Goal: Task Accomplishment & Management: Use online tool/utility

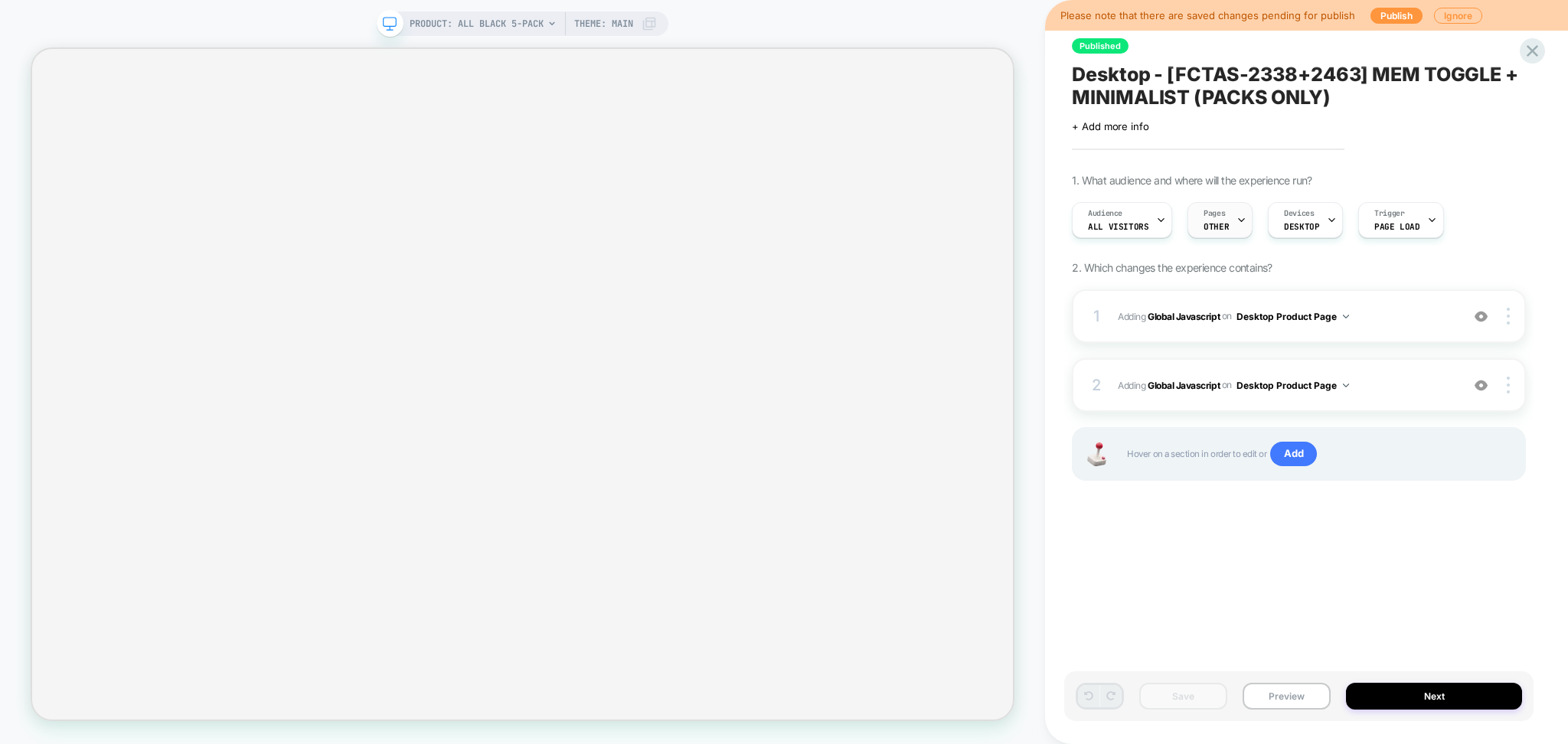
click at [1236, 218] on icon at bounding box center [1241, 220] width 10 height 10
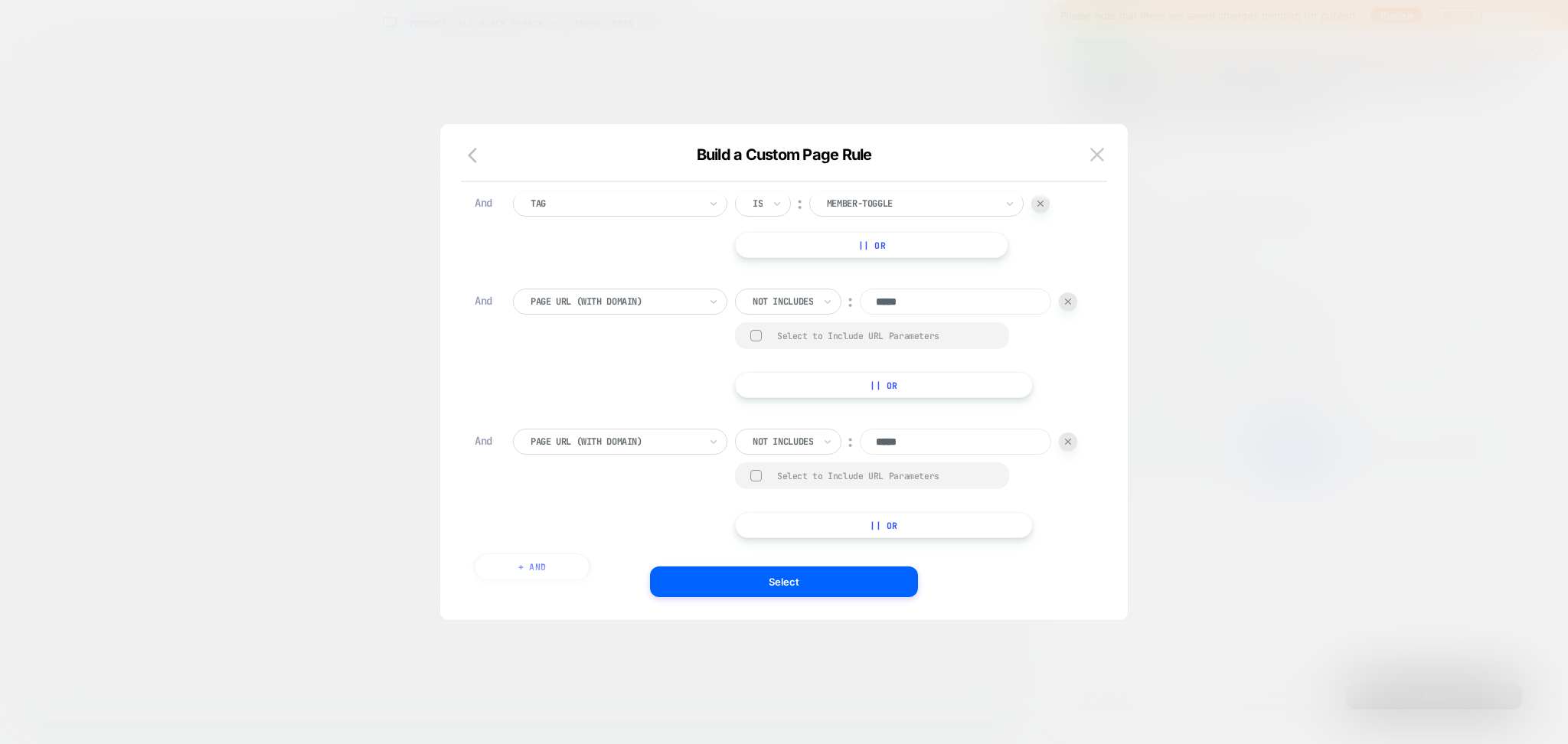
scroll to position [151, 0]
click at [1104, 154] on button at bounding box center [1097, 154] width 23 height 23
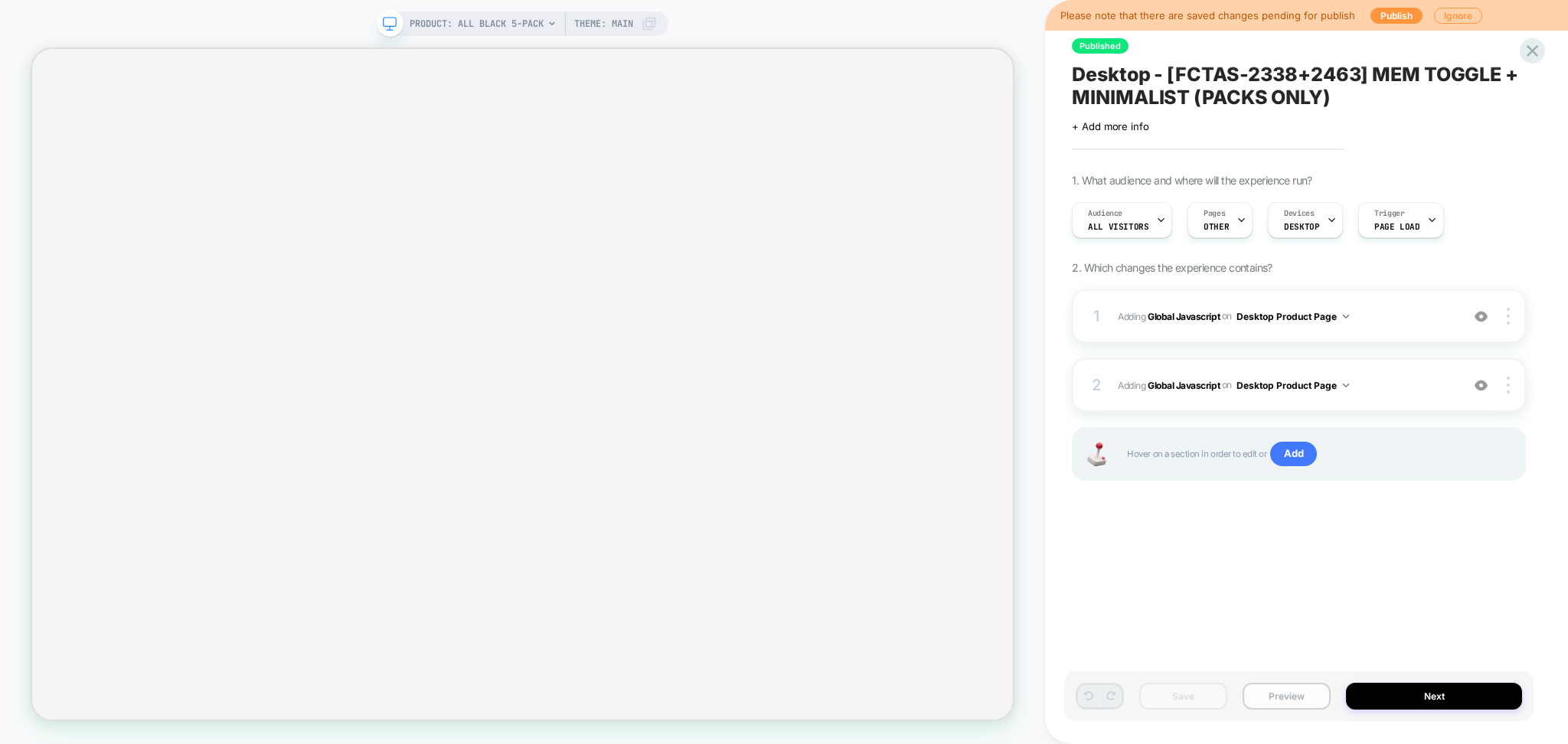
click at [1287, 709] on button "Preview" at bounding box center [1287, 696] width 88 height 26
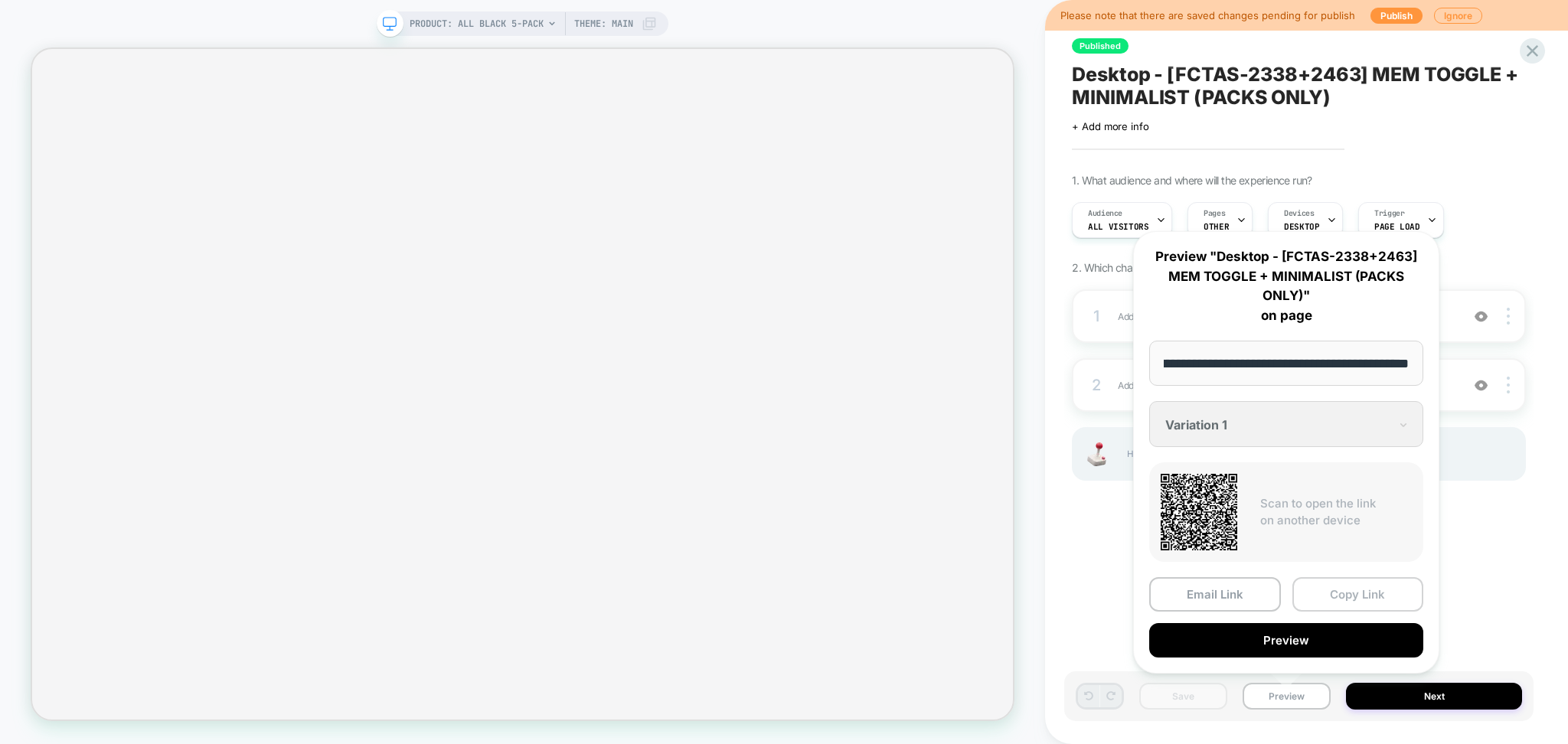
scroll to position [0, 0]
click at [1339, 593] on button "Copy Link" at bounding box center [1358, 594] width 131 height 34
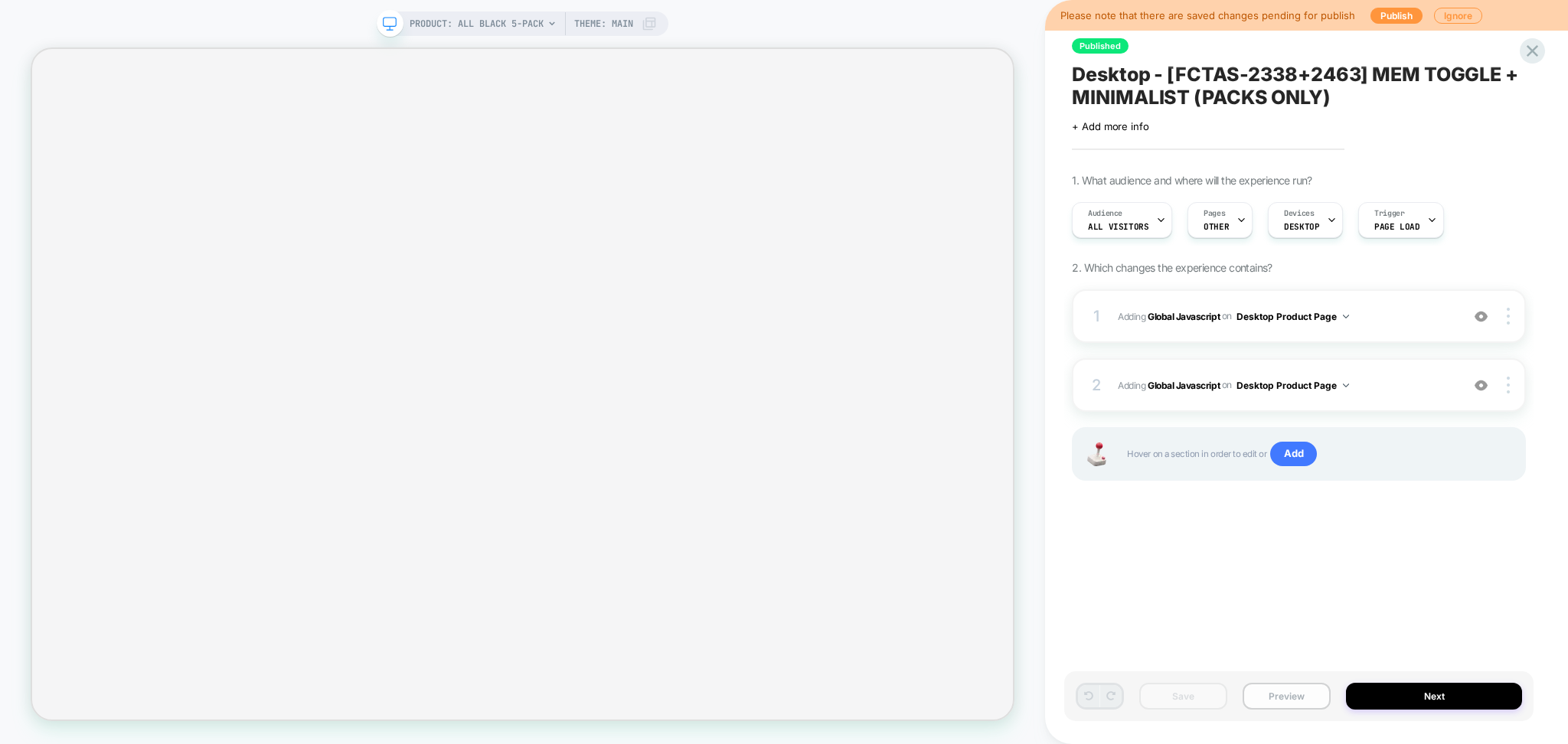
click at [1247, 698] on button "Preview" at bounding box center [1287, 696] width 88 height 26
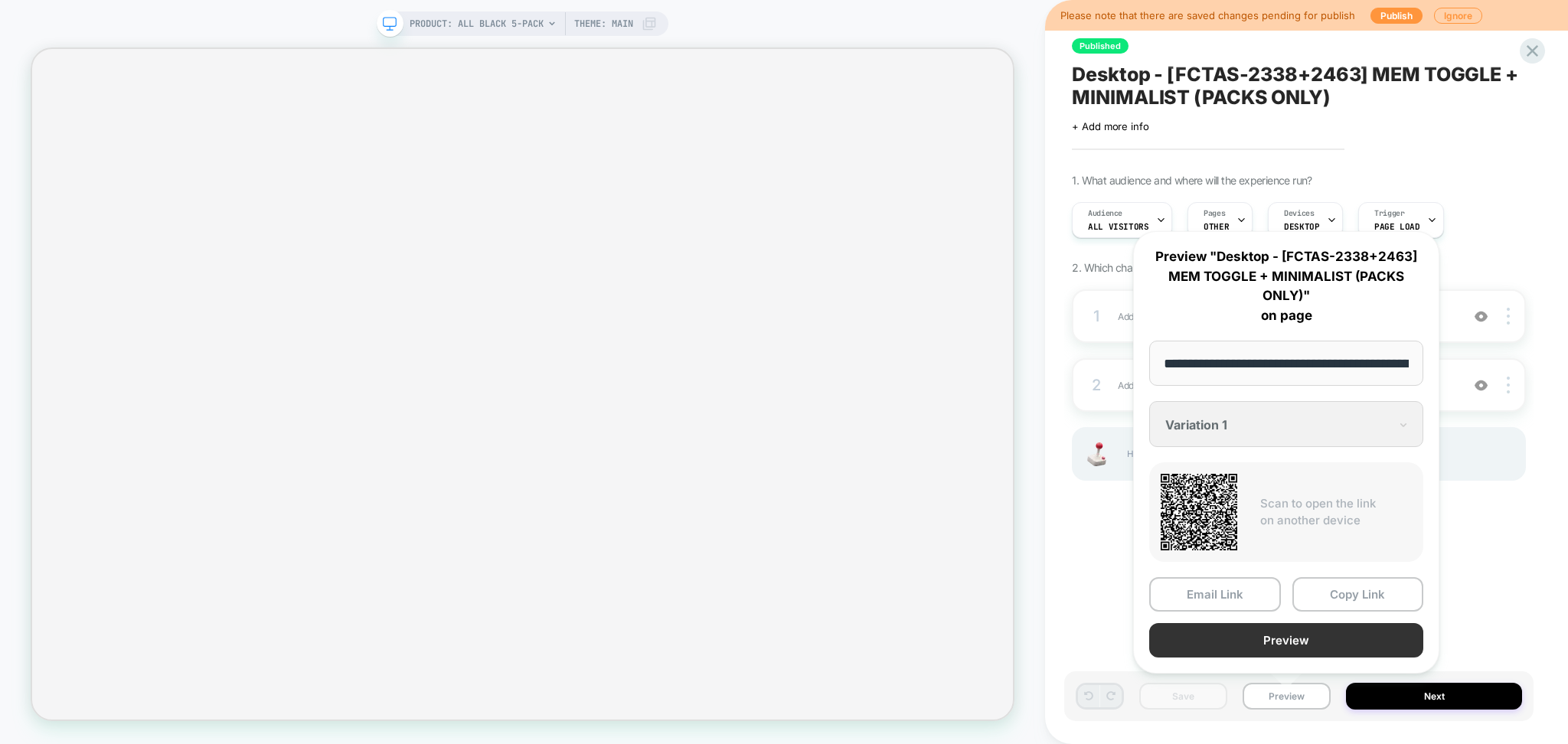
click at [1307, 643] on button "Preview" at bounding box center [1286, 640] width 274 height 34
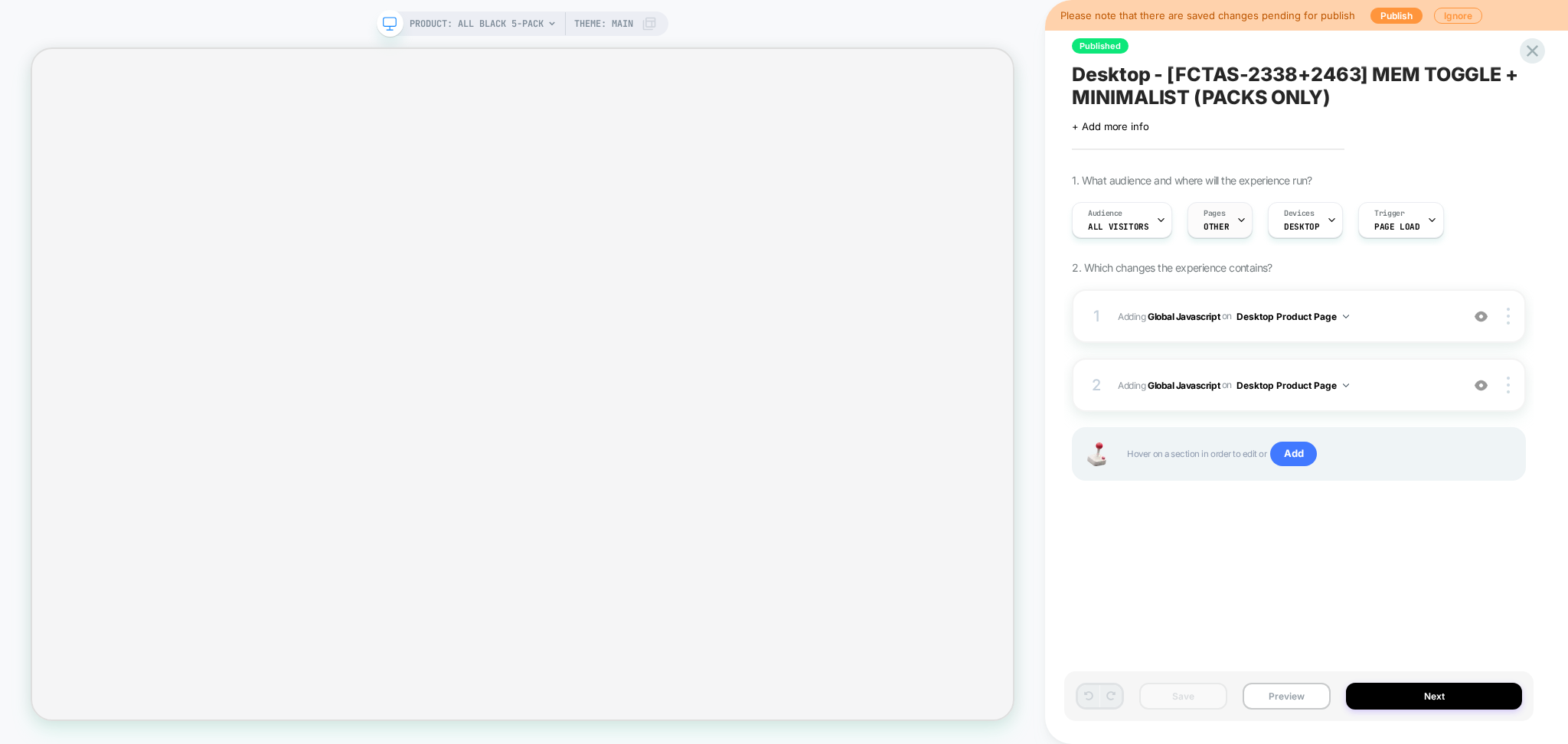
click at [1228, 222] on div "Pages OTHER" at bounding box center [1216, 220] width 56 height 34
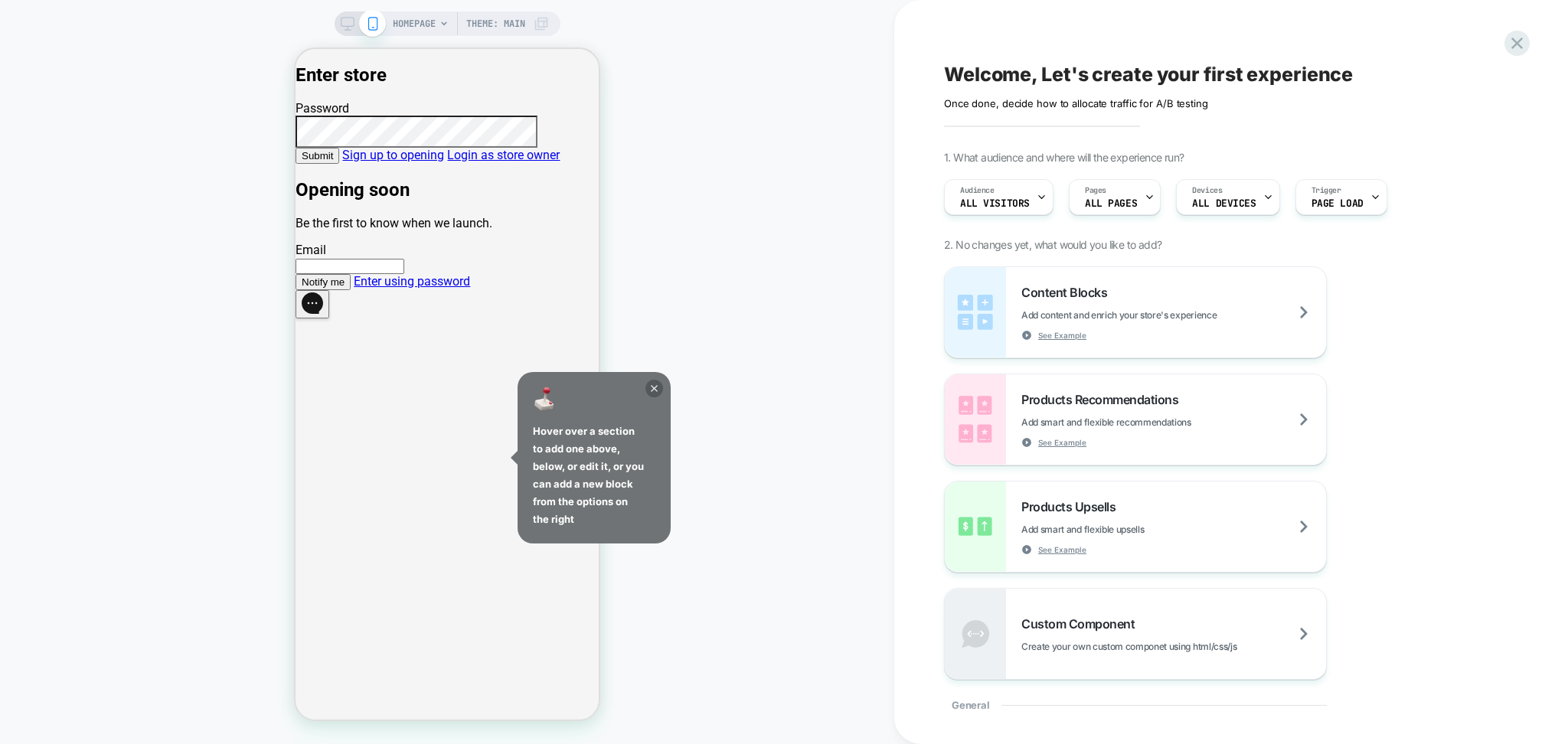
click at [650, 383] on icon at bounding box center [654, 388] width 18 height 18
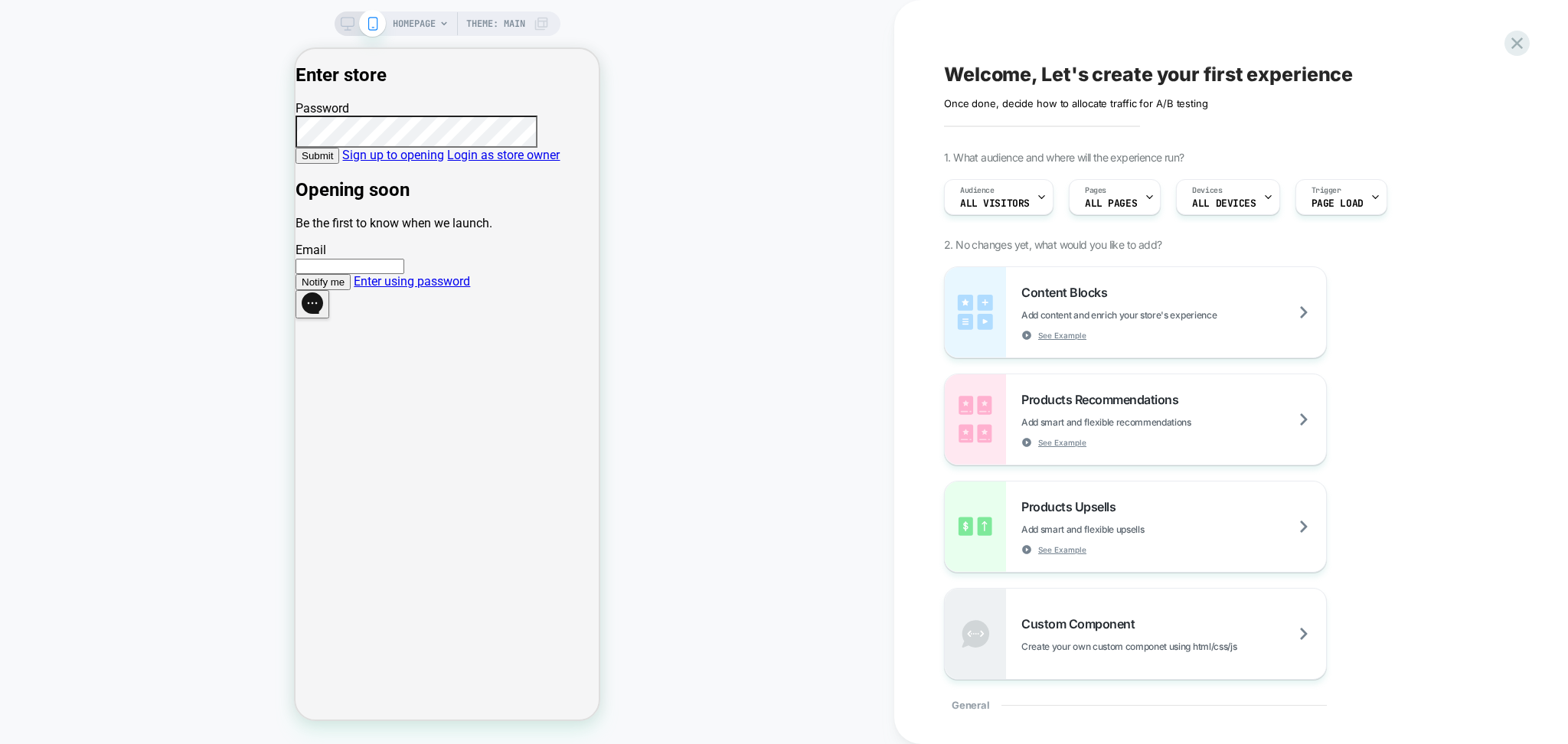
click at [443, 162] on link "Sign up to opening" at bounding box center [393, 154] width 101 height 14
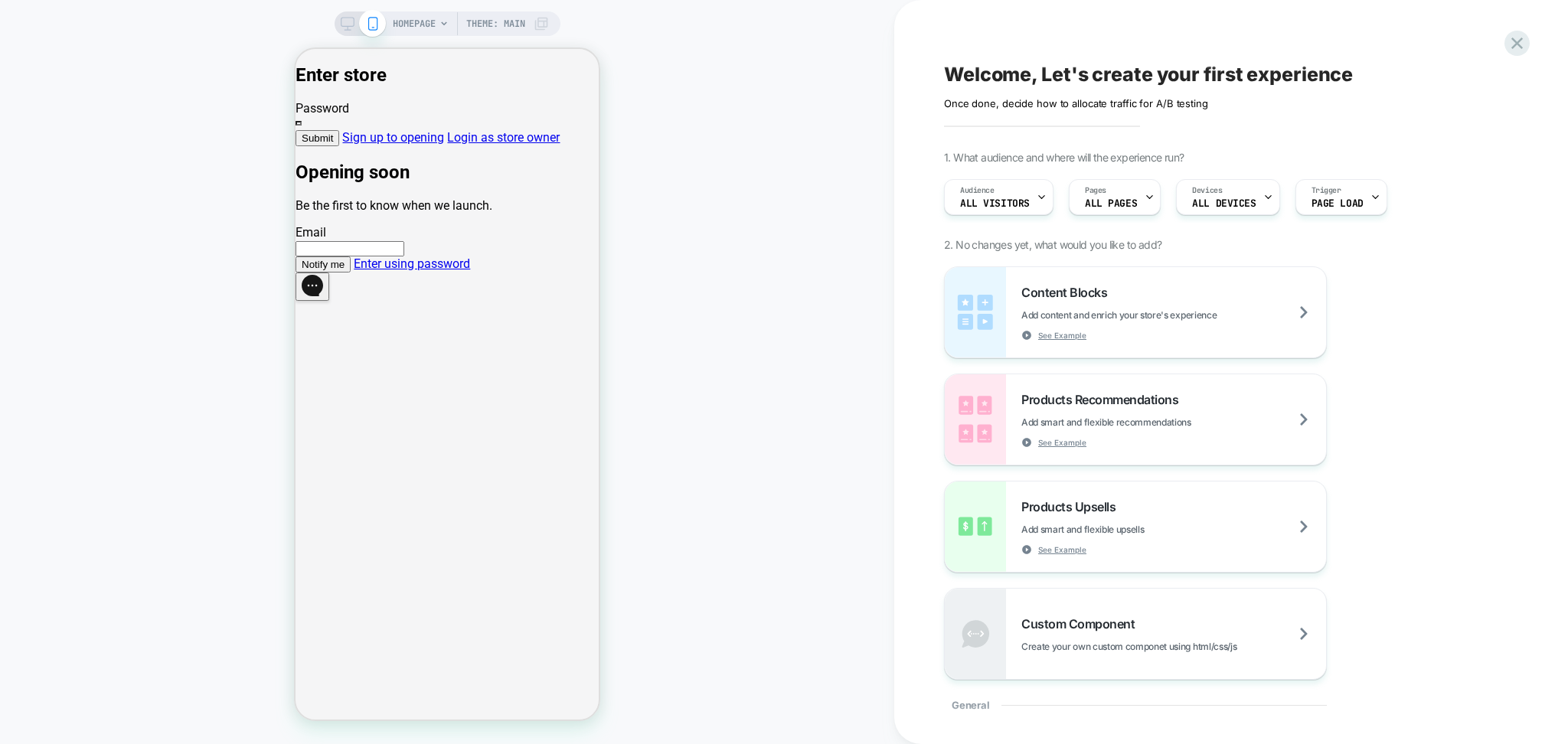
click at [457, 271] on link "Enter using password" at bounding box center [412, 264] width 116 height 14
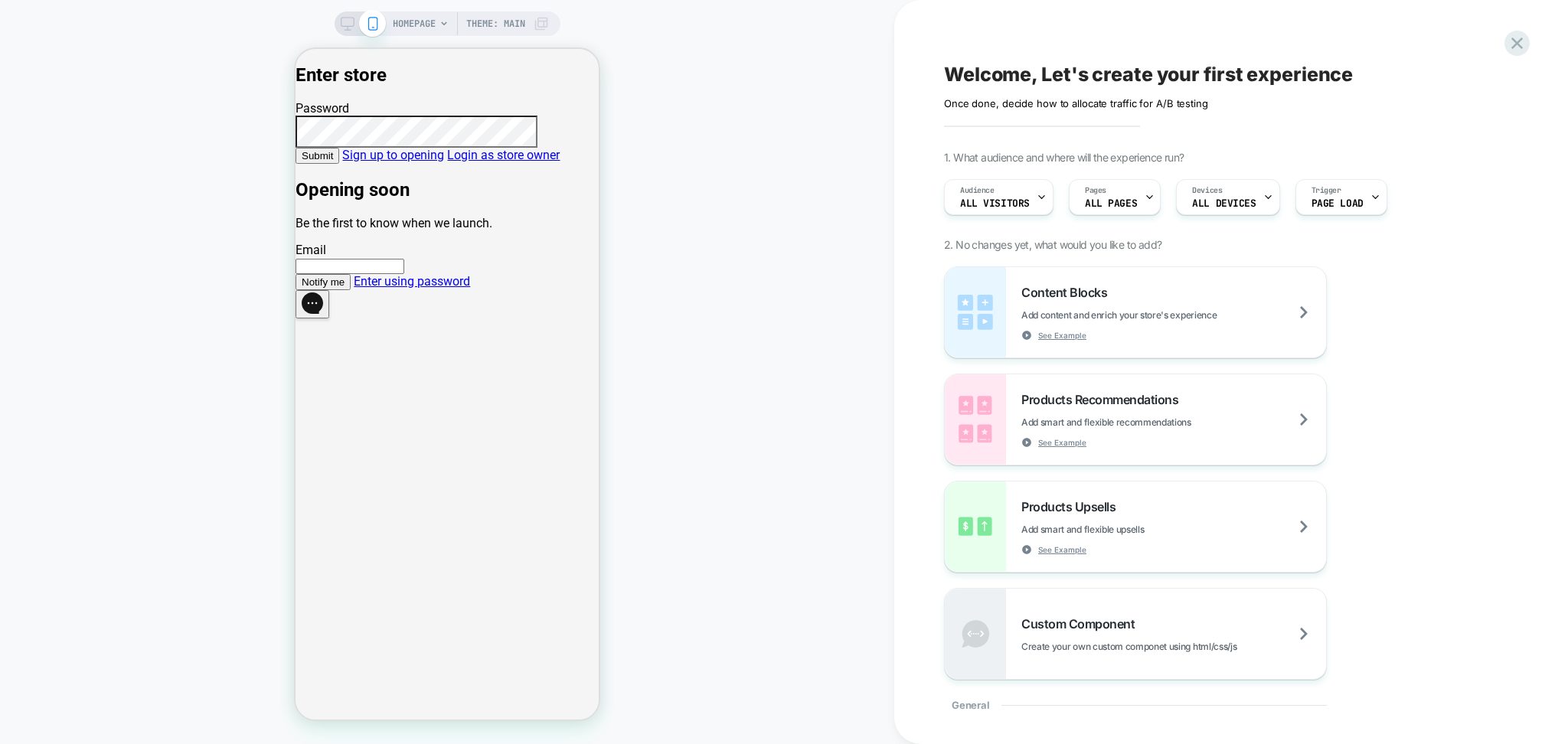
click at [296, 147] on button "Submit" at bounding box center [317, 155] width 43 height 16
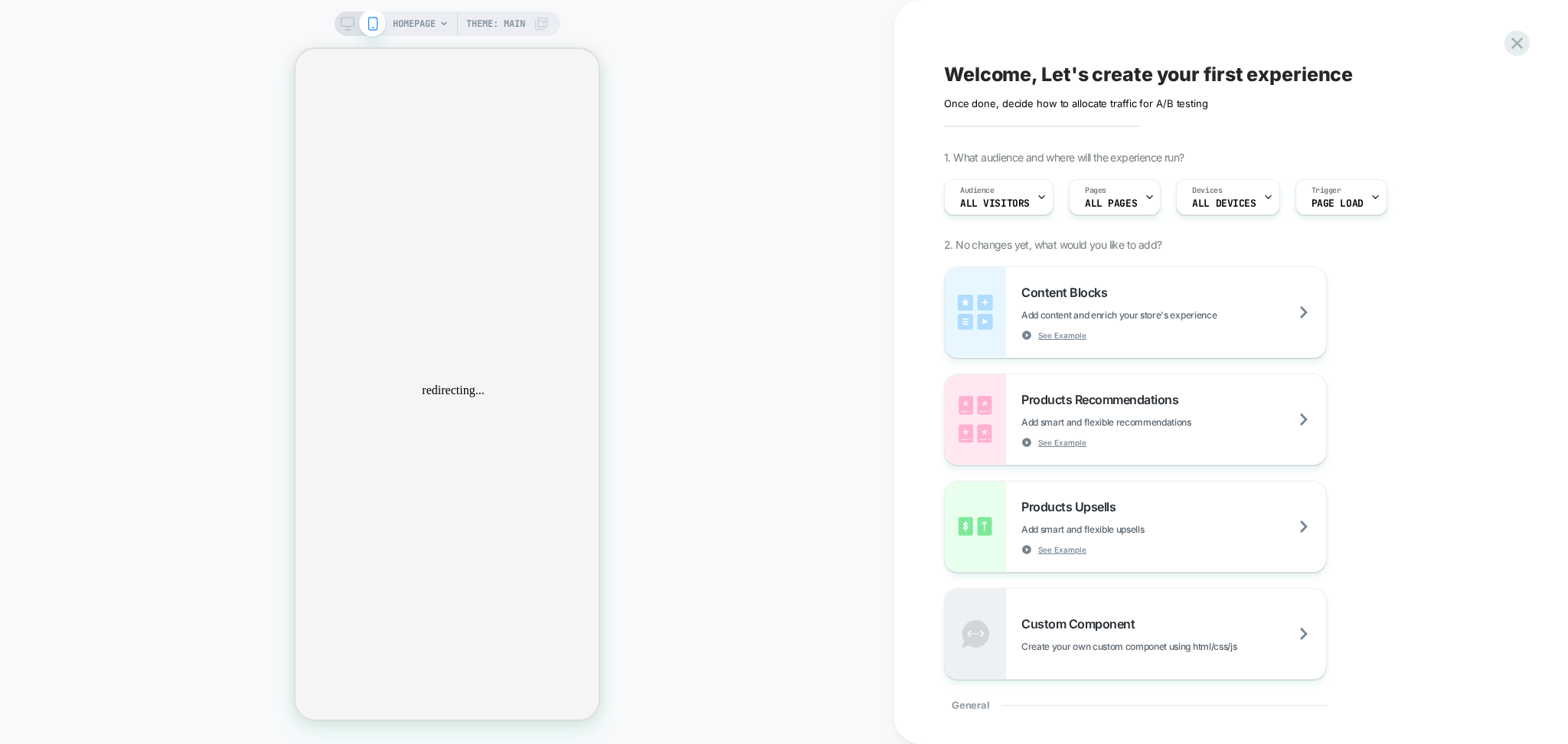
click at [427, 396] on div "redirecting..." at bounding box center [454, 390] width 304 height 671
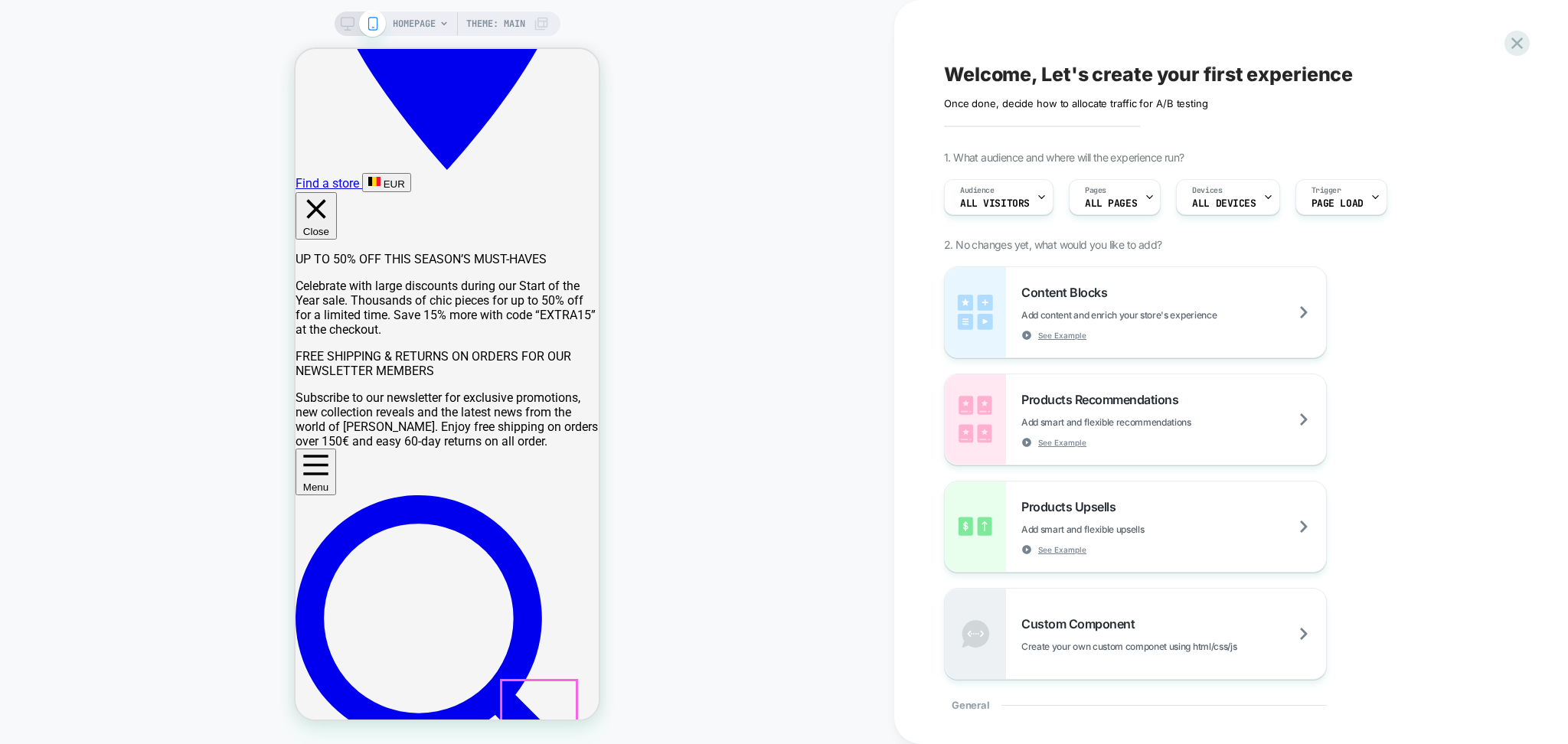
scroll to position [408, 0]
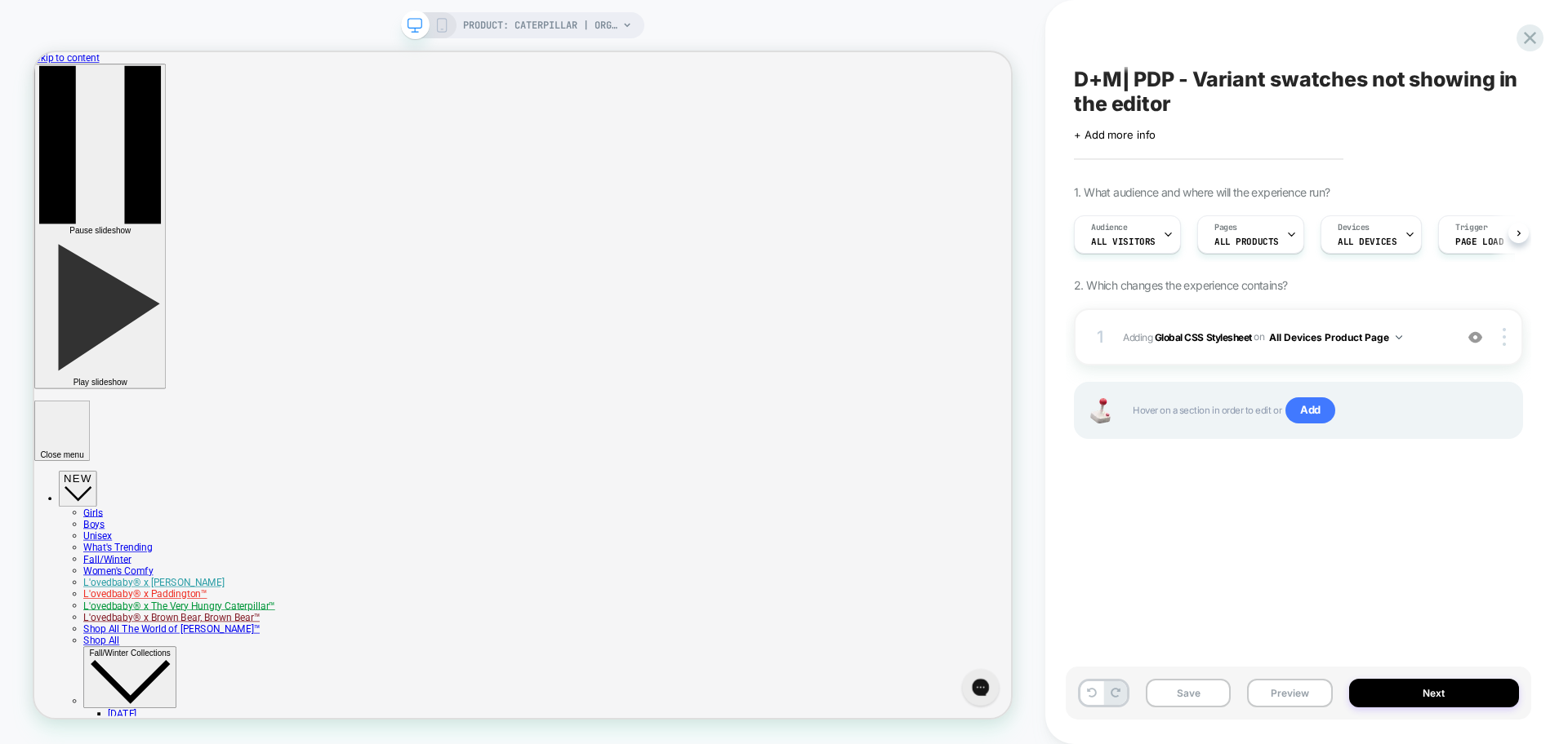
scroll to position [0, 1]
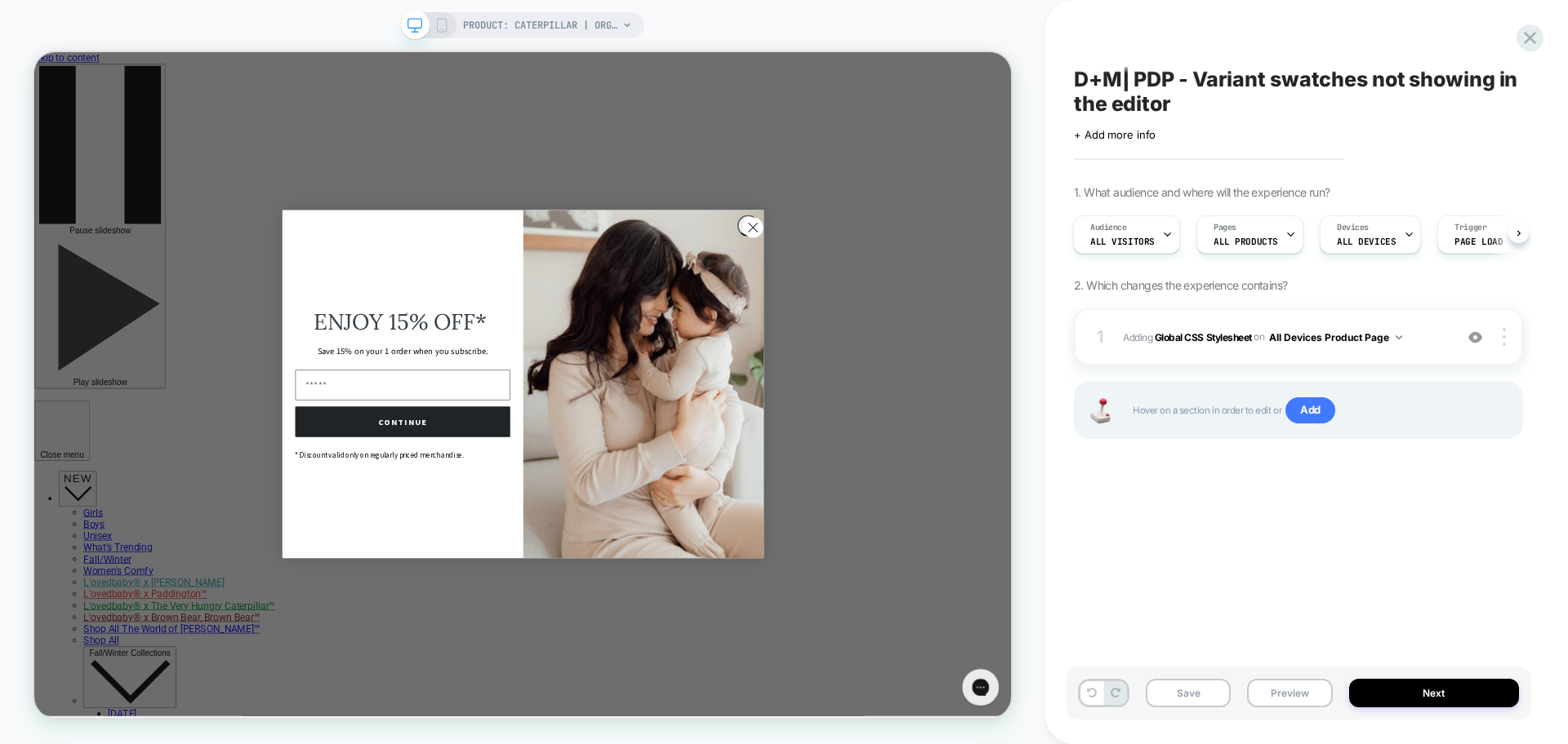
select select "**********"
click at [980, 287] on circle "Close dialog" at bounding box center [991, 286] width 27 height 27
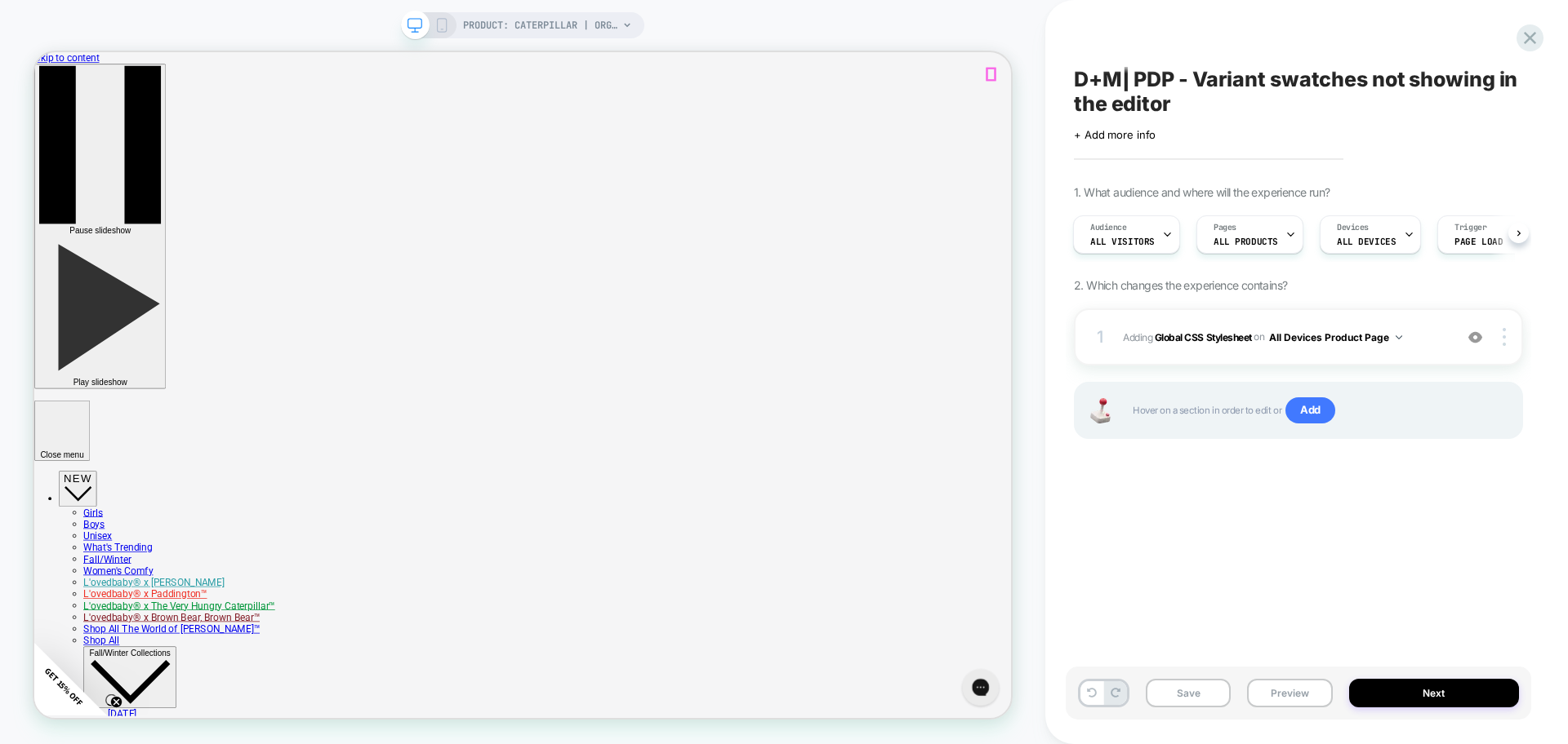
select select "**********"
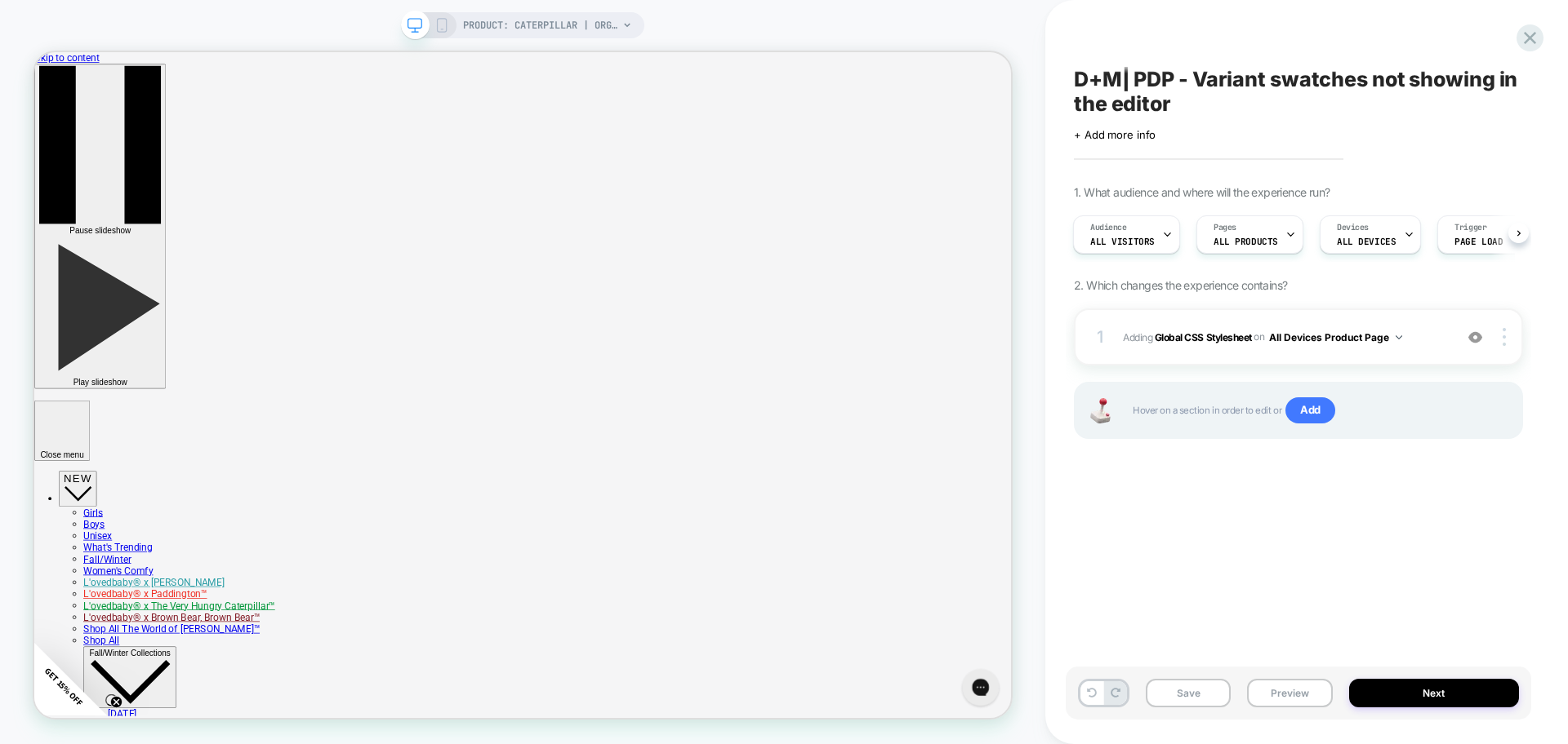
select select "**********"
click at [1471, 341] on img at bounding box center [1475, 337] width 14 height 14
click at [1408, 353] on div "1 Adding Global CSS Stylesheet on All Devices Product Page Add Before Add After…" at bounding box center [1298, 337] width 449 height 57
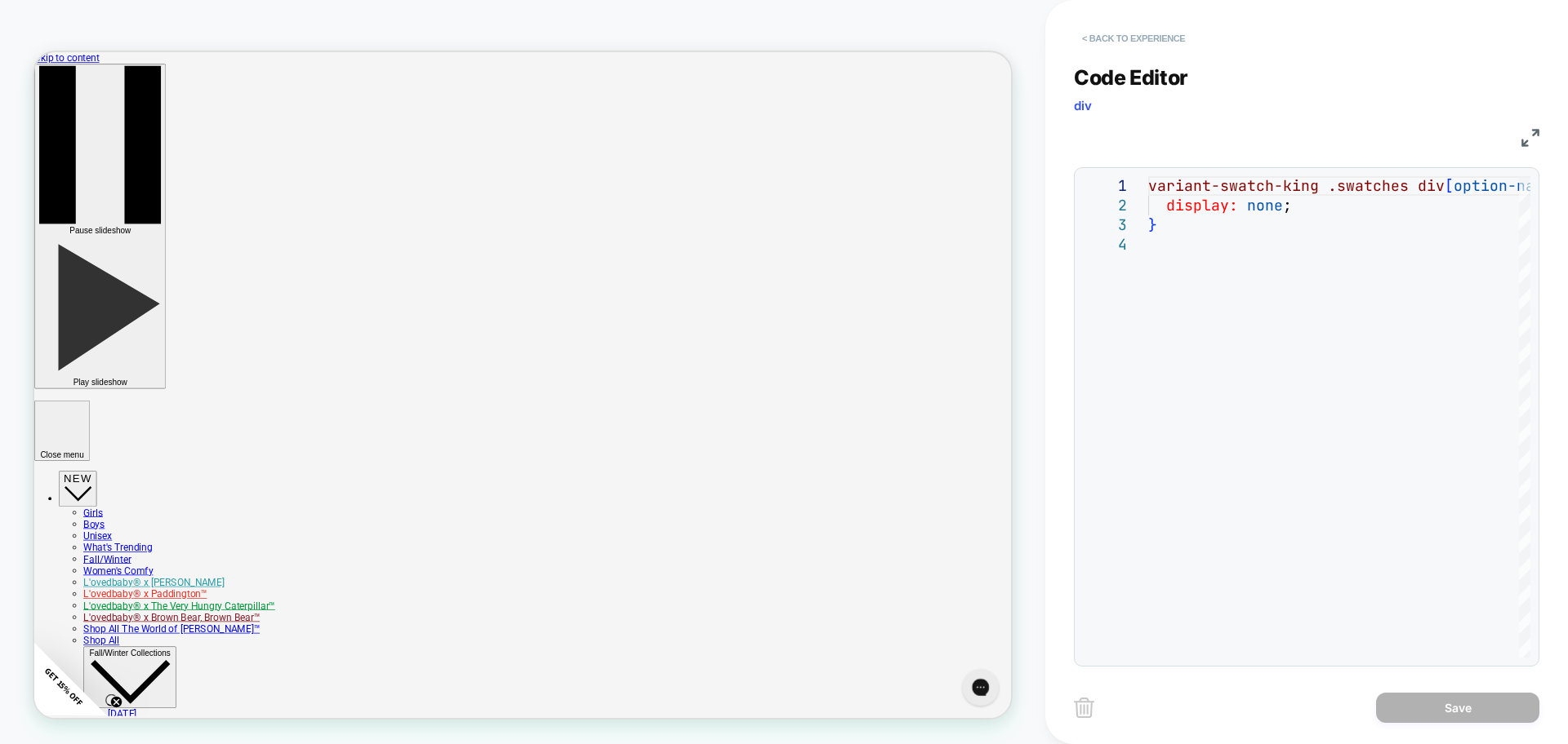
click at [1167, 38] on button "< Back to experience" at bounding box center [1133, 39] width 120 height 26
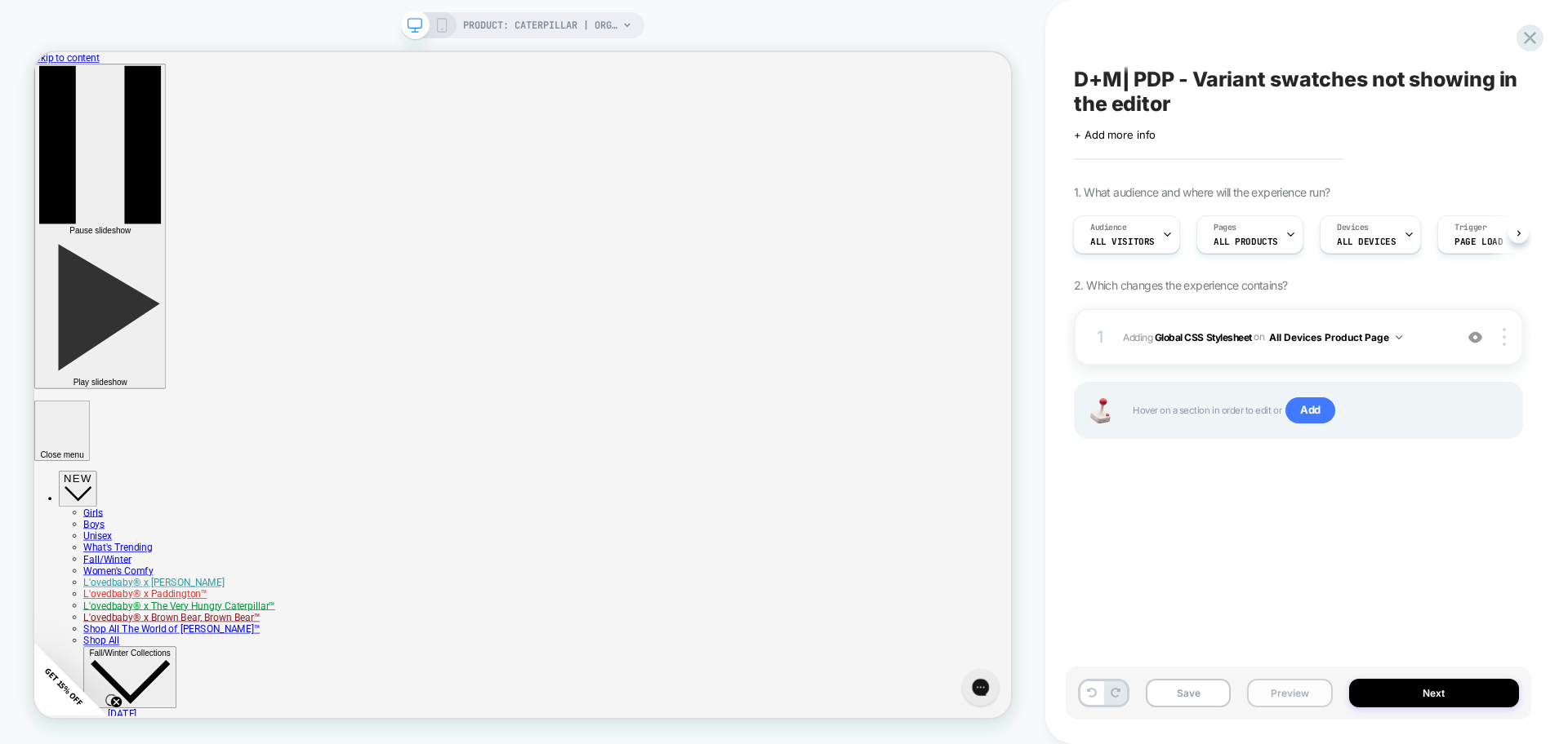
click at [1285, 697] on button "Preview" at bounding box center [1289, 693] width 85 height 28
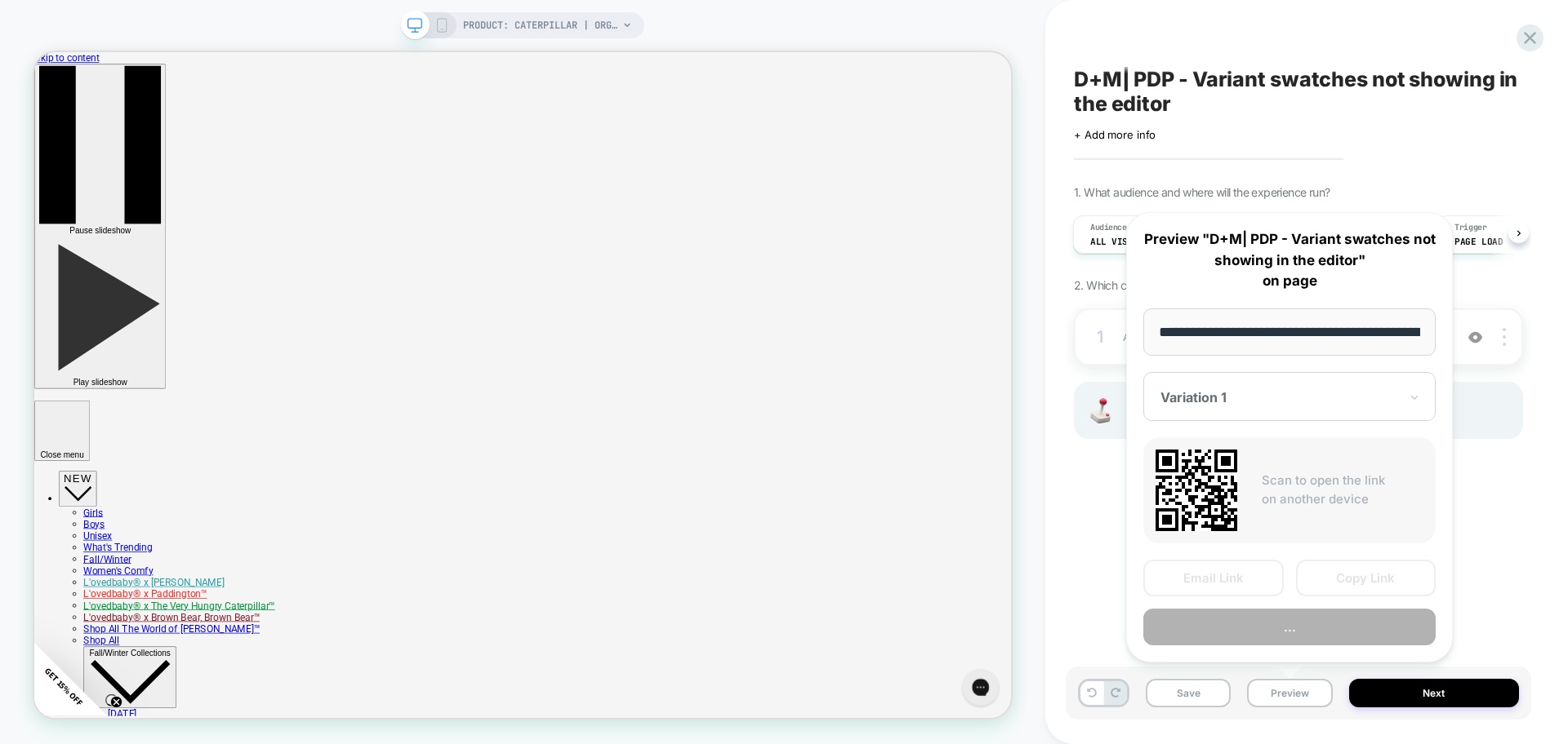
scroll to position [0, 379]
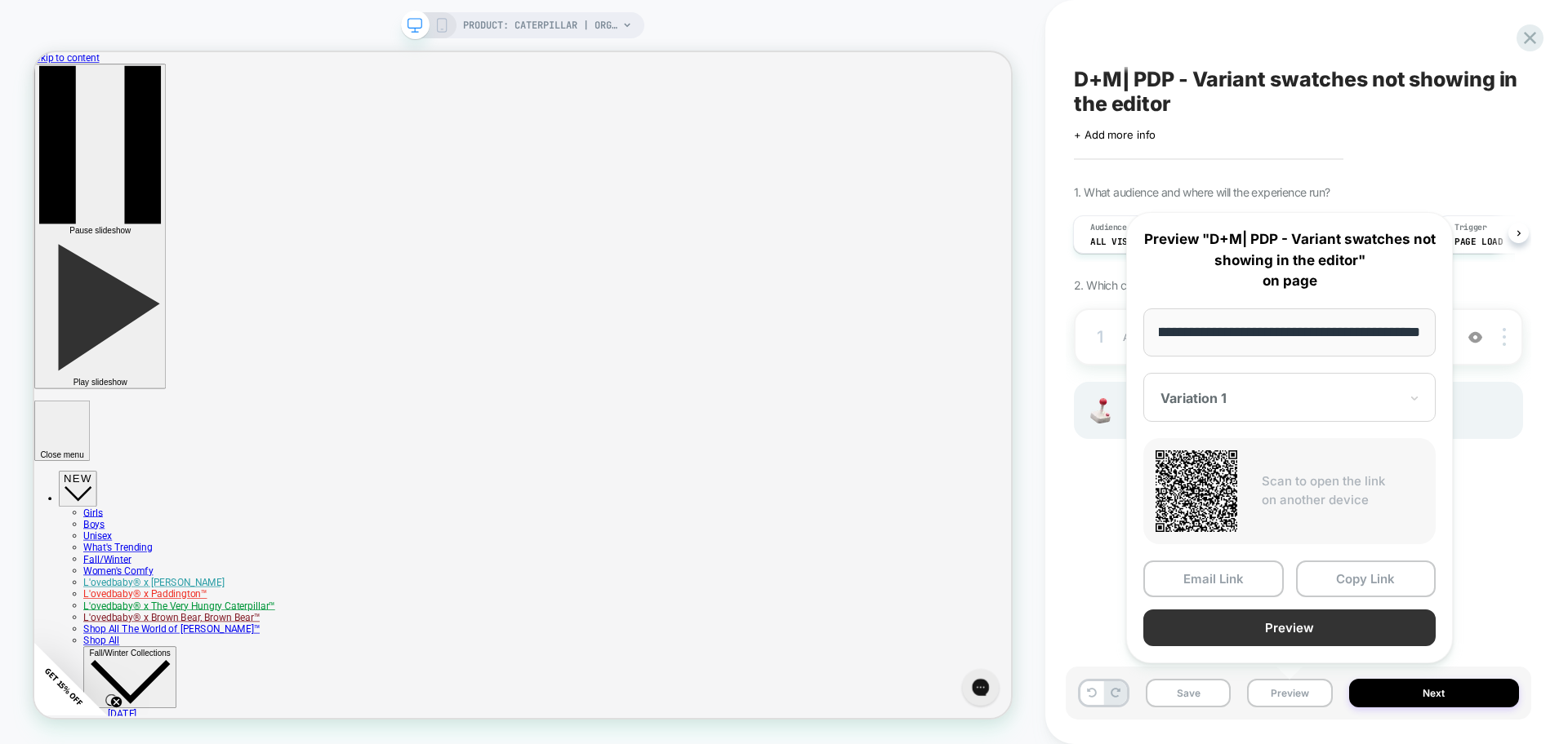
click at [1257, 633] on button "Preview" at bounding box center [1289, 627] width 293 height 37
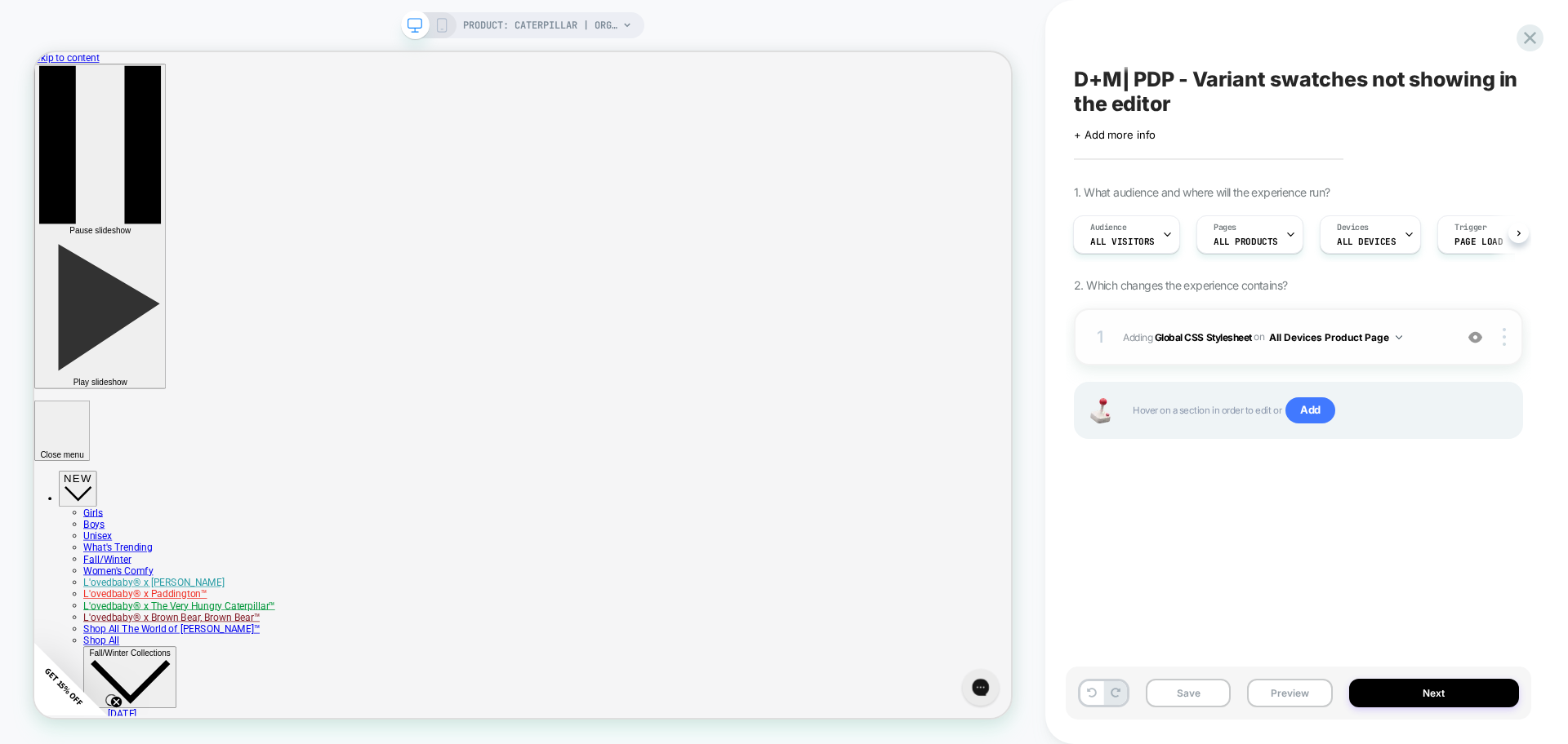
click at [1475, 343] on div at bounding box center [1475, 337] width 31 height 18
click at [1287, 693] on button "Preview" at bounding box center [1289, 693] width 85 height 28
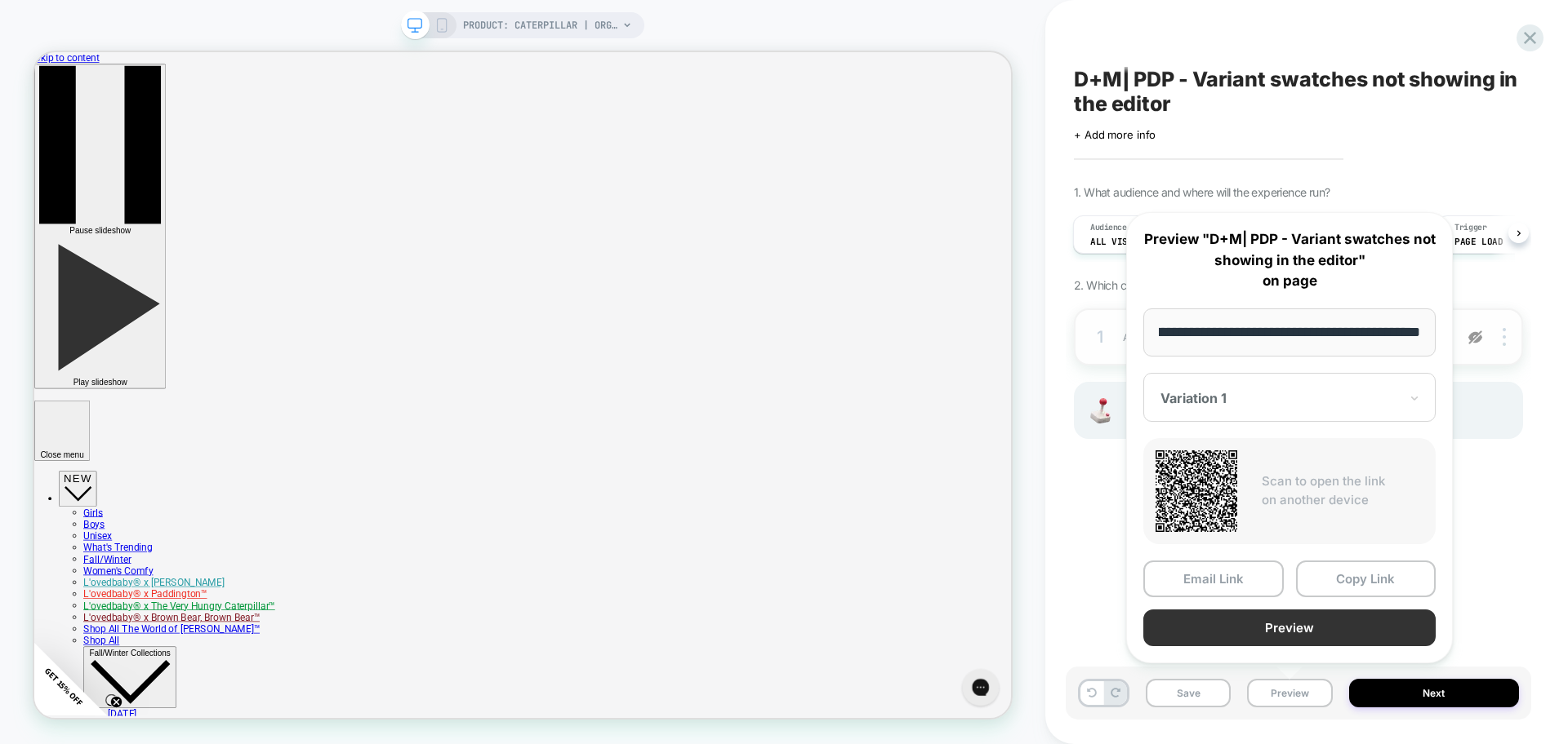
scroll to position [0, 0]
click at [1264, 632] on button "Preview" at bounding box center [1289, 627] width 293 height 37
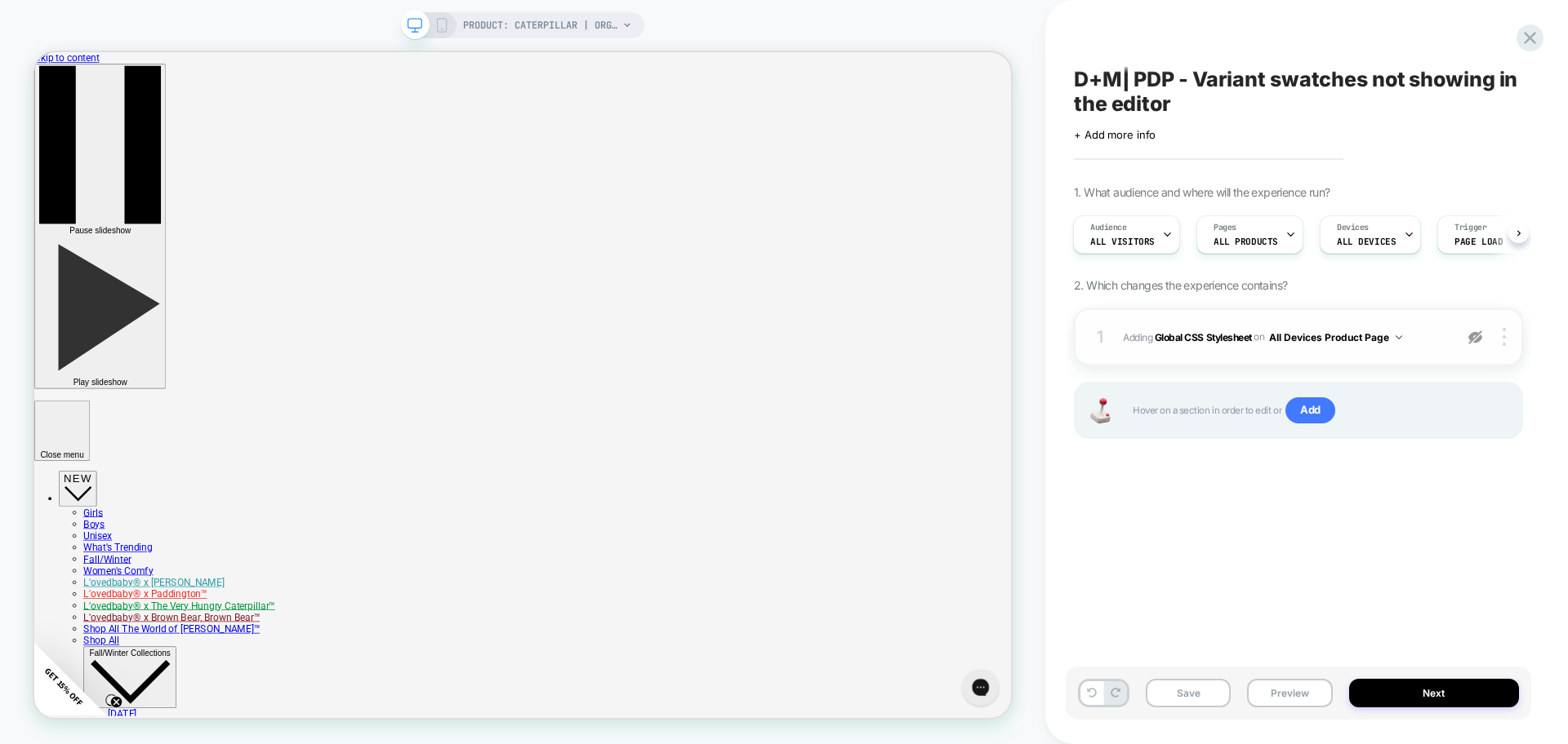
click at [1110, 112] on span "D+M| PDP - Variant swatches not showing in the editor" at bounding box center [1298, 91] width 449 height 49
click at [1110, 112] on textarea "**********" at bounding box center [1272, 91] width 396 height 49
click at [1137, 110] on textarea "**********" at bounding box center [1272, 91] width 396 height 49
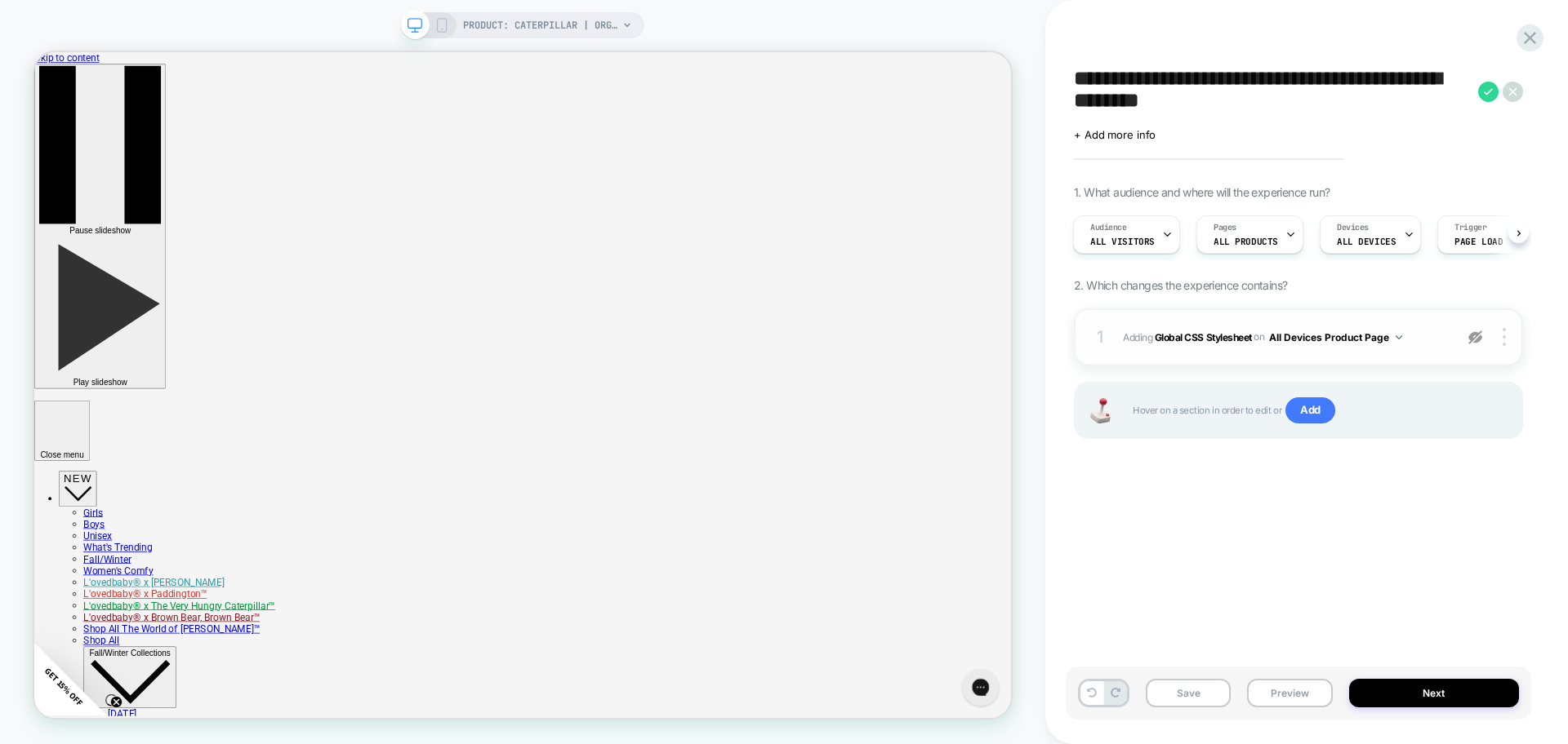
click at [1137, 110] on textarea "**********" at bounding box center [1272, 91] width 396 height 49
click at [1225, 107] on textarea "**********" at bounding box center [1272, 91] width 396 height 49
click at [1291, 103] on textarea "**********" at bounding box center [1272, 91] width 396 height 49
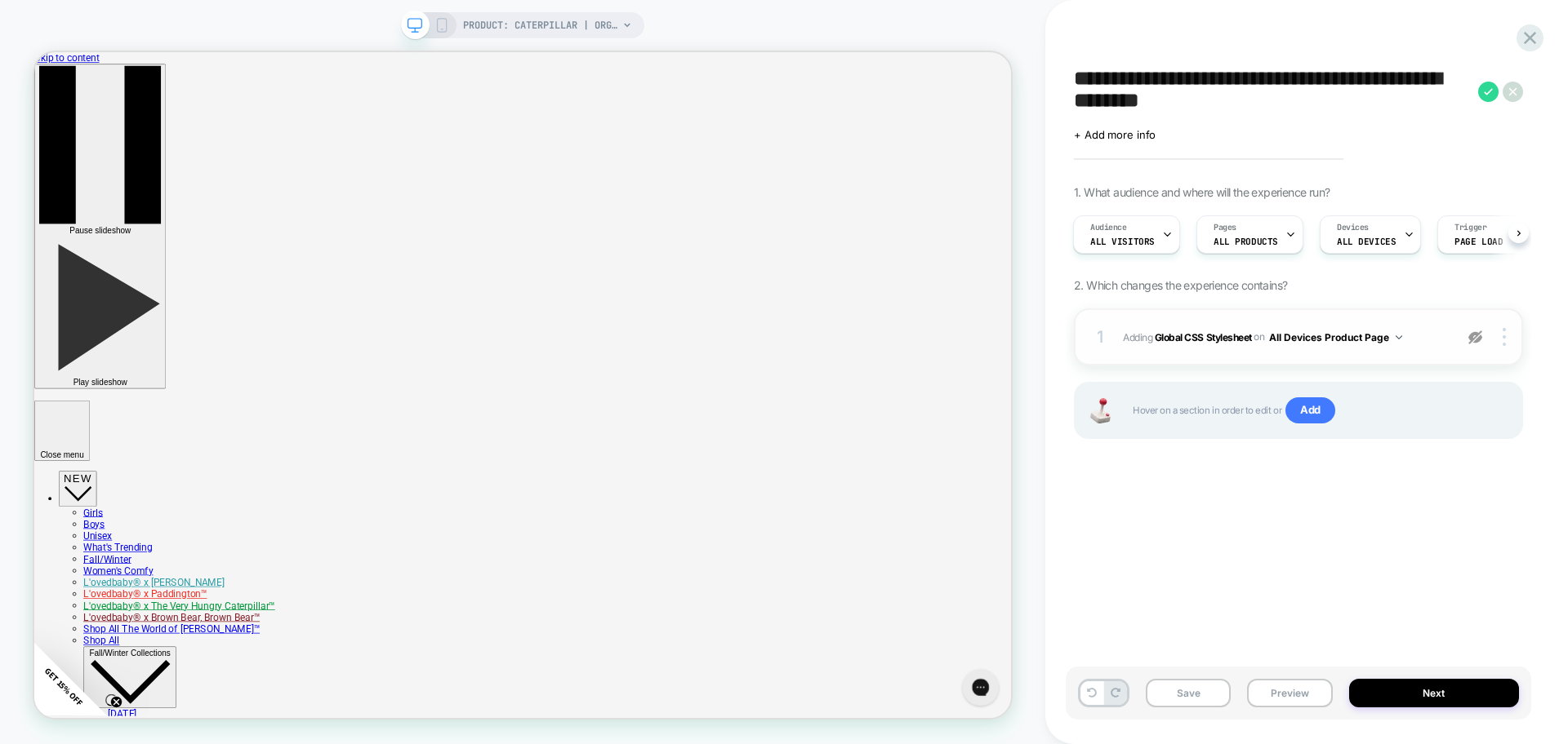
drag, startPoint x: 1197, startPoint y: 77, endPoint x: 1297, endPoint y: 126, distance: 111.4
click at [1297, 126] on div "**********" at bounding box center [1298, 103] width 449 height 76
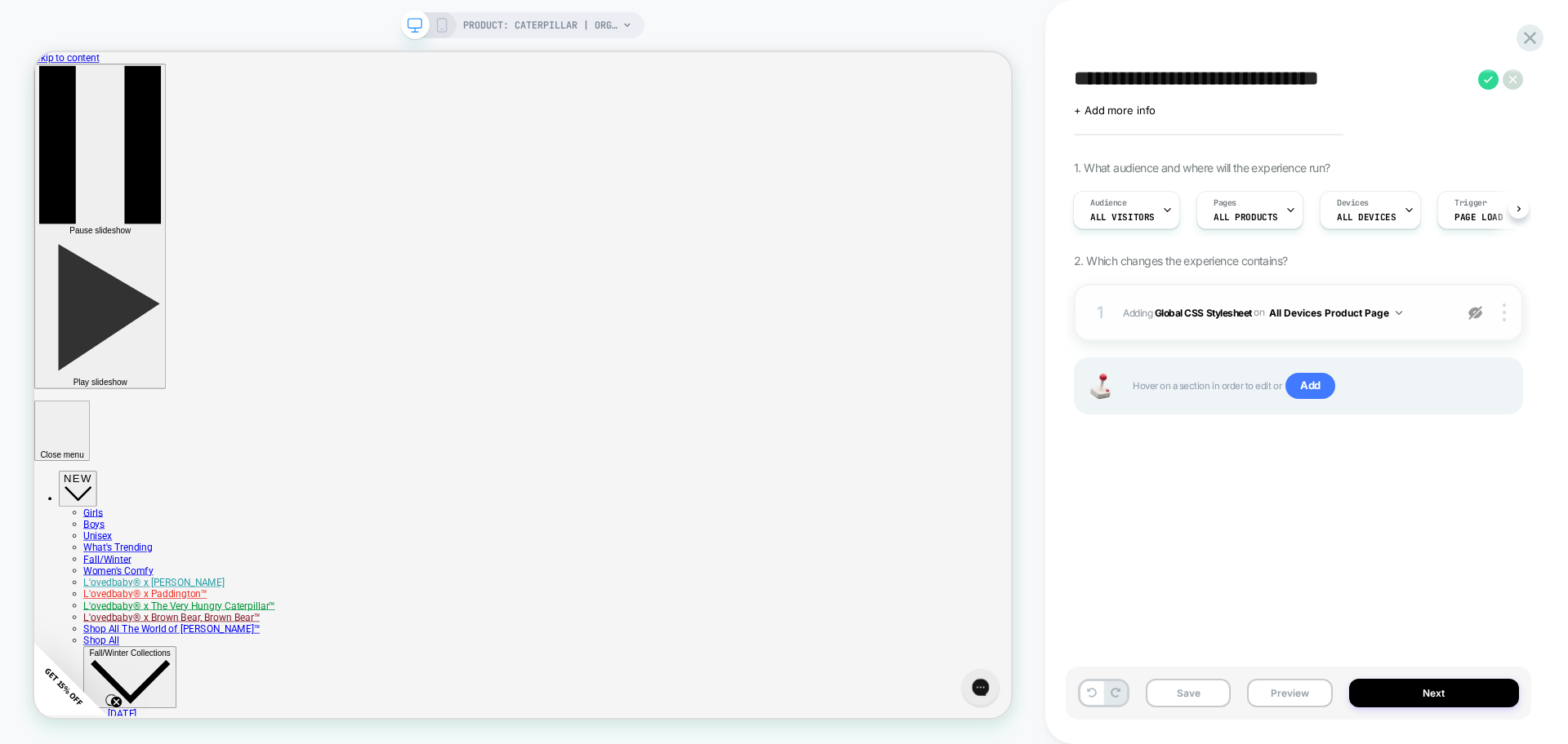
type textarea "**********"
click at [1476, 317] on img at bounding box center [1475, 312] width 14 height 14
click at [1324, 557] on div "**********" at bounding box center [1298, 372] width 466 height 712
click at [1161, 700] on button "Save" at bounding box center [1188, 693] width 85 height 28
click at [1240, 81] on textarea "**********" at bounding box center [1272, 79] width 396 height 24
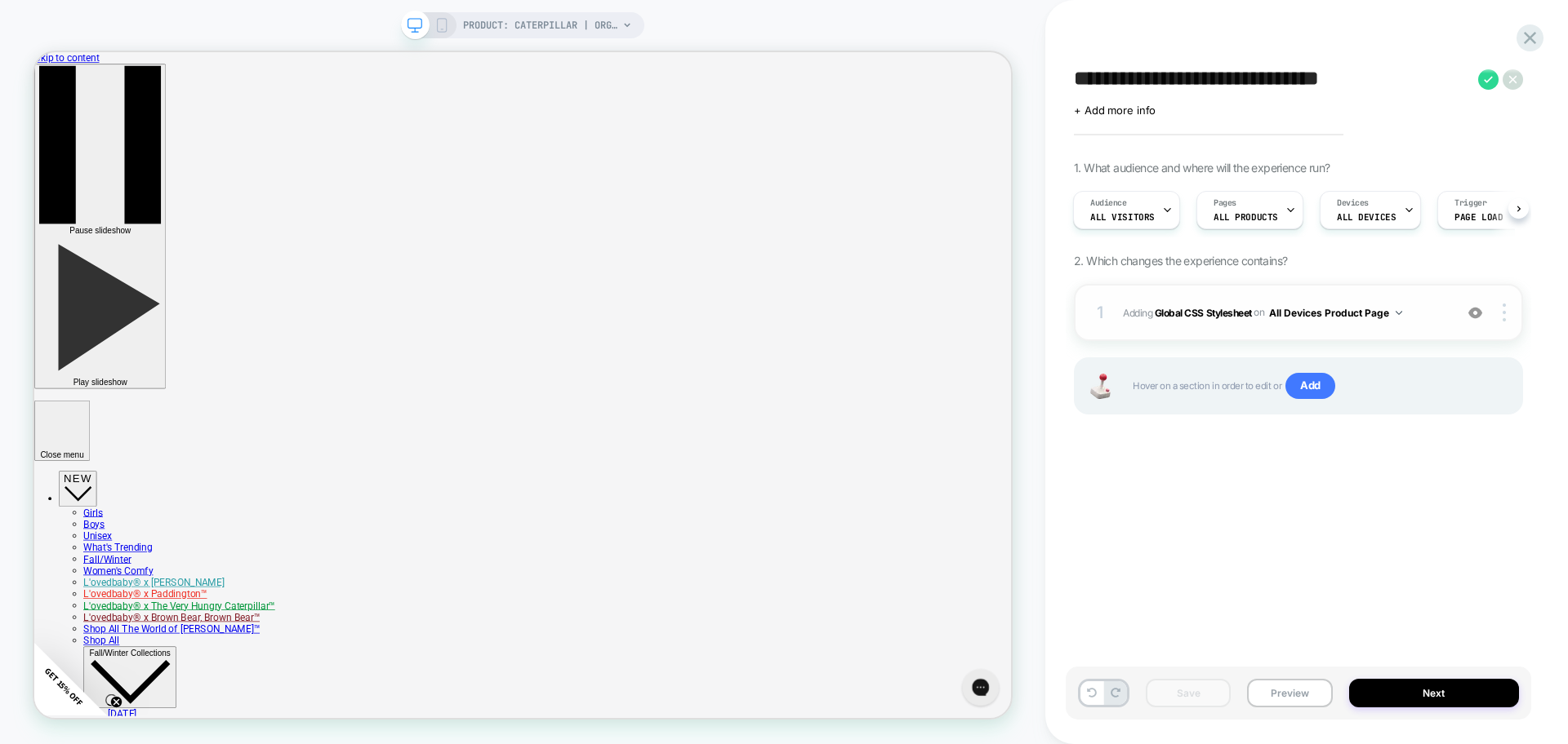
click at [1240, 81] on textarea "**********" at bounding box center [1272, 79] width 396 height 24
click at [1294, 693] on button "Preview" at bounding box center [1289, 693] width 85 height 28
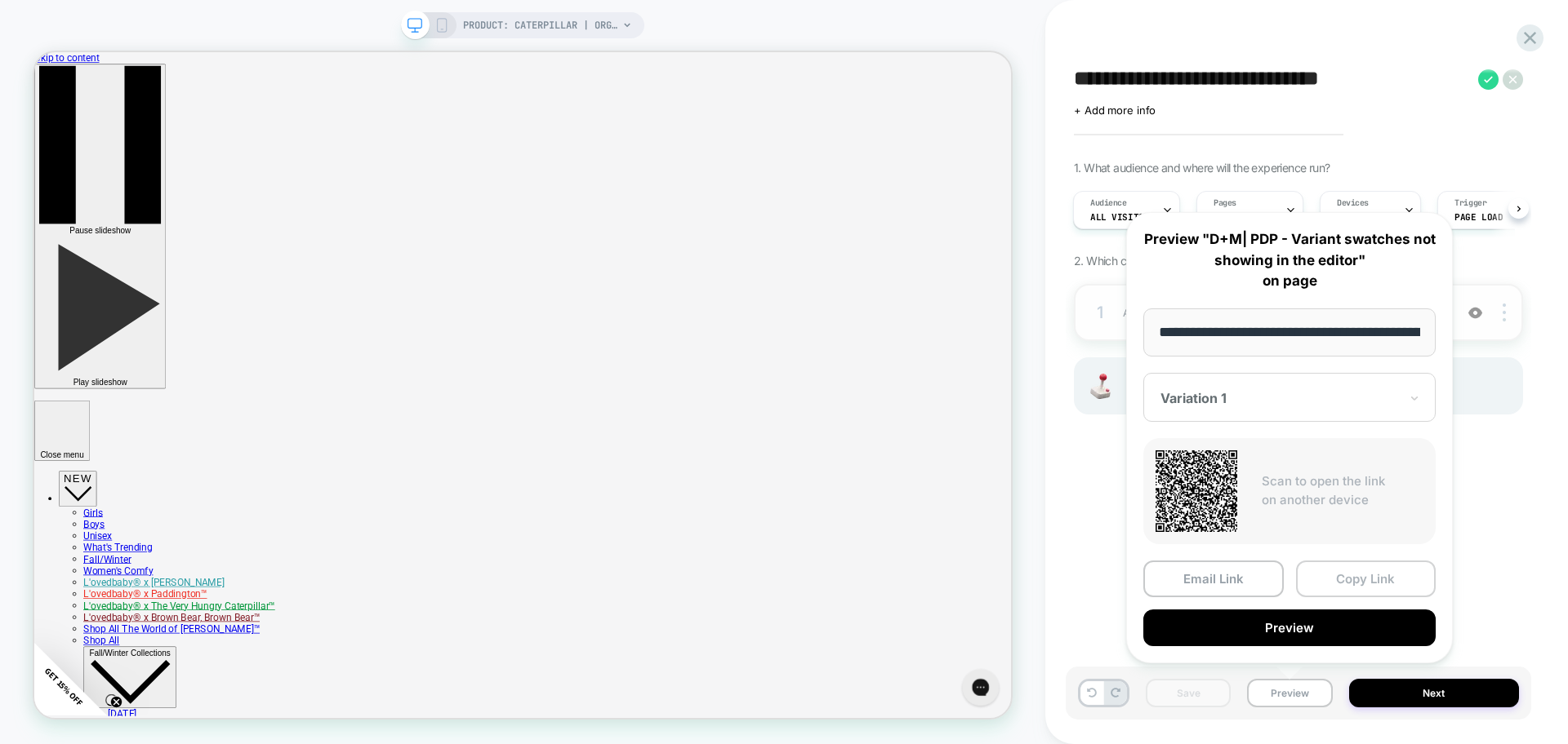
click at [1318, 578] on button "Copy Link" at bounding box center [1366, 578] width 140 height 37
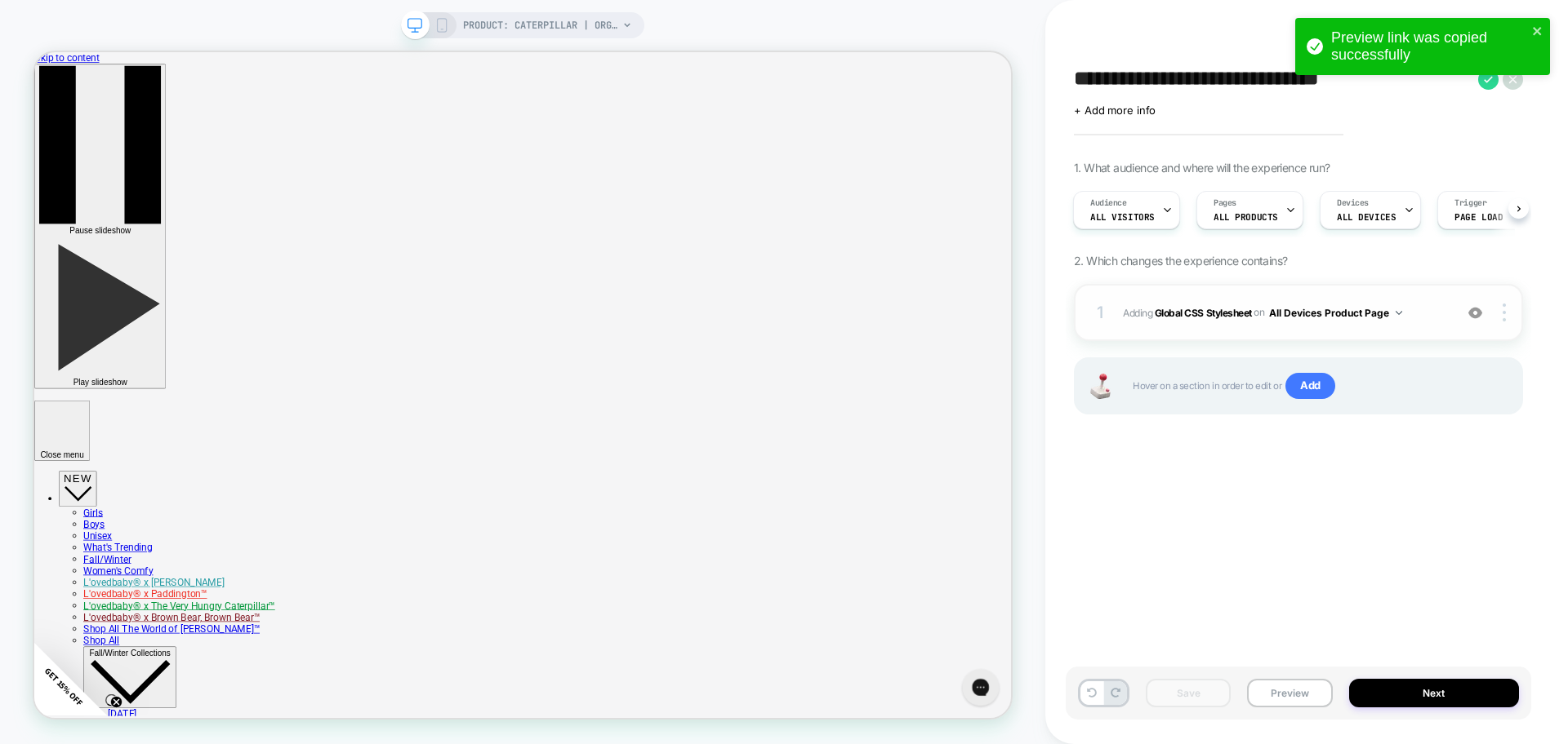
click at [1200, 339] on div "1 Adding Global CSS Stylesheet on All Devices Product Page Add Before Add After…" at bounding box center [1298, 312] width 449 height 57
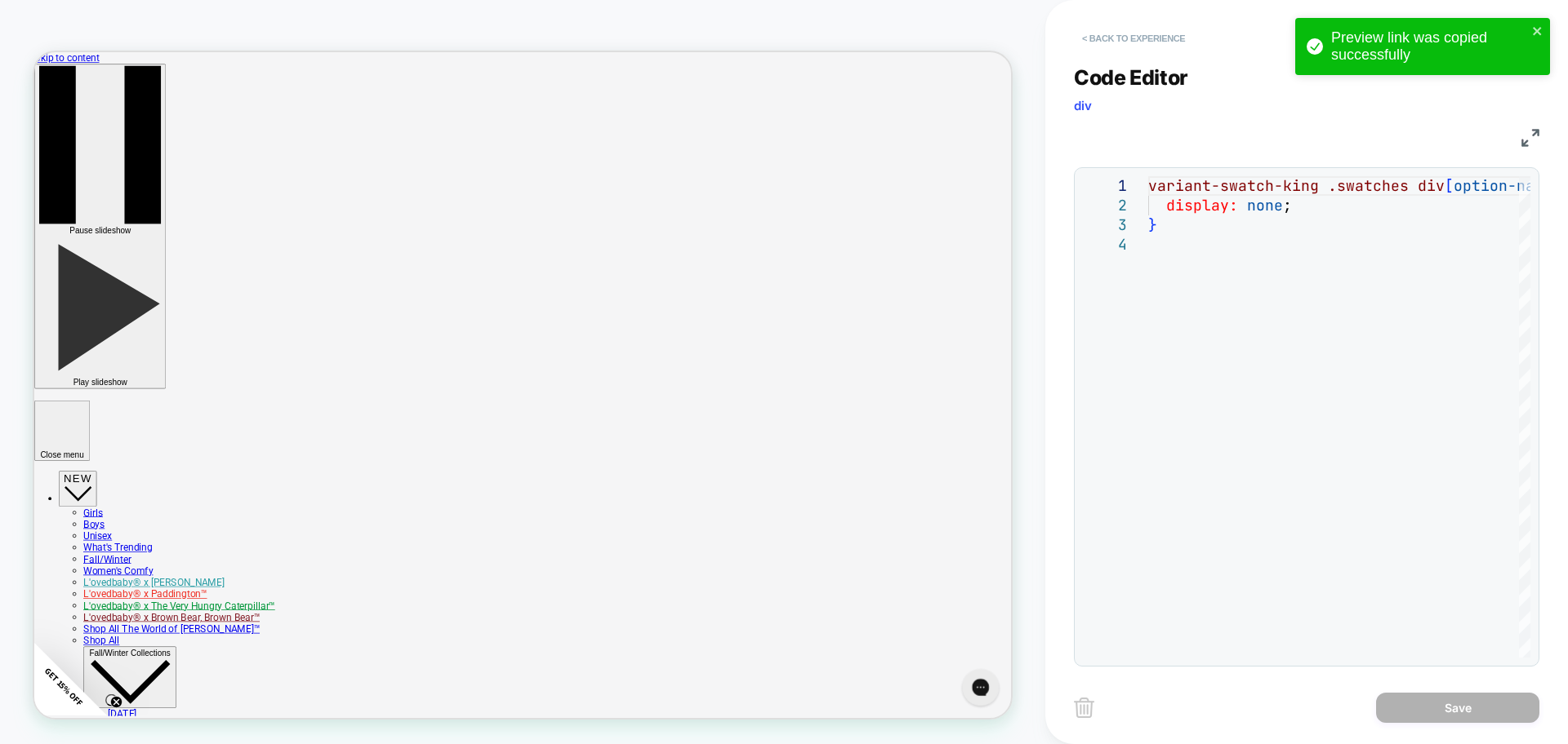
click at [1108, 42] on button "< Back to experience" at bounding box center [1133, 39] width 120 height 26
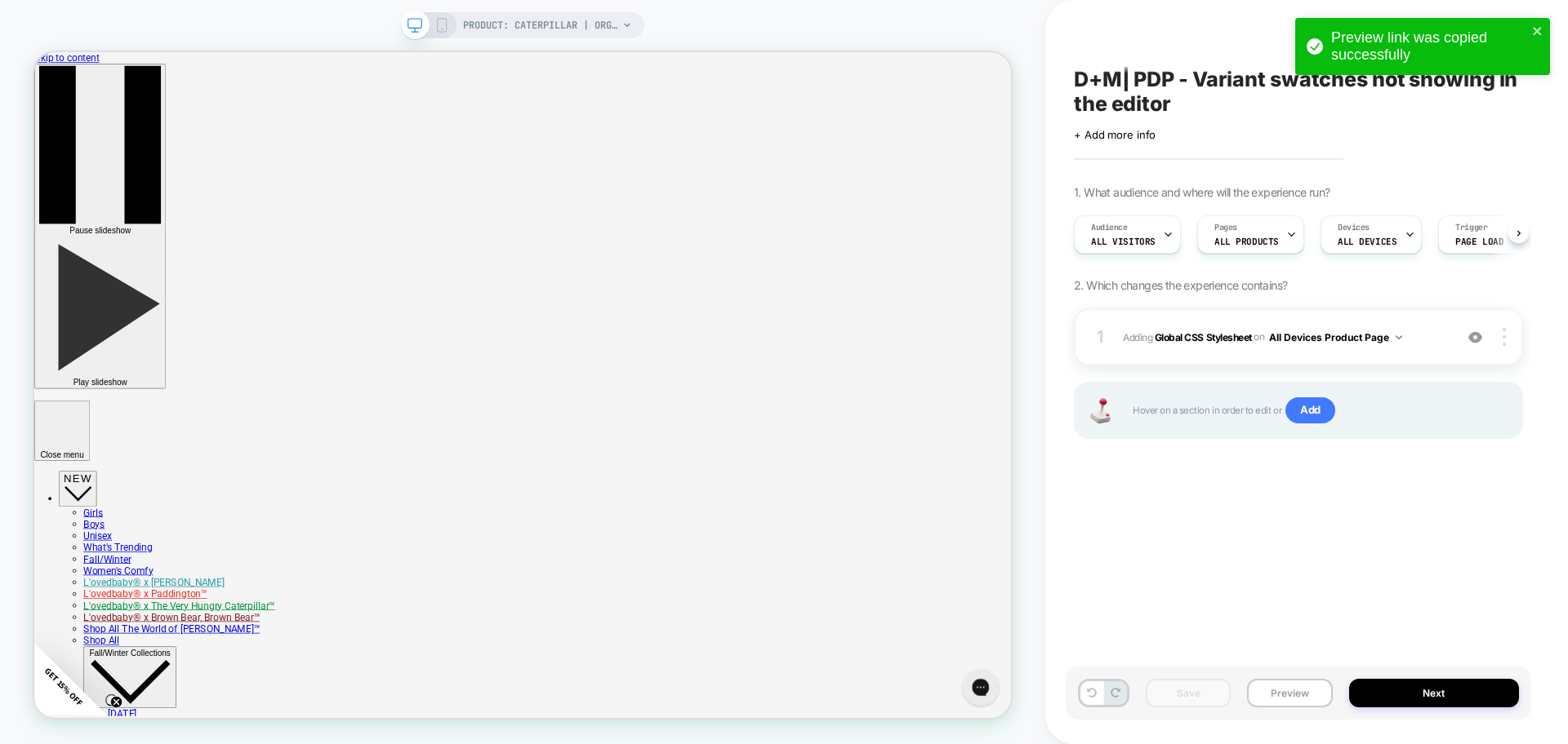
scroll to position [0, 1]
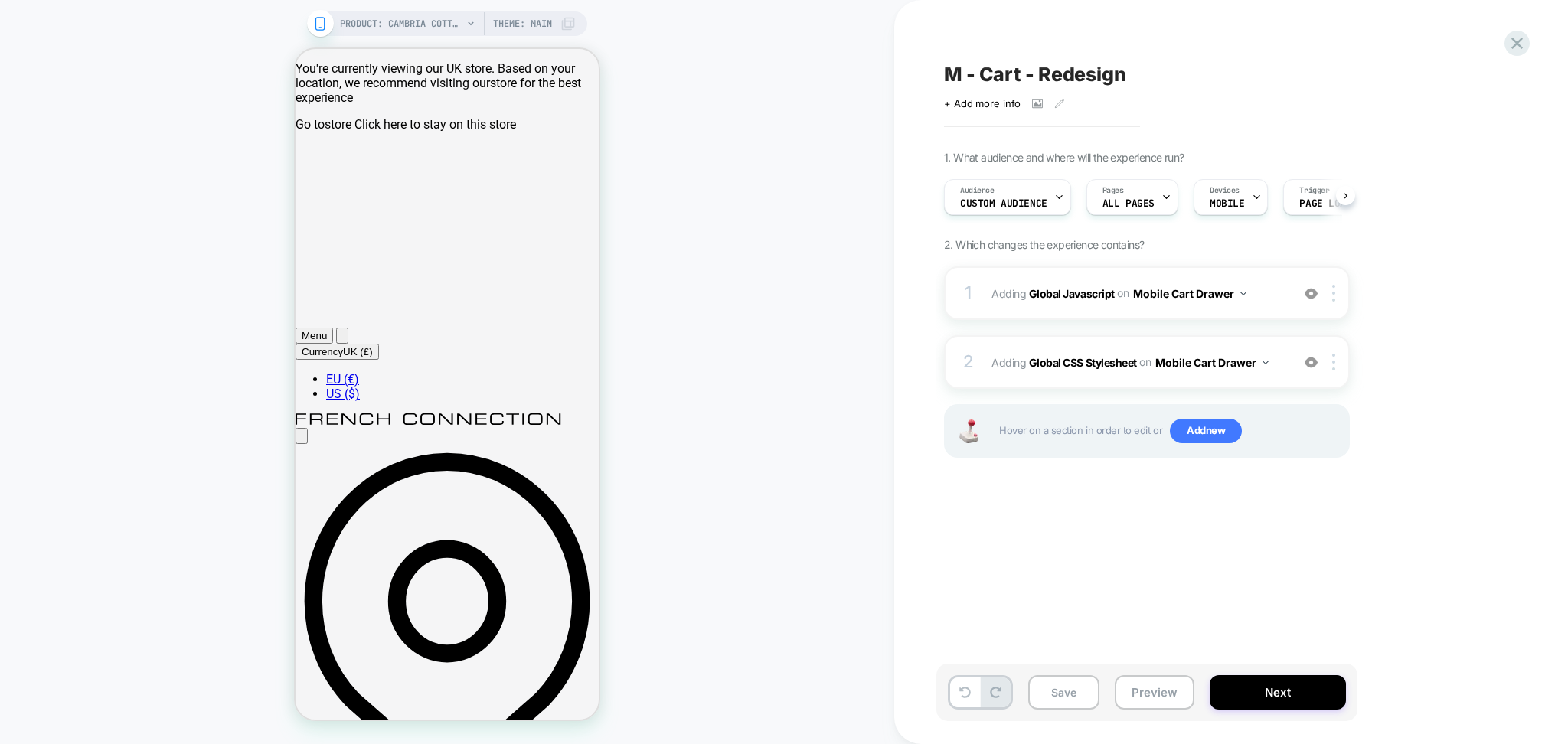
scroll to position [0, 1]
click at [1156, 710] on button "Preview" at bounding box center [1154, 692] width 79 height 34
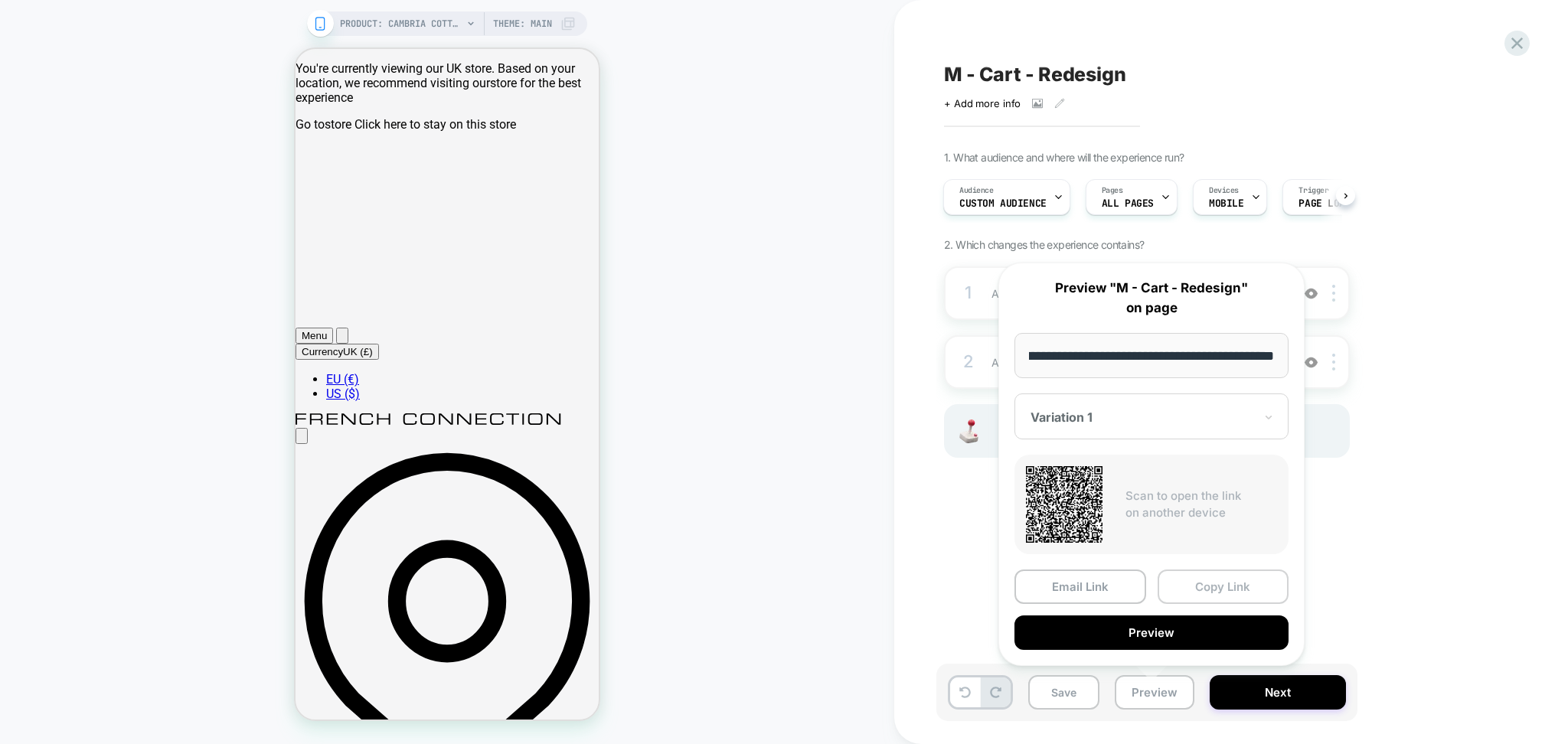
scroll to position [0, 0]
click at [1190, 576] on button "Copy Link" at bounding box center [1223, 586] width 131 height 34
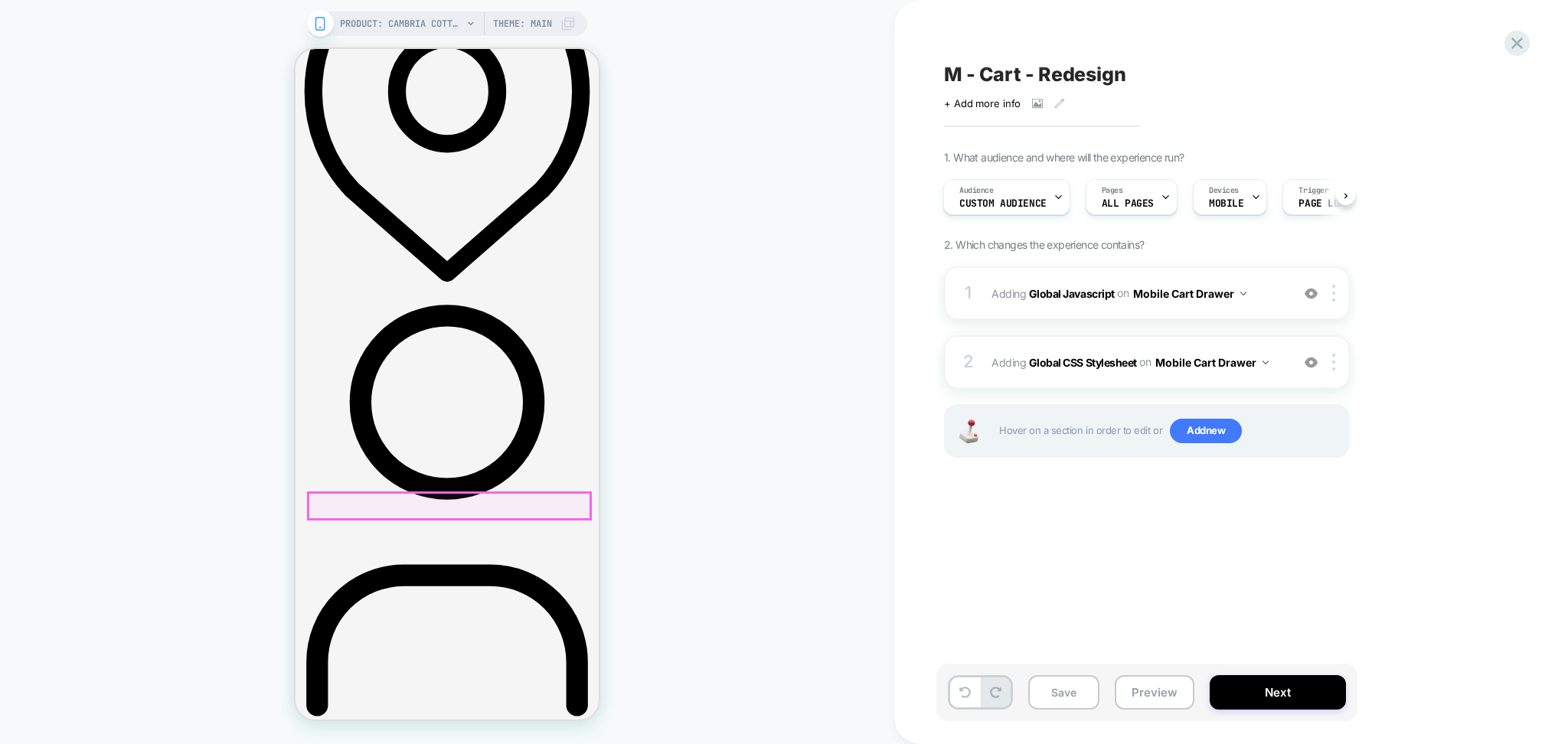
scroll to position [101, 0]
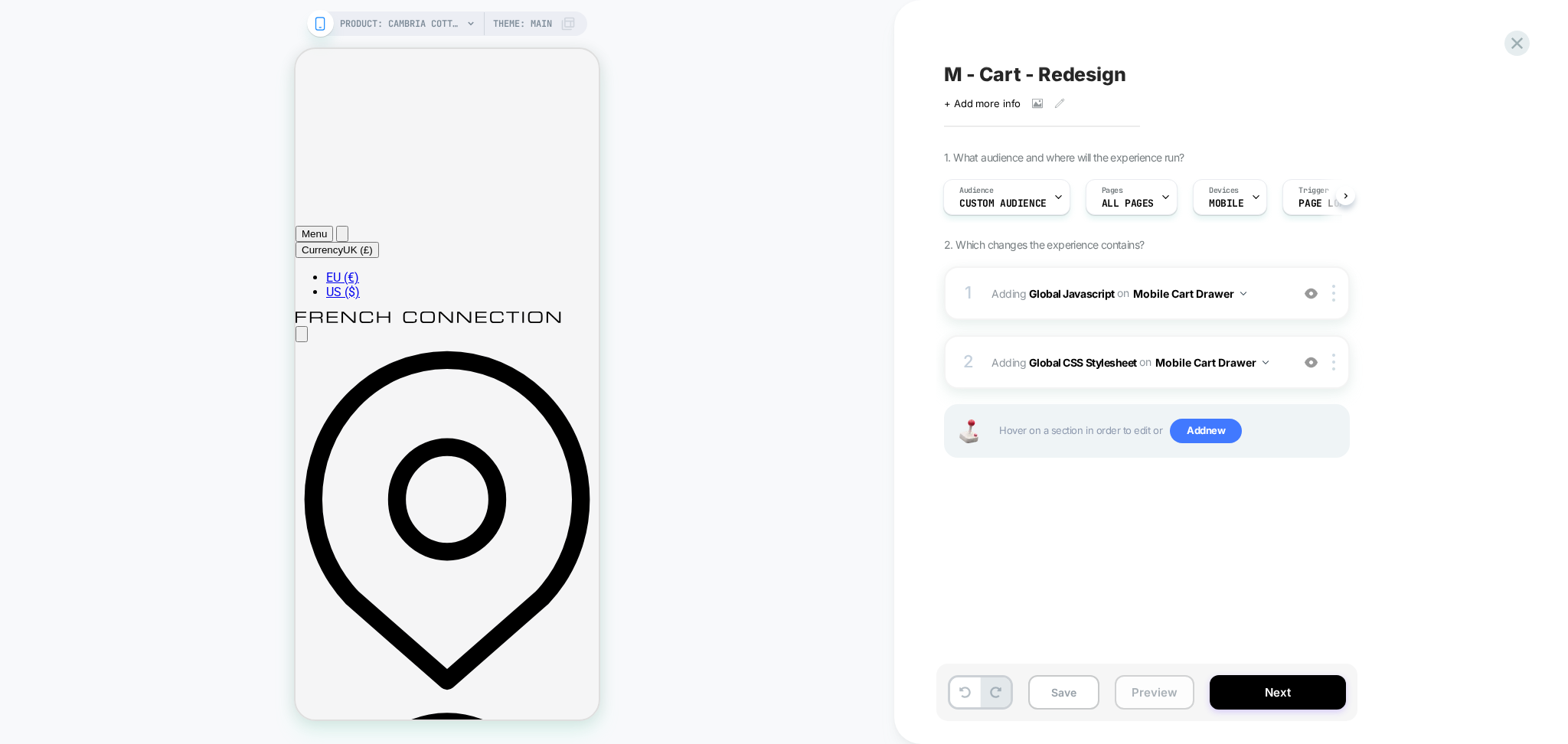
click at [1137, 701] on button "Preview" at bounding box center [1154, 692] width 79 height 34
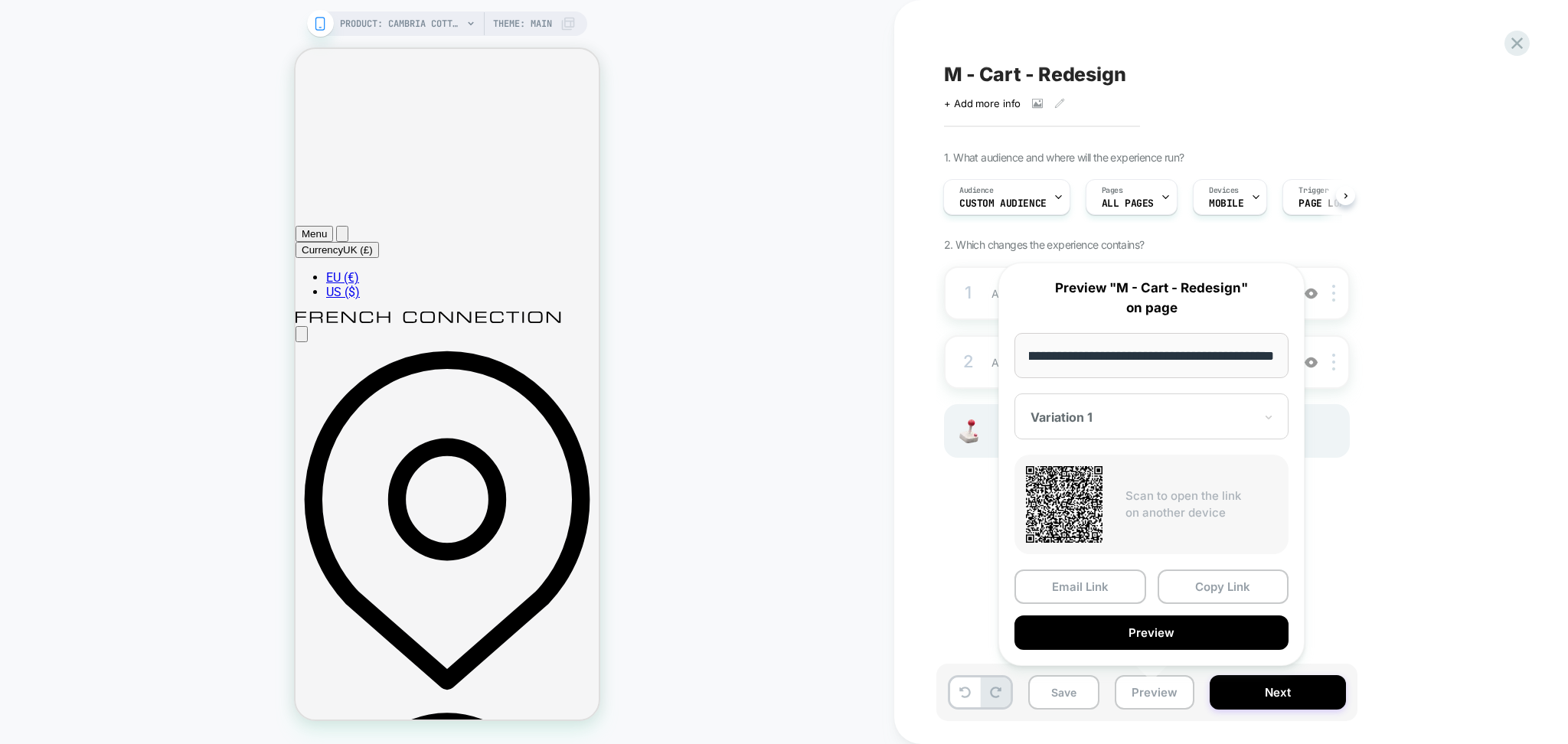
scroll to position [0, 0]
click at [1083, 60] on div "M - Cart - Redesign Click to view images Click to edit experience details + Add…" at bounding box center [1223, 372] width 574 height 714
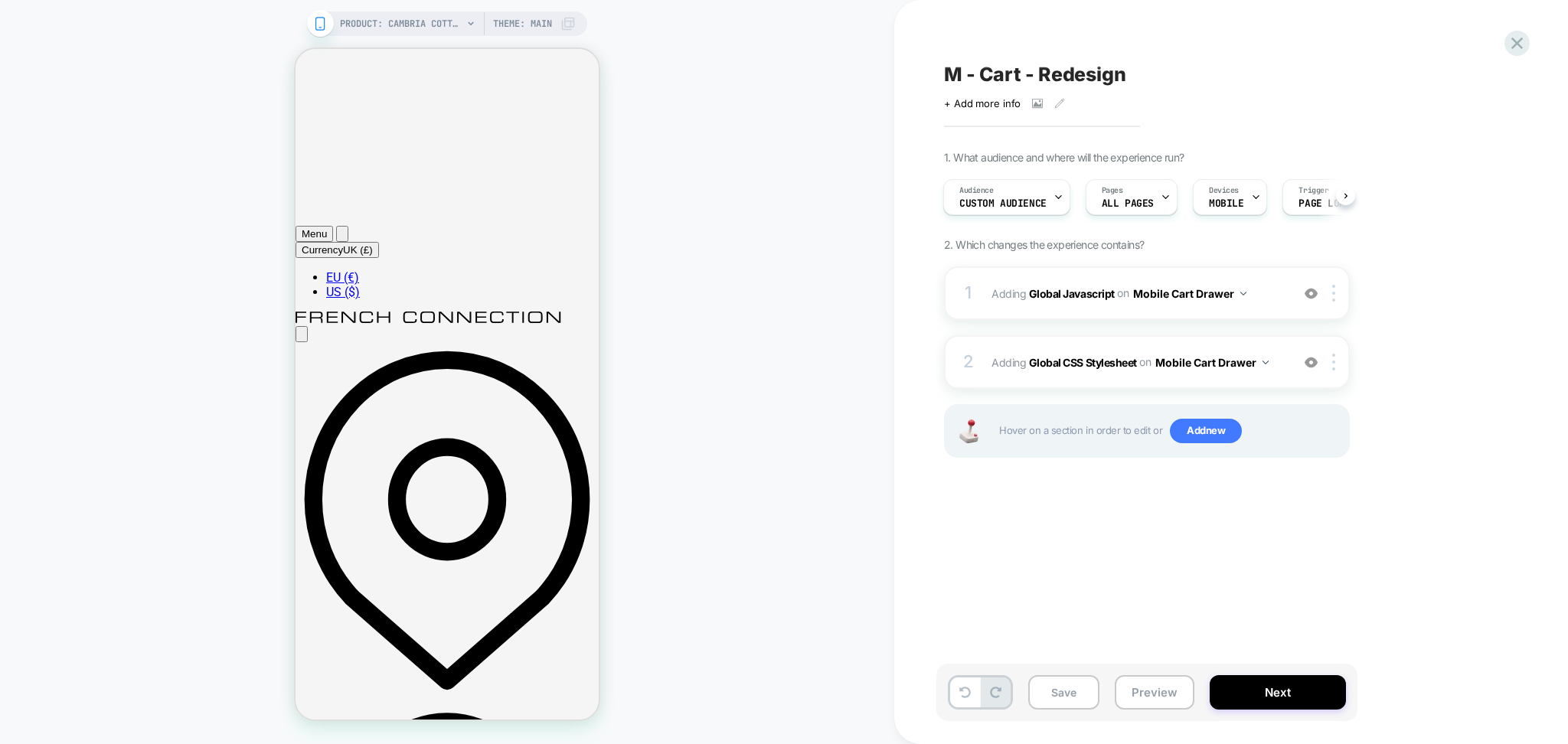
click at [1083, 60] on div "M - Cart - Redesign Click to view images Click to edit experience details + Add…" at bounding box center [1223, 372] width 574 height 714
click at [1083, 59] on div "M - Cart - Redesign Click to view images Click to edit experience details + Add…" at bounding box center [1223, 372] width 574 height 714
click at [1079, 81] on span "M - Cart - Redesign" at bounding box center [1035, 74] width 182 height 23
click at [1079, 81] on textarea "**********" at bounding box center [1077, 74] width 265 height 24
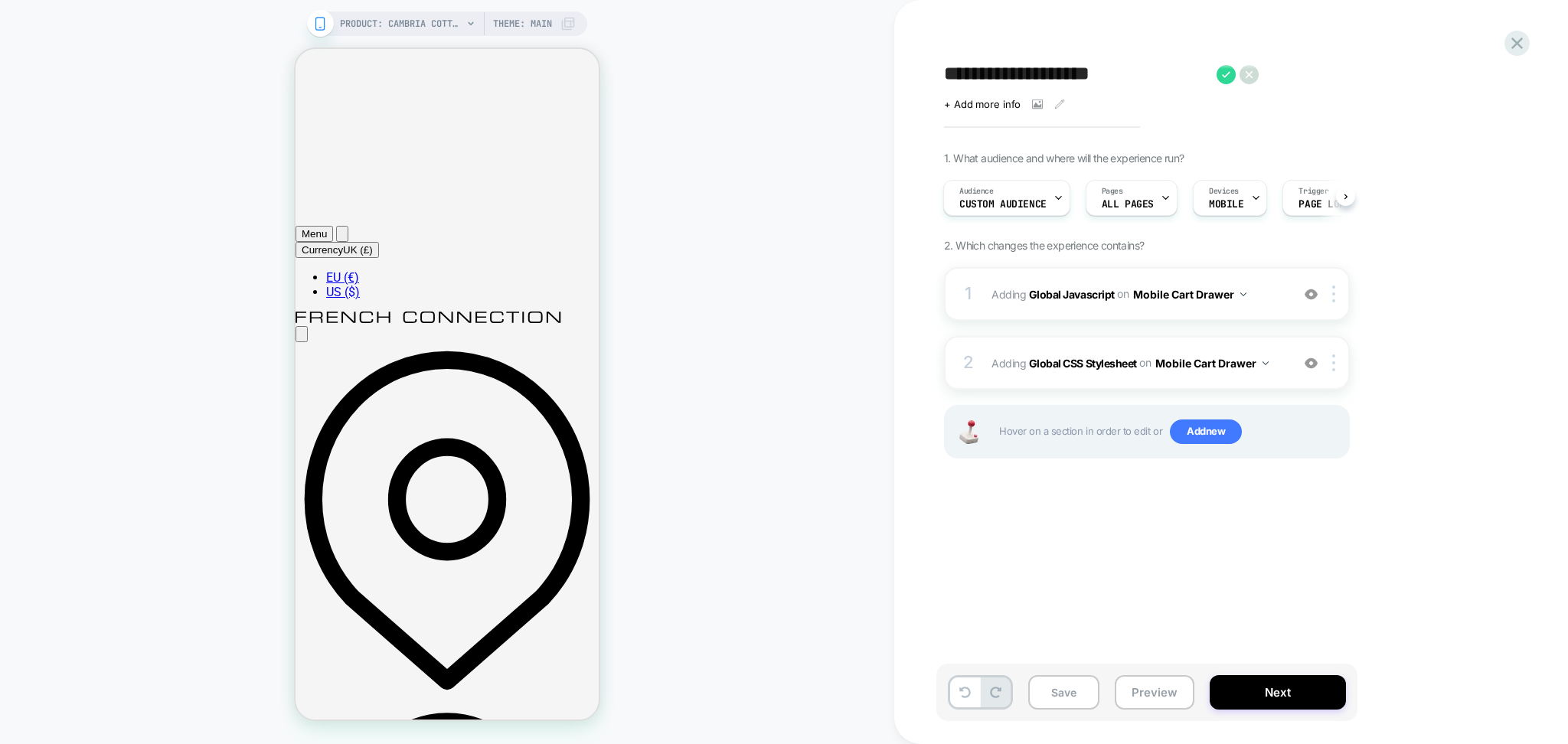
click at [1079, 81] on textarea "**********" at bounding box center [1077, 74] width 265 height 24
drag, startPoint x: 1159, startPoint y: 694, endPoint x: 1156, endPoint y: 680, distance: 14.3
click at [1159, 696] on button "Preview" at bounding box center [1154, 692] width 79 height 34
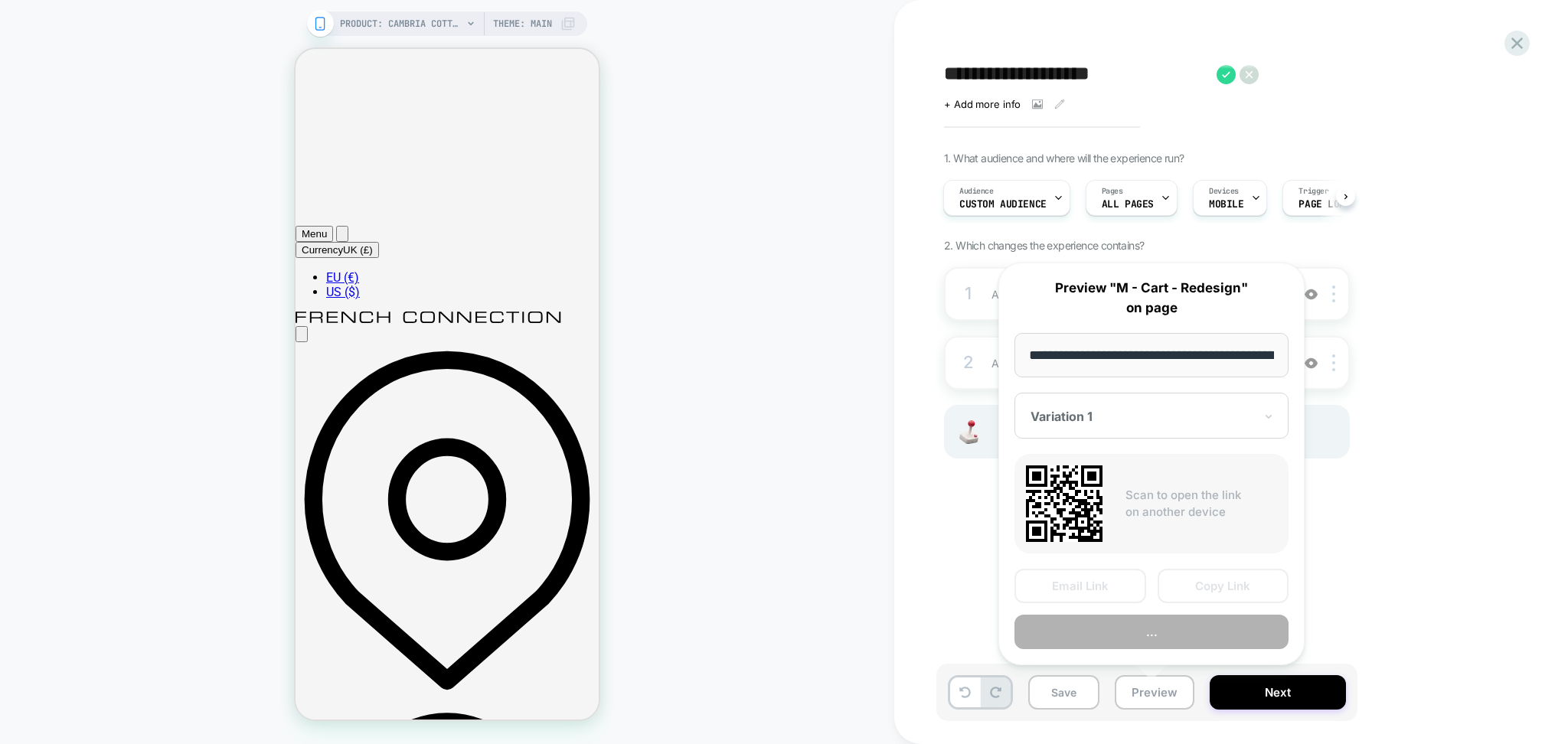
scroll to position [0, 424]
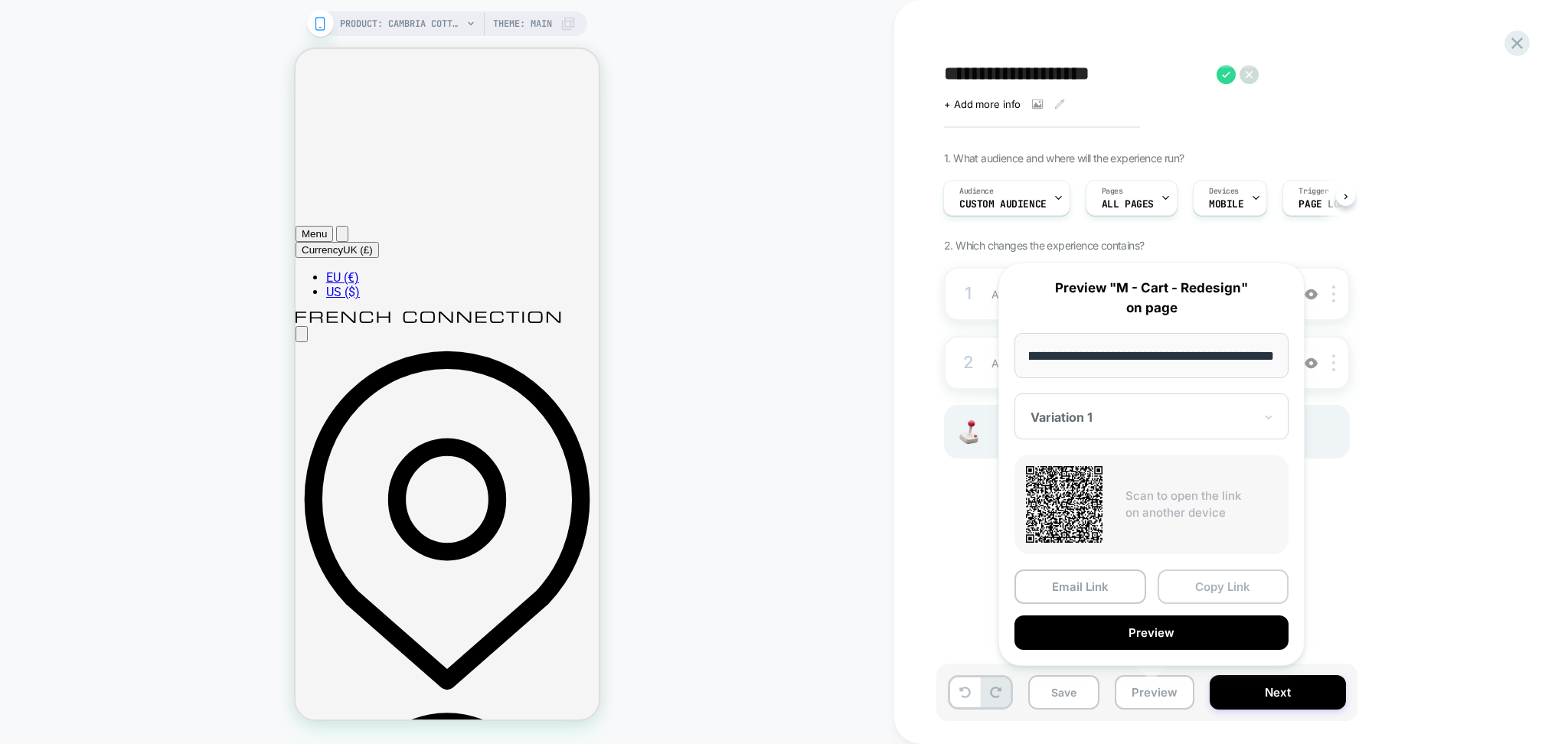
click at [1201, 588] on button "Copy Link" at bounding box center [1223, 586] width 131 height 34
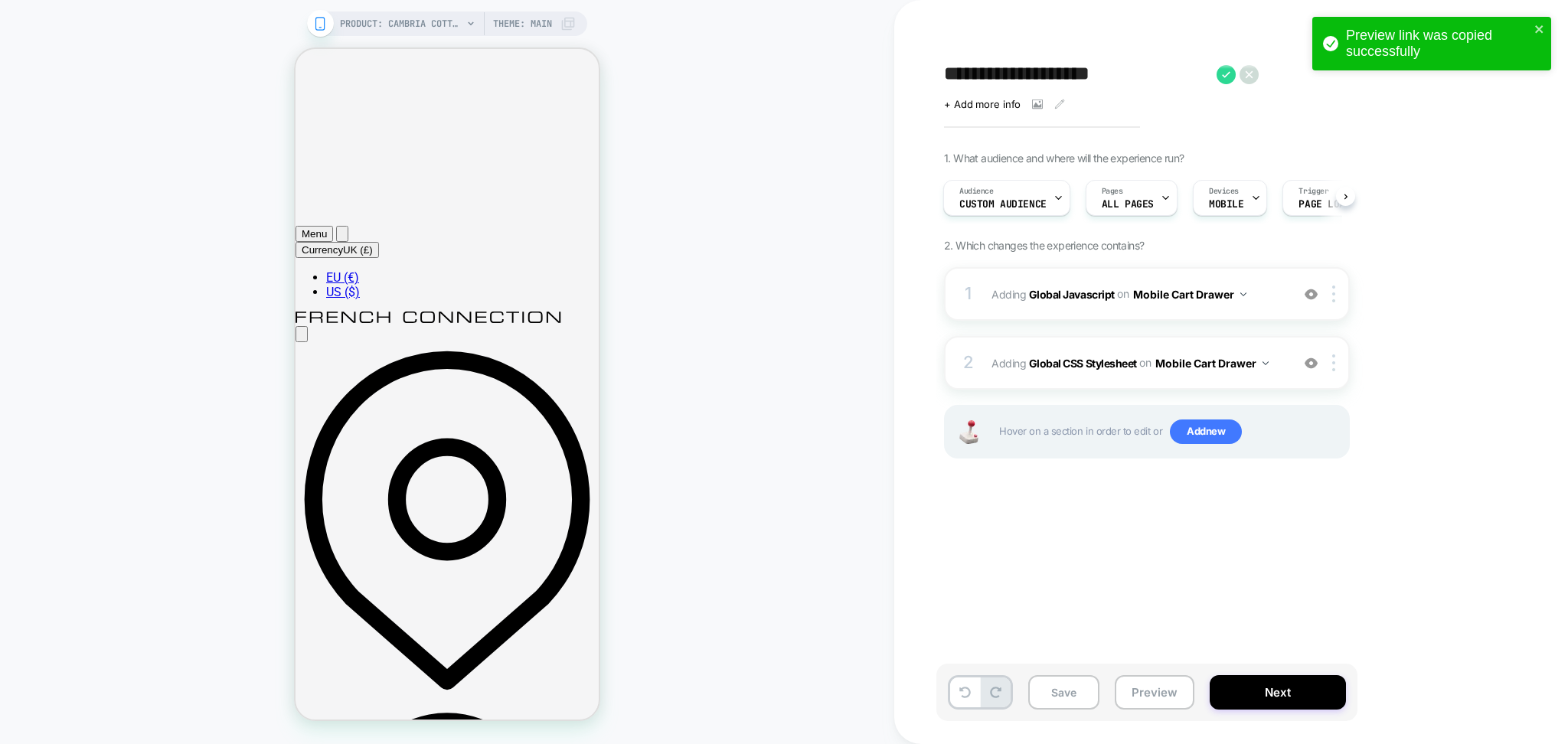
click at [1535, 39] on div "Preview link was copied successfully" at bounding box center [1431, 43] width 239 height 54
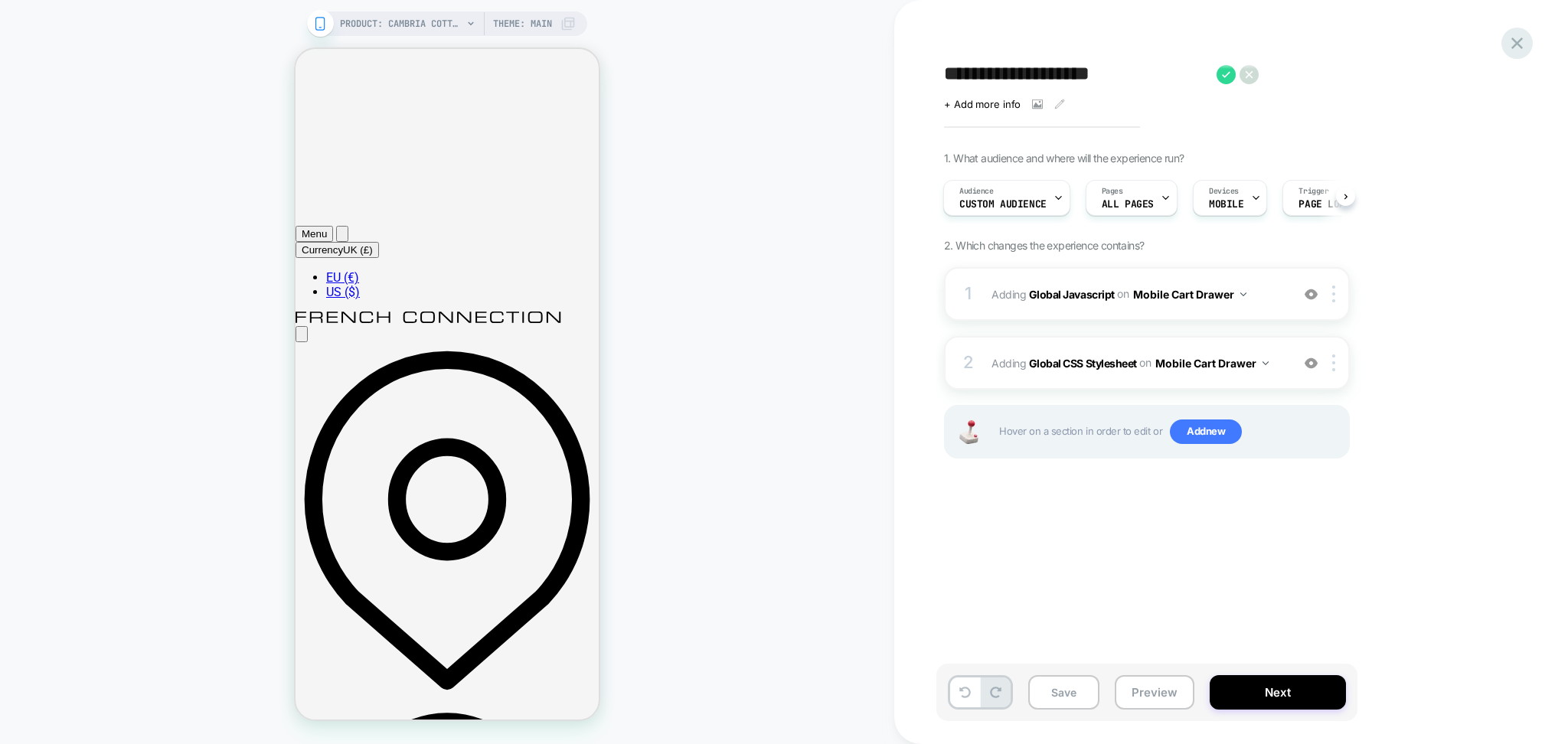
click at [1509, 48] on div "**********" at bounding box center [784, 372] width 1568 height 744
click at [1501, 56] on div "**********" at bounding box center [1223, 372] width 574 height 714
click at [1514, 42] on icon at bounding box center [1516, 42] width 20 height 20
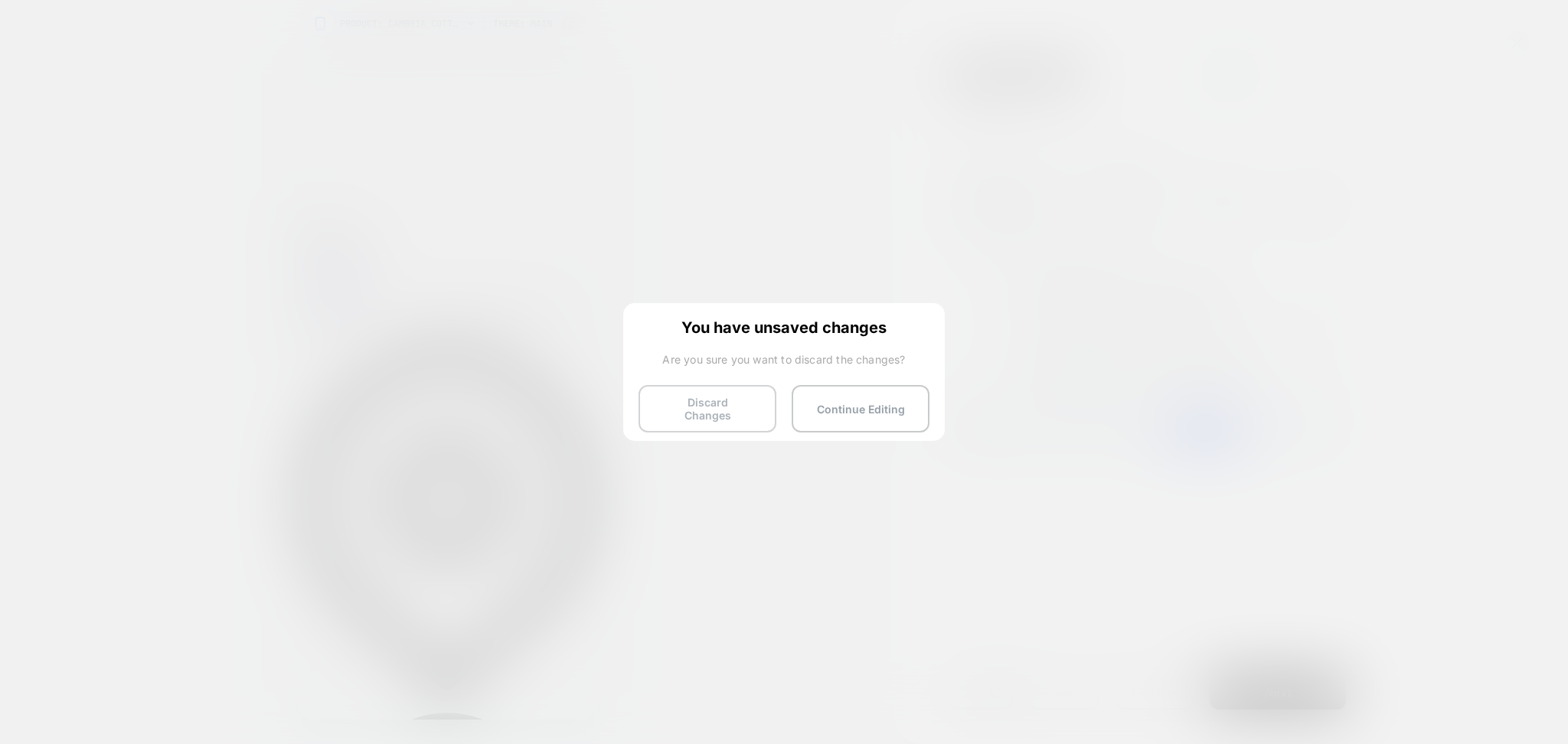
click at [757, 410] on button "Discard Changes" at bounding box center [708, 409] width 138 height 48
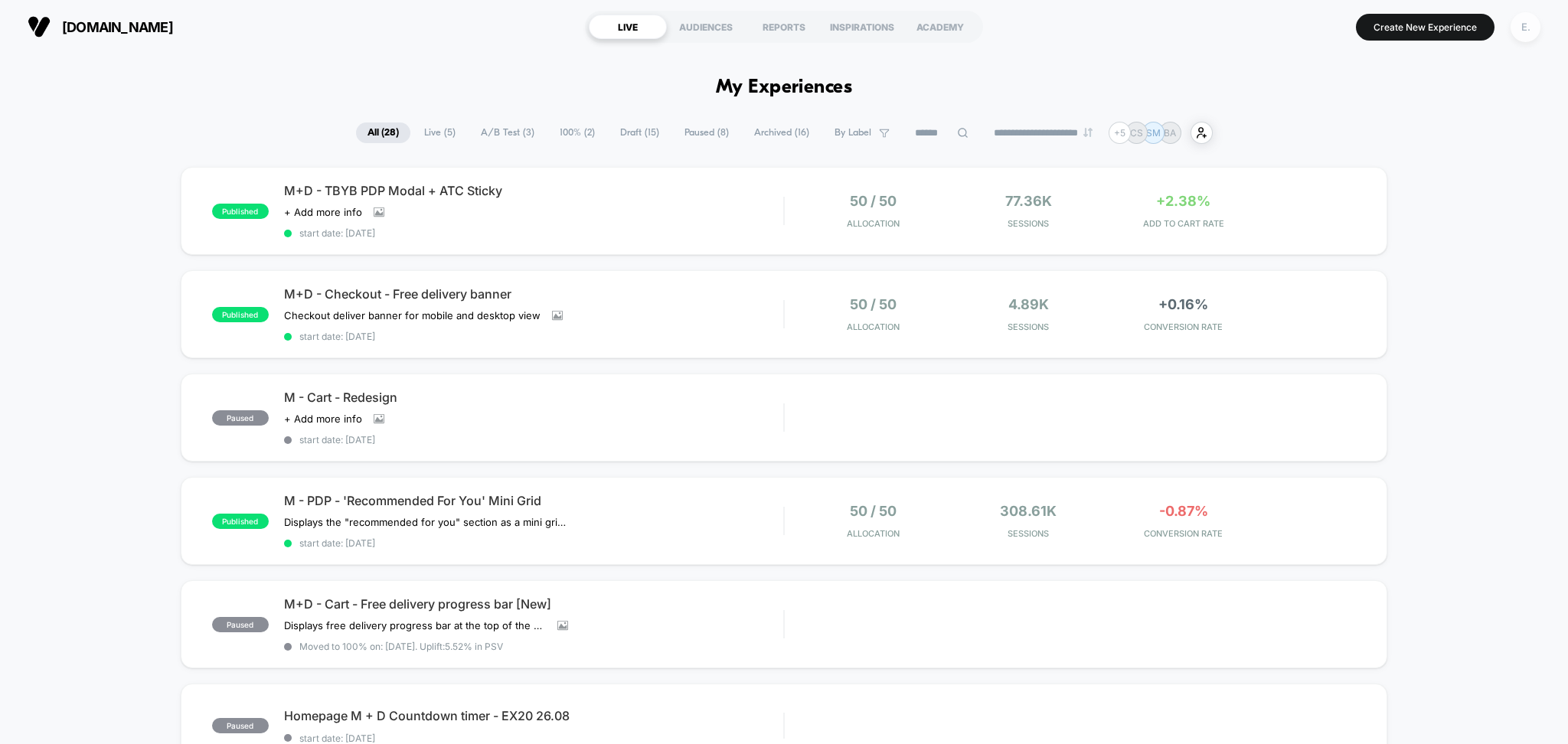
click at [1528, 24] on div "E." at bounding box center [1526, 27] width 30 height 30
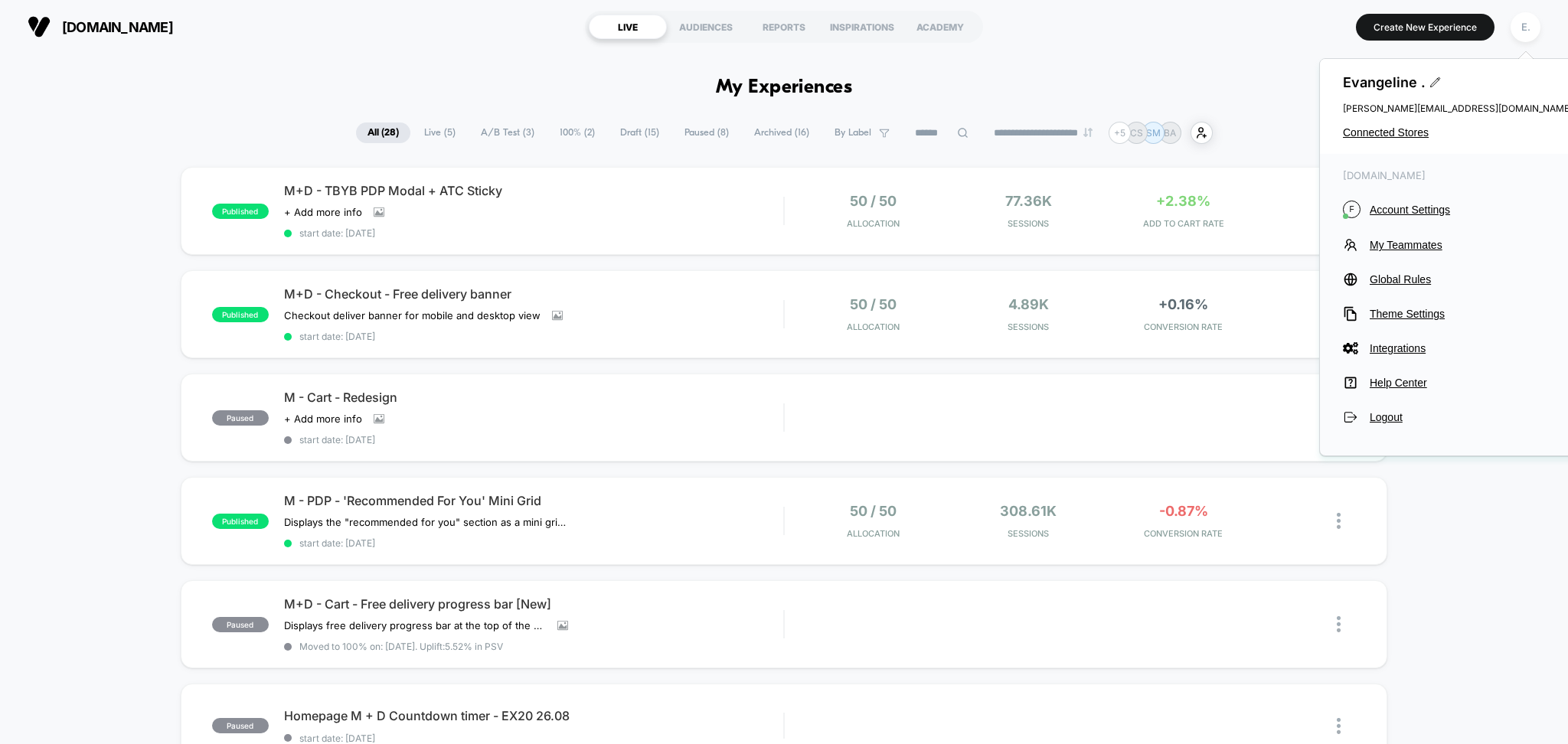
click at [1385, 149] on div "Evangeline . evangeline@visually.io Connected Stores" at bounding box center [1458, 107] width 275 height 95
click at [1386, 140] on div "Evangeline . evangeline@visually.io Connected Stores" at bounding box center [1458, 107] width 275 height 95
click at [1416, 128] on span "Connected Stores" at bounding box center [1458, 132] width 229 height 12
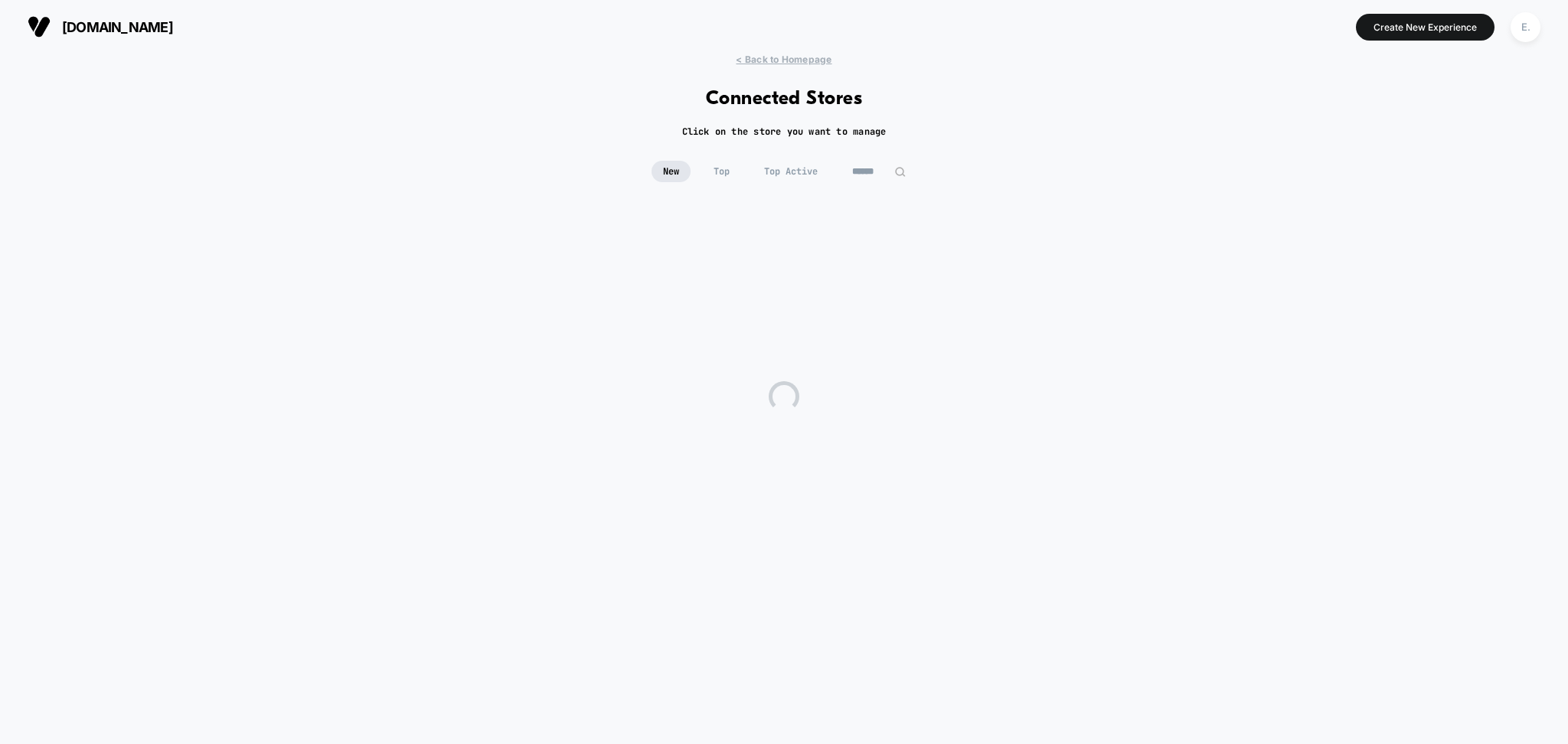
click at [892, 162] on input at bounding box center [879, 171] width 77 height 21
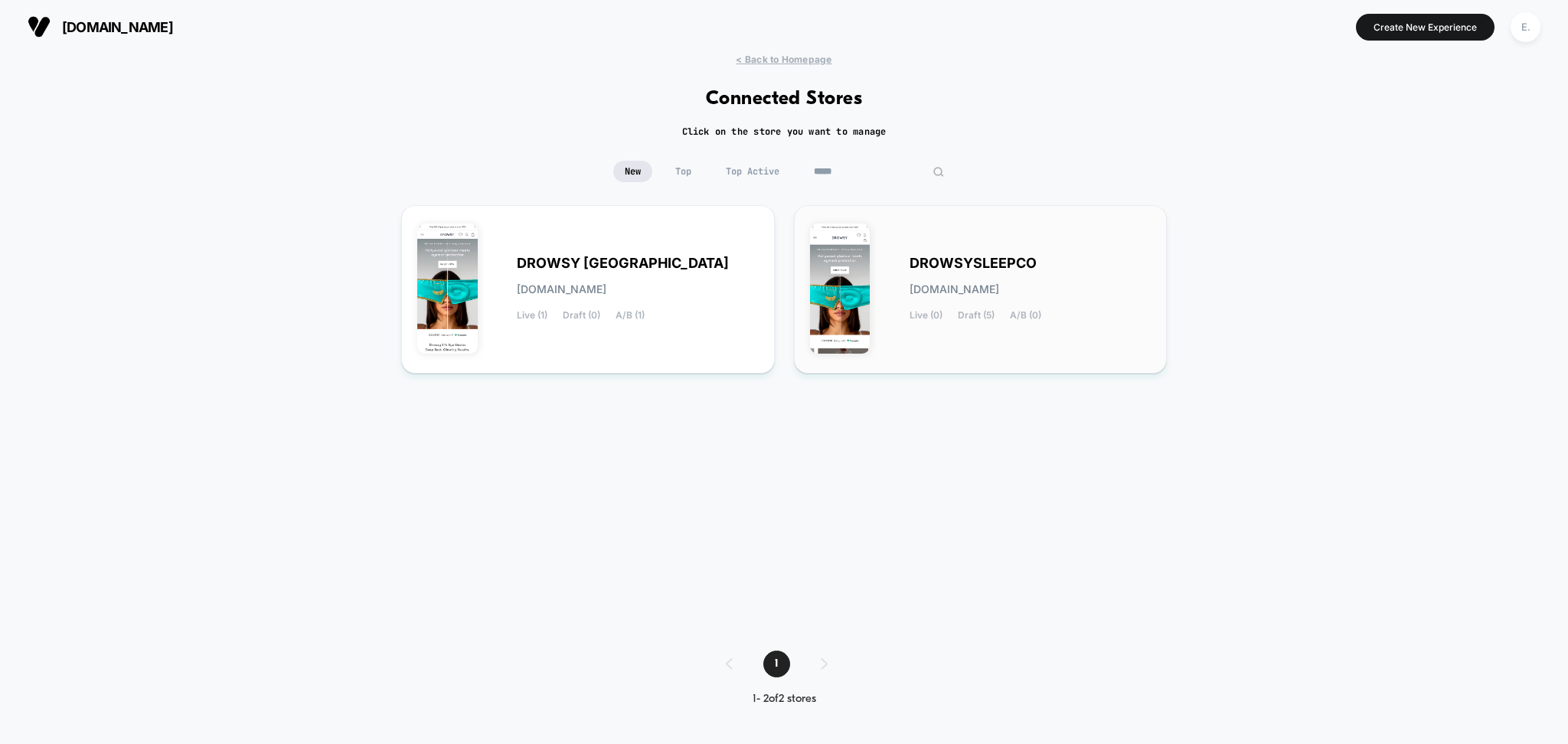
type input "*****"
click at [1048, 312] on div "DROWSYSLEEPCO drowsysleepco.myshopify.com Live (0) Draft (5) A/B (0)" at bounding box center [1031, 289] width 242 height 63
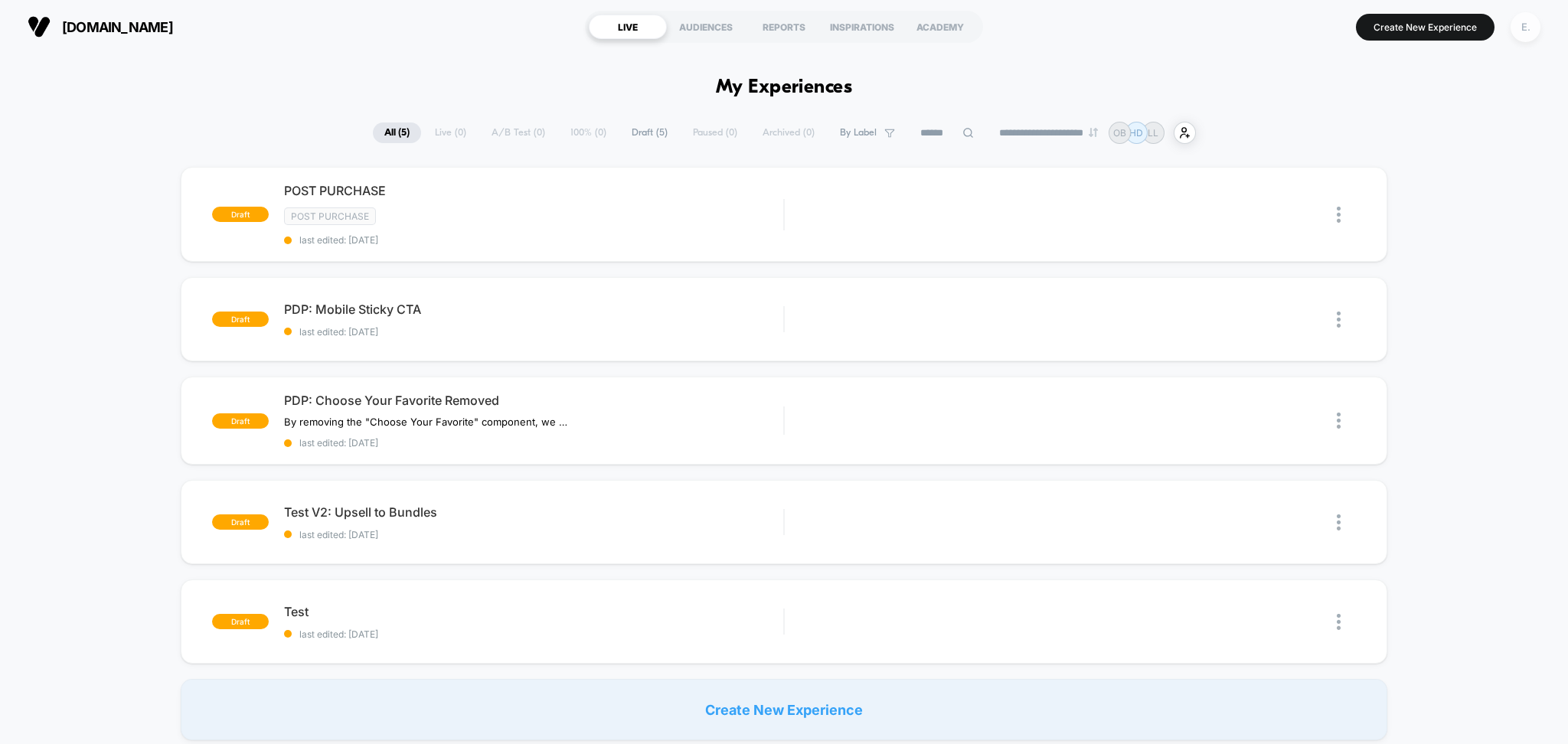
click at [1527, 24] on div "E." at bounding box center [1526, 27] width 30 height 30
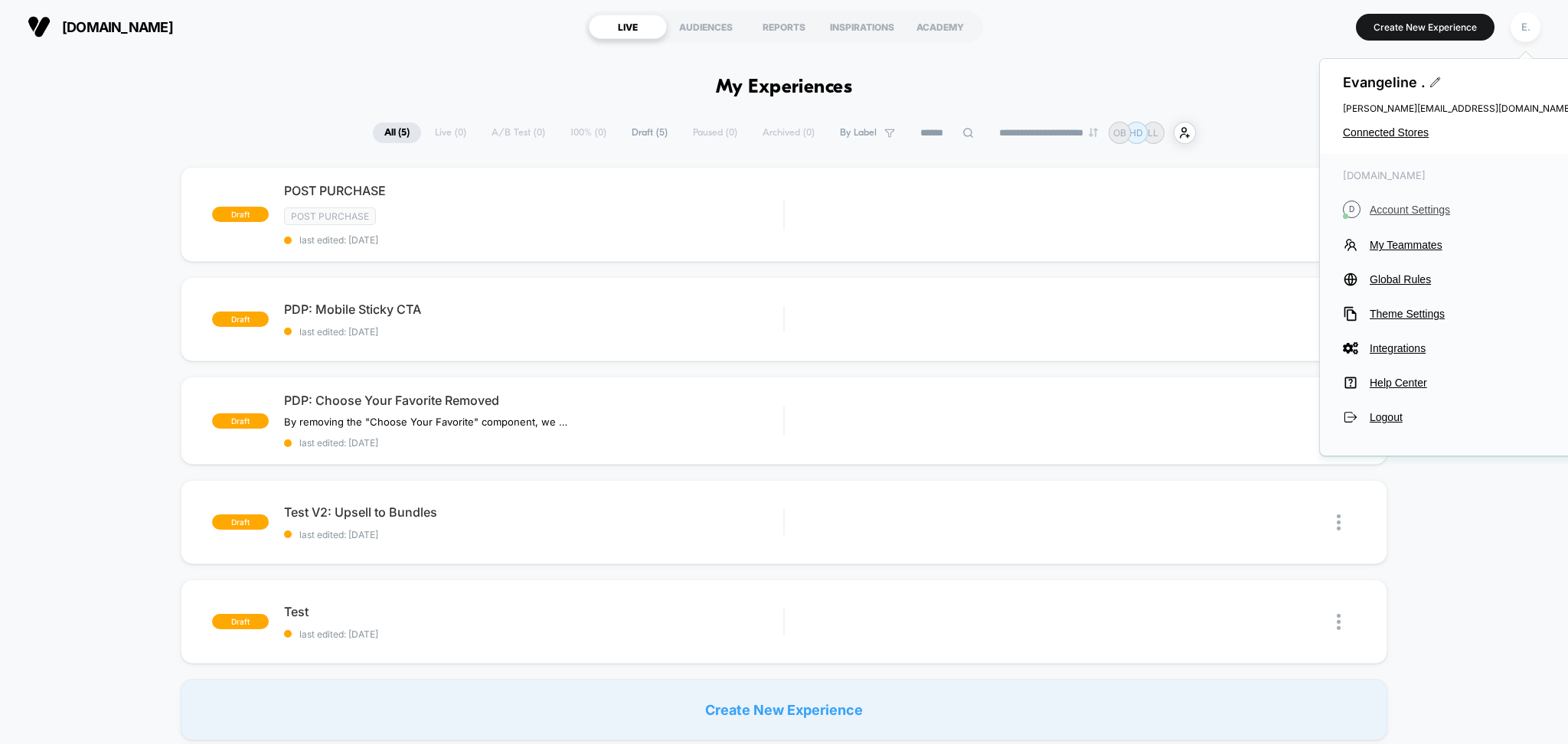
click at [1388, 207] on span "Account Settings" at bounding box center [1471, 210] width 203 height 12
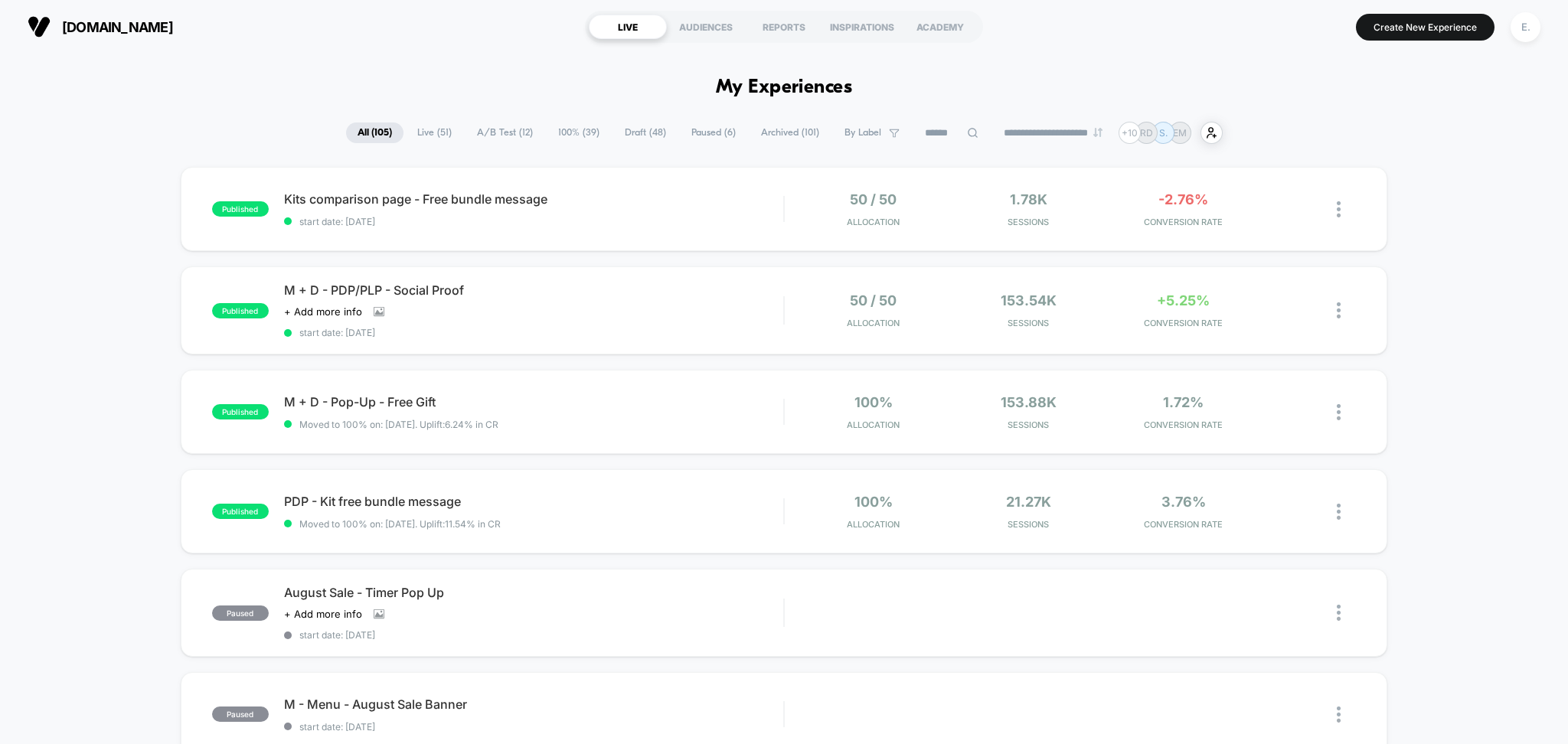
click at [626, 132] on span "Draft ( 48 )" at bounding box center [645, 132] width 64 height 20
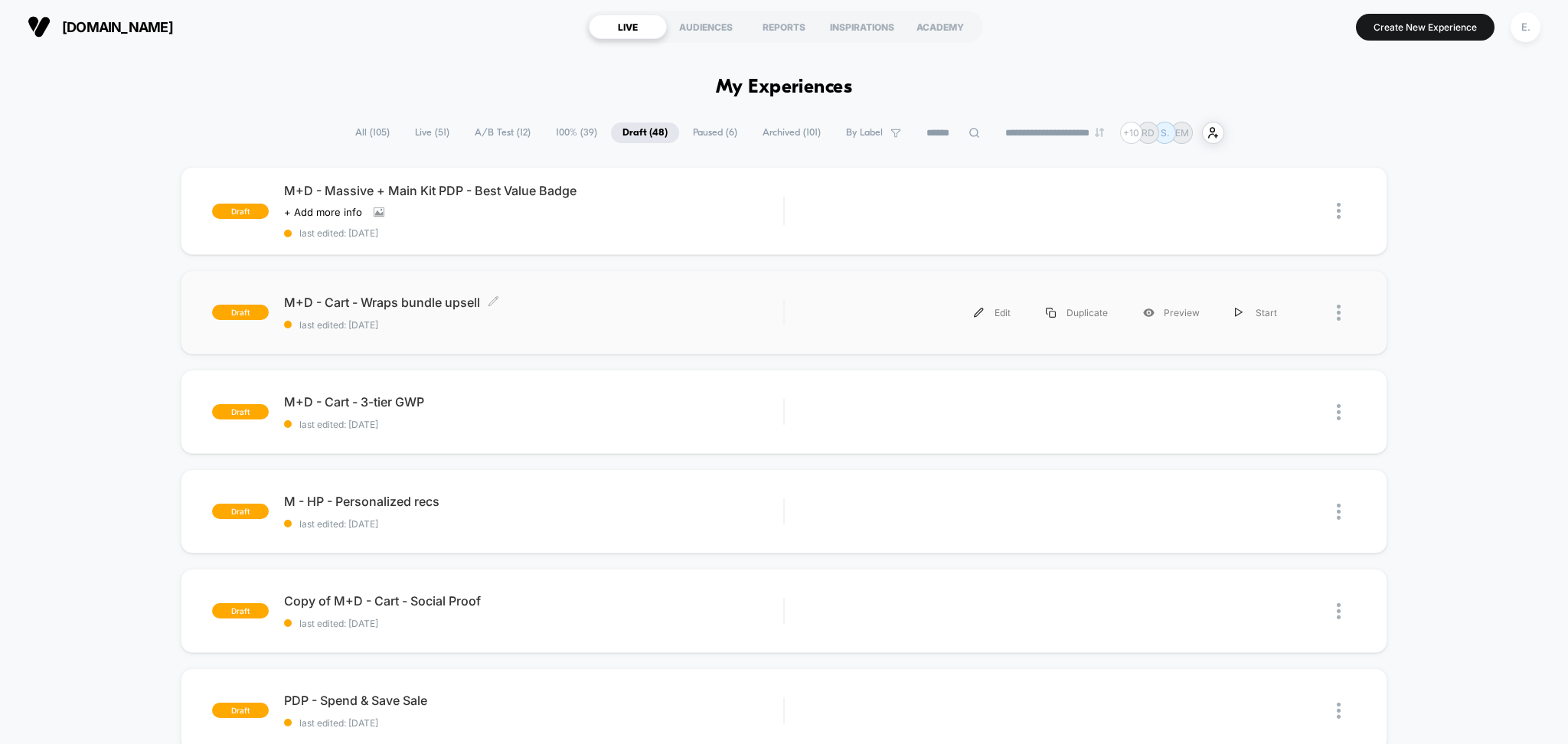
click at [574, 296] on span "M+D - Cart - Wraps bundle upsell Click to edit experience details" at bounding box center [534, 302] width 500 height 15
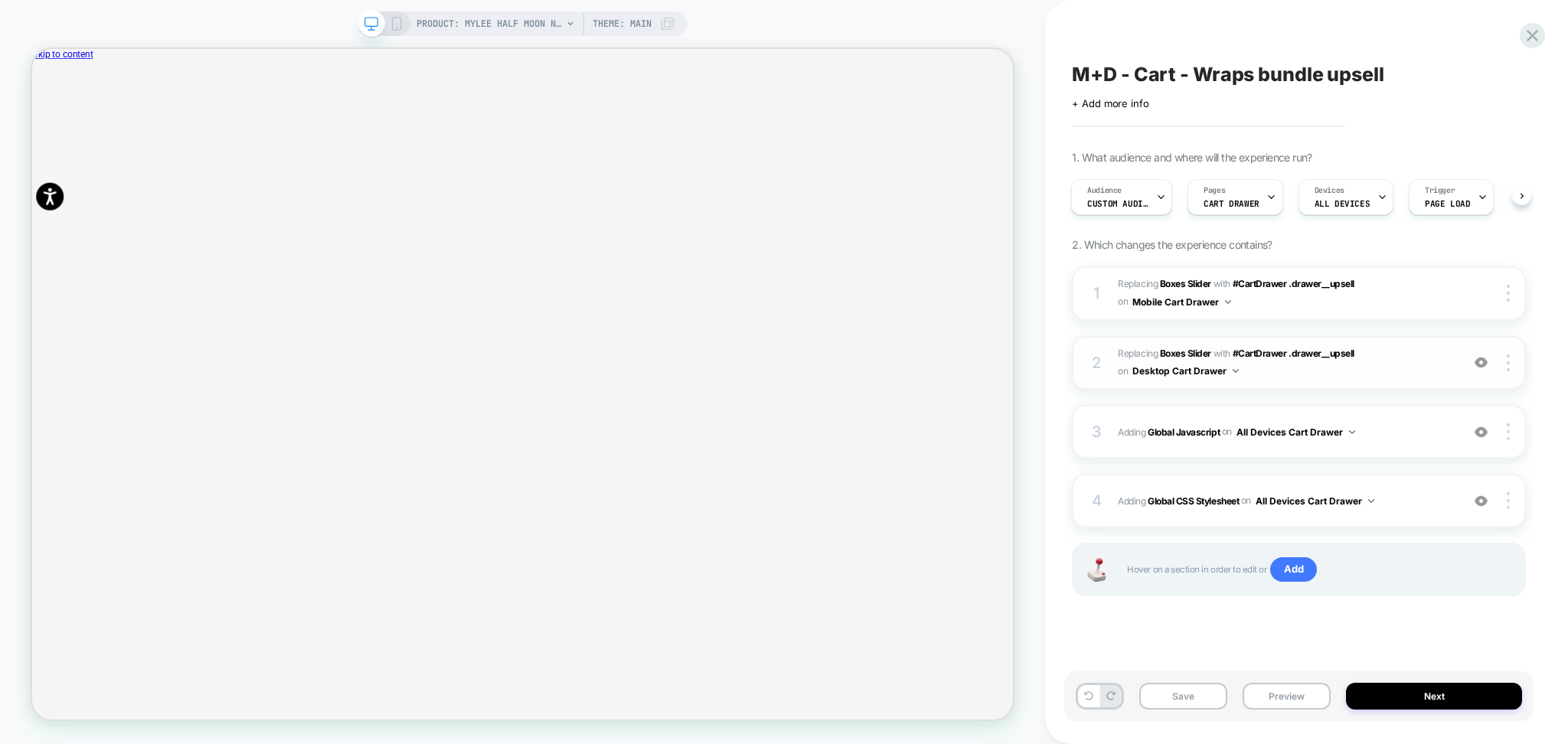
click at [1352, 370] on span "#_loomi_addon_1746614095704_dup1753872788 Replacing Boxes Slider WITH #CartDraw…" at bounding box center [1286, 363] width 335 height 36
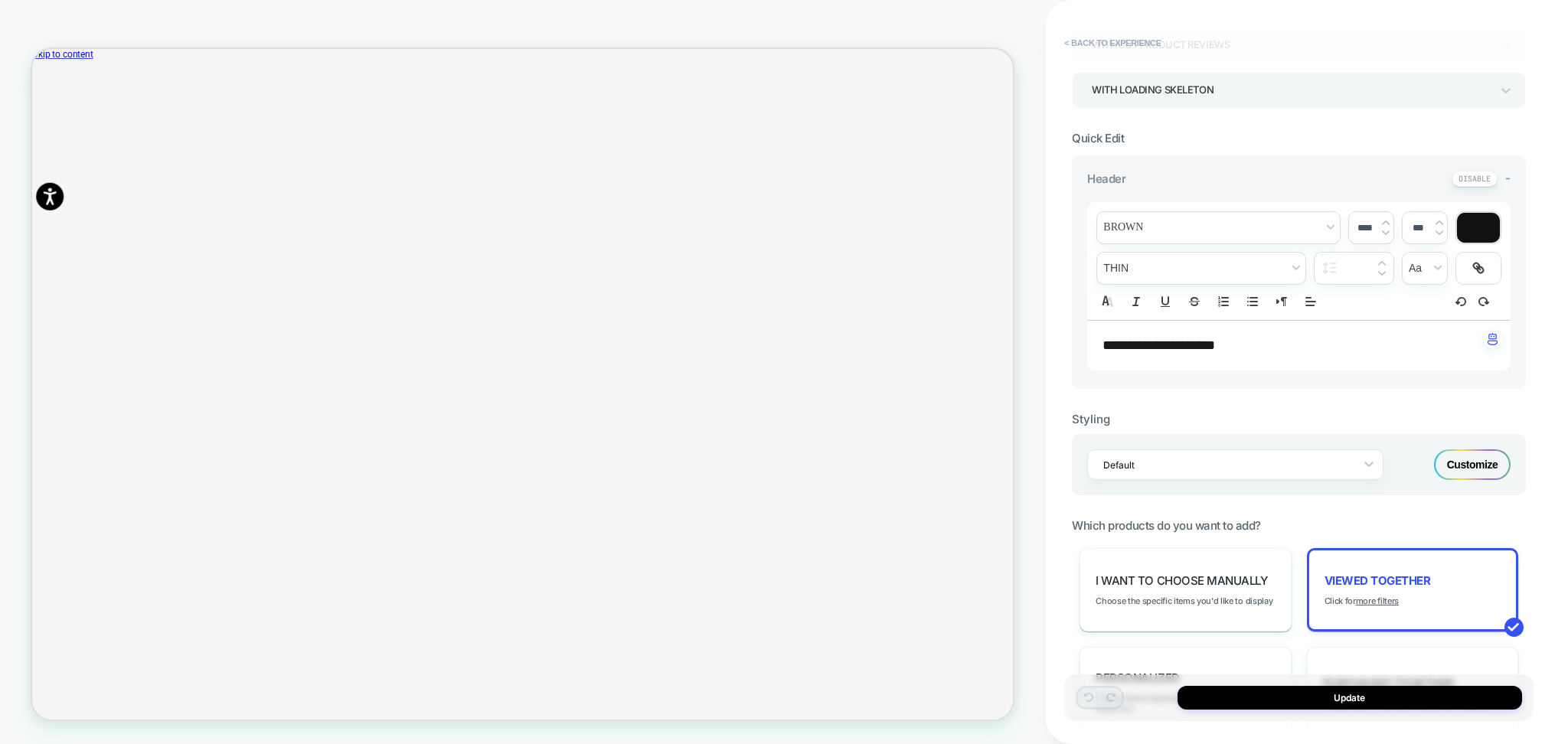
scroll to position [306, 0]
click at [1135, 47] on button "< Back to experience" at bounding box center [1112, 43] width 112 height 25
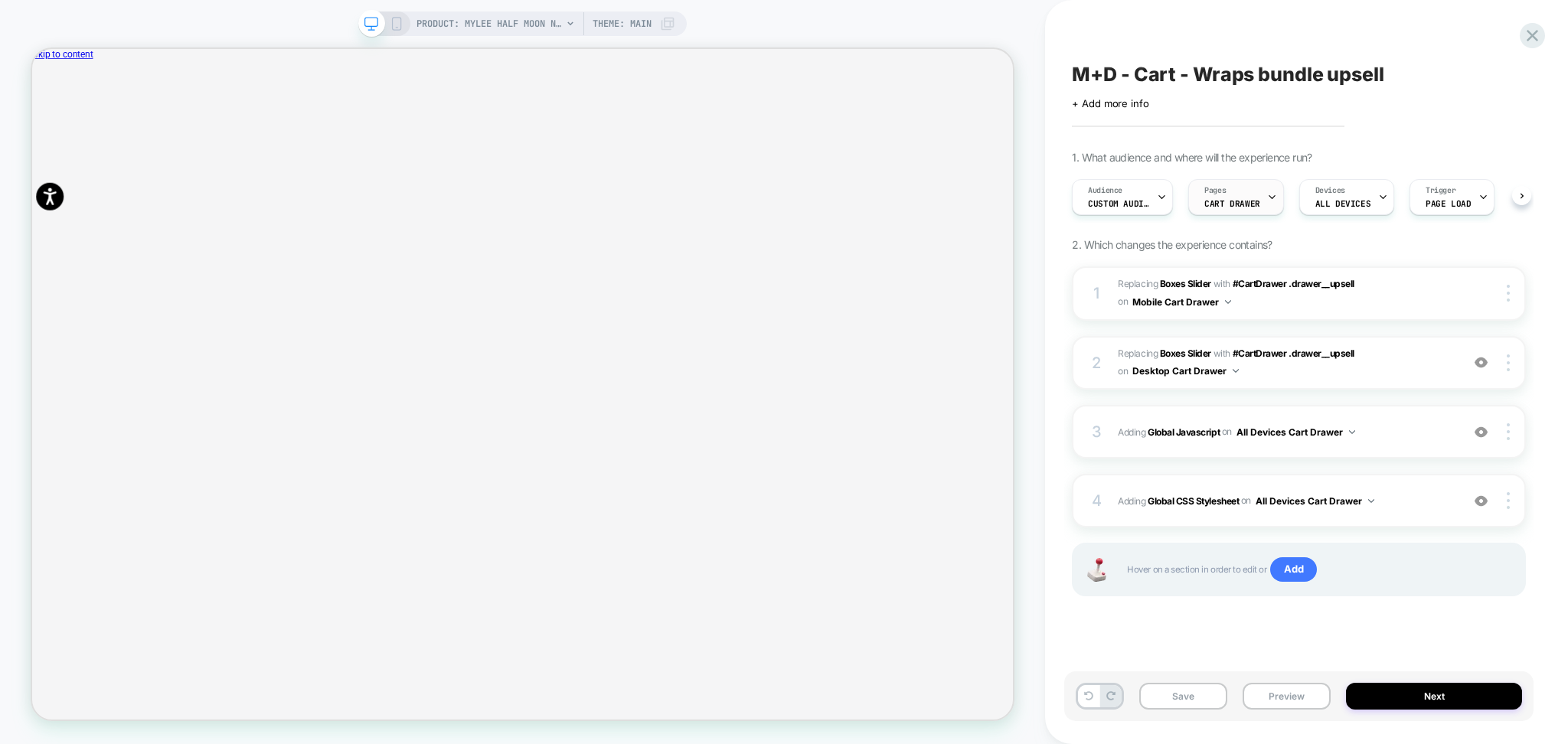
scroll to position [0, 1]
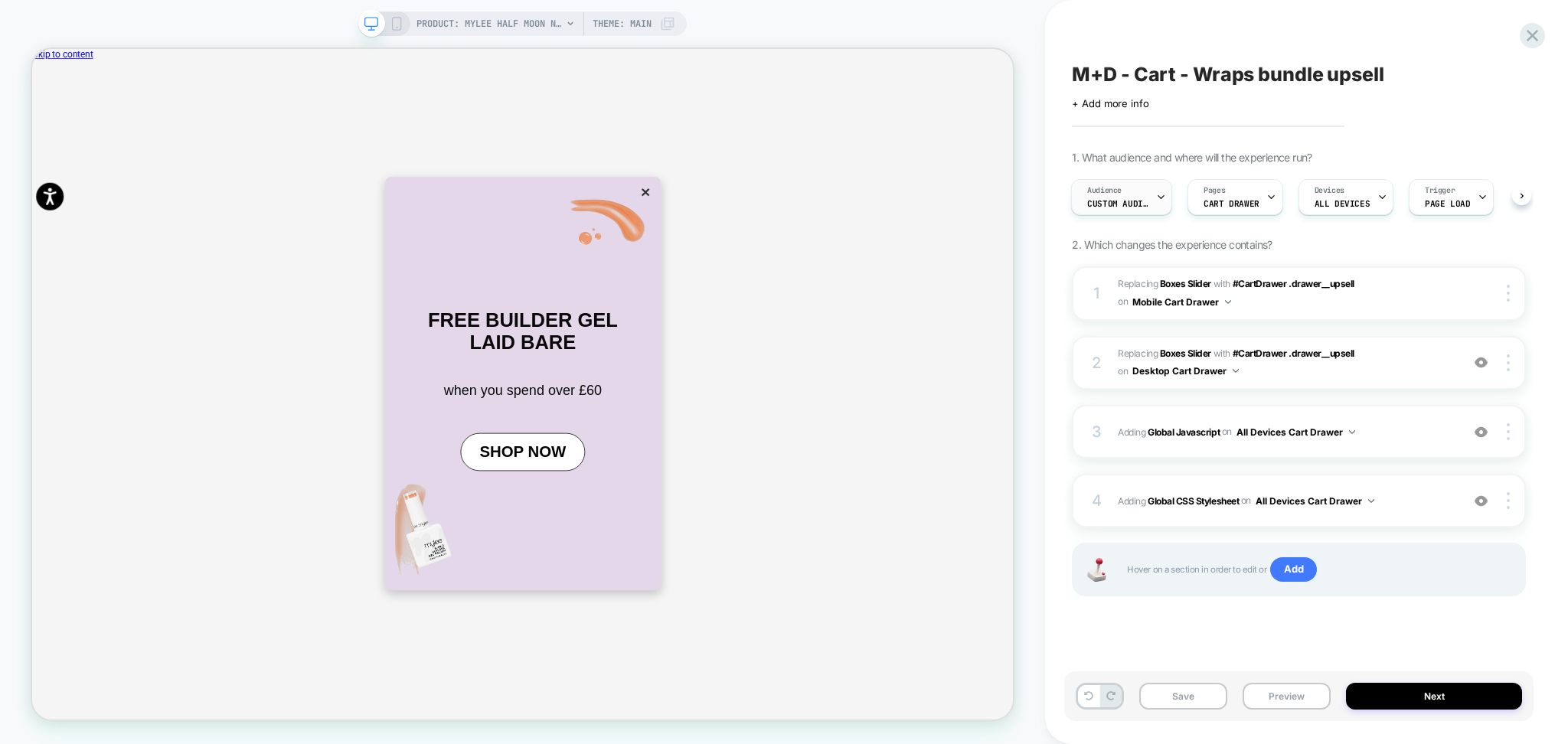
click at [1161, 194] on icon at bounding box center [1160, 197] width 10 height 10
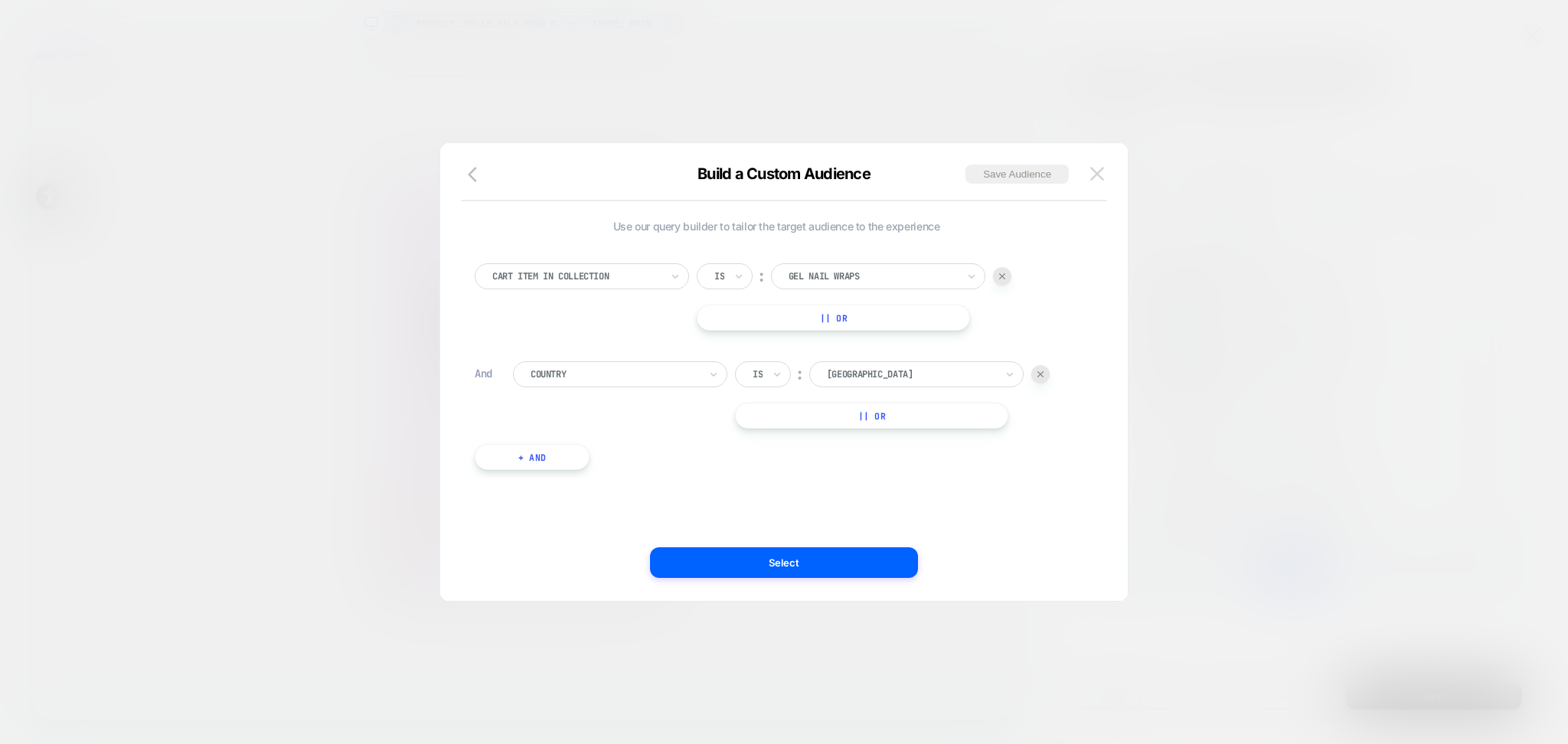
click at [1093, 175] on img at bounding box center [1097, 173] width 14 height 13
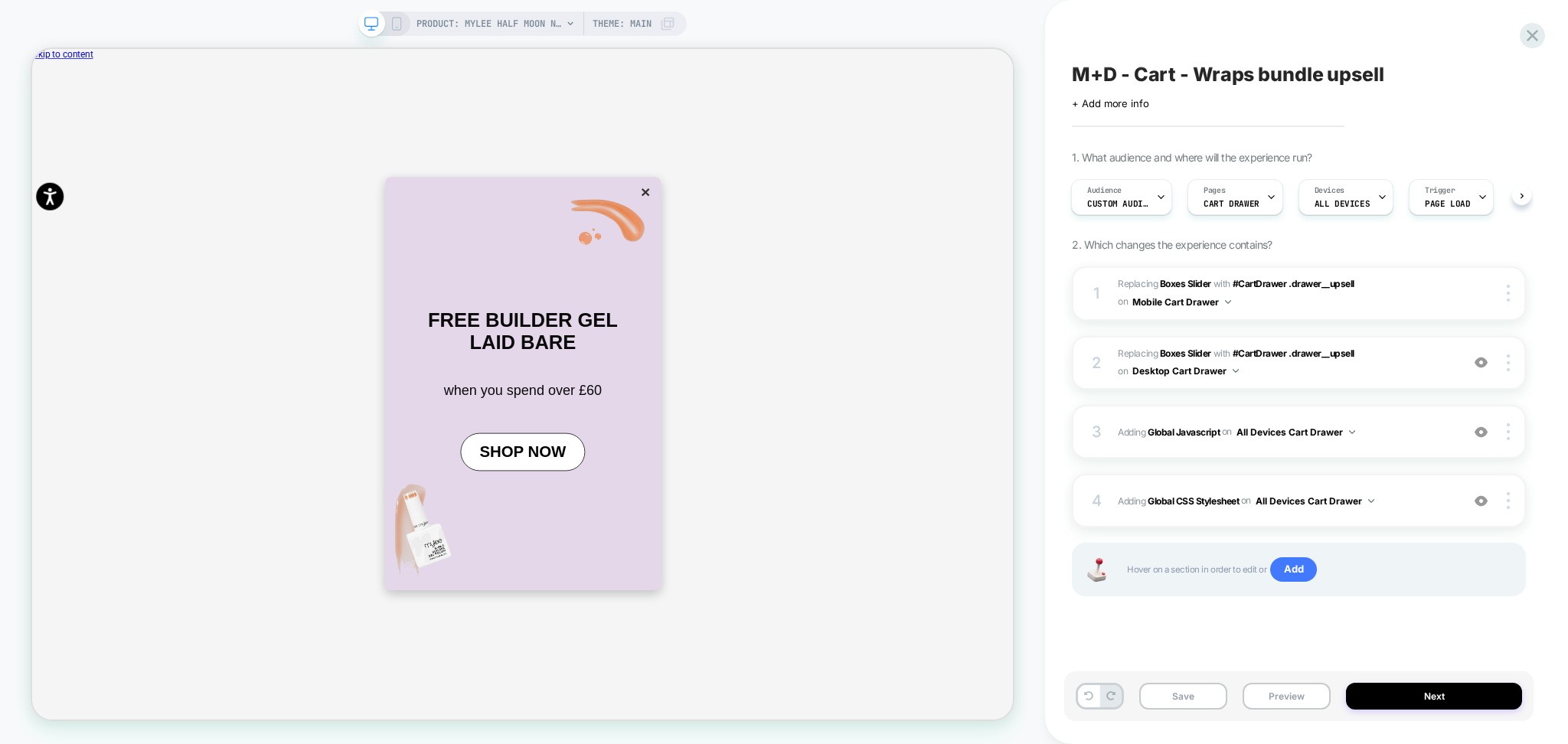
click at [1229, 76] on span "M+D - Cart - Wraps bundle upsell" at bounding box center [1227, 74] width 311 height 23
click at [1229, 76] on textarea "**********" at bounding box center [1274, 74] width 404 height 24
click at [1153, 177] on div "Audience Custom Audience Pages CART DRAWER Devices ALL DEVICES Trigger Page Load" at bounding box center [1291, 198] width 454 height 51
click at [1153, 182] on div "Audience Custom Audience" at bounding box center [1118, 198] width 92 height 34
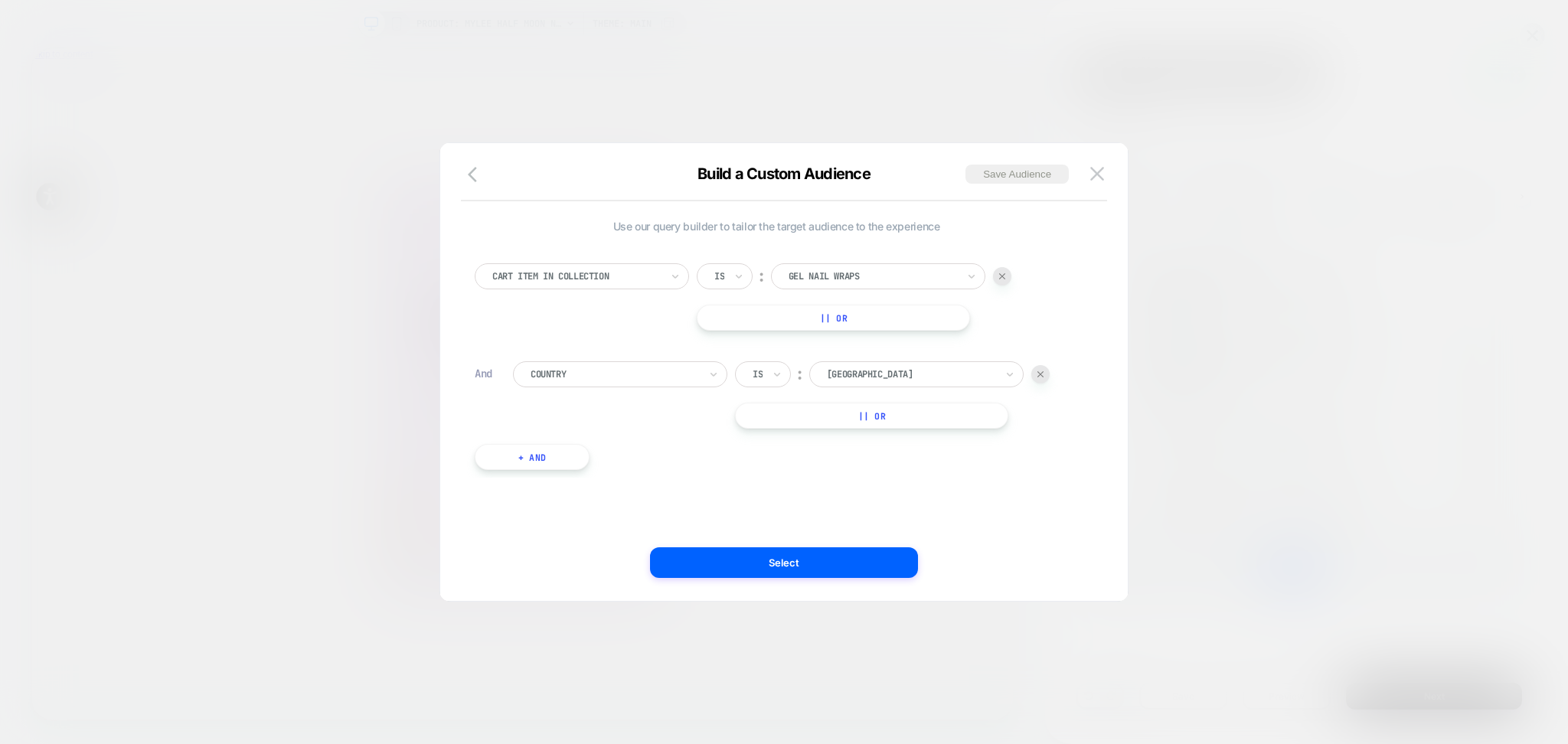
click at [917, 281] on div at bounding box center [873, 276] width 169 height 14
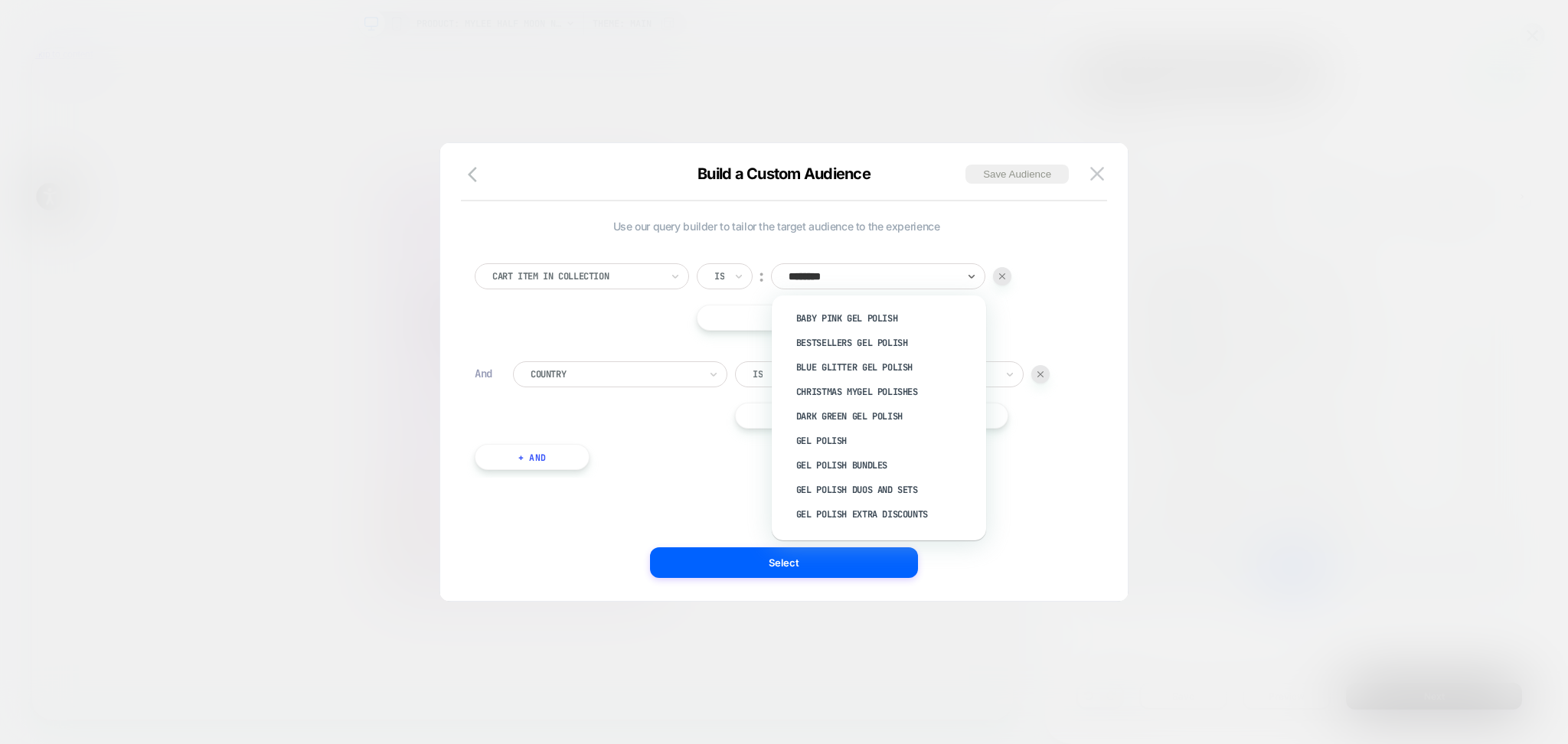
type input "*********"
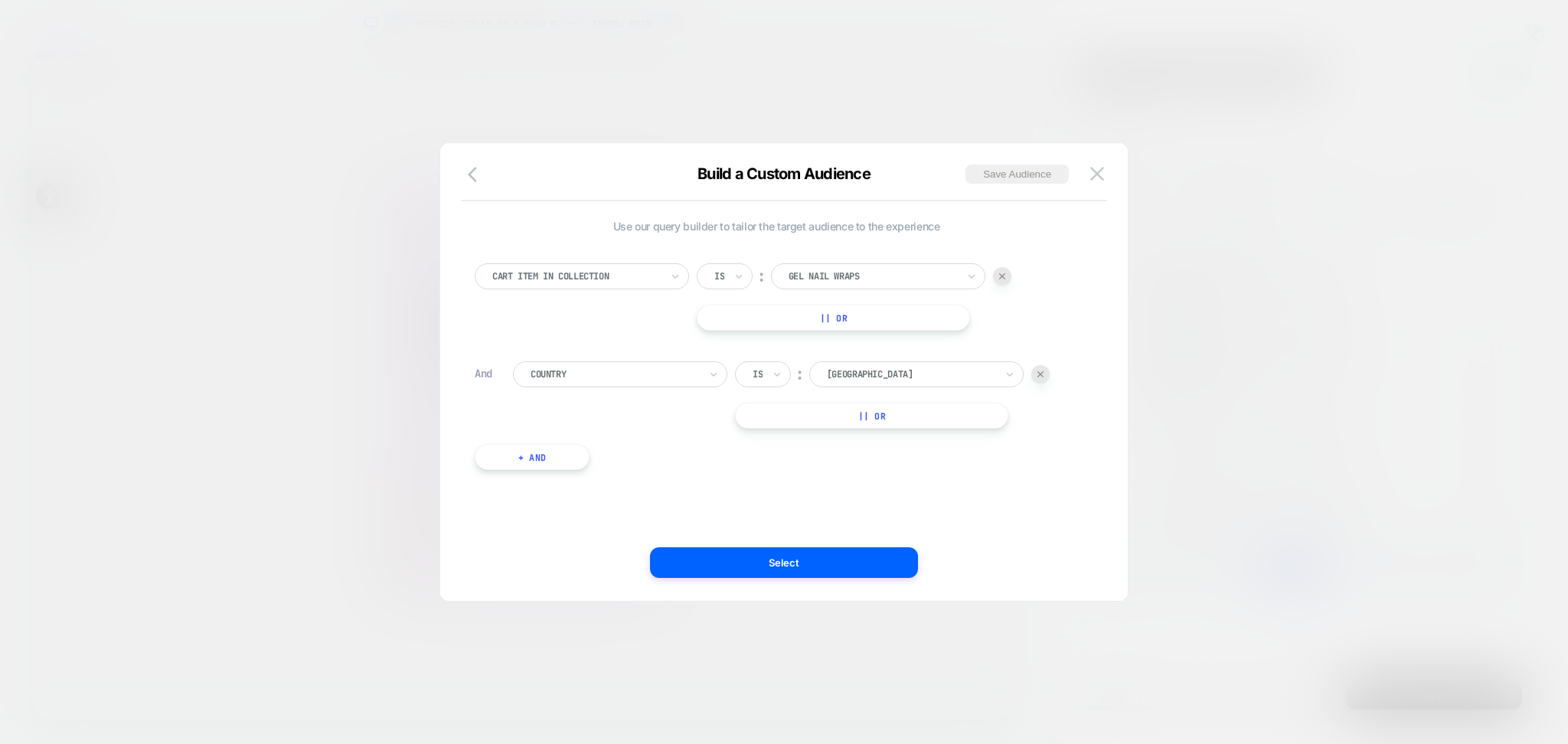
click at [626, 327] on div "Cart Item In Collection Is ︰ Gel Nail Wraps || Or" at bounding box center [776, 297] width 604 height 67
click at [569, 281] on div at bounding box center [576, 276] width 169 height 14
type input "****"
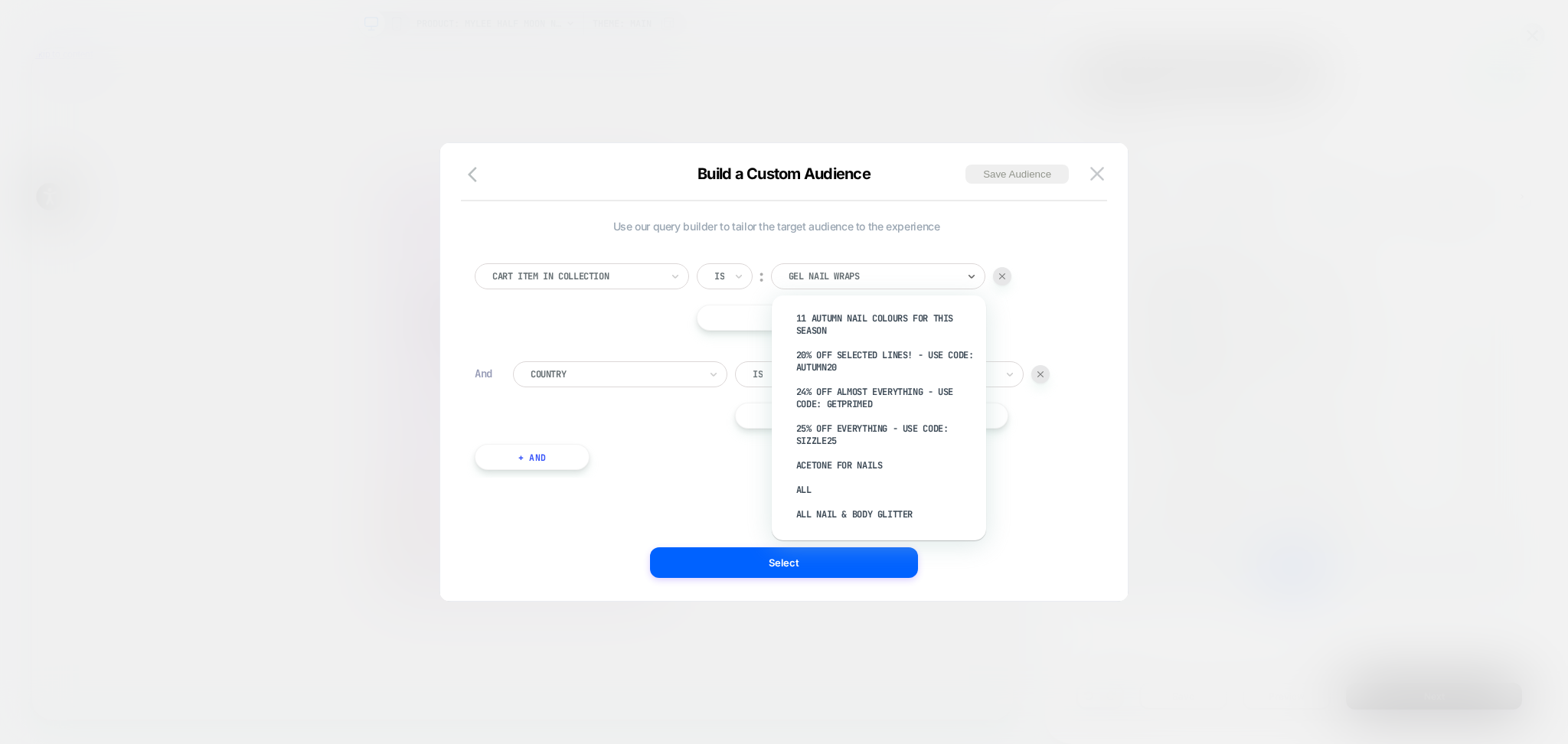
click at [884, 288] on div "Gel Nail Wraps" at bounding box center [878, 275] width 214 height 26
type input "**********"
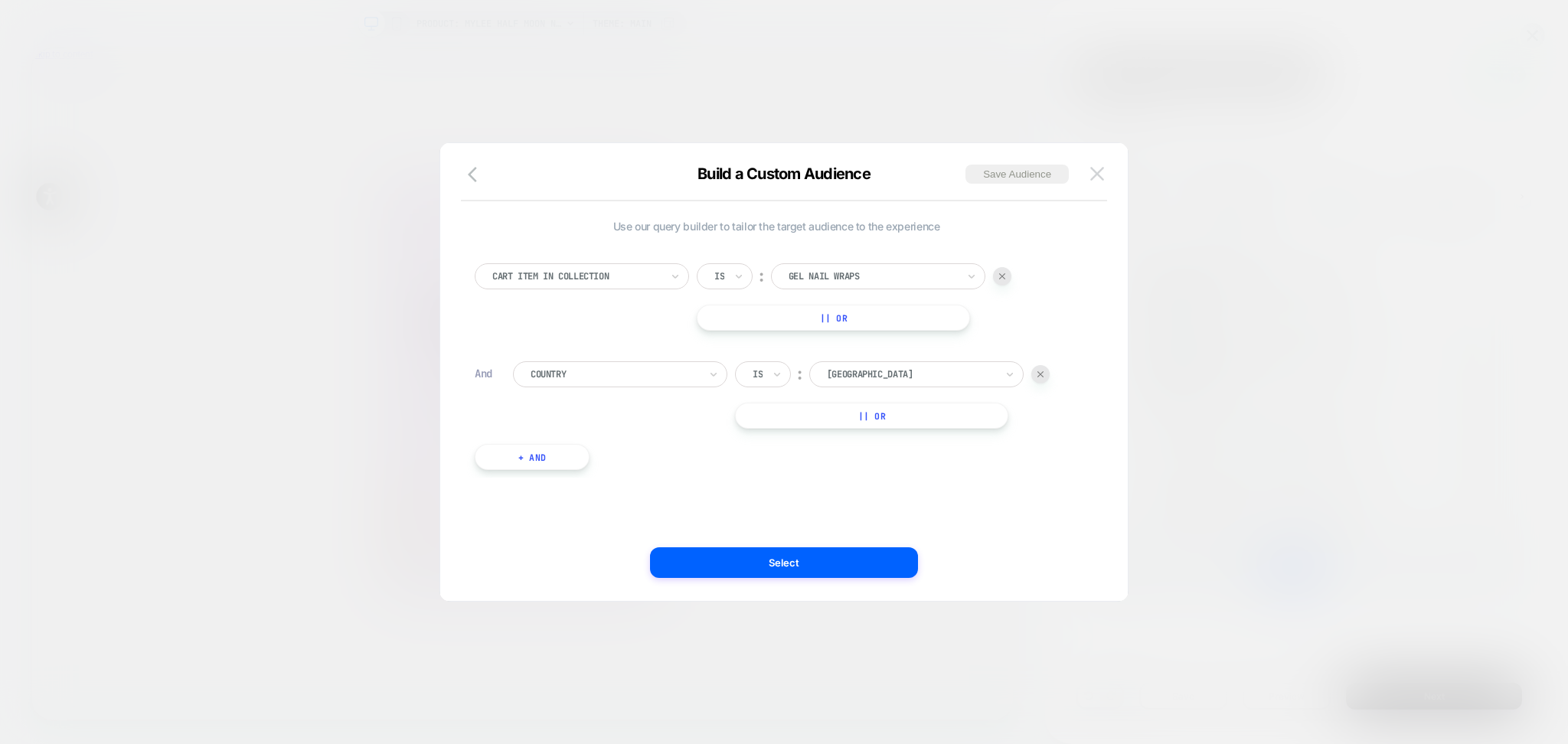
click at [1104, 170] on button at bounding box center [1097, 174] width 23 height 23
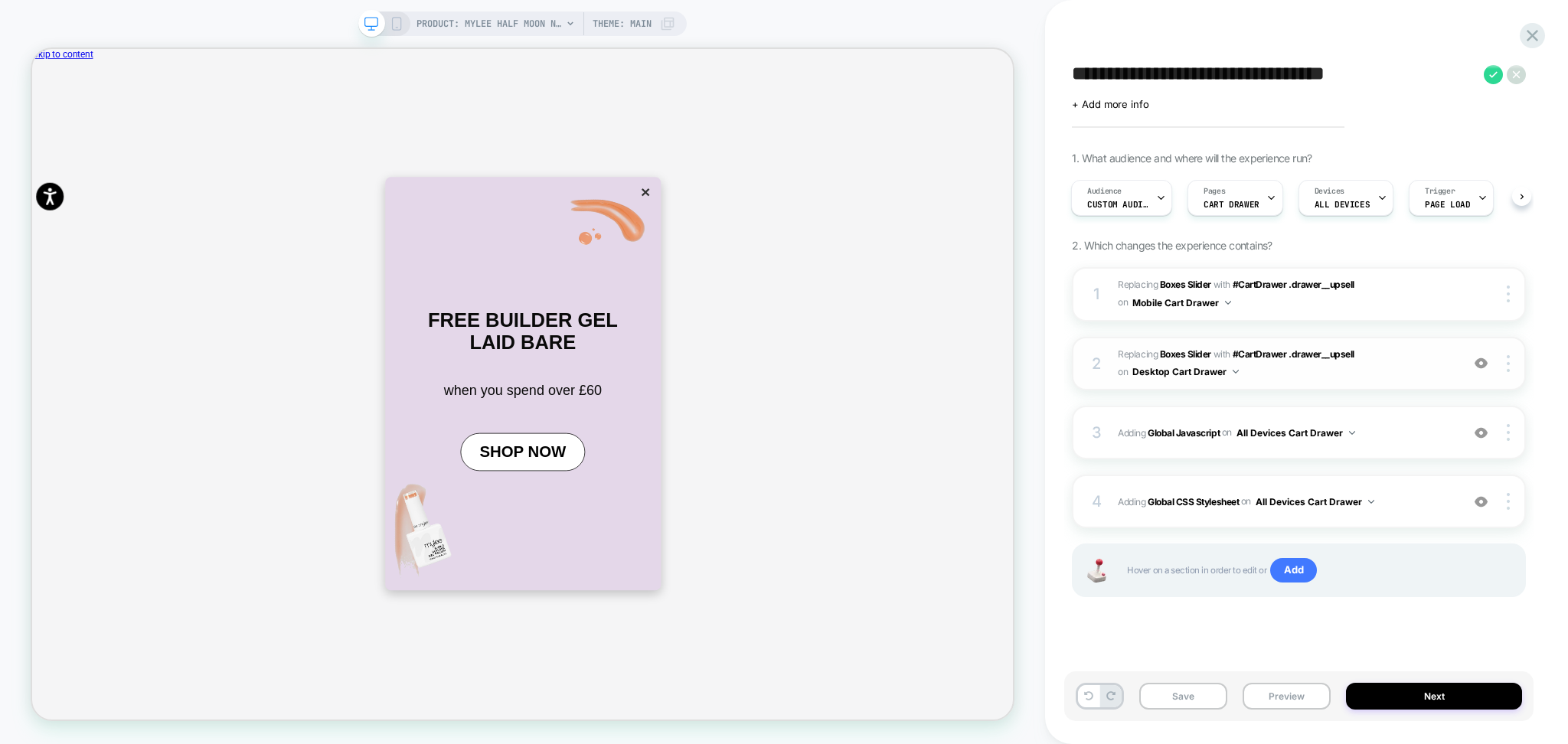
click at [1405, 370] on span "#_loomi_addon_1746614095704_dup1753872788 Replacing Boxes Slider WITH #CartDraw…" at bounding box center [1286, 364] width 335 height 36
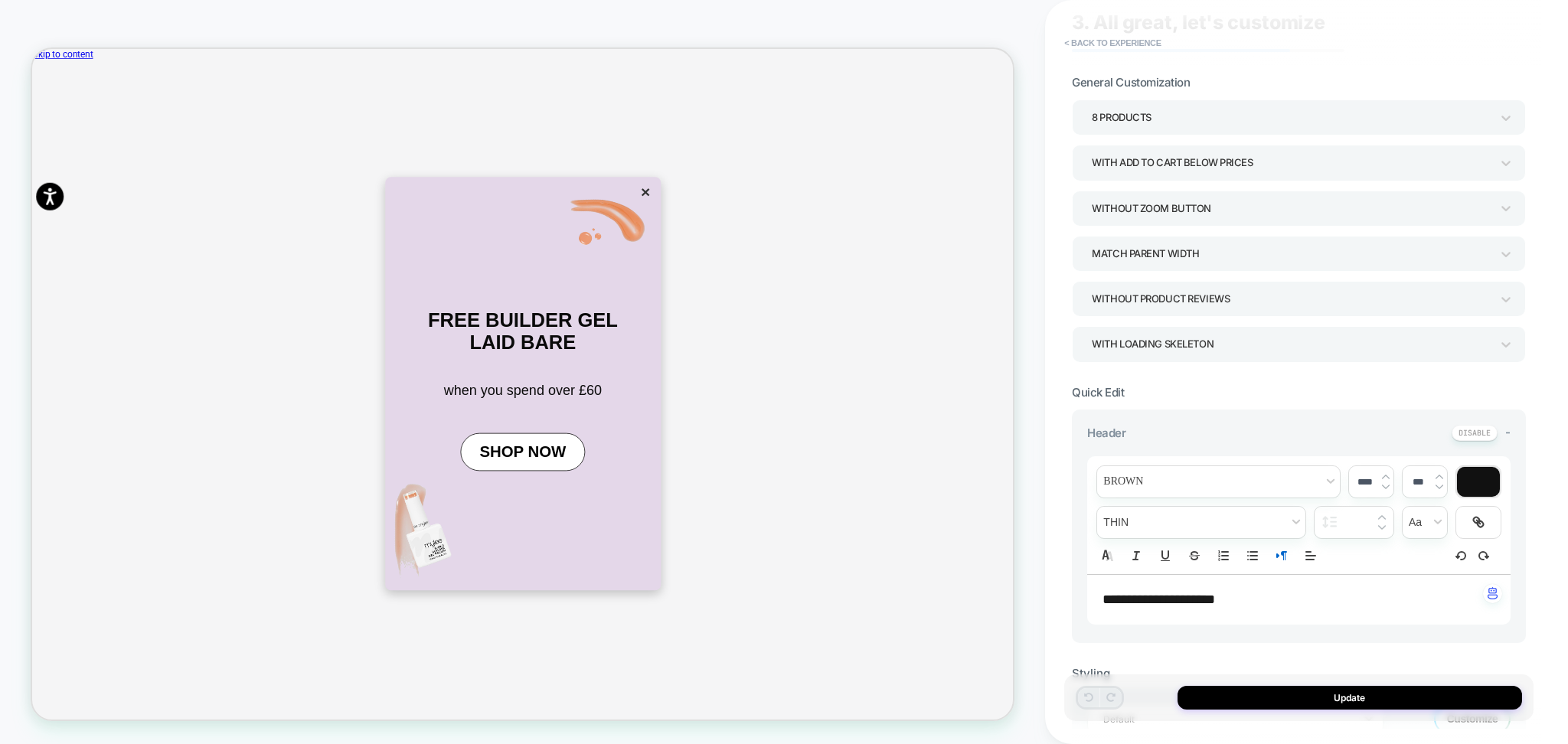
scroll to position [0, 0]
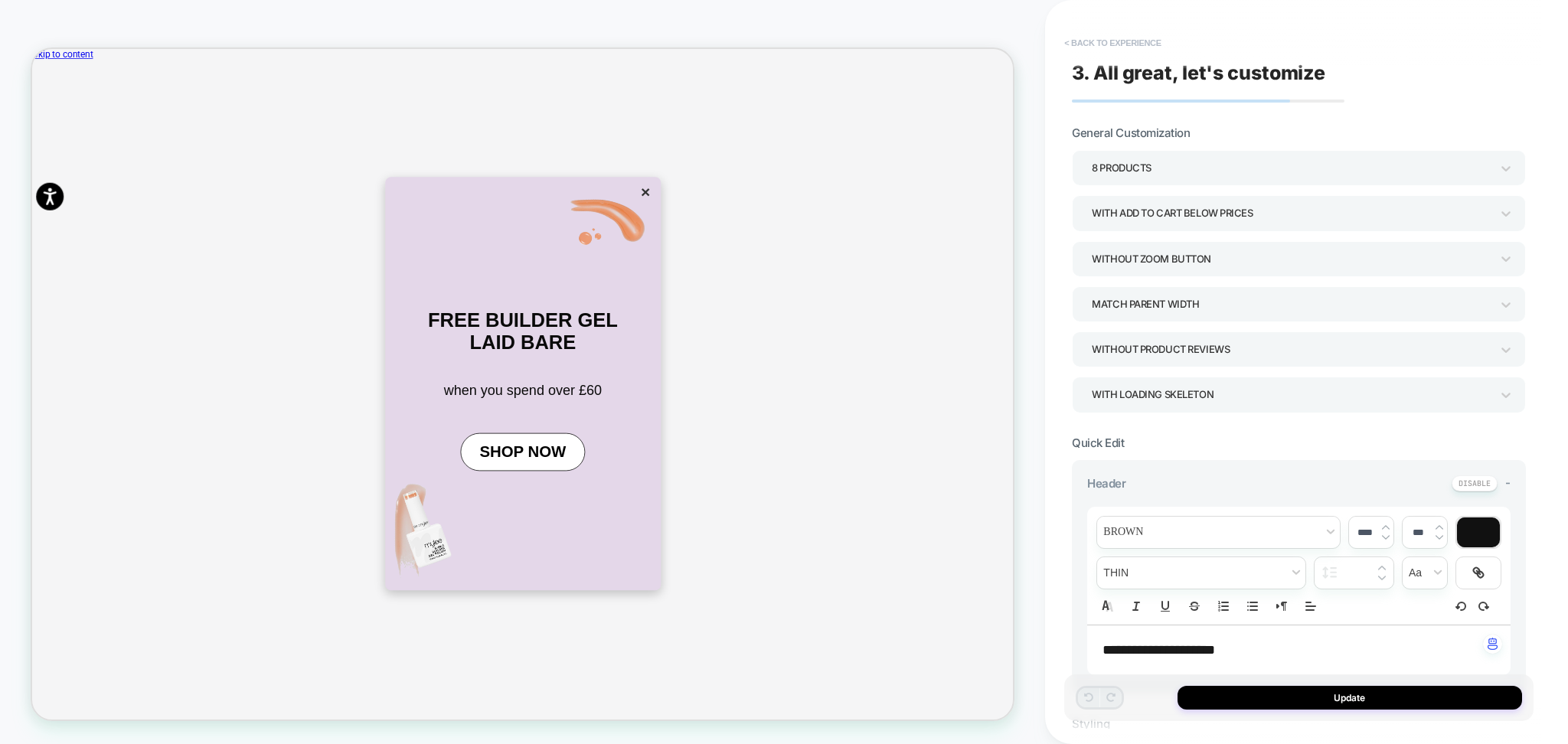
click at [1097, 48] on button "< Back to experience" at bounding box center [1112, 43] width 112 height 25
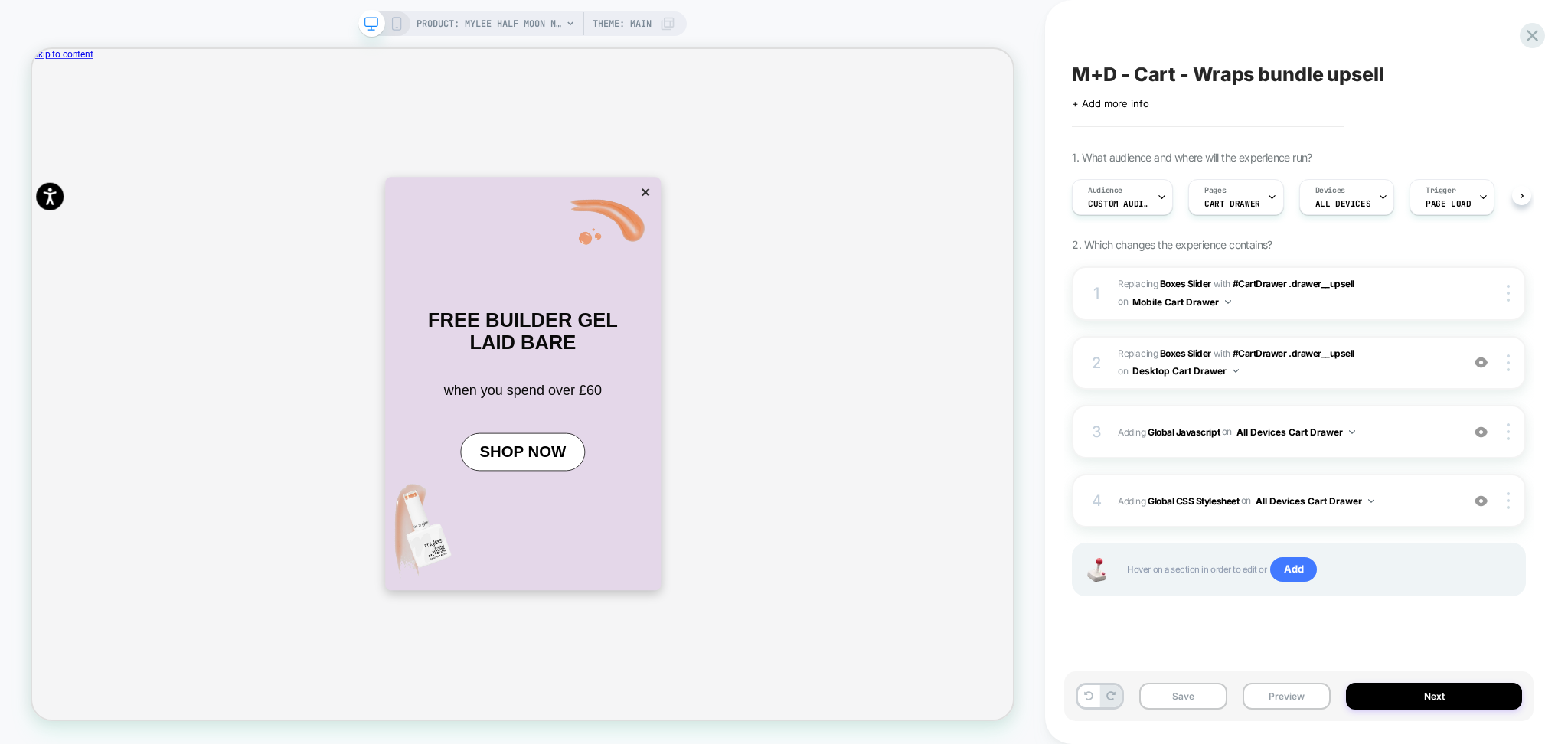
click at [1205, 68] on span "M+D - Cart - Wraps bundle upsell" at bounding box center [1227, 74] width 311 height 23
click at [1205, 68] on textarea "**********" at bounding box center [1274, 74] width 404 height 24
click at [1362, 705] on button "Next" at bounding box center [1434, 696] width 176 height 26
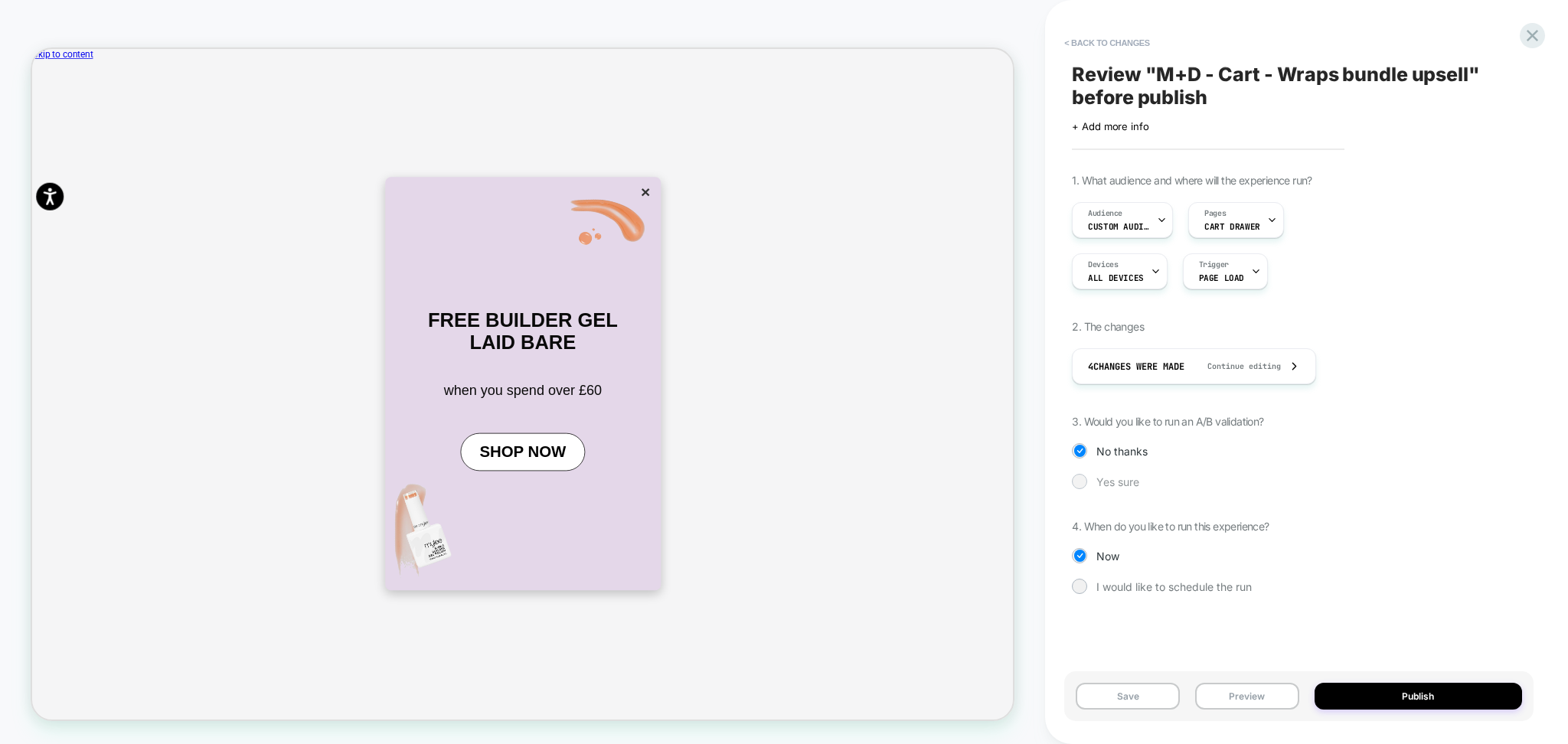
click at [1116, 489] on div "Yes sure" at bounding box center [1299, 481] width 454 height 15
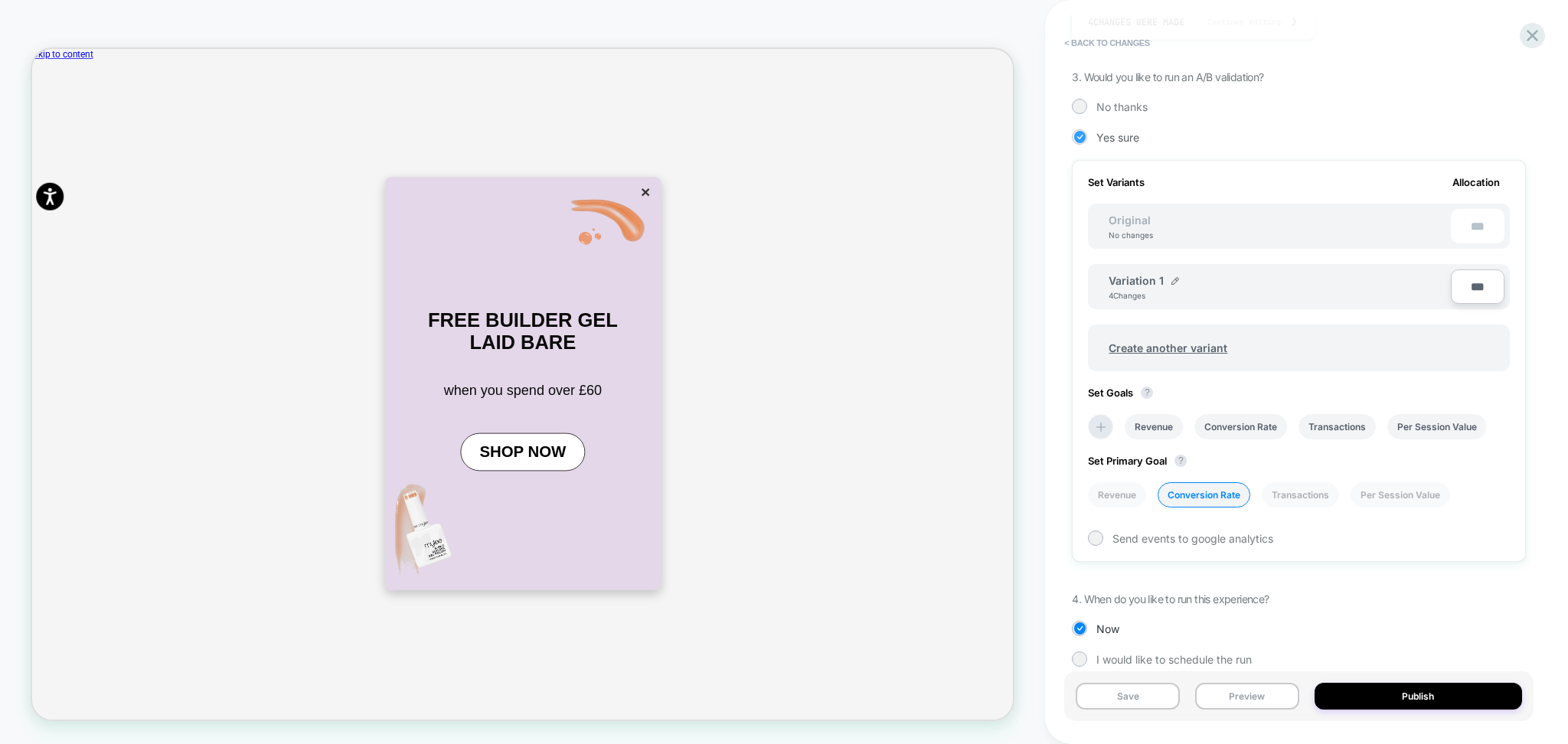
scroll to position [0, 2]
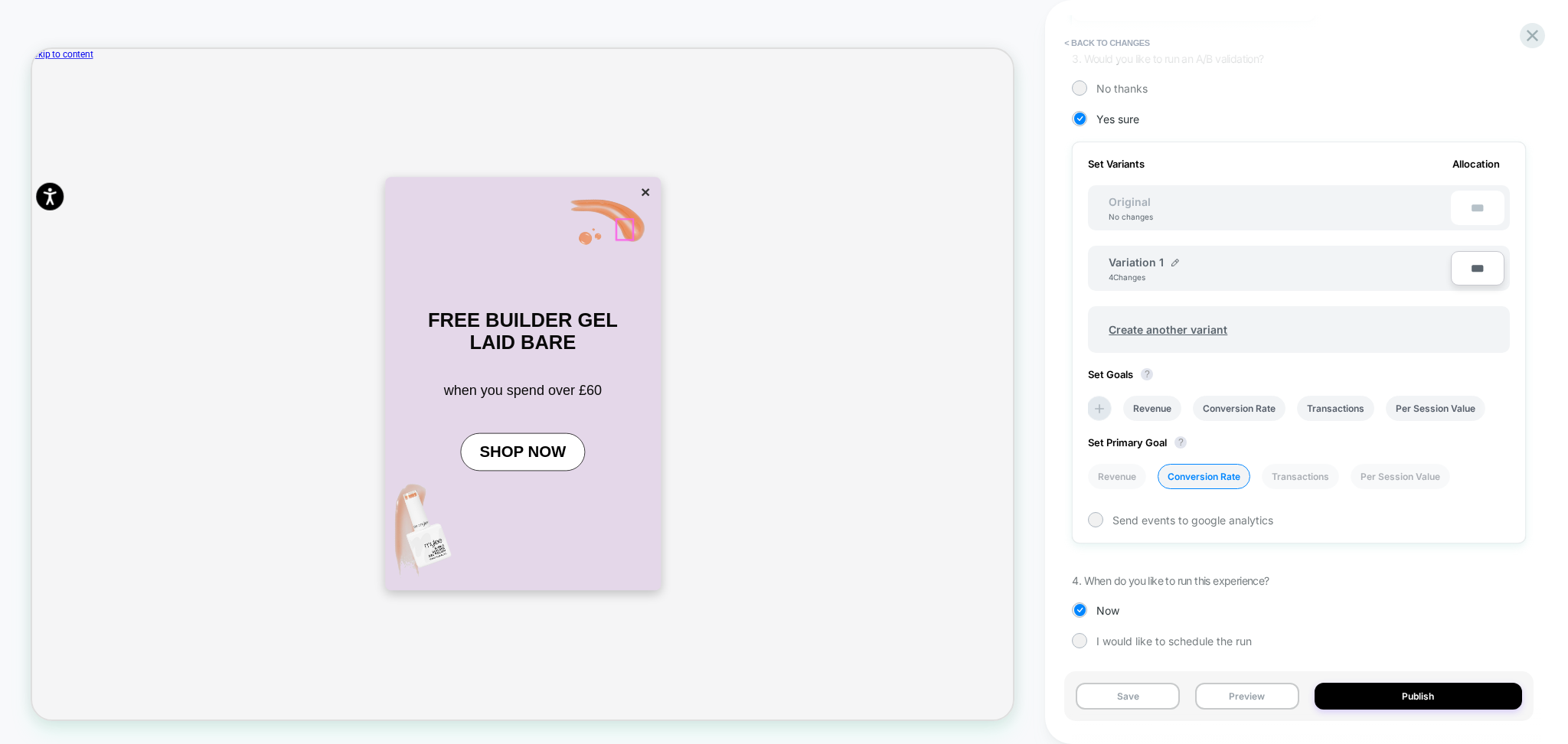
click at [839, 253] on button "×" at bounding box center [850, 240] width 21 height 26
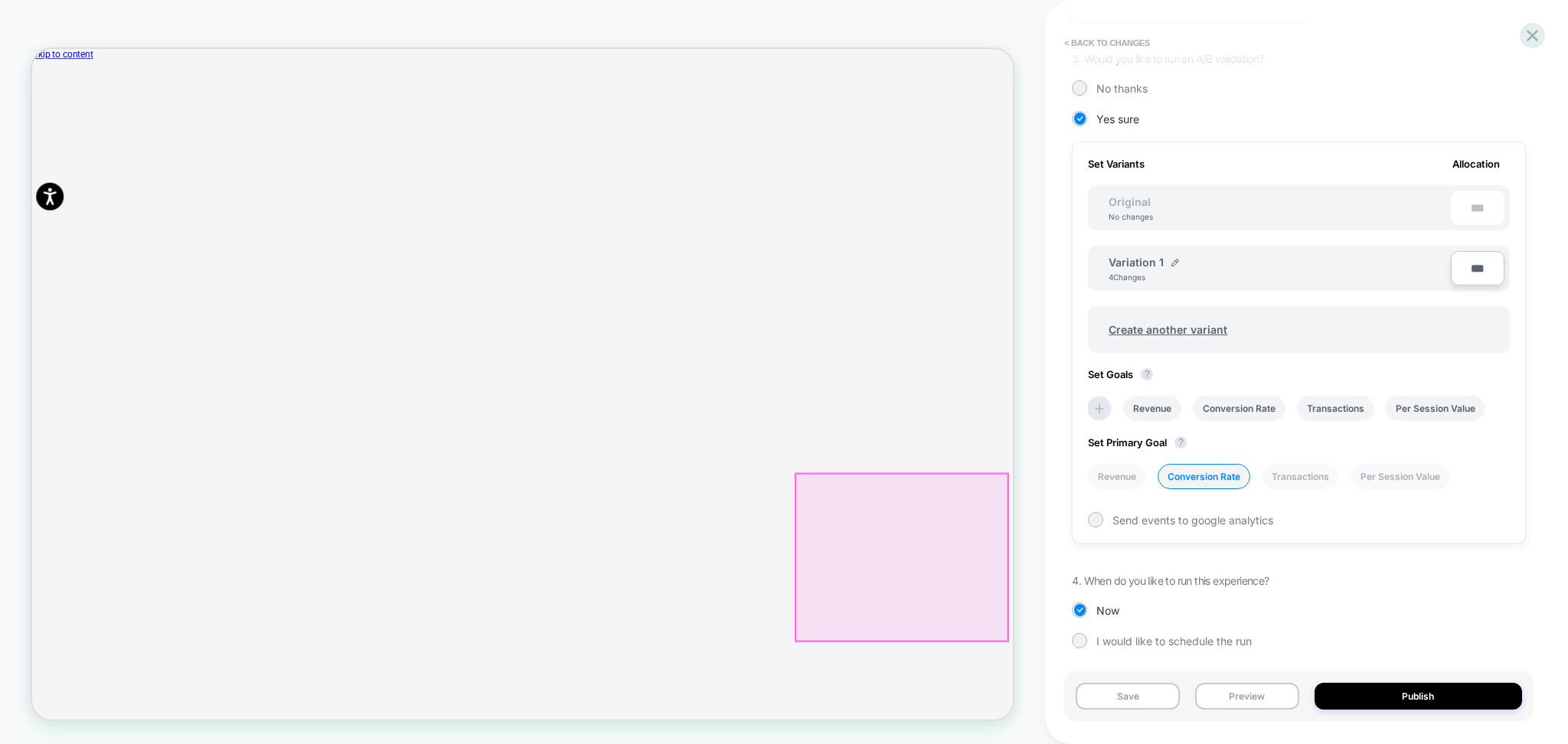
scroll to position [0, 0]
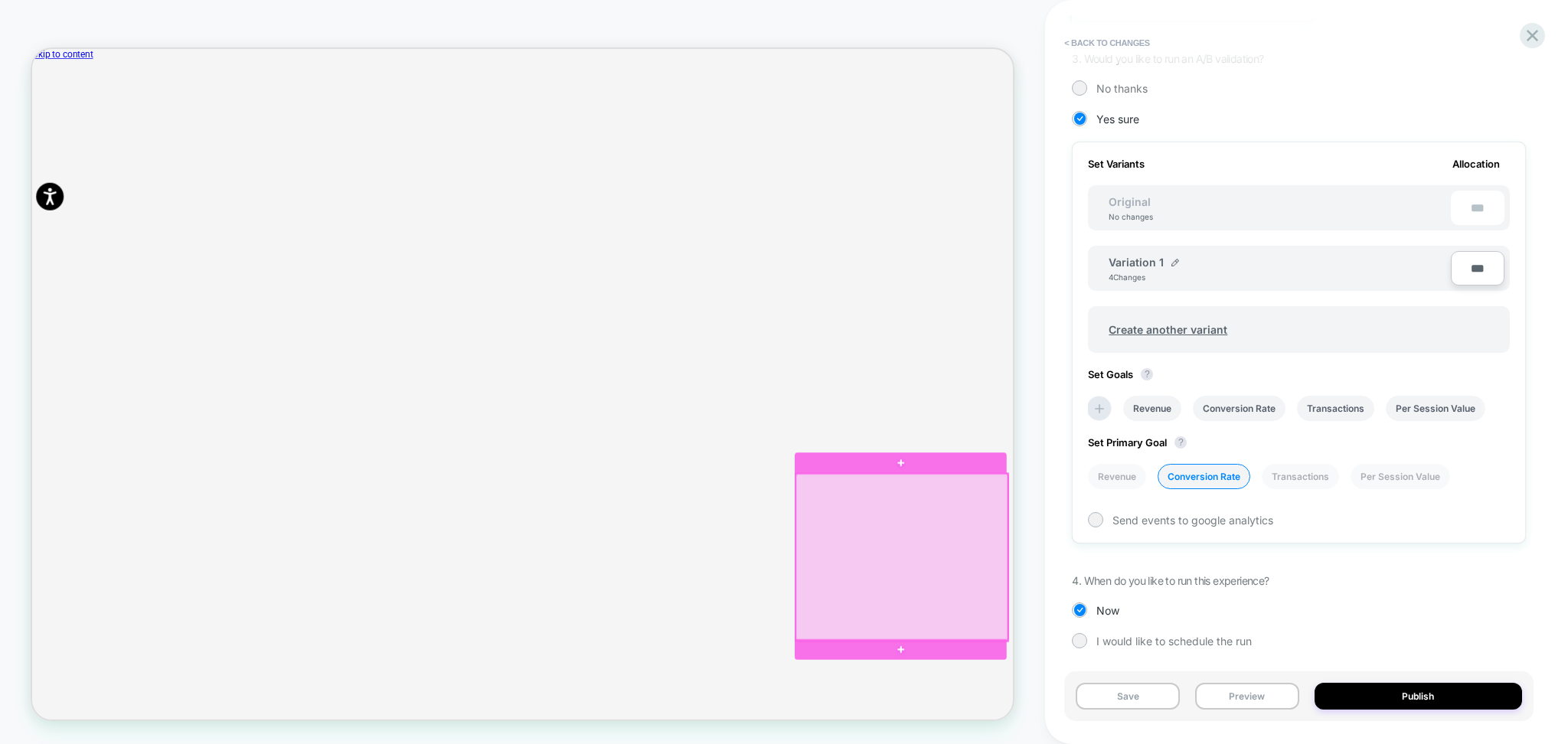
scroll to position [0, 222]
click at [1306, 725] on div at bounding box center [1191, 727] width 282 height 222
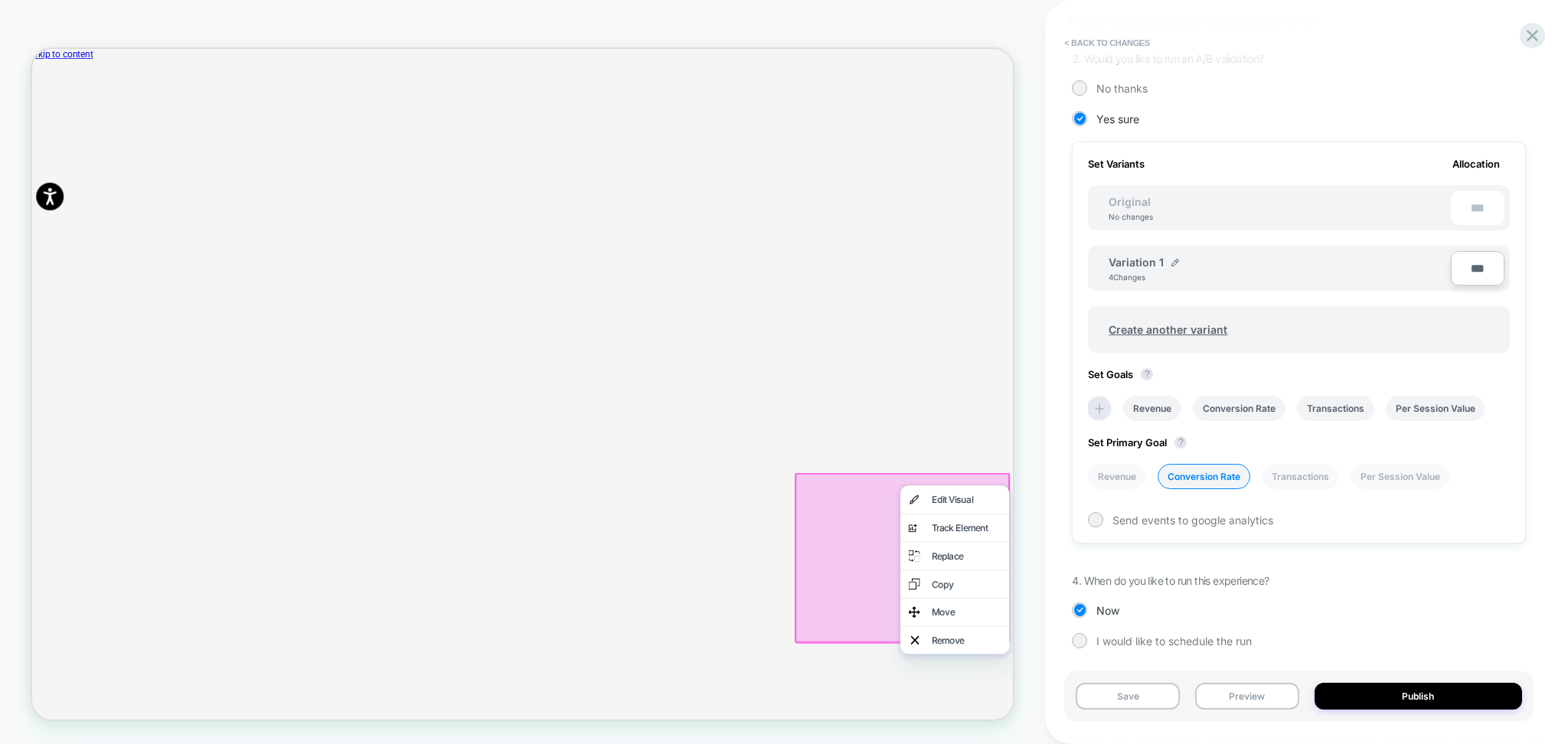
click at [1235, 425] on cart-drawer-items "Product image Product Total Quantity Mylee 5 in 1 Builder Gel Laid Bare 15ml £1…" at bounding box center [686, 664] width 1309 height 1064
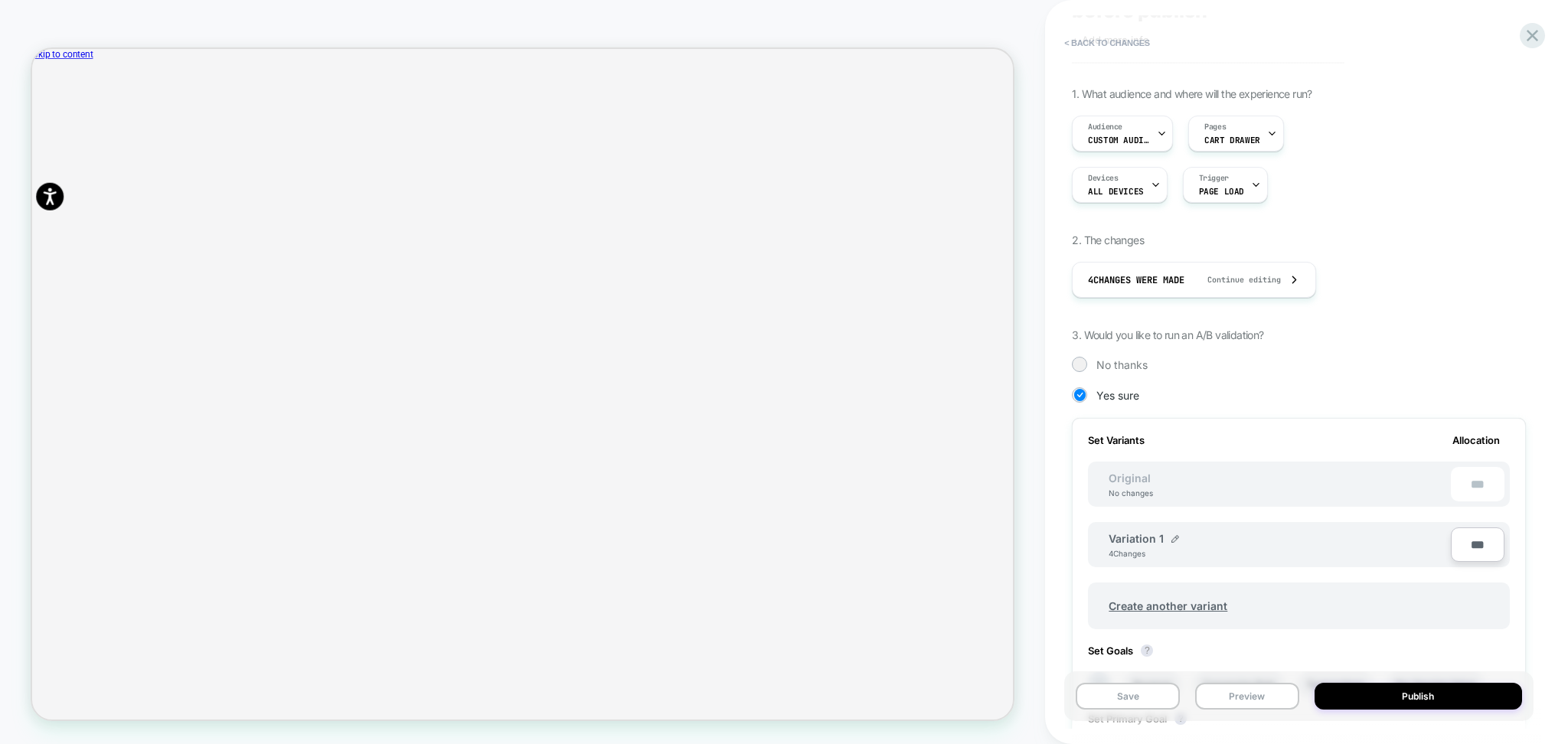
scroll to position [0, 0]
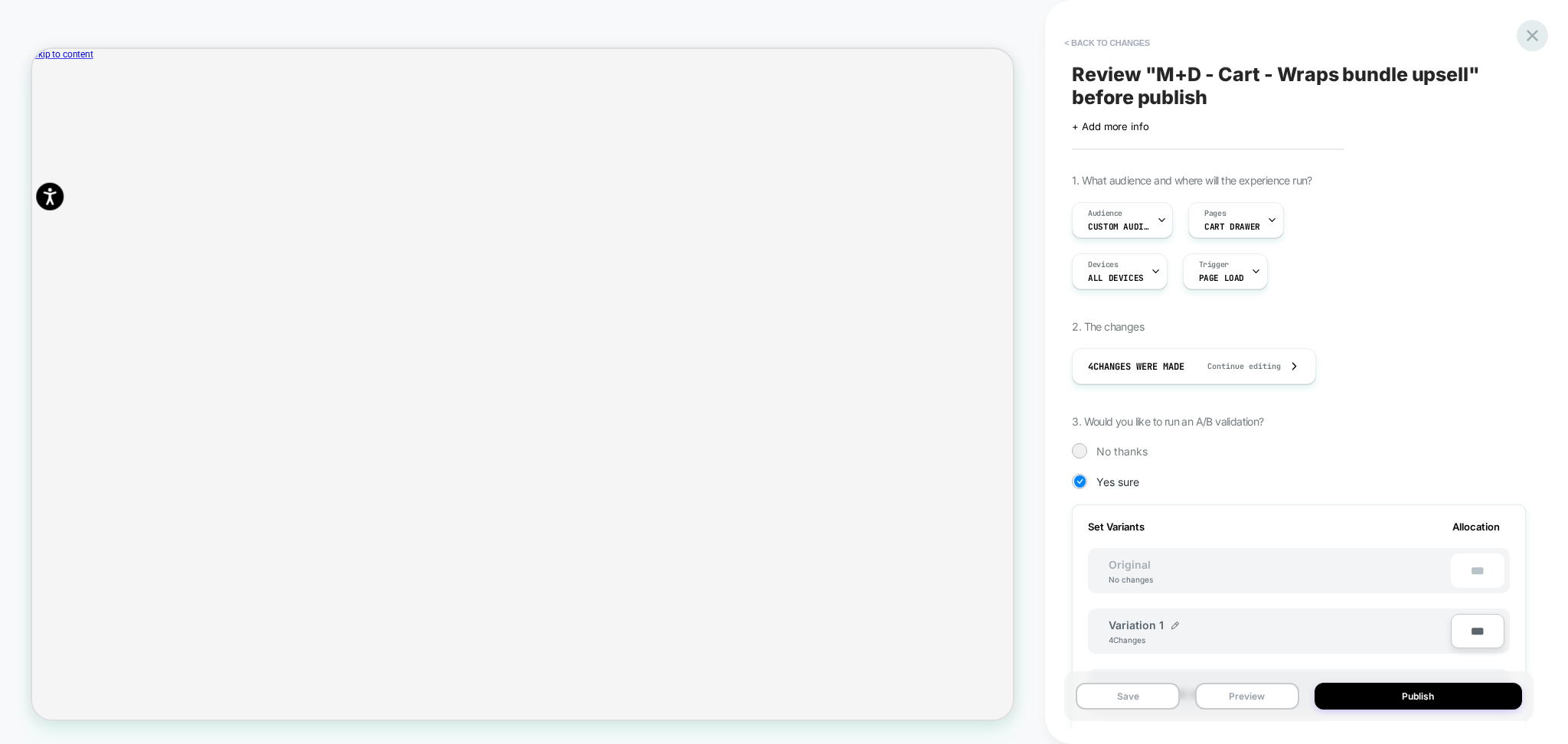
click at [1529, 39] on icon at bounding box center [1532, 35] width 20 height 20
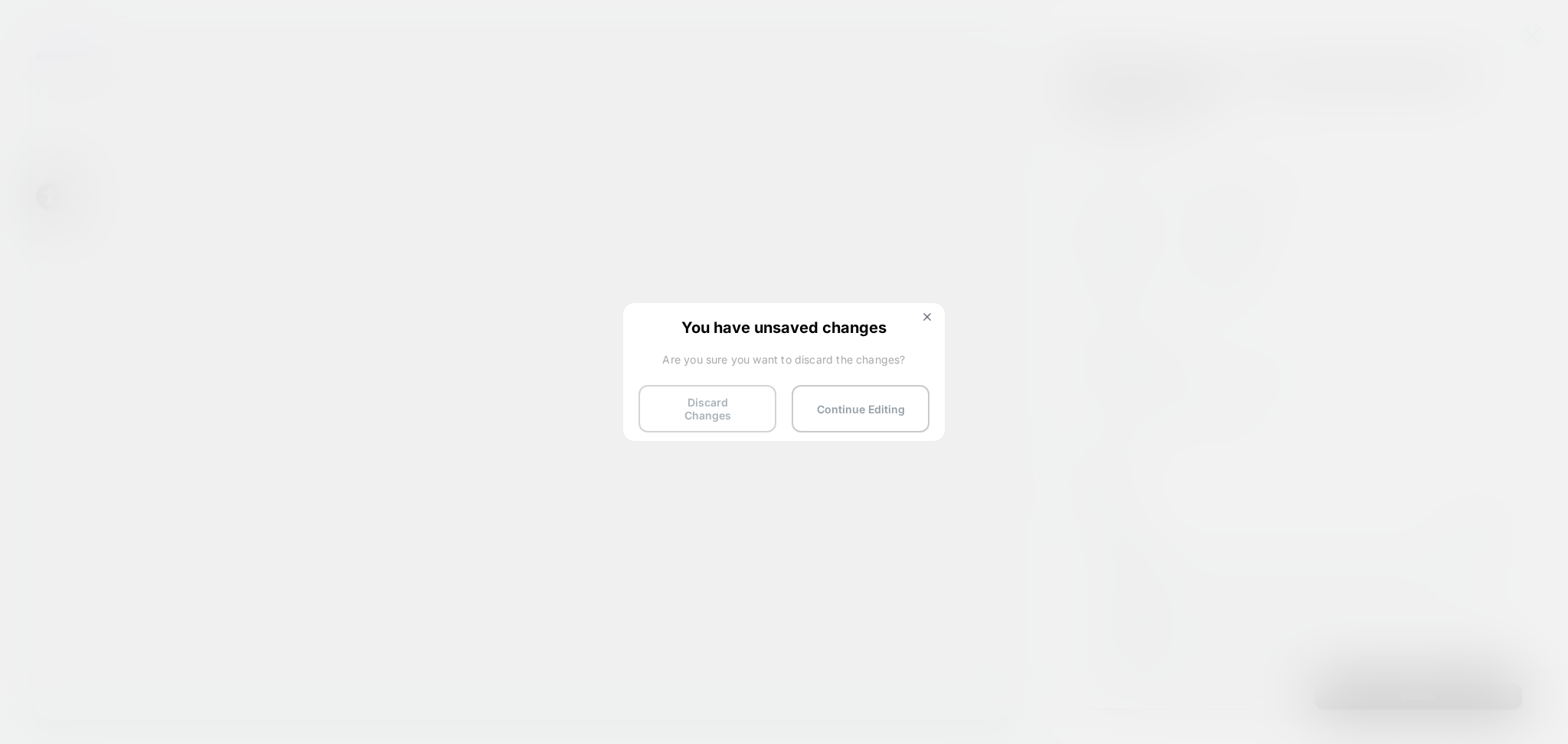
click at [731, 415] on button "Discard Changes" at bounding box center [708, 409] width 138 height 48
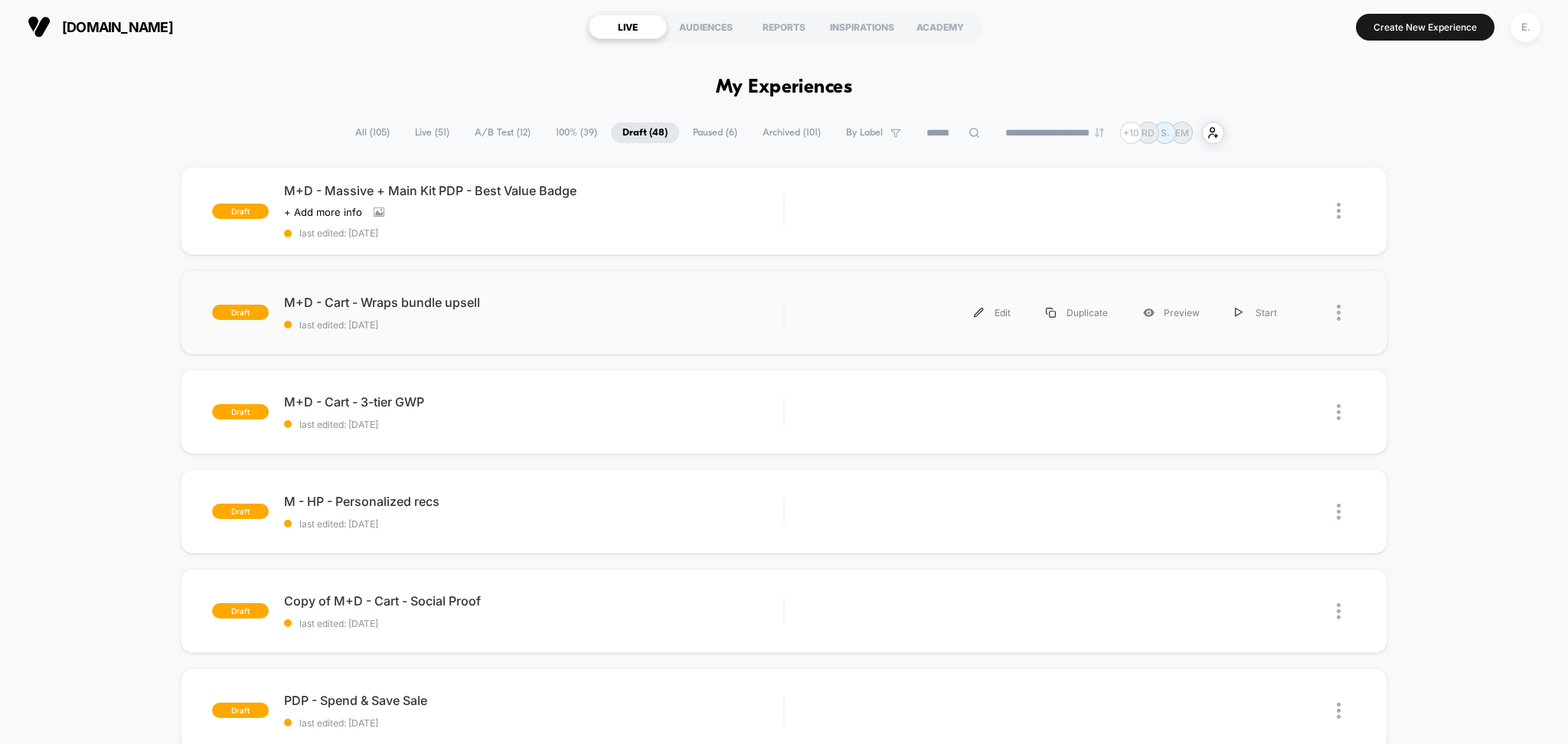
click at [522, 285] on div "draft M+D - Cart - Wraps bundle upsell last edited: 7/30/2025 Edit Duplicate Pr…" at bounding box center [784, 312] width 1207 height 84
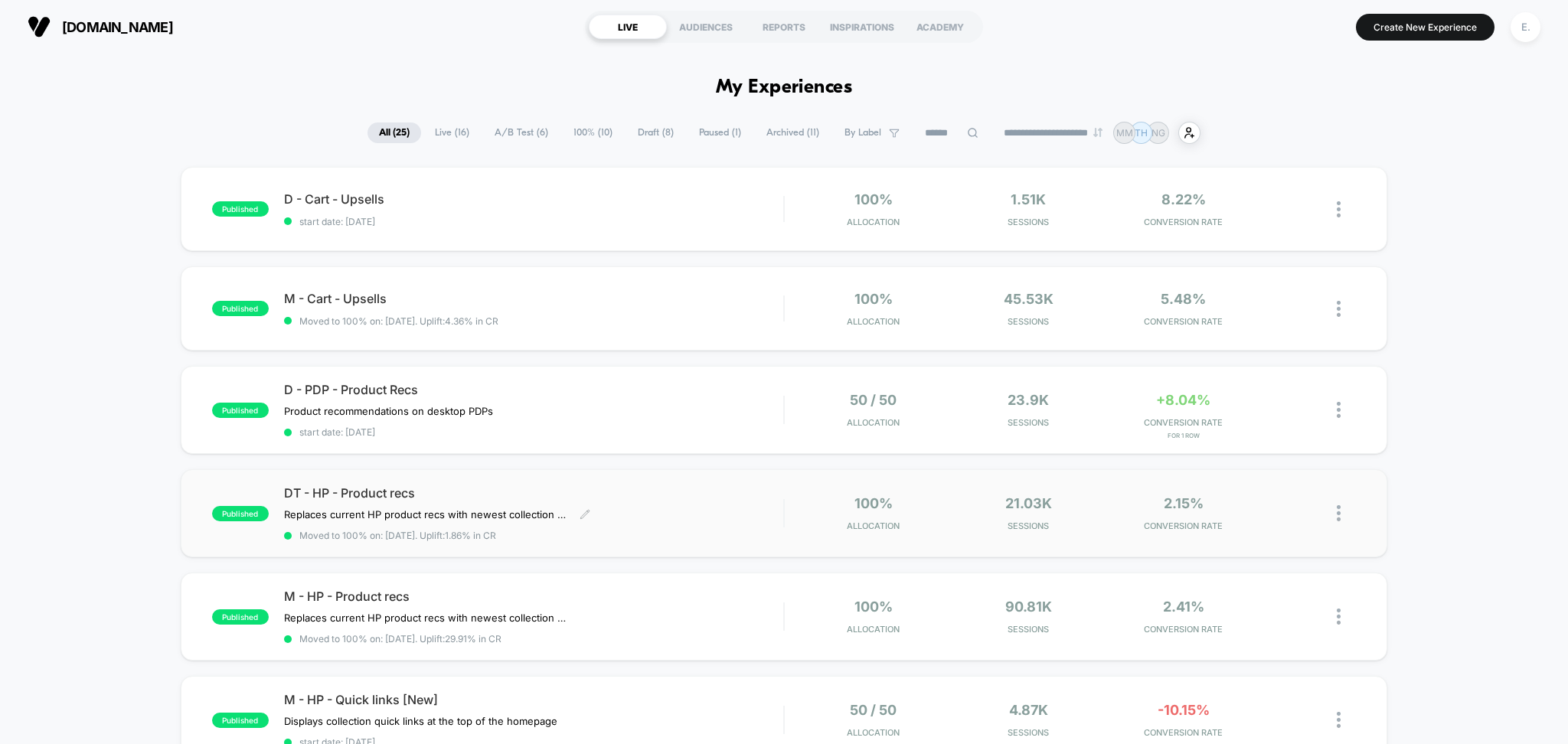
click at [635, 517] on div "DT - HP - Product recs Replaces current HP product recs with newest collection …" at bounding box center [534, 513] width 500 height 56
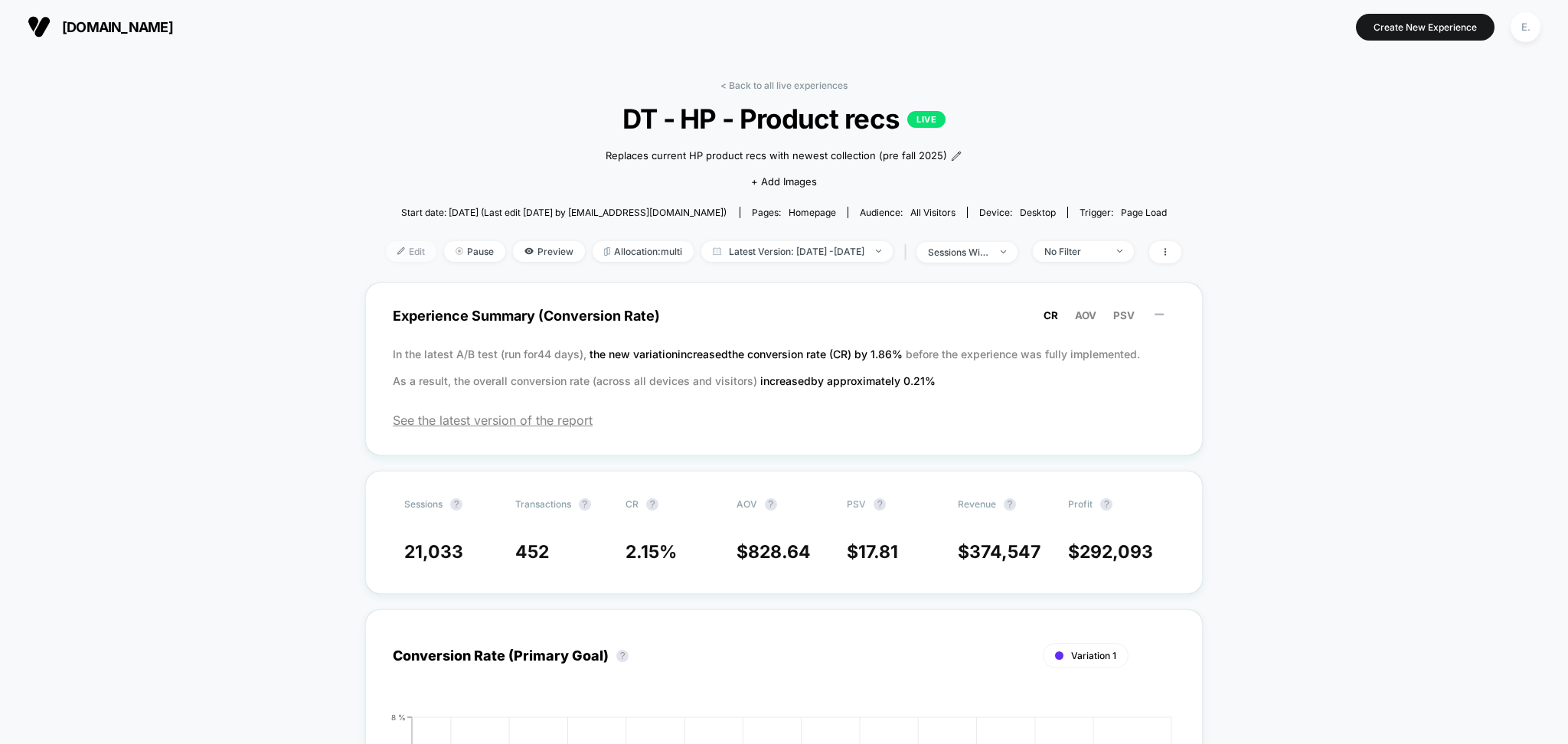
click at [386, 258] on span "Edit" at bounding box center [410, 251] width 50 height 20
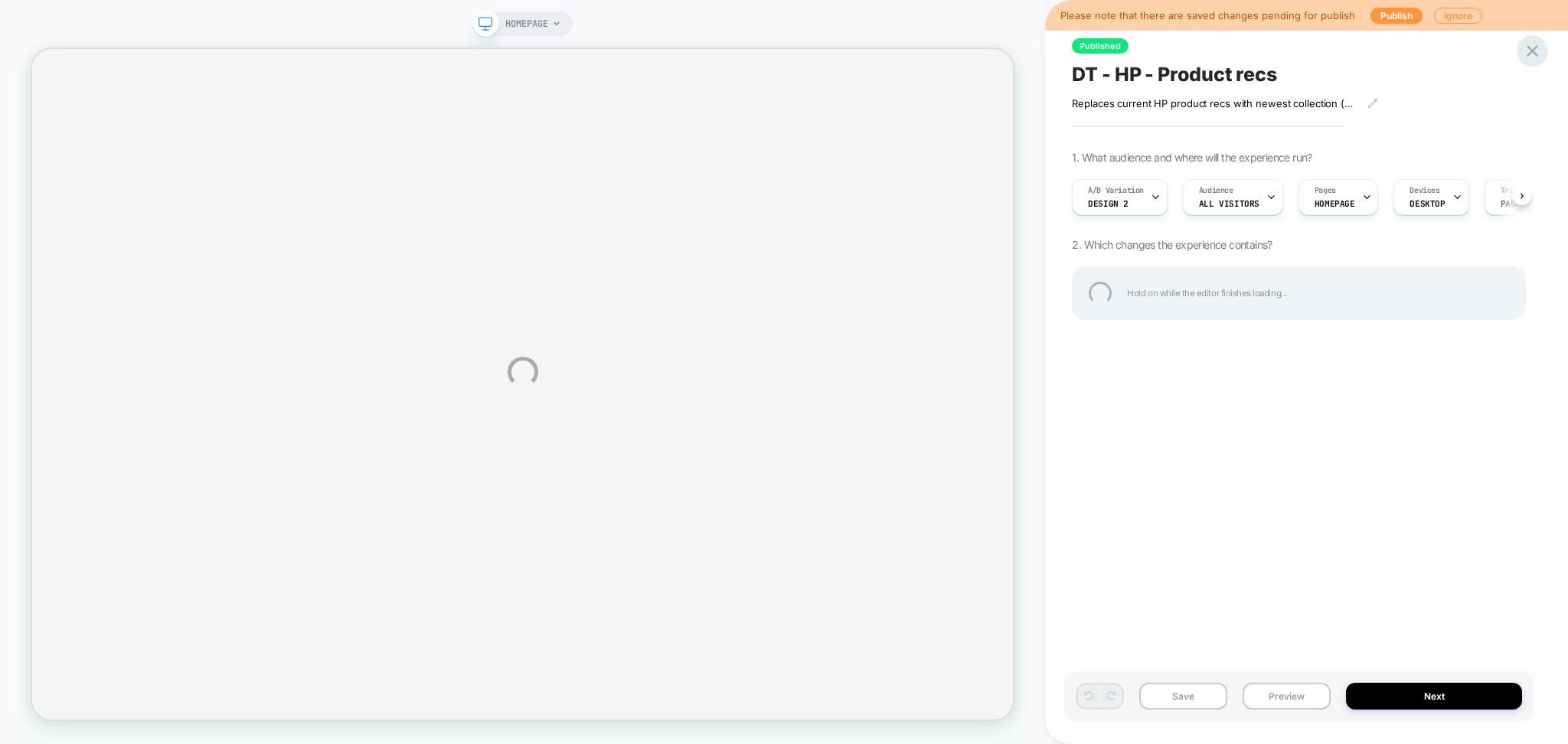
click at [1527, 60] on div at bounding box center [1533, 51] width 32 height 32
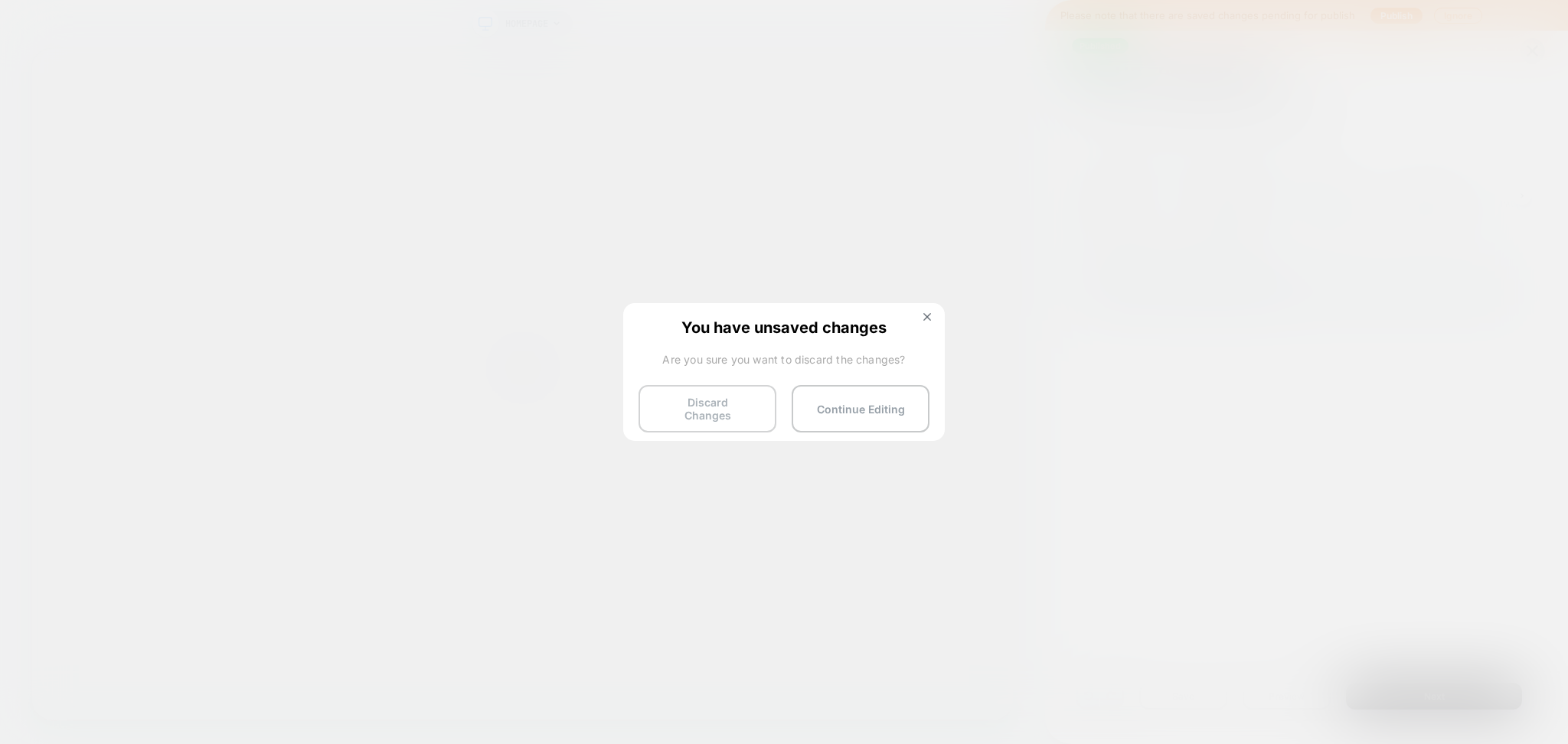
click at [736, 403] on button "Discard Changes" at bounding box center [708, 409] width 138 height 48
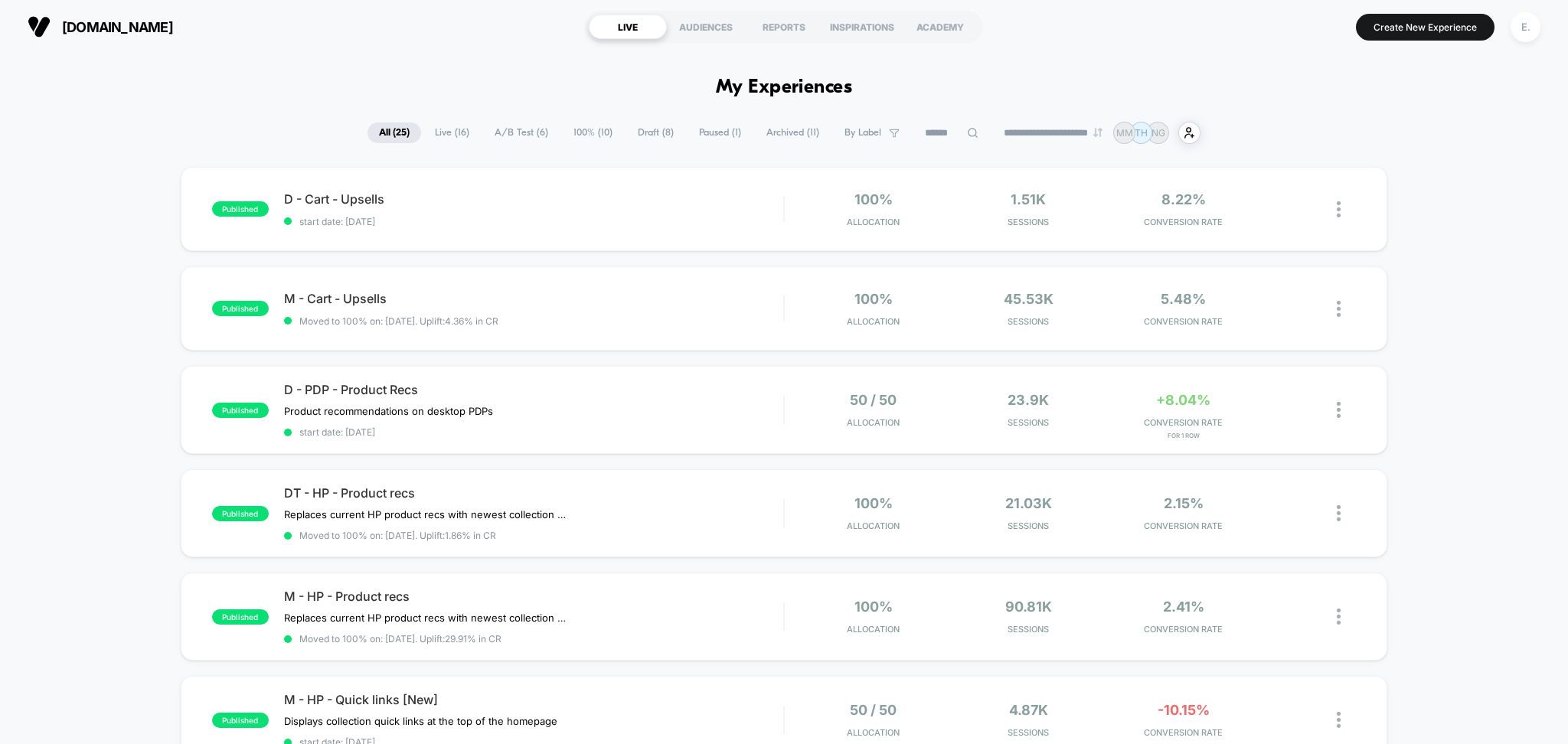
scroll to position [204, 0]
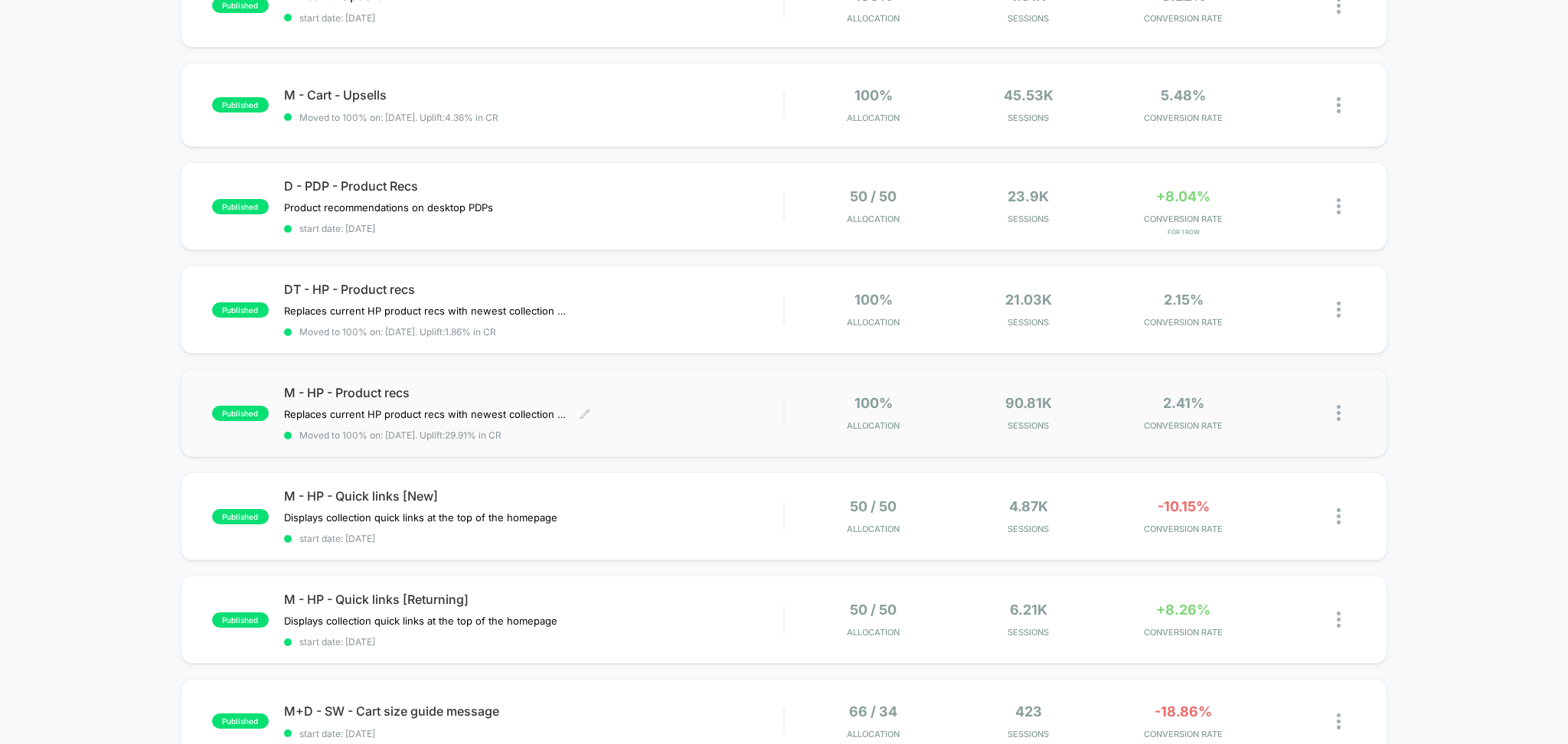
click at [702, 406] on div "M - HP - Product recs Replaces current HP product recs with newest collection (…" at bounding box center [534, 412] width 500 height 56
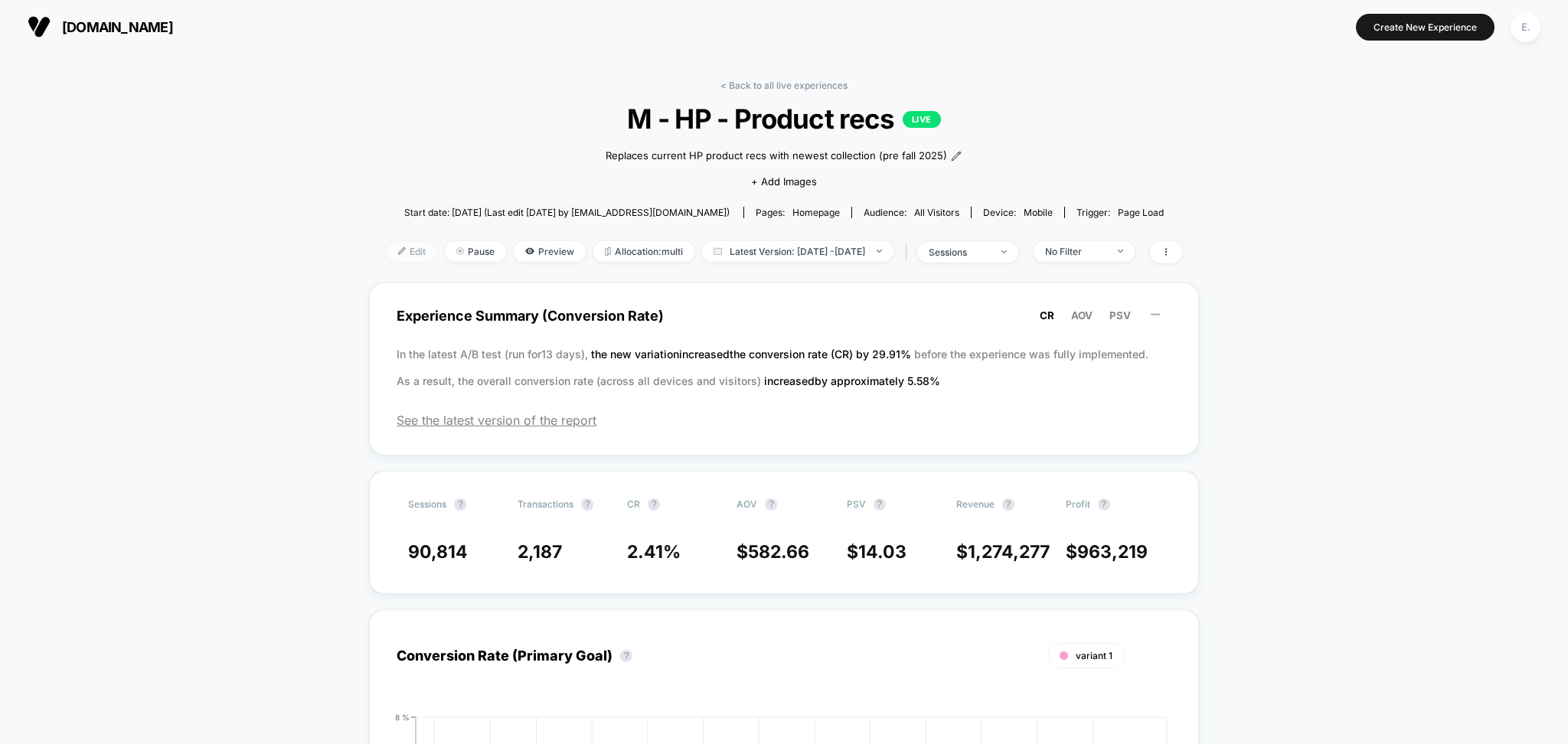
click at [399, 246] on span "Edit" at bounding box center [411, 251] width 50 height 20
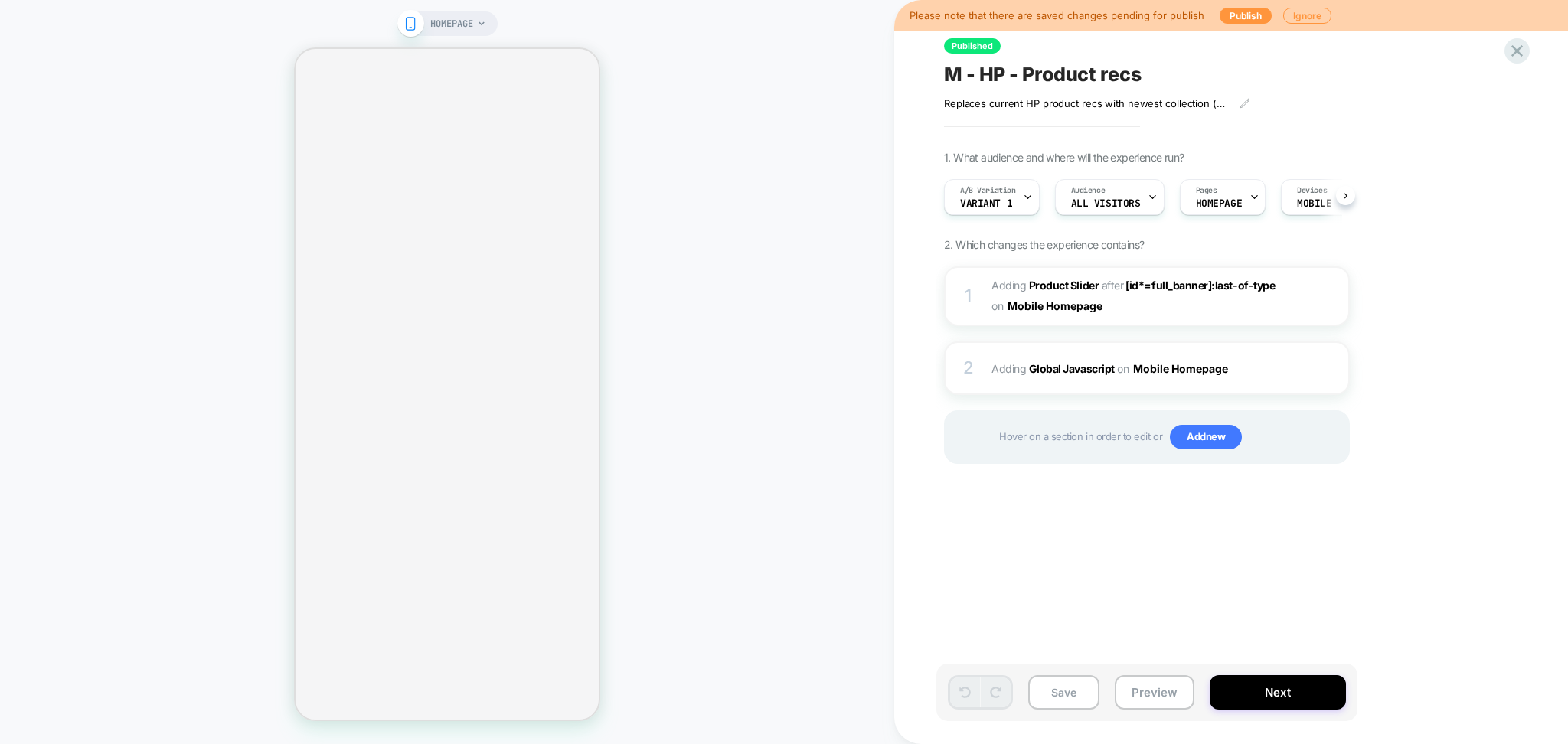
scroll to position [0, 1]
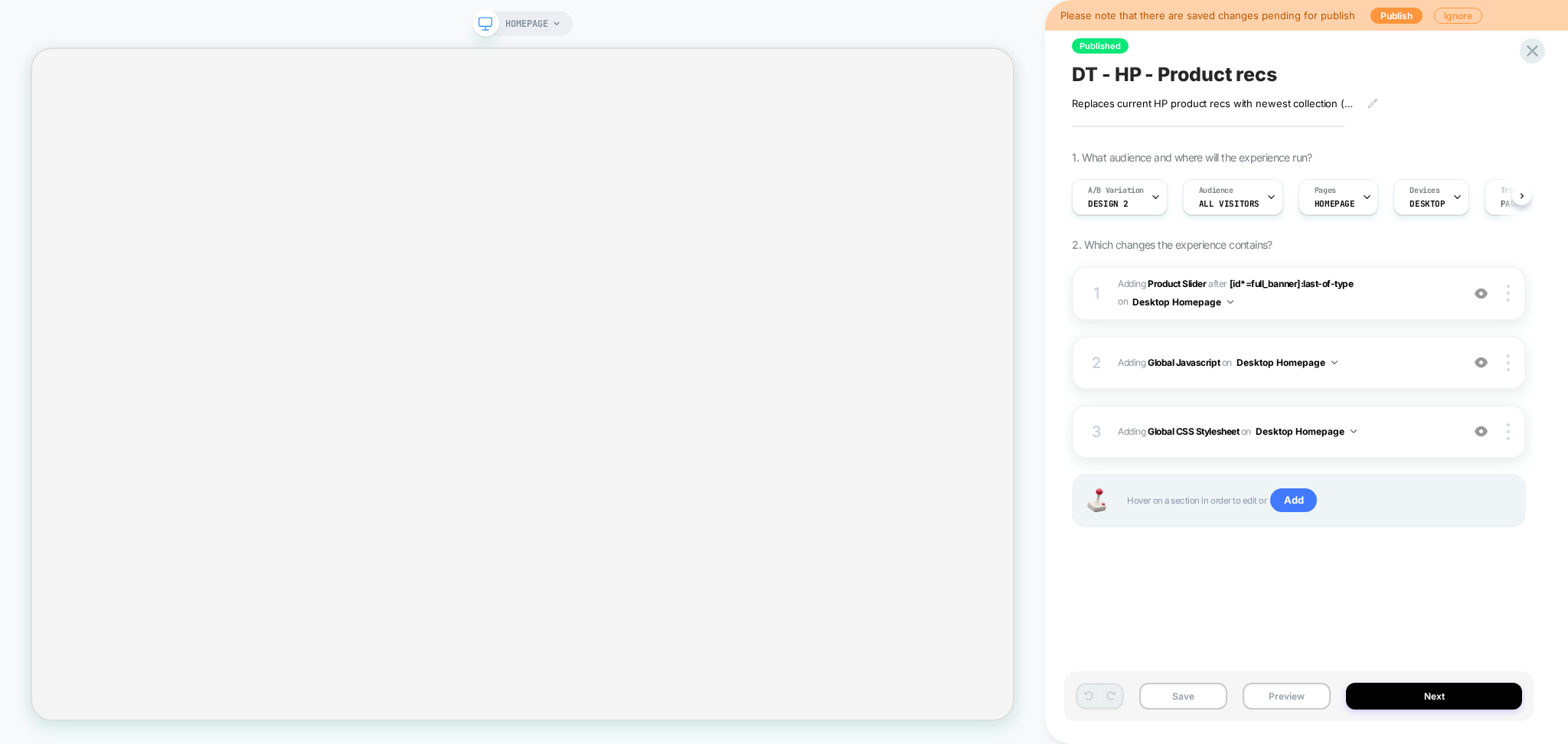
scroll to position [0, 1]
click at [1297, 689] on button "Preview" at bounding box center [1287, 696] width 88 height 26
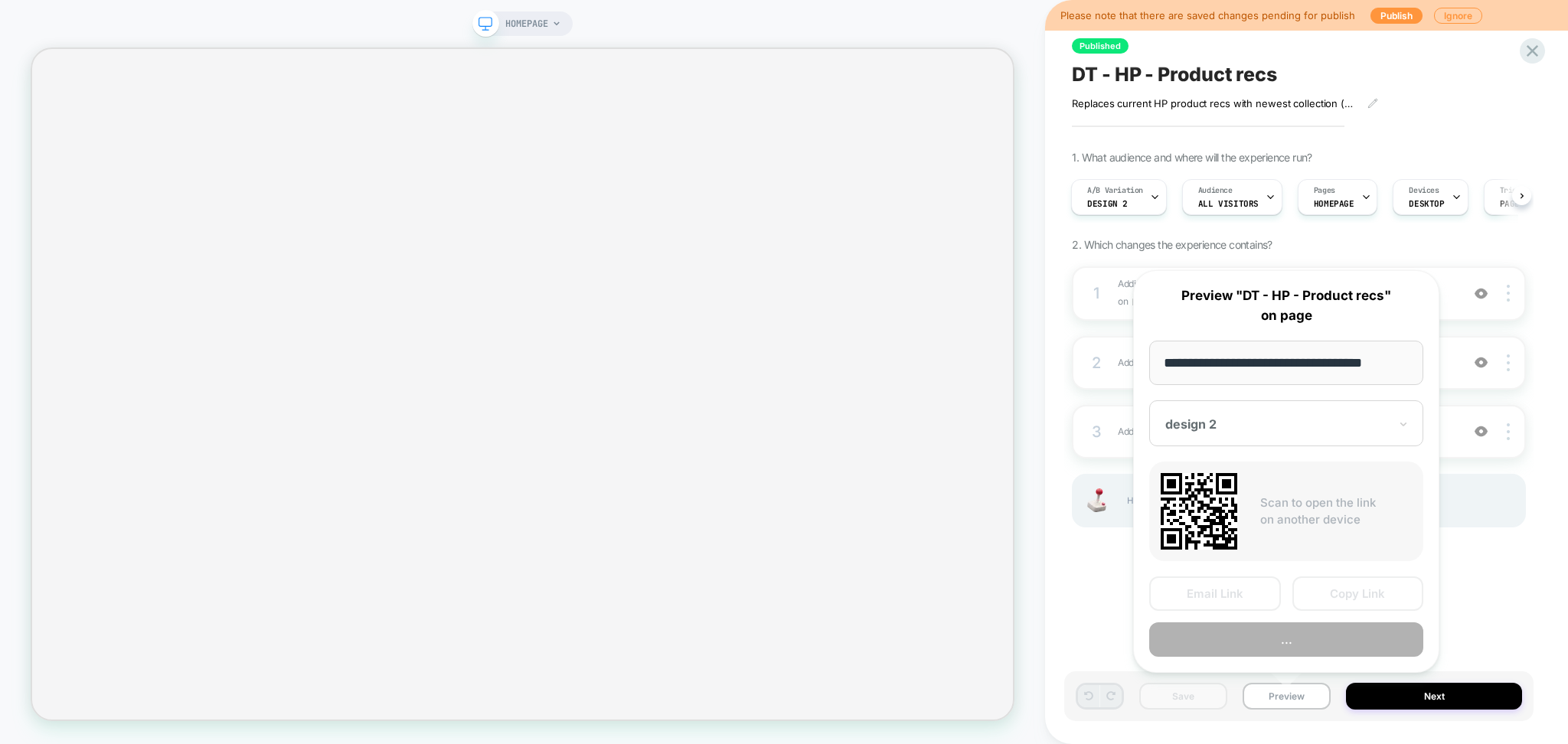
click at [1258, 637] on button "..." at bounding box center [1286, 639] width 274 height 34
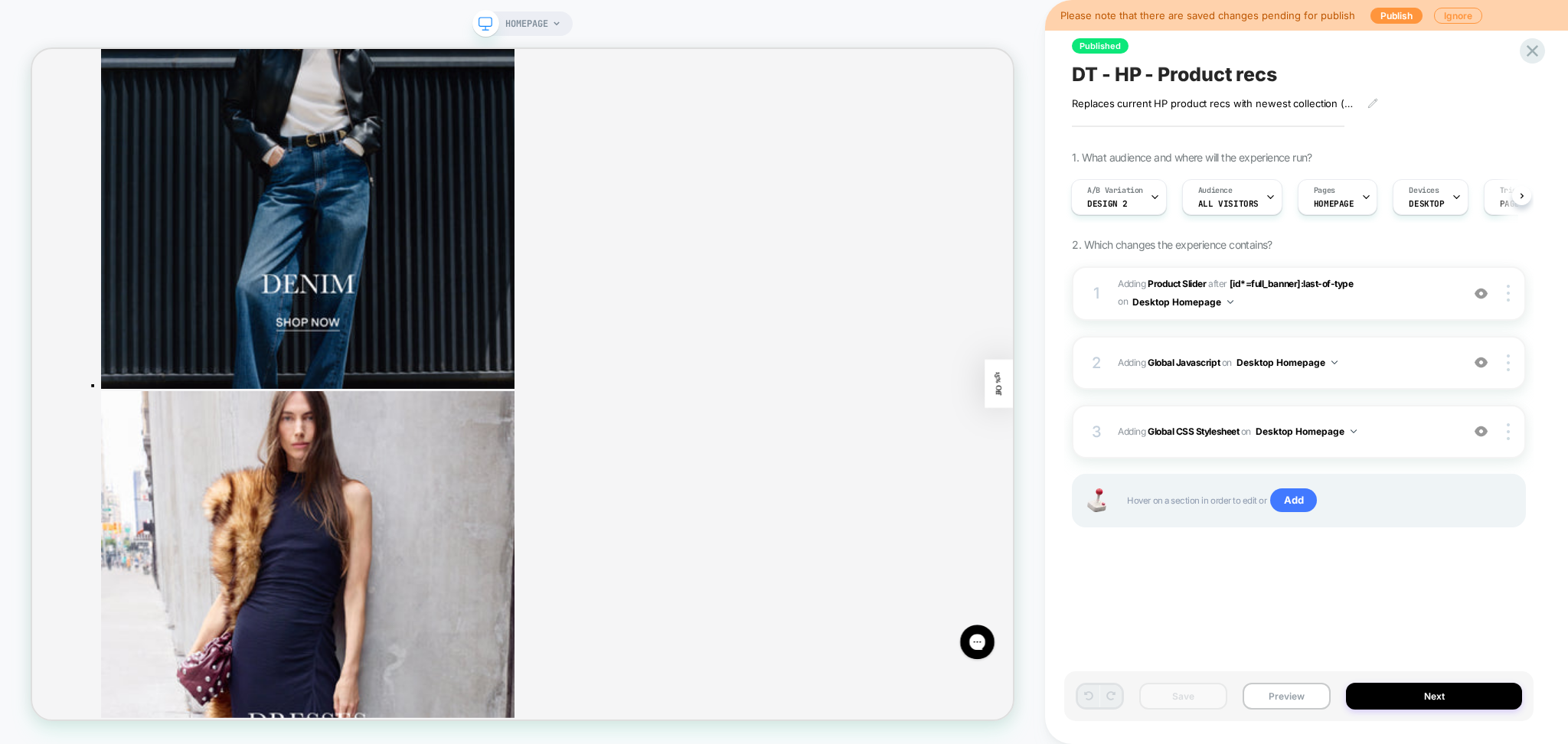
scroll to position [1327, 0]
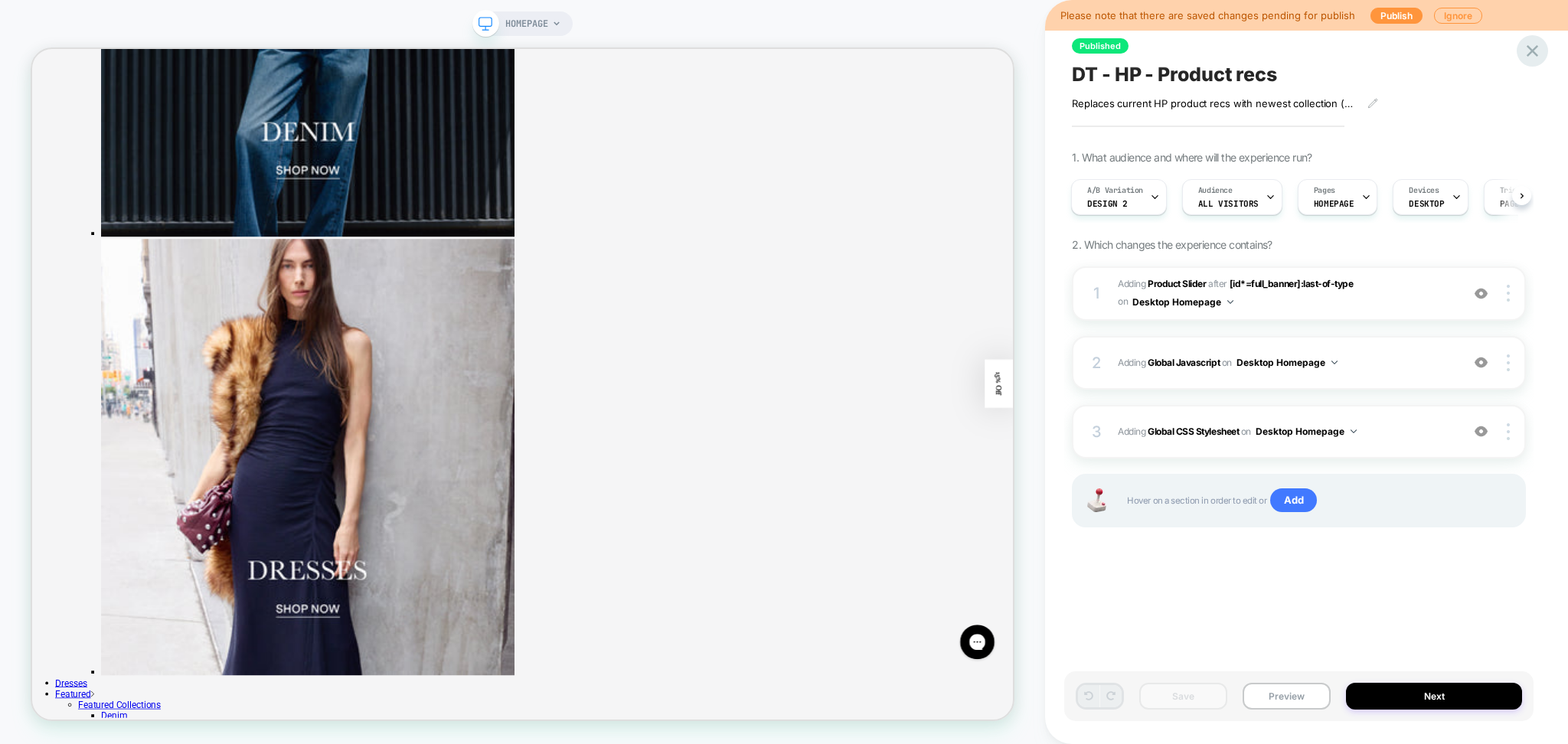
click at [1534, 58] on icon at bounding box center [1532, 50] width 20 height 20
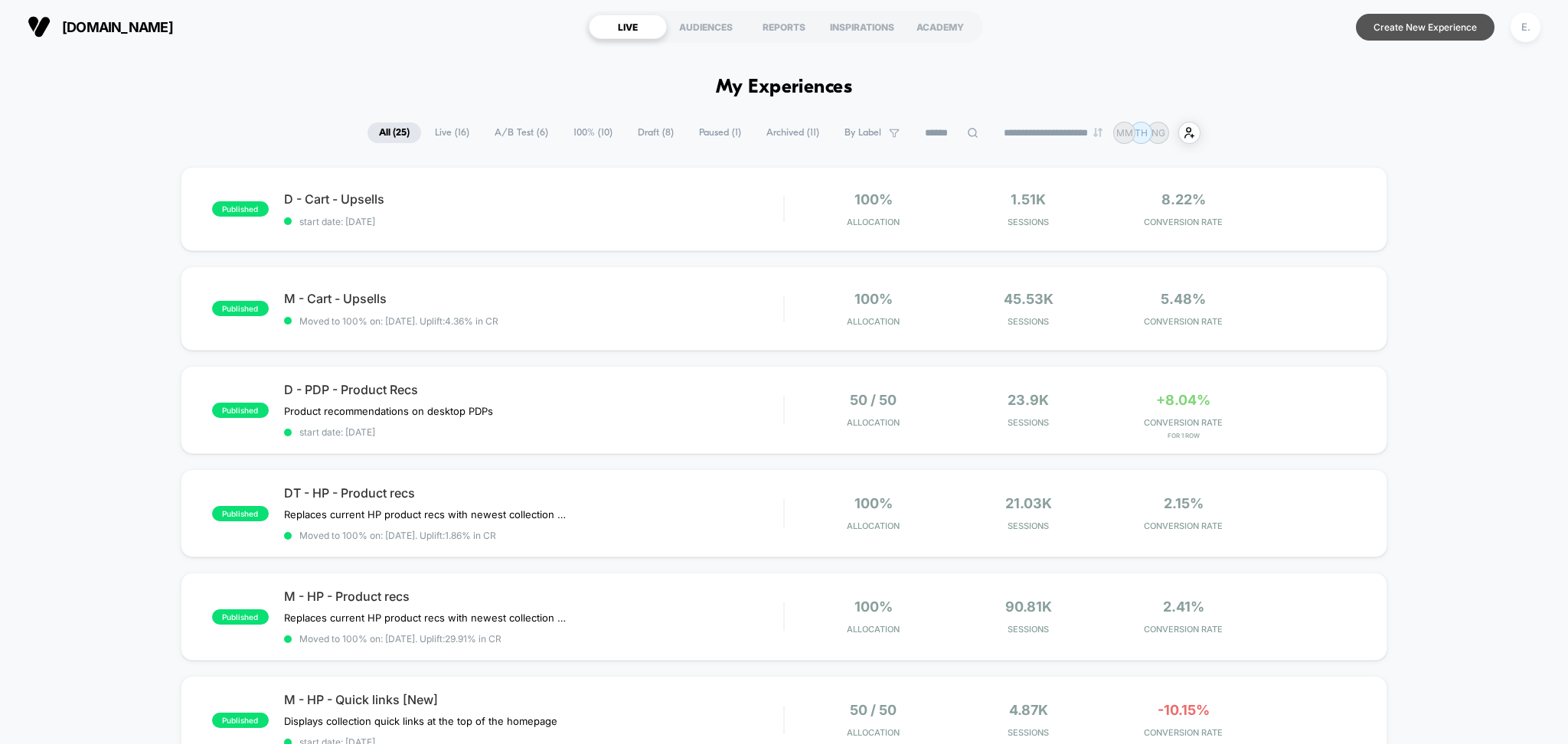
click at [1463, 31] on button "Create New Experience" at bounding box center [1425, 27] width 139 height 26
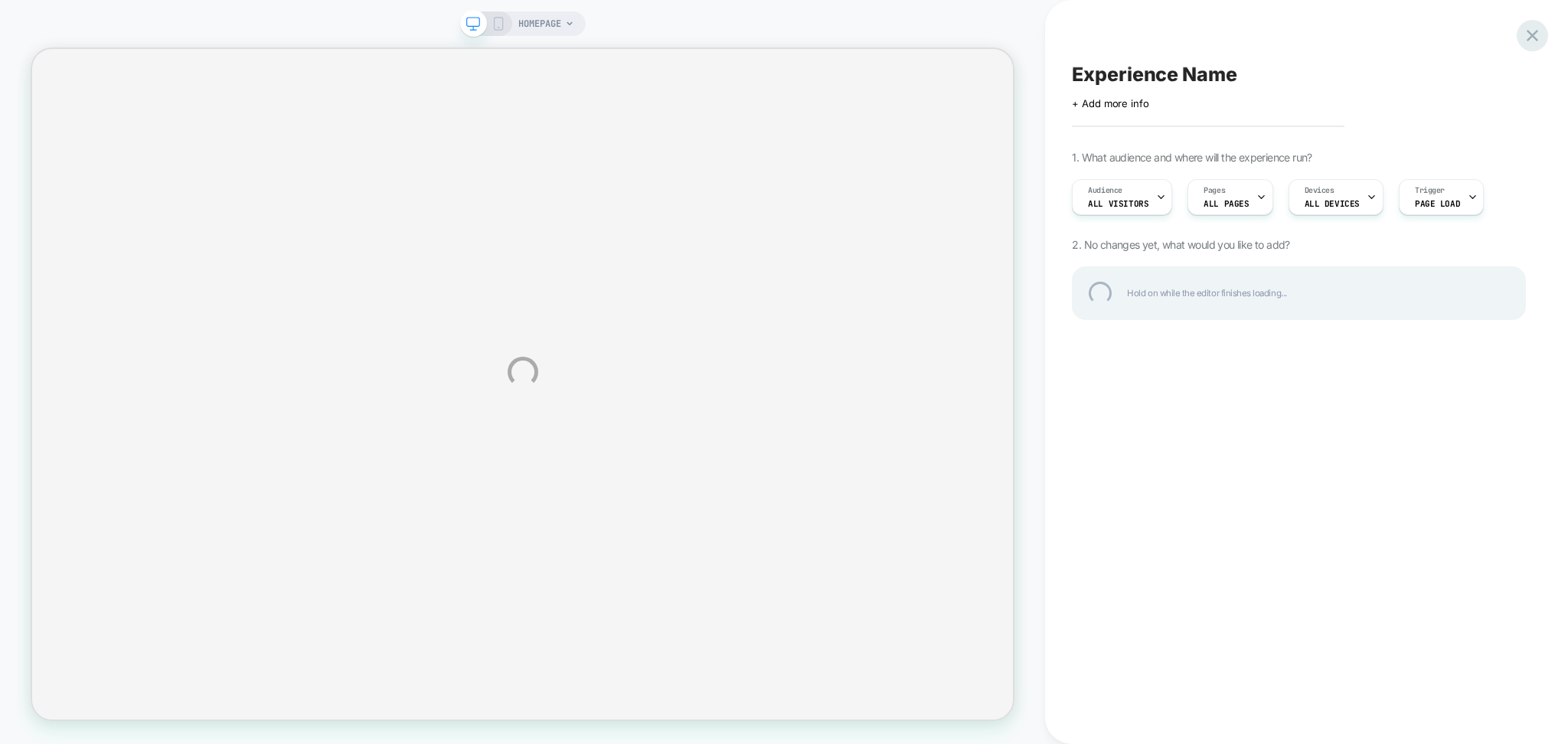
click at [1535, 32] on div at bounding box center [1533, 36] width 32 height 32
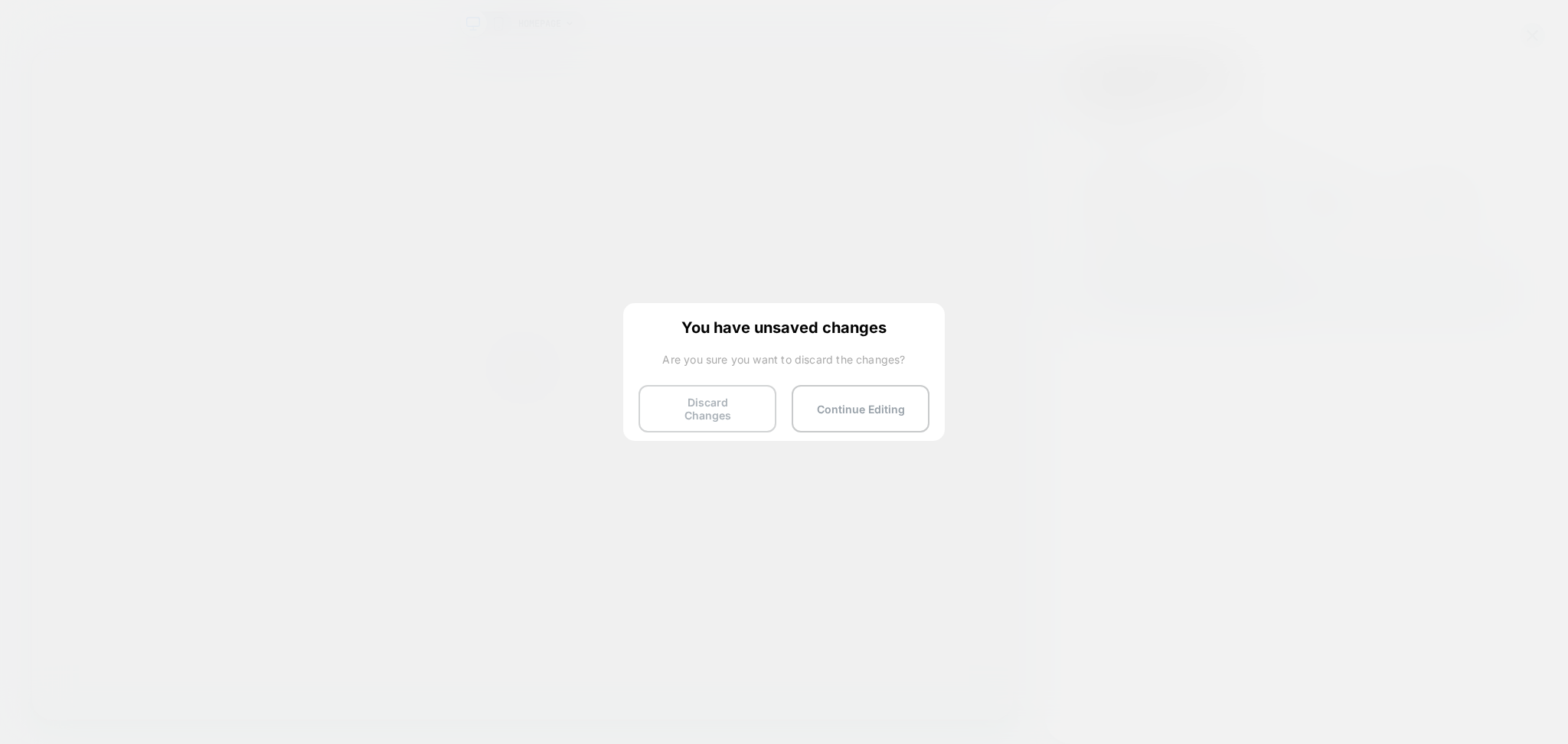
click at [735, 407] on button "Discard Changes" at bounding box center [708, 409] width 138 height 48
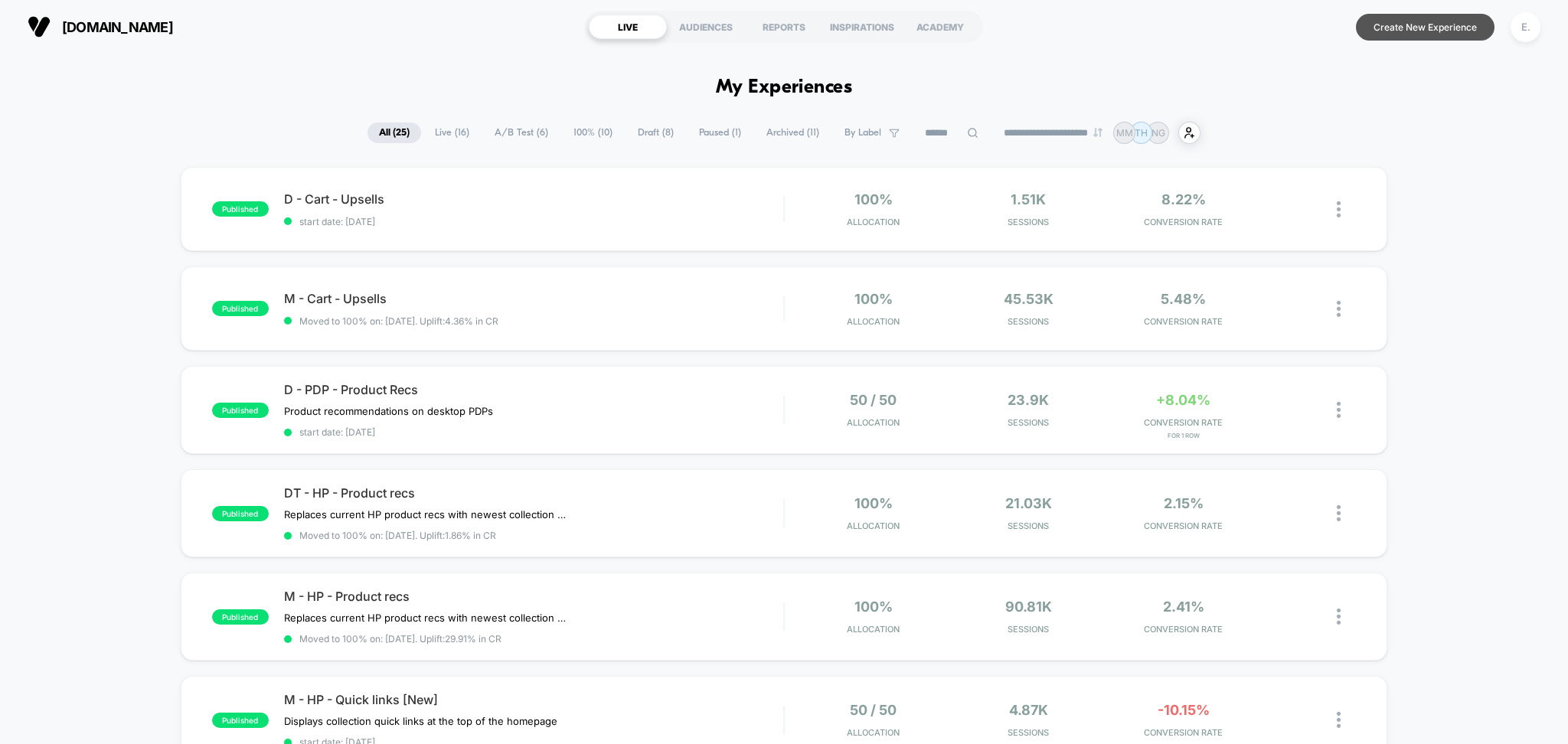
click at [1389, 25] on button "Create New Experience" at bounding box center [1425, 27] width 139 height 26
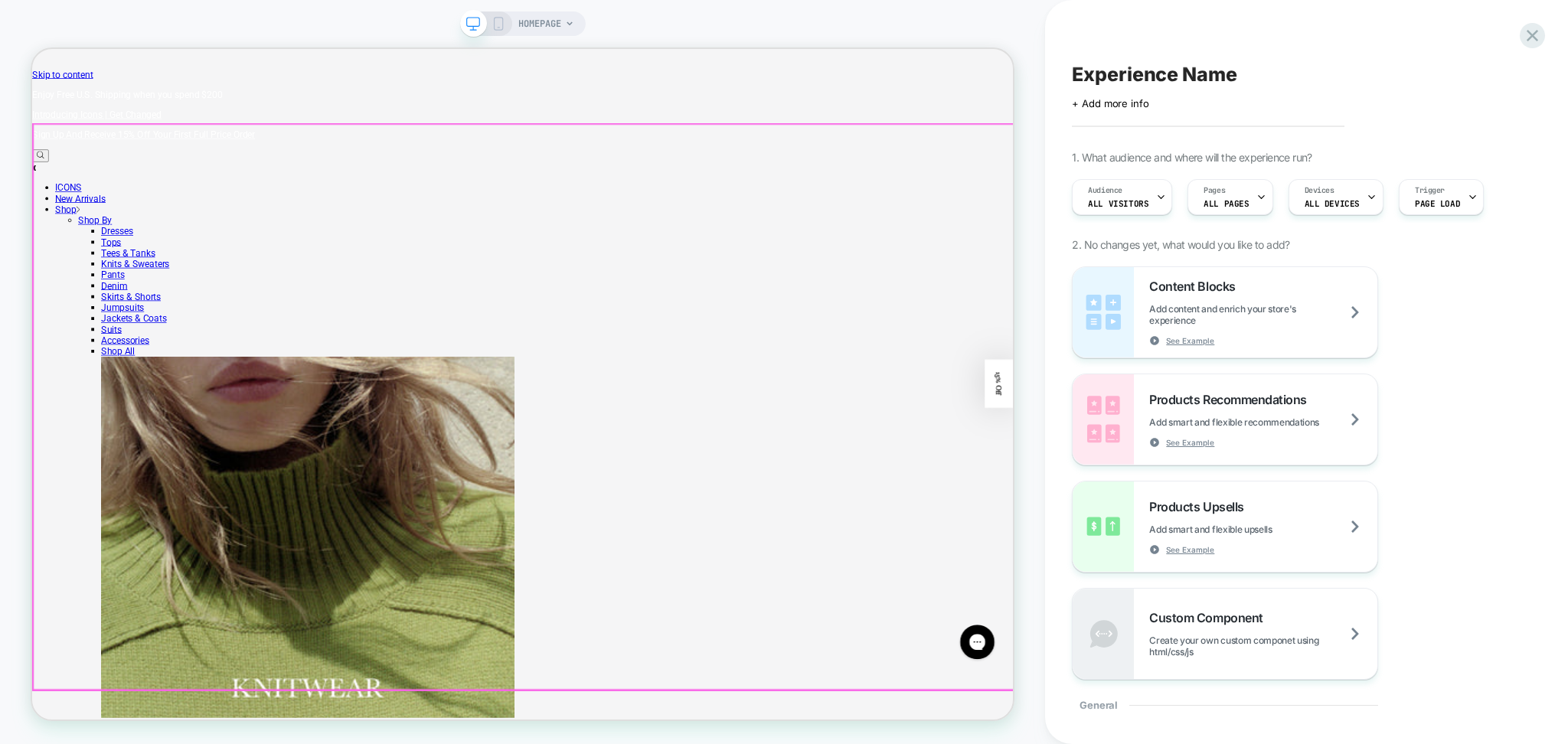
scroll to position [510, 0]
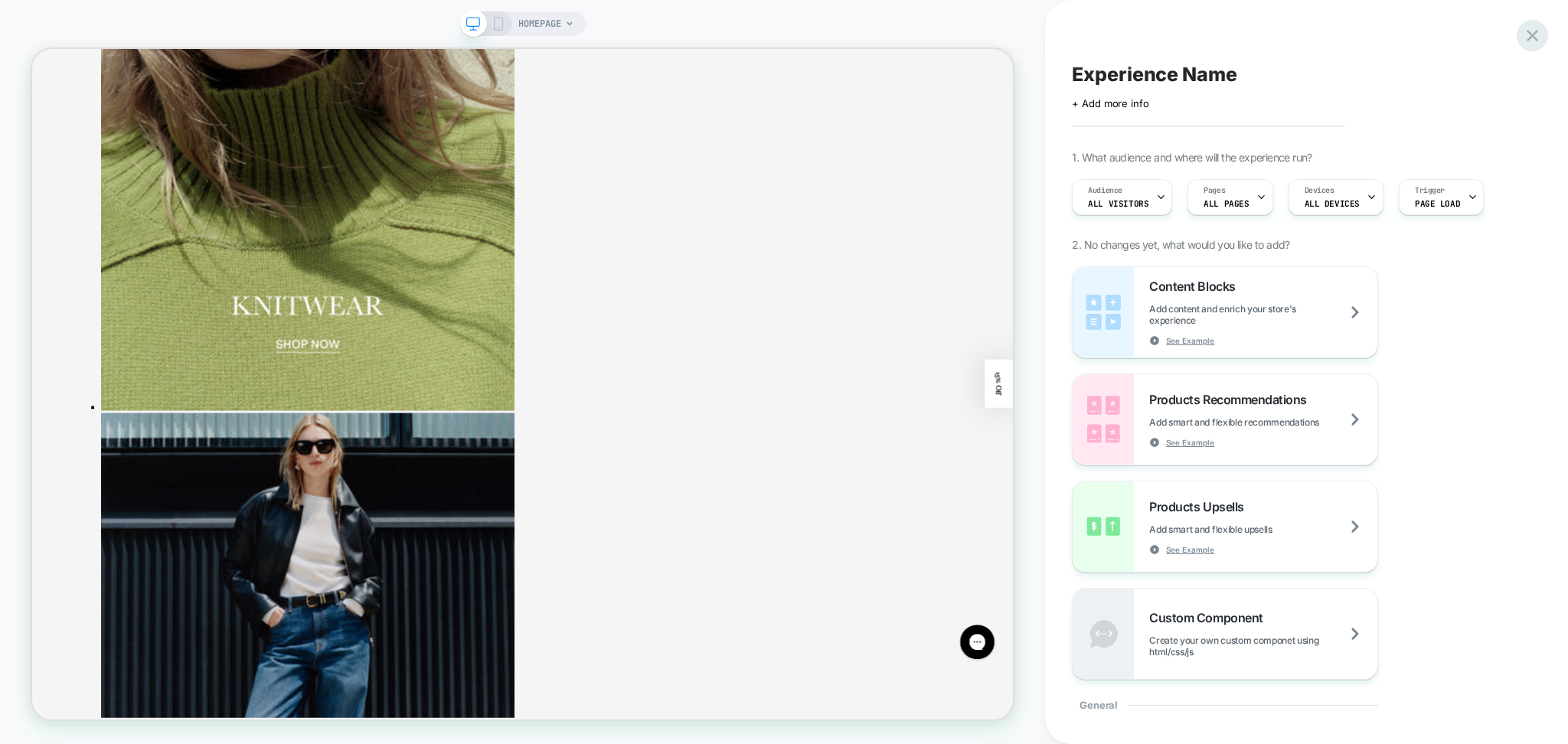
click at [1523, 39] on icon at bounding box center [1532, 35] width 20 height 20
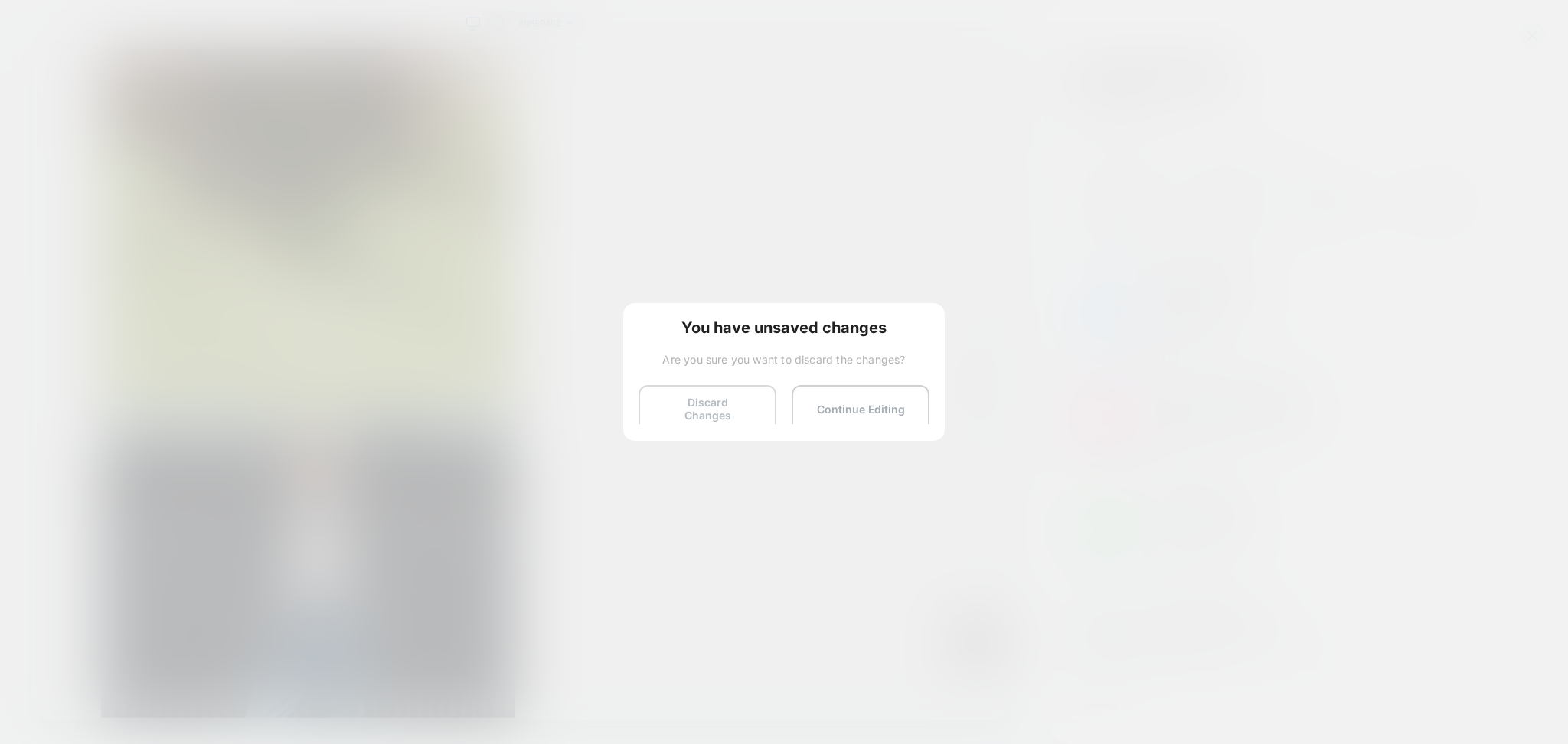
click at [720, 404] on button "Discard Changes" at bounding box center [708, 409] width 138 height 48
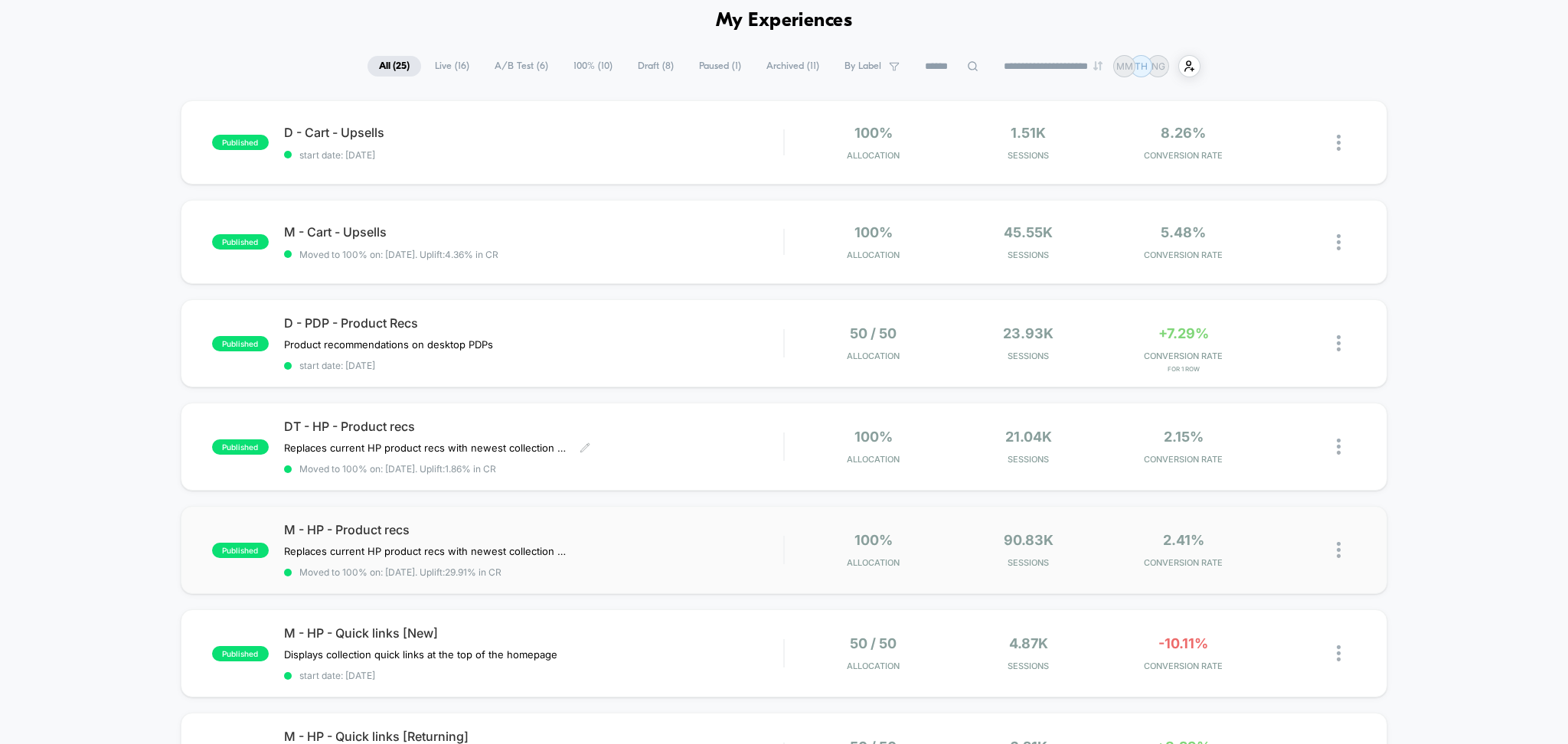
scroll to position [101, 0]
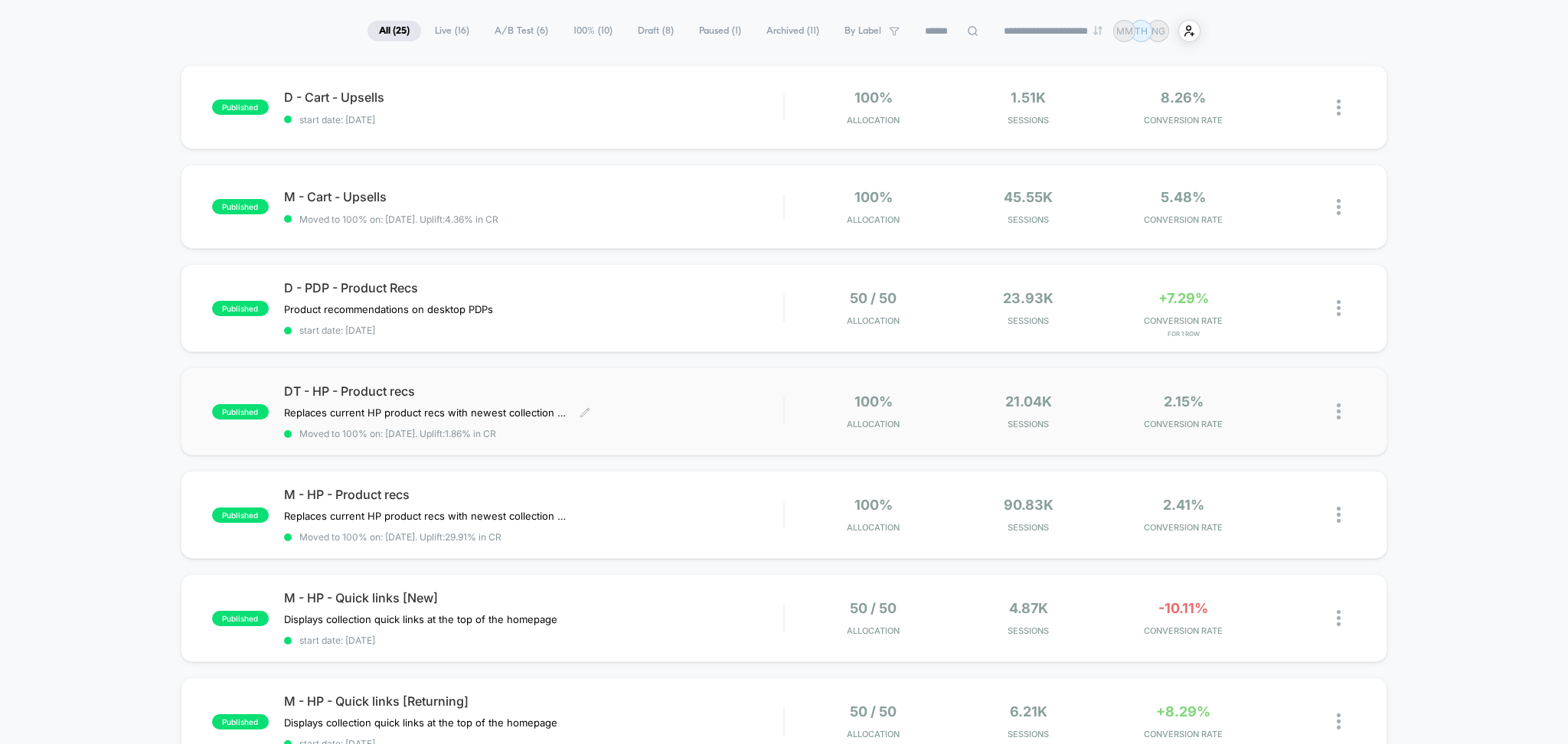
click at [668, 423] on div "DT - HP - Product recs Replaces current HP product recs with newest collection …" at bounding box center [534, 411] width 500 height 56
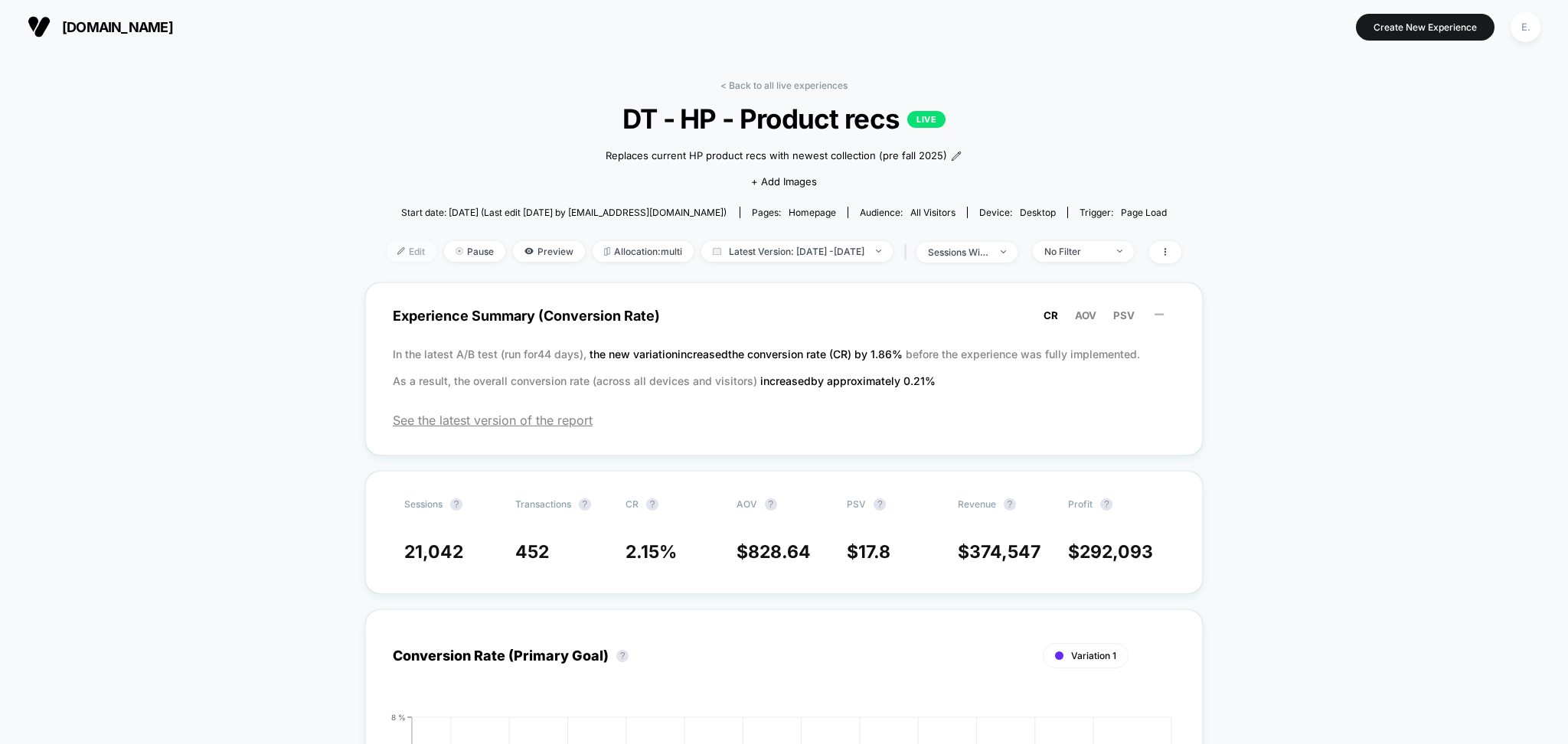
click at [389, 252] on span "Edit" at bounding box center [410, 251] width 50 height 20
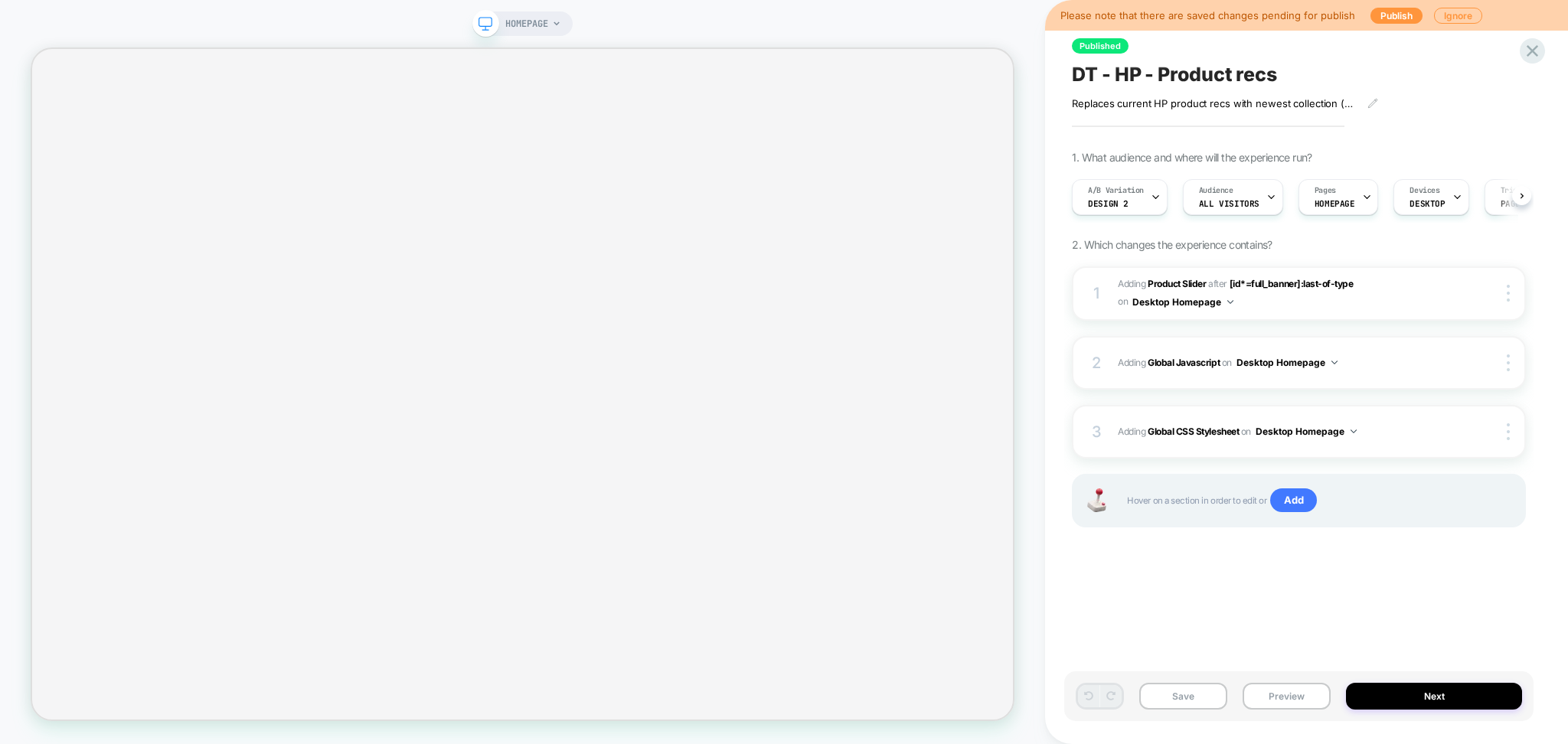
scroll to position [0, 1]
click at [1531, 52] on icon at bounding box center [1532, 50] width 11 height 11
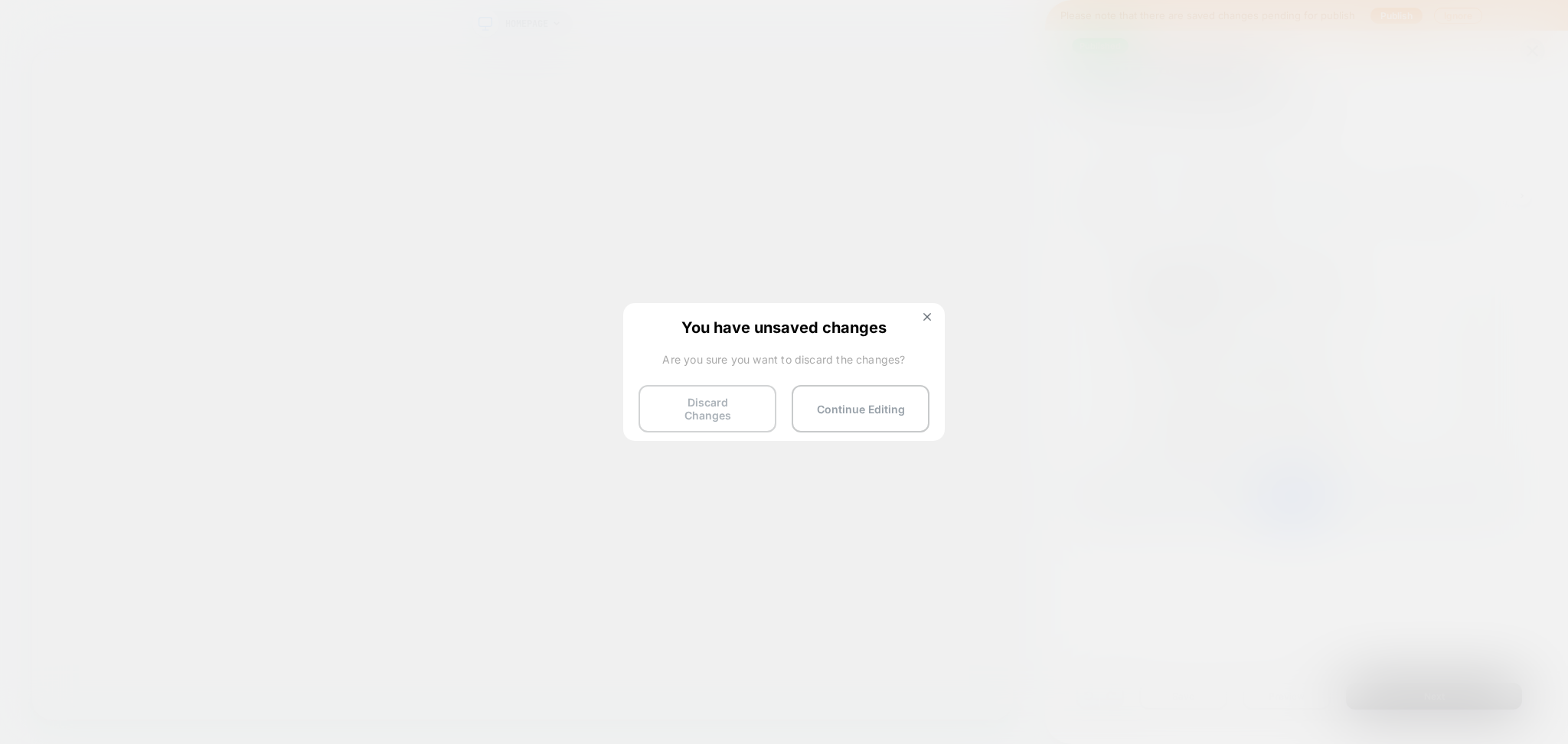
click at [730, 397] on button "Discard Changes" at bounding box center [708, 409] width 138 height 48
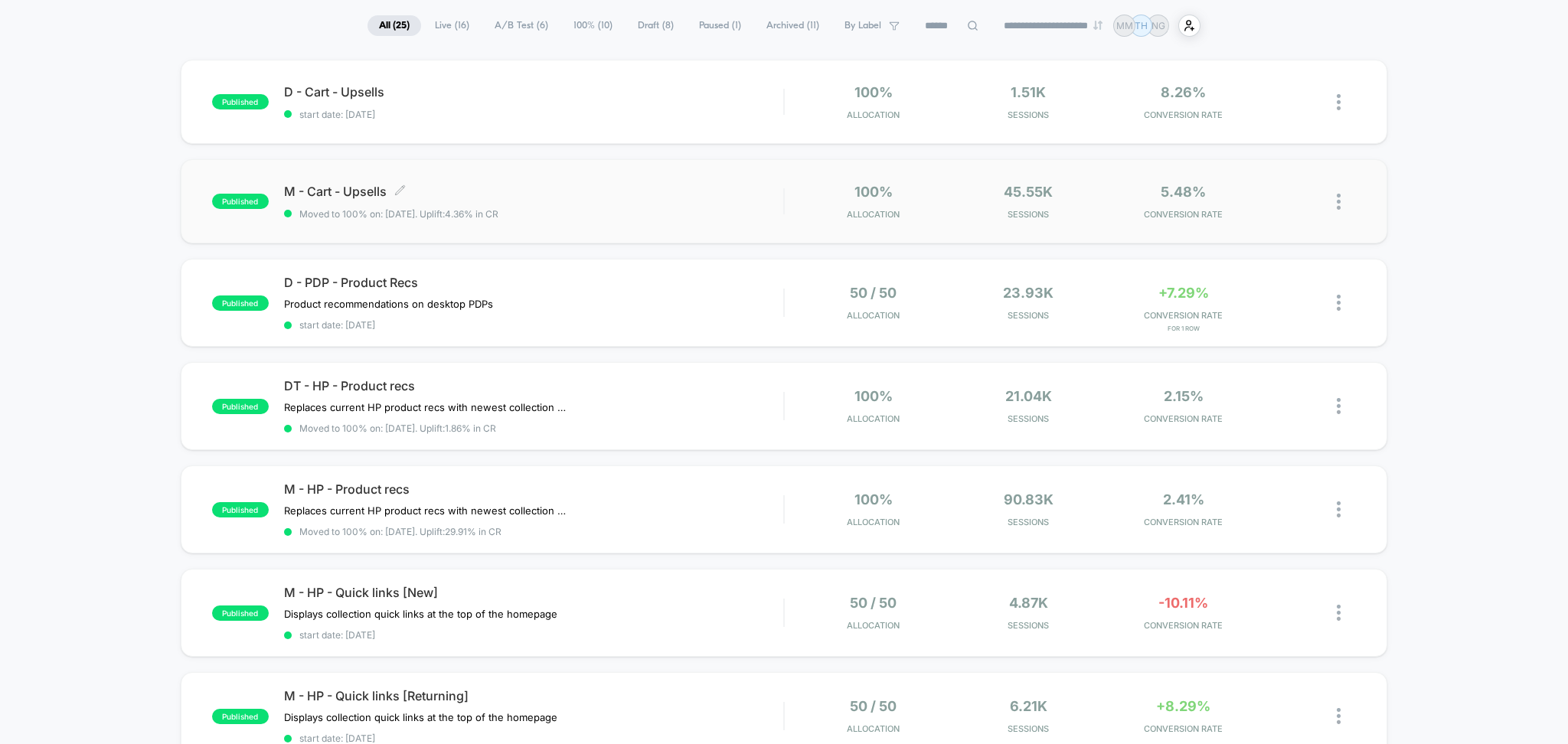
scroll to position [204, 0]
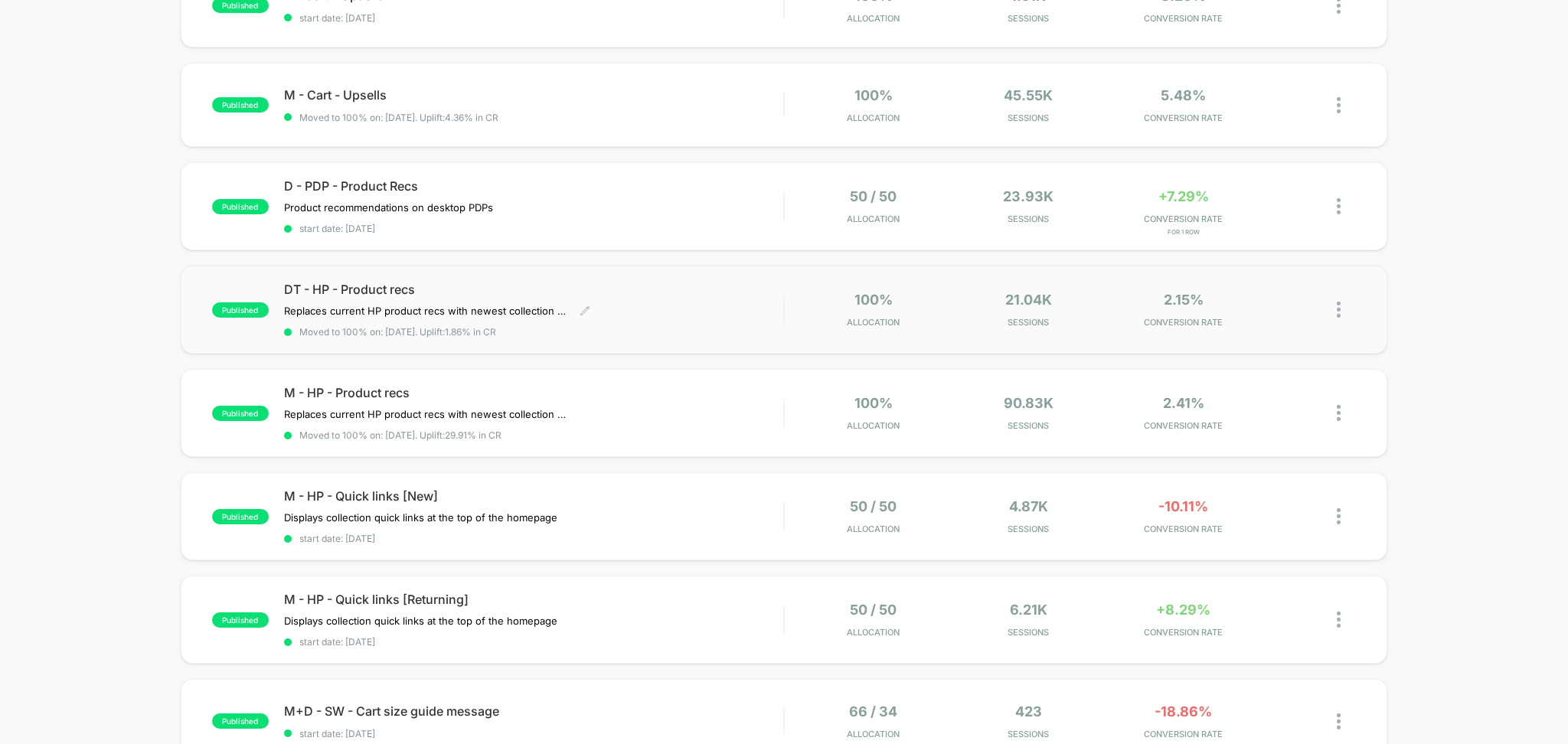
click at [676, 310] on div "DT - HP - Product recs Replaces current HP product recs with newest collection …" at bounding box center [534, 309] width 500 height 56
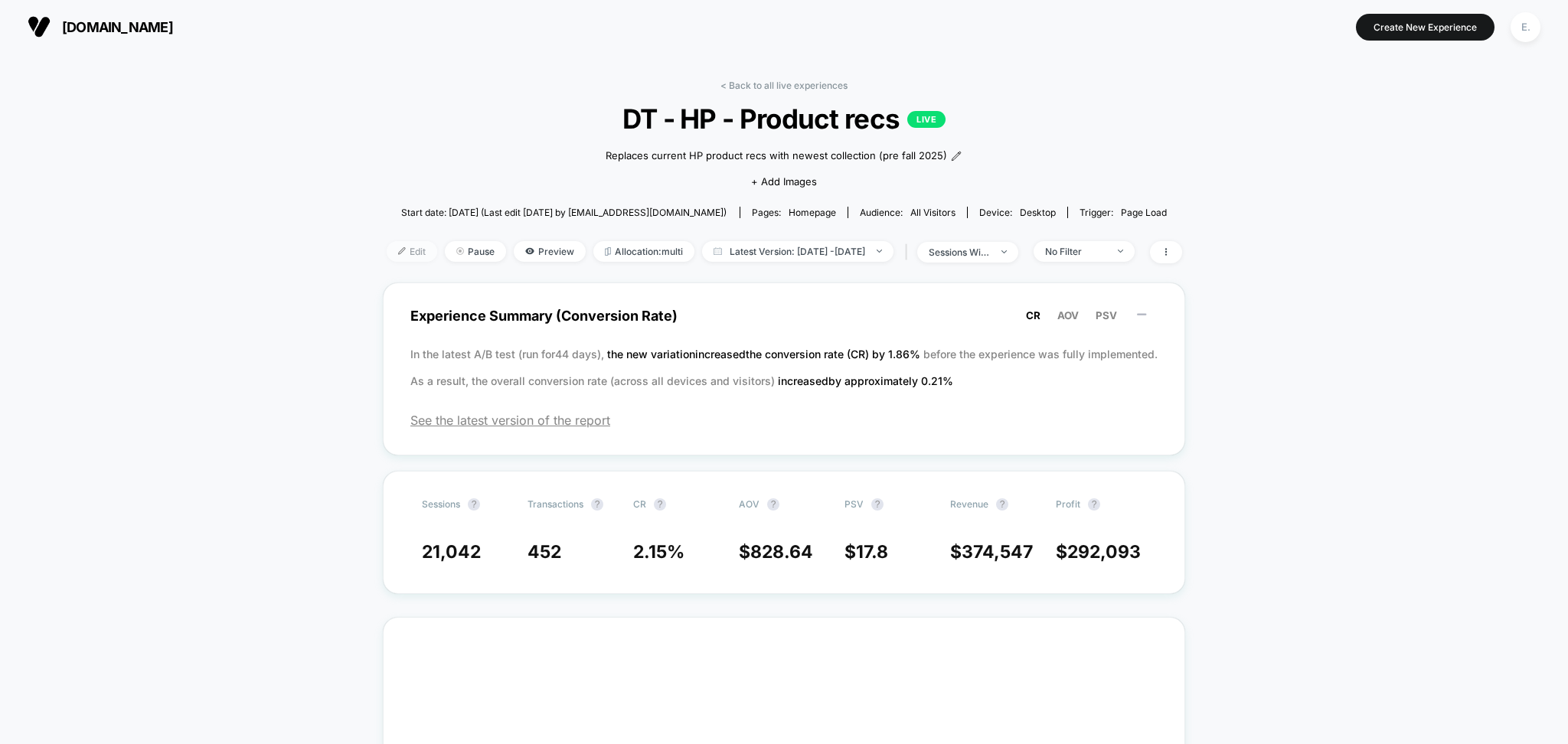
click at [386, 257] on span "Edit" at bounding box center [411, 251] width 50 height 20
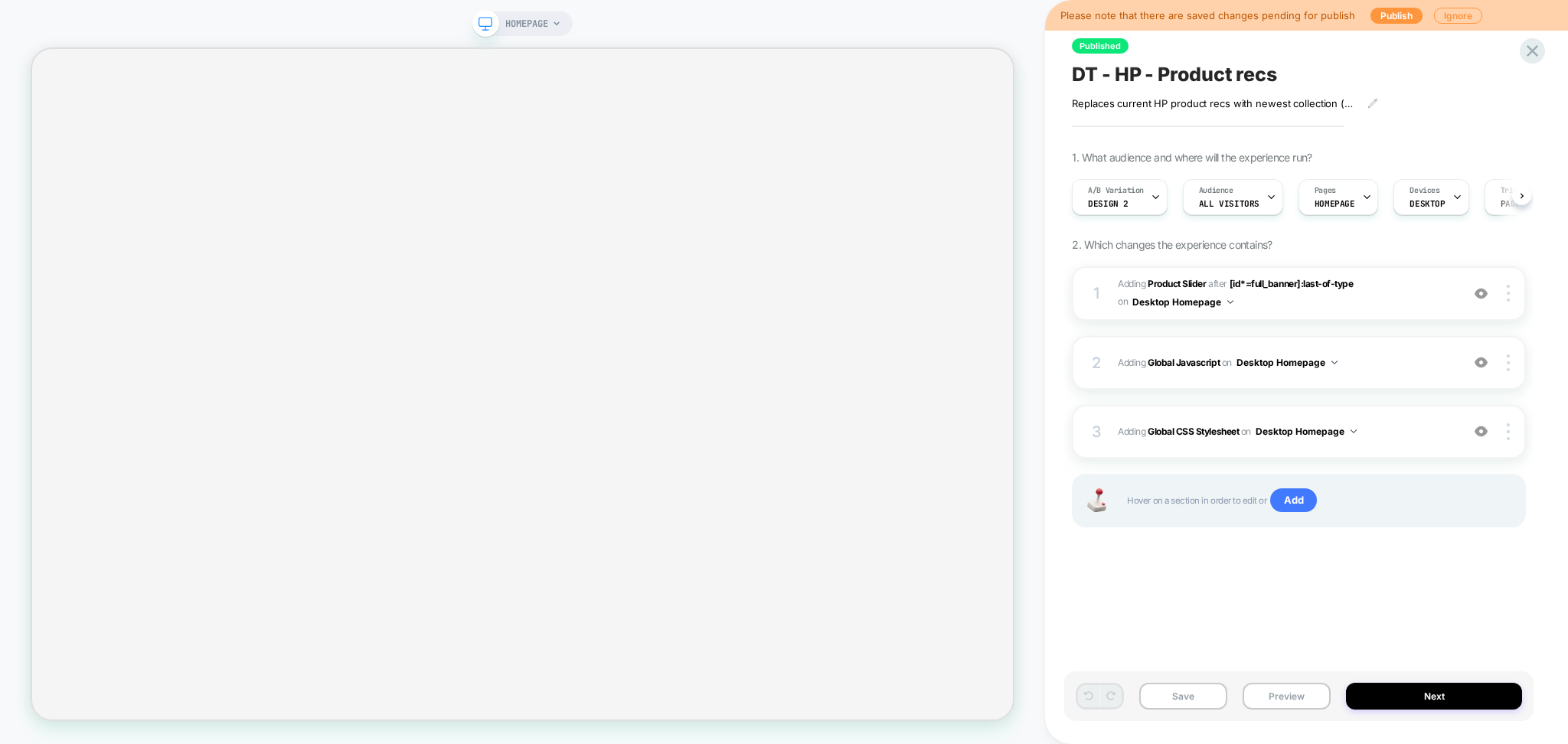
scroll to position [0, 1]
click at [1537, 49] on icon at bounding box center [1532, 50] width 20 height 20
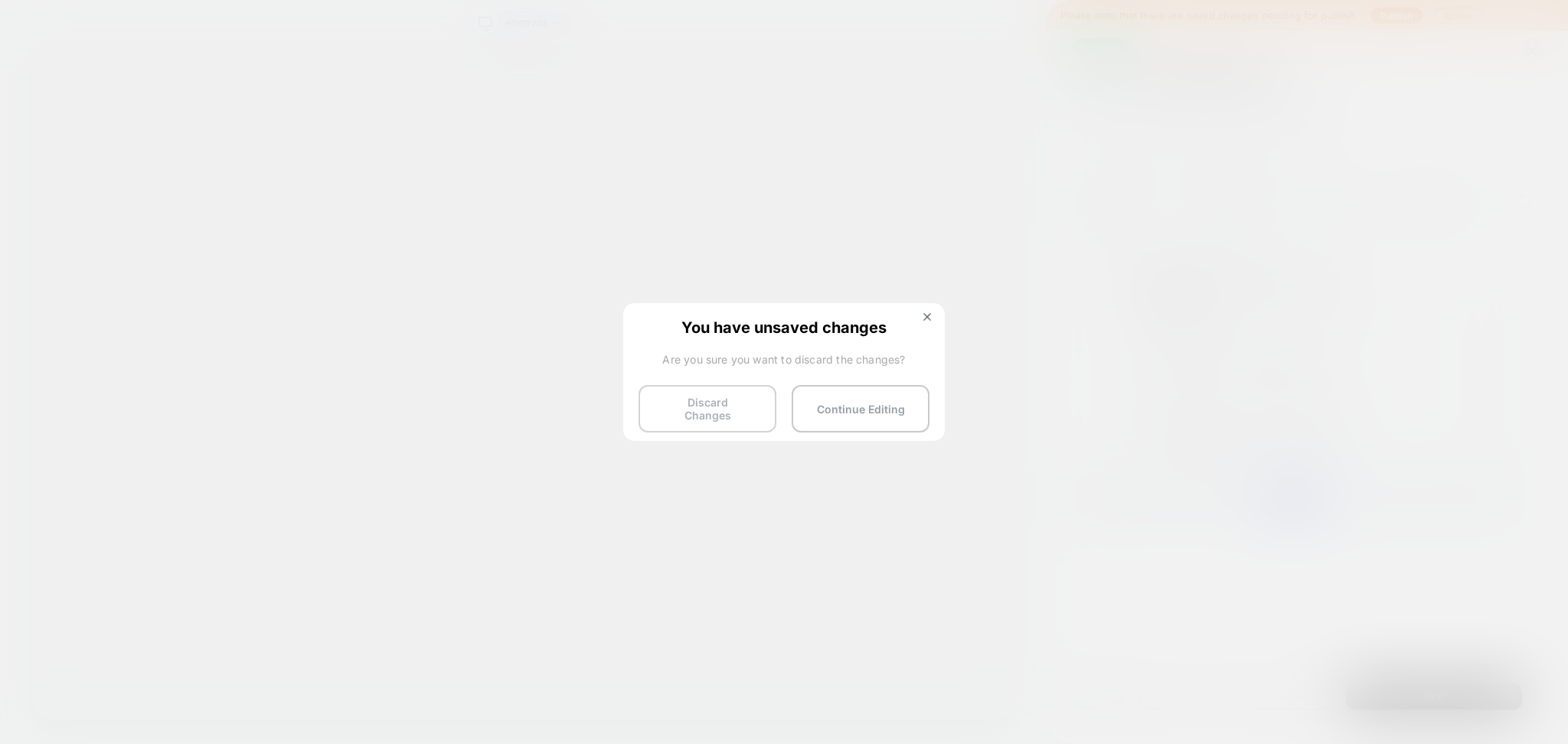
click at [731, 405] on button "Discard Changes" at bounding box center [708, 409] width 138 height 48
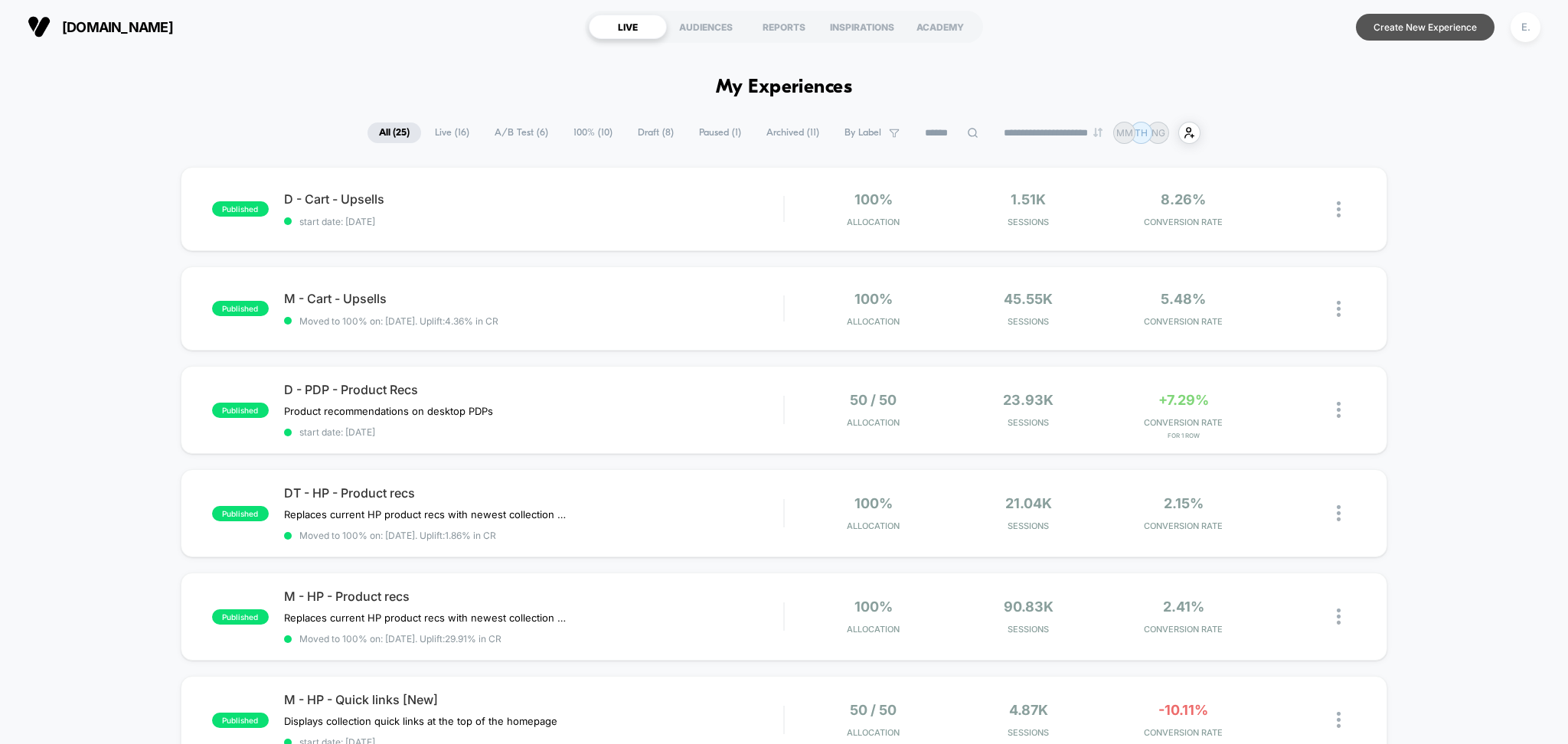
click at [1428, 30] on button "Create New Experience" at bounding box center [1425, 27] width 139 height 26
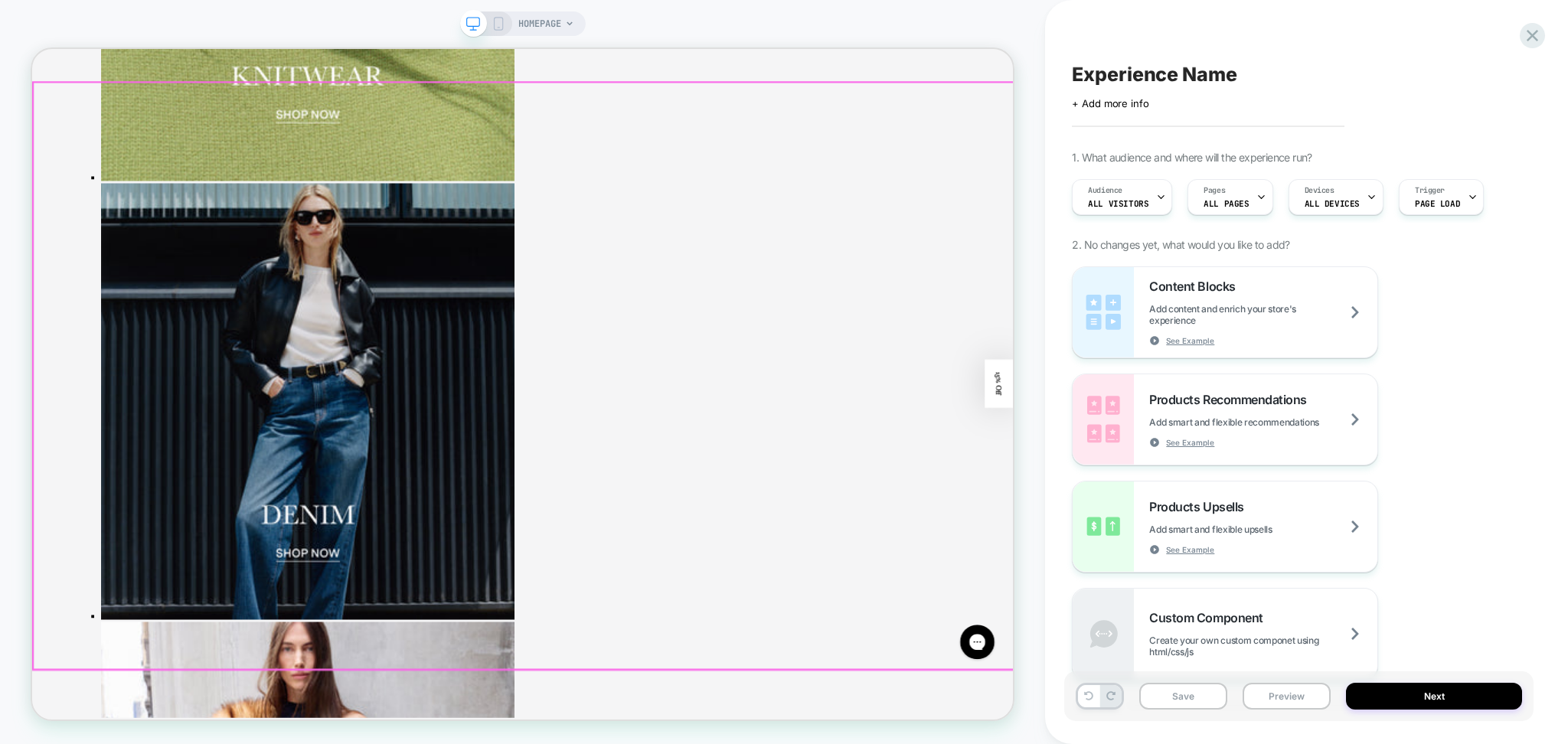
scroll to position [612, 0]
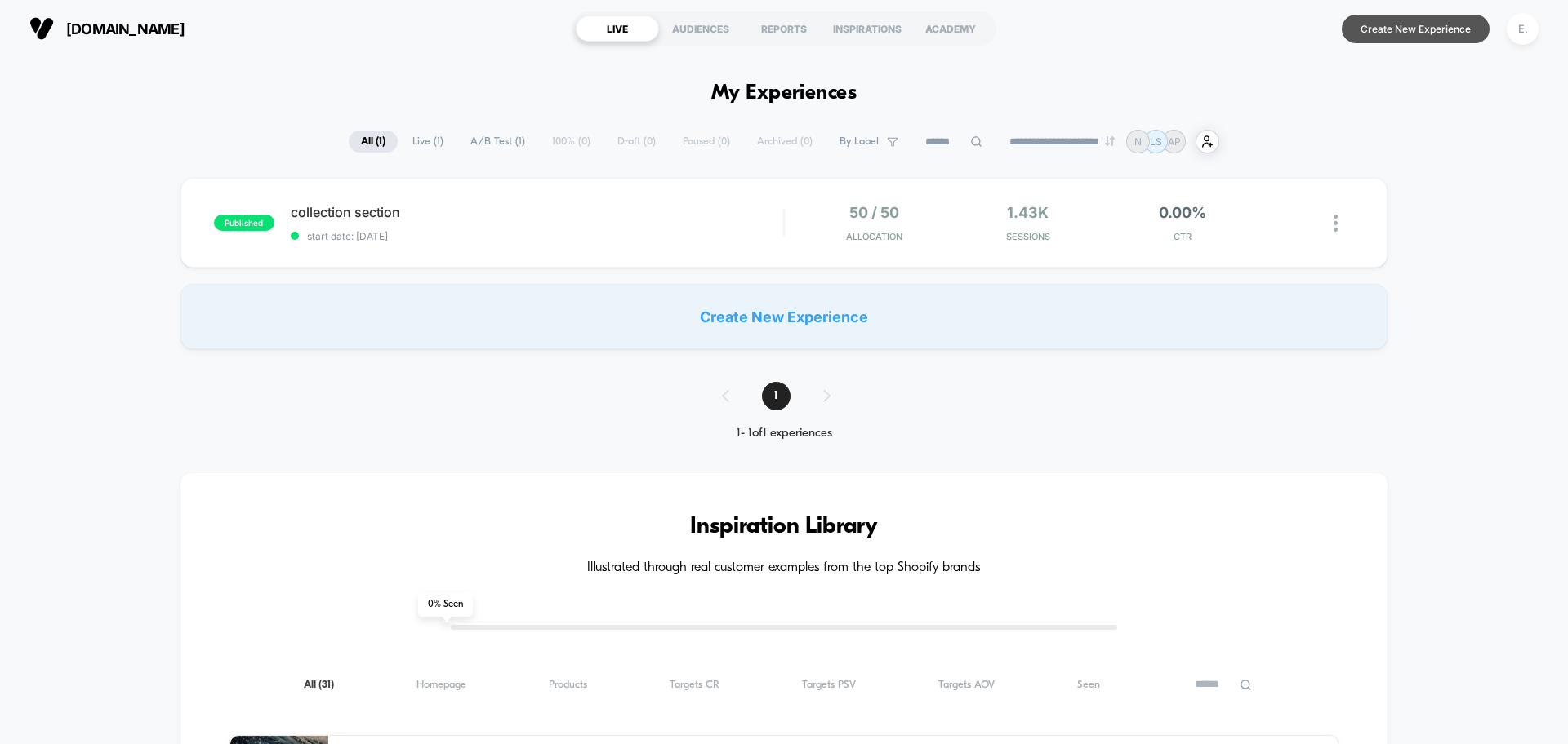
click at [1421, 34] on button "Create New Experience" at bounding box center [1415, 29] width 148 height 28
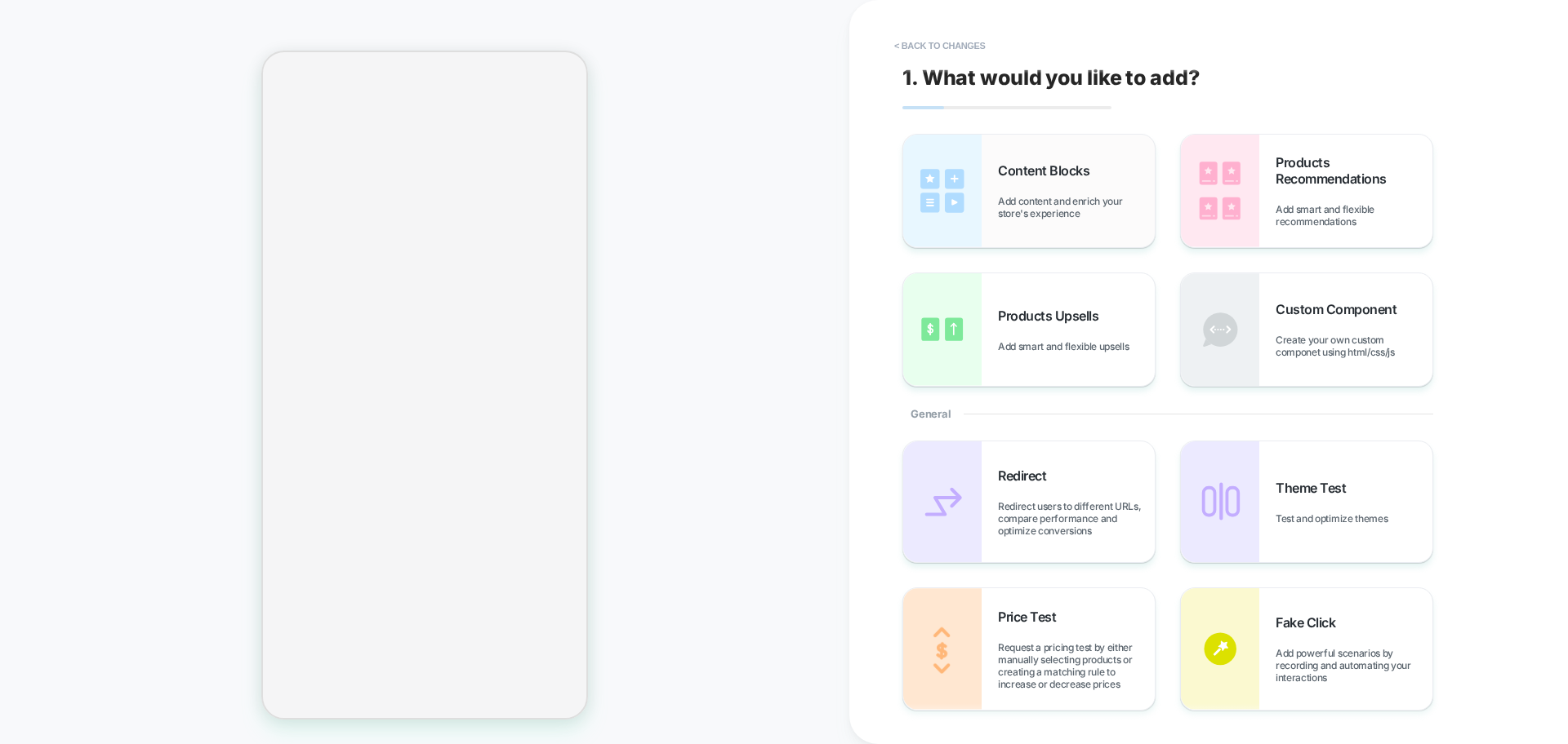
click at [1023, 195] on span "Add content and enrich your store's experience" at bounding box center [1076, 207] width 157 height 24
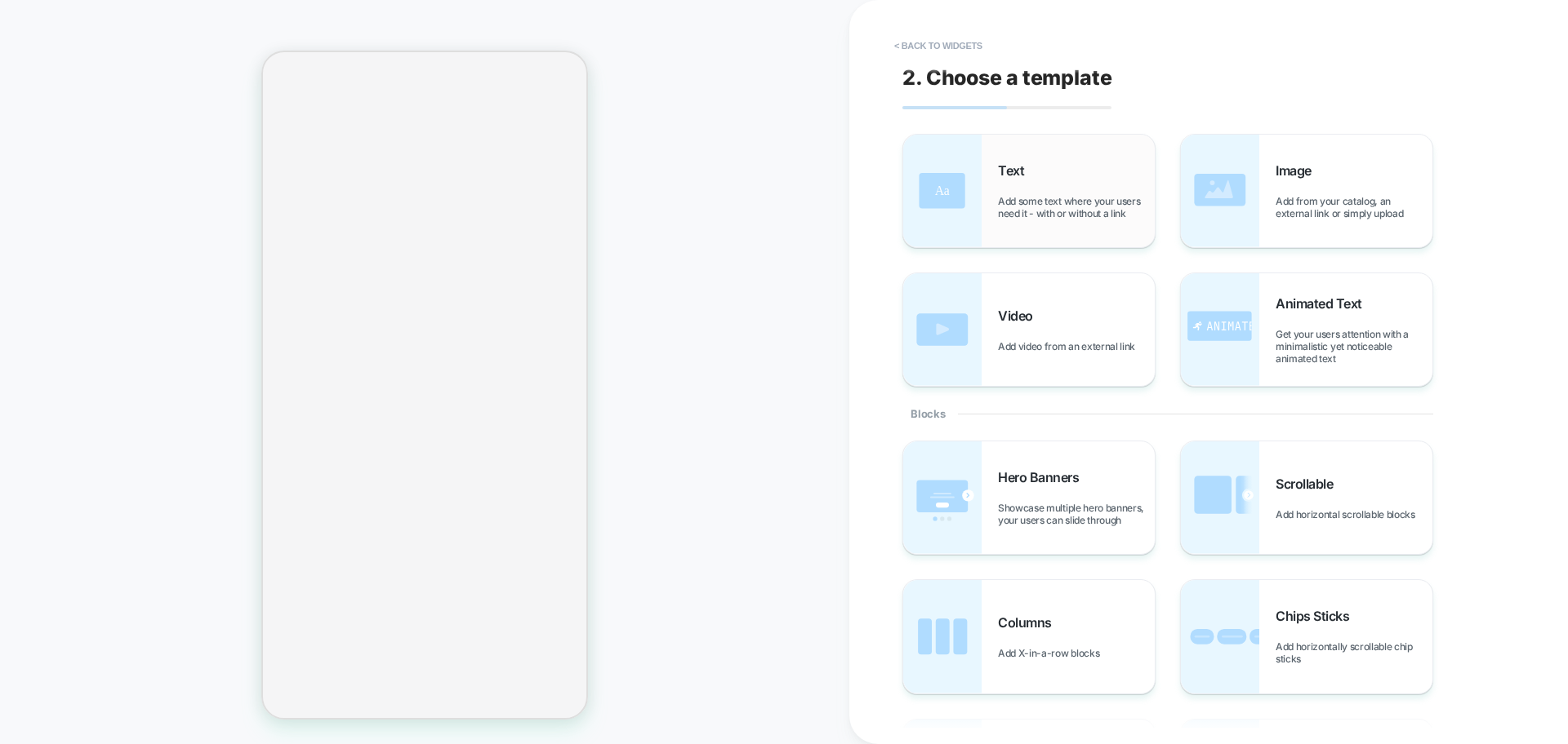
click at [1026, 196] on span "Add some text where your users need it - with or without a link" at bounding box center [1076, 207] width 157 height 24
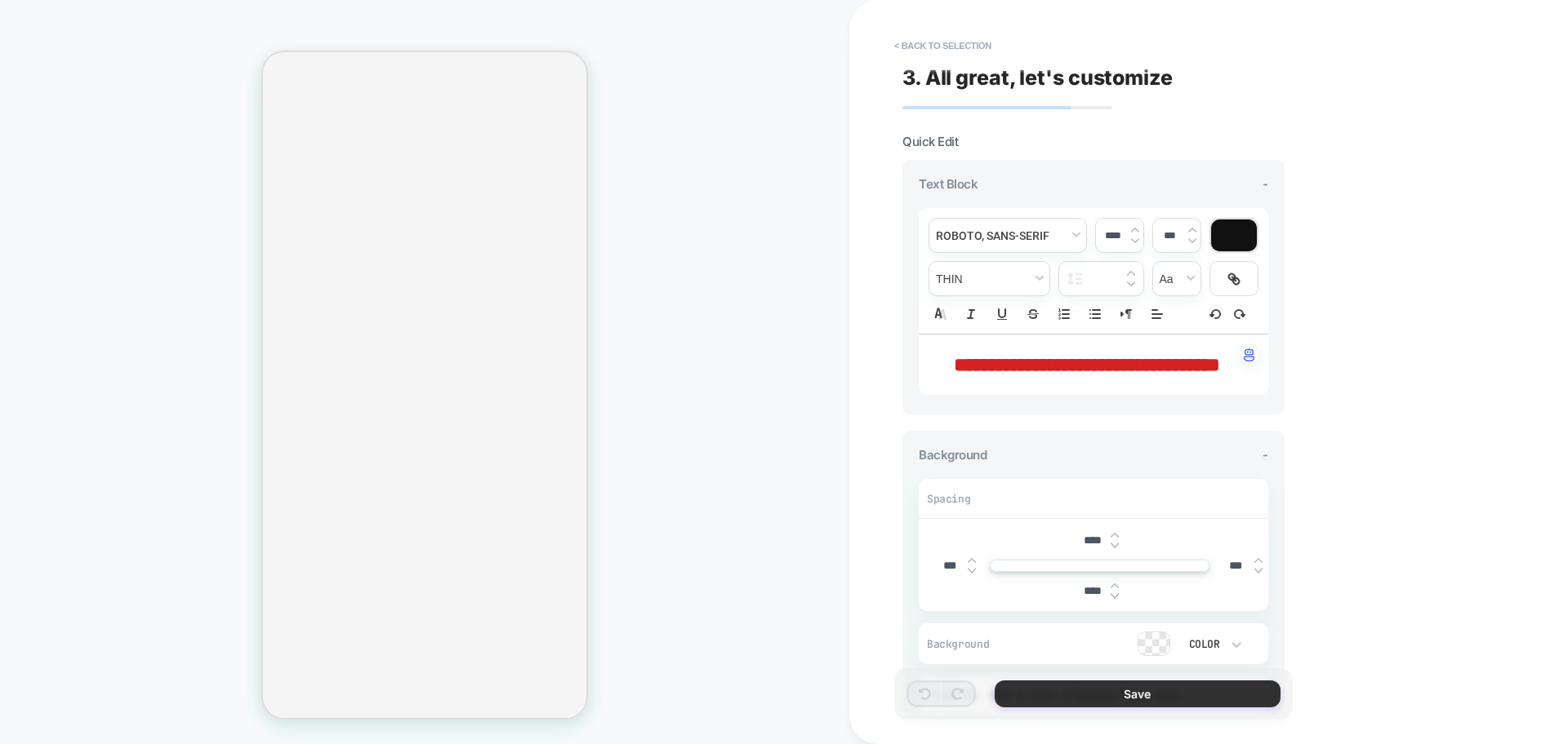
click at [1240, 682] on button "Save" at bounding box center [1138, 694] width 286 height 27
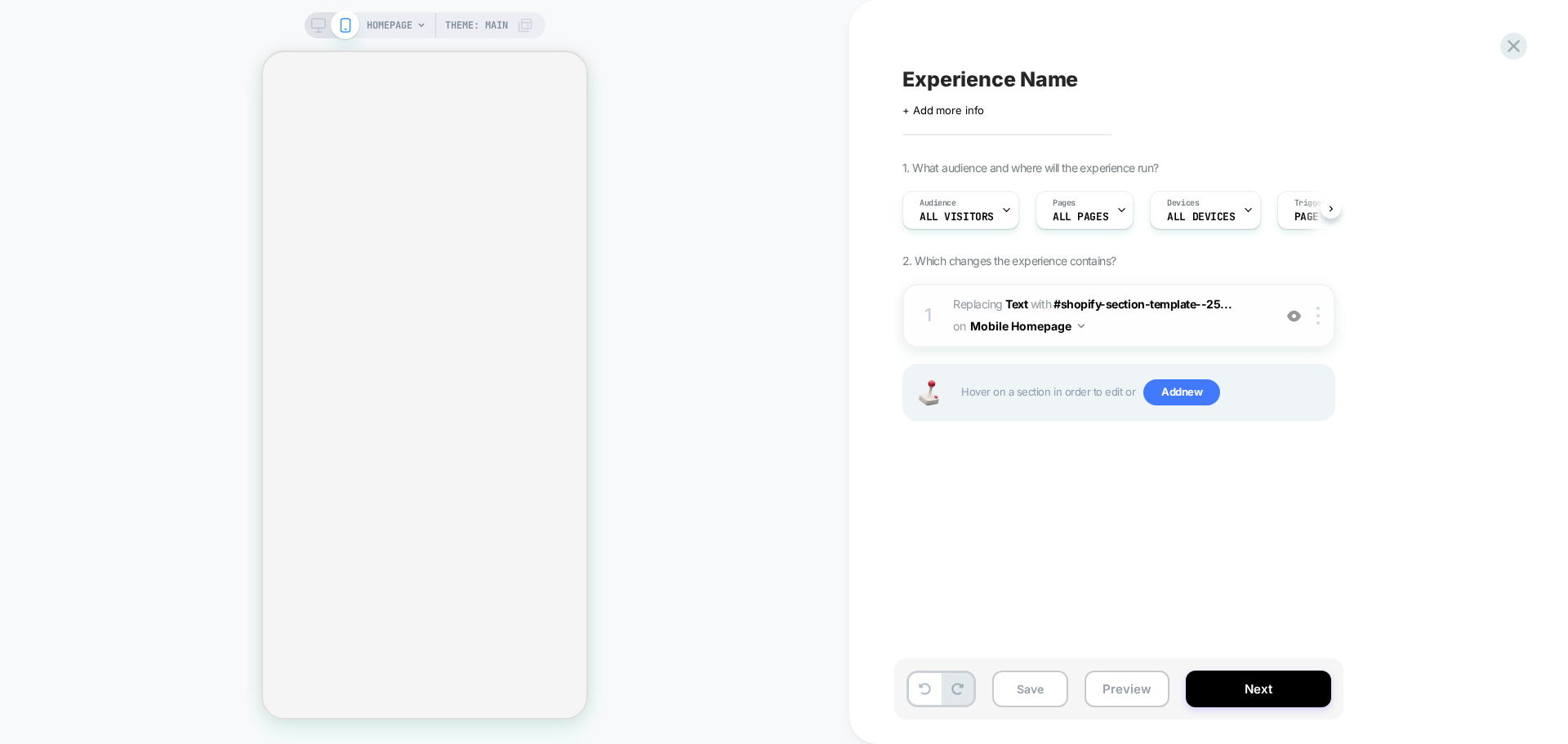
scroll to position [0, 1]
click at [1312, 321] on div at bounding box center [1320, 315] width 27 height 18
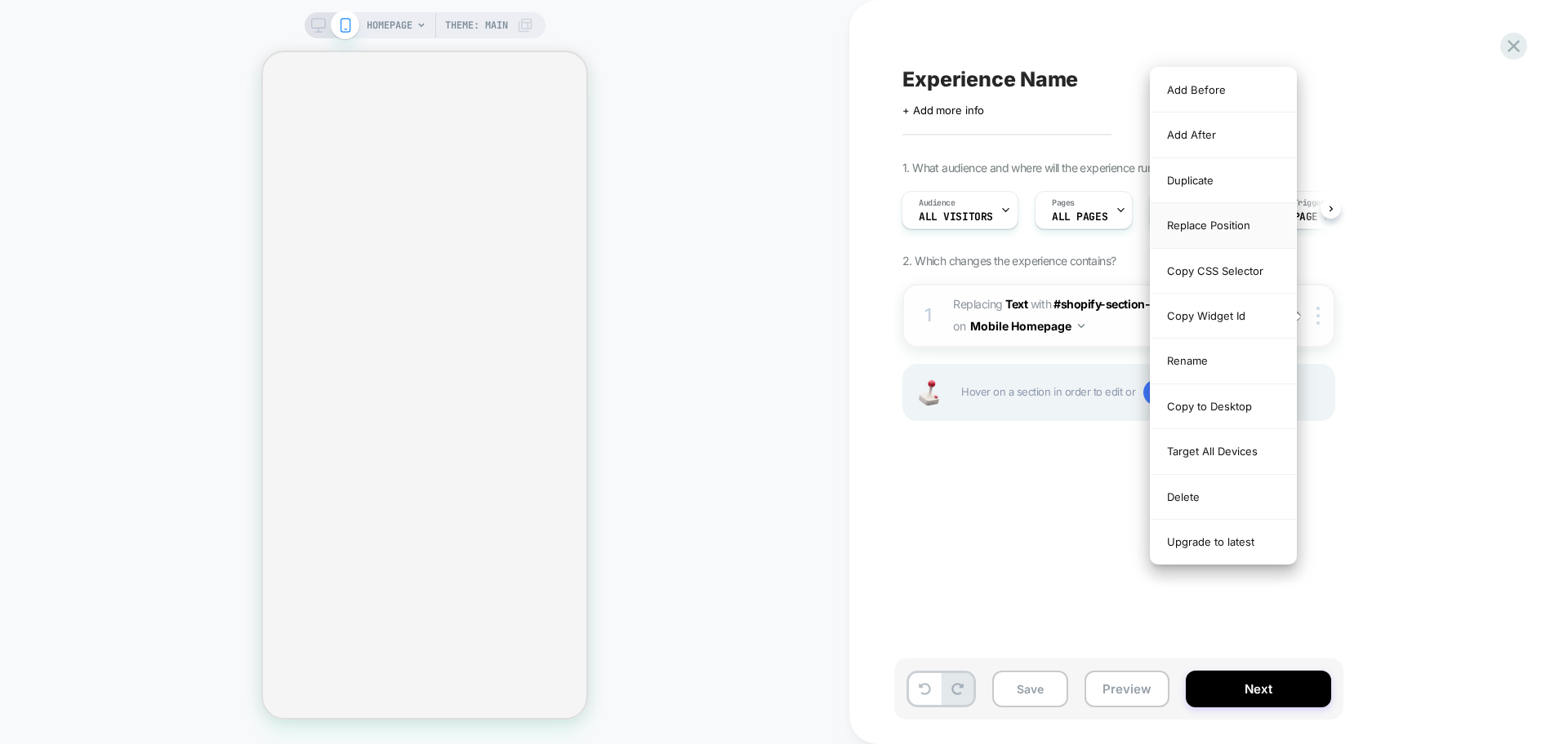
click at [1226, 234] on div "Replace Position" at bounding box center [1223, 226] width 145 height 45
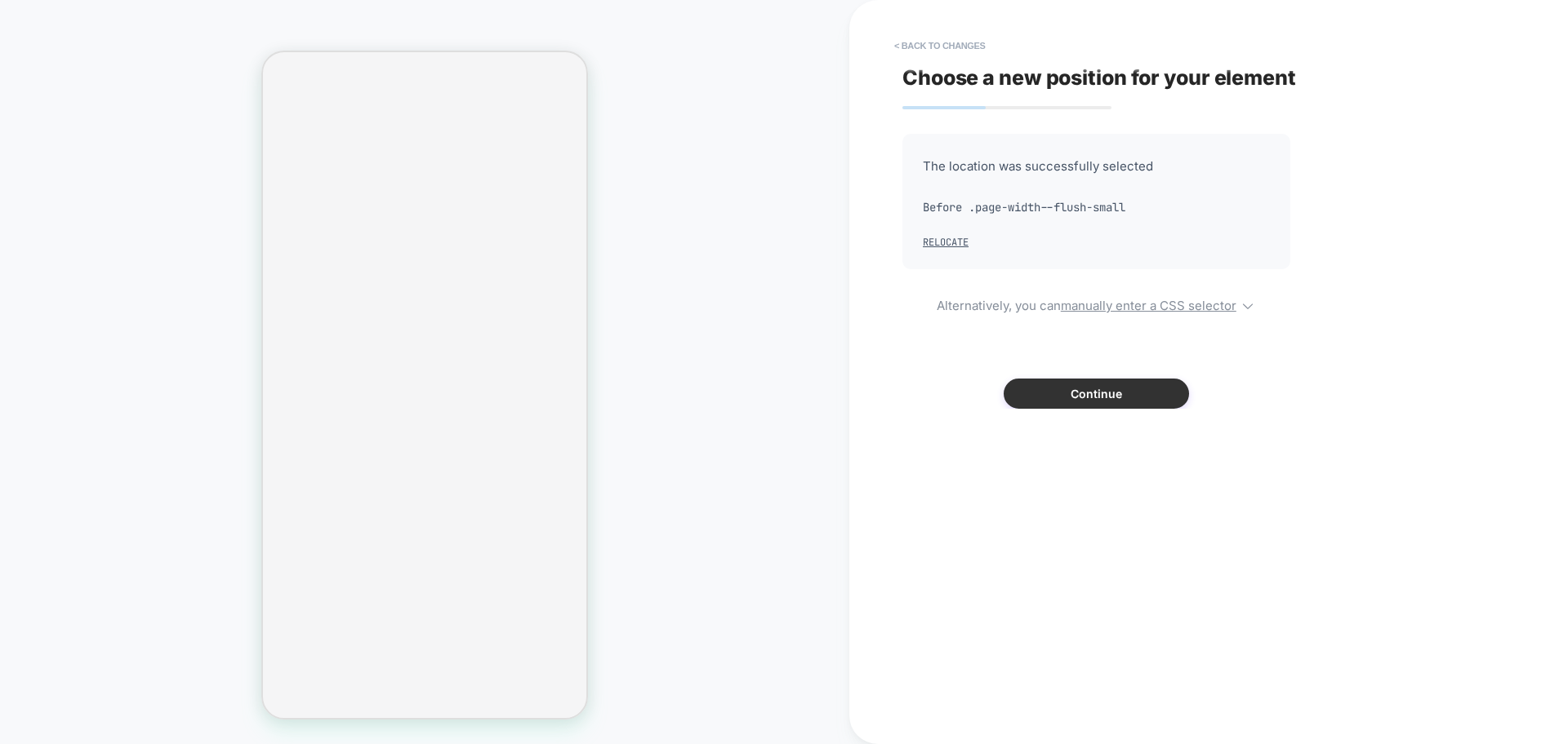
click at [1053, 401] on button "Continue" at bounding box center [1096, 394] width 185 height 30
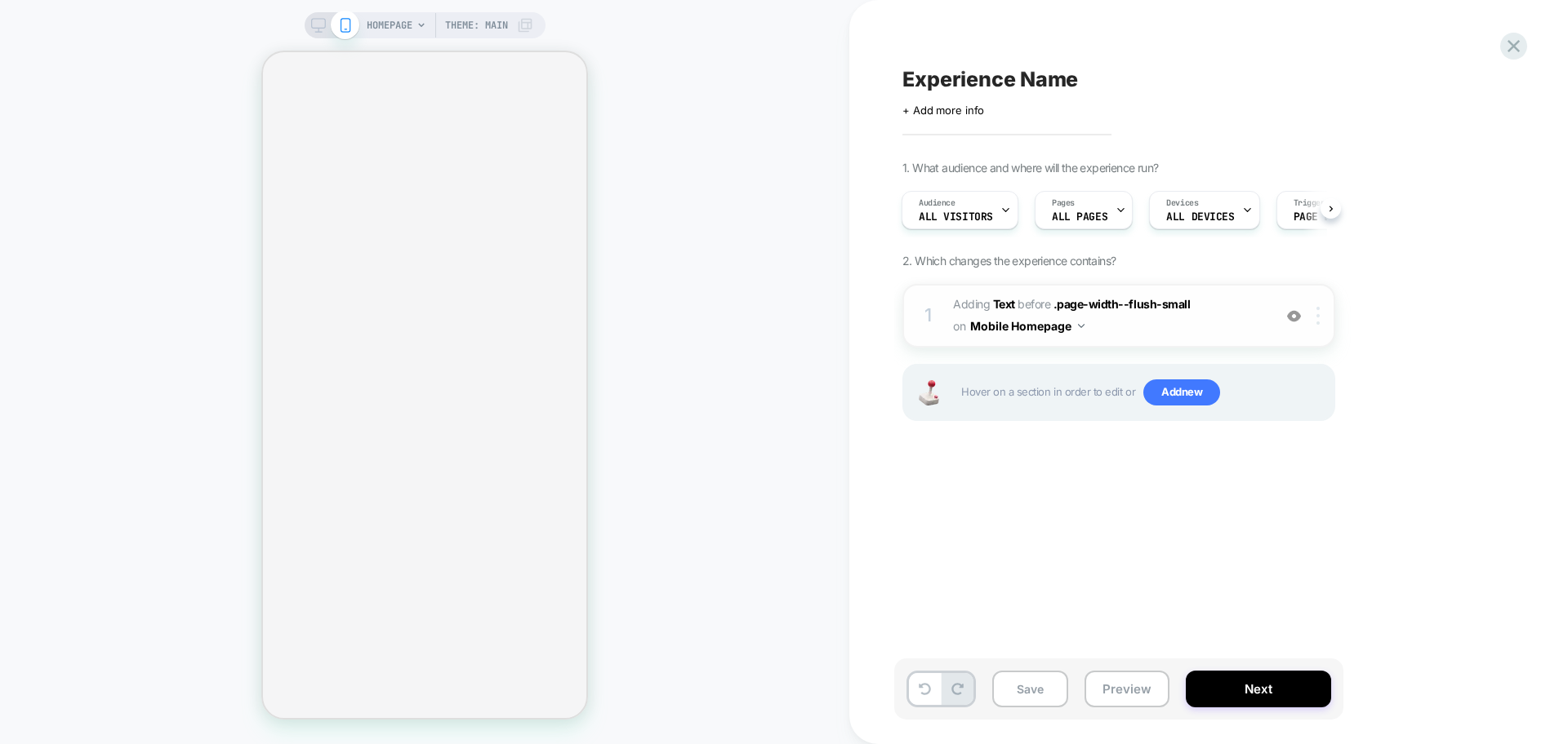
click at [1323, 315] on div at bounding box center [1320, 315] width 27 height 18
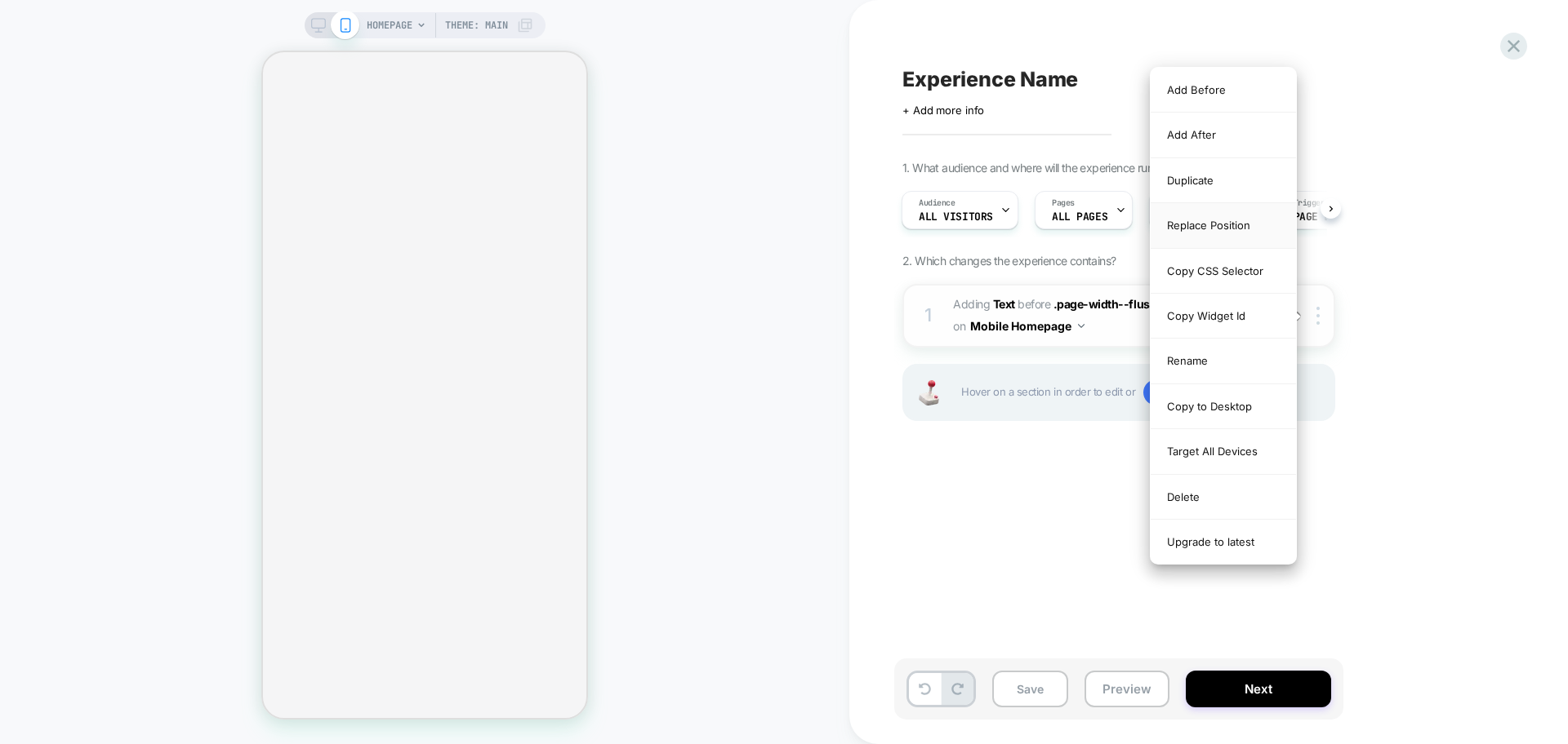
click at [1208, 233] on div "Replace Position" at bounding box center [1223, 226] width 145 height 45
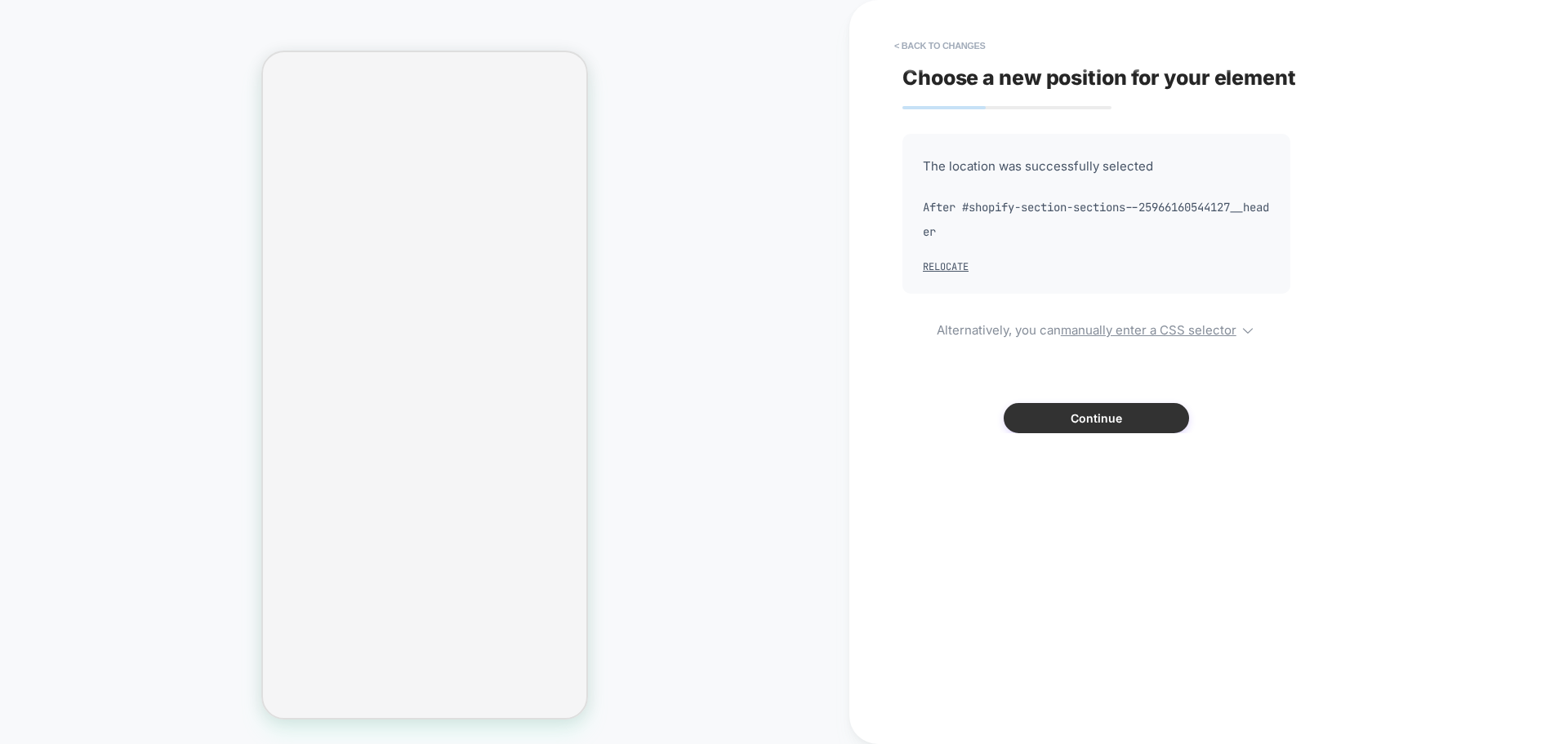
click at [1134, 417] on button "Continue" at bounding box center [1096, 419] width 185 height 30
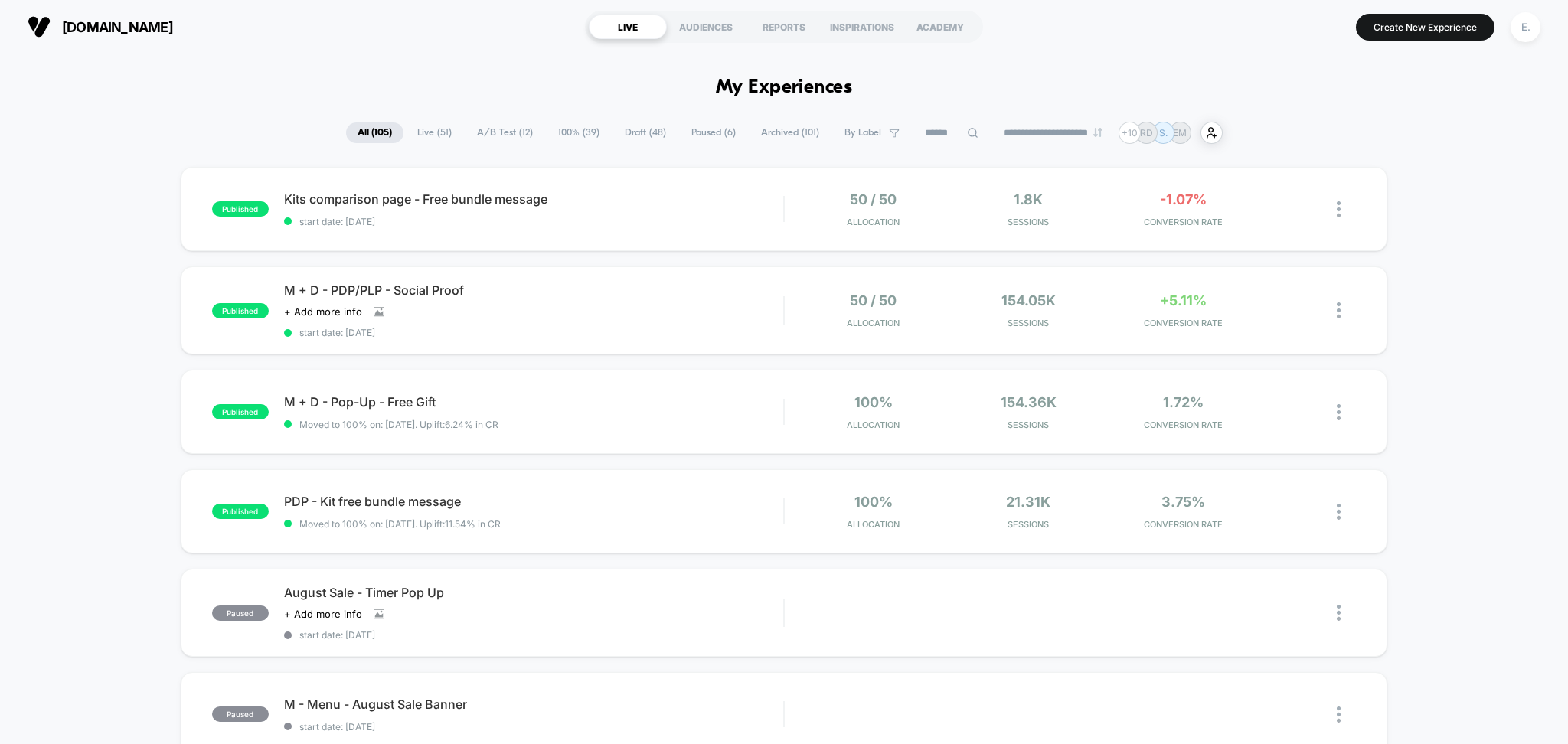
click at [621, 136] on span "Draft ( 48 )" at bounding box center [645, 132] width 64 height 20
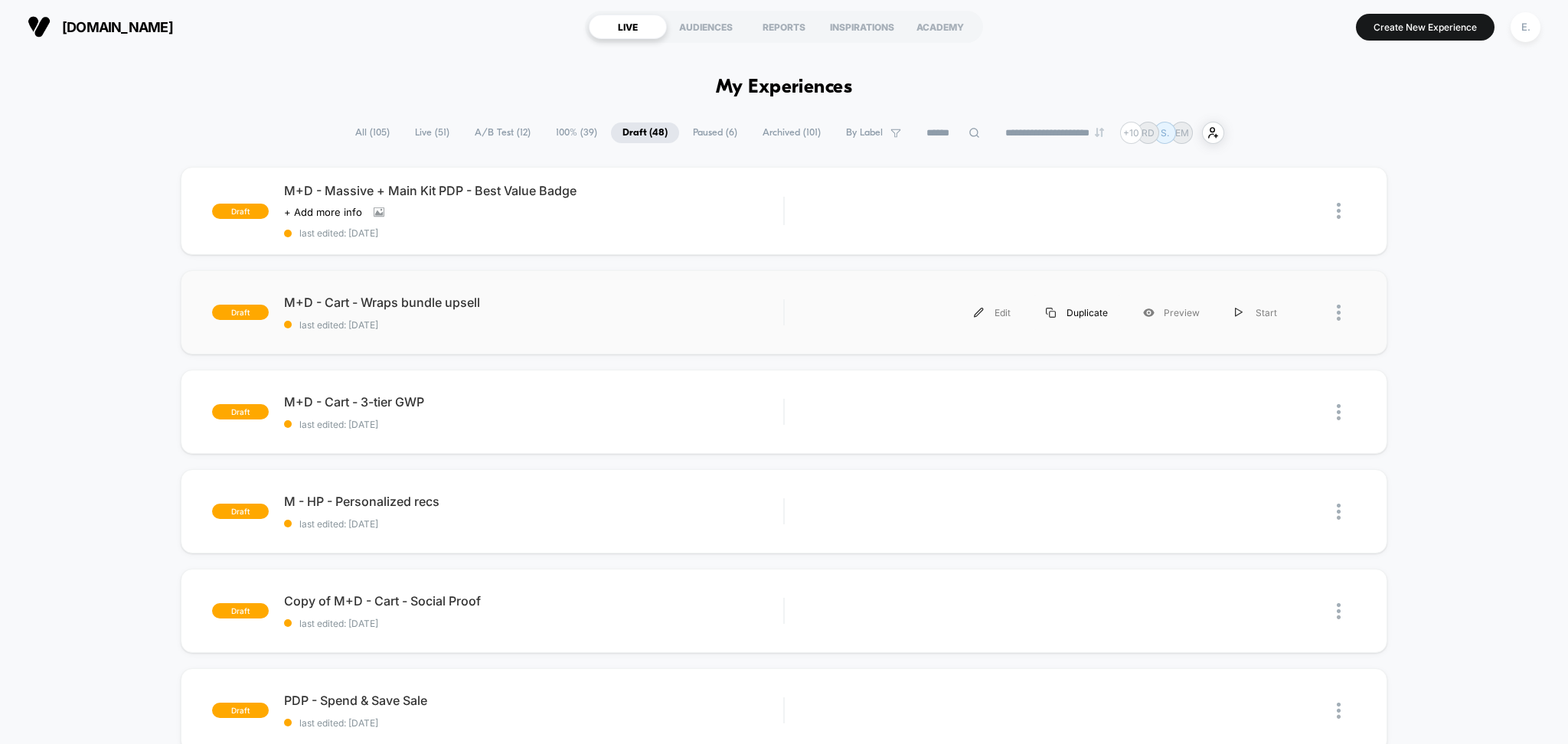
click at [1076, 320] on div "Duplicate" at bounding box center [1077, 312] width 97 height 34
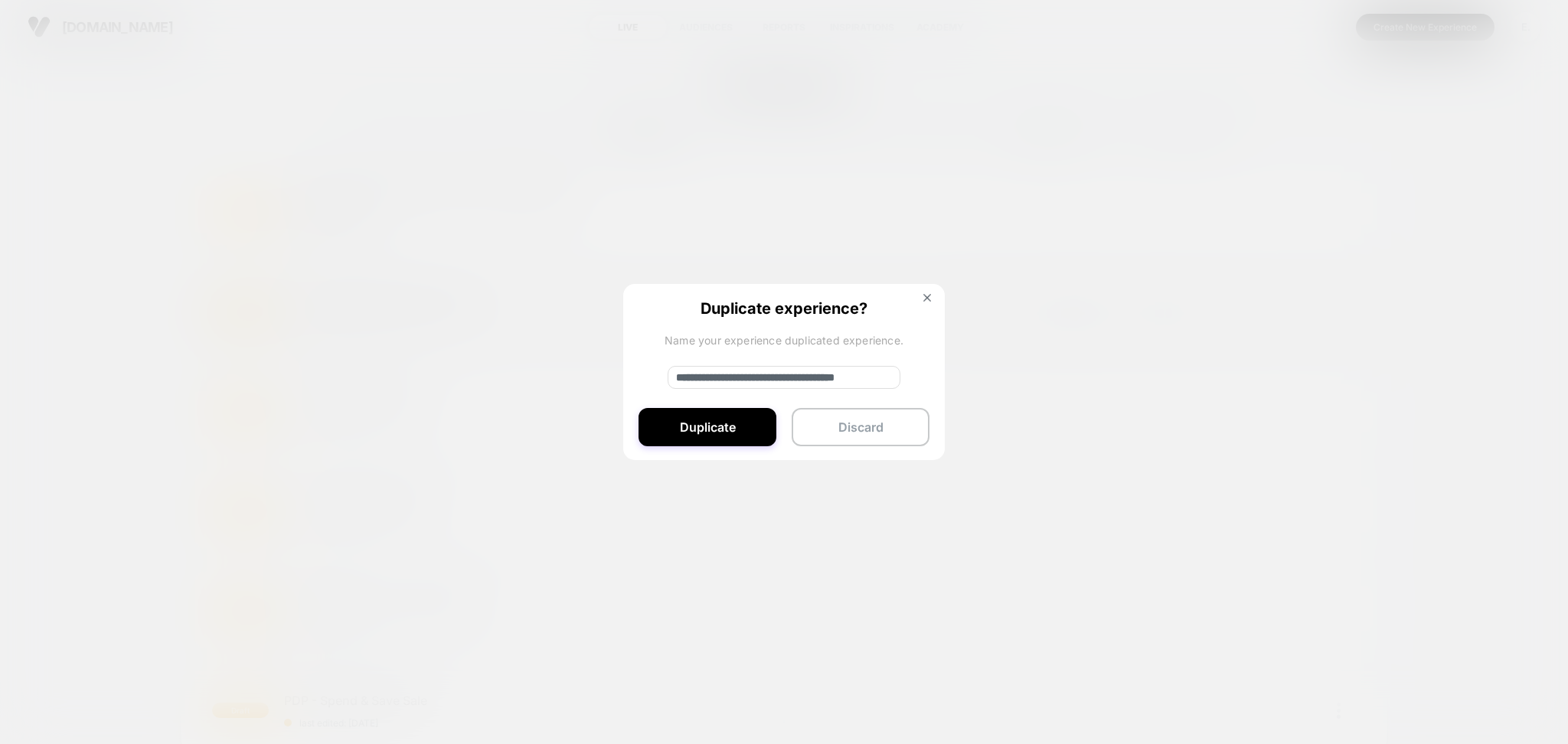
drag, startPoint x: 724, startPoint y: 380, endPoint x: 654, endPoint y: 380, distance: 70.0
click at [654, 380] on div "**********" at bounding box center [784, 372] width 321 height 177
type input "**********"
drag, startPoint x: 764, startPoint y: 381, endPoint x: 981, endPoint y: 381, distance: 217.0
click at [981, 330] on div "**********" at bounding box center [1047, 312] width 494 height 34
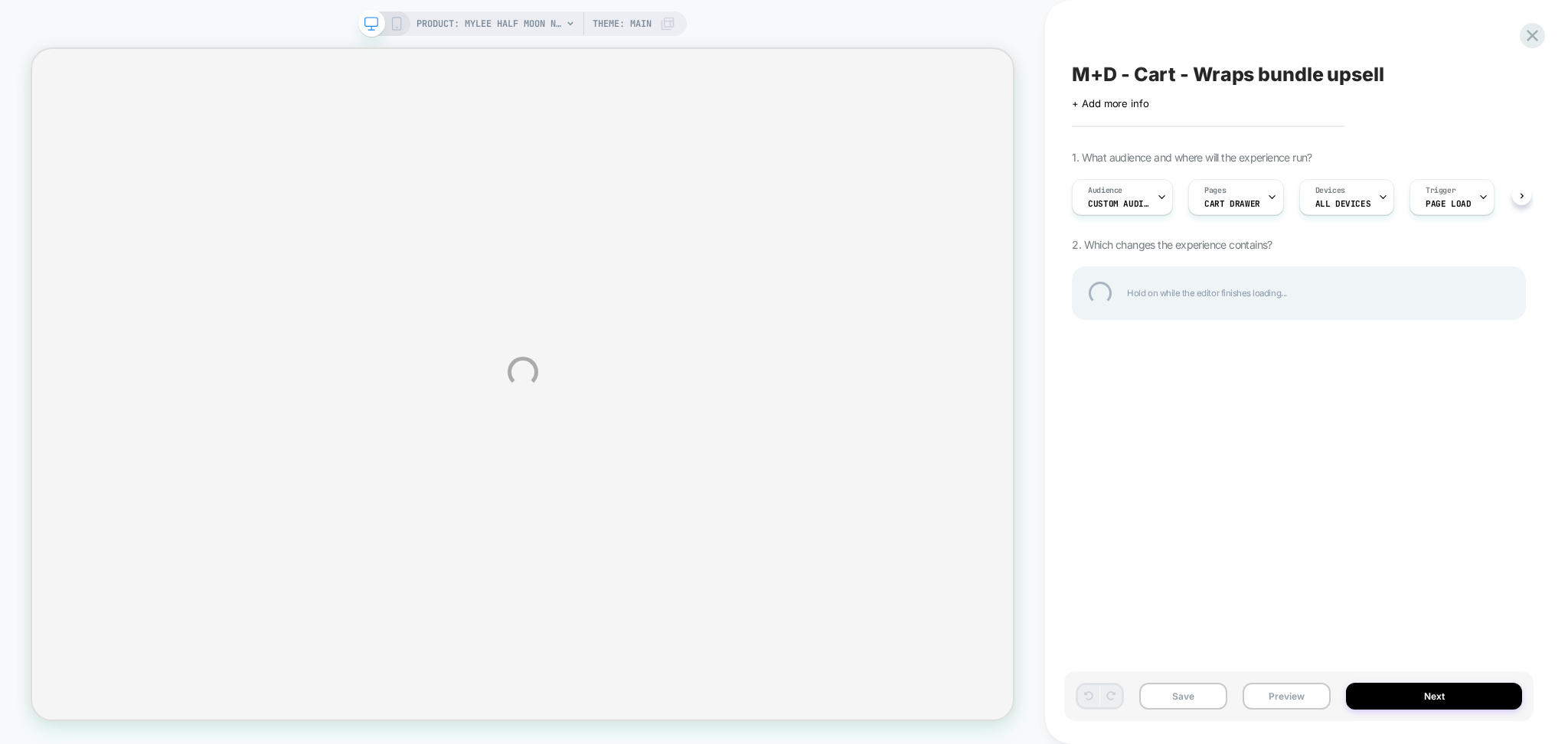
click at [1287, 86] on div "PRODUCT: Mylee Half Moon Nail Files [3 pack double sided file 100 180 grit] PRO…" at bounding box center [784, 372] width 1568 height 744
click at [1526, 39] on div at bounding box center [1533, 36] width 32 height 32
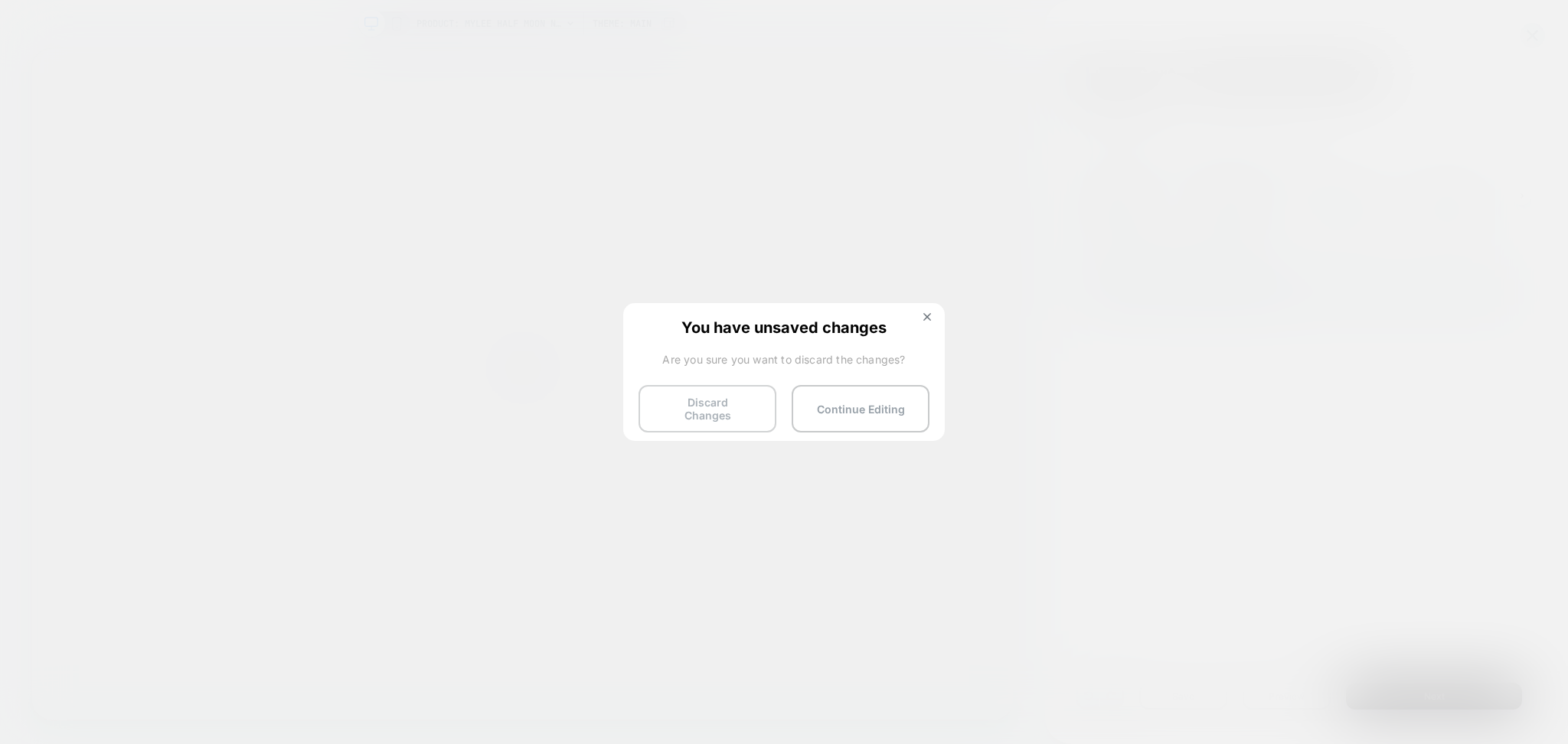
click at [724, 408] on button "Discard Changes" at bounding box center [708, 409] width 138 height 48
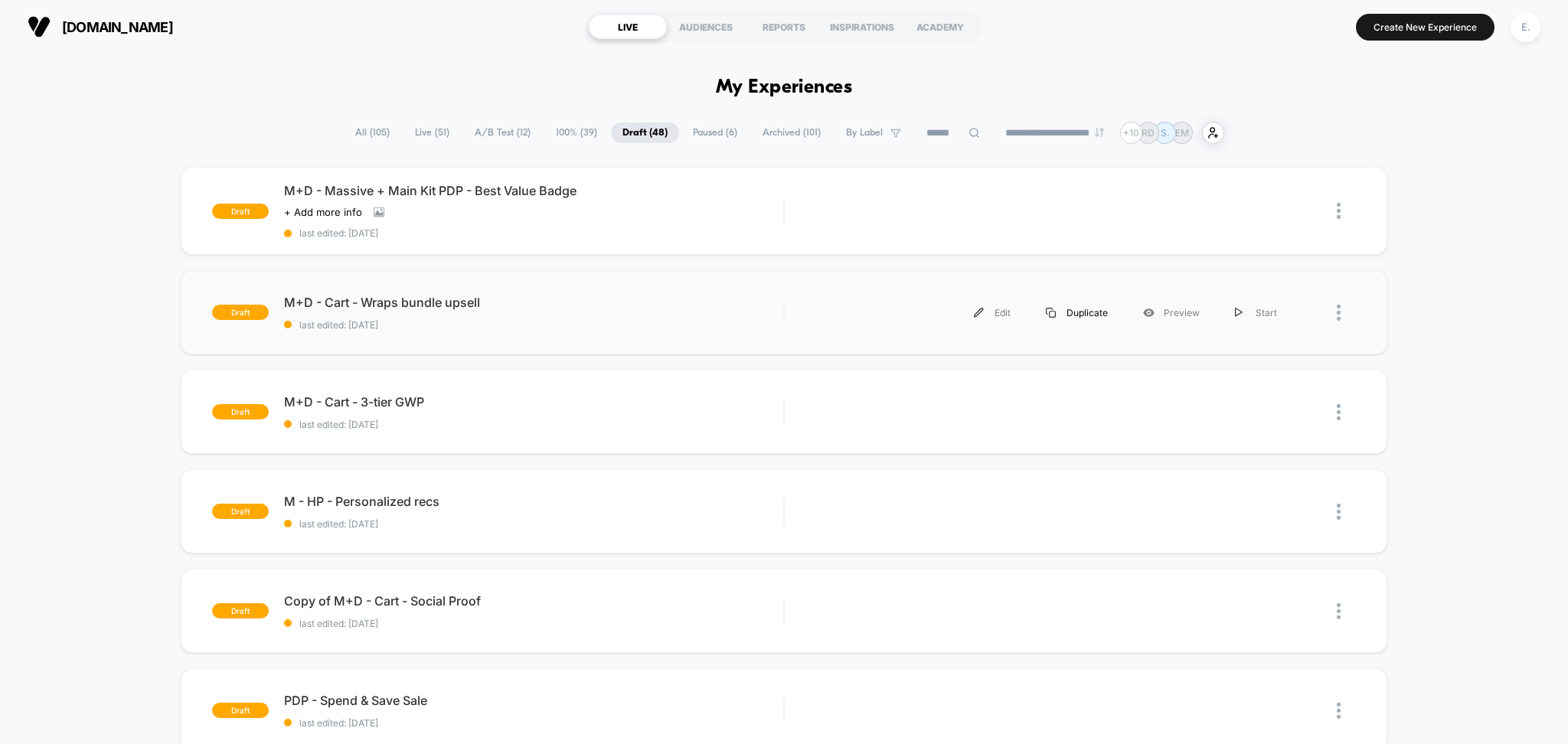
click at [1098, 312] on div "Duplicate" at bounding box center [1077, 312] width 97 height 34
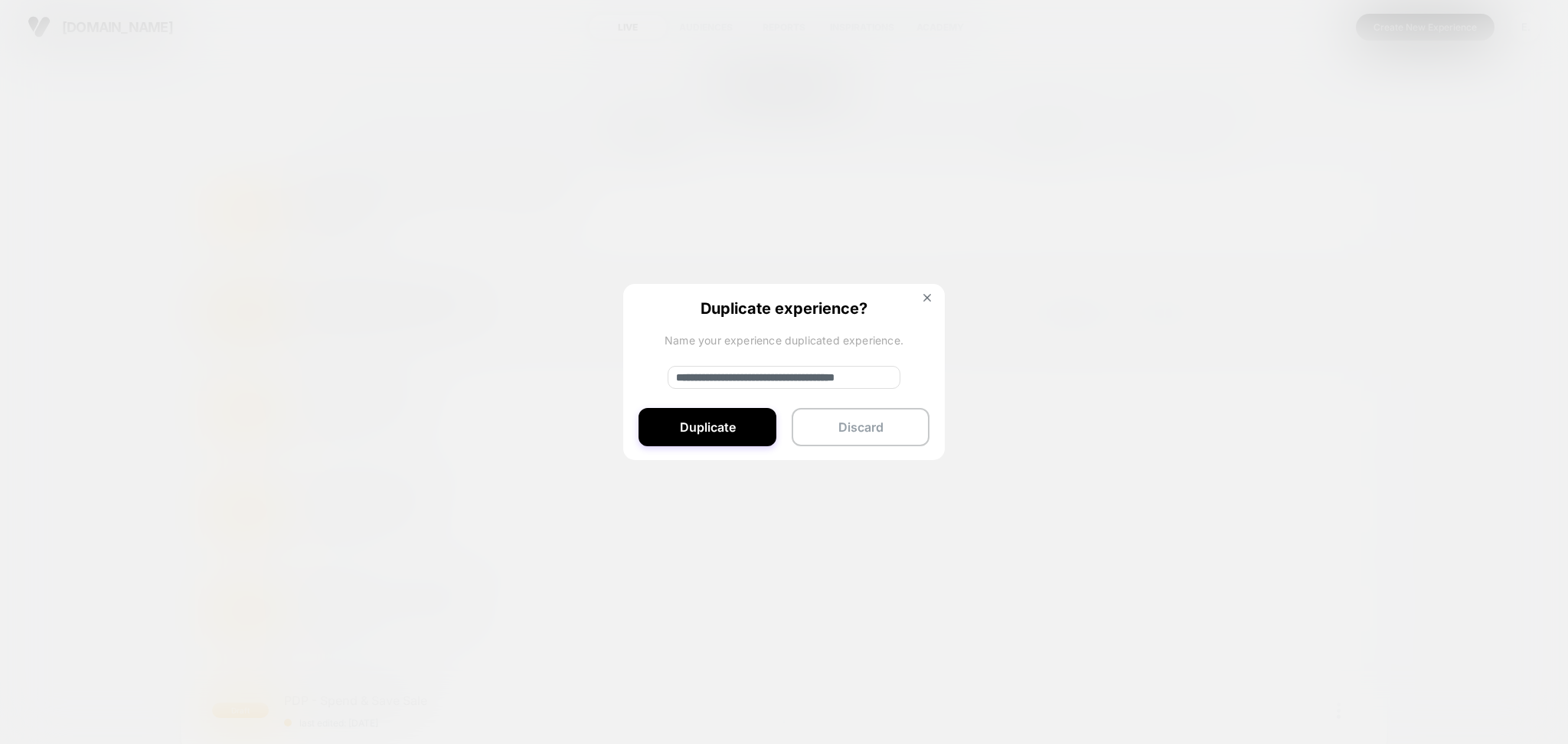
drag, startPoint x: 727, startPoint y: 374, endPoint x: 678, endPoint y: 375, distance: 49.0
click at [678, 375] on input "**********" at bounding box center [784, 378] width 233 height 23
drag, startPoint x: 757, startPoint y: 380, endPoint x: 837, endPoint y: 374, distance: 80.2
click at [837, 374] on input "**********" at bounding box center [784, 378] width 233 height 23
paste input "**********"
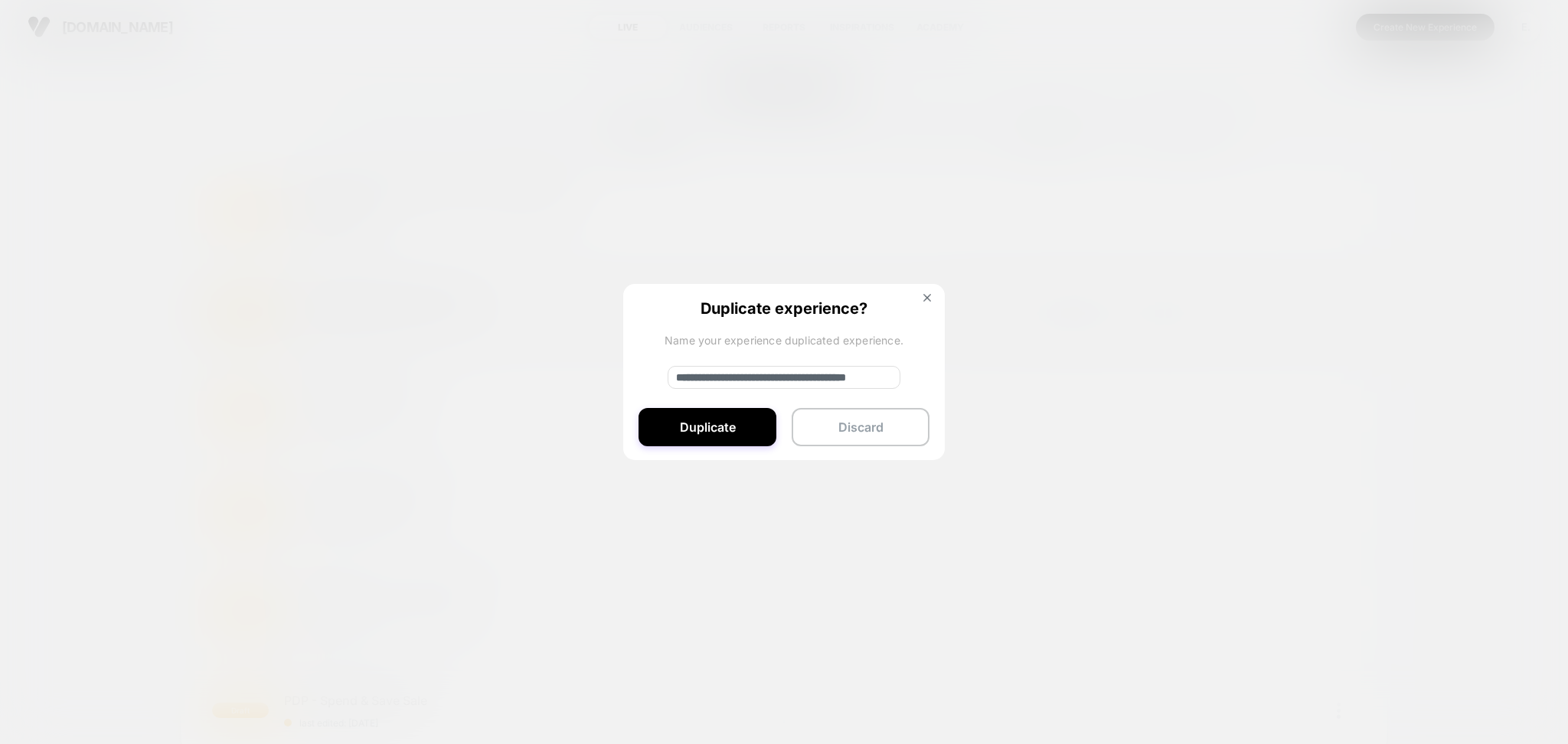
drag, startPoint x: 764, startPoint y: 378, endPoint x: 645, endPoint y: 378, distance: 119.0
click at [645, 378] on div "**********" at bounding box center [784, 372] width 321 height 177
drag, startPoint x: 822, startPoint y: 383, endPoint x: 944, endPoint y: 385, distance: 122.0
click at [944, 385] on div "**********" at bounding box center [784, 372] width 321 height 177
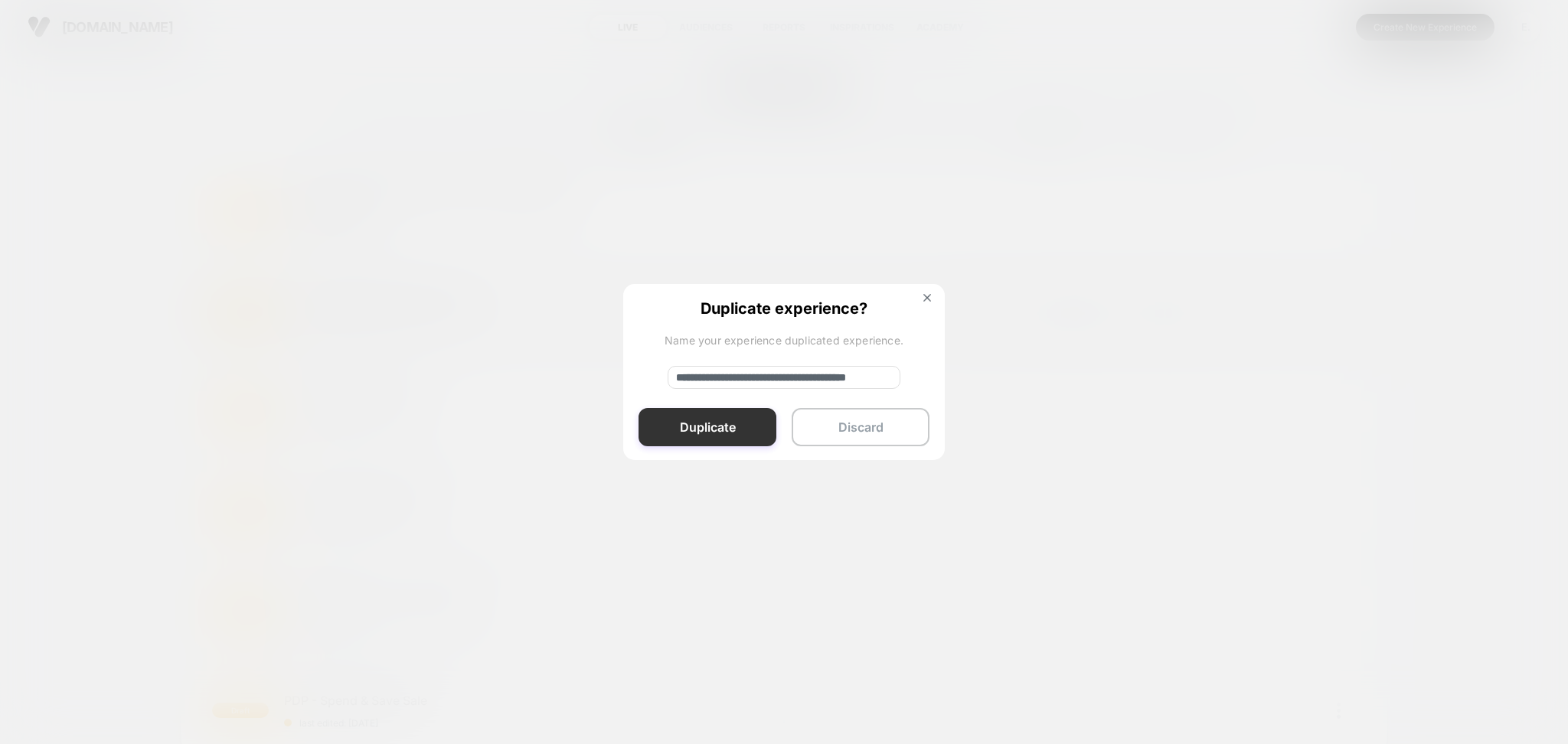
type input "**********"
click at [697, 421] on button "Duplicate" at bounding box center [708, 426] width 138 height 38
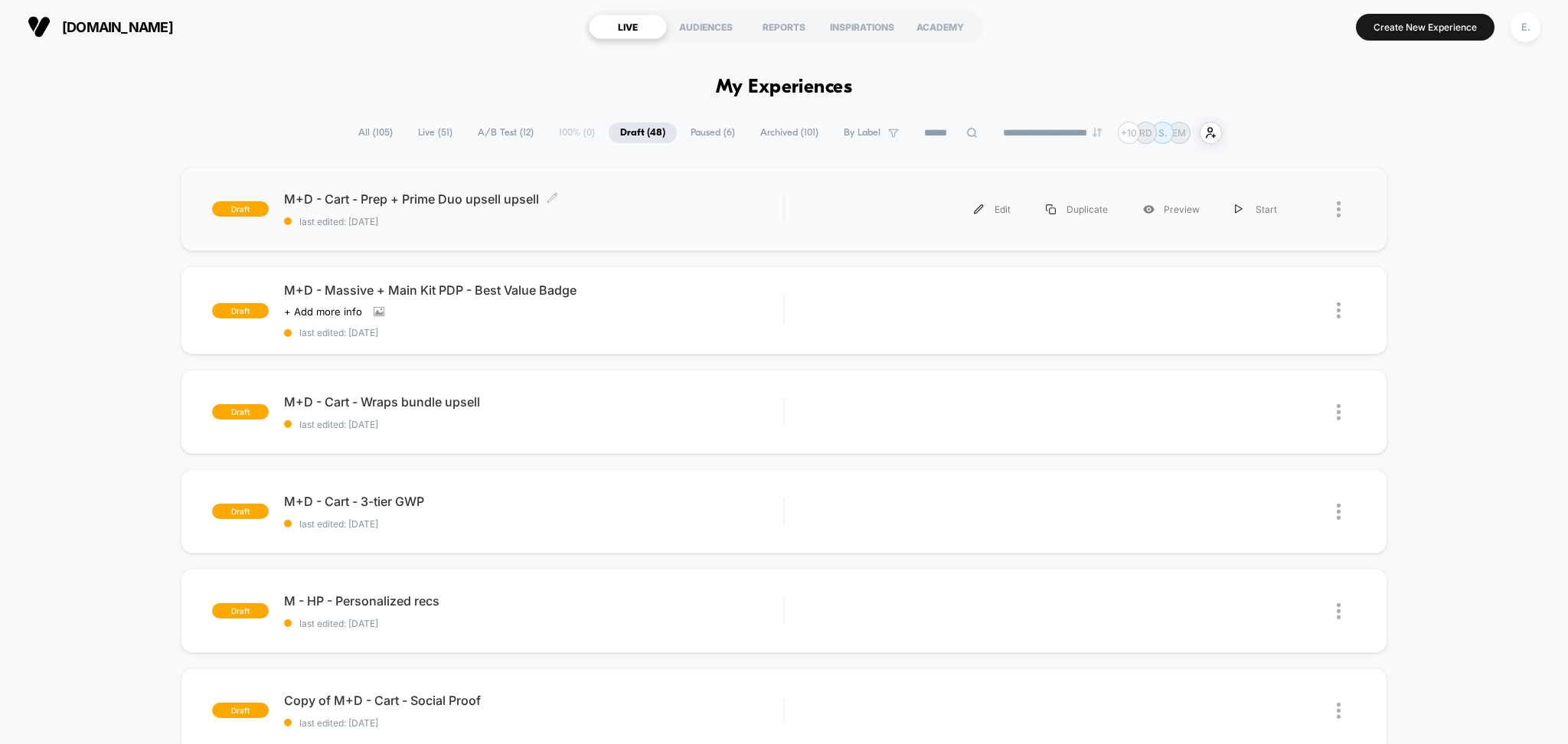
click at [658, 214] on div "M+D - Cart - Prep + Prime Duo upsell upsell Click to edit experience details Cl…" at bounding box center [534, 209] width 500 height 36
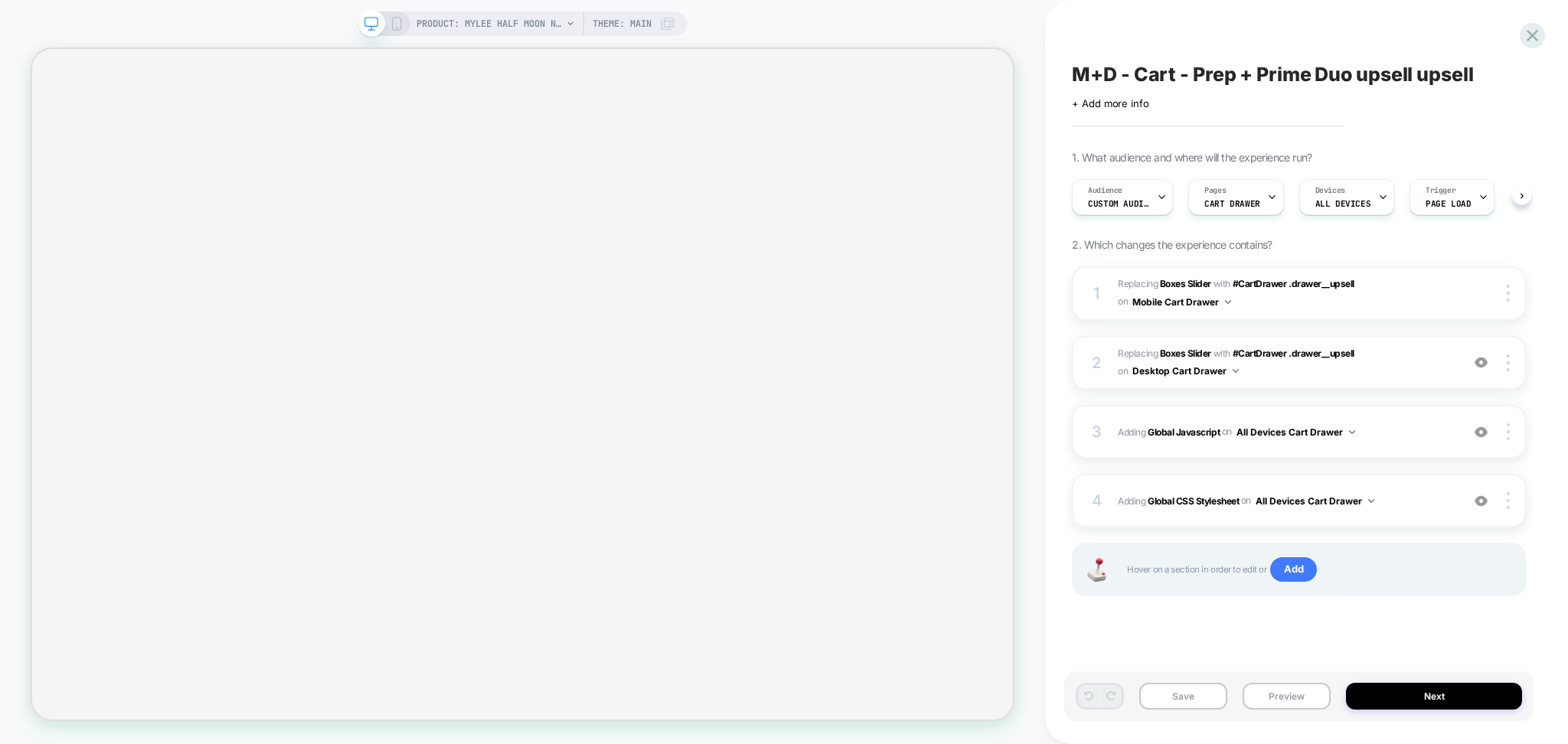
scroll to position [0, 1]
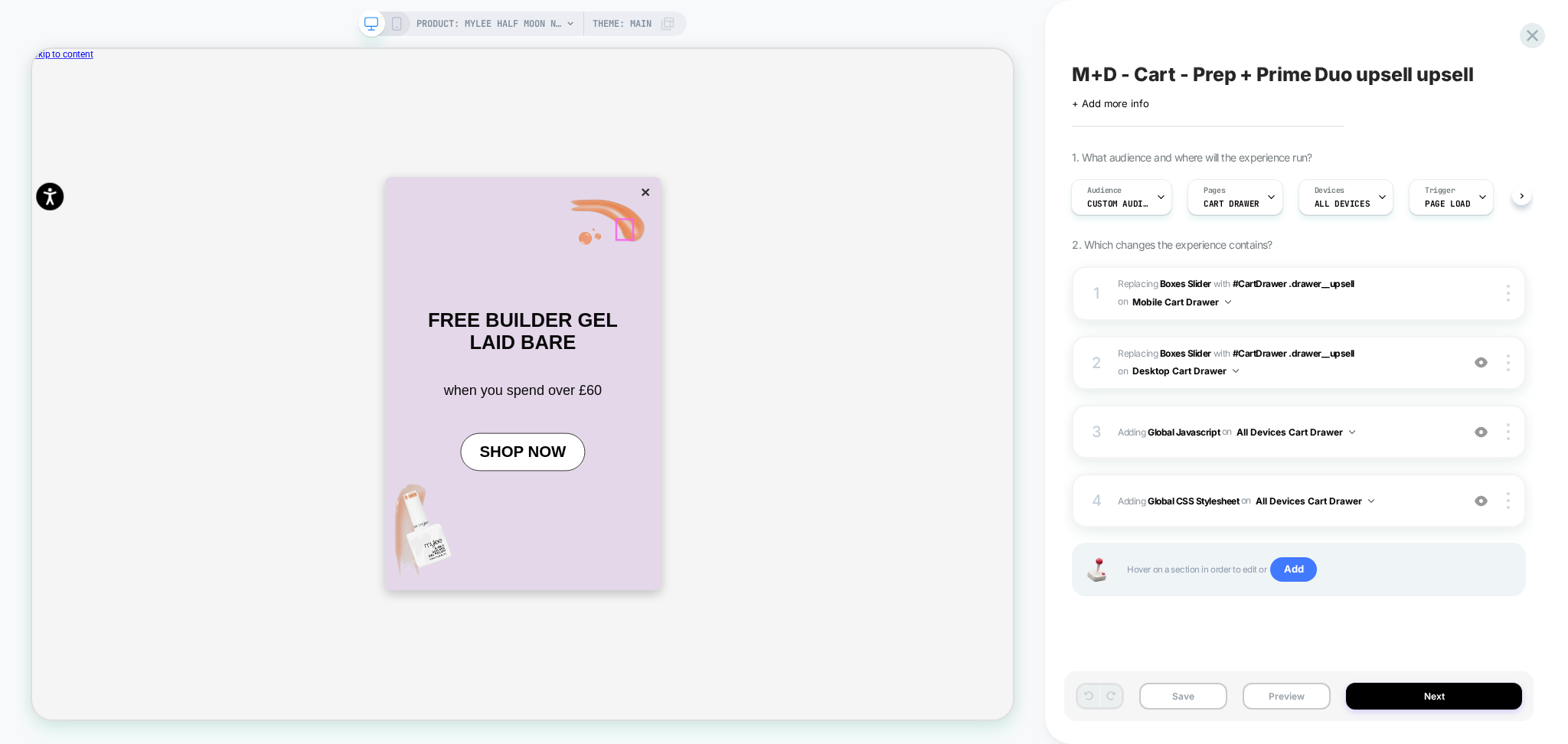
click at [839, 253] on button "×" at bounding box center [850, 240] width 21 height 26
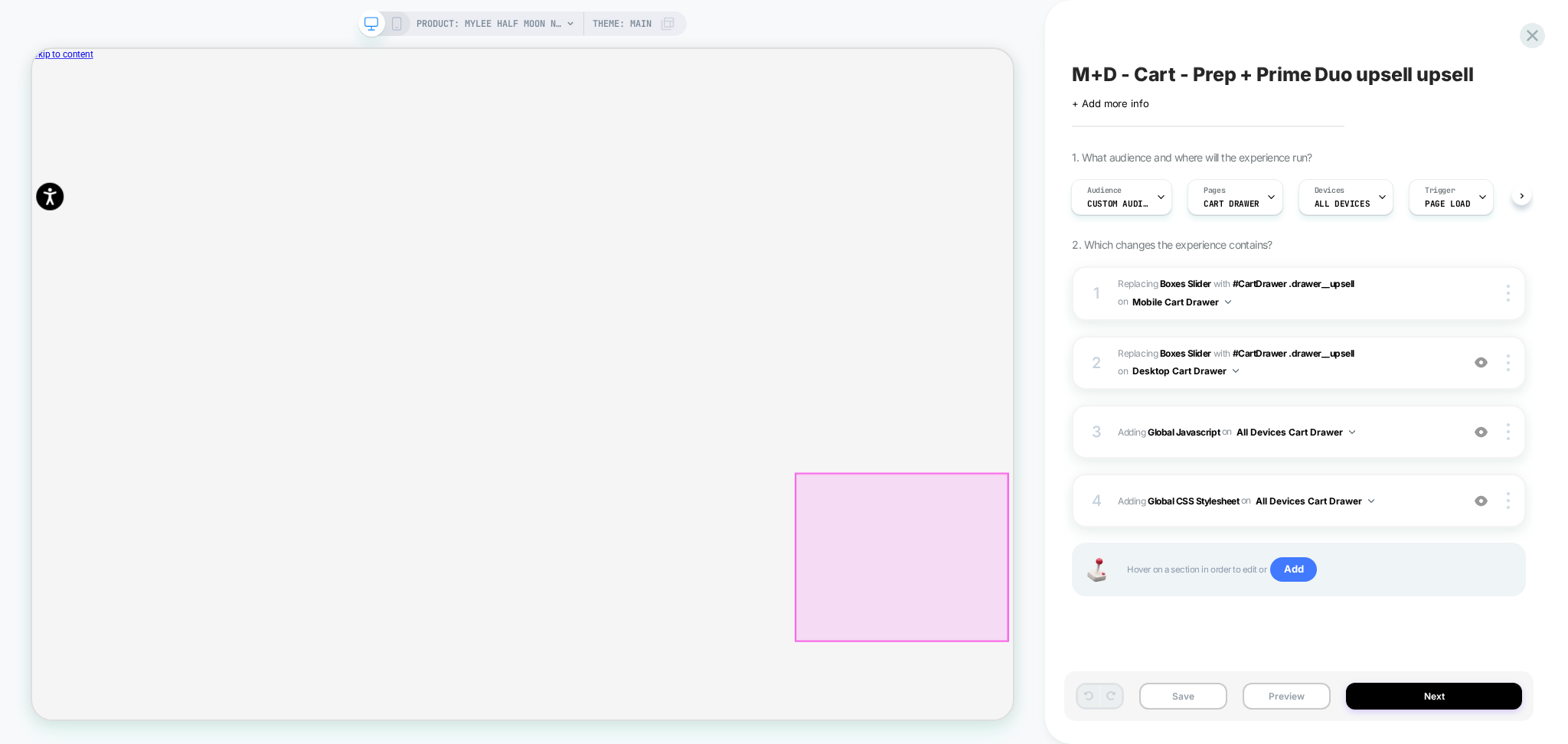
scroll to position [0, 411]
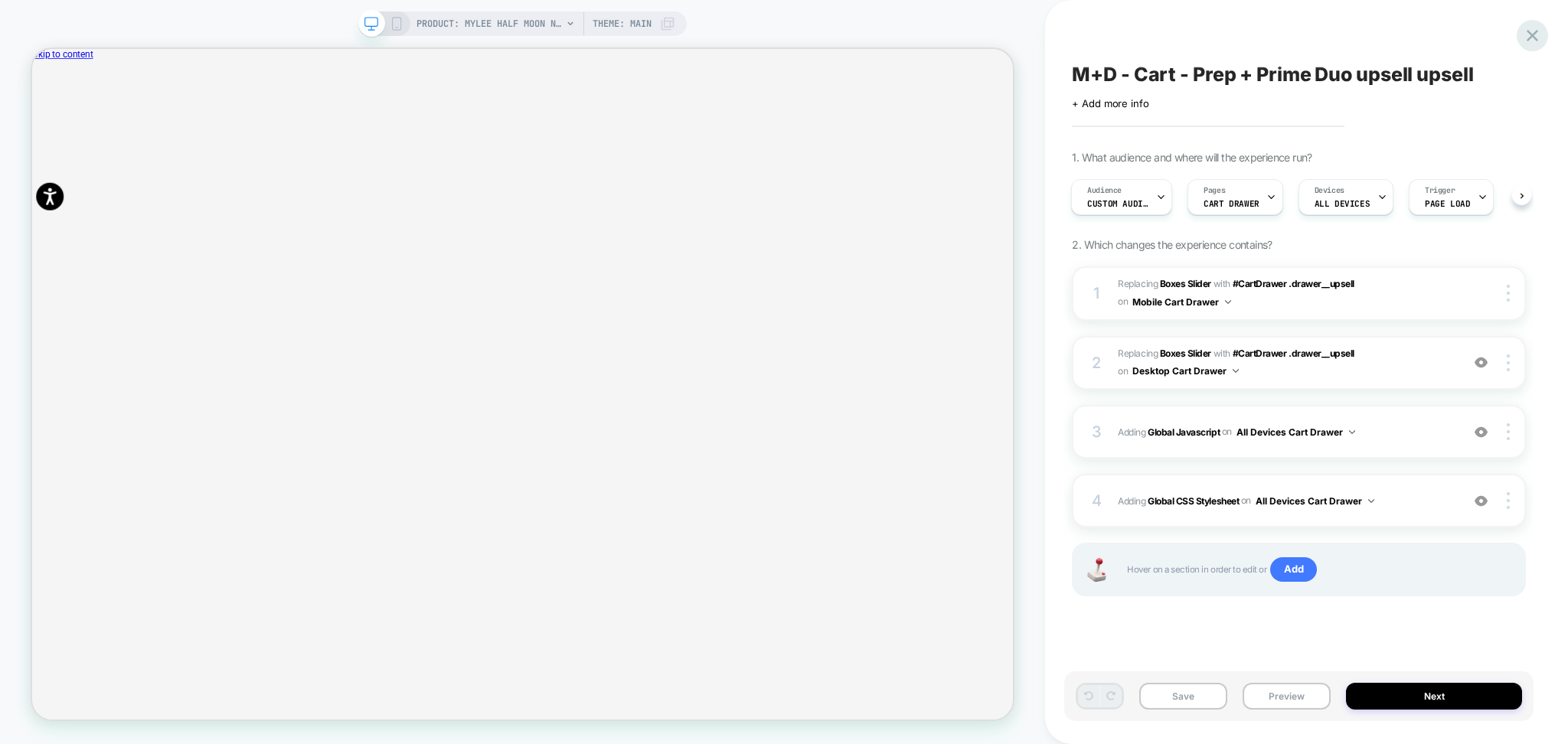
click at [1524, 44] on icon at bounding box center [1532, 35] width 20 height 20
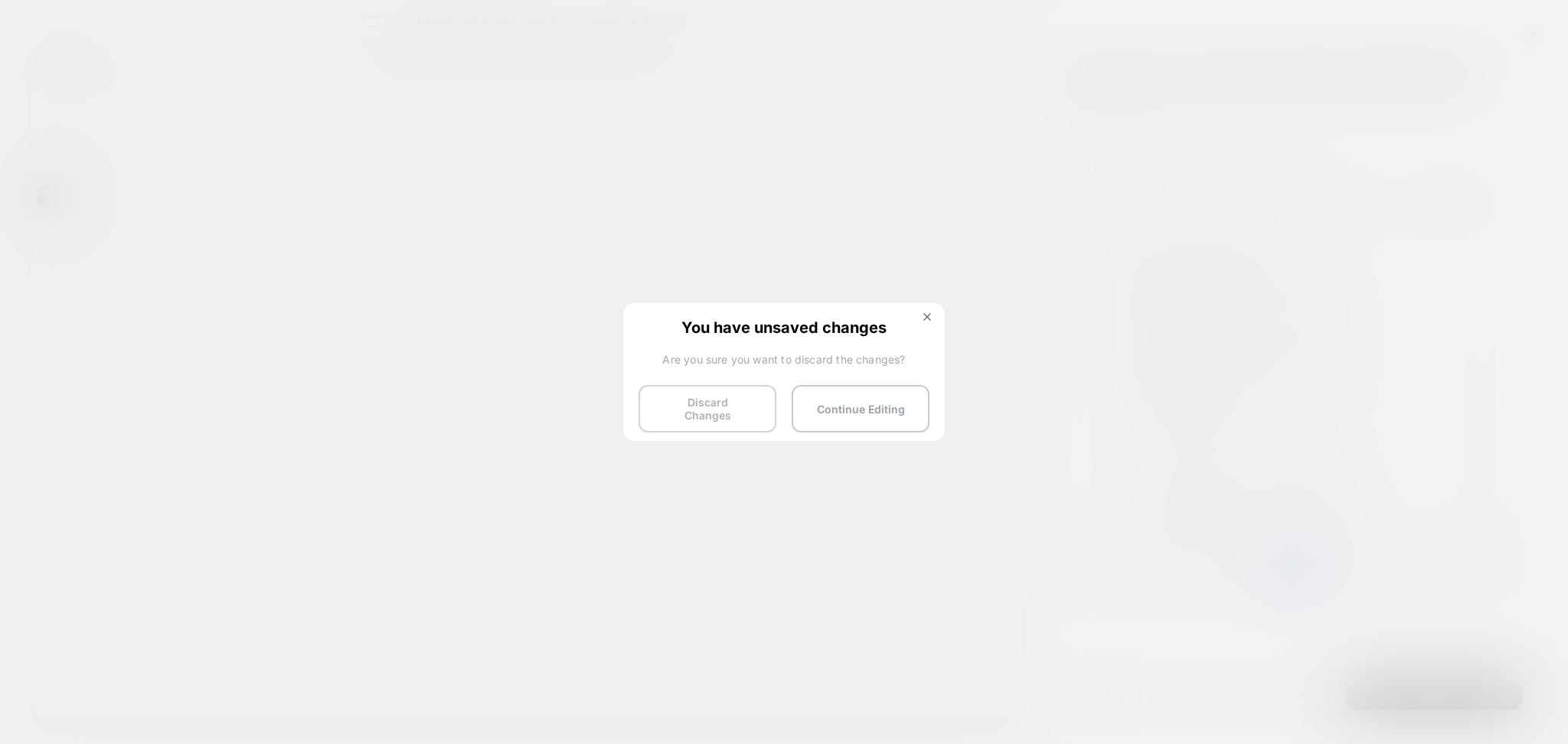
click at [725, 414] on button "Discard Changes" at bounding box center [708, 409] width 138 height 48
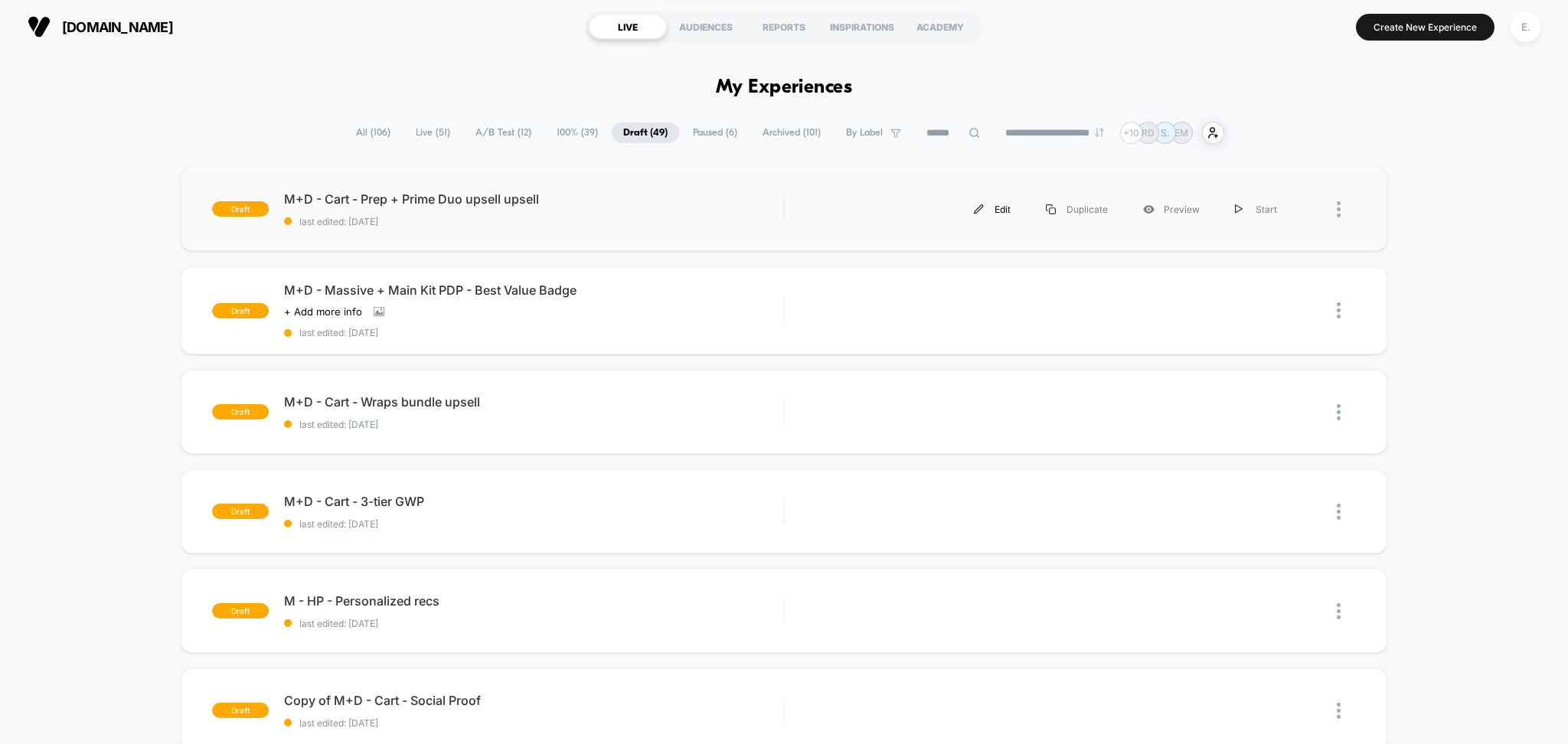
click at [987, 210] on div "Edit" at bounding box center [993, 209] width 72 height 34
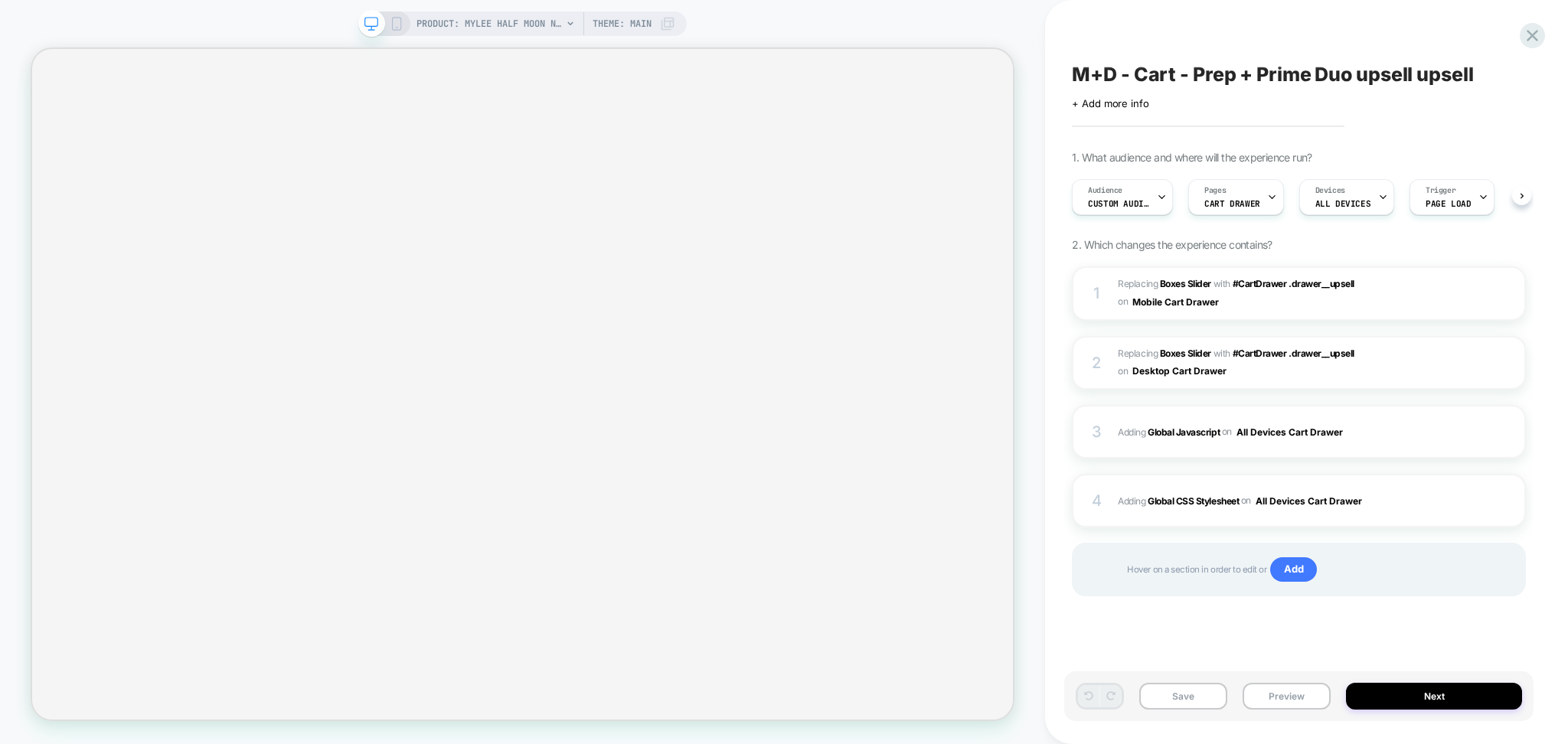
scroll to position [0, 1]
click at [1528, 41] on icon at bounding box center [1532, 35] width 20 height 20
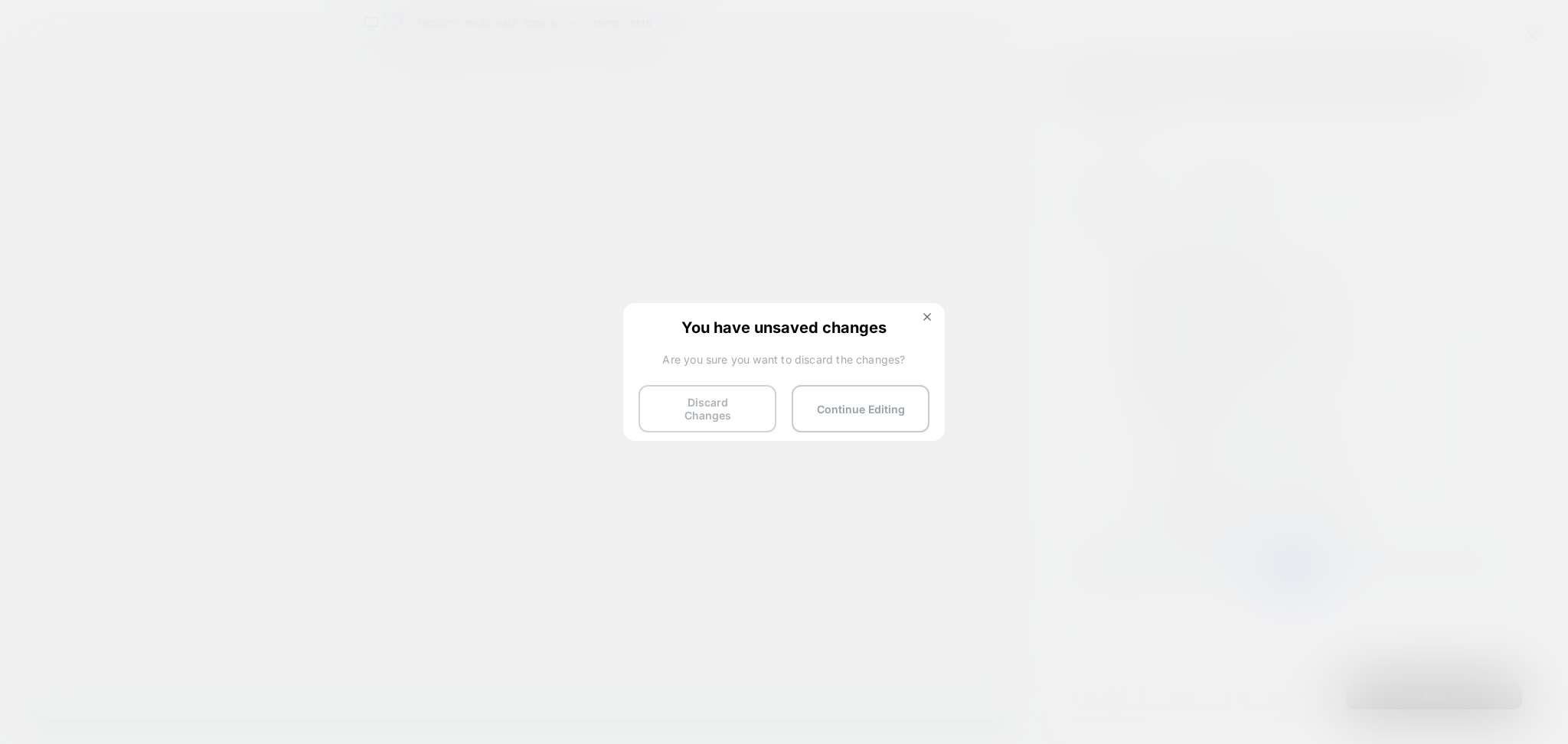
click at [718, 402] on button "Discard Changes" at bounding box center [708, 409] width 138 height 48
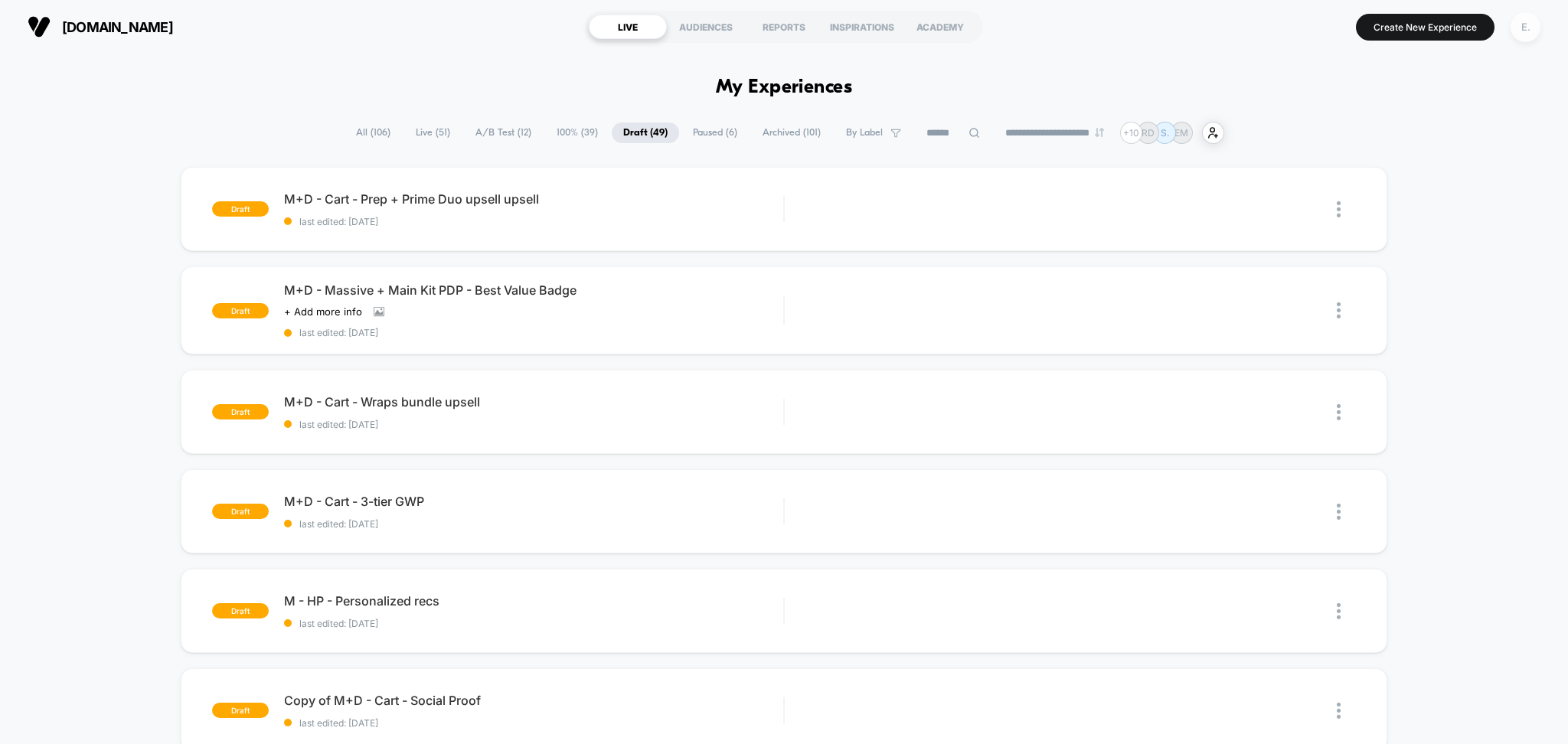
click at [1520, 30] on div "E." at bounding box center [1526, 27] width 30 height 30
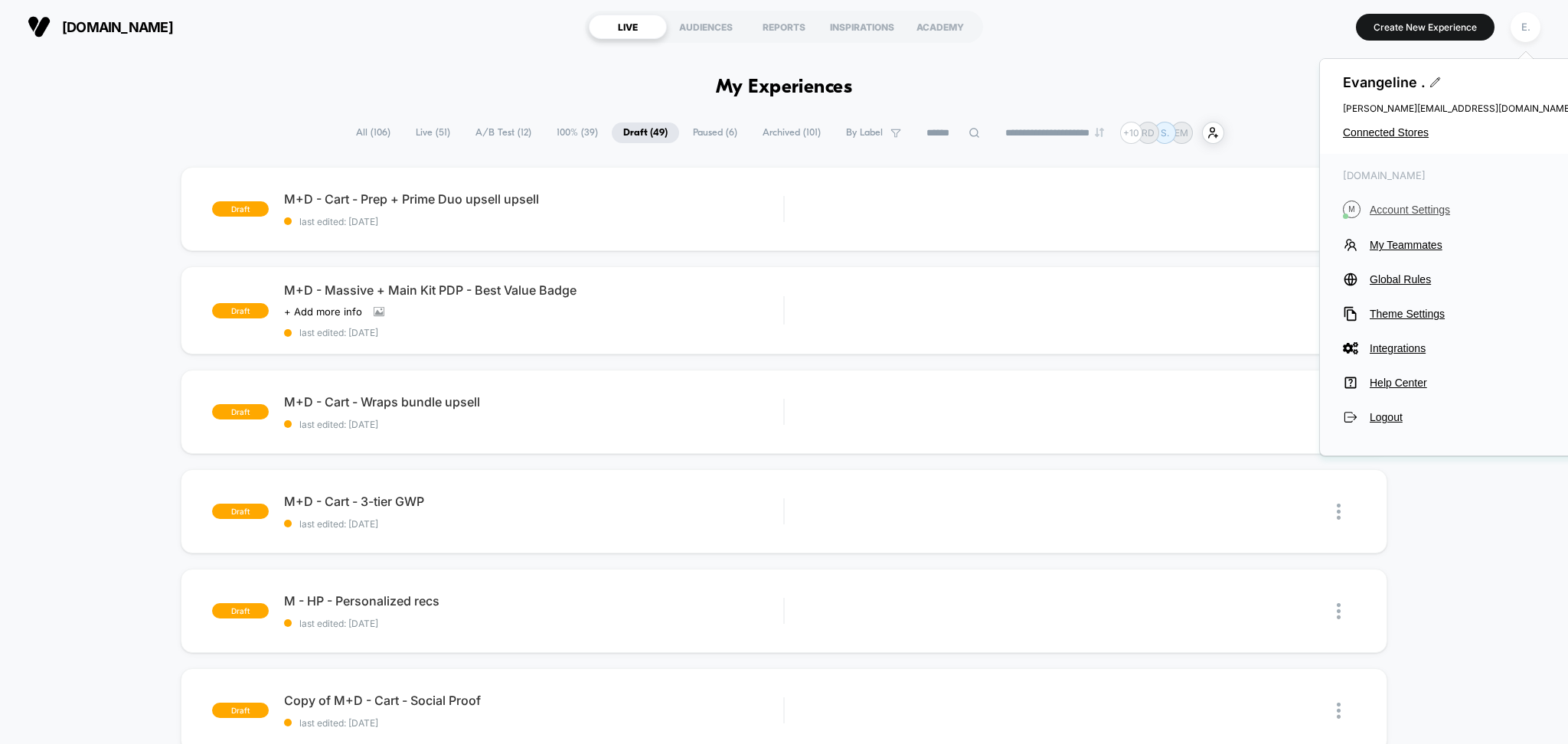
click at [1421, 209] on span "Account Settings" at bounding box center [1471, 210] width 203 height 12
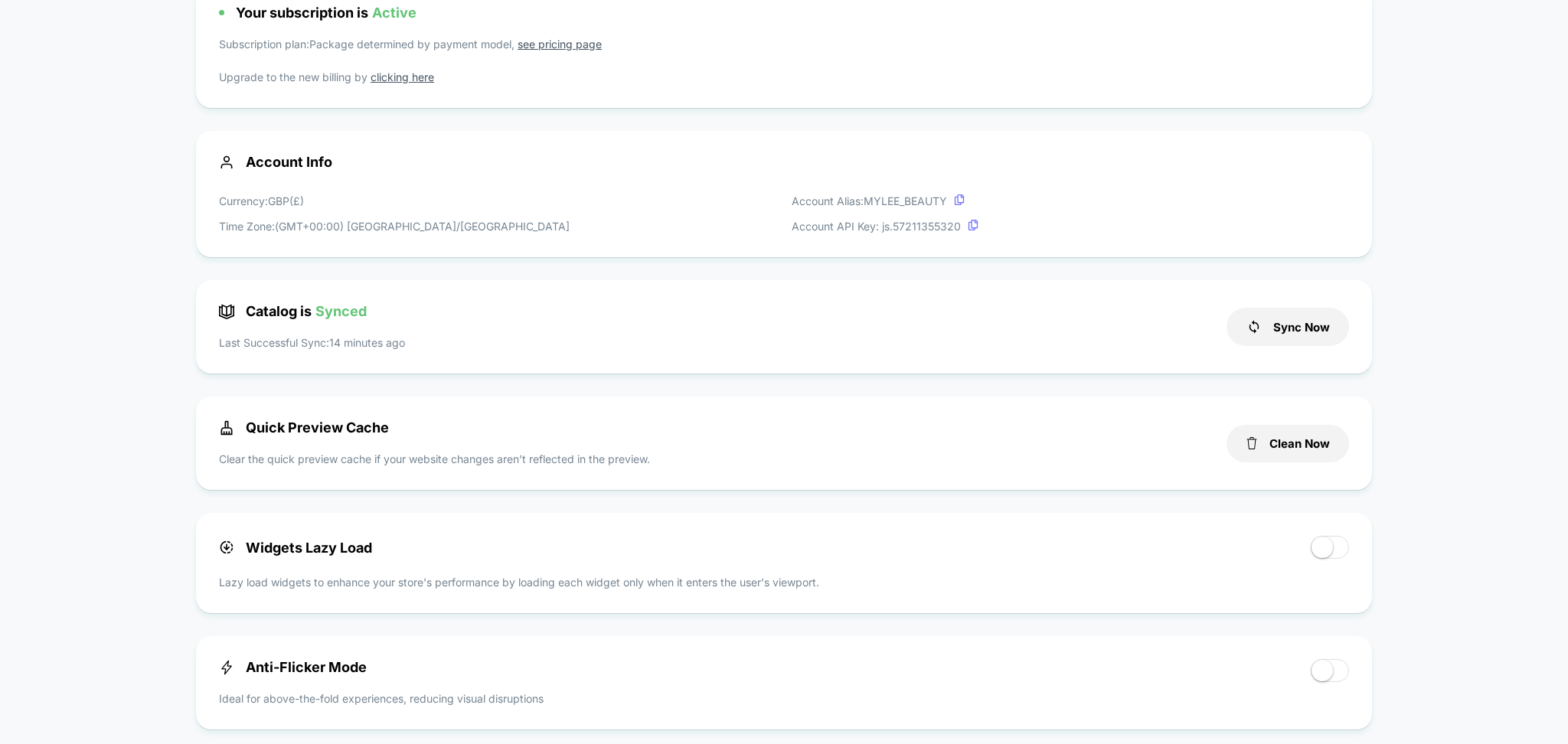
scroll to position [306, 0]
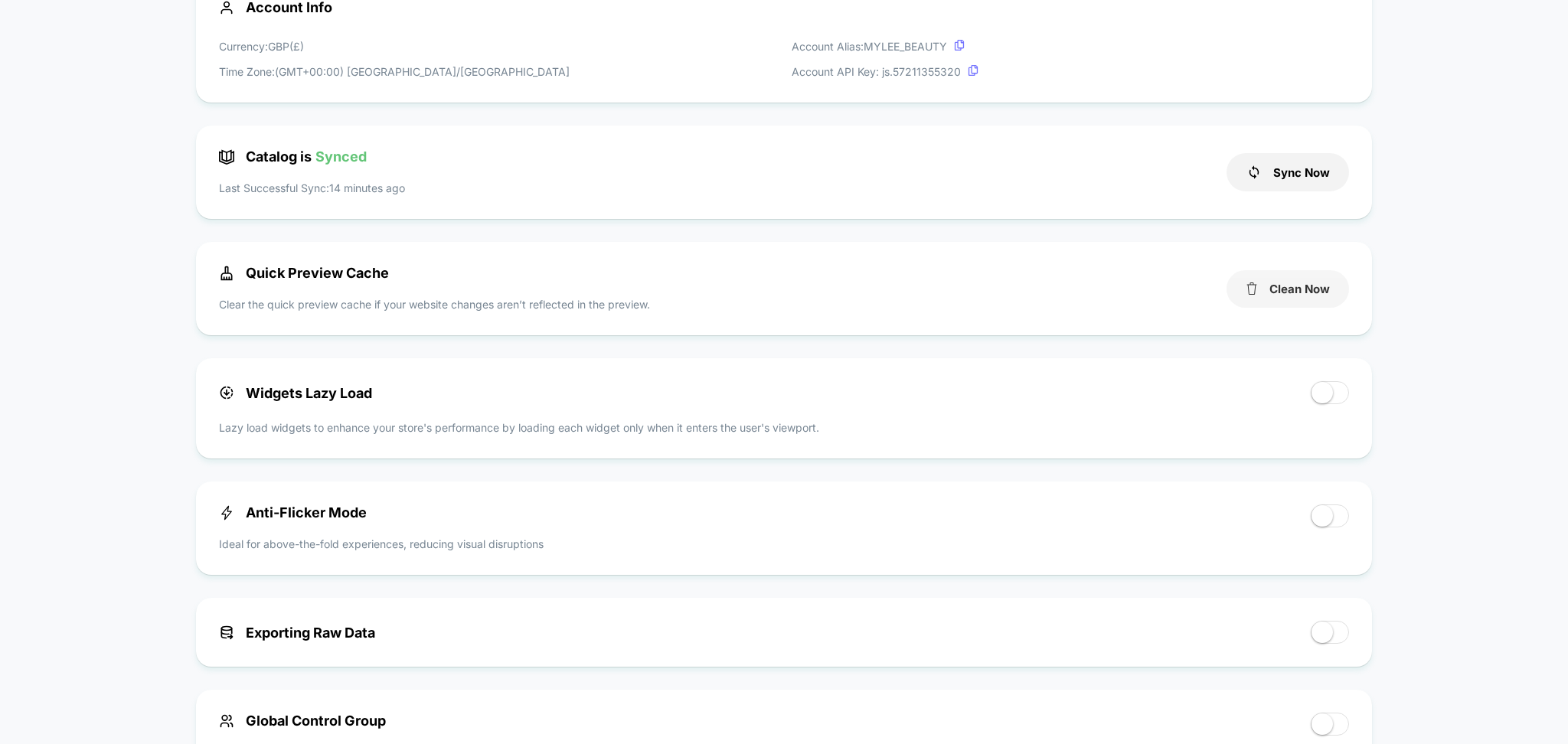
click at [1247, 300] on button "Clean Now" at bounding box center [1287, 289] width 123 height 38
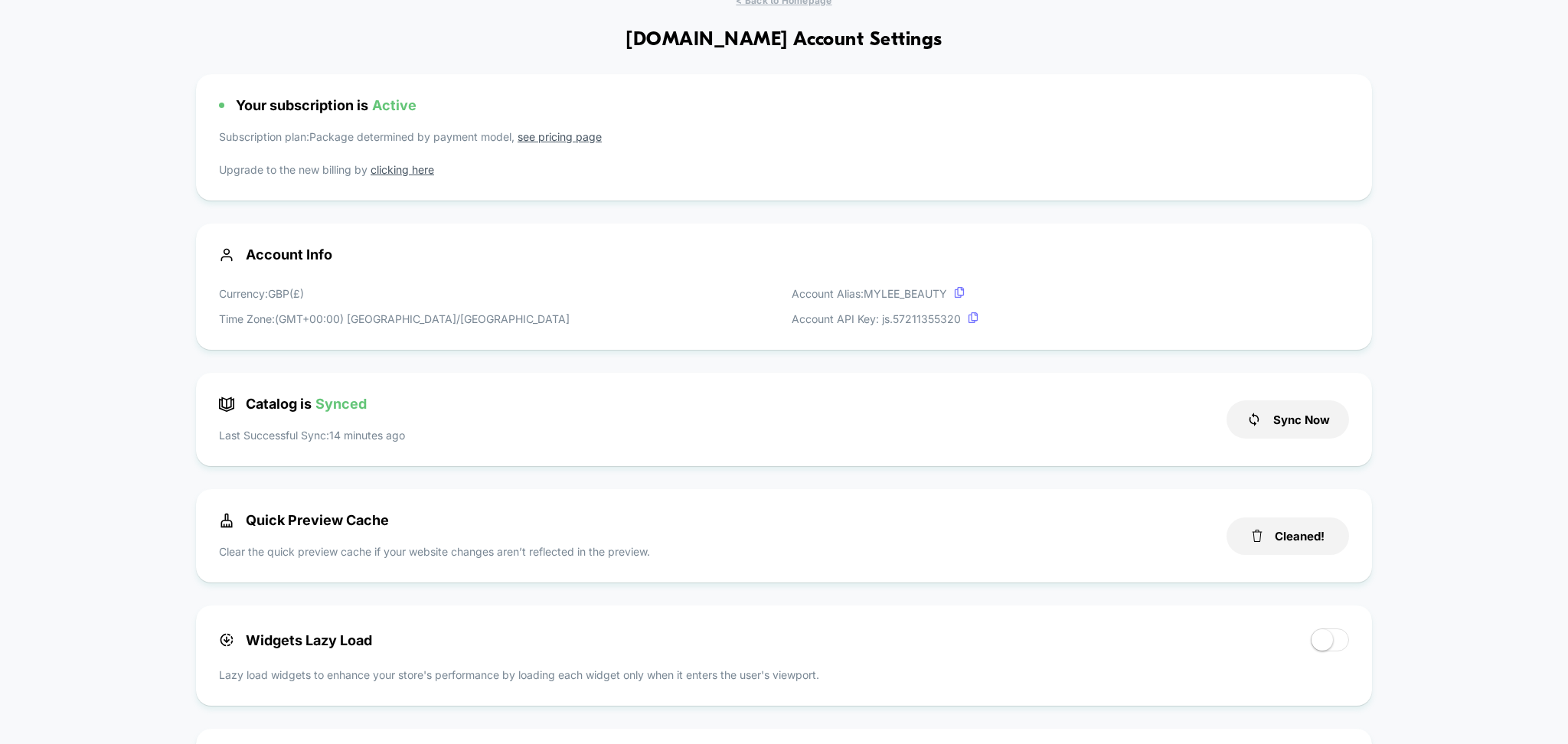
scroll to position [0, 0]
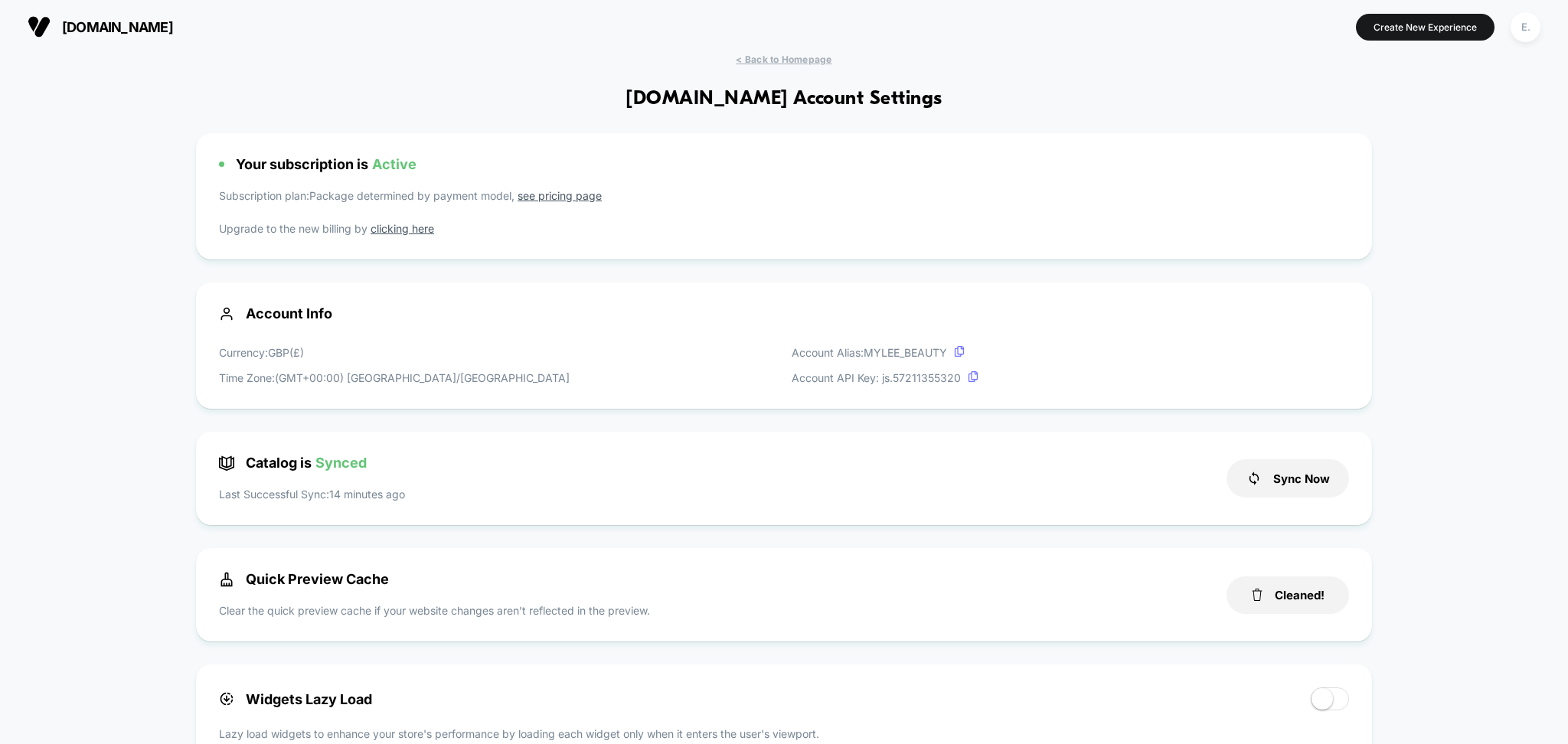
click at [802, 50] on div "[DOMAIN_NAME] Create New Experience E." at bounding box center [784, 26] width 1568 height 54
click at [803, 55] on span "< Back to Homepage" at bounding box center [784, 59] width 95 height 11
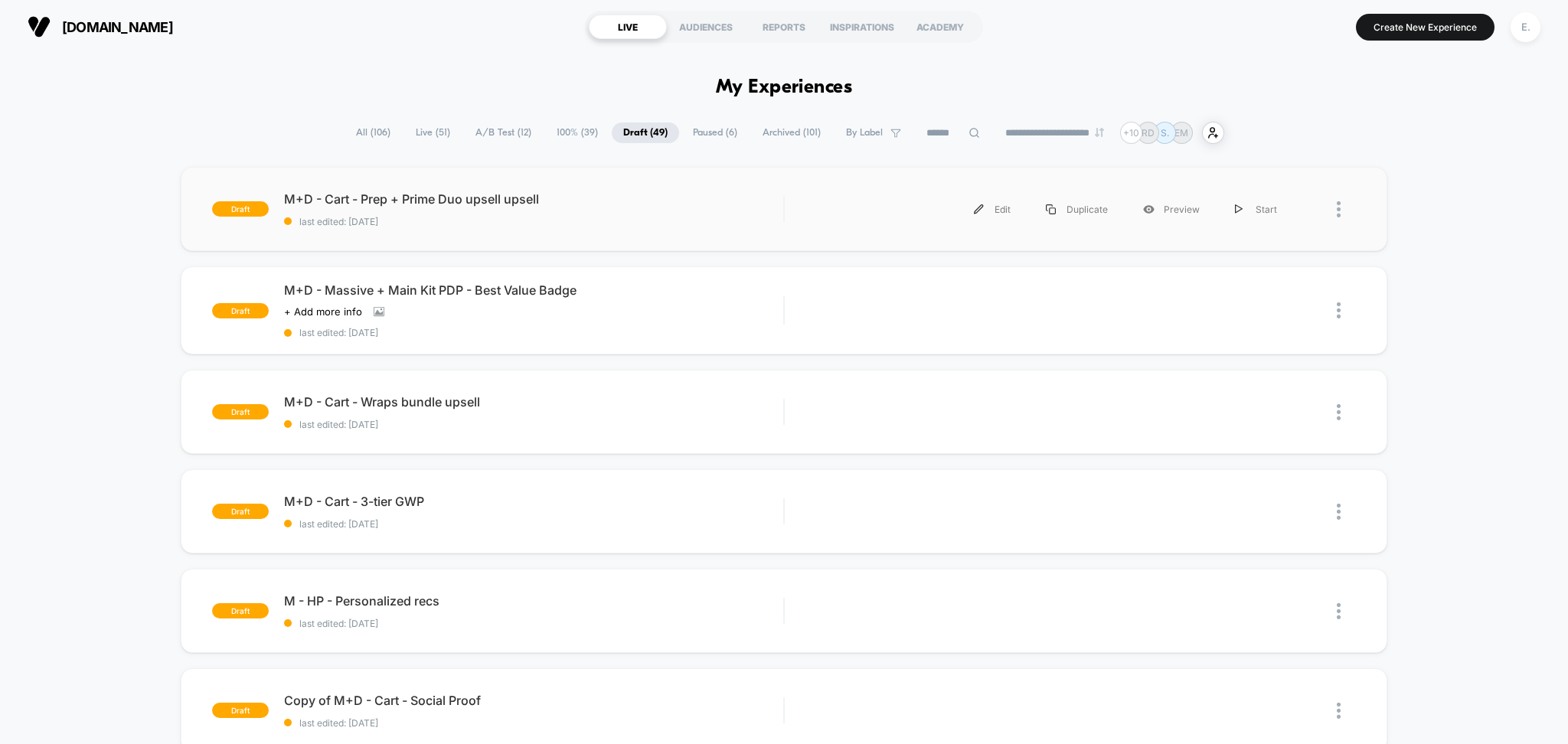
click at [856, 227] on div "draft M+D - Cart - Prep + Prime Duo upsell upsell last edited: [DATE] Edit Dupl…" at bounding box center [784, 208] width 1207 height 84
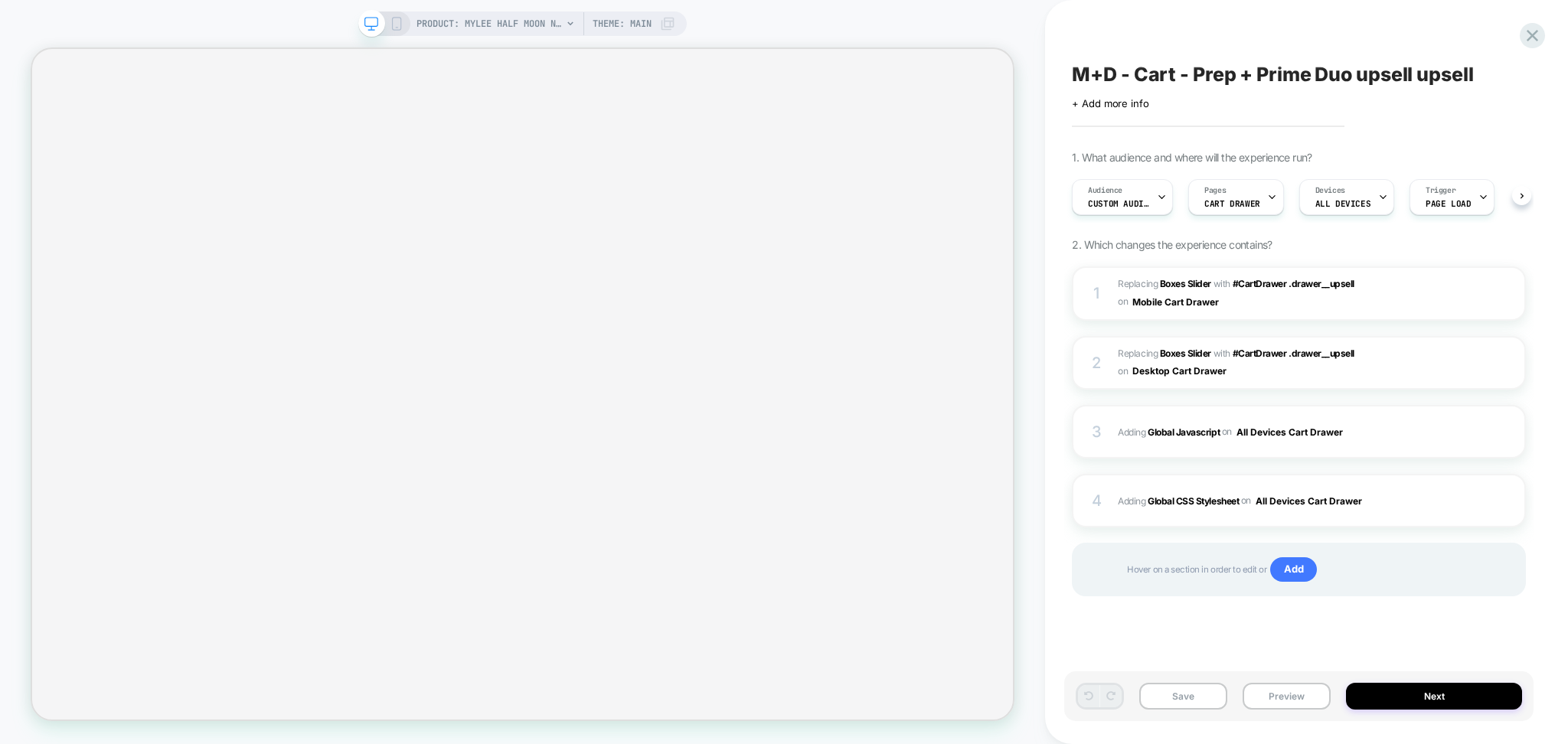
scroll to position [0, 1]
click at [1366, 446] on div "3 Adding Global Javascript on All Devices Cart Drawer Add Before Add After Targ…" at bounding box center [1299, 432] width 454 height 54
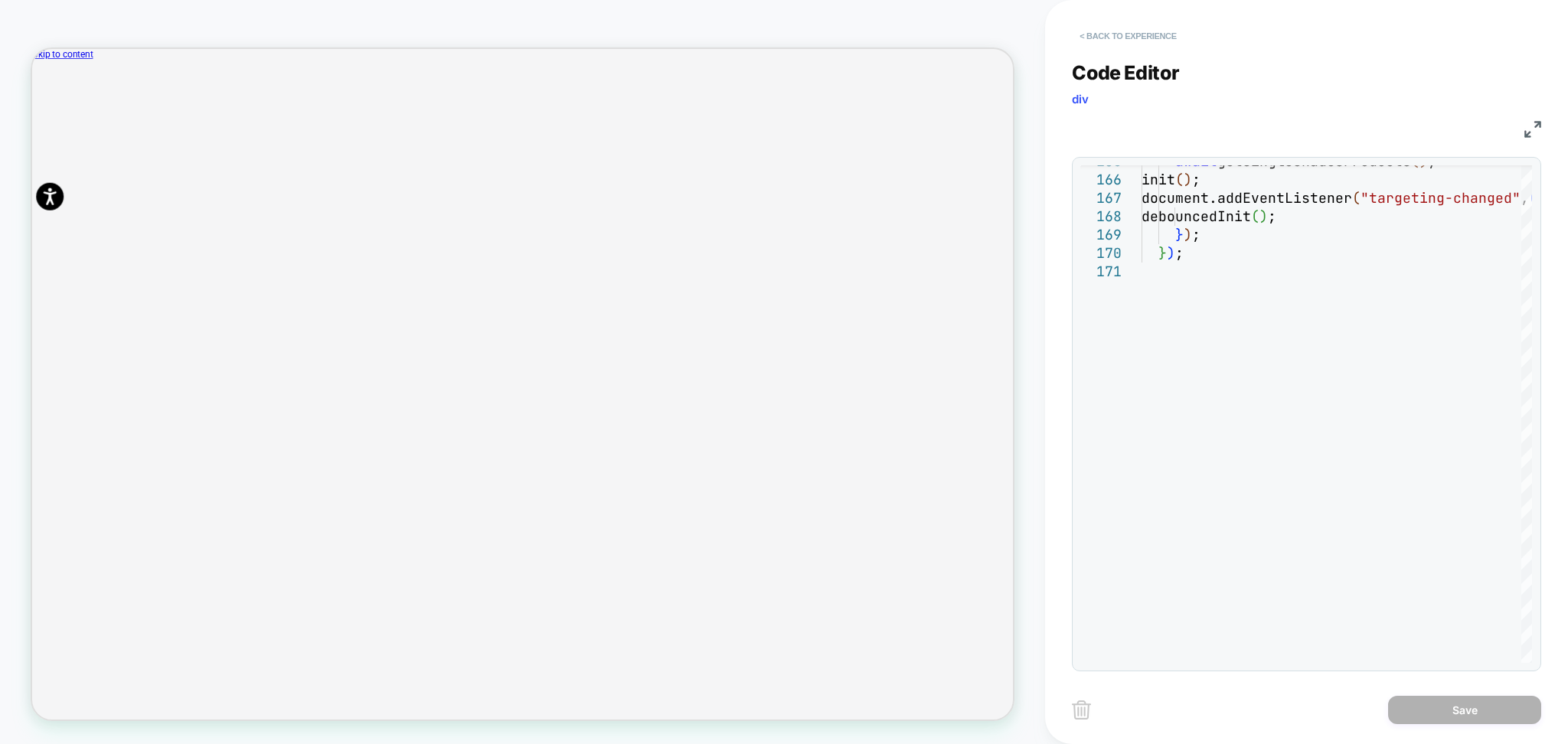
click at [1153, 36] on button "< Back to experience" at bounding box center [1128, 36] width 112 height 25
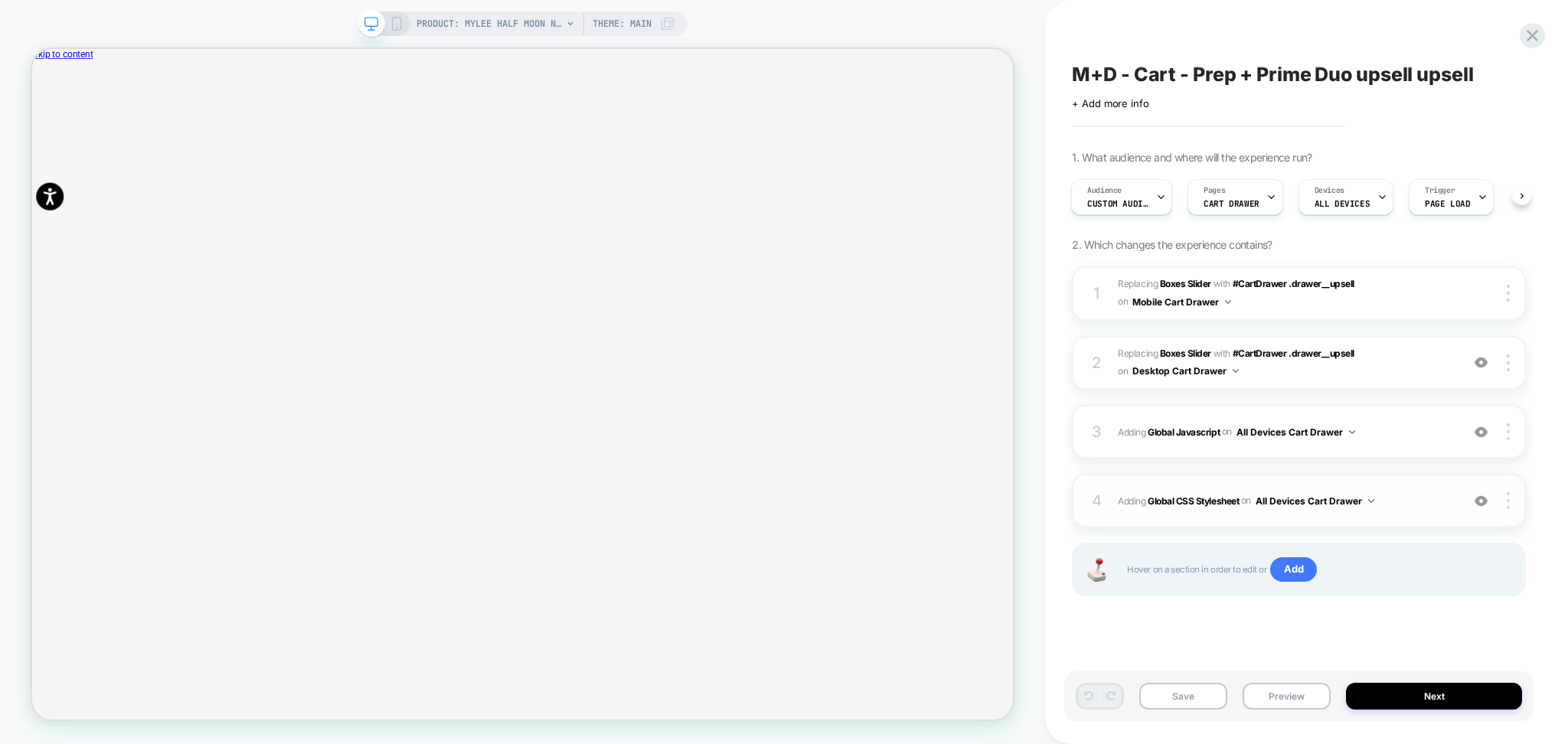
click at [1414, 500] on span "Adding Global CSS Stylesheet on All Devices Cart Drawer" at bounding box center [1286, 501] width 335 height 19
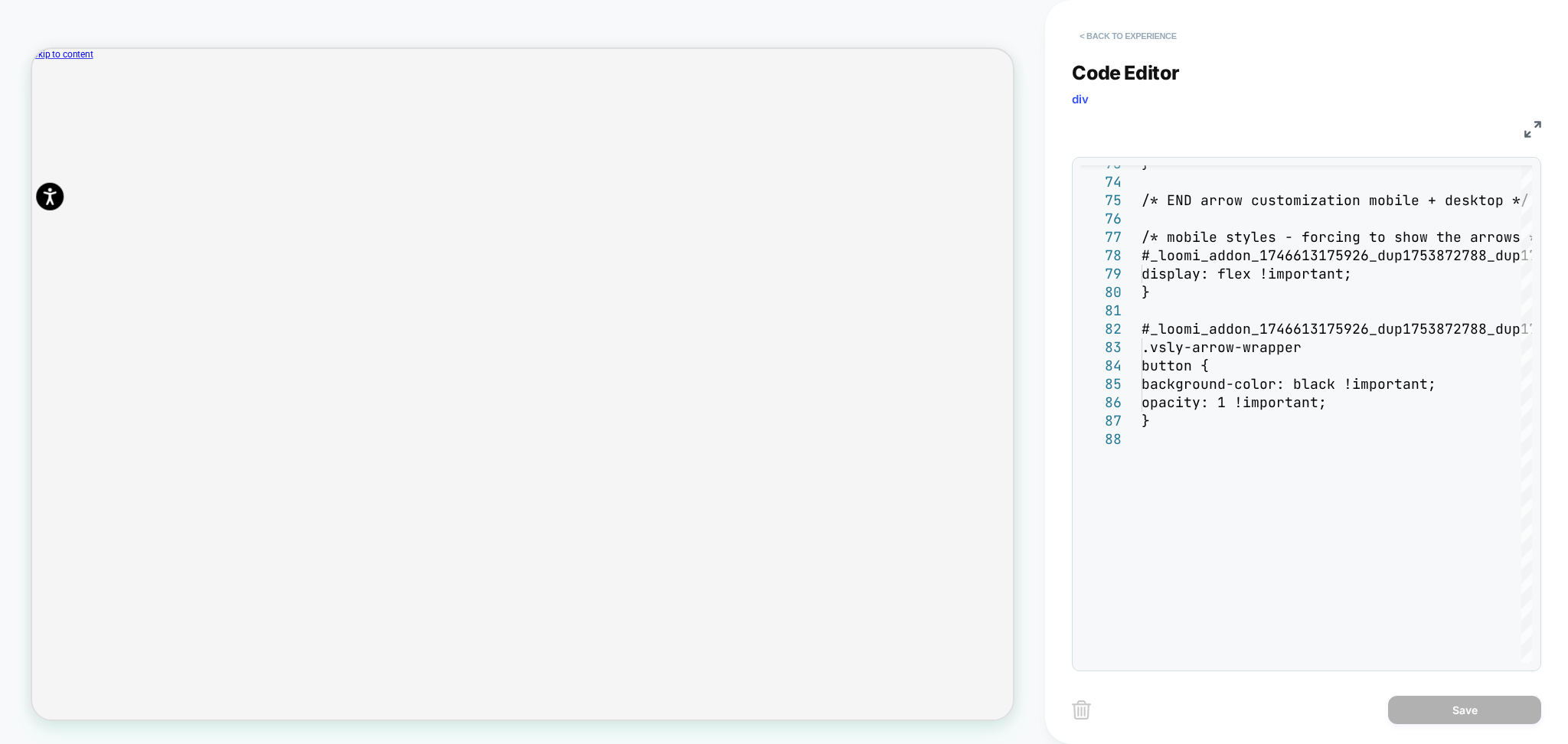
click at [1118, 38] on button "< Back to experience" at bounding box center [1128, 36] width 112 height 25
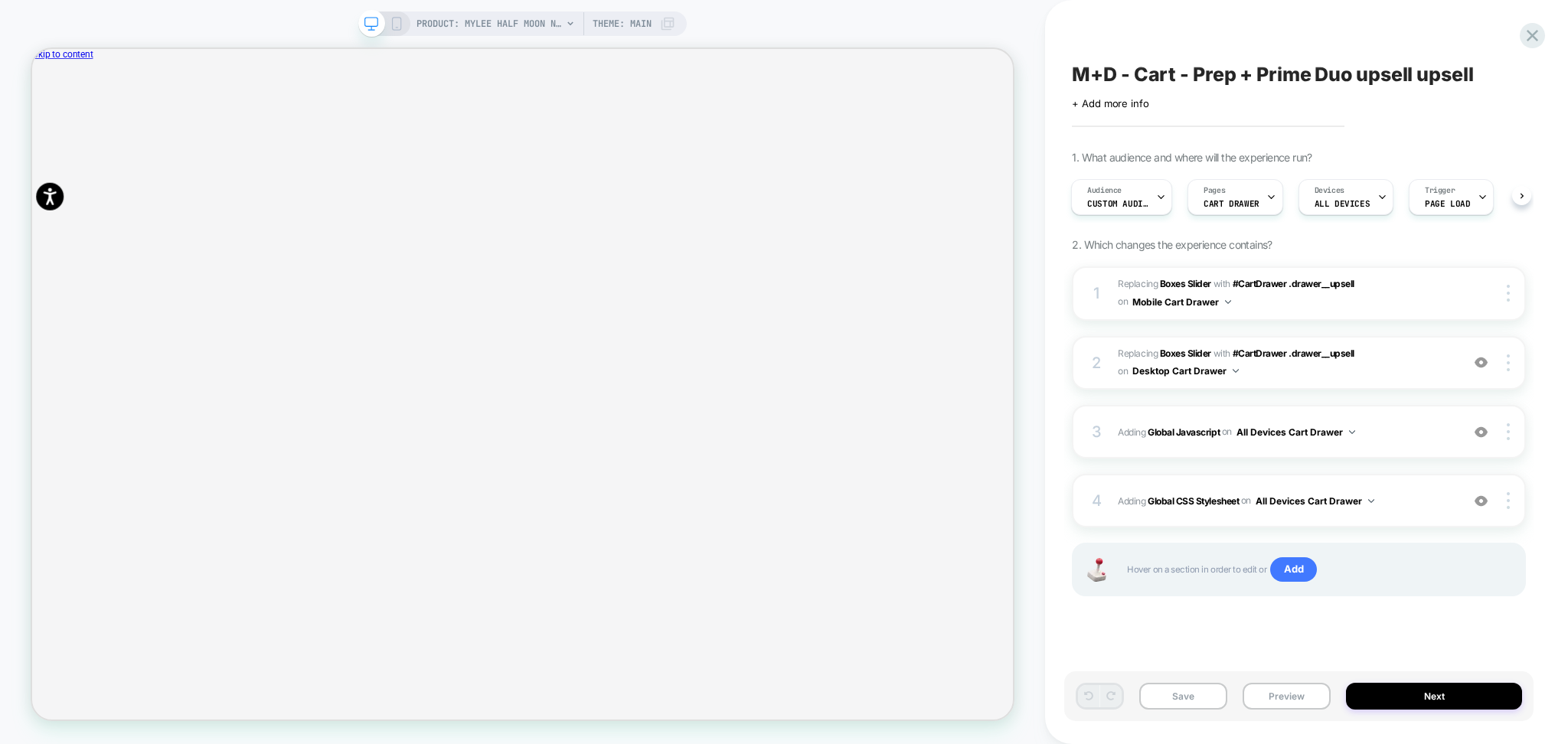
click at [1410, 366] on span "#_loomi_addon_1746614095704_dup1753872788_dup1758542935 Replacing Boxes Slider …" at bounding box center [1286, 363] width 335 height 36
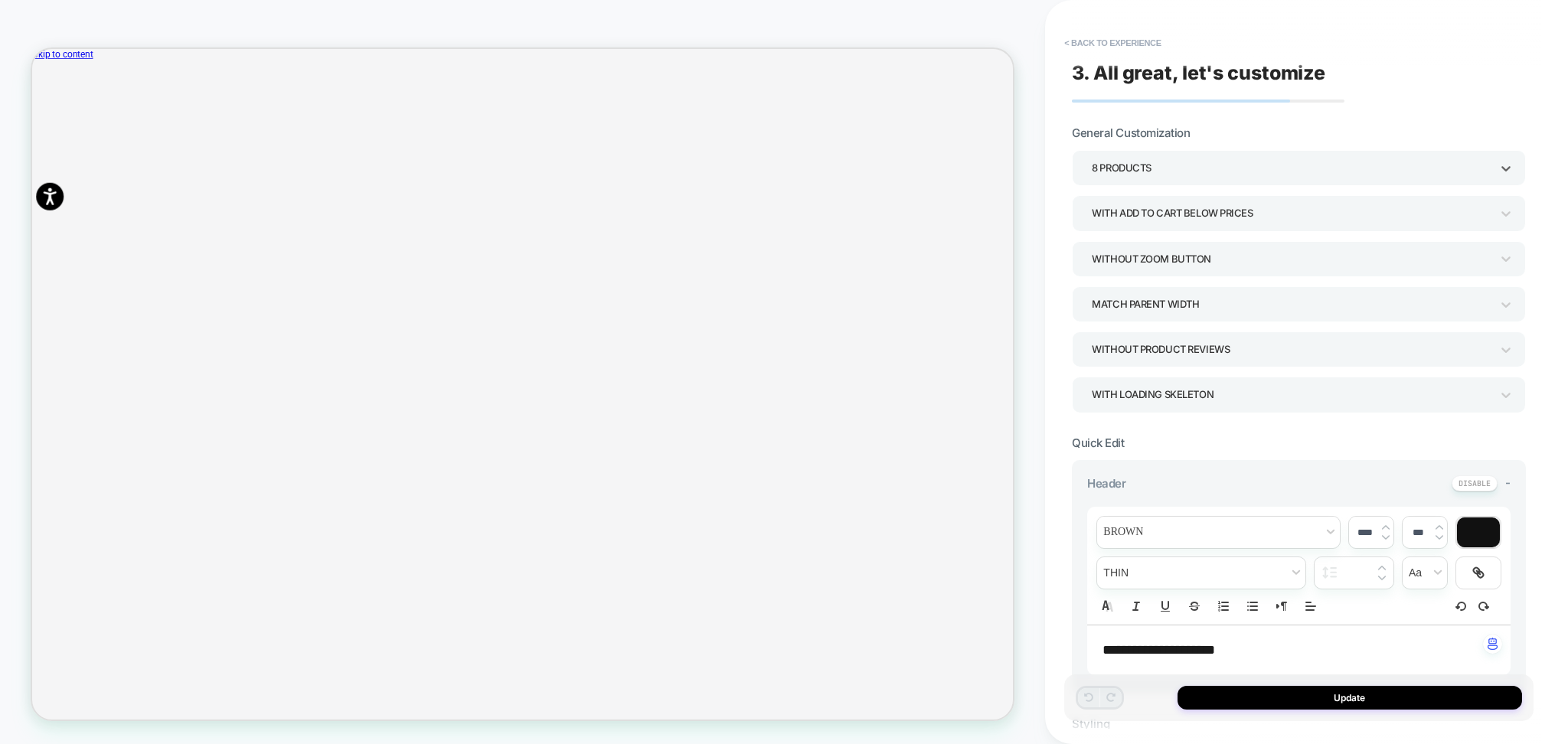
click at [1176, 175] on div "8 Products" at bounding box center [1291, 168] width 399 height 20
click at [1292, 134] on div at bounding box center [784, 372] width 1568 height 744
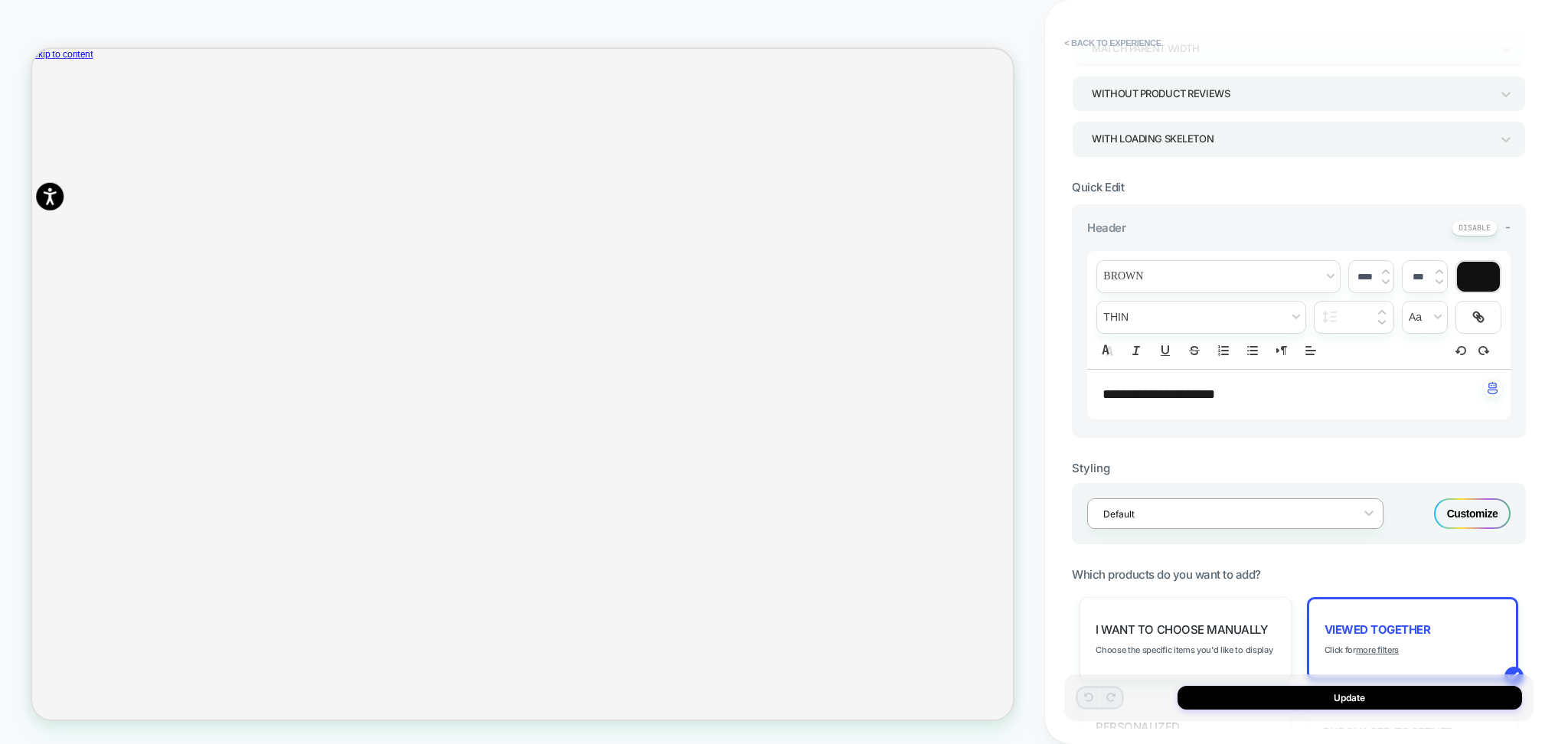
scroll to position [408, 0]
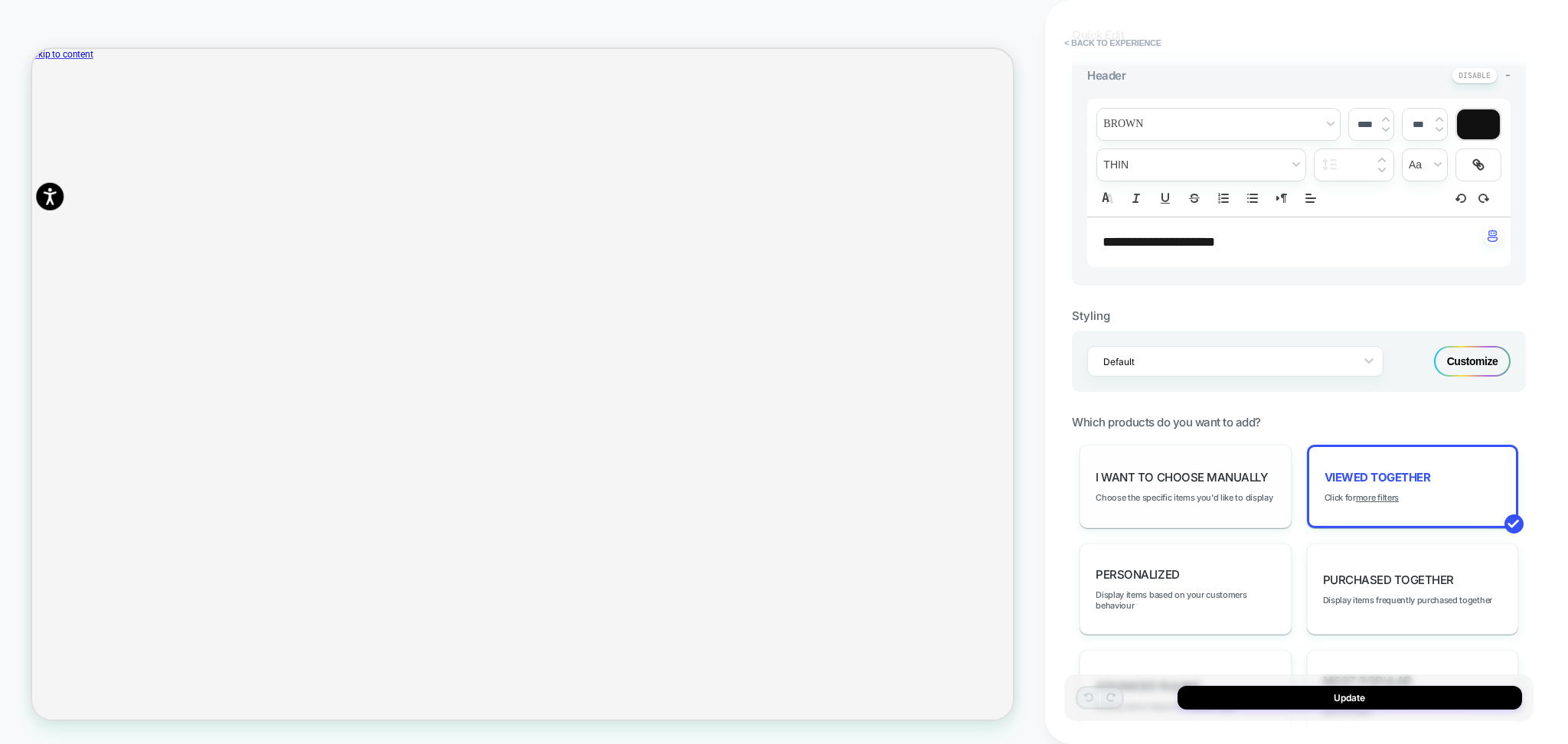
click at [1199, 477] on span "I want to choose manually" at bounding box center [1182, 477] width 171 height 14
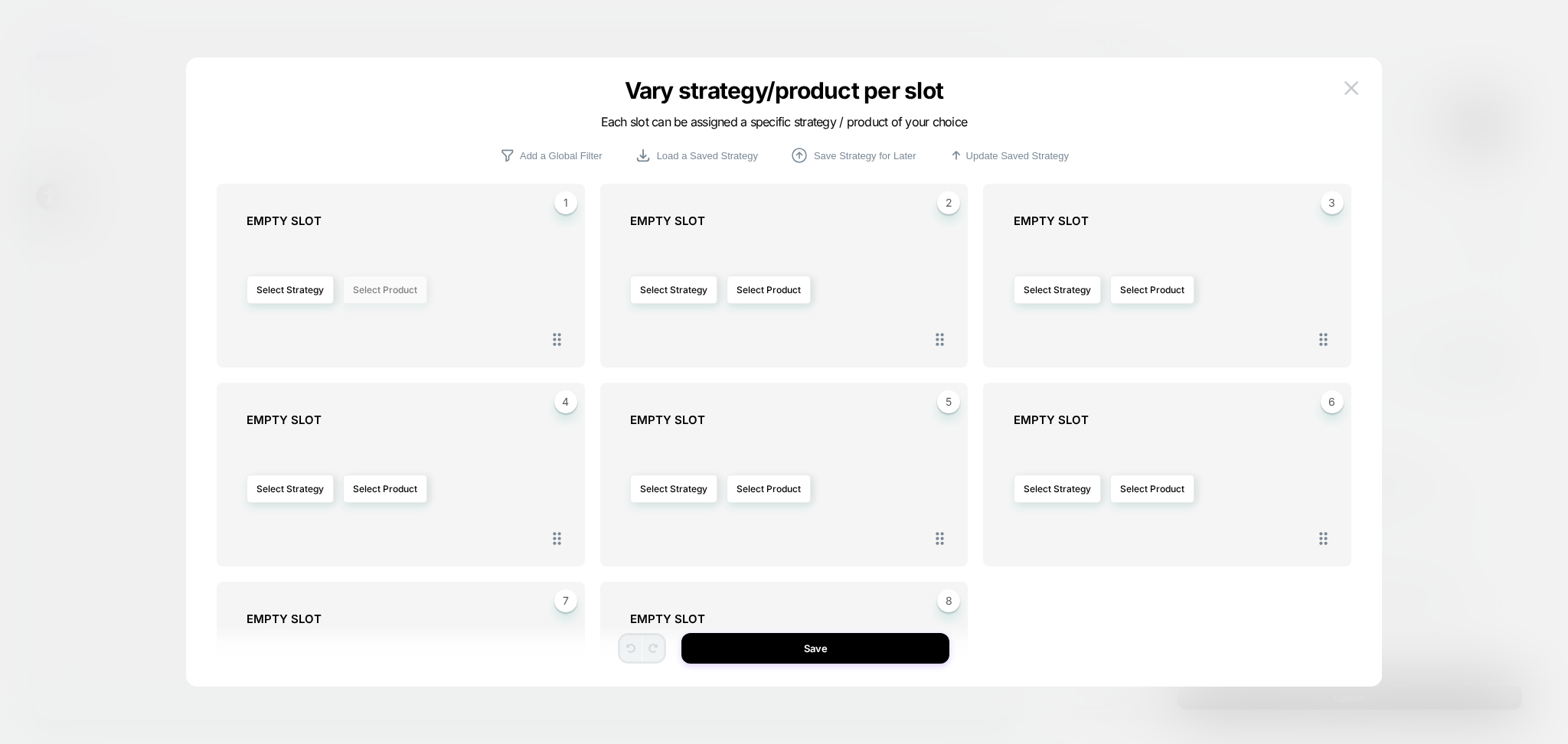
click at [371, 292] on button "Select Product" at bounding box center [385, 289] width 84 height 28
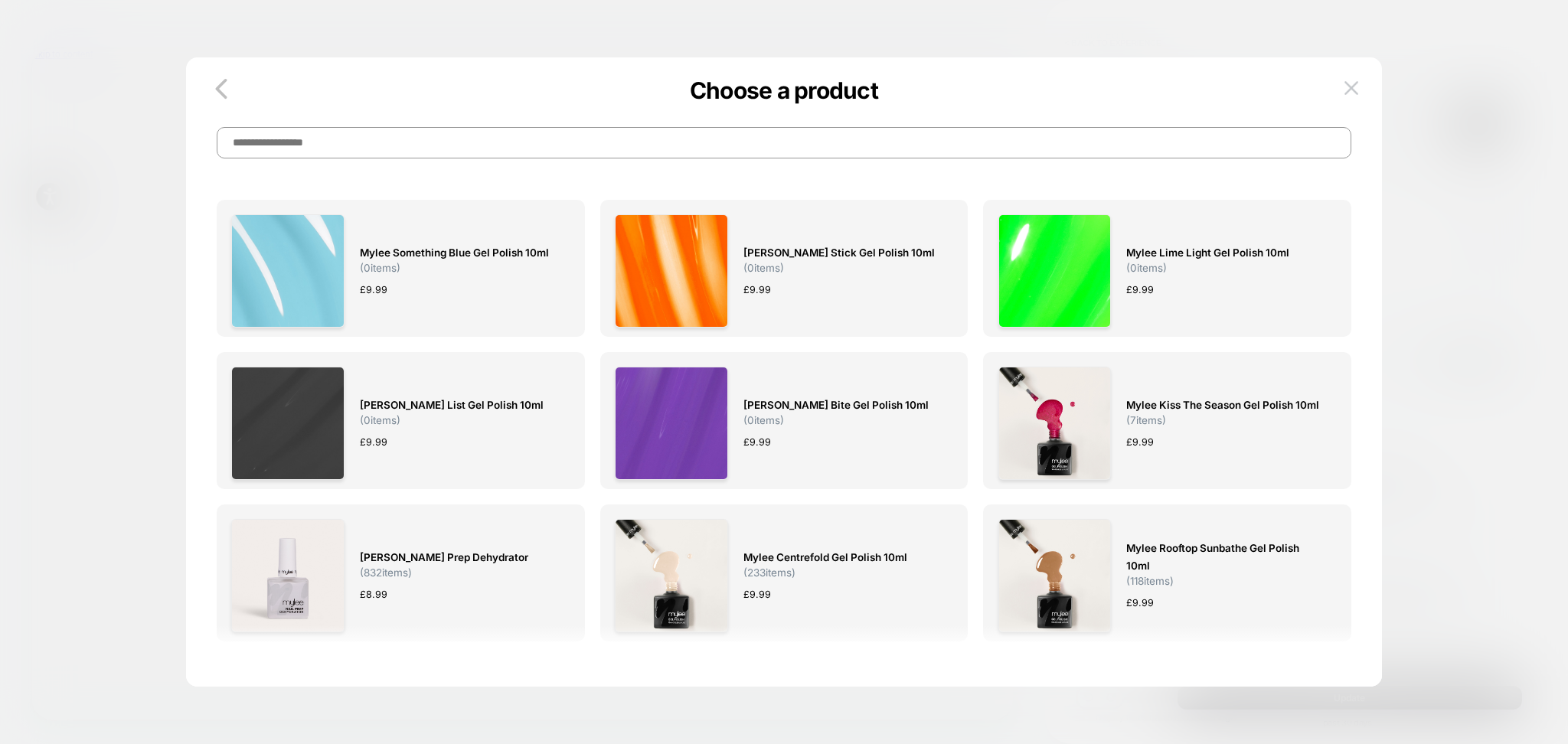
click at [379, 157] on input at bounding box center [784, 143] width 1135 height 32
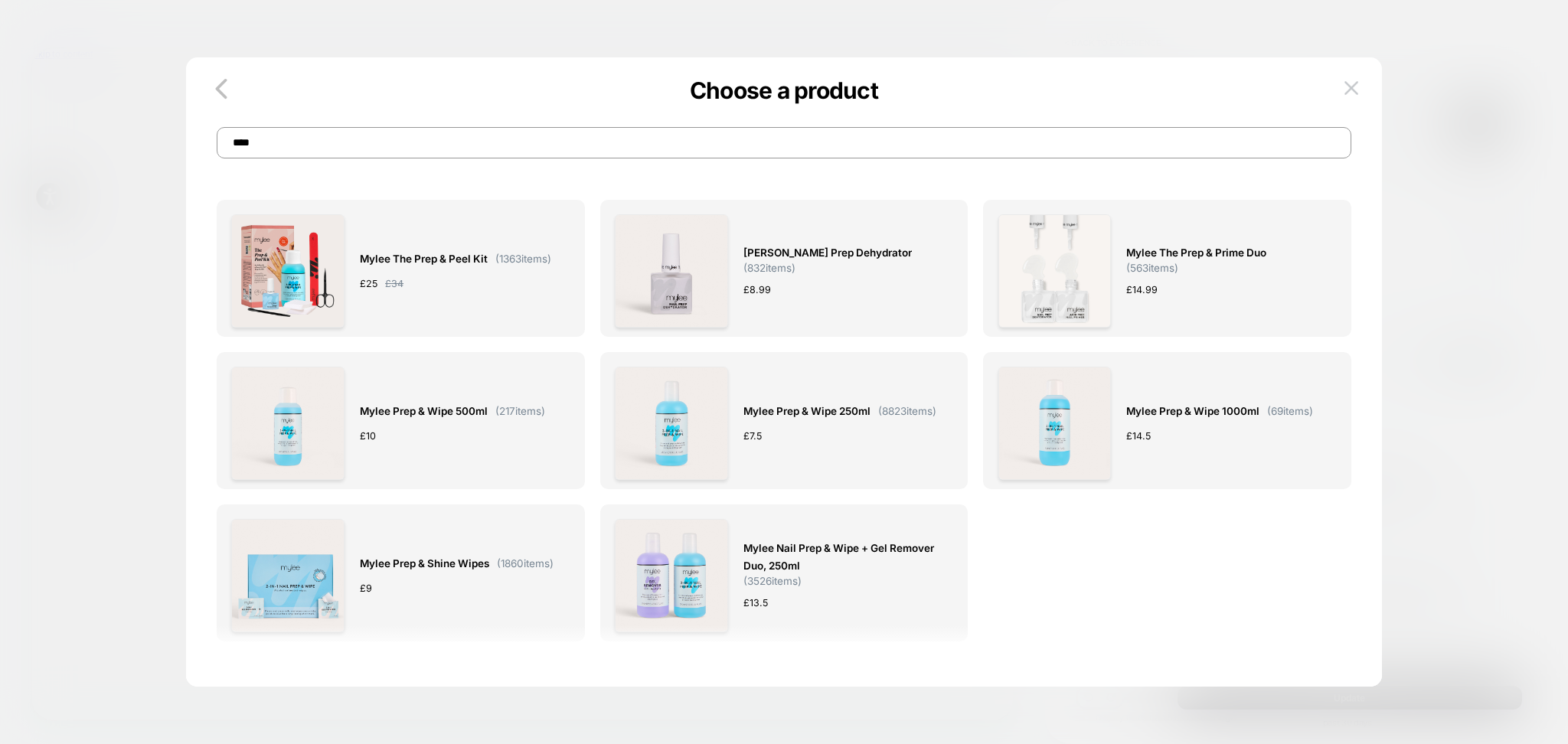
type input "****"
click at [1241, 284] on div "£ 14.99" at bounding box center [1223, 289] width 194 height 16
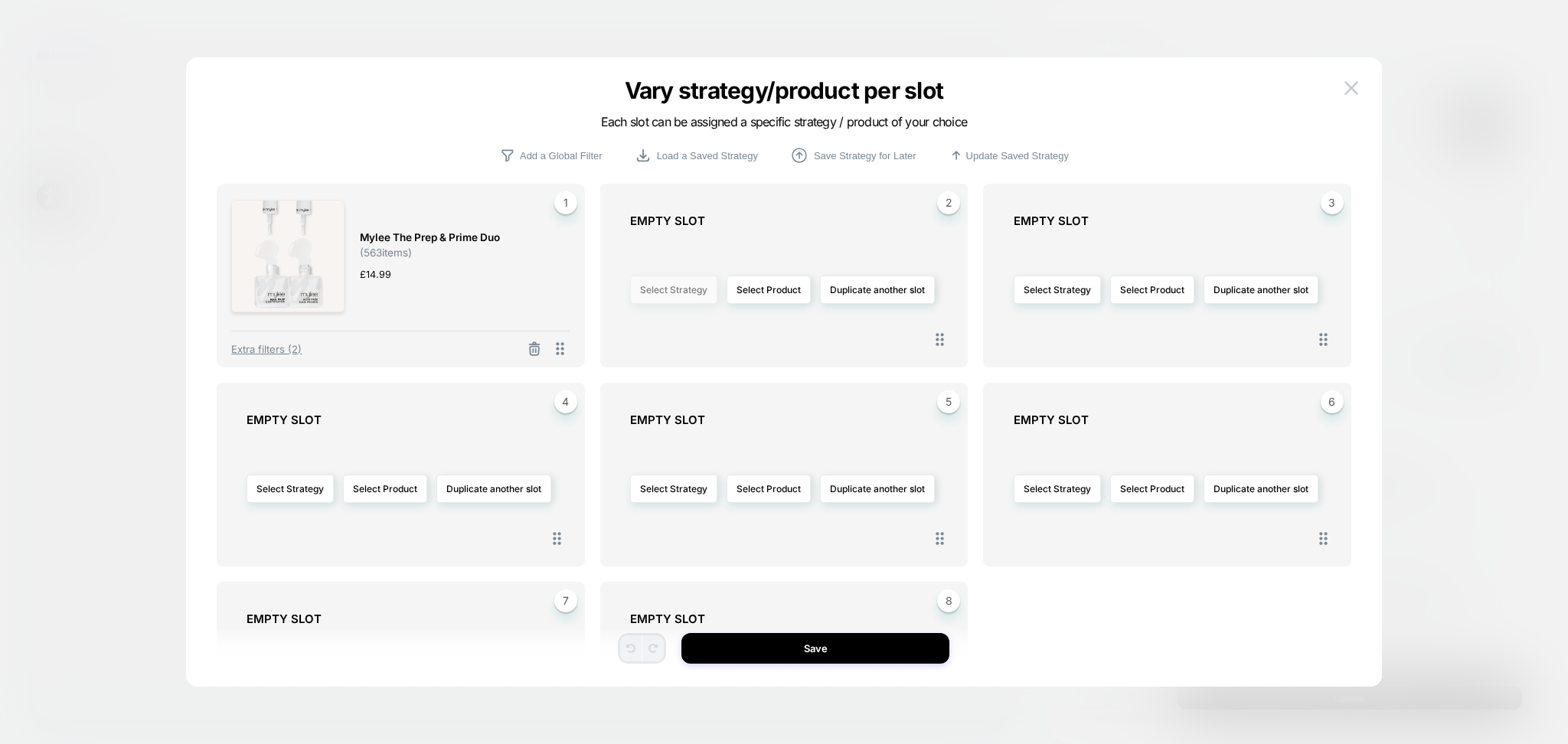
click at [685, 298] on button "Select Strategy" at bounding box center [673, 289] width 87 height 28
click at [649, 331] on span "Viewed Together" at bounding box center [631, 334] width 74 height 11
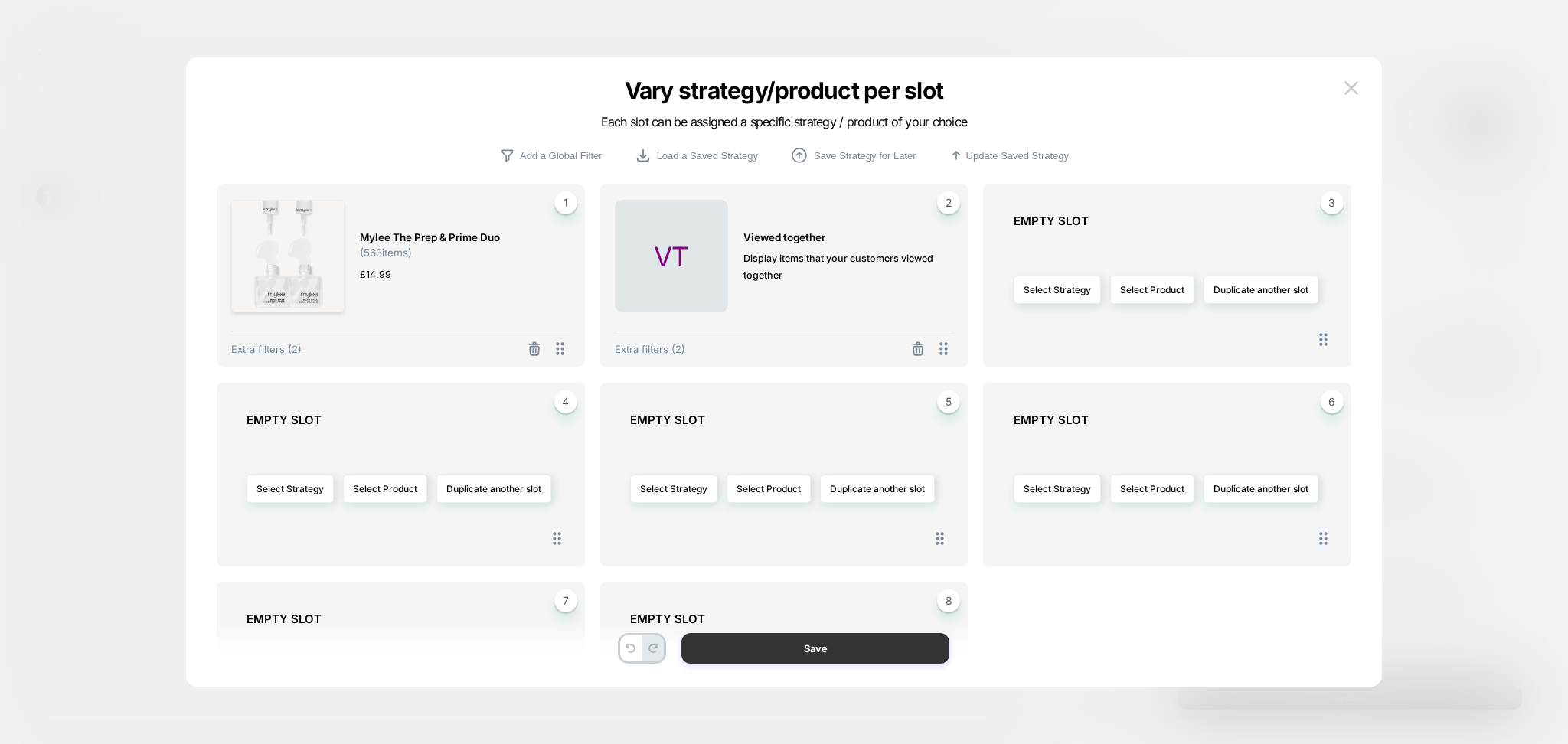
click at [810, 650] on button "Save" at bounding box center [815, 649] width 268 height 31
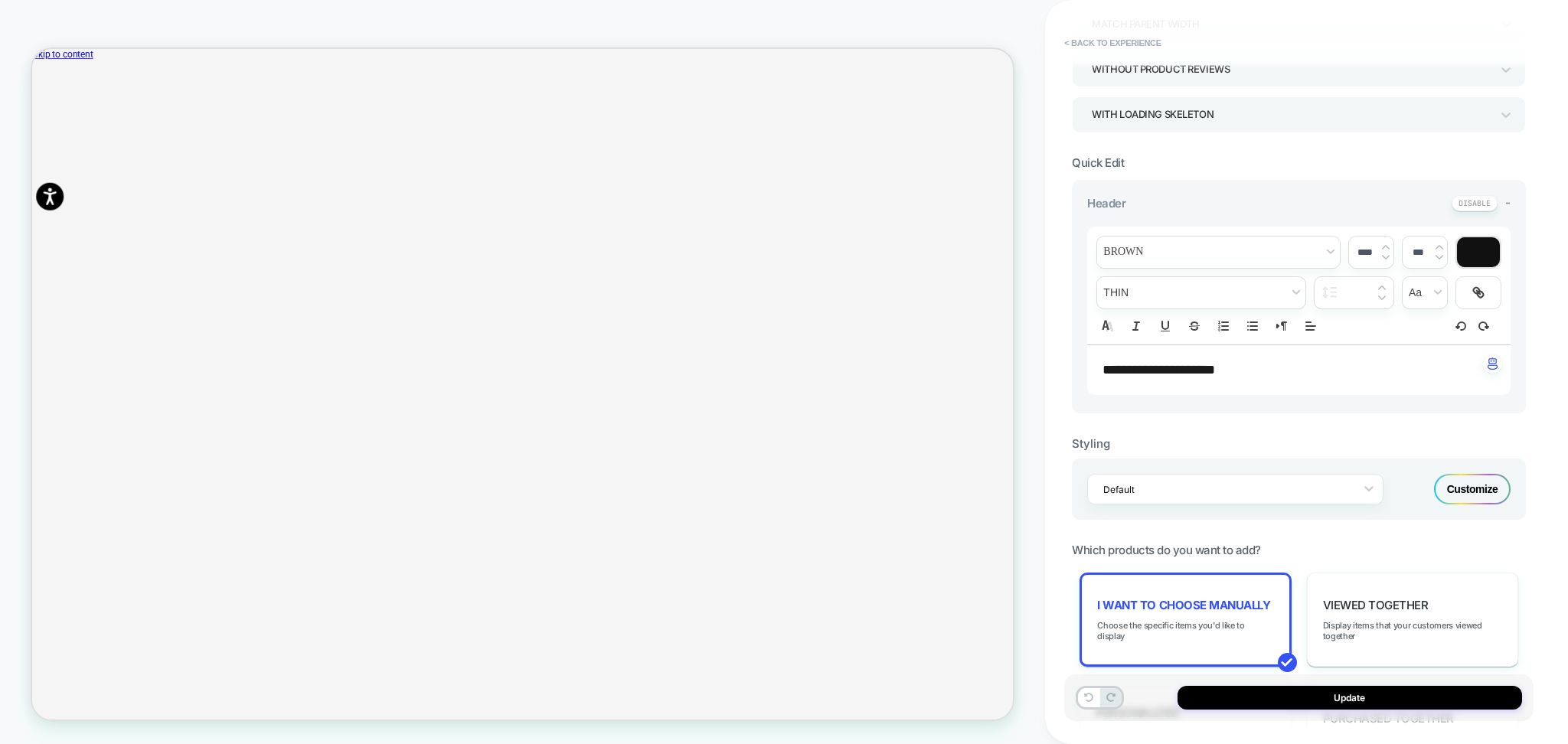
scroll to position [0, 0]
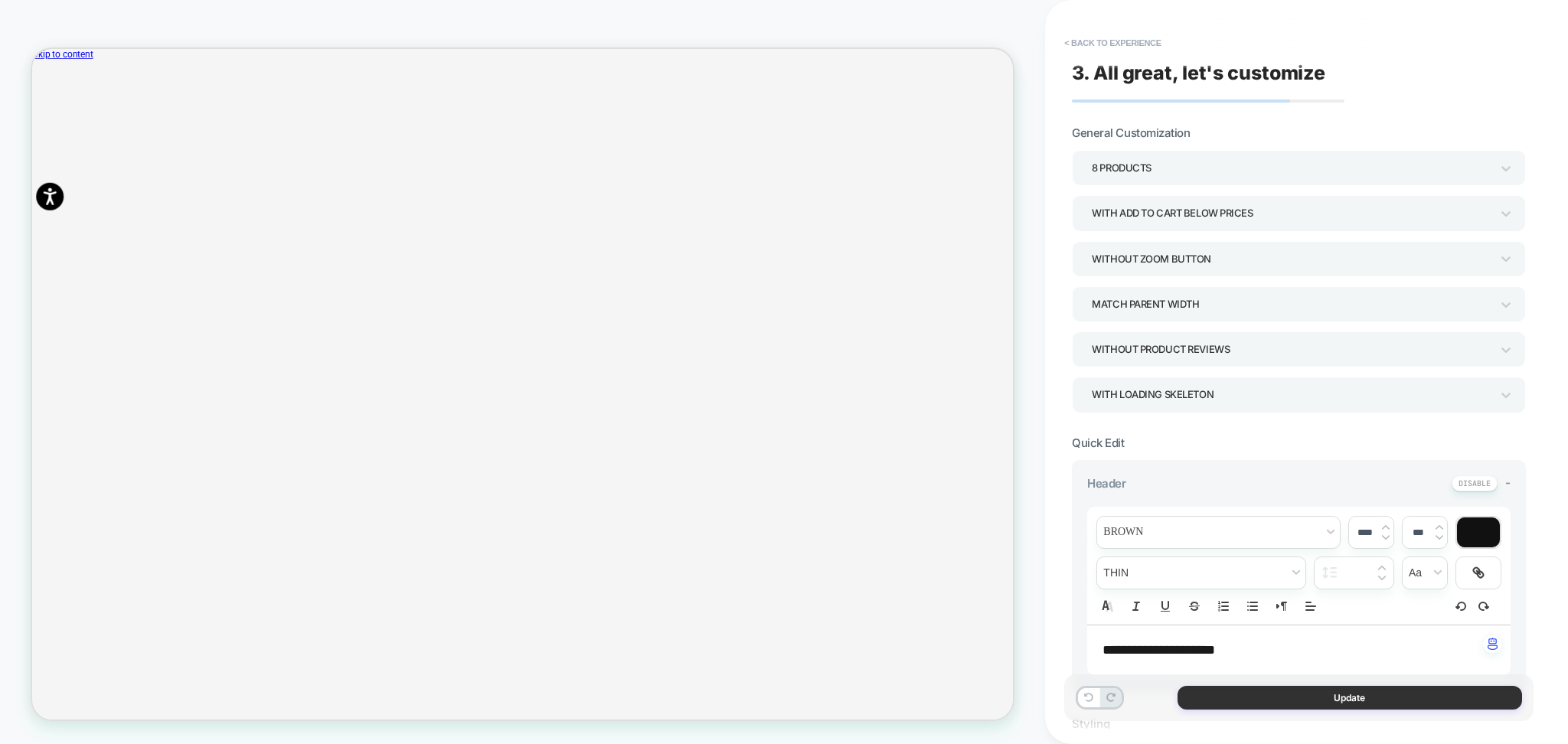
click at [1227, 693] on button "Update" at bounding box center [1349, 697] width 344 height 24
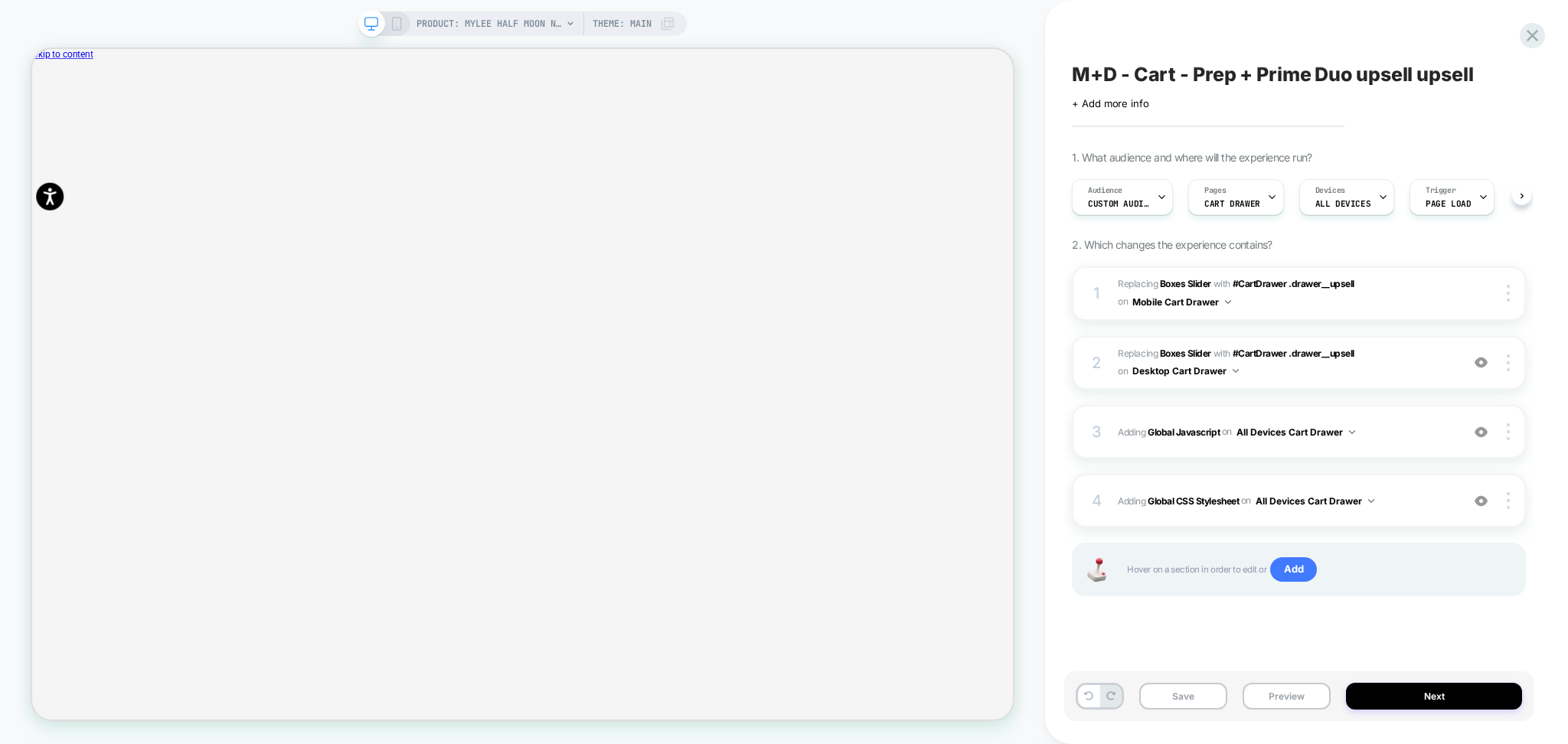
scroll to position [0, 1]
click at [1262, 374] on span "#_loomi_addon_1746614095704_dup1753872788_dup1758542935 Replacing Boxes Slider …" at bounding box center [1286, 363] width 335 height 36
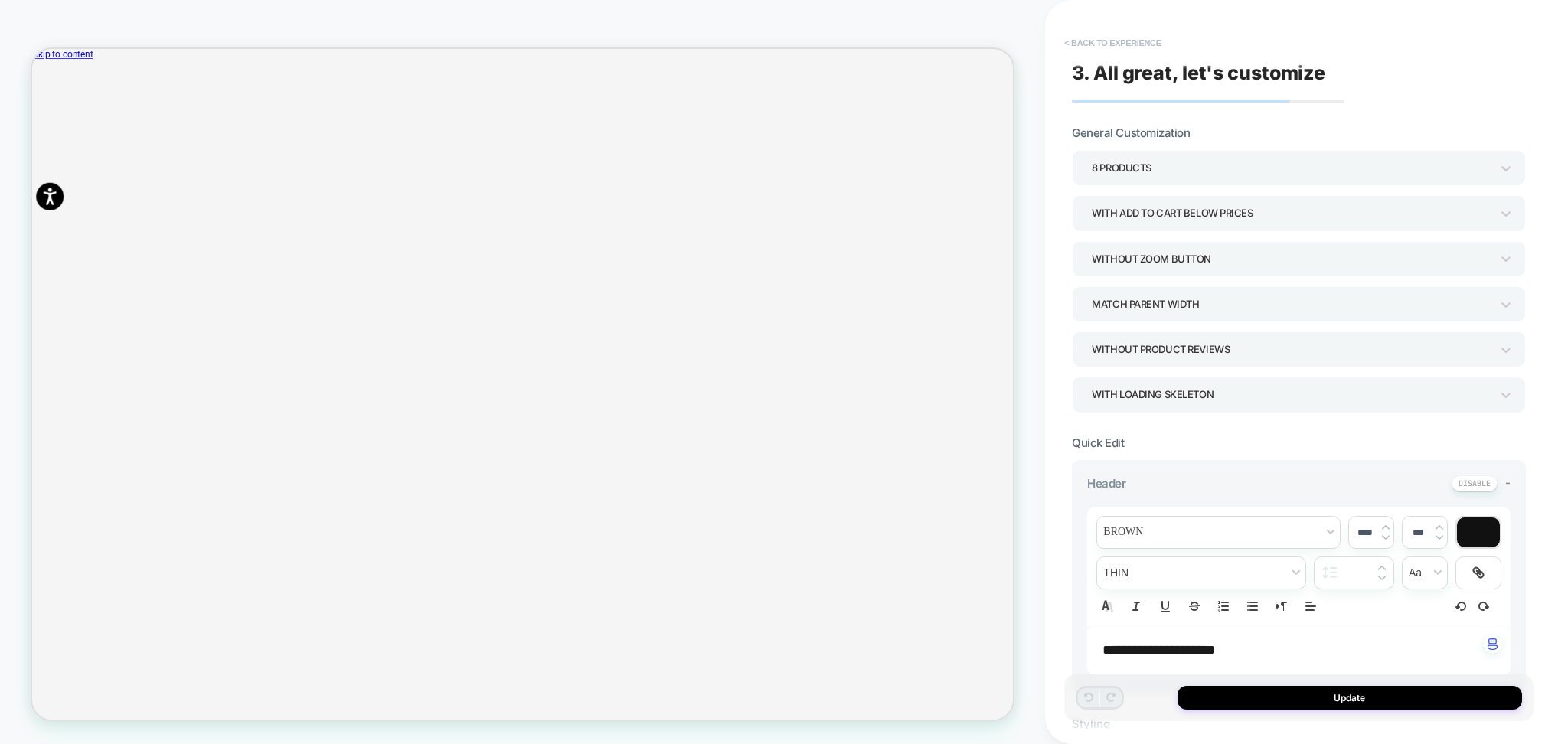
click at [1111, 38] on button "< Back to experience" at bounding box center [1112, 43] width 112 height 25
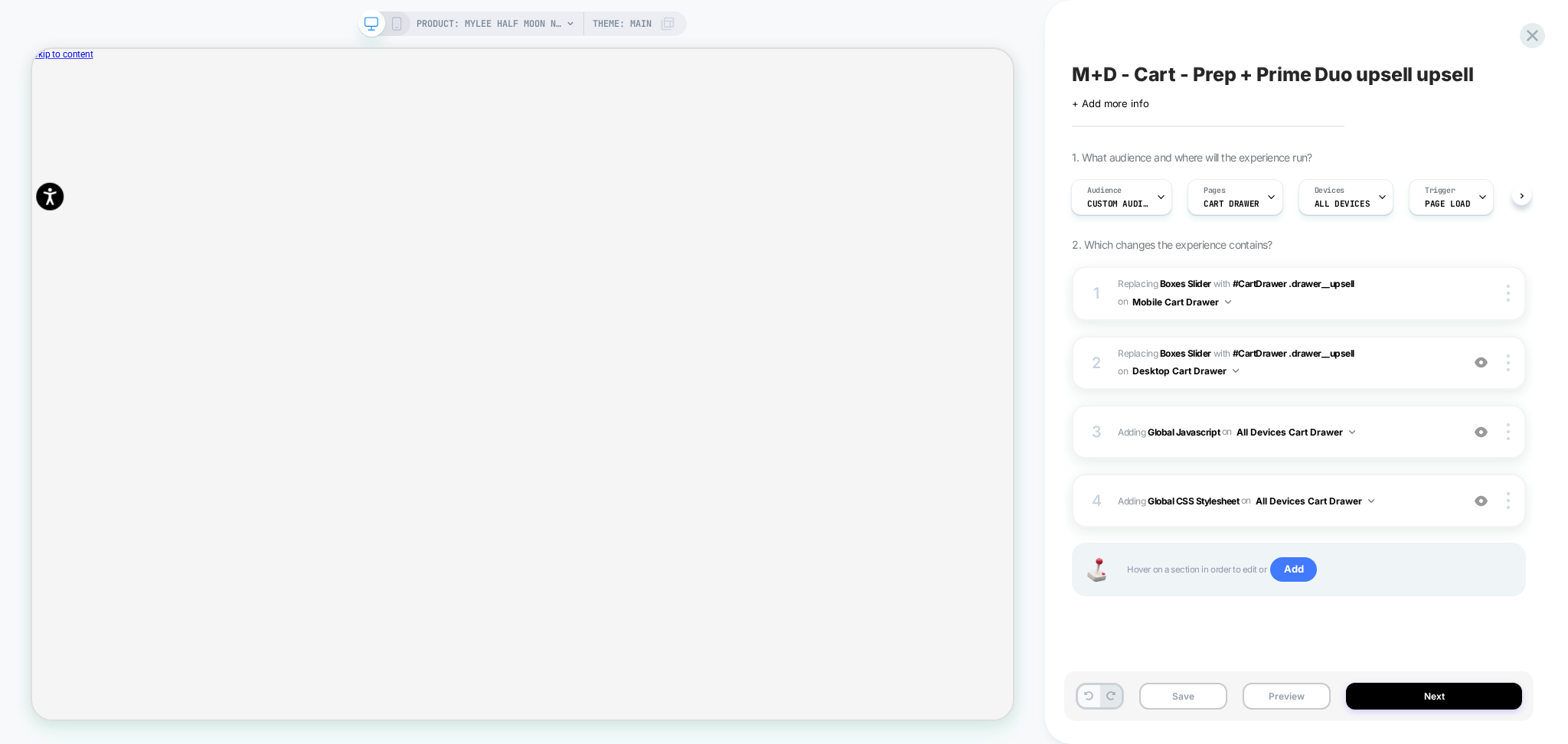
click at [1088, 693] on icon at bounding box center [1089, 695] width 9 height 9
click at [1346, 367] on span "#_loomi_addon_1746614095704_dup1753872788_dup1758542935 Replacing Boxes Slider …" at bounding box center [1286, 363] width 335 height 36
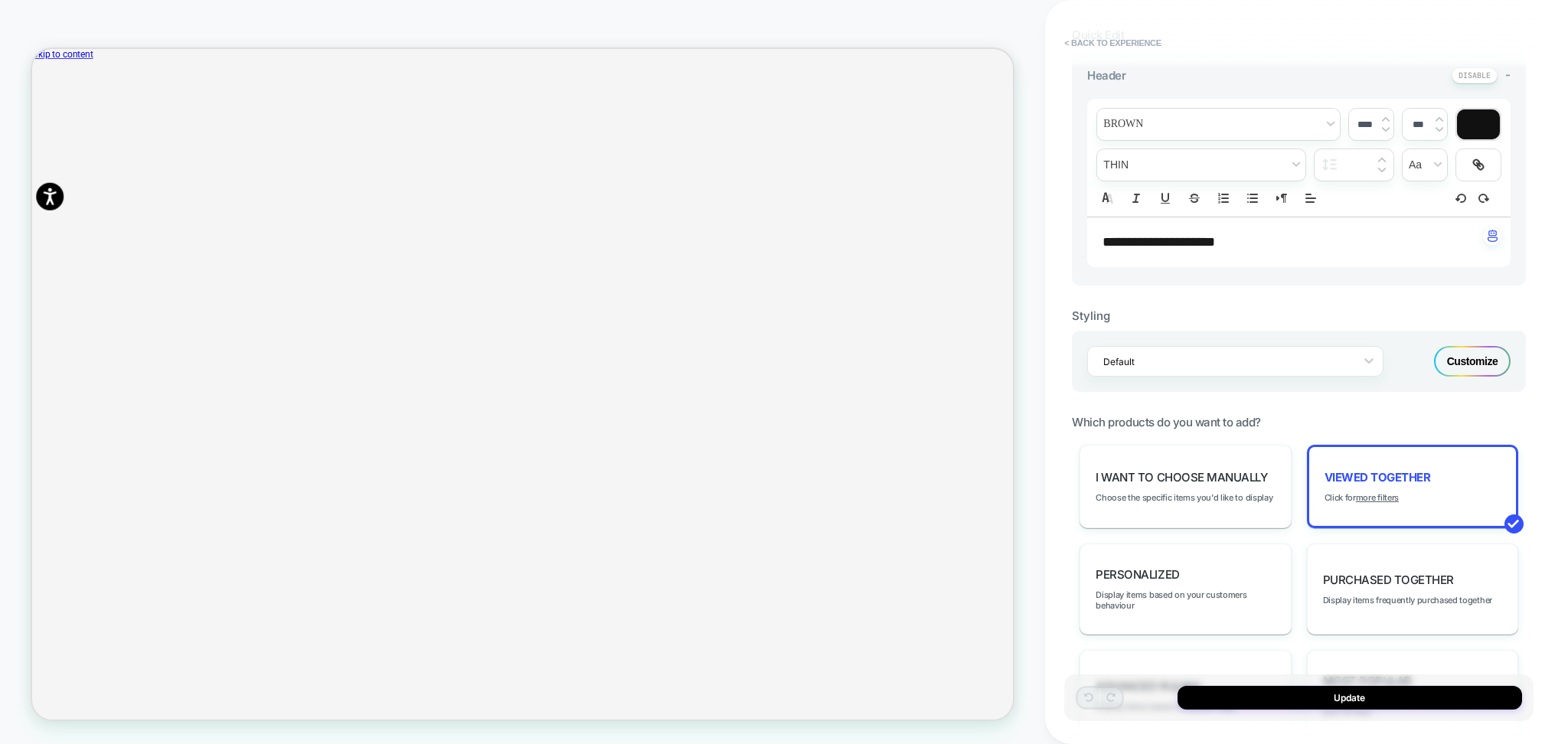
scroll to position [714, 0]
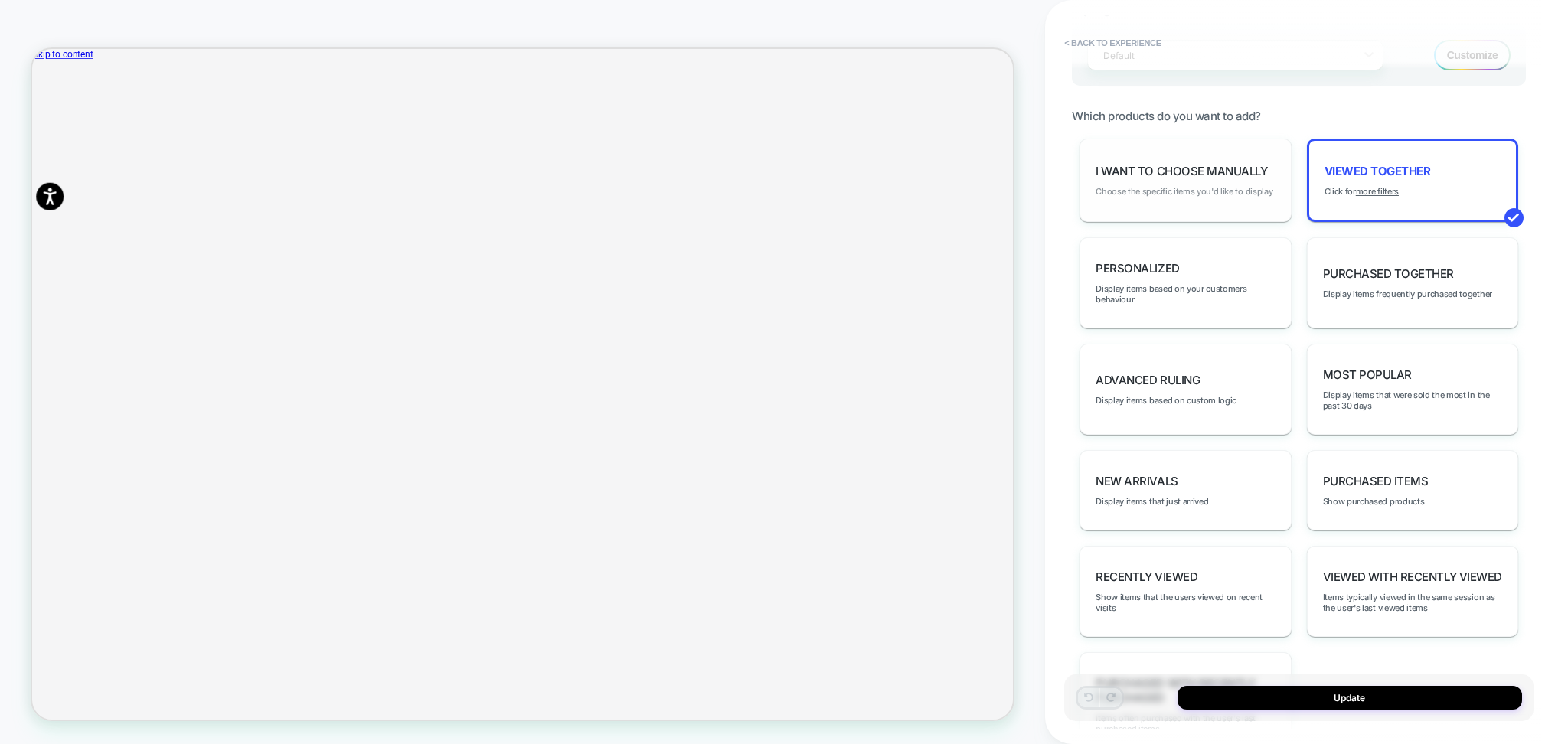
click at [1164, 193] on span "Choose the specific items you'd like to display" at bounding box center [1184, 192] width 176 height 11
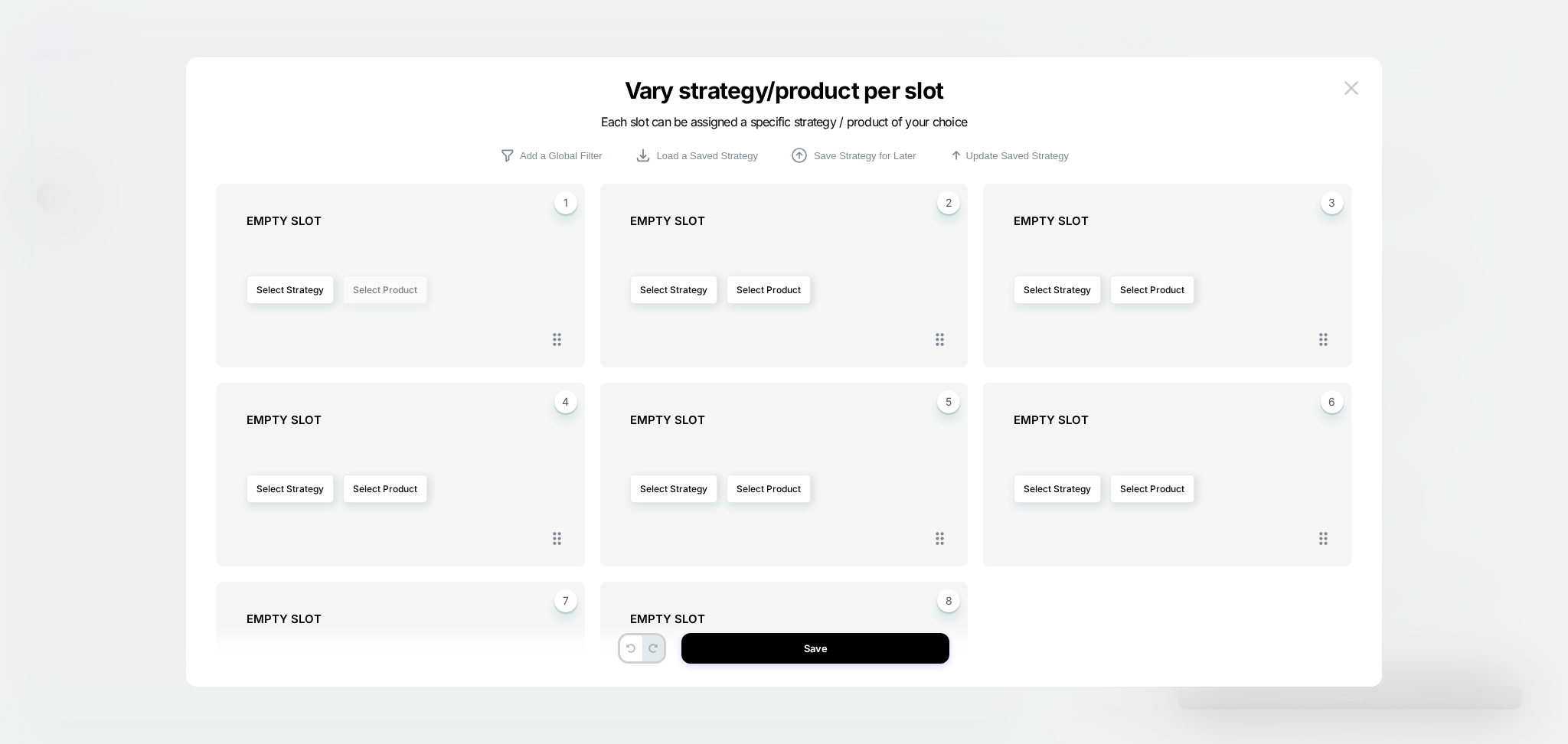
click at [351, 292] on button "Select Product" at bounding box center [385, 289] width 84 height 28
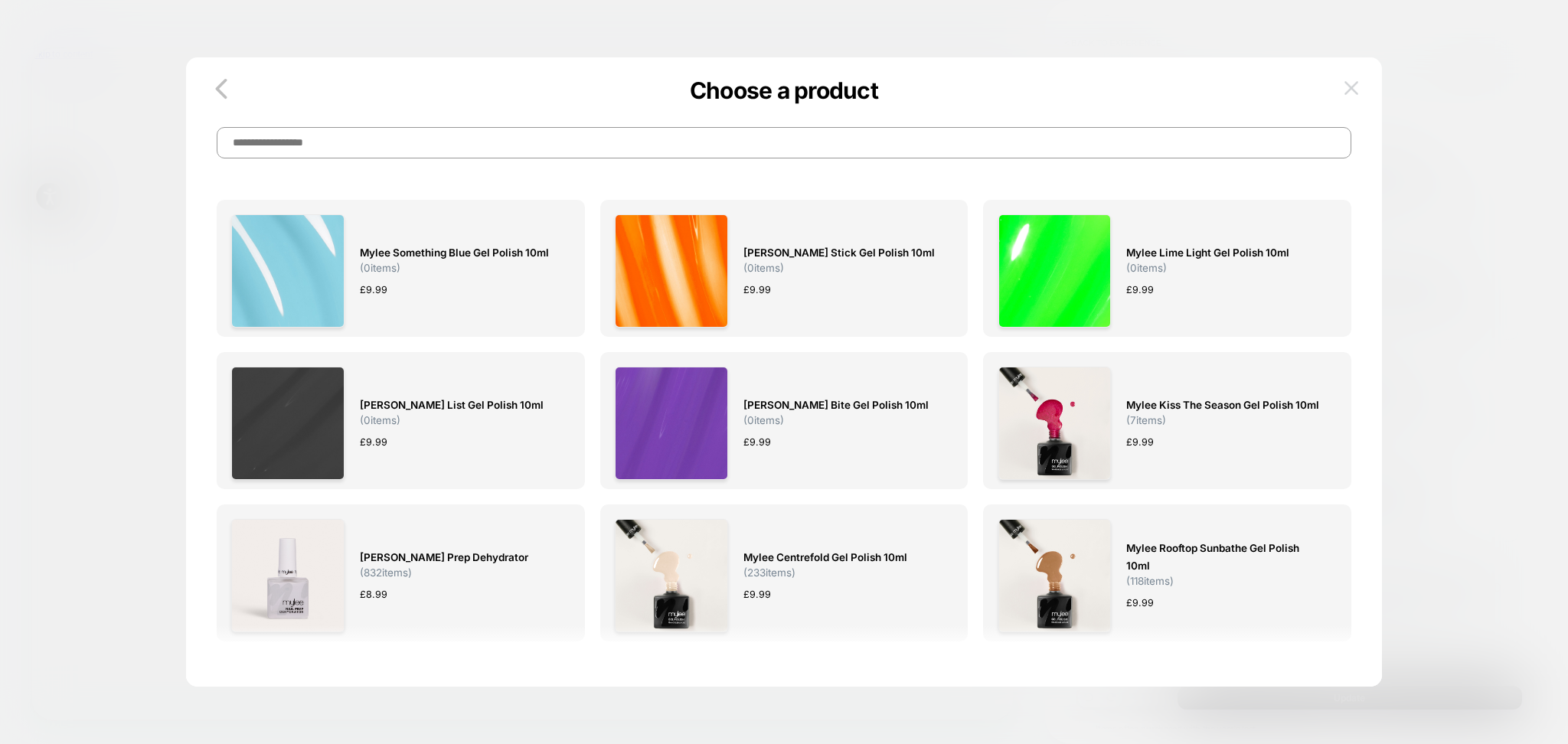
click at [1345, 79] on button at bounding box center [1351, 88] width 23 height 23
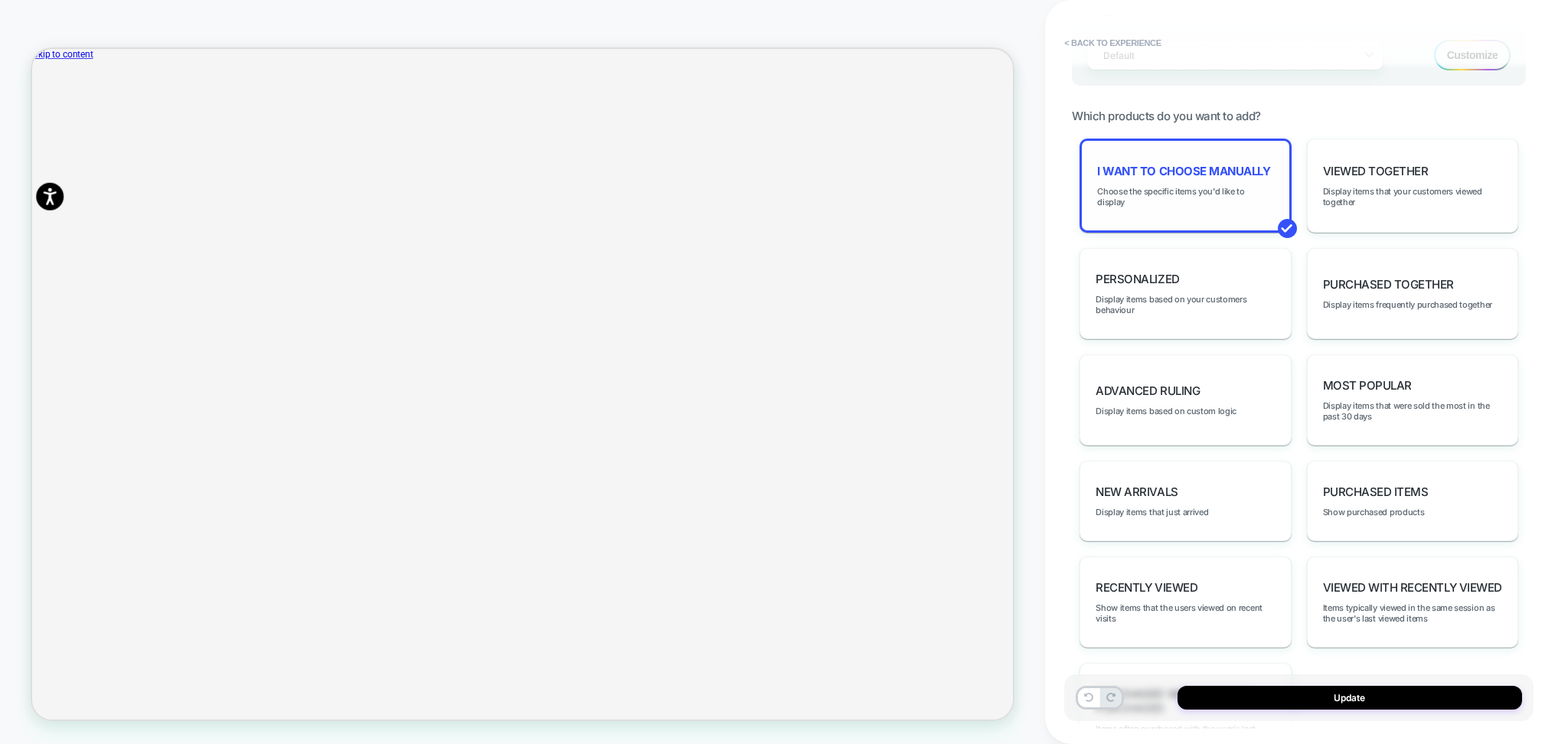
click at [1169, 187] on div "I want to choose manually Choose the specific items you'd like to display" at bounding box center [1184, 185] width 211 height 94
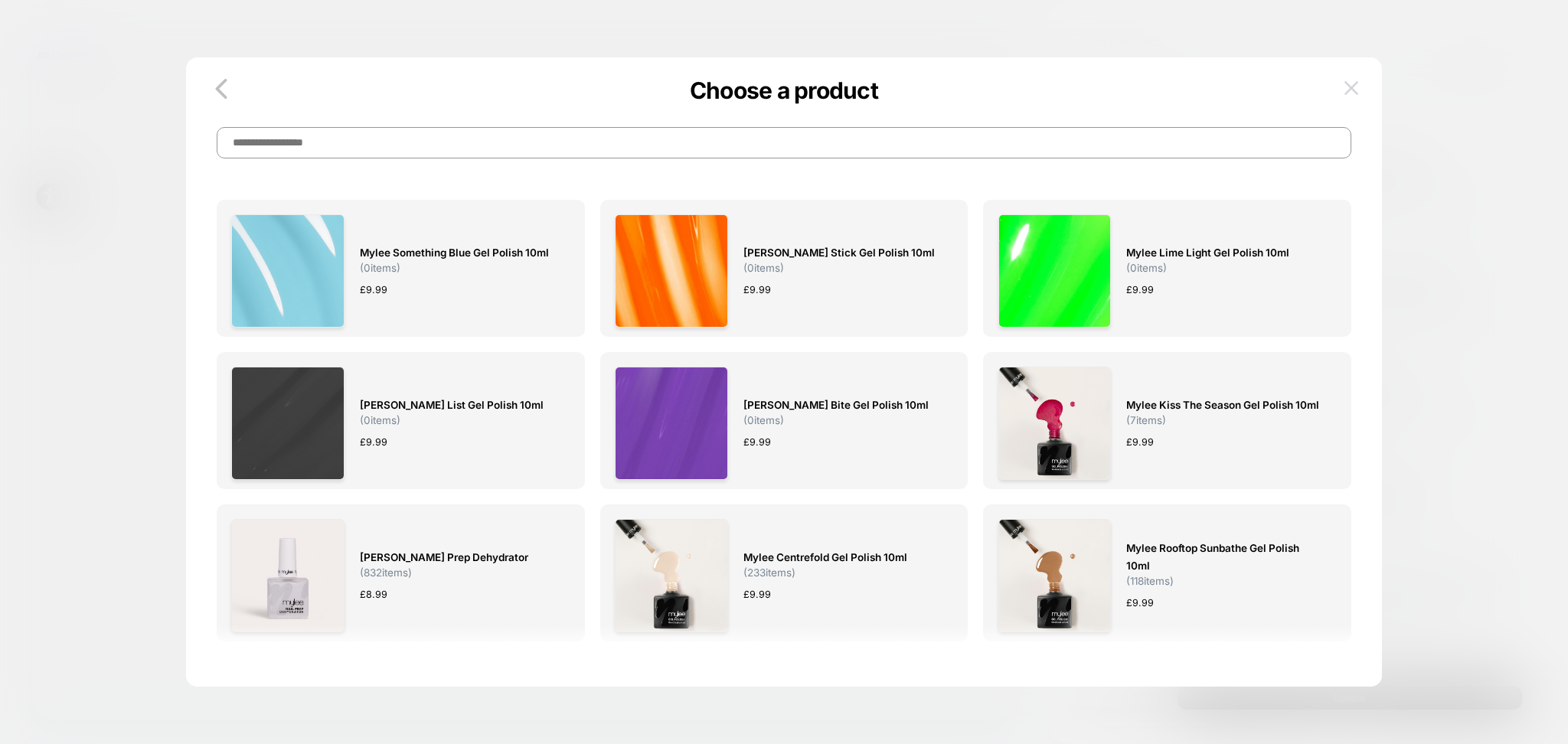
click at [1348, 85] on img at bounding box center [1352, 87] width 14 height 13
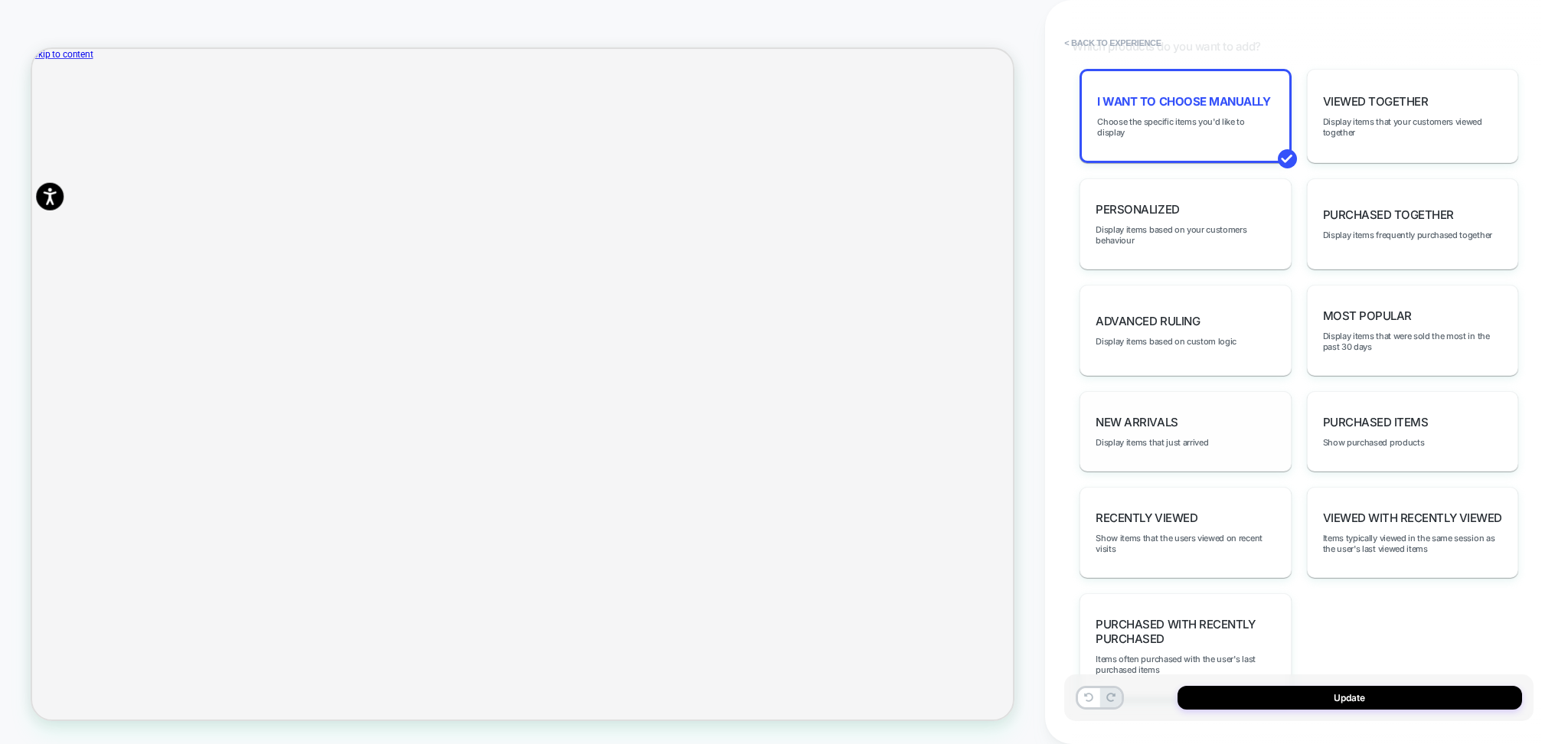
scroll to position [834, 0]
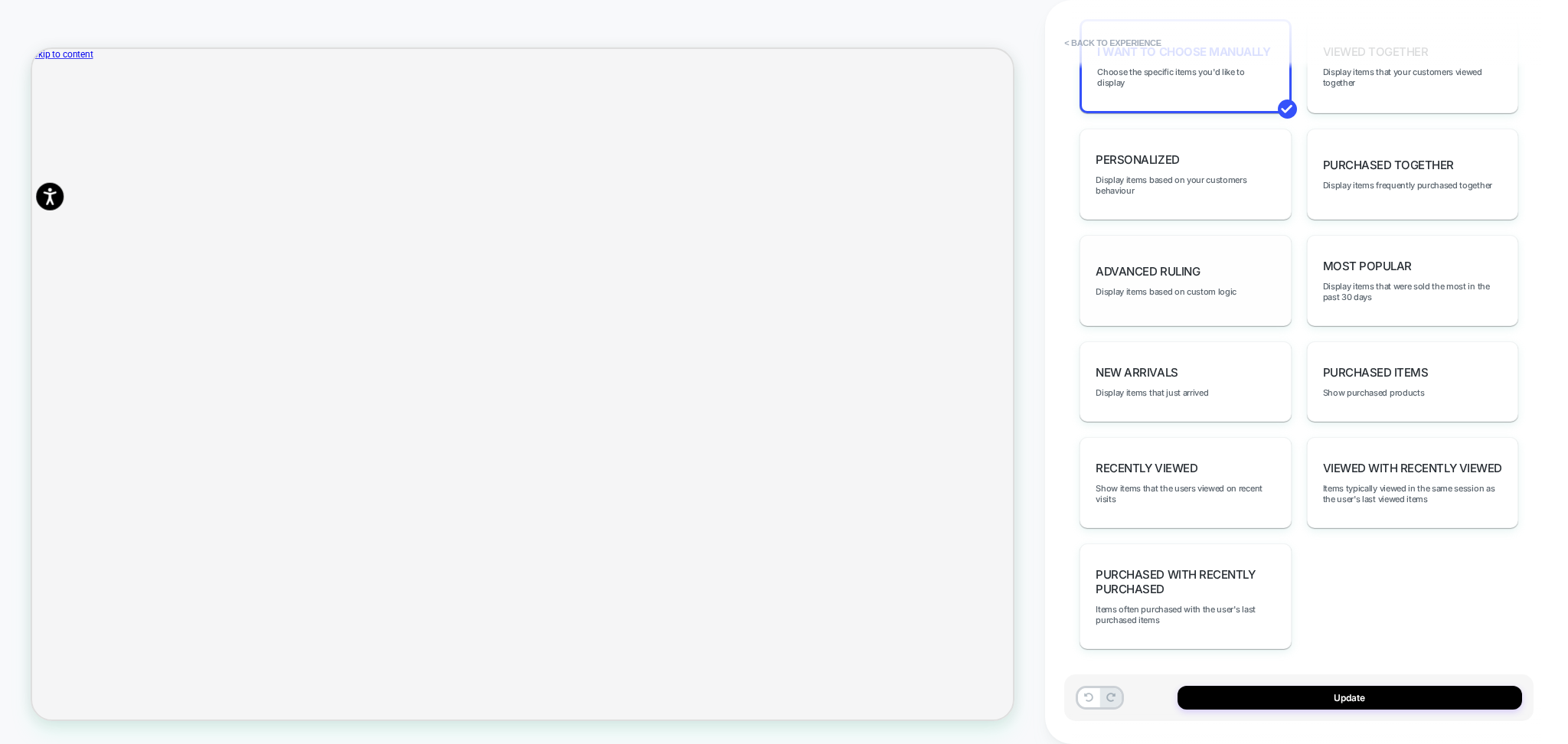
click at [1207, 252] on div "Advanced Ruling Display items based on custom logic" at bounding box center [1184, 280] width 211 height 91
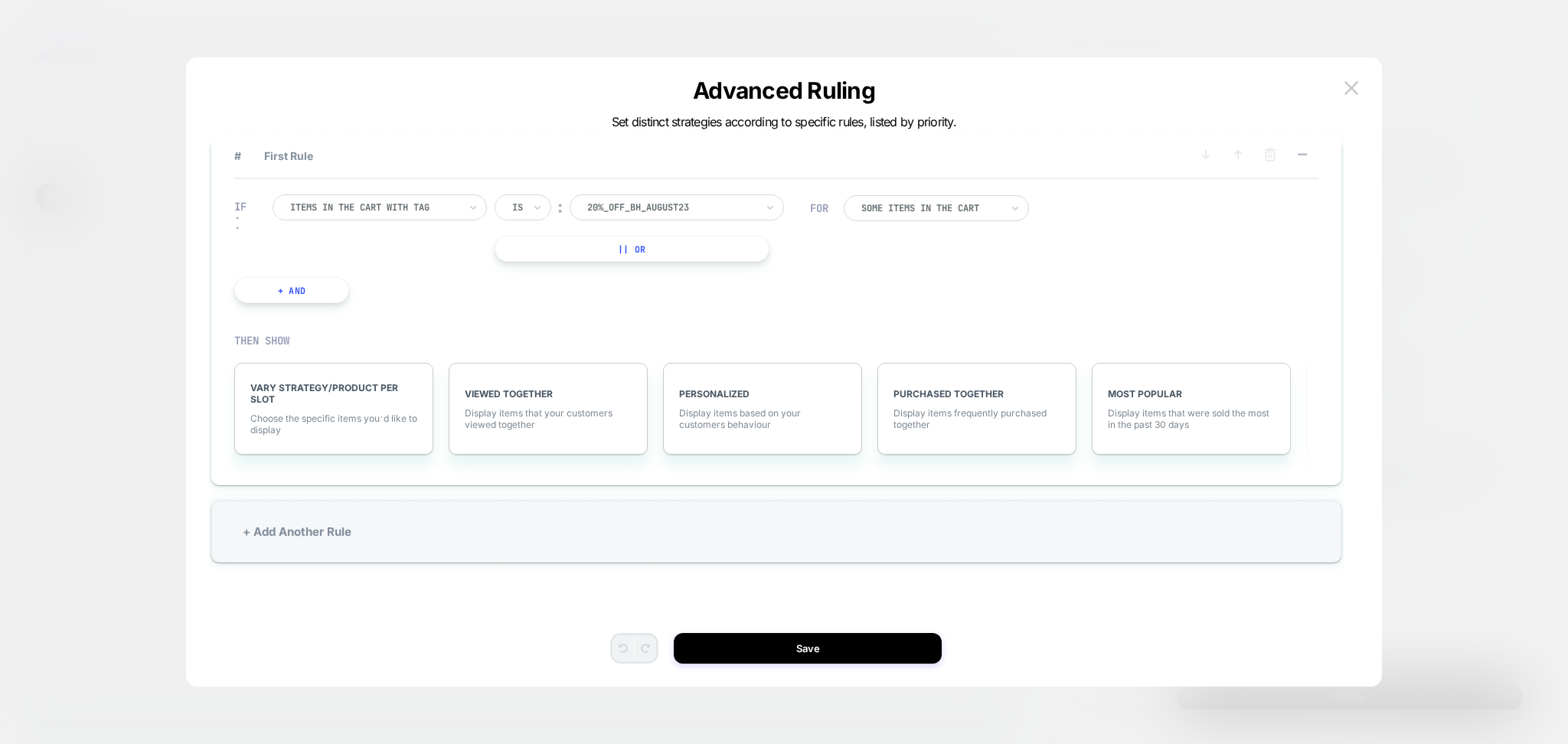
scroll to position [45, 0]
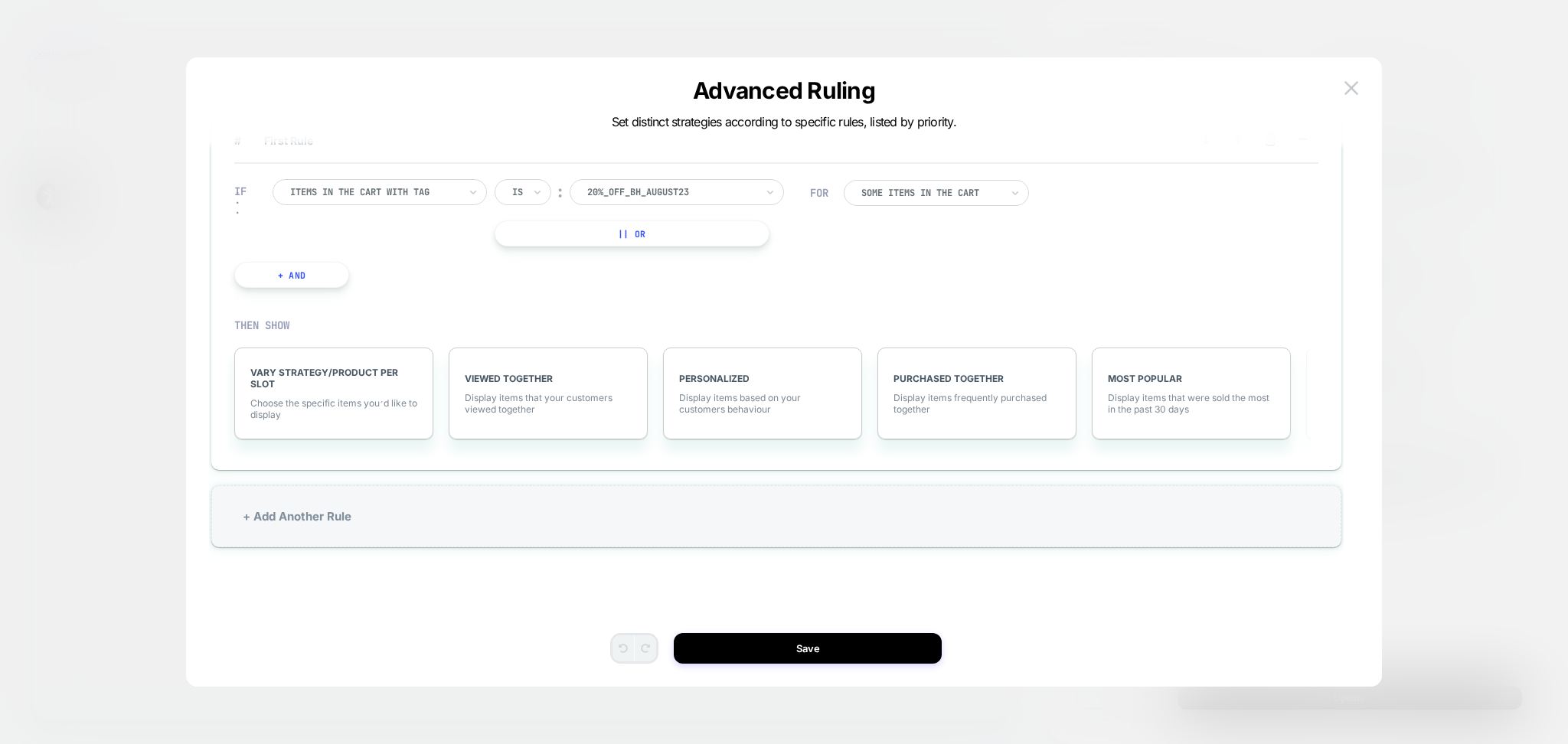
click at [1339, 95] on div "Advanced Ruling Set distinct strategies according to specific rules, listed by …" at bounding box center [784, 102] width 1196 height 15
click at [1347, 91] on img at bounding box center [1352, 87] width 14 height 13
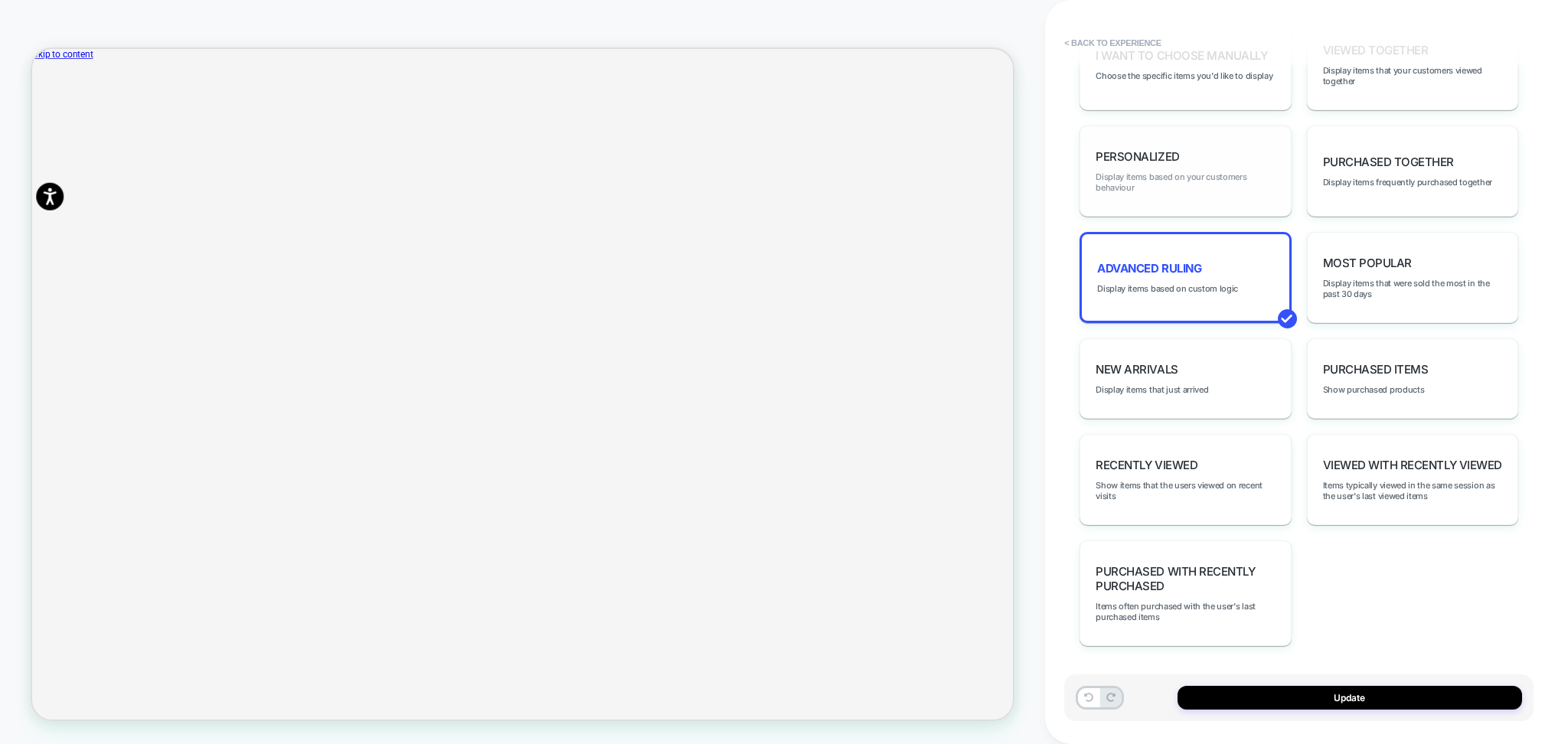
click at [1204, 178] on span "Display items based on your customers behaviour" at bounding box center [1185, 182] width 179 height 21
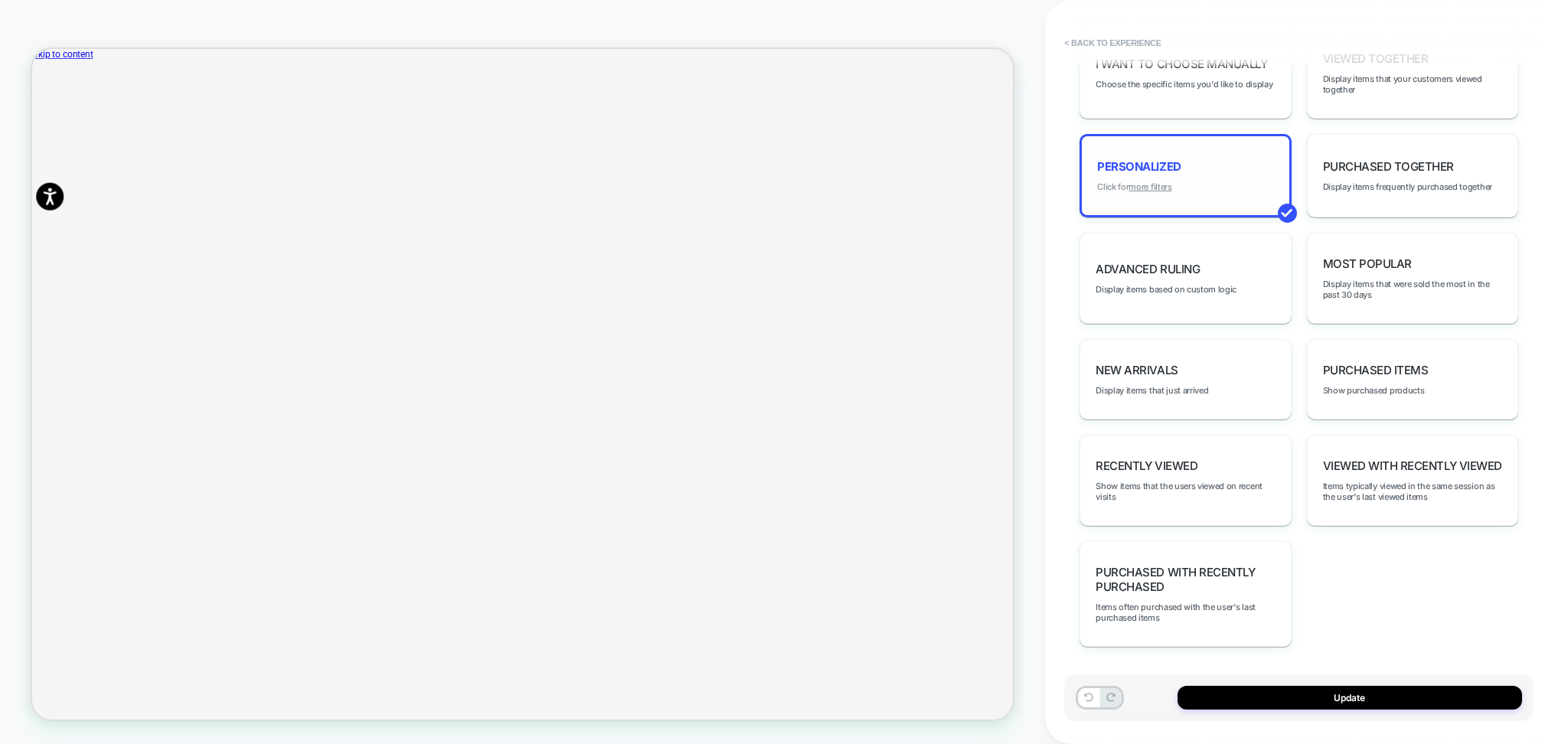
click at [1149, 182] on u "more filters" at bounding box center [1150, 187] width 43 height 11
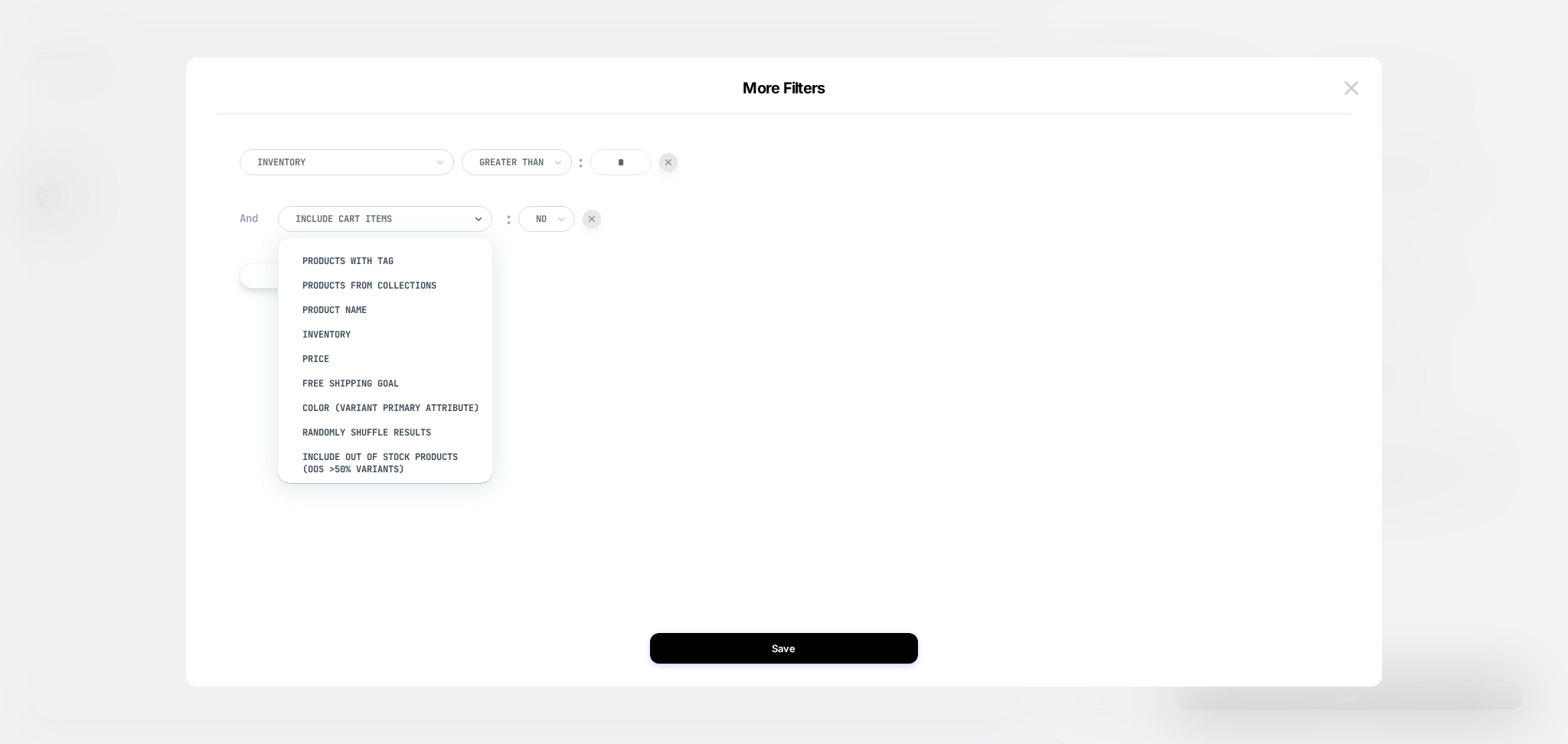
click at [386, 220] on div at bounding box center [379, 219] width 169 height 14
click at [616, 338] on div "Inventory Greater Than ︰ * And option Product Name focused, 3 of 13. 13 results…" at bounding box center [776, 372] width 1150 height 568
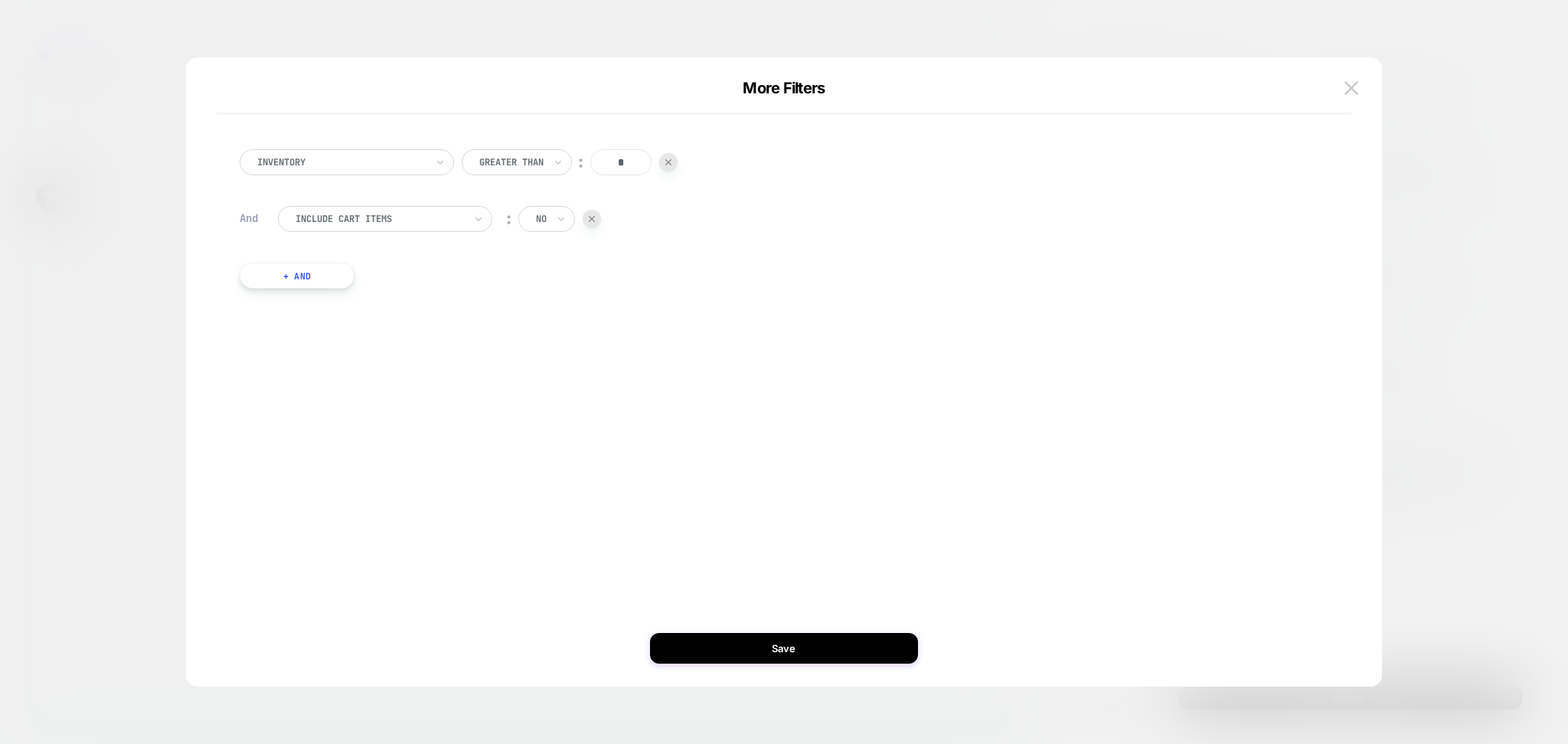
click at [338, 276] on button "+ And" at bounding box center [297, 275] width 115 height 26
click at [438, 295] on div at bounding box center [379, 291] width 169 height 14
type input "****"
click at [413, 301] on div at bounding box center [385, 290] width 214 height 26
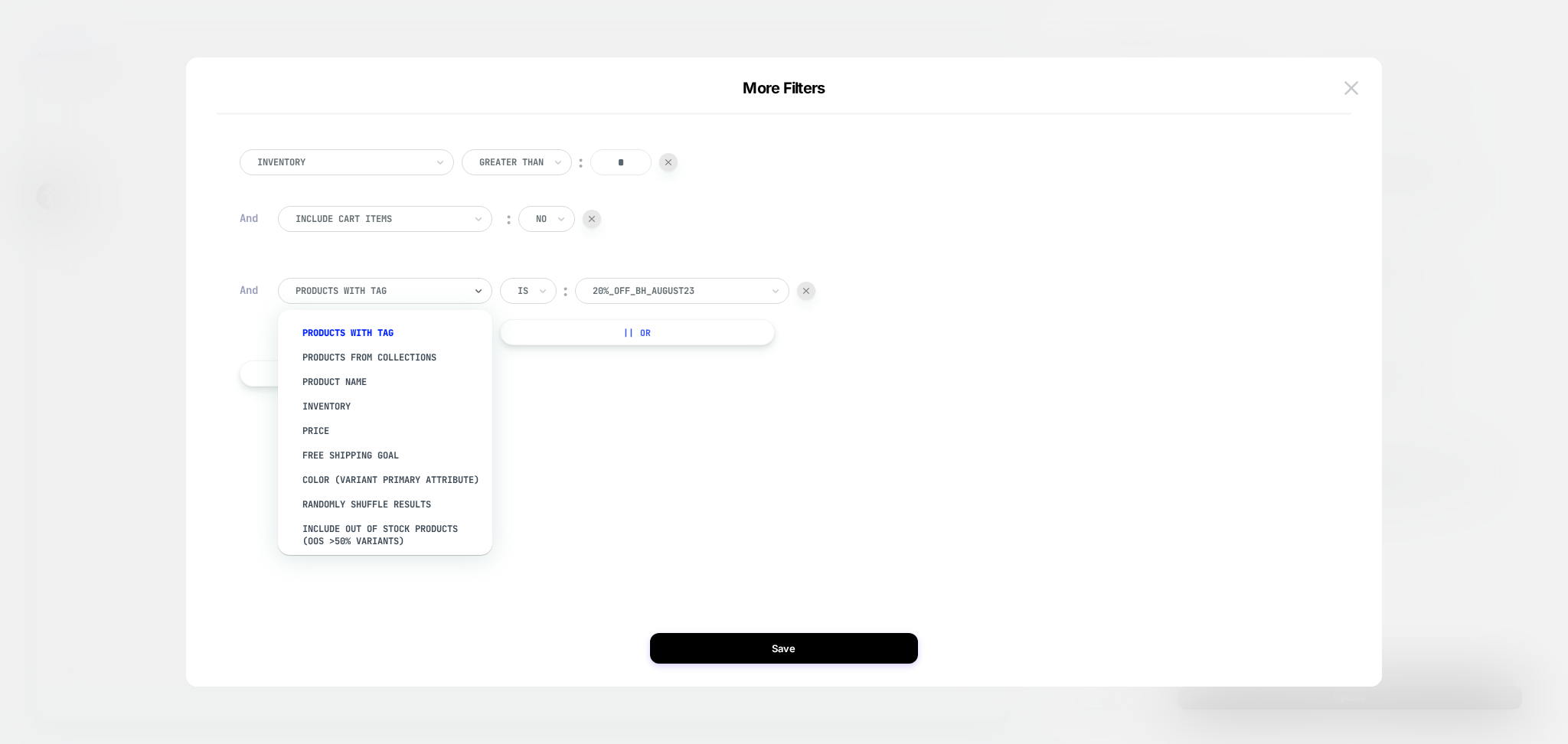
click at [409, 298] on div "products with tag" at bounding box center [379, 290] width 171 height 17
click at [365, 377] on div "Product Name" at bounding box center [393, 382] width 199 height 25
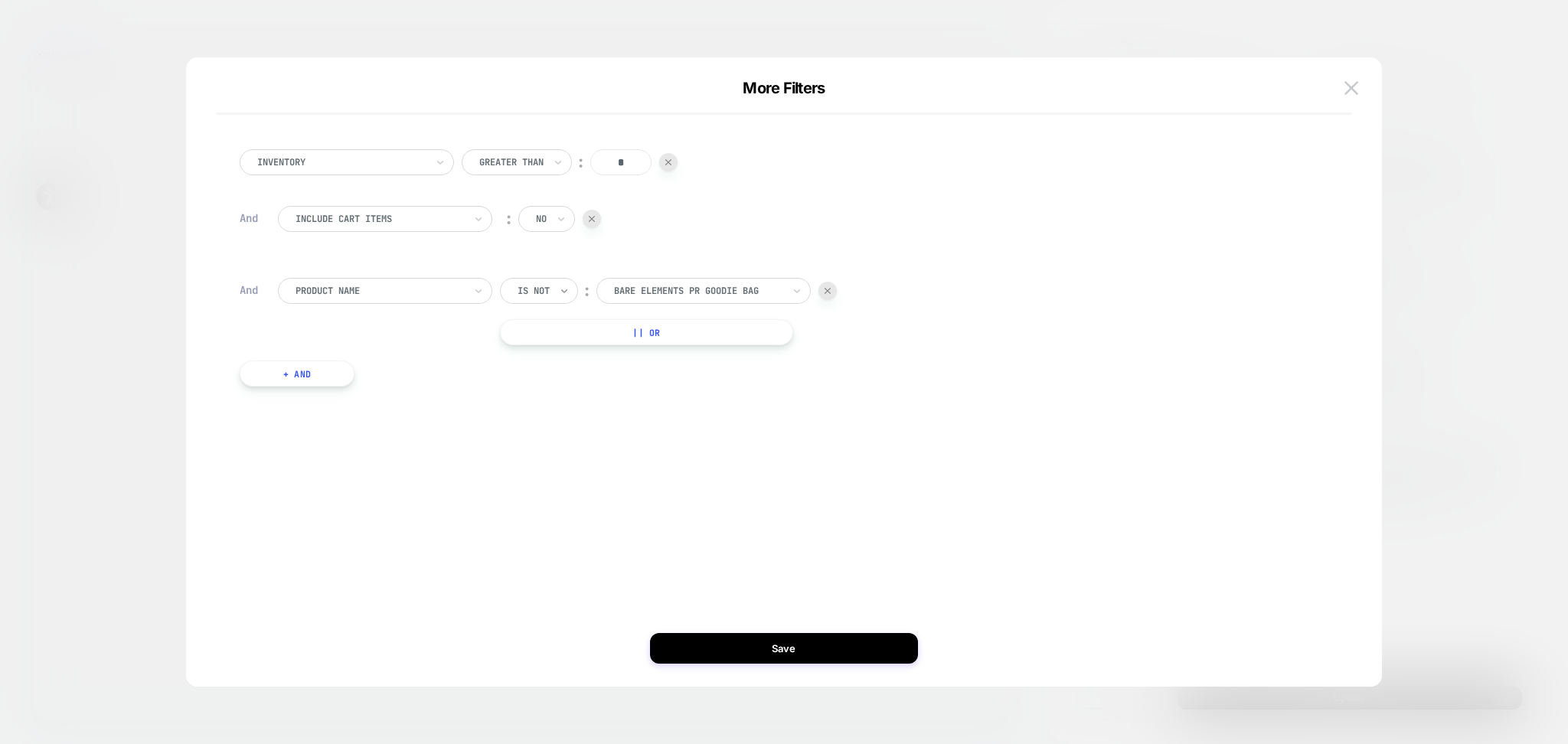
click at [561, 292] on icon at bounding box center [564, 290] width 11 height 15
click at [556, 333] on div "Is" at bounding box center [565, 334] width 100 height 25
click at [659, 298] on div "bare elements pr goodie bag" at bounding box center [677, 290] width 171 height 17
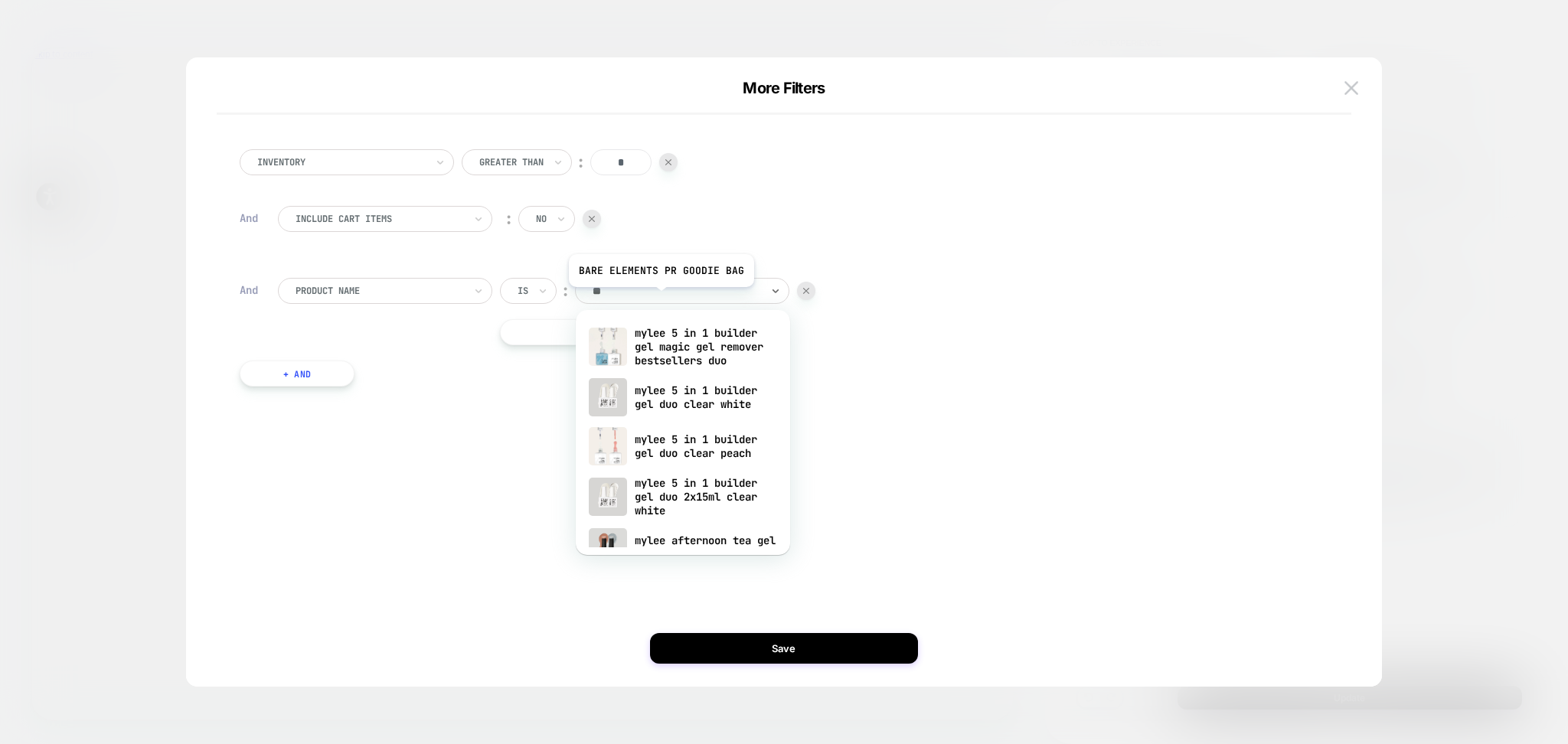
type input "***"
click at [720, 344] on div "mylee 5 in 1 builder gel magic gel remover bestsellers duo" at bounding box center [683, 347] width 199 height 52
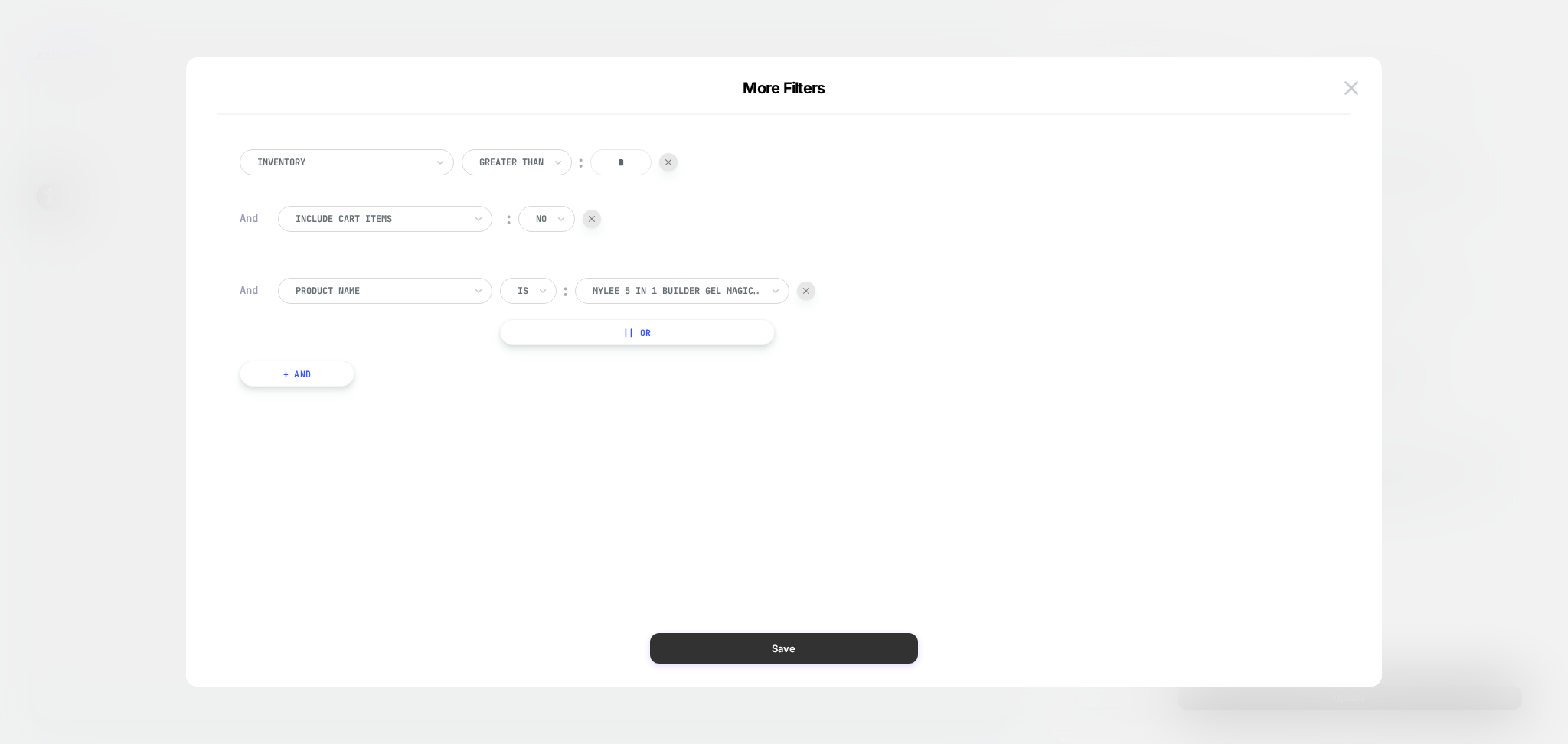
click at [806, 643] on button "Save" at bounding box center [784, 649] width 268 height 31
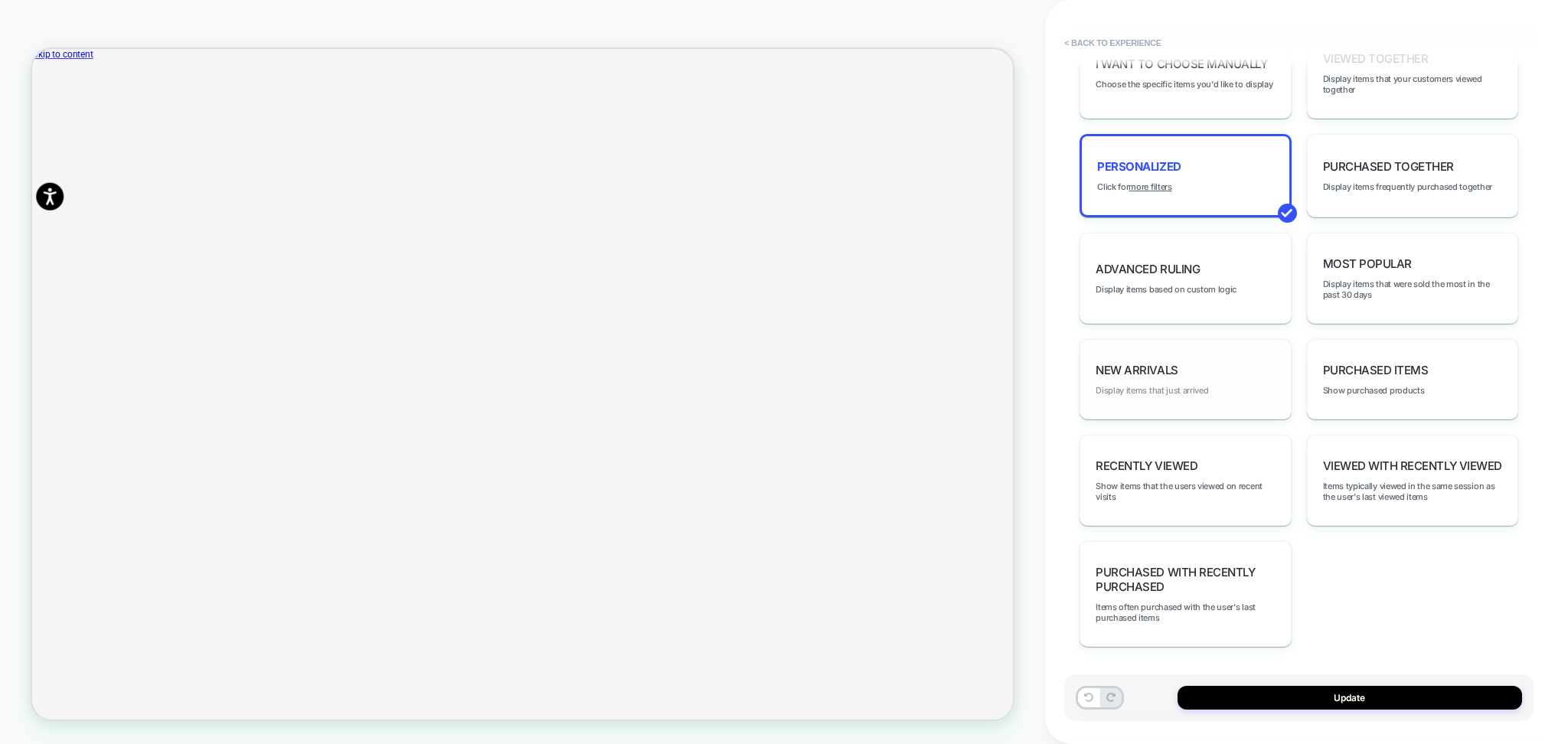
scroll to position [519, 0]
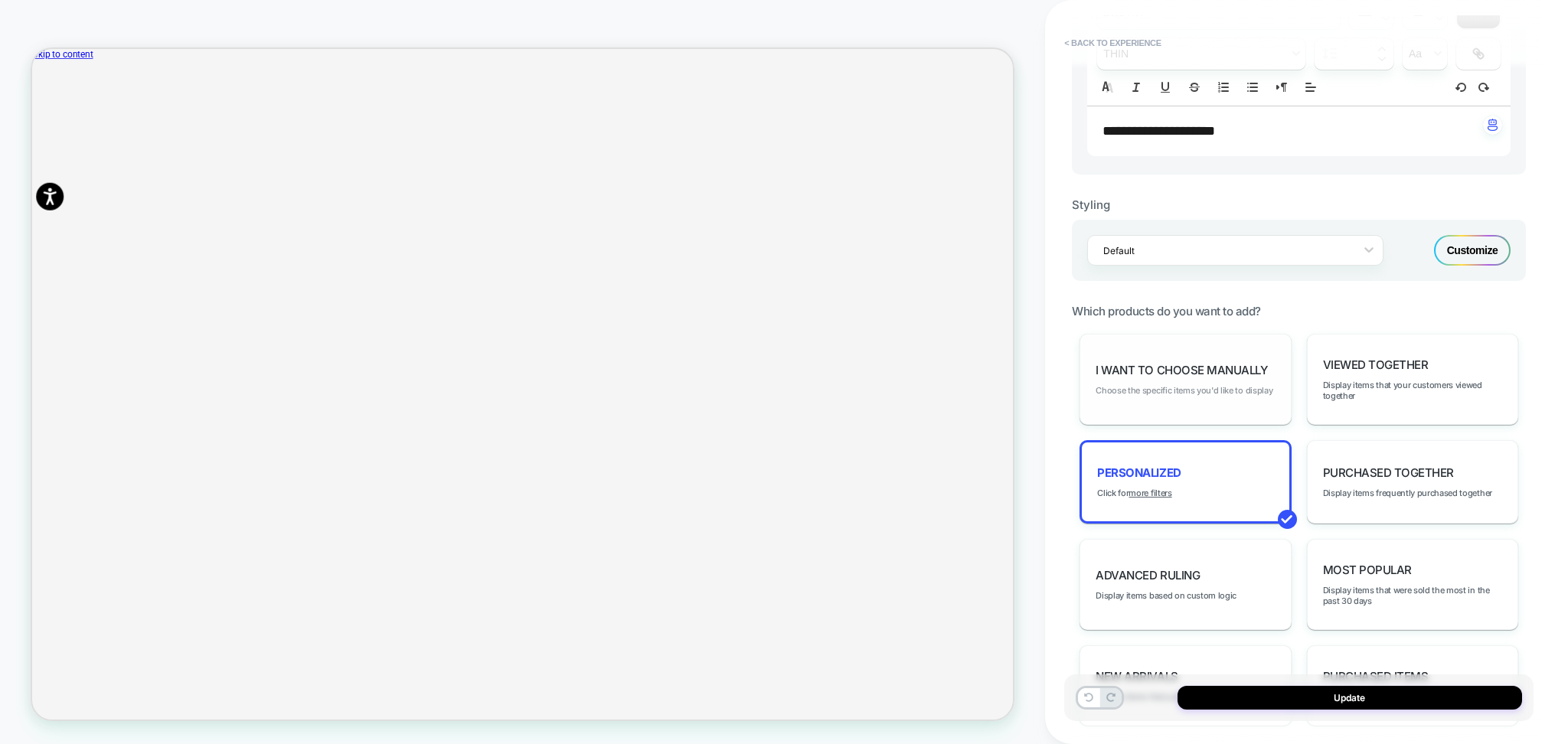
click at [1205, 390] on span "Choose the specific items you'd like to display" at bounding box center [1184, 390] width 176 height 11
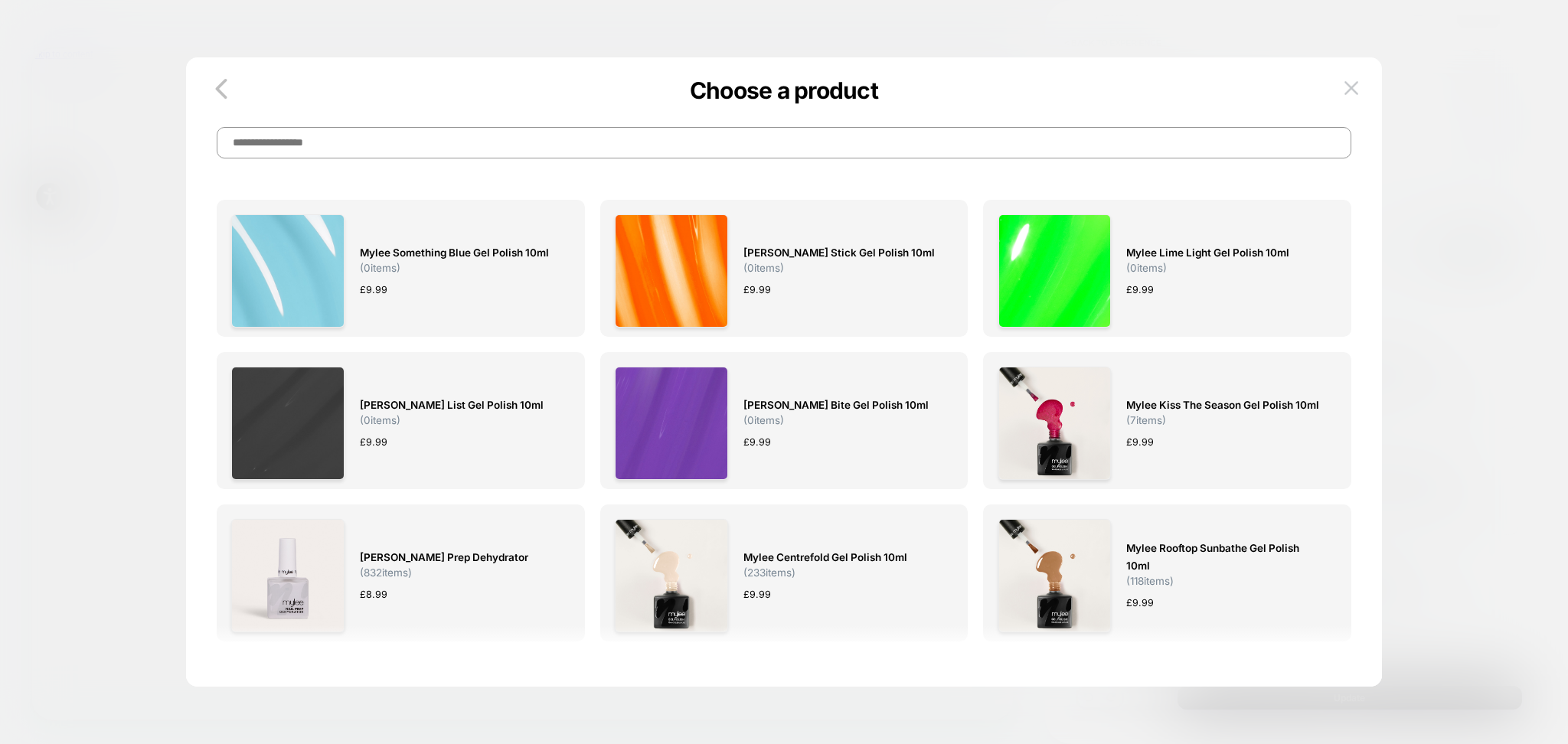
click at [400, 139] on input at bounding box center [784, 143] width 1135 height 32
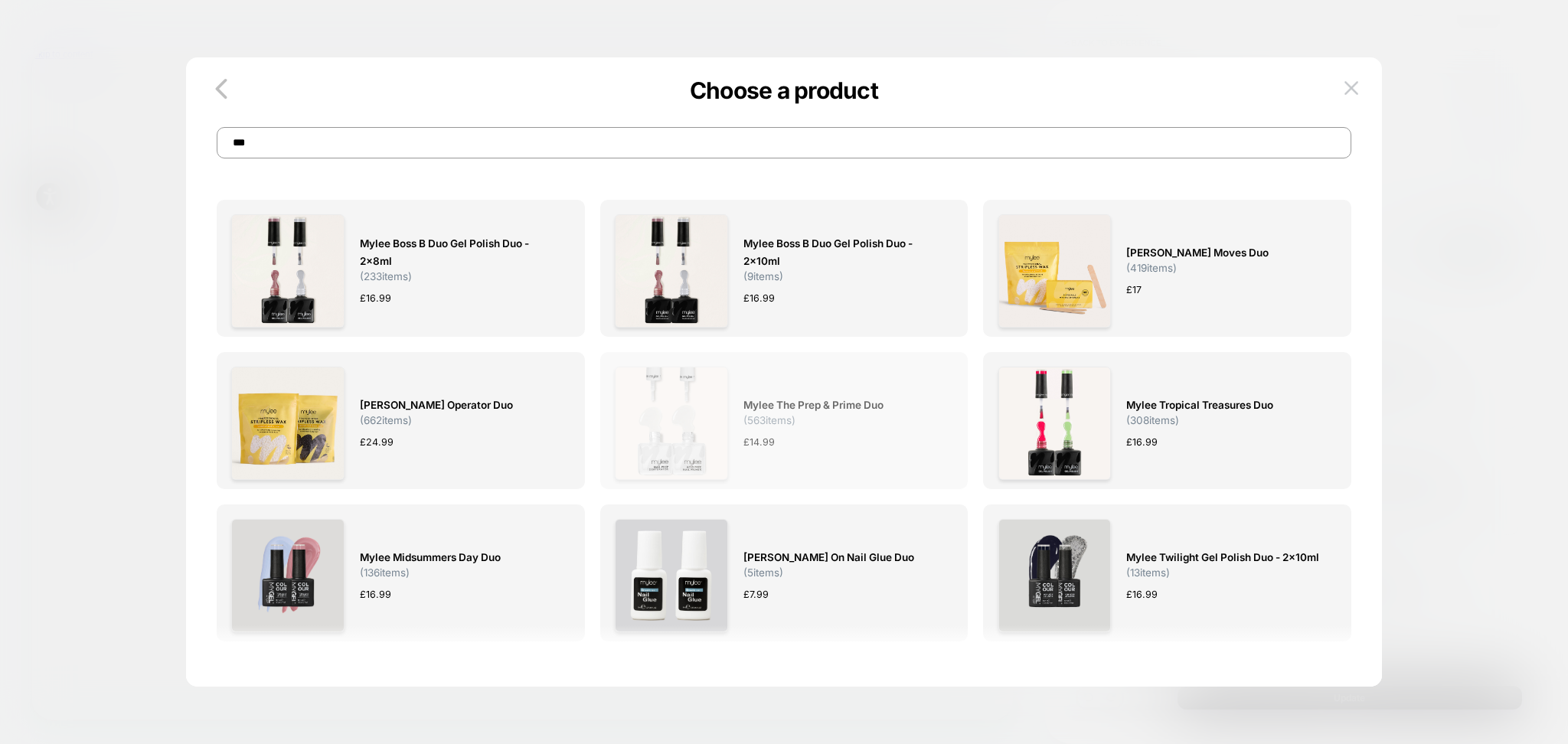
type input "***"
click at [807, 440] on div "£ 14.99" at bounding box center [840, 442] width 194 height 16
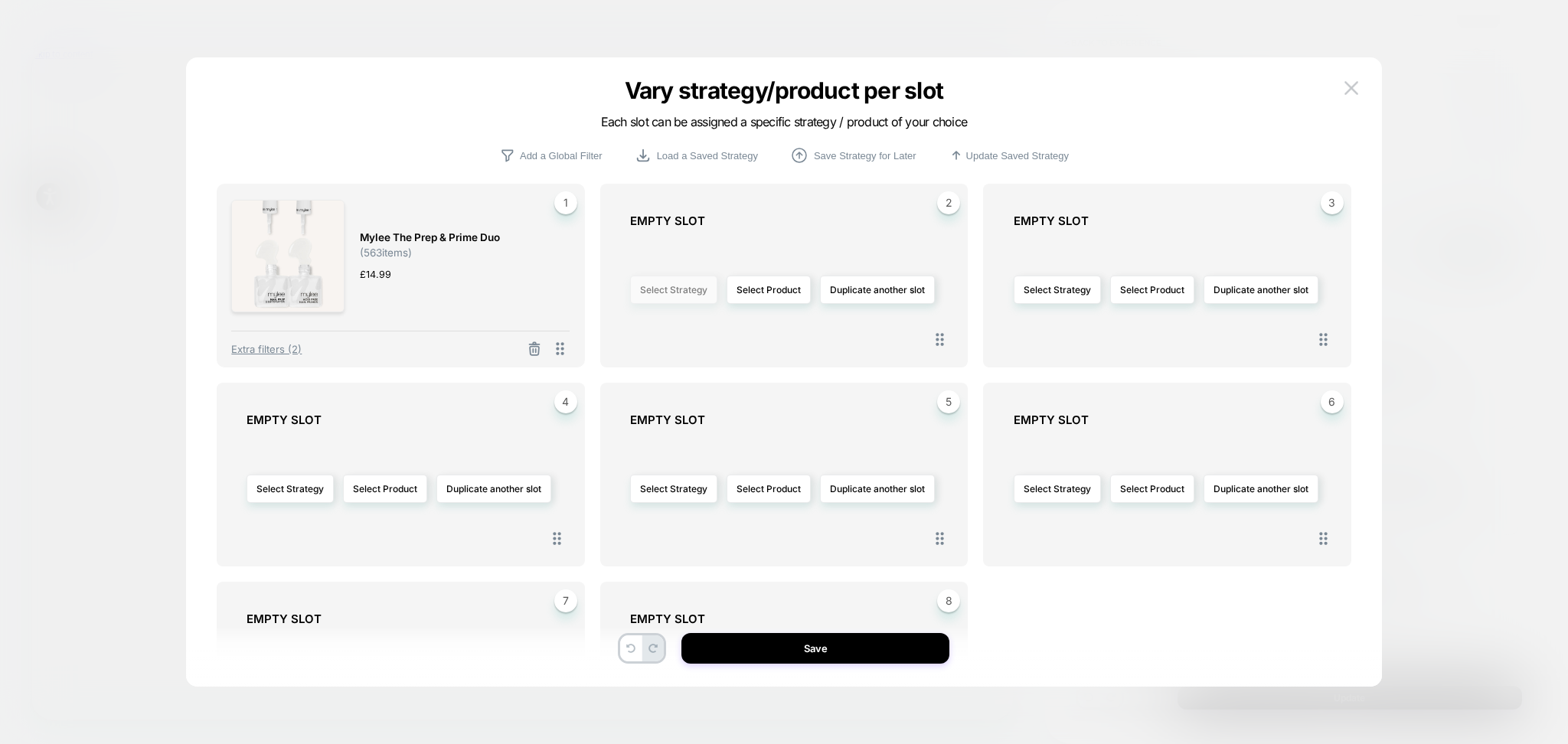
click at [673, 292] on button "Select Strategy" at bounding box center [673, 289] width 87 height 28
click at [664, 337] on span "Viewed Together" at bounding box center [631, 334] width 74 height 11
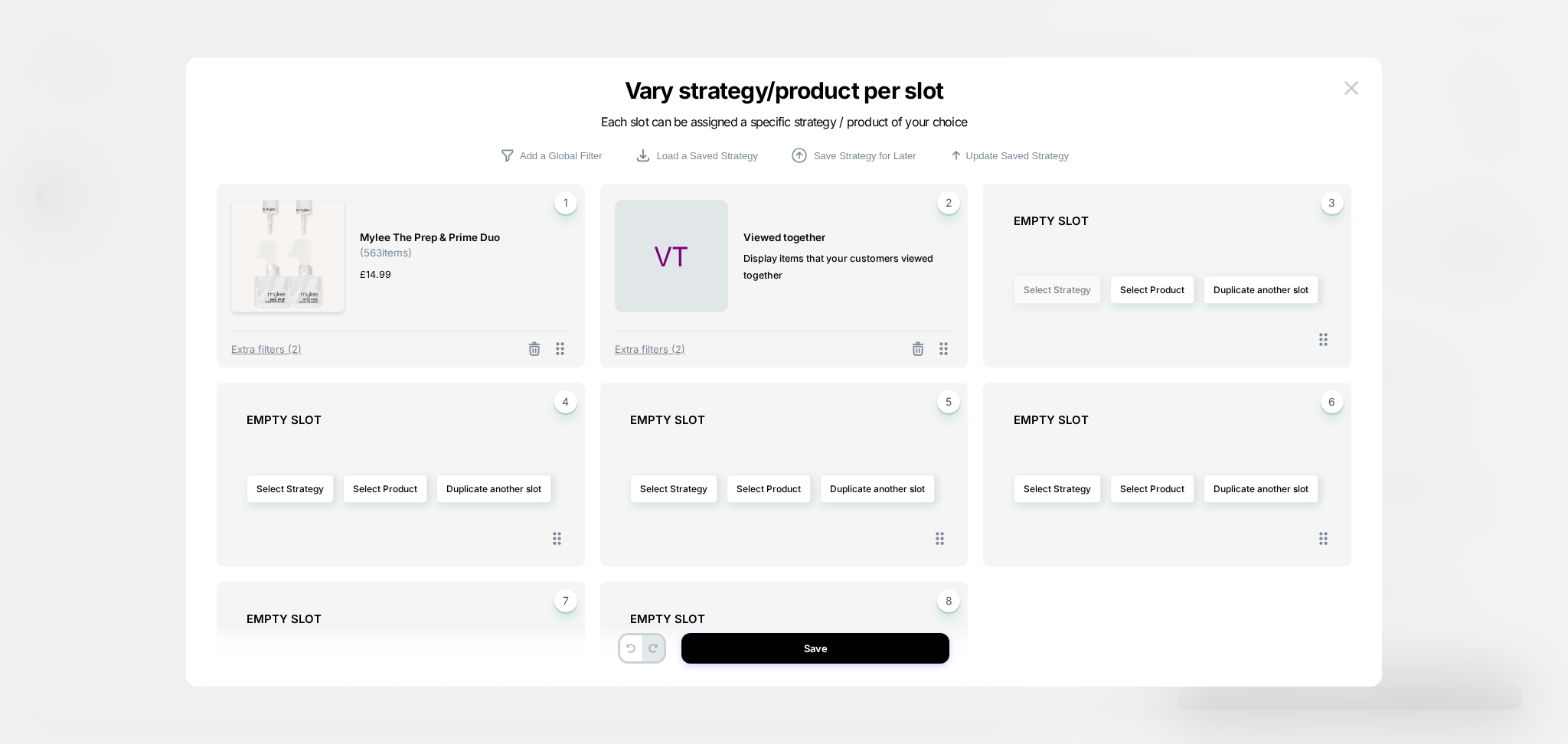
click at [1068, 292] on button "Select Strategy" at bounding box center [1057, 289] width 87 height 28
click at [989, 333] on span "Viewed Together" at bounding box center [1014, 334] width 74 height 11
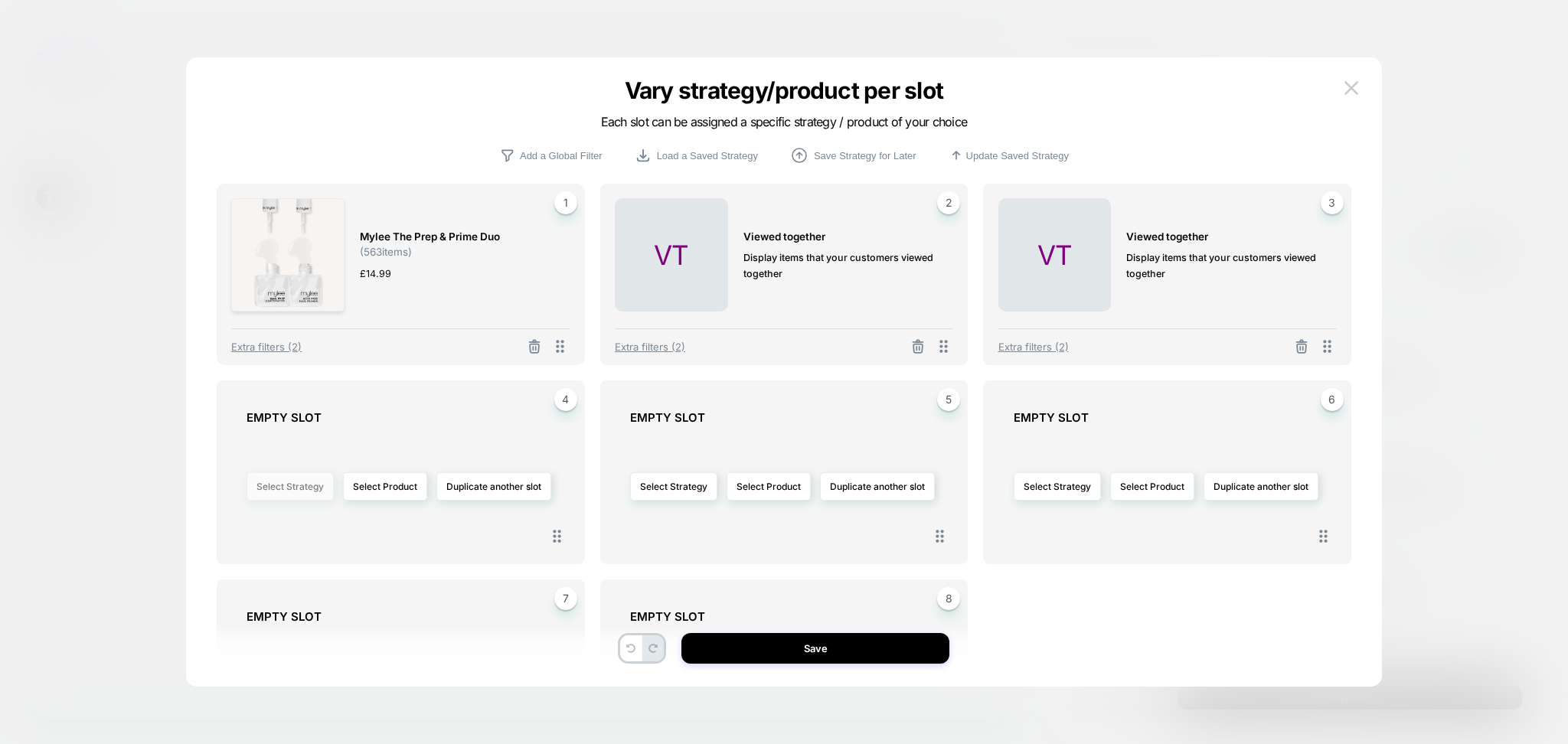
click at [315, 496] on button "Select Strategy" at bounding box center [289, 486] width 87 height 28
click at [303, 531] on div "Viewed Together personalized Purchased Together Most Popular New Arrivals Purch…" at bounding box center [289, 617] width 191 height 217
click at [266, 524] on div "Viewed Together personalized Purchased Together Most Popular New Arrivals Purch…" at bounding box center [289, 617] width 191 height 217
click at [265, 536] on span "Viewed Together" at bounding box center [248, 532] width 74 height 11
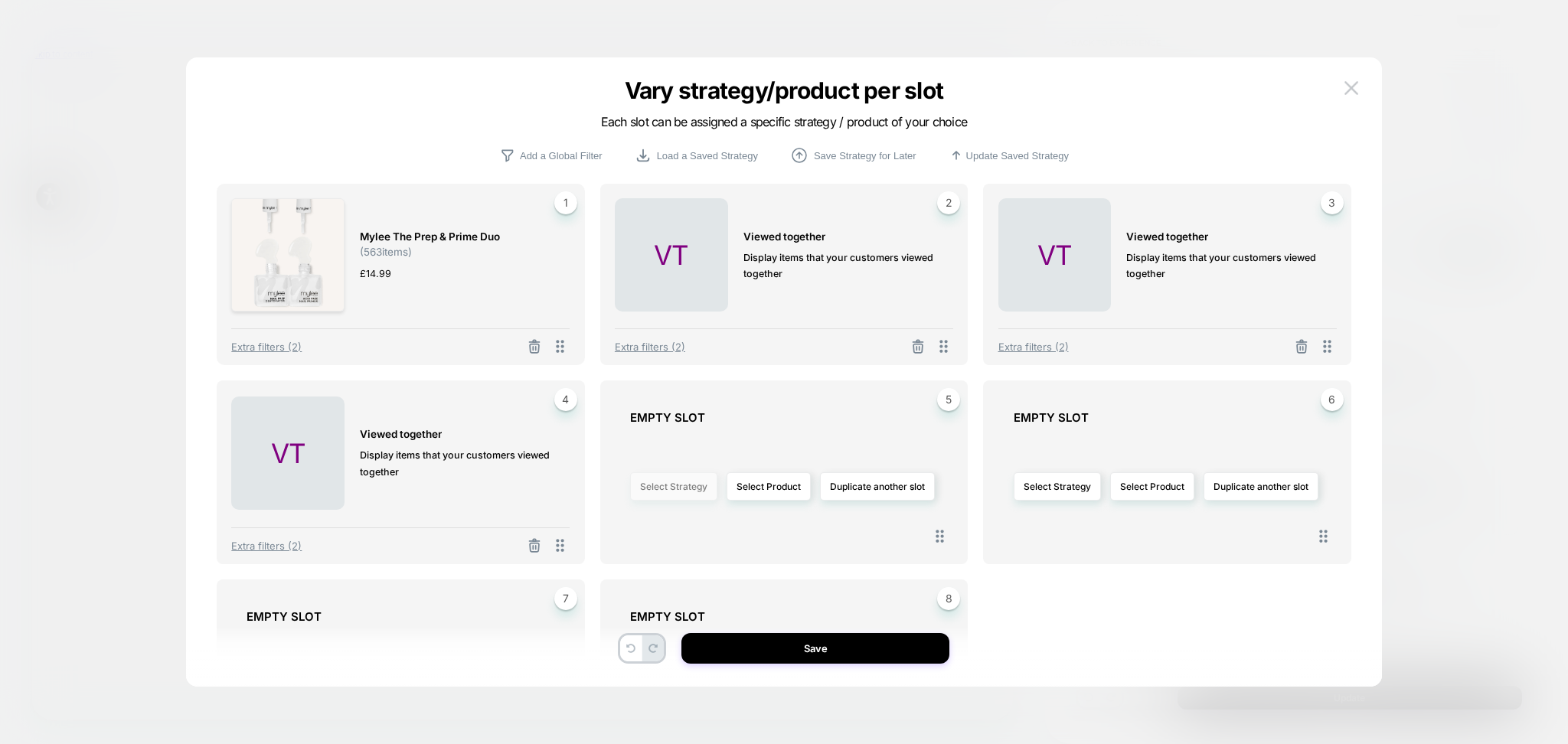
click at [680, 488] on button "Select Strategy" at bounding box center [673, 486] width 87 height 28
click at [597, 533] on span "Viewed Together" at bounding box center [631, 532] width 74 height 11
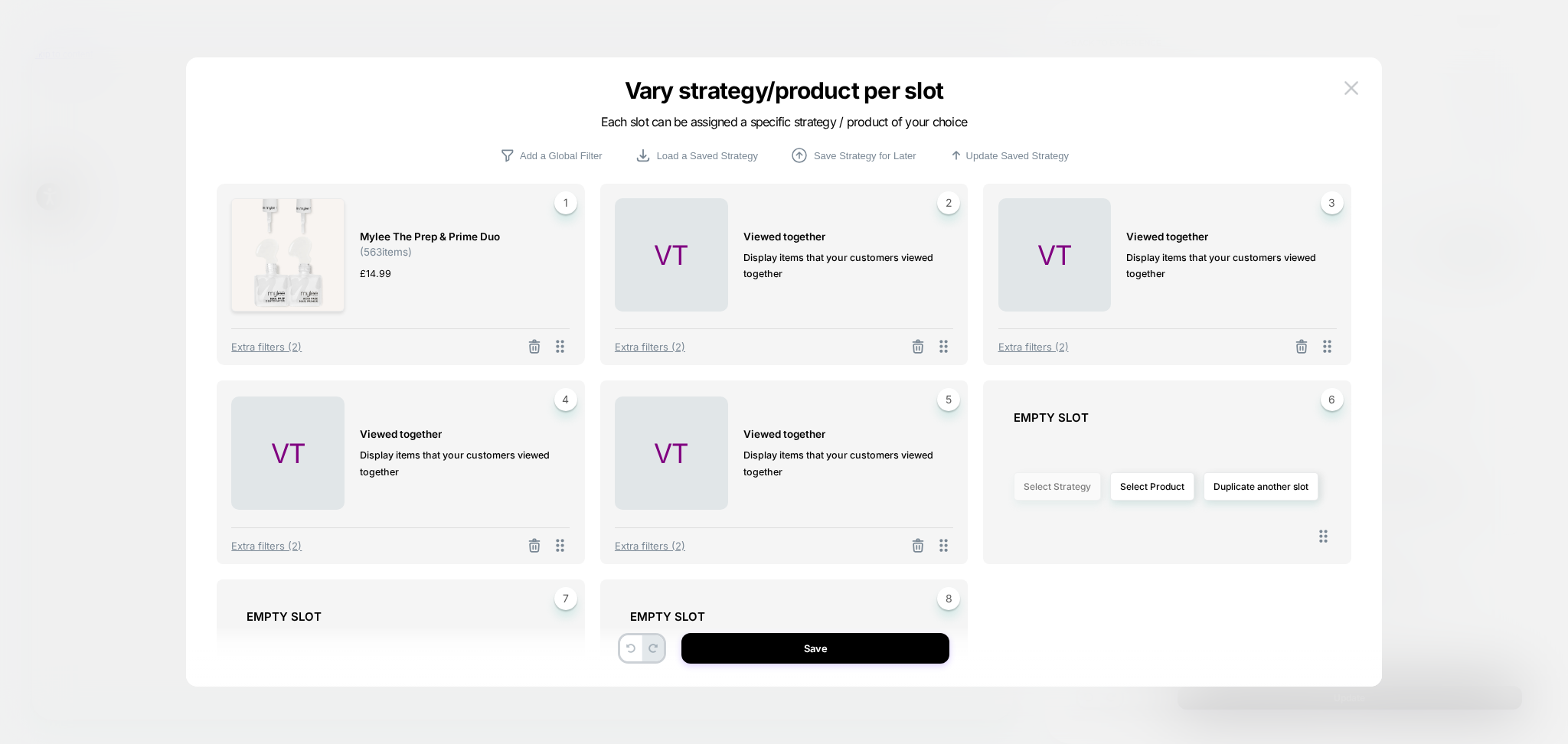
click at [1071, 489] on button "Select Strategy" at bounding box center [1057, 486] width 87 height 28
drag, startPoint x: 994, startPoint y: 537, endPoint x: 972, endPoint y: 532, distance: 22.6
click at [994, 536] on span "Viewed Together" at bounding box center [1014, 532] width 74 height 11
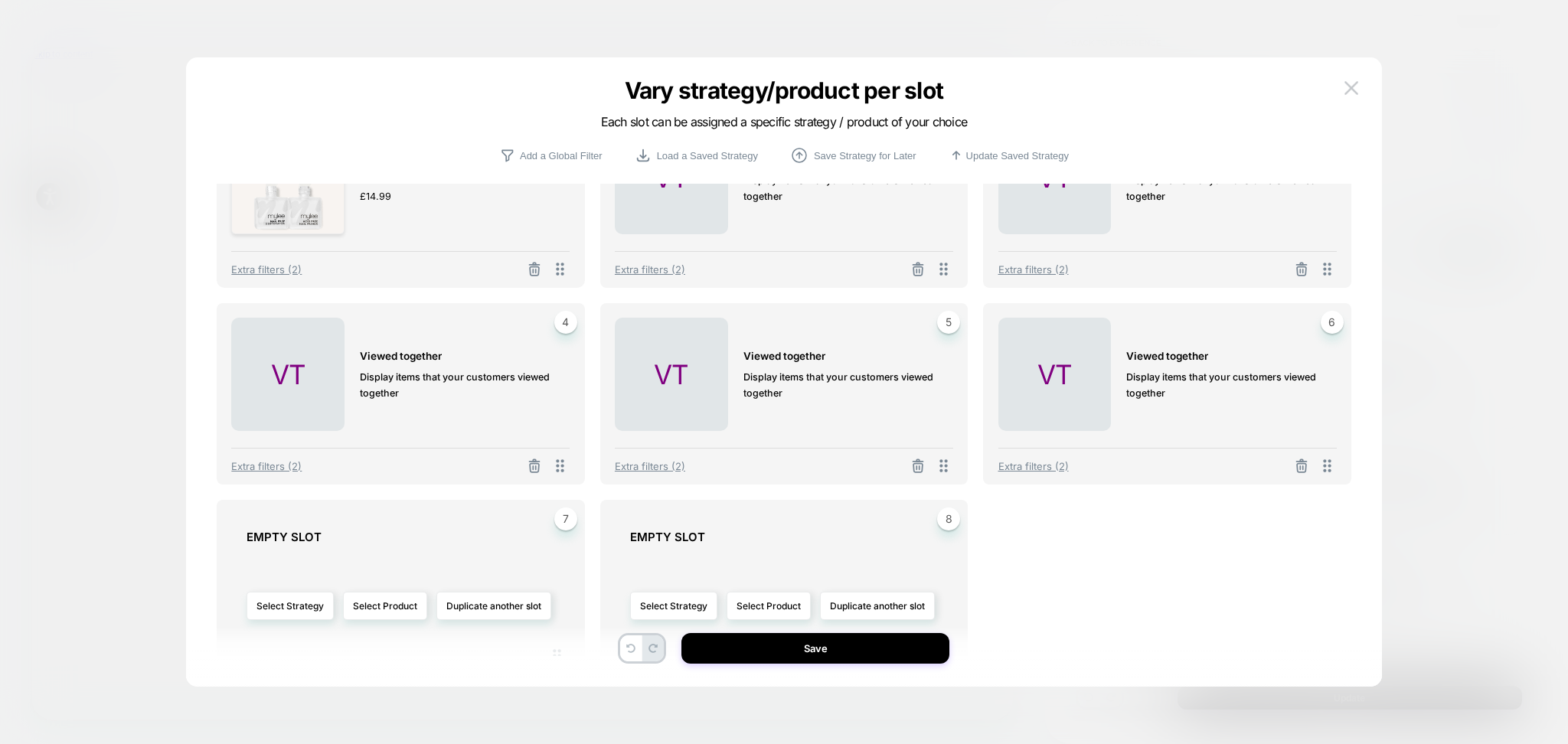
scroll to position [143, 0]
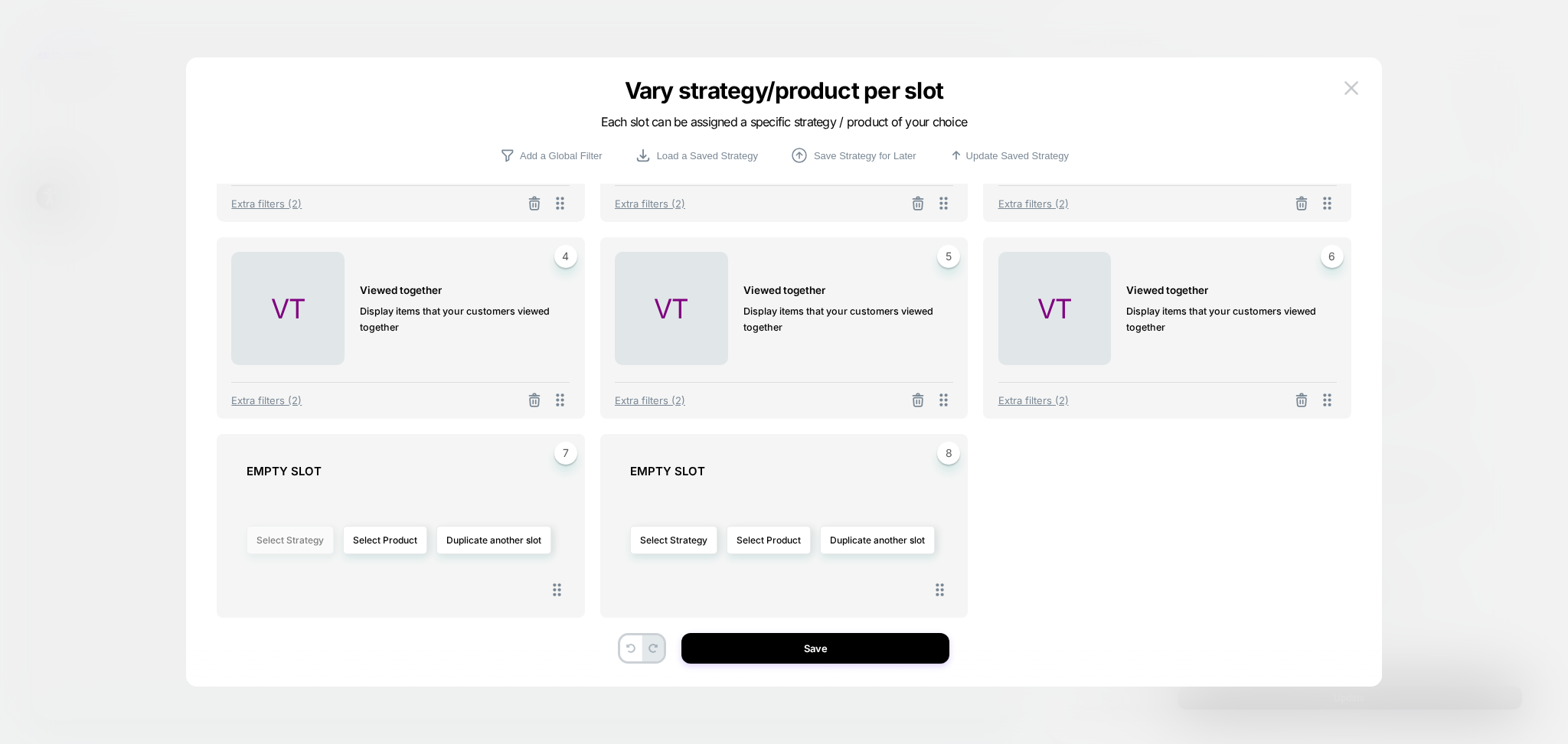
click at [263, 538] on button "Select Strategy" at bounding box center [289, 540] width 87 height 28
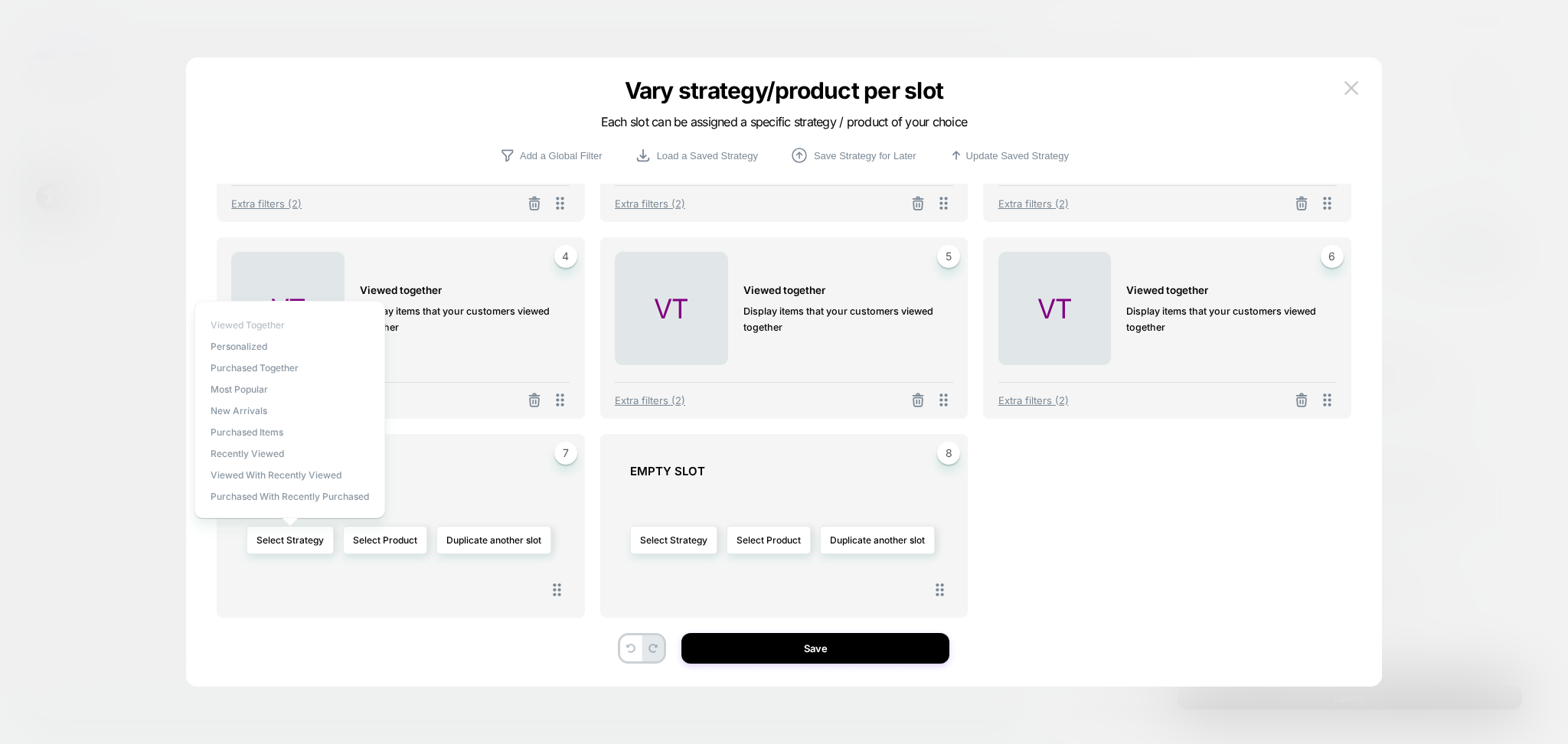
click at [259, 327] on span "Viewed Together" at bounding box center [248, 325] width 74 height 11
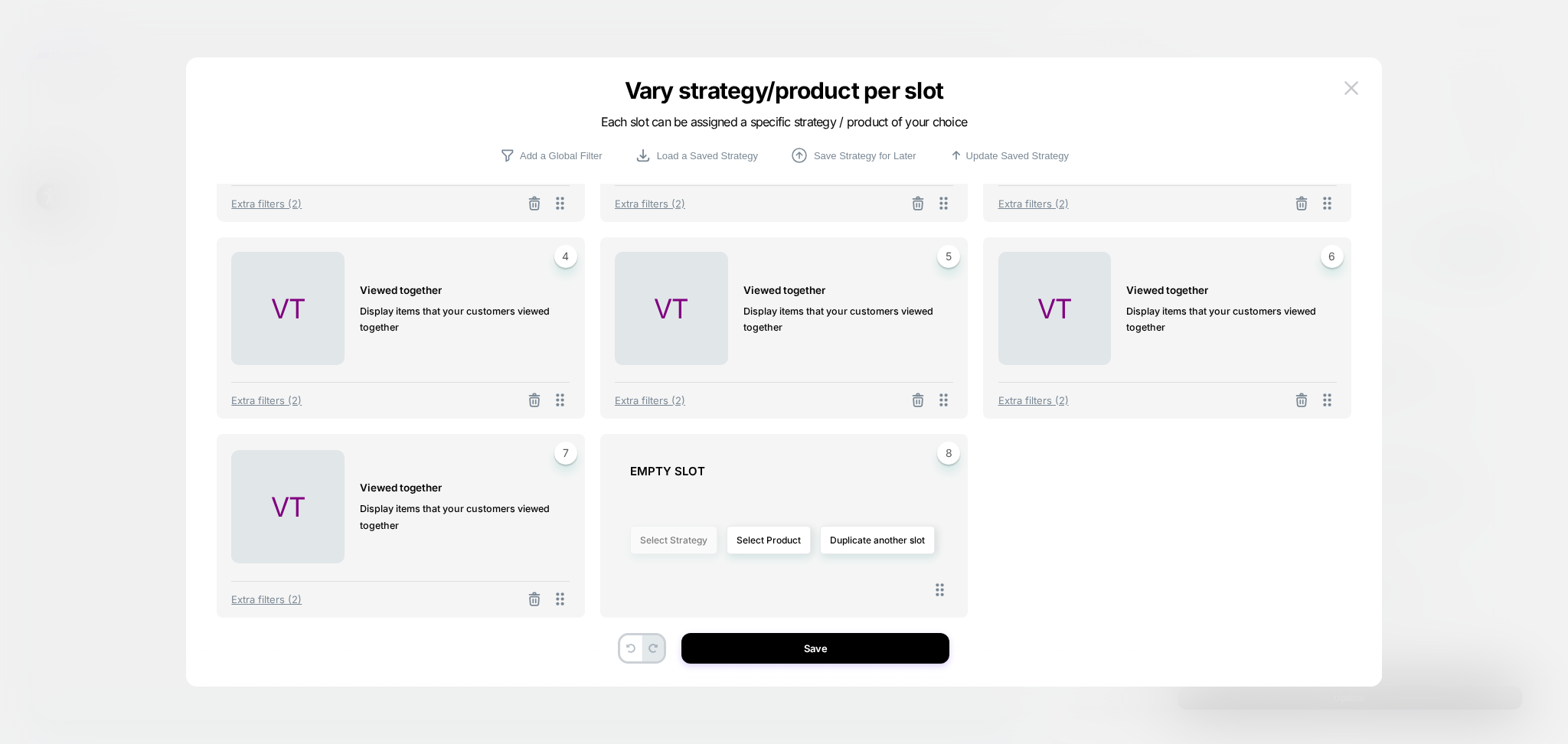
click at [690, 546] on button "Select Strategy" at bounding box center [673, 540] width 87 height 28
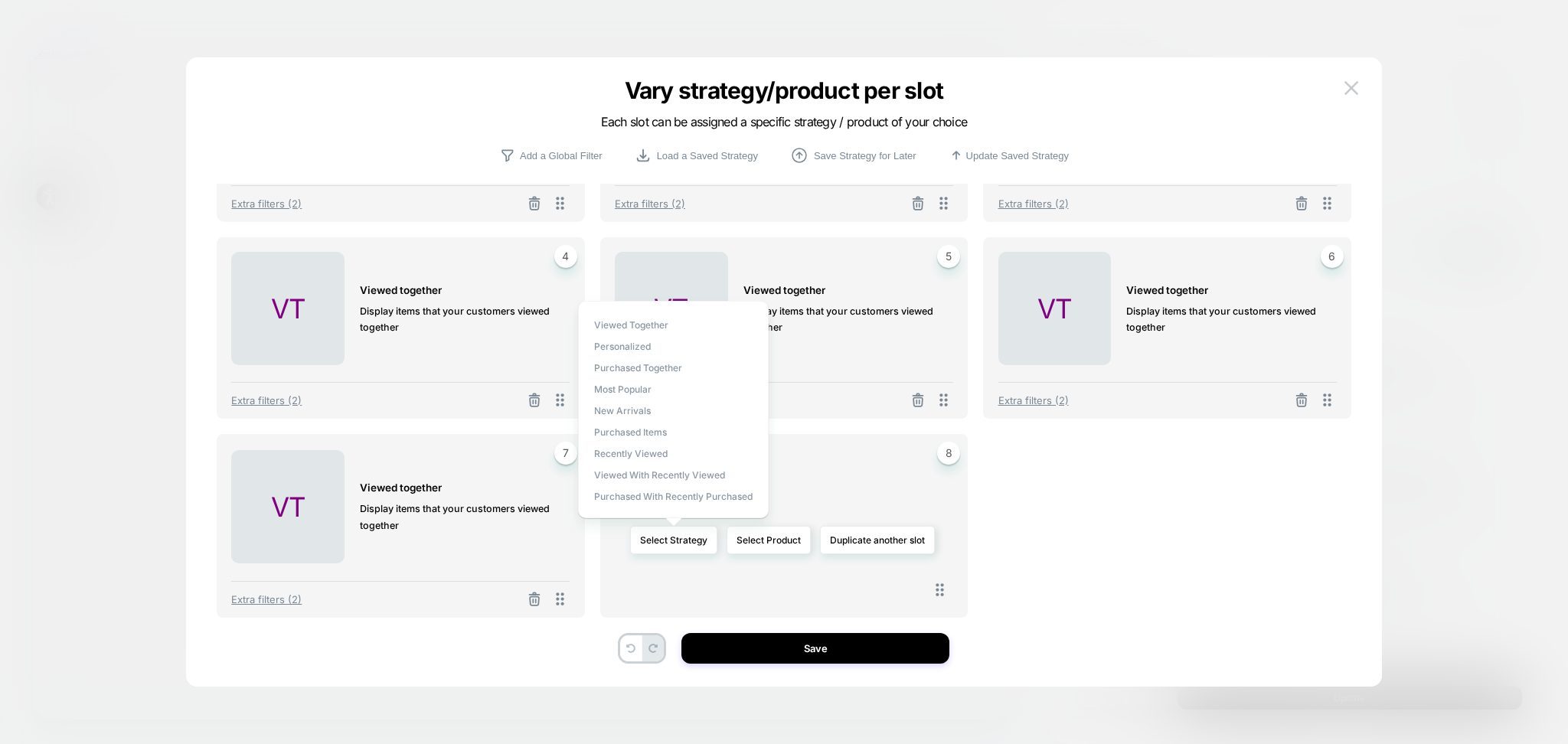
click at [615, 333] on div "Viewed Together personalized Purchased Together Most Popular New Arrivals Purch…" at bounding box center [673, 410] width 191 height 217
click at [615, 329] on span "Viewed Together" at bounding box center [631, 325] width 74 height 11
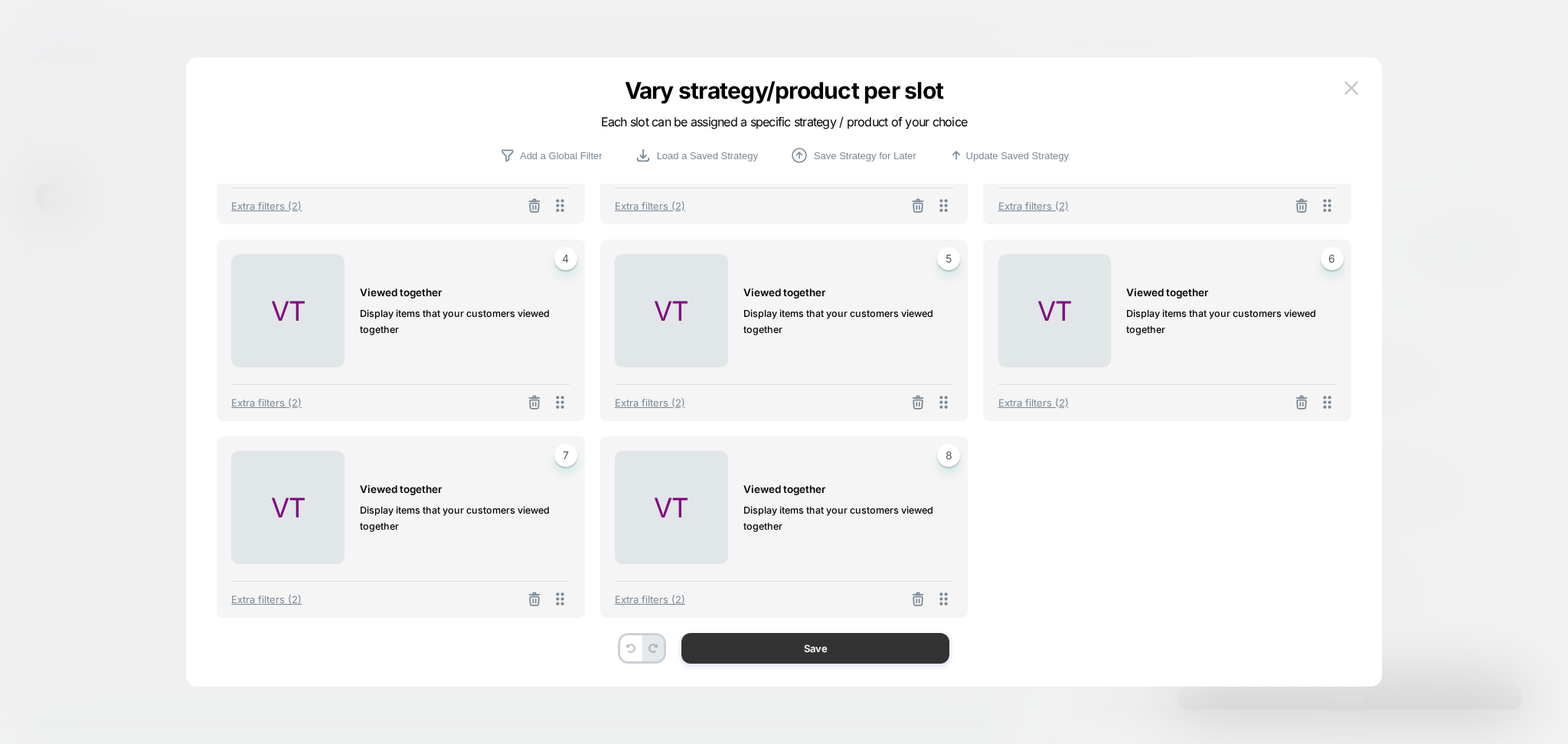
click at [782, 641] on button "Save" at bounding box center [815, 649] width 268 height 31
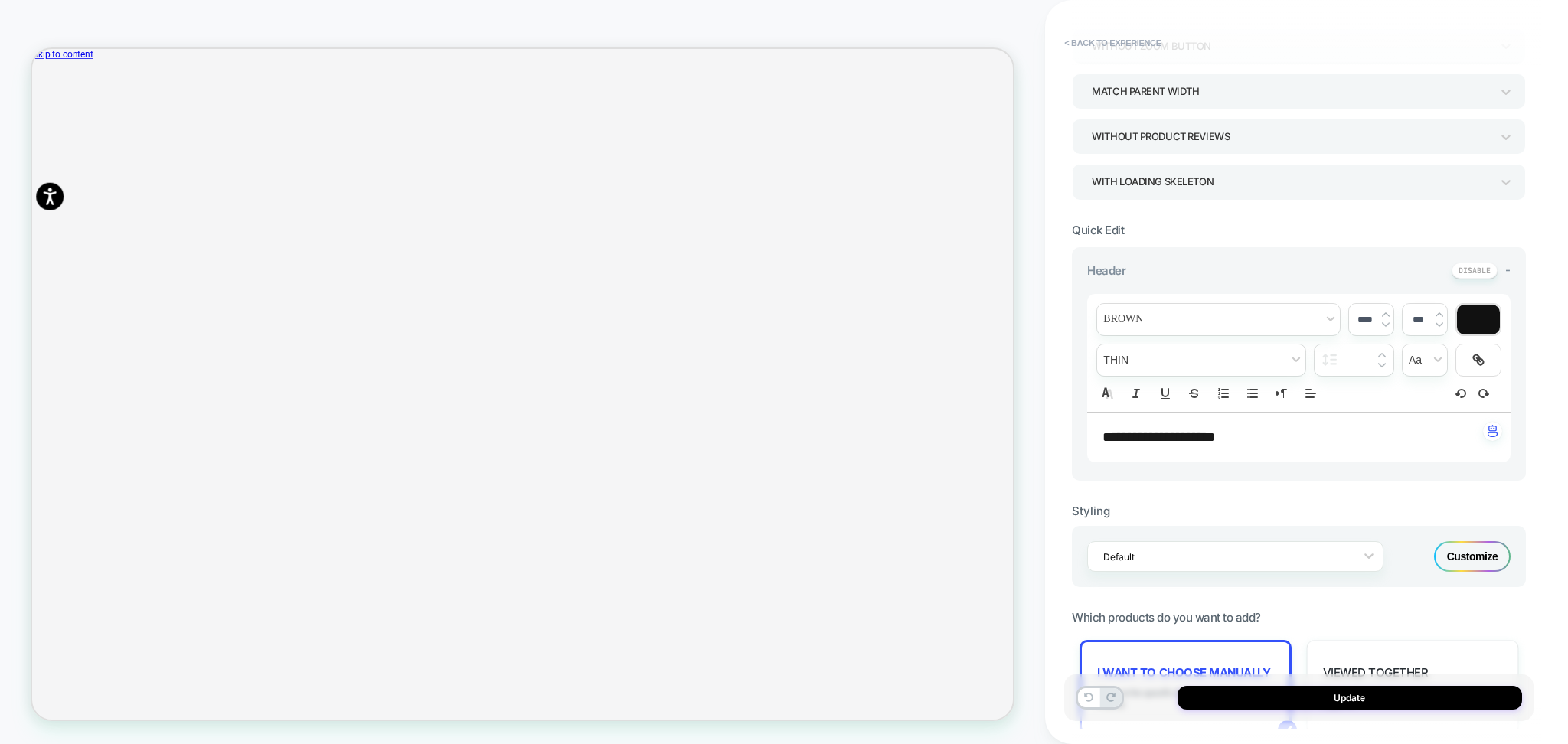
scroll to position [0, 0]
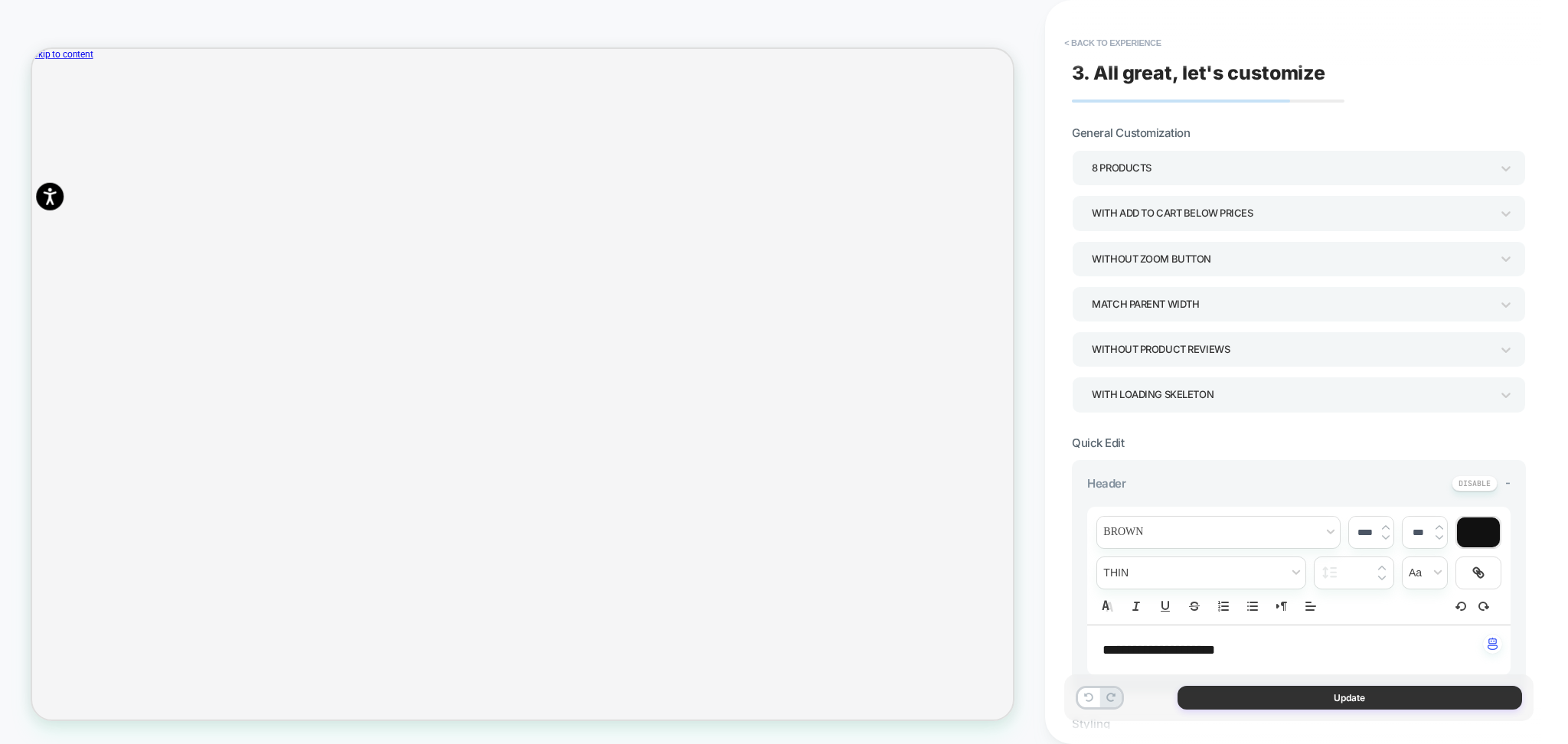
click at [1272, 703] on button "Update" at bounding box center [1349, 697] width 344 height 24
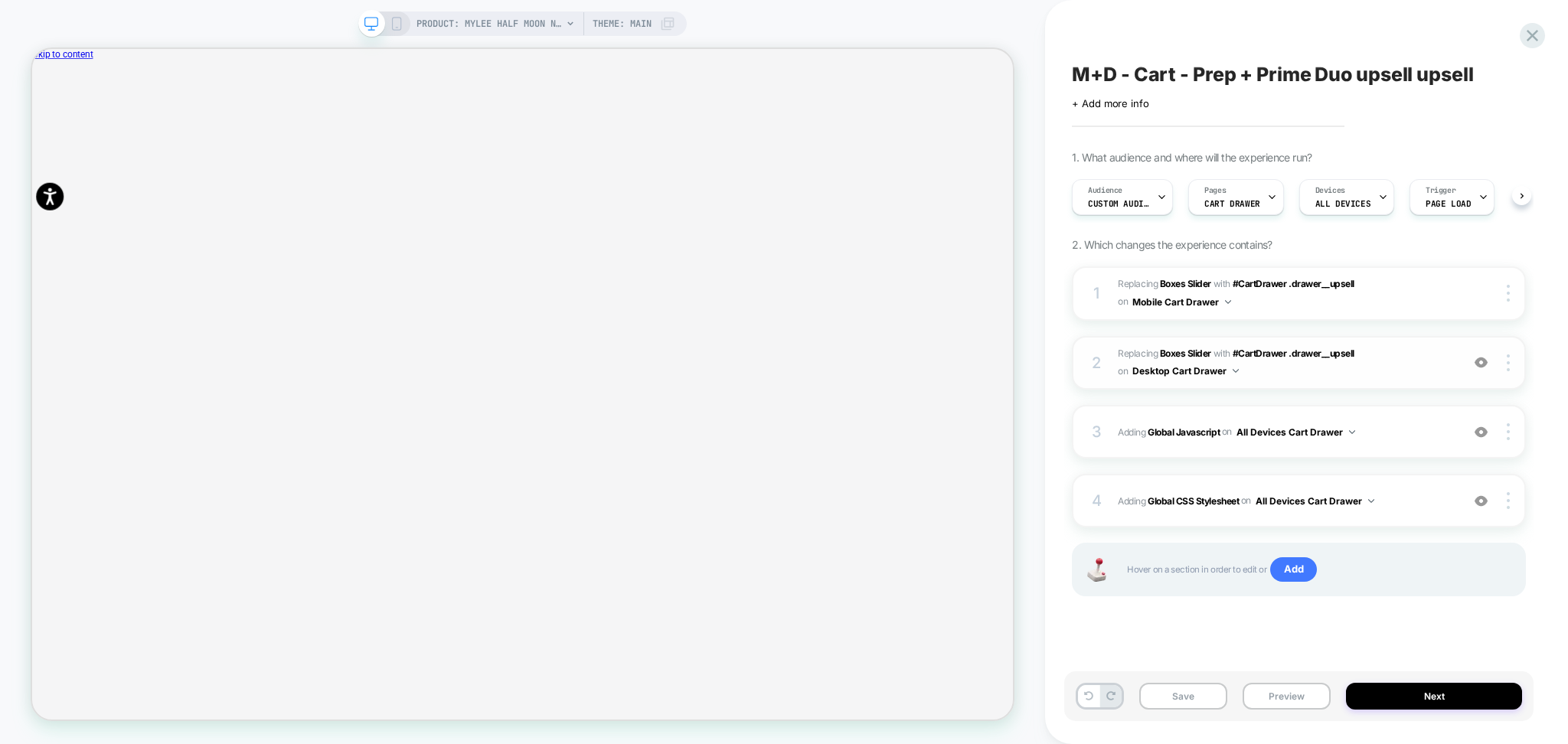
scroll to position [0, 1]
click at [1149, 207] on div "Audience Custom Audience" at bounding box center [1118, 197] width 92 height 34
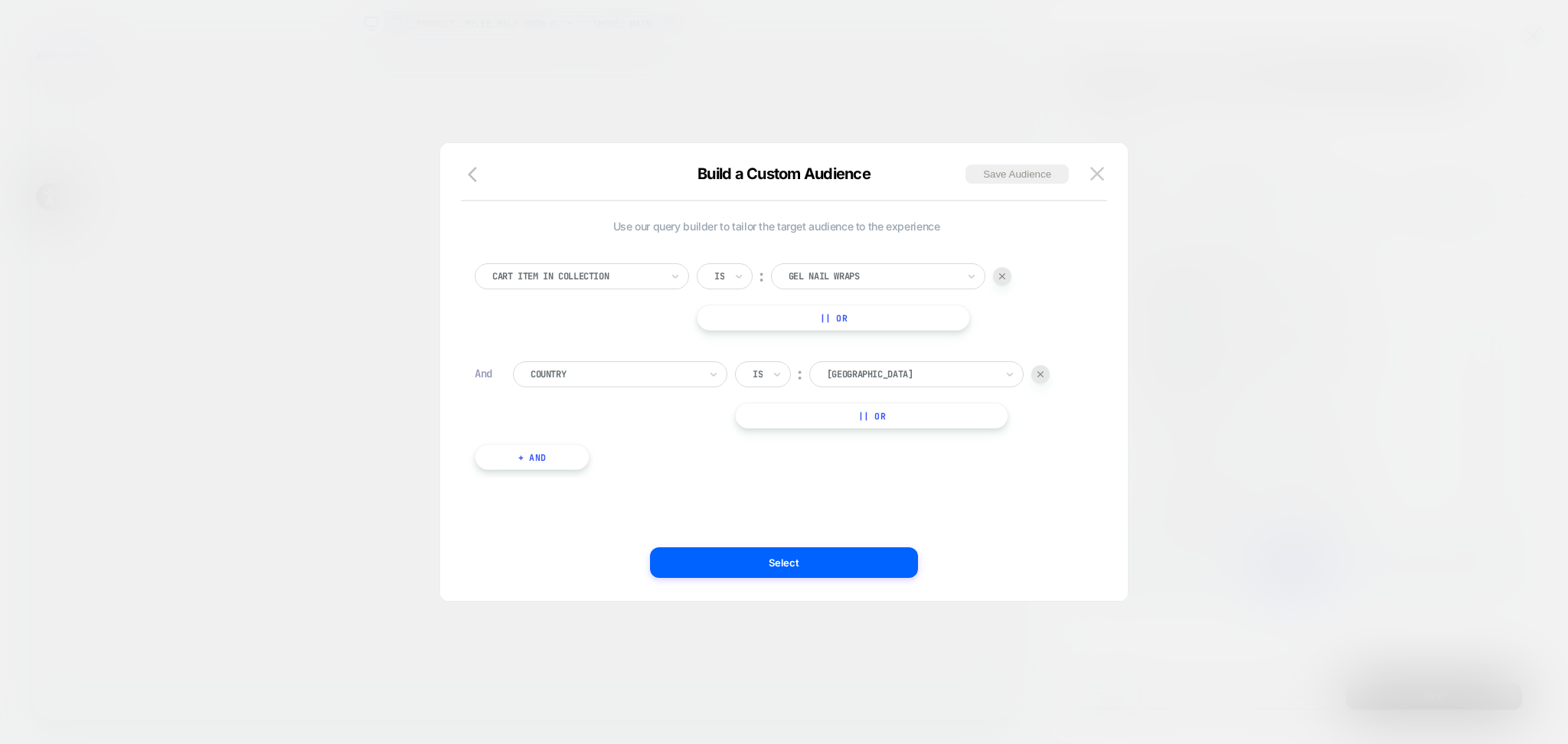
click at [833, 281] on div at bounding box center [873, 276] width 169 height 14
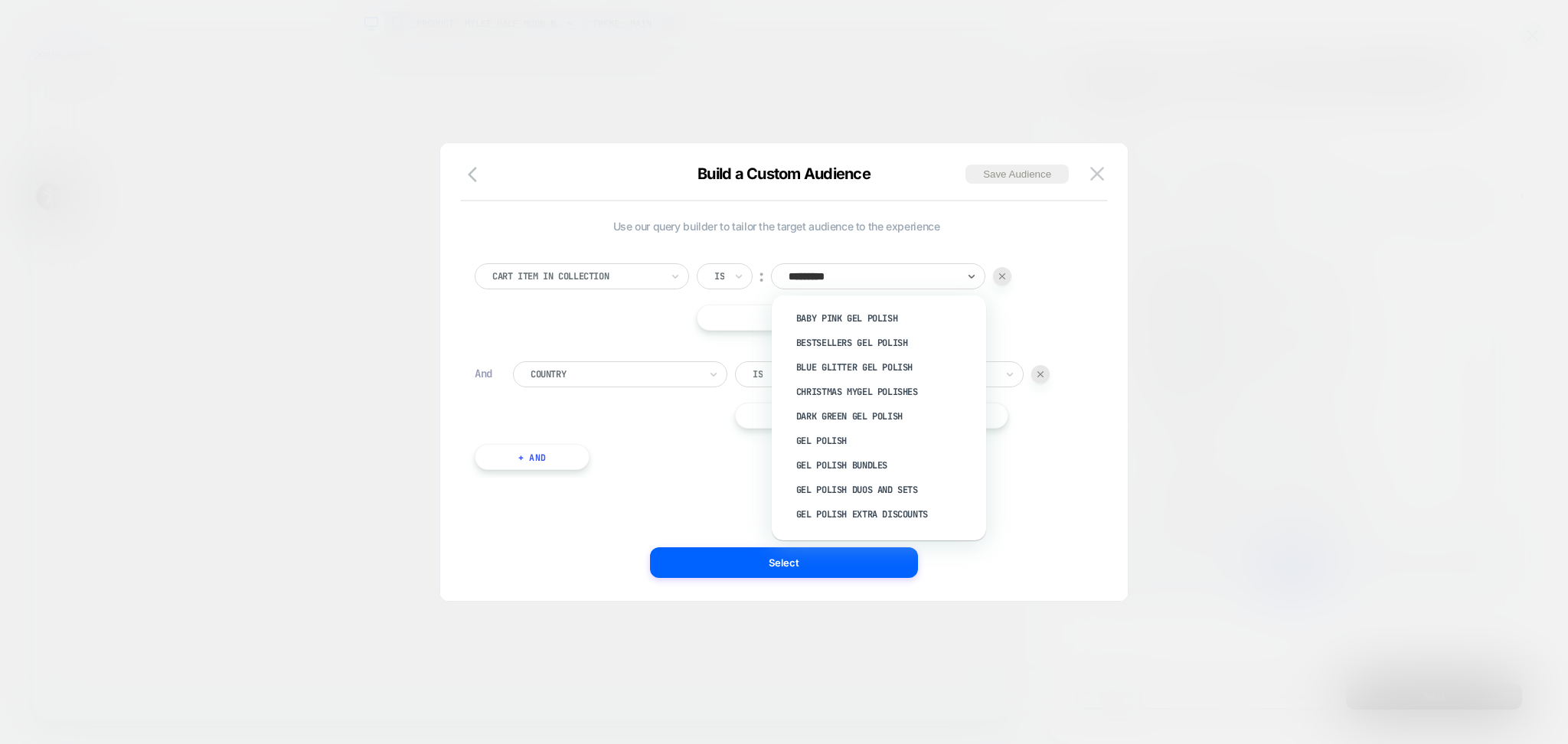
type input "**********"
click at [843, 435] on div "Gel Polish" at bounding box center [887, 441] width 199 height 25
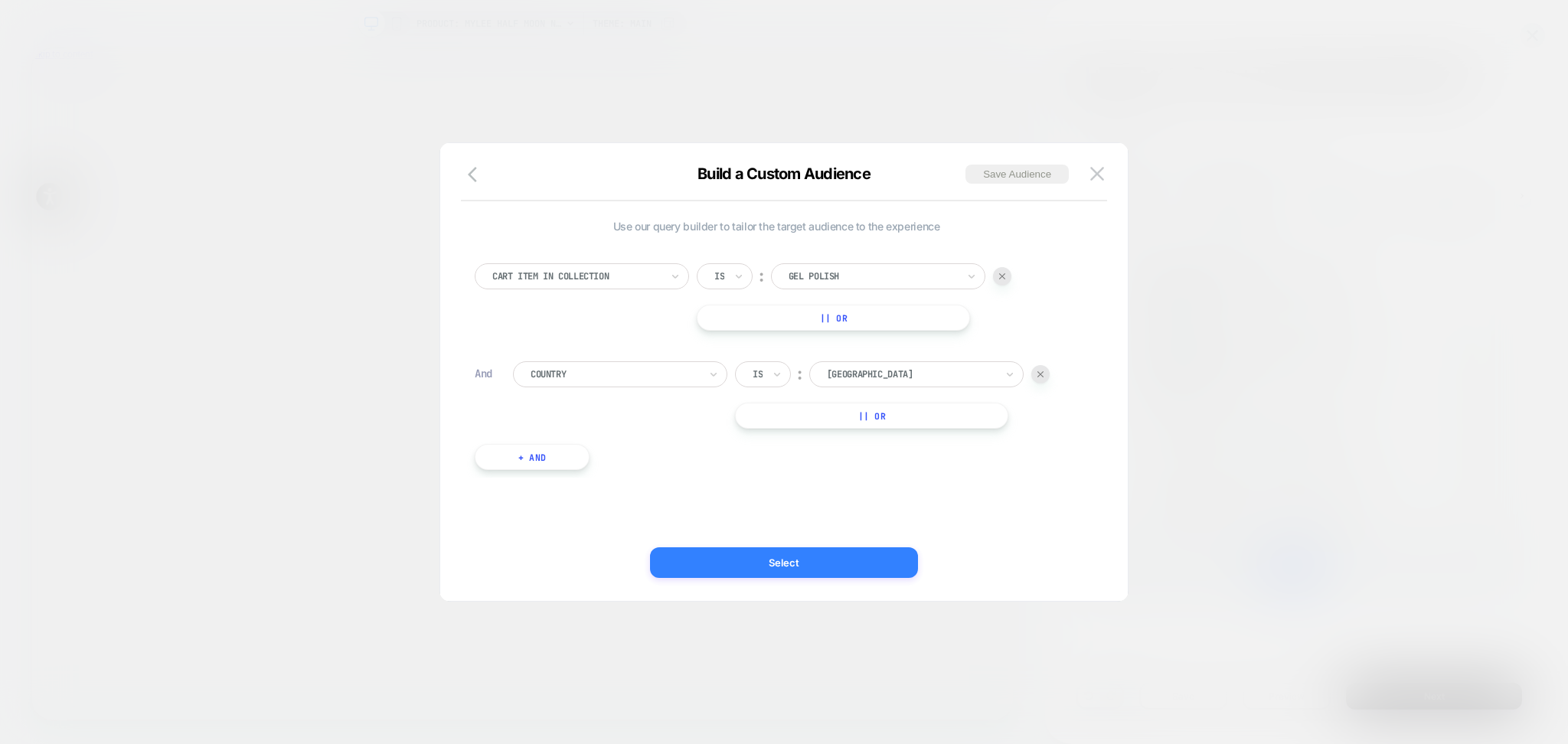
click at [874, 567] on button "Select" at bounding box center [784, 562] width 268 height 31
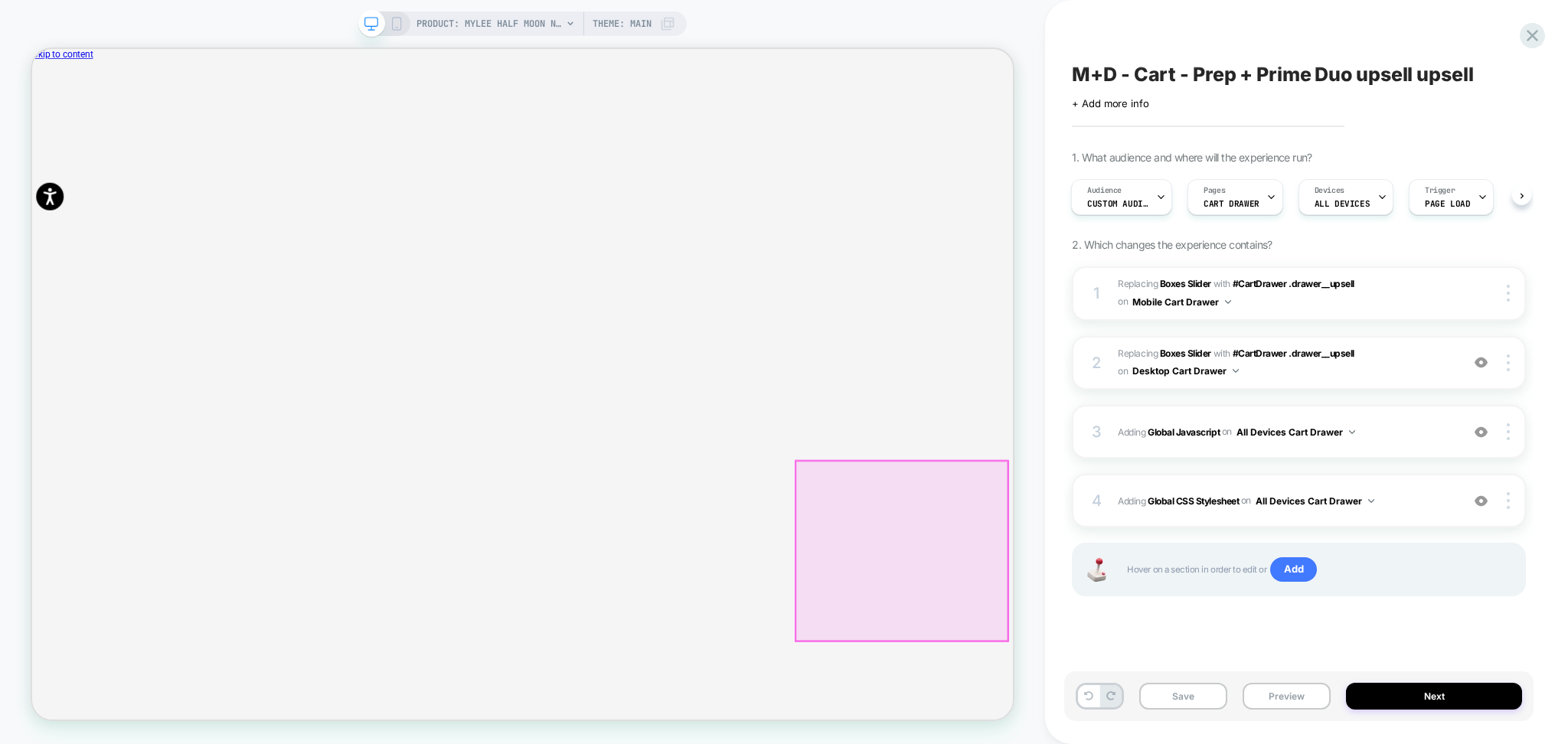
scroll to position [0, 637]
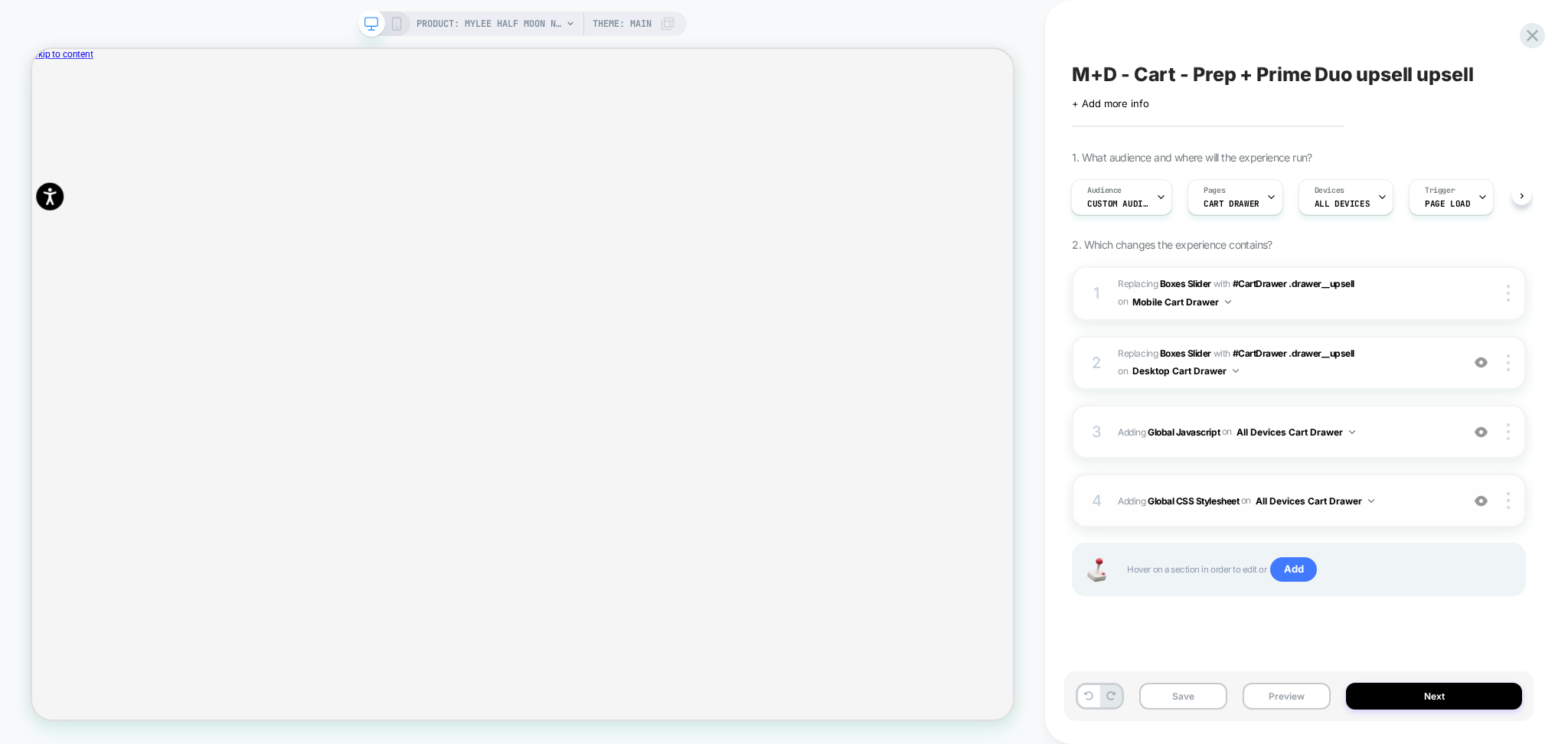
click at [1406, 509] on span "Adding Global CSS Stylesheet on All Devices Cart Drawer" at bounding box center [1286, 501] width 335 height 19
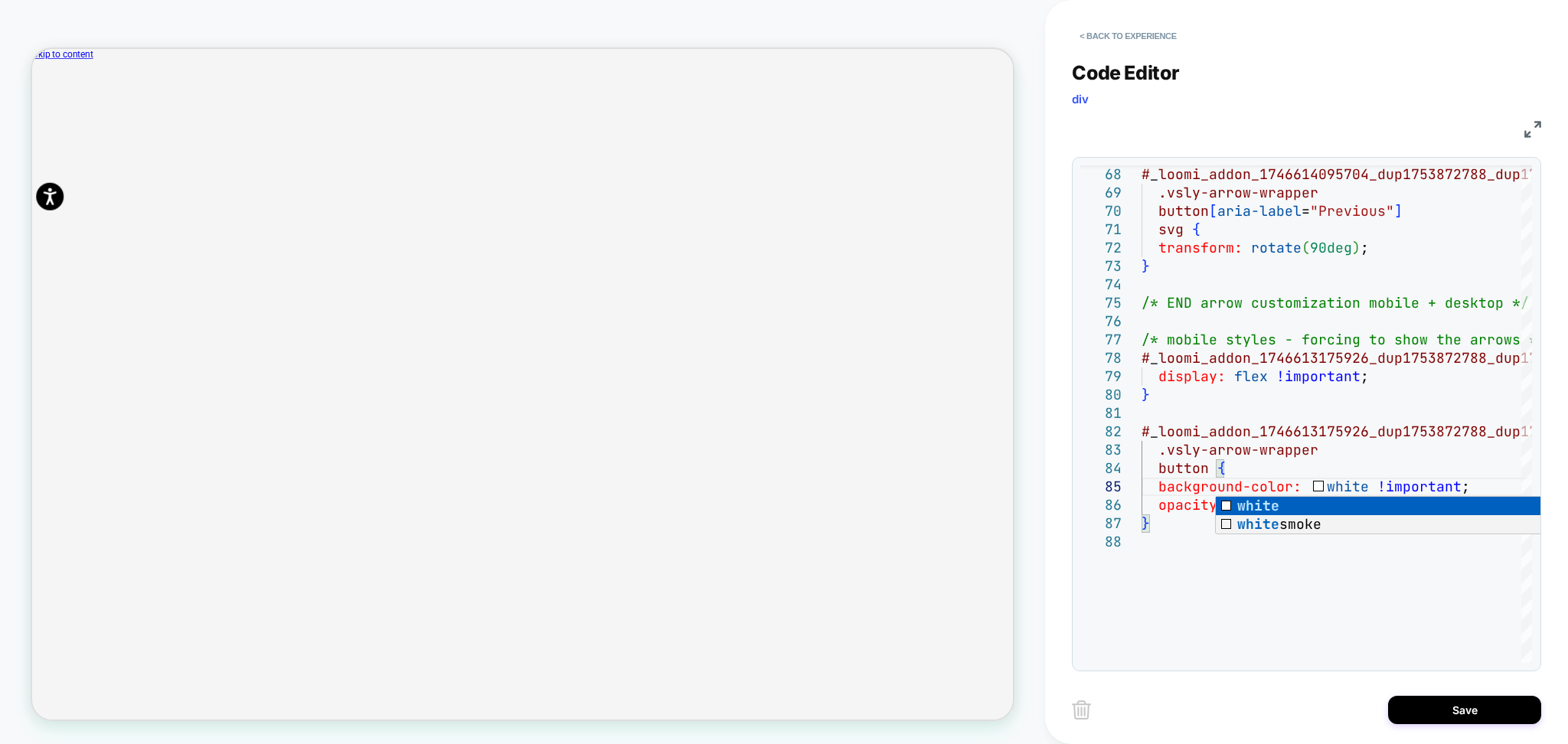
scroll to position [0, 219]
type textarea "**********"
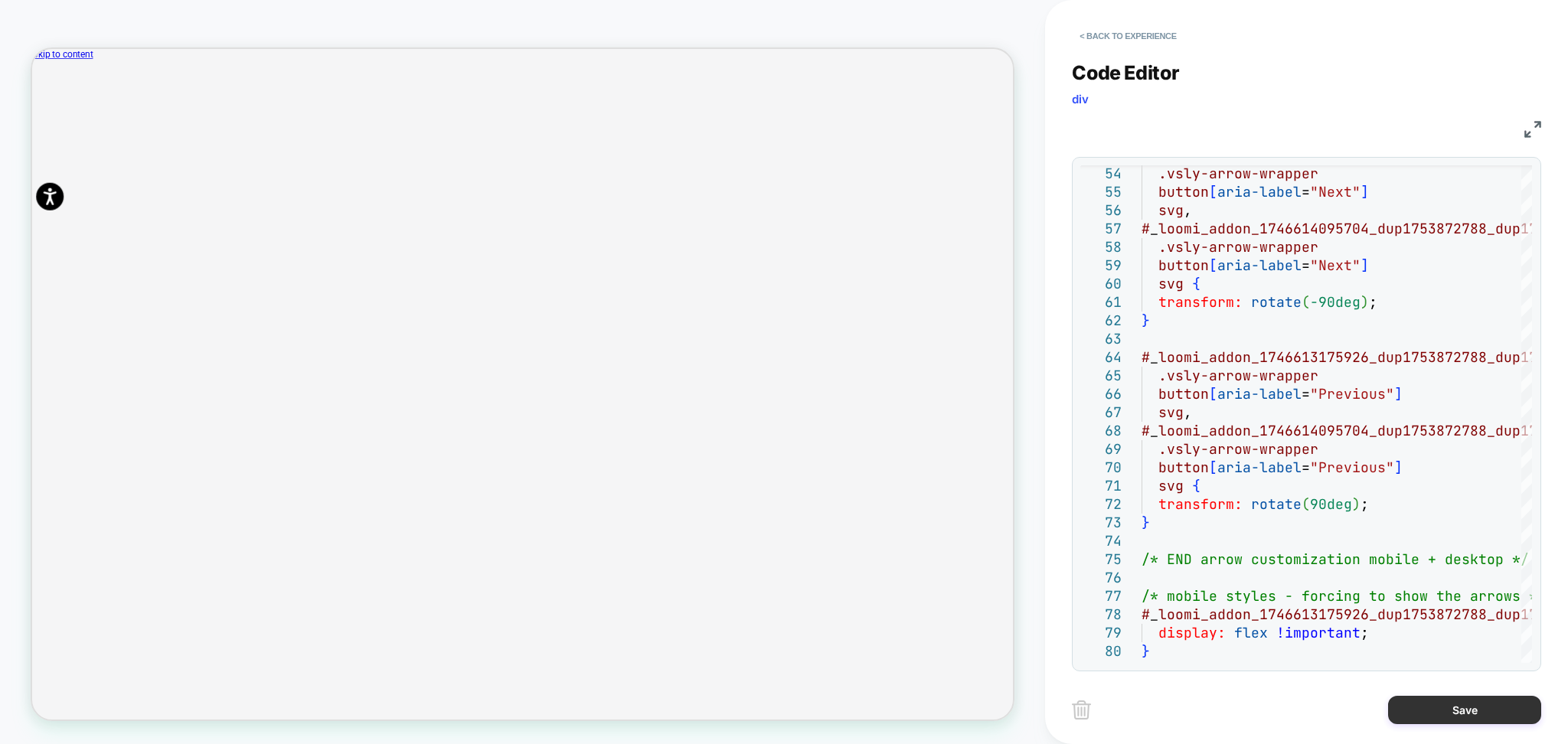
click at [1450, 703] on button "Save" at bounding box center [1465, 710] width 154 height 28
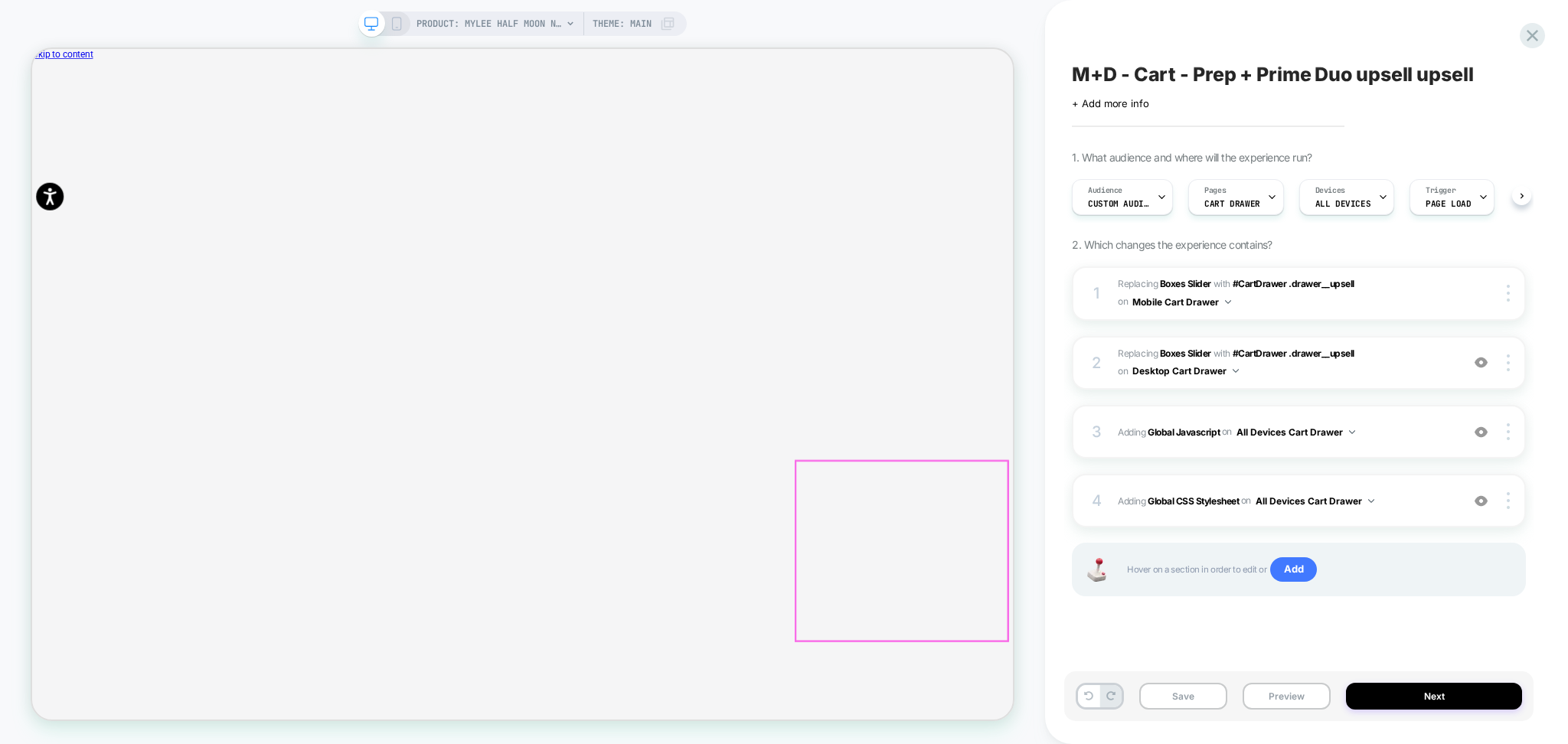
scroll to position [0, 1]
click at [1177, 704] on button "Save" at bounding box center [1183, 696] width 88 height 26
click at [1485, 494] on img at bounding box center [1481, 500] width 13 height 13
click at [1481, 430] on img at bounding box center [1481, 432] width 13 height 13
click at [1484, 506] on img at bounding box center [1481, 500] width 13 height 13
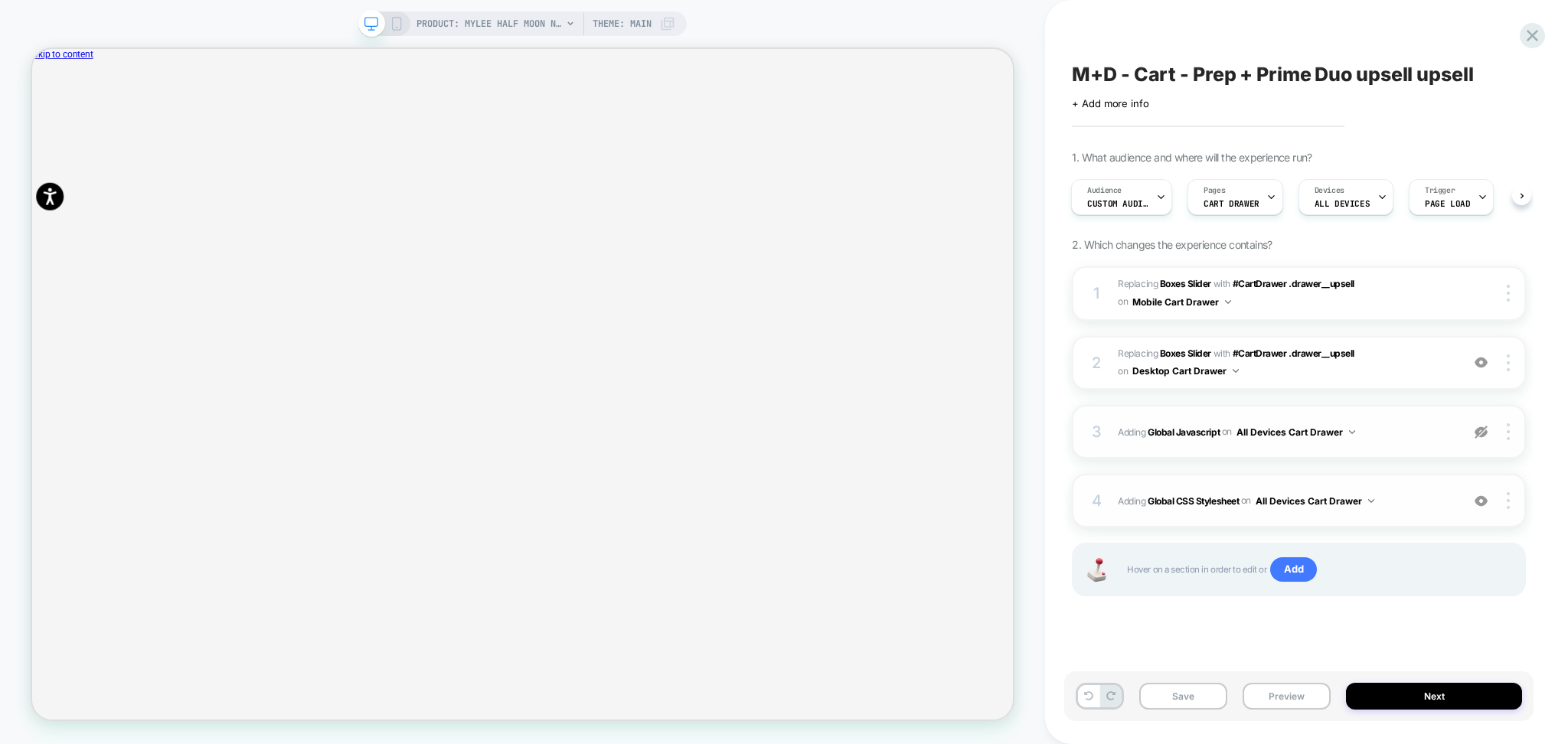
click at [1483, 432] on img at bounding box center [1481, 432] width 13 height 13
click at [1242, 72] on span "M+D - Cart - Prep + Prime Duo upsell upsell" at bounding box center [1272, 74] width 401 height 23
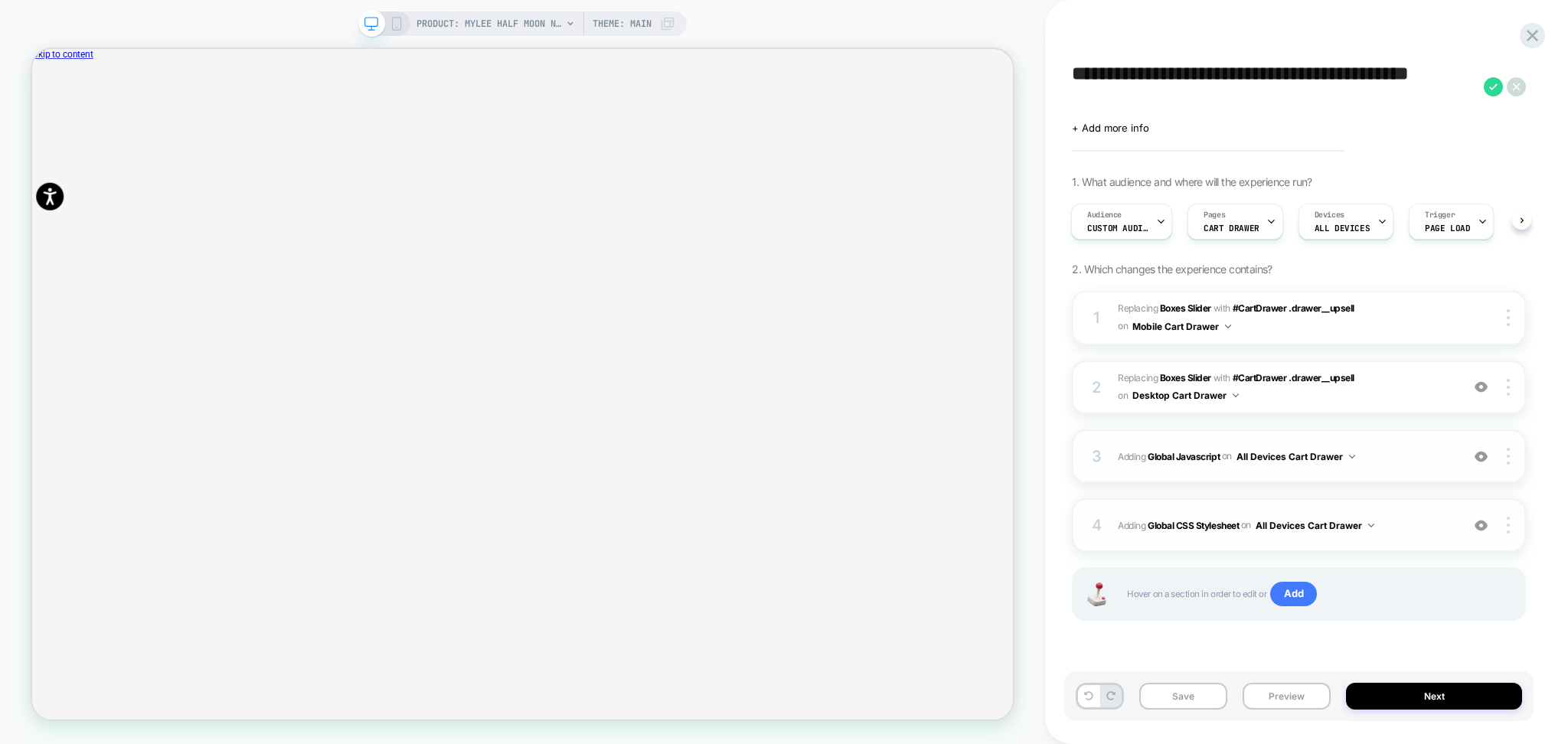
click at [1242, 72] on textarea "**********" at bounding box center [1274, 86] width 404 height 48
click at [1525, 27] on icon at bounding box center [1532, 35] width 20 height 20
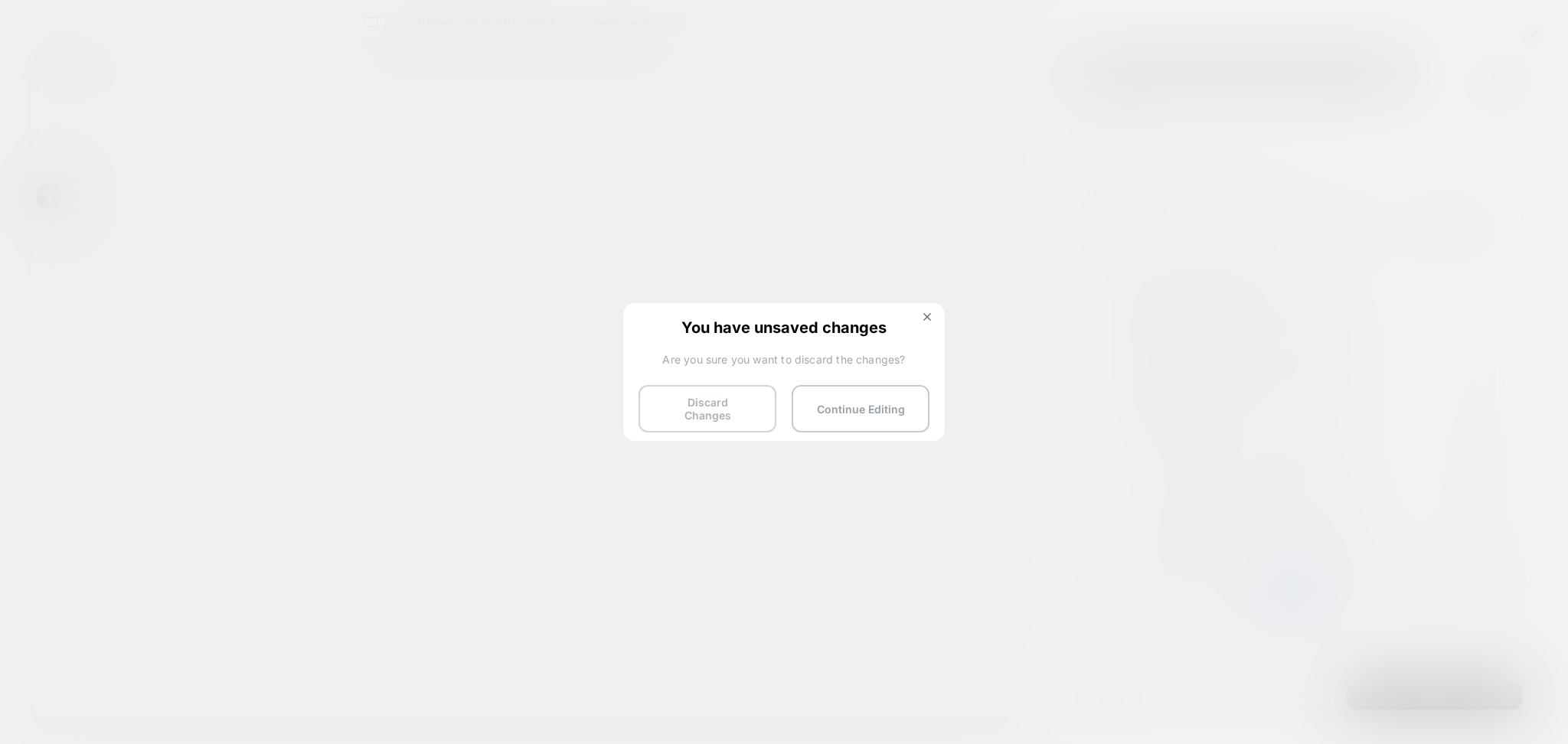
click at [728, 390] on button "Discard Changes" at bounding box center [708, 409] width 138 height 48
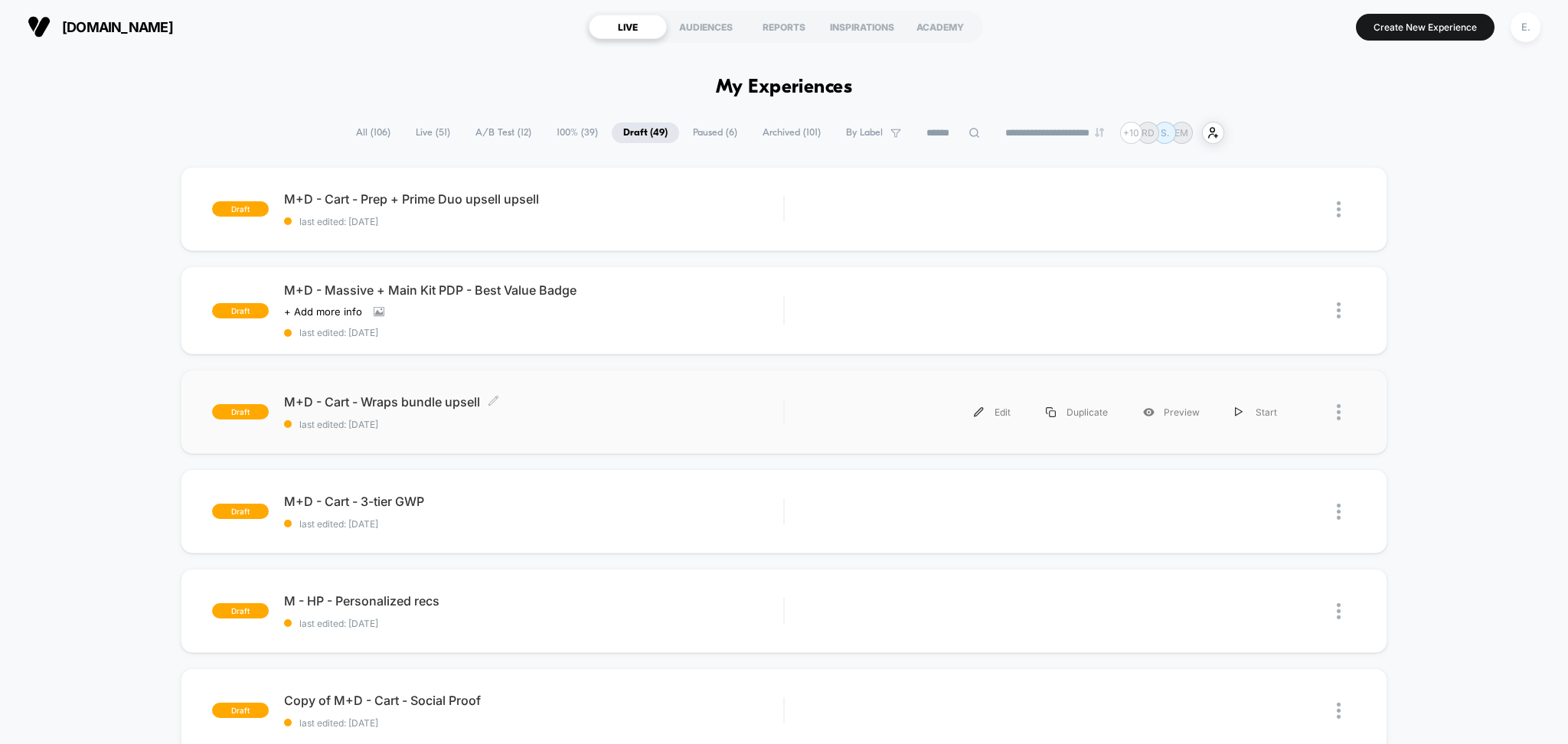
click at [529, 426] on span "last edited: 7/30/2025" at bounding box center [534, 425] width 500 height 11
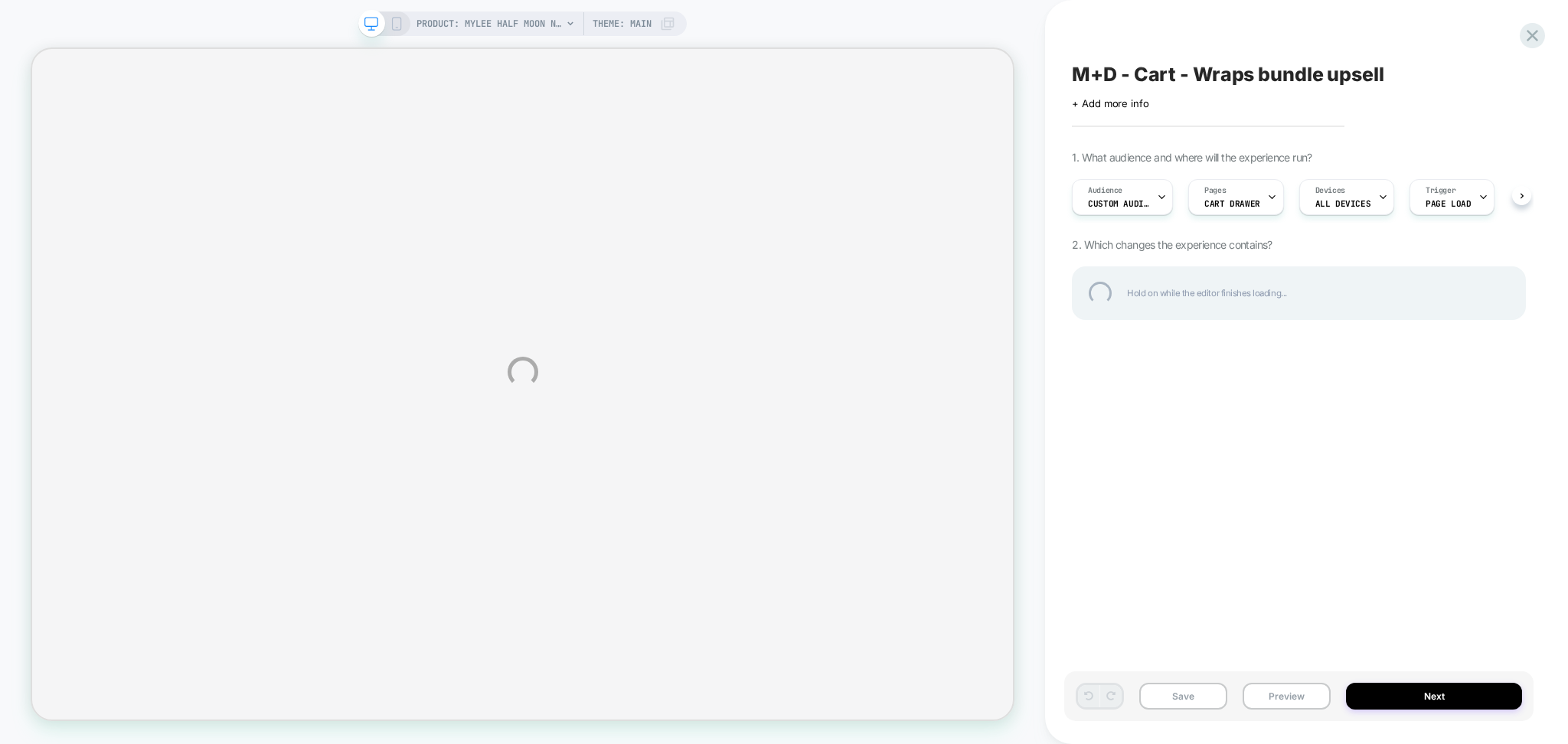
click at [1245, 80] on div "M+D - Cart - Wraps bundle upsell" at bounding box center [1299, 74] width 454 height 23
click at [1245, 80] on textarea "**********" at bounding box center [1274, 74] width 404 height 24
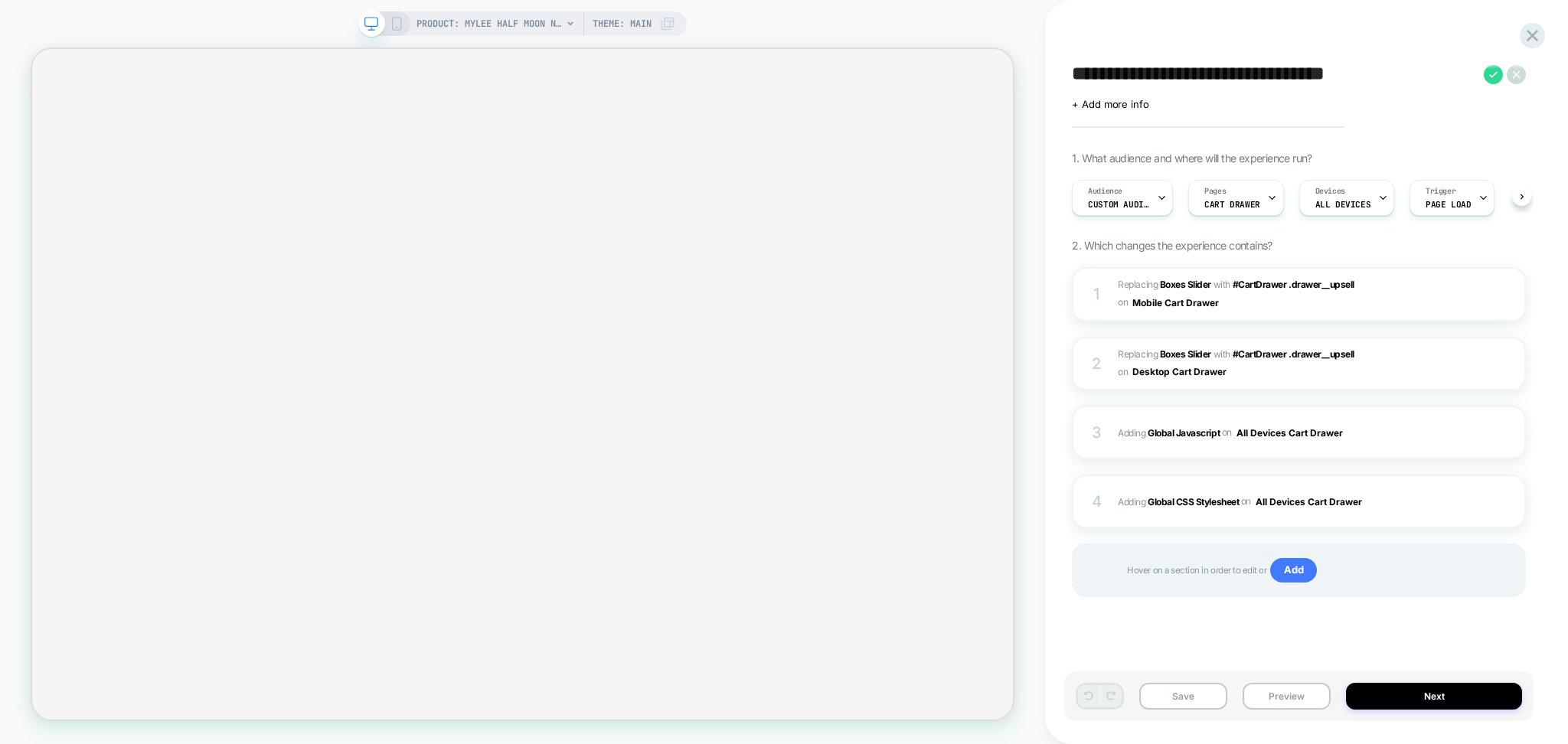
scroll to position [0, 1]
click at [1526, 44] on icon at bounding box center [1532, 35] width 20 height 20
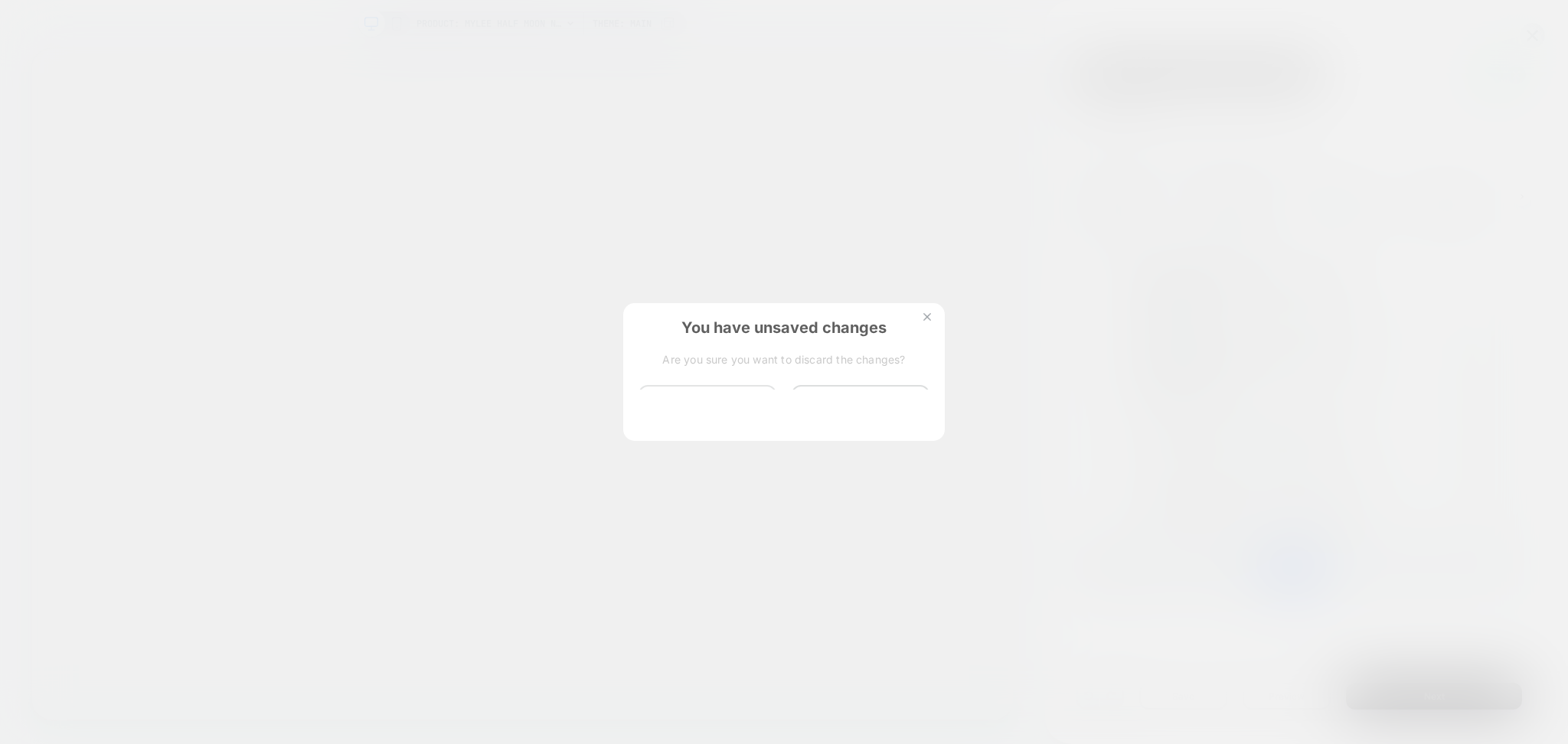
click at [711, 405] on button "Discard Changes" at bounding box center [708, 409] width 138 height 48
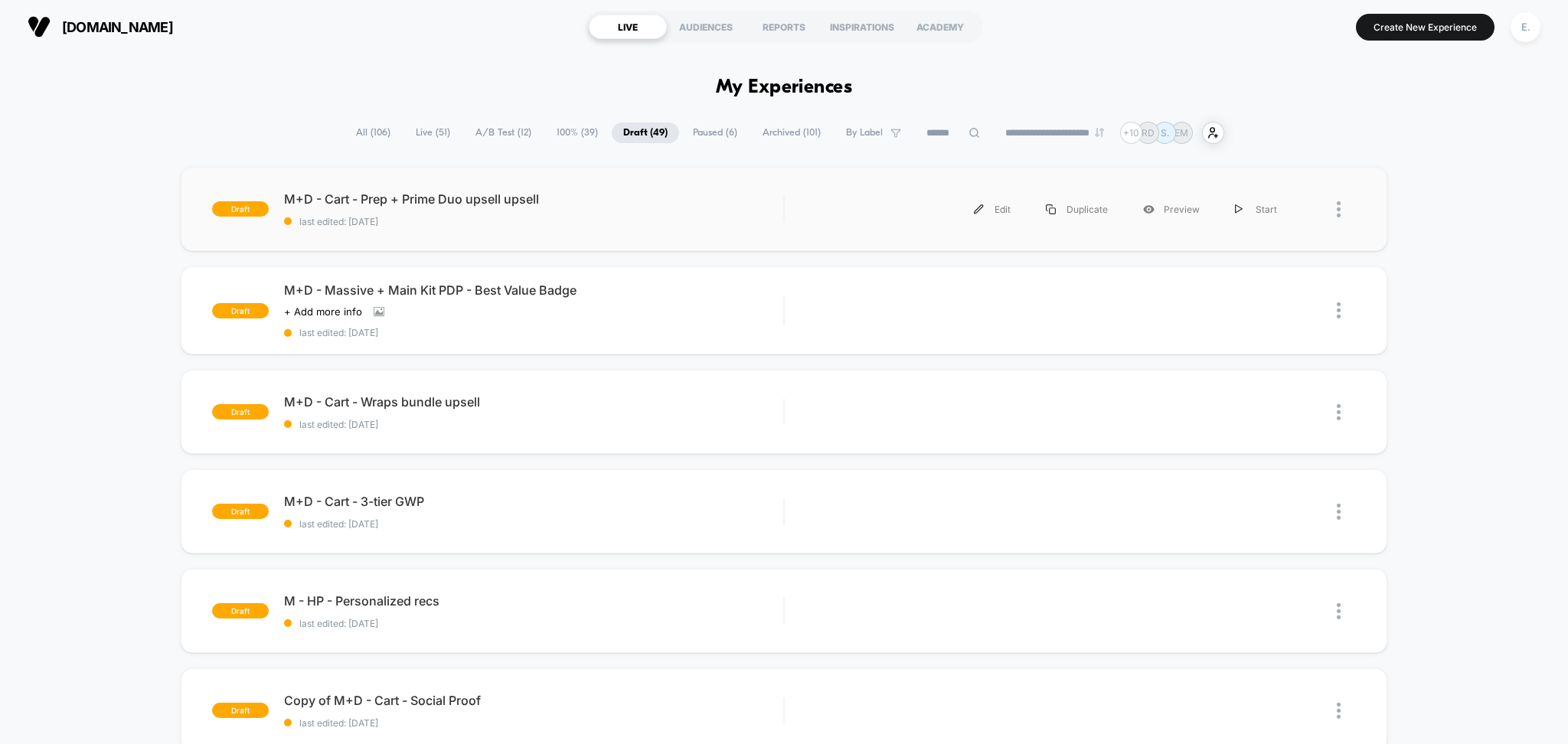
click at [847, 214] on div "Edit Duplicate Preview Start" at bounding box center [1047, 209] width 494 height 34
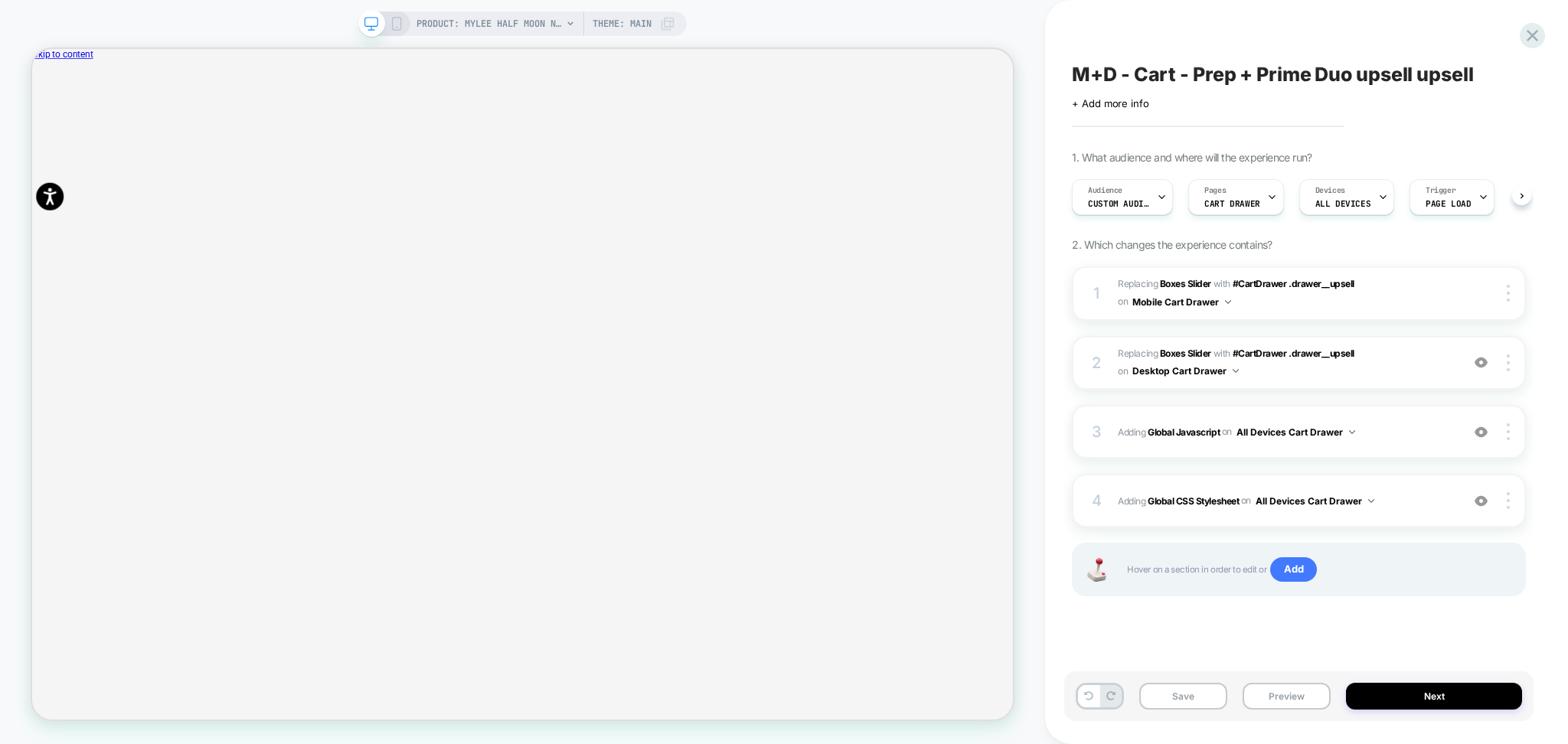
scroll to position [0, 1]
click at [1535, 32] on icon at bounding box center [1532, 35] width 11 height 11
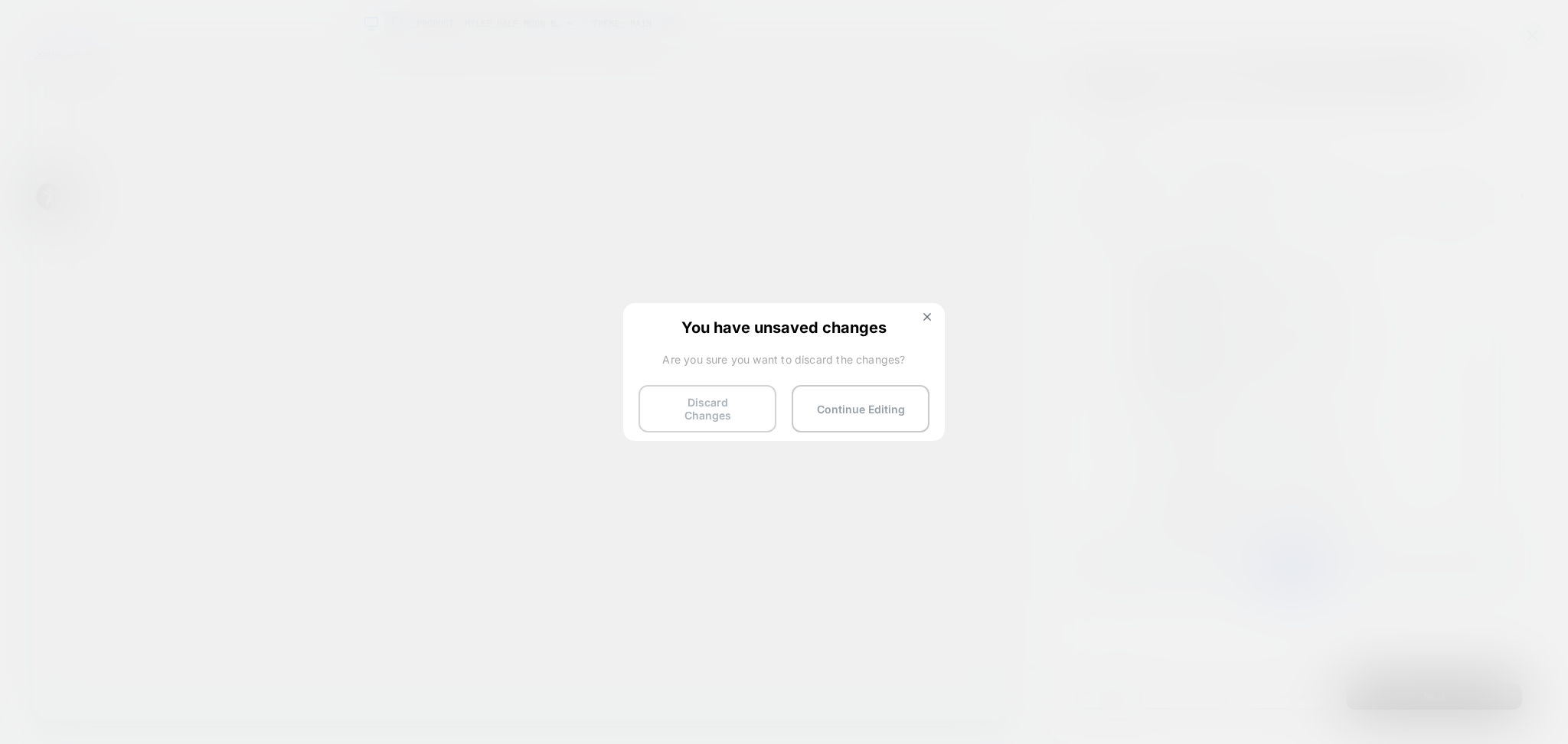
click at [721, 414] on button "Discard Changes" at bounding box center [708, 409] width 138 height 48
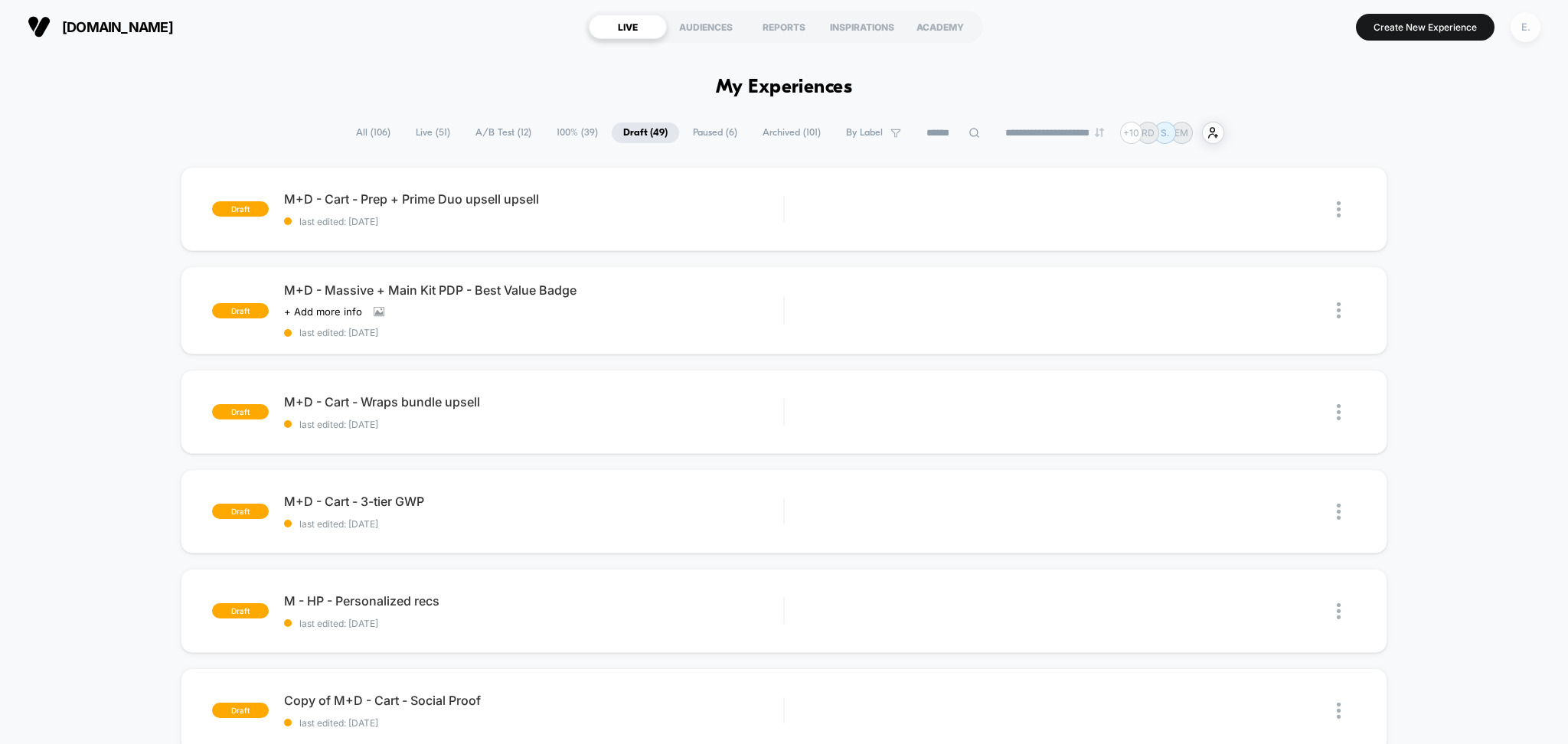
click at [1525, 26] on div "E." at bounding box center [1526, 27] width 30 height 30
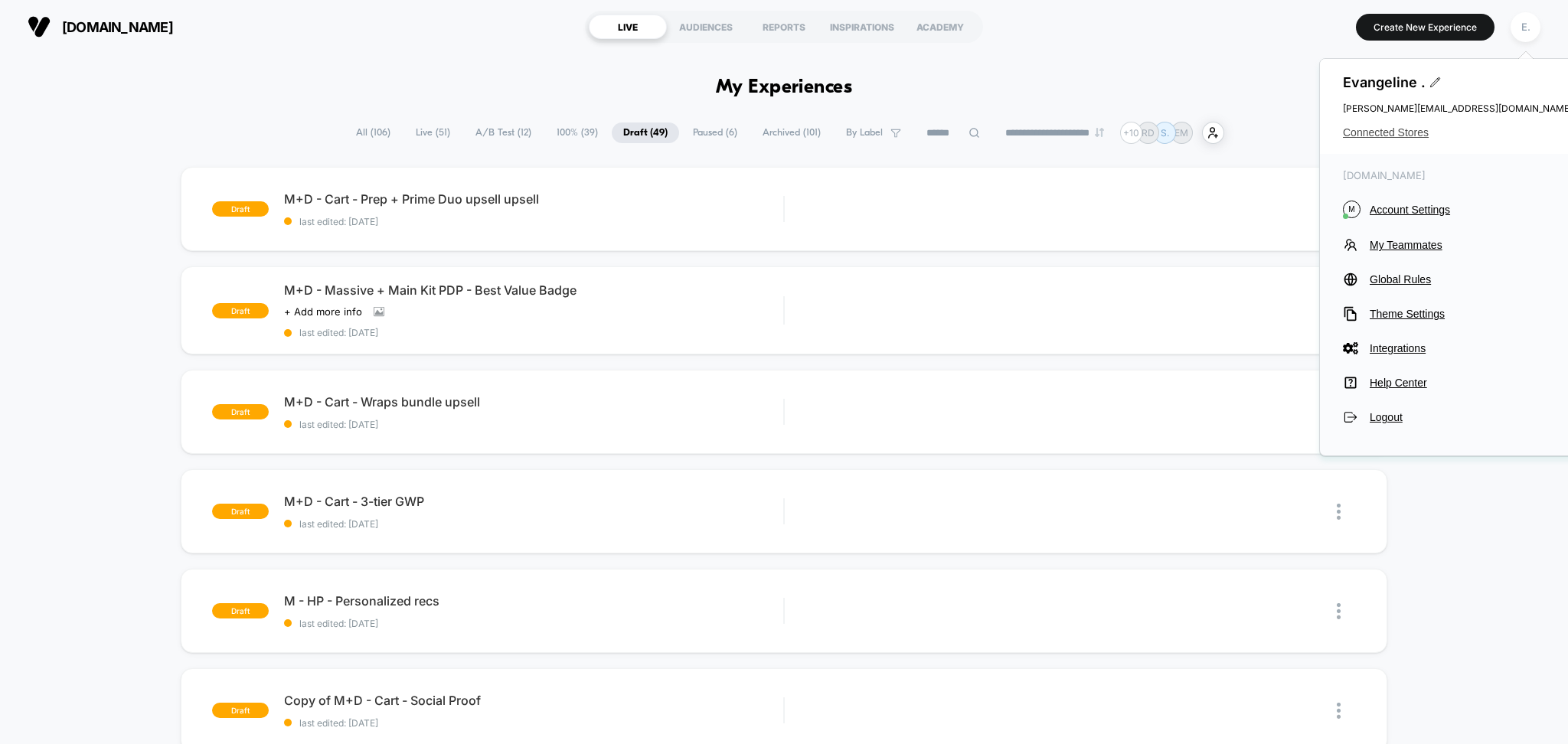
click at [1367, 132] on span "Connected Stores" at bounding box center [1458, 132] width 229 height 12
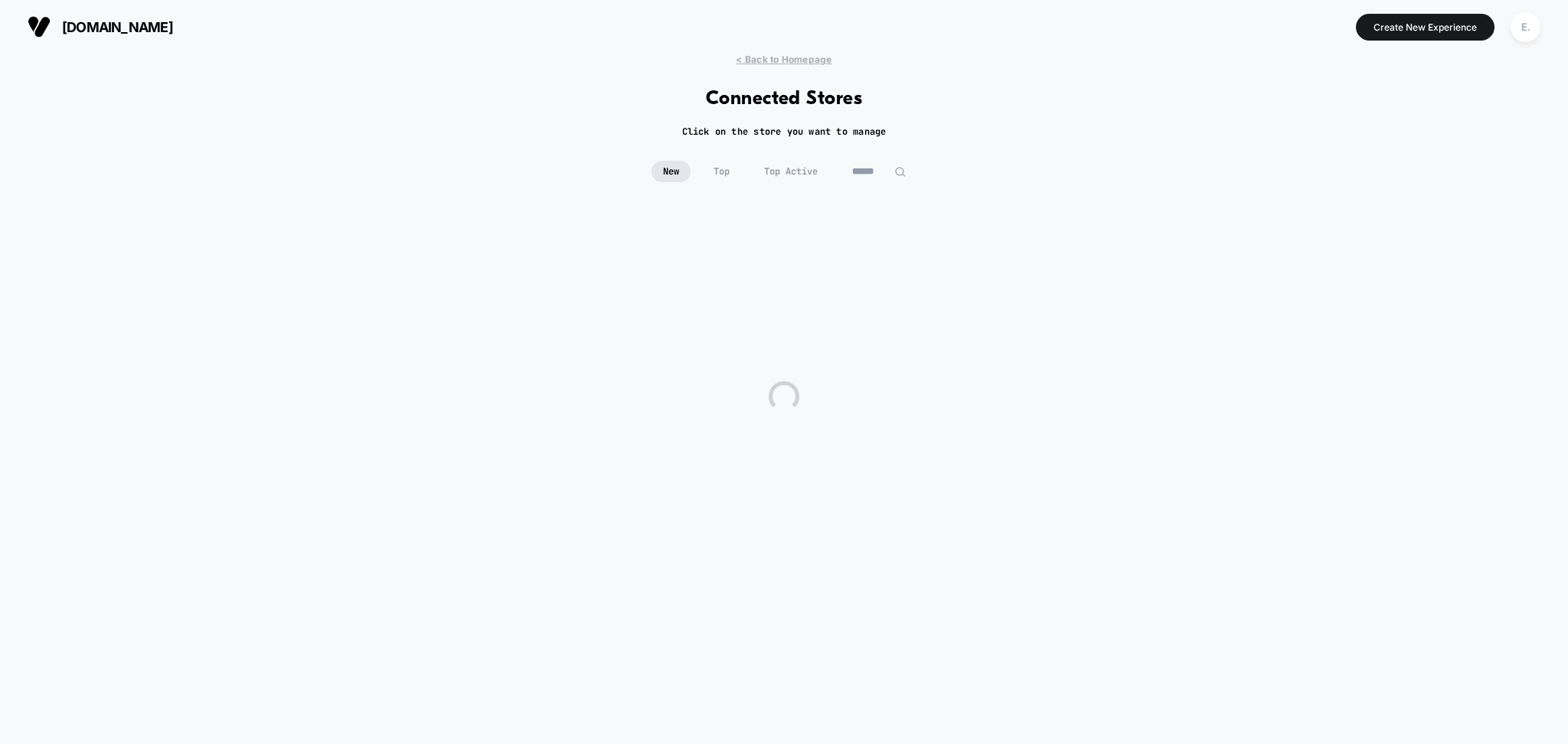
click at [867, 171] on input at bounding box center [879, 171] width 77 height 21
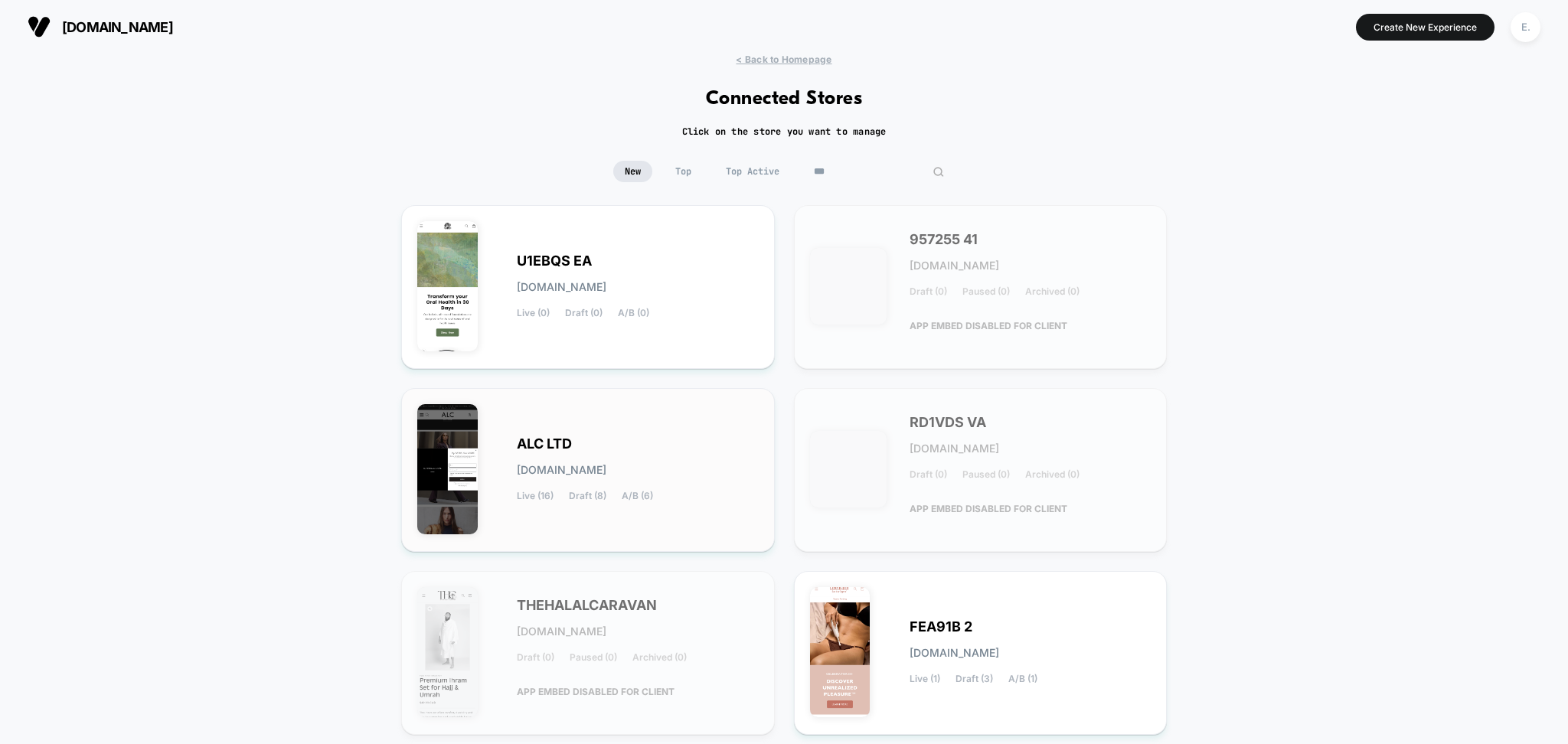
type input "***"
click at [662, 437] on div "ALC LTD alc-ltd.myshopify.com Live (16) Draft (8) A/B (6)" at bounding box center [588, 470] width 341 height 132
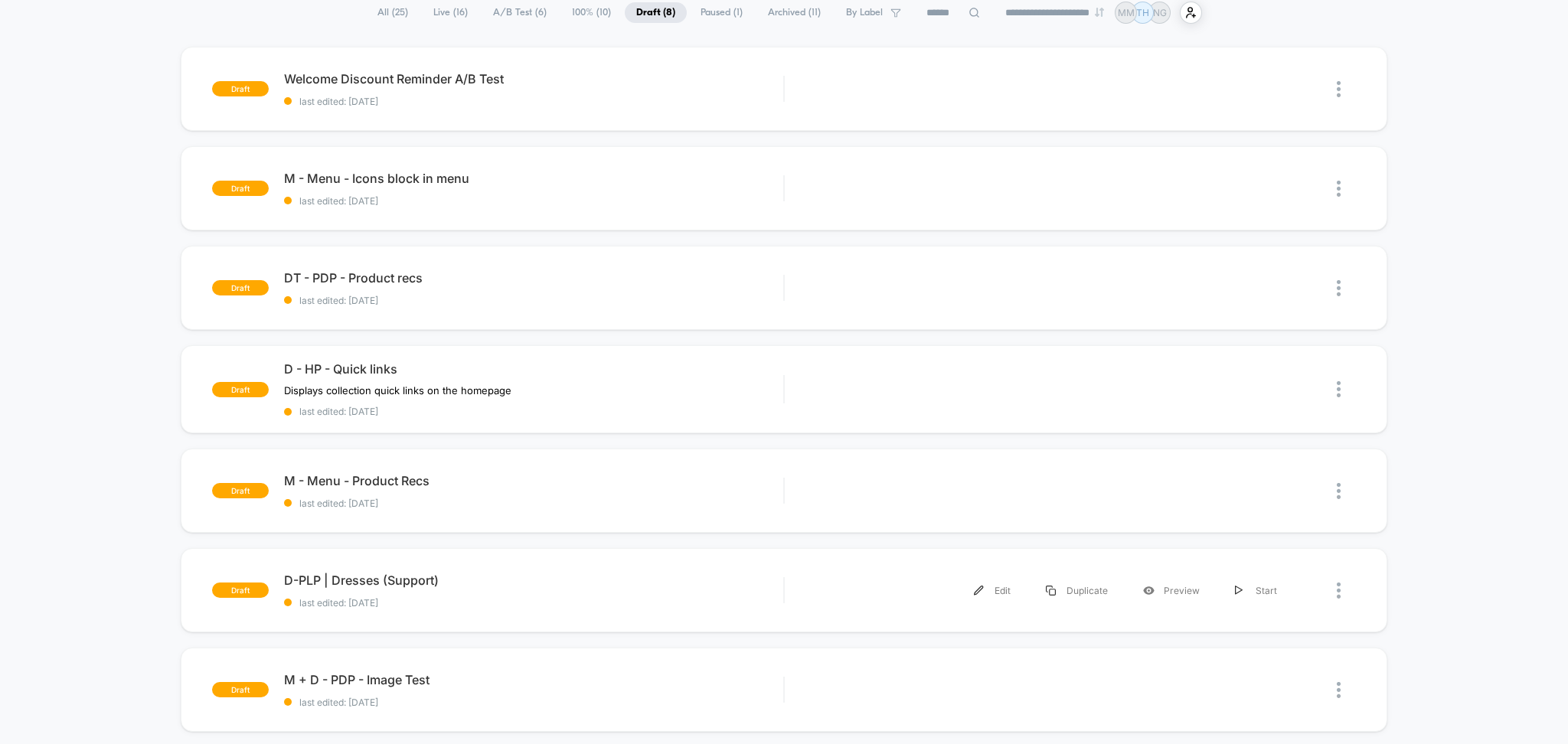
scroll to position [204, 0]
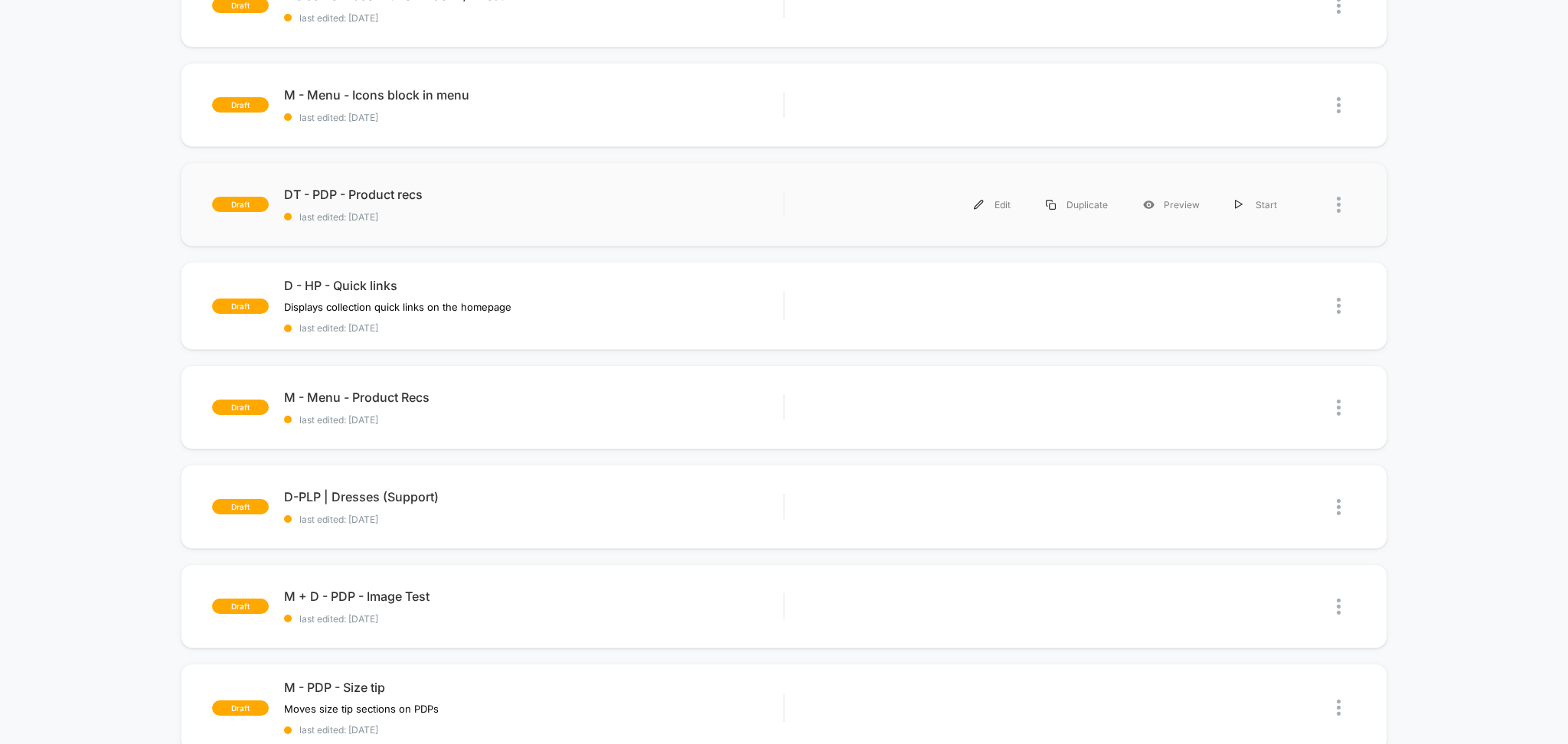
click at [596, 226] on div "draft DT - PDP - Product recs last edited: 9/10/2025 Edit Duplicate Preview Sta…" at bounding box center [784, 204] width 1207 height 84
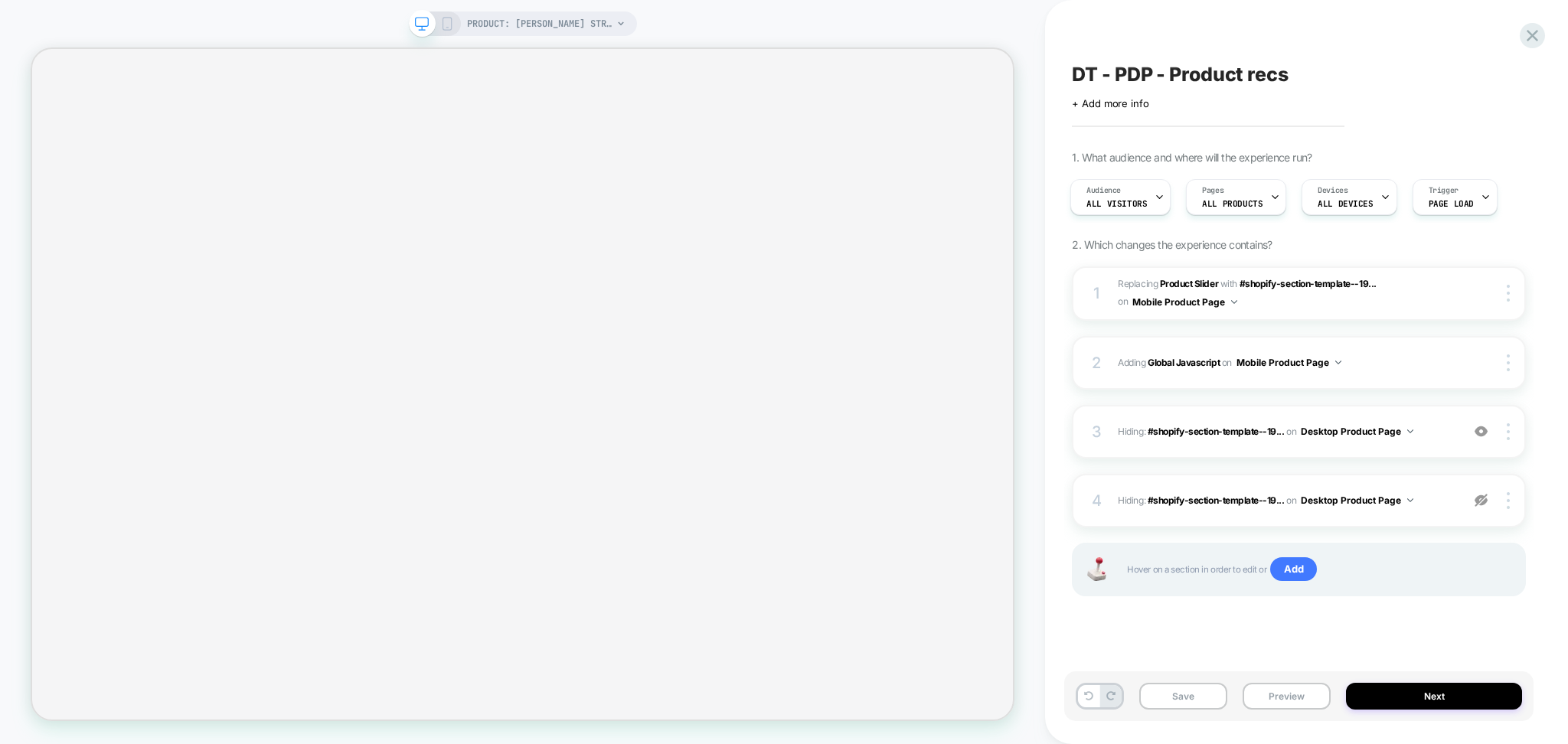
scroll to position [0, 3]
click at [1535, 32] on icon at bounding box center [1532, 35] width 11 height 11
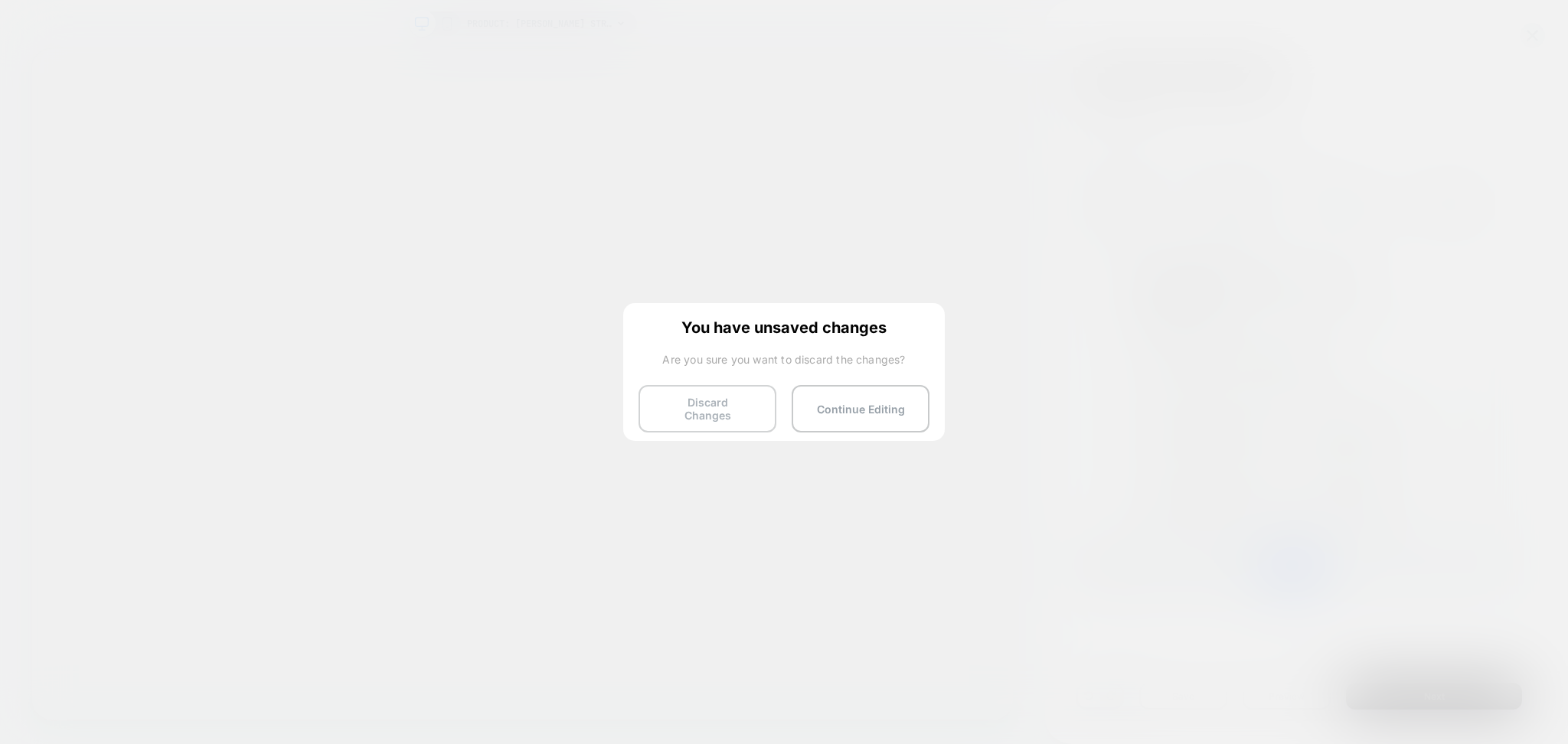
click at [739, 393] on button "Discard Changes" at bounding box center [708, 409] width 138 height 48
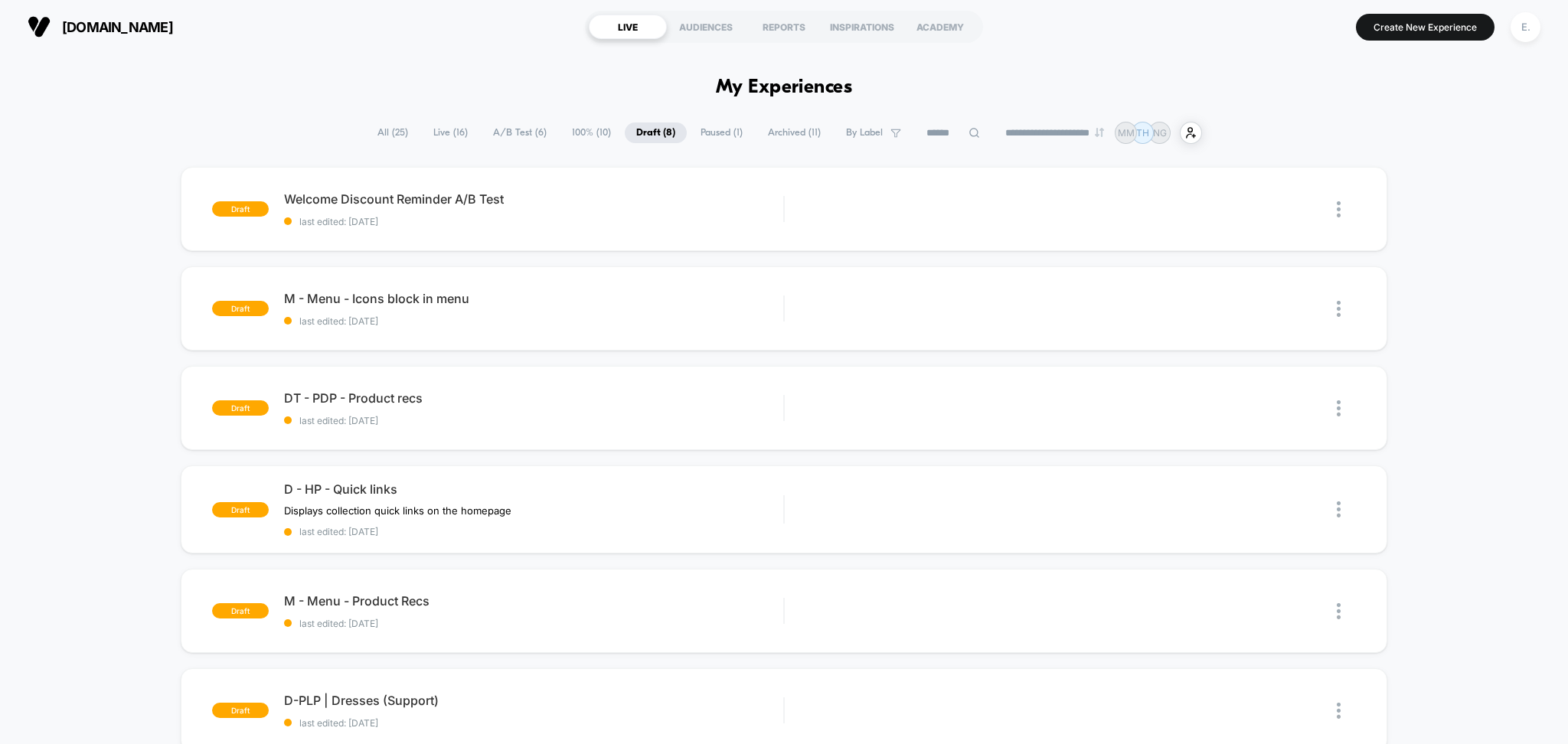
click at [390, 133] on span "All ( 25 )" at bounding box center [393, 132] width 54 height 20
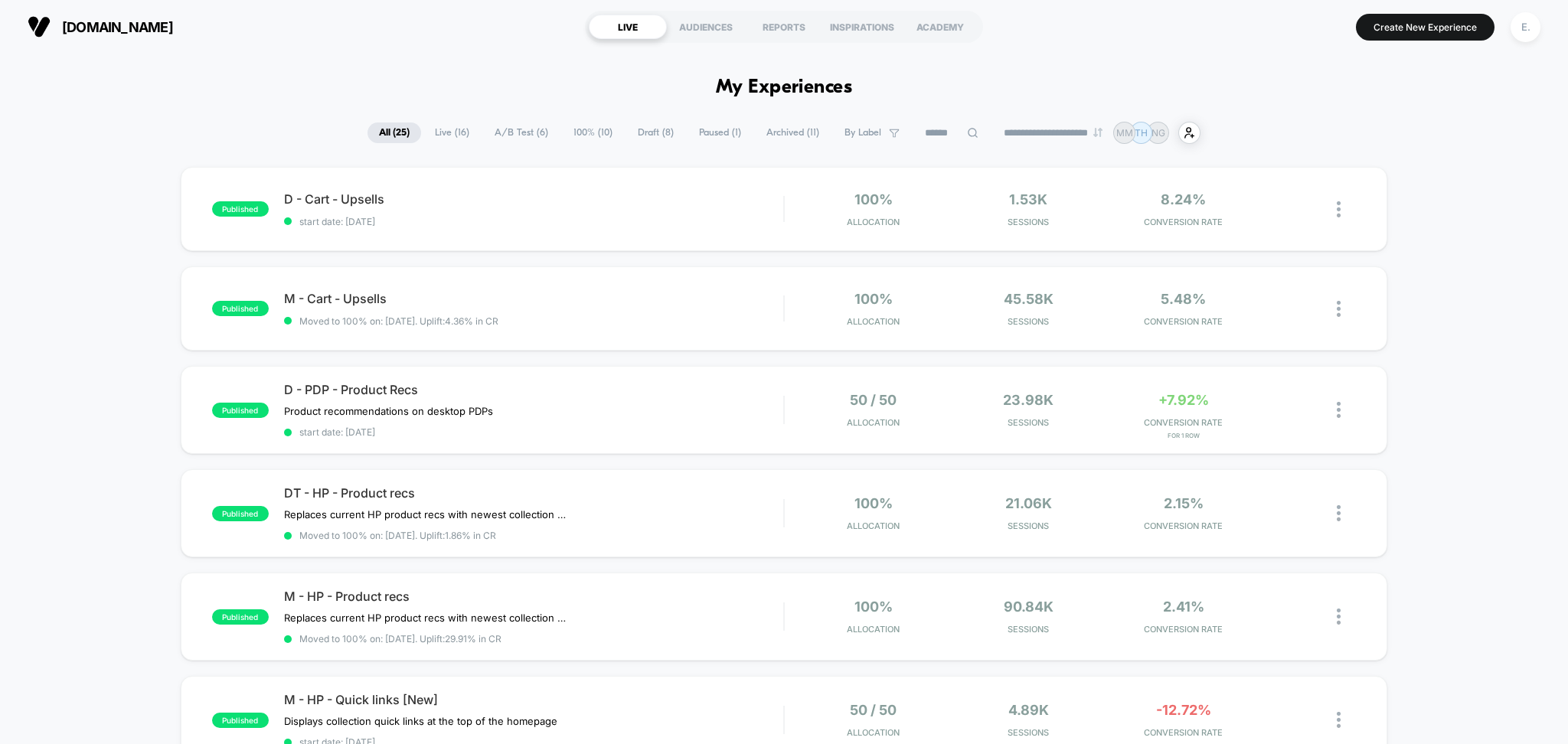
click at [927, 136] on input at bounding box center [951, 133] width 77 height 19
type input "***"
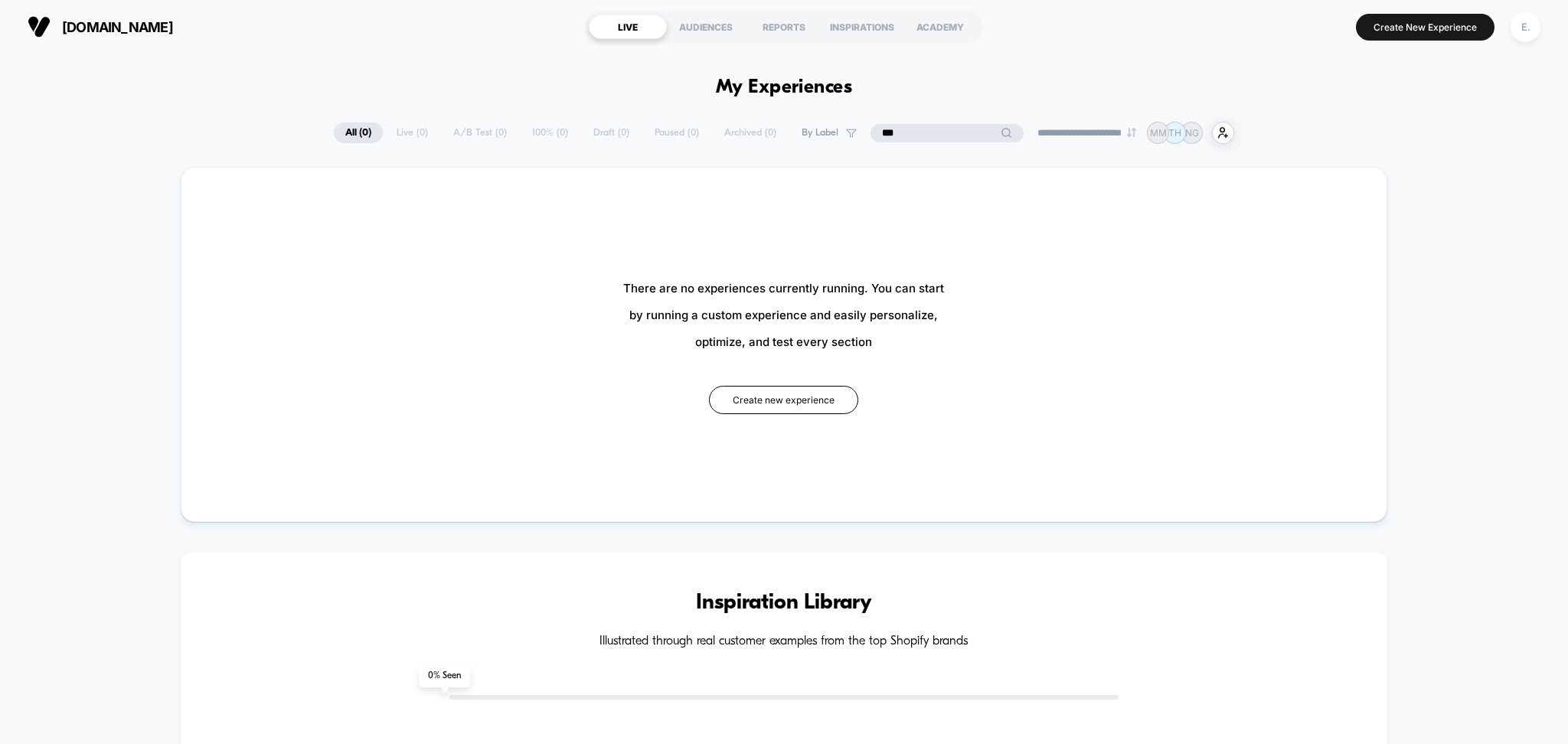
click at [927, 137] on input "***" at bounding box center [947, 133] width 154 height 19
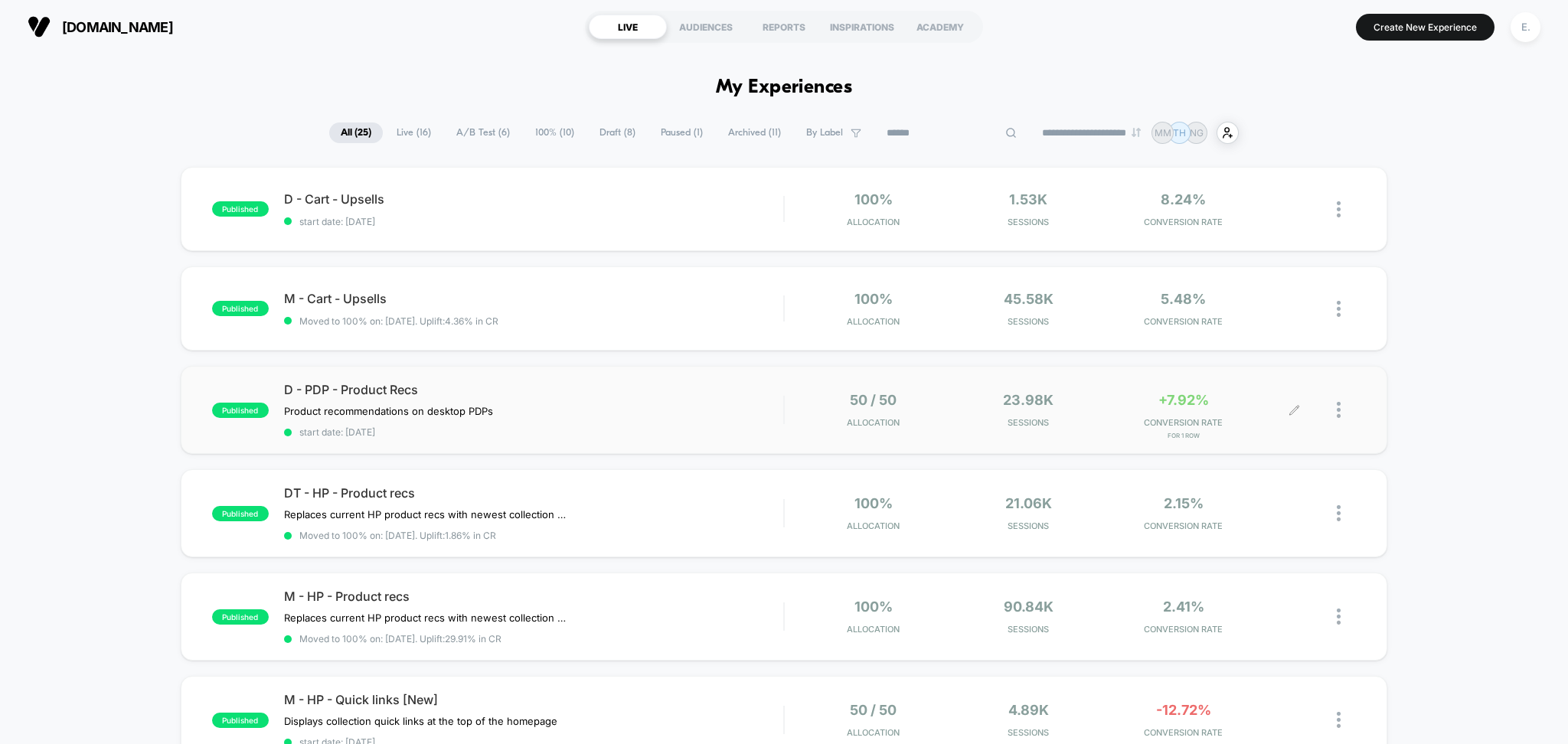
scroll to position [204, 0]
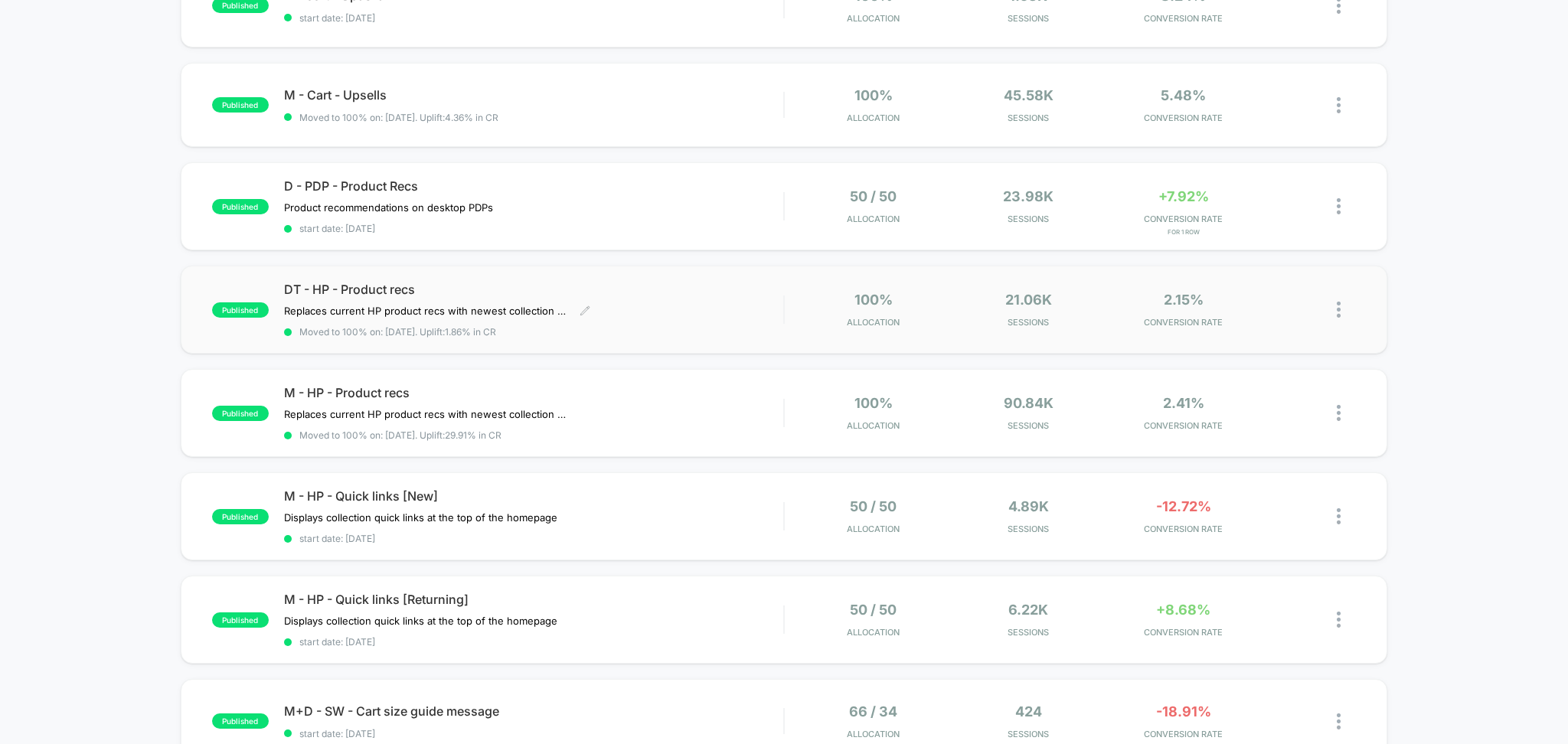
click at [731, 316] on div "DT - HP - Product recs Replaces current HP product recs with newest collection …" at bounding box center [534, 309] width 500 height 56
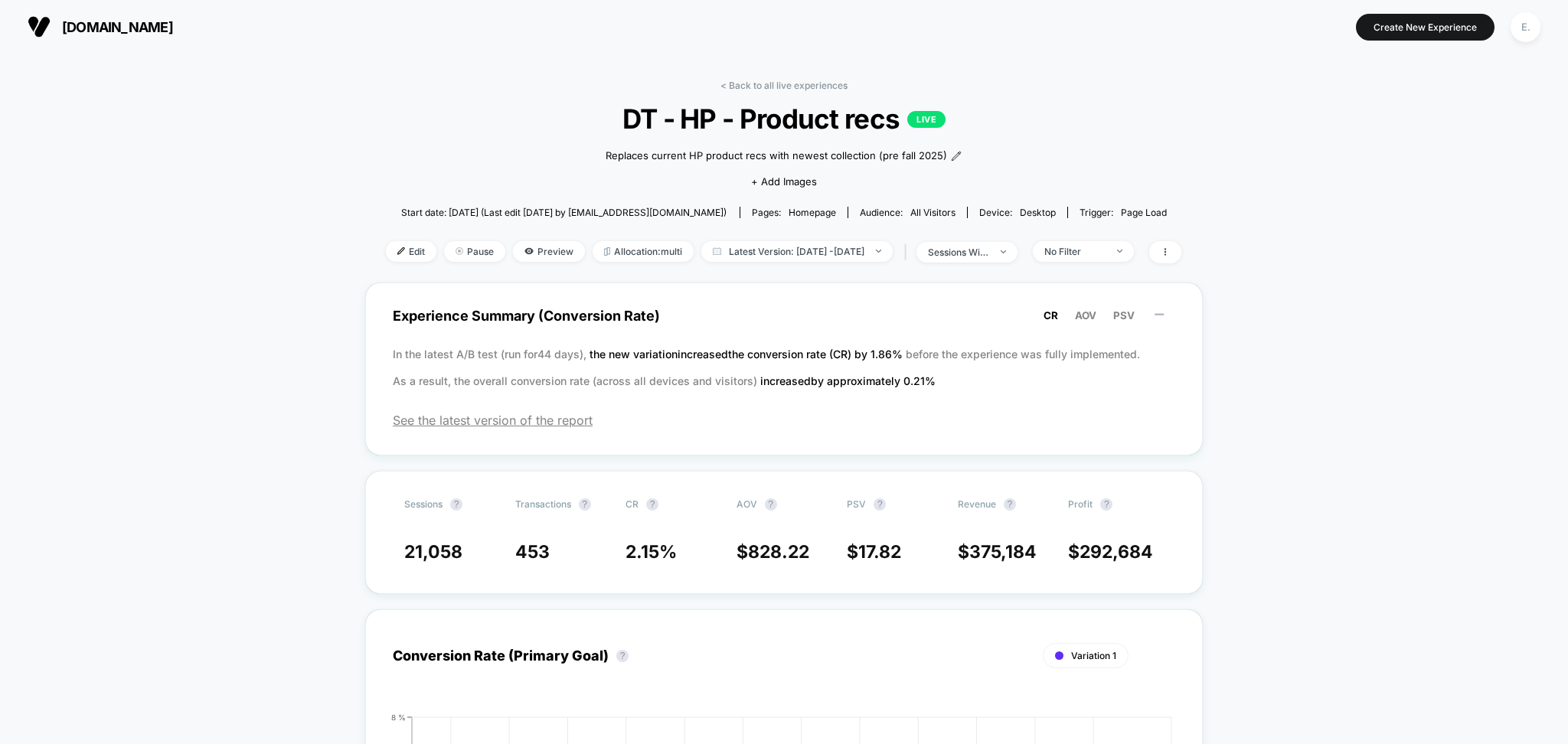
click at [386, 264] on div "< Back to all live experiences DT - HP - Product recs LIVE Replaces current HP …" at bounding box center [783, 181] width 795 height 203
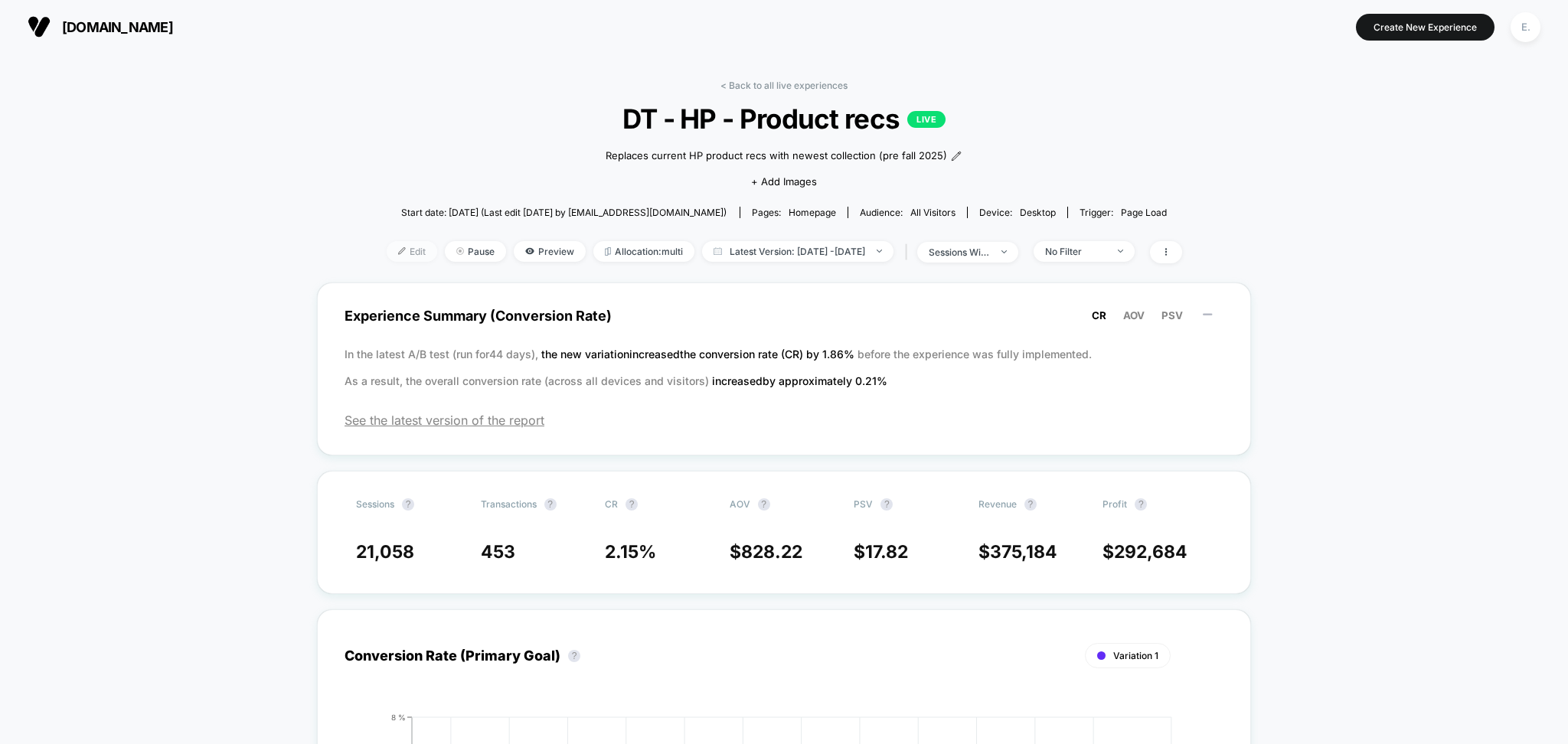
click at [386, 252] on span "Edit" at bounding box center [411, 251] width 50 height 20
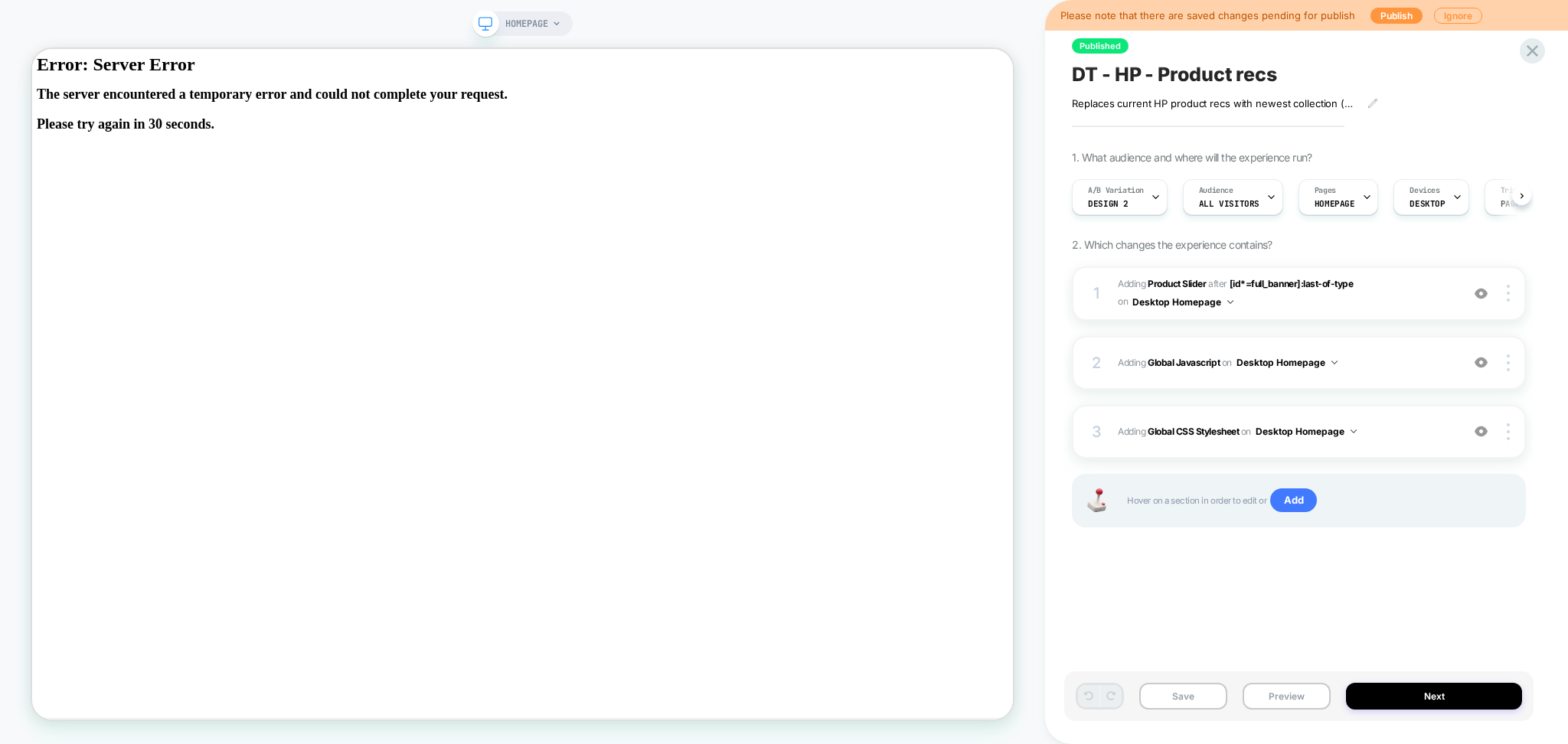
scroll to position [0, 1]
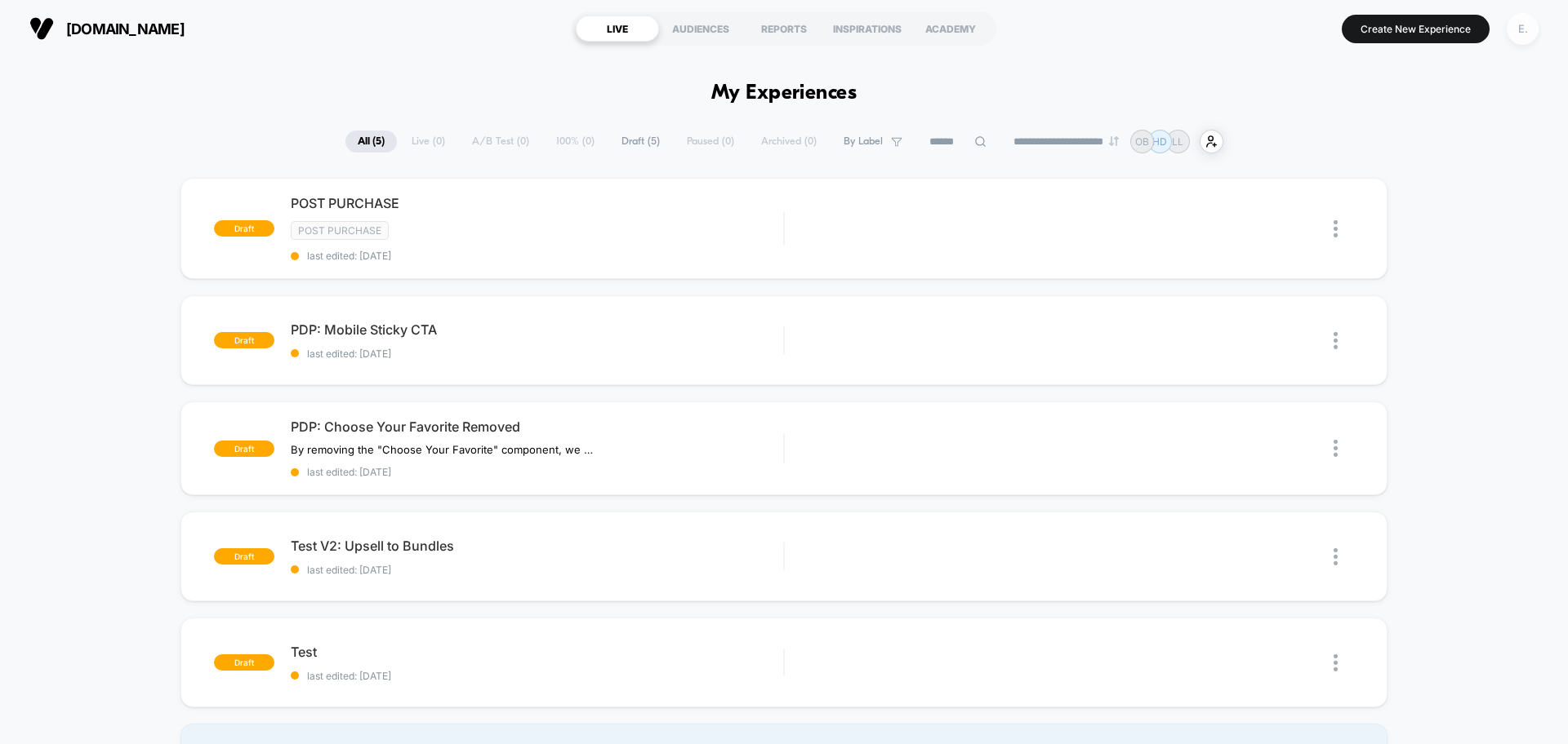
click at [1518, 31] on div "E." at bounding box center [1523, 29] width 32 height 32
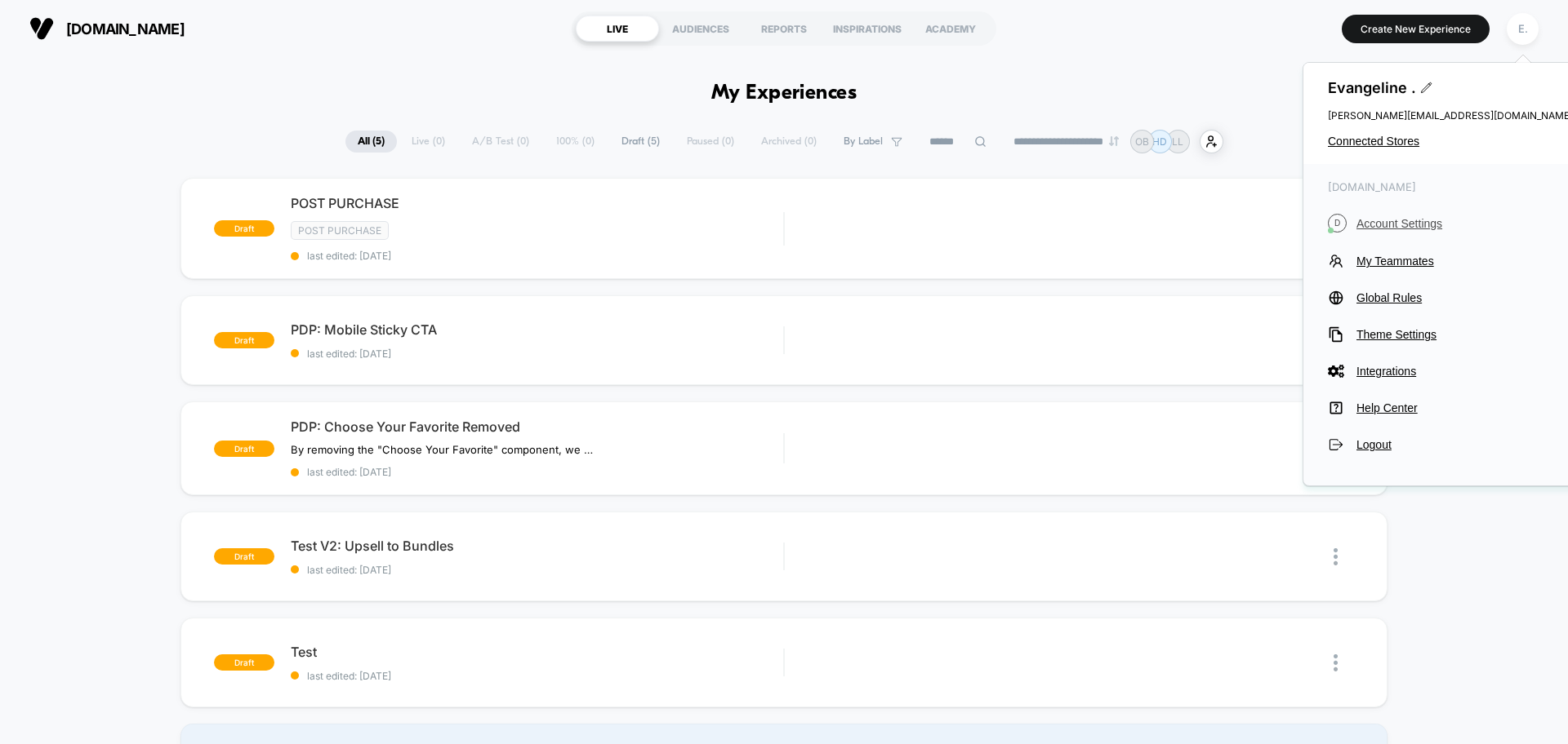
click at [1408, 225] on span "Account Settings" at bounding box center [1464, 224] width 216 height 13
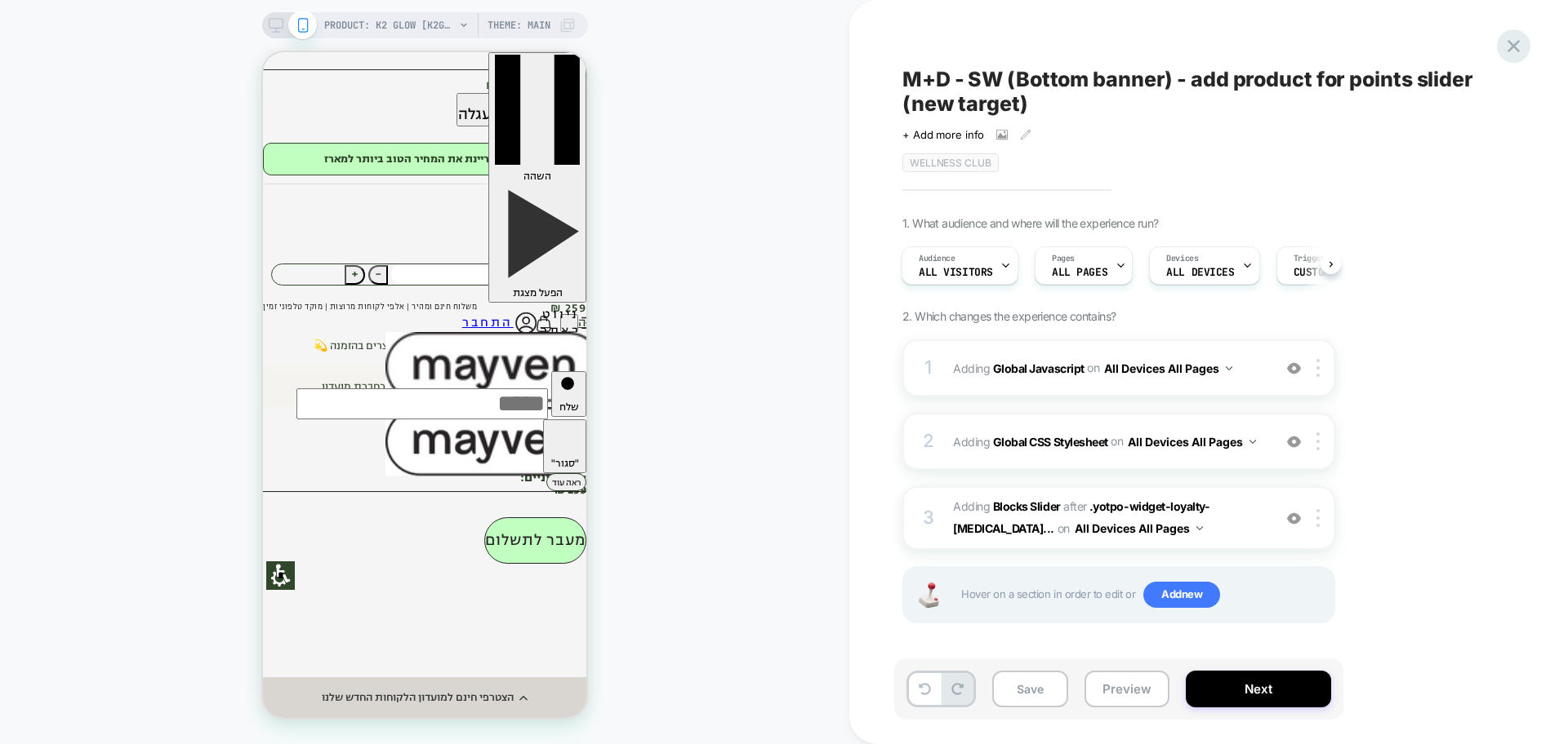
click at [1502, 40] on div at bounding box center [1513, 46] width 34 height 34
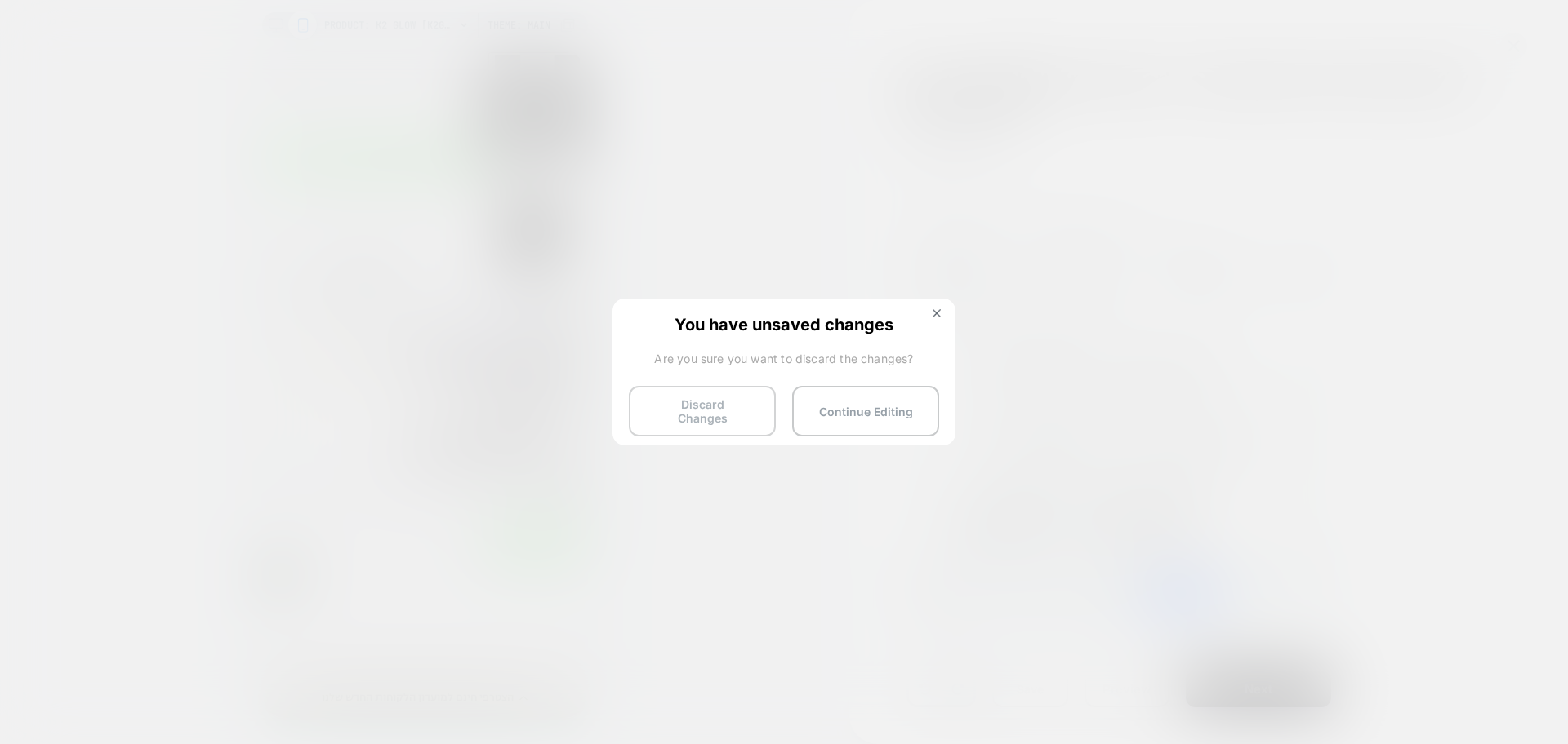
click at [679, 413] on button "Discard Changes" at bounding box center [702, 411] width 147 height 51
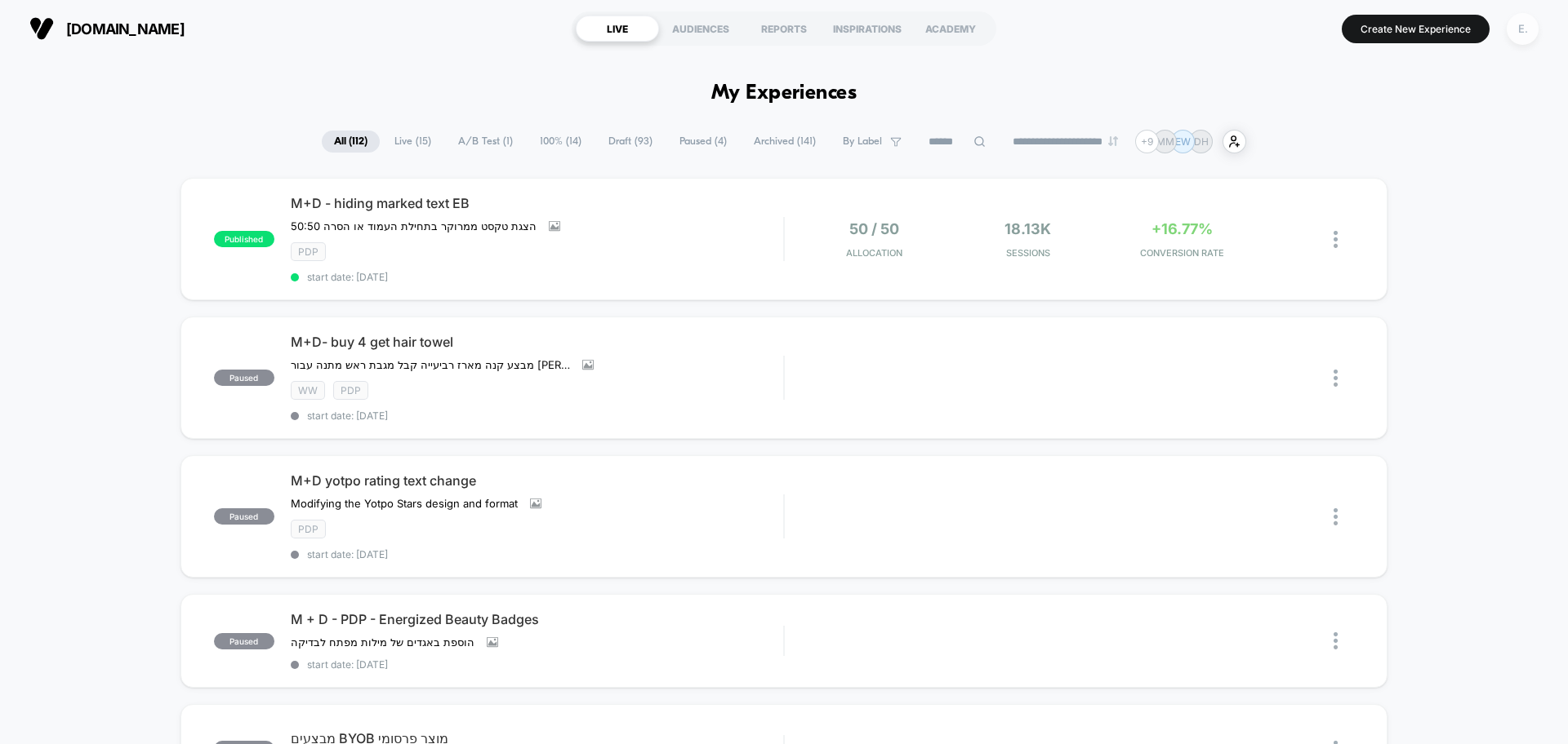
click at [1514, 40] on div "E." at bounding box center [1523, 29] width 32 height 32
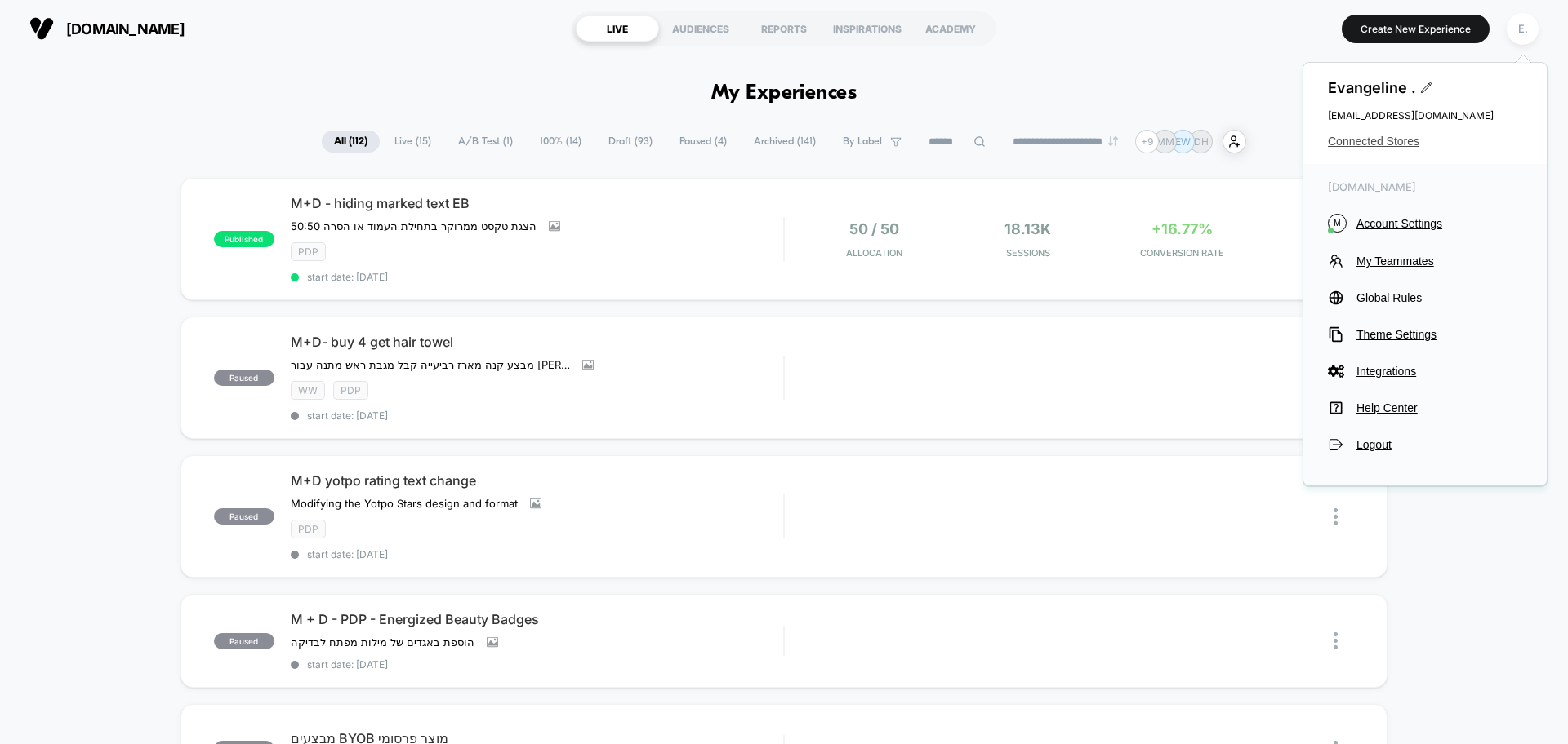
click at [1416, 135] on span "Connected Stores" at bounding box center [1425, 141] width 194 height 13
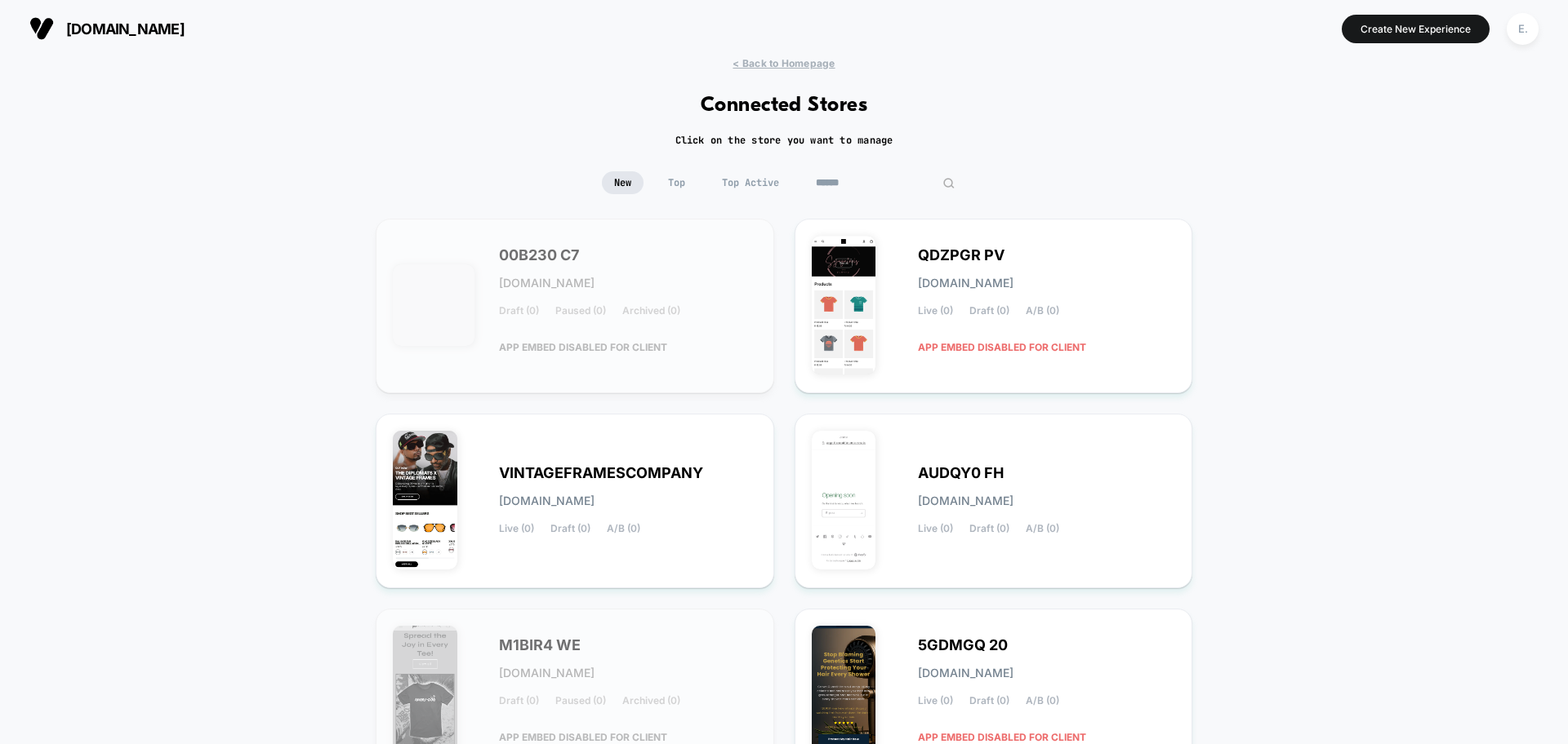
click at [871, 182] on input at bounding box center [886, 182] width 164 height 23
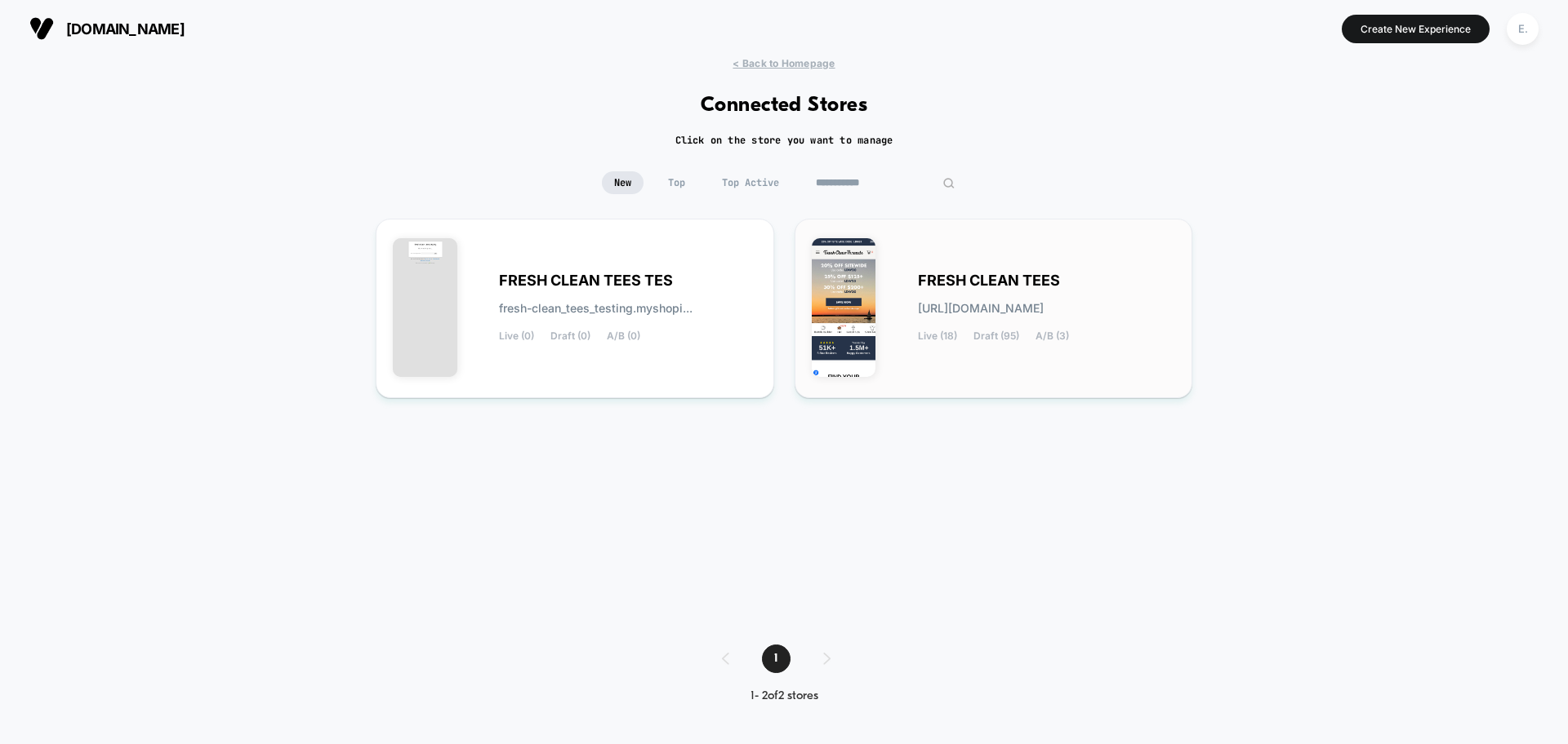
type input "**********"
click at [1076, 341] on div "FRESH CLEAN TEES [URL][DOMAIN_NAME] Live (18) Draft (95) A/B (3)" at bounding box center [1047, 308] width 258 height 67
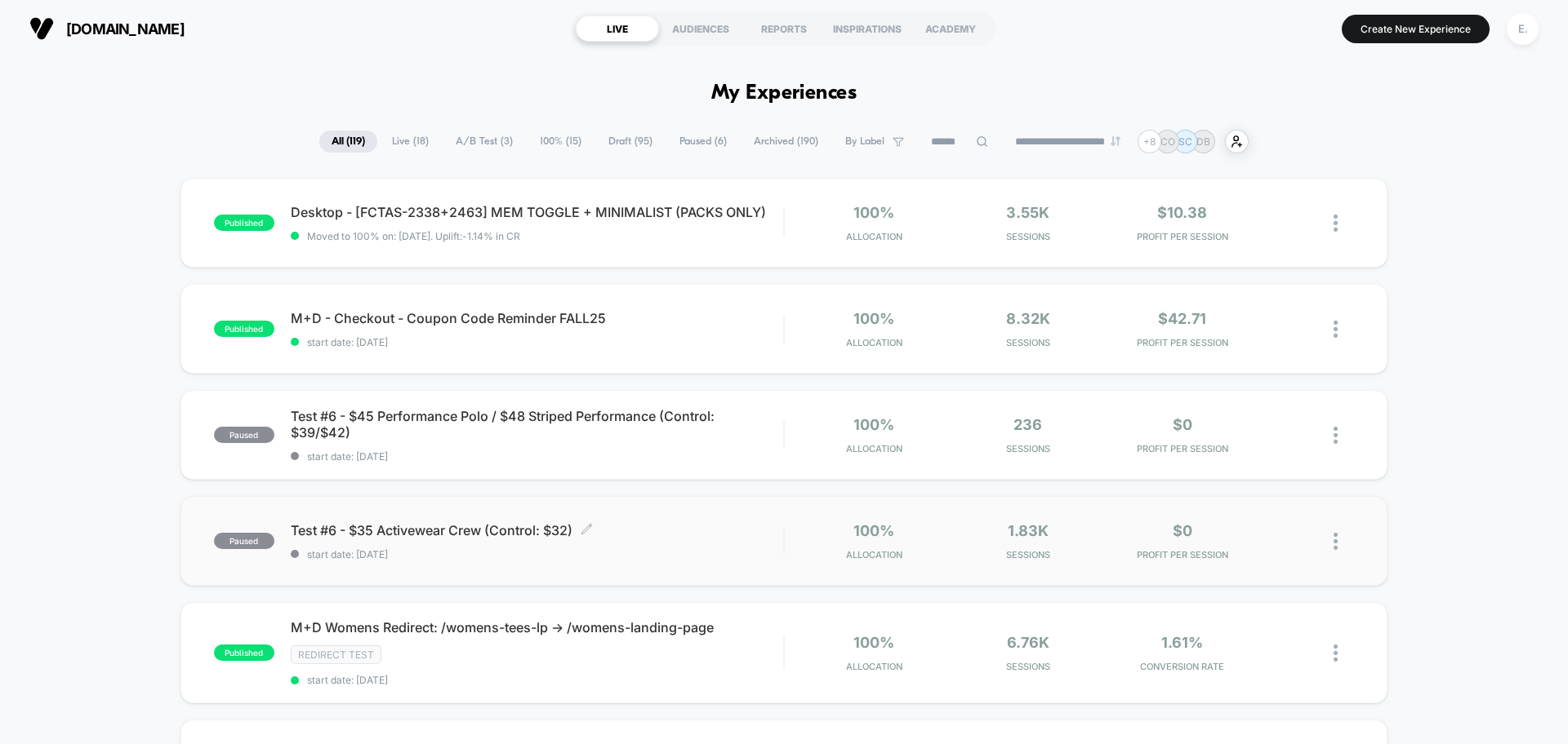
click at [667, 537] on span "Test #6 - $35 Activewear Crew (Control: $32) Click to edit experience details" at bounding box center [536, 530] width 492 height 16
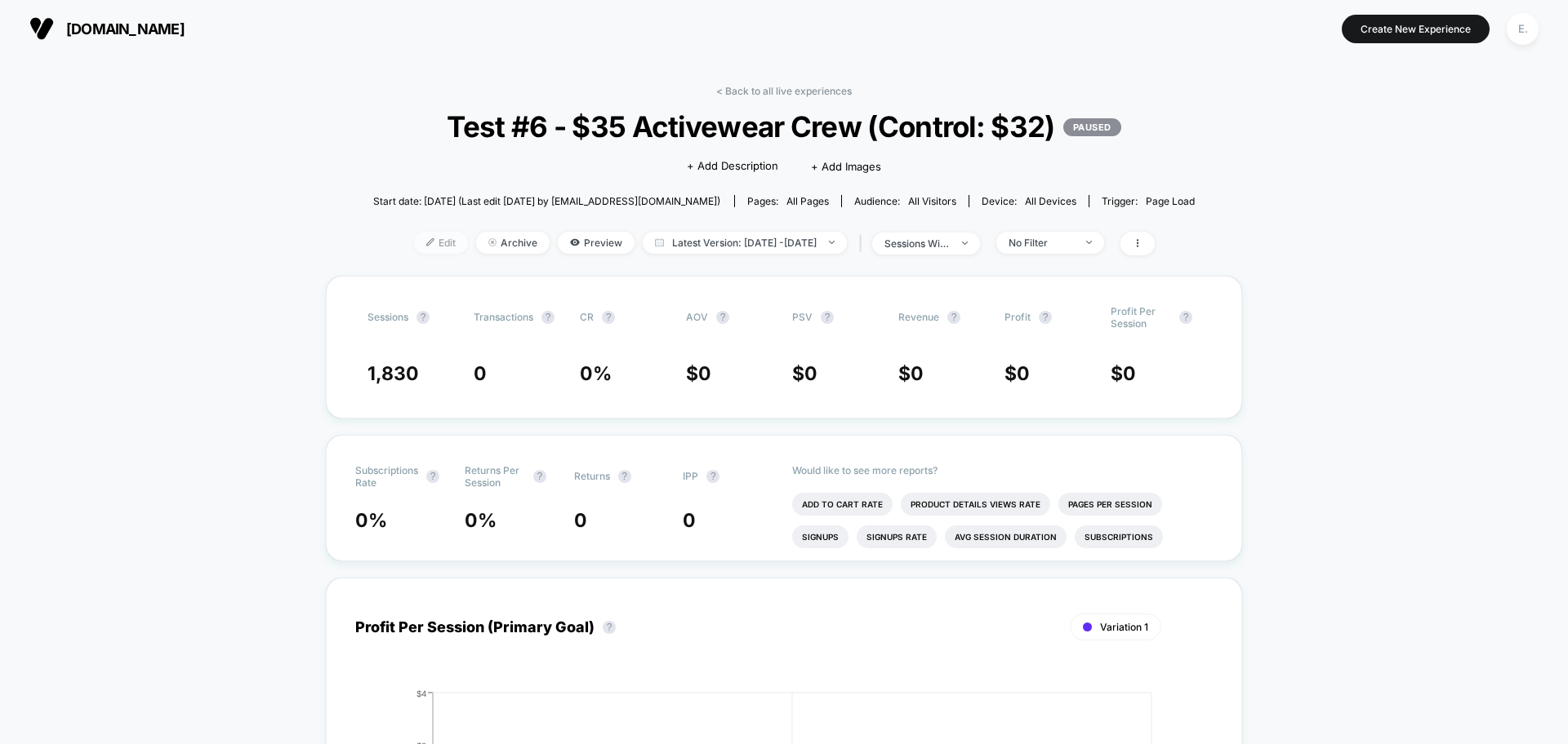
click at [419, 238] on span "Edit" at bounding box center [440, 242] width 54 height 22
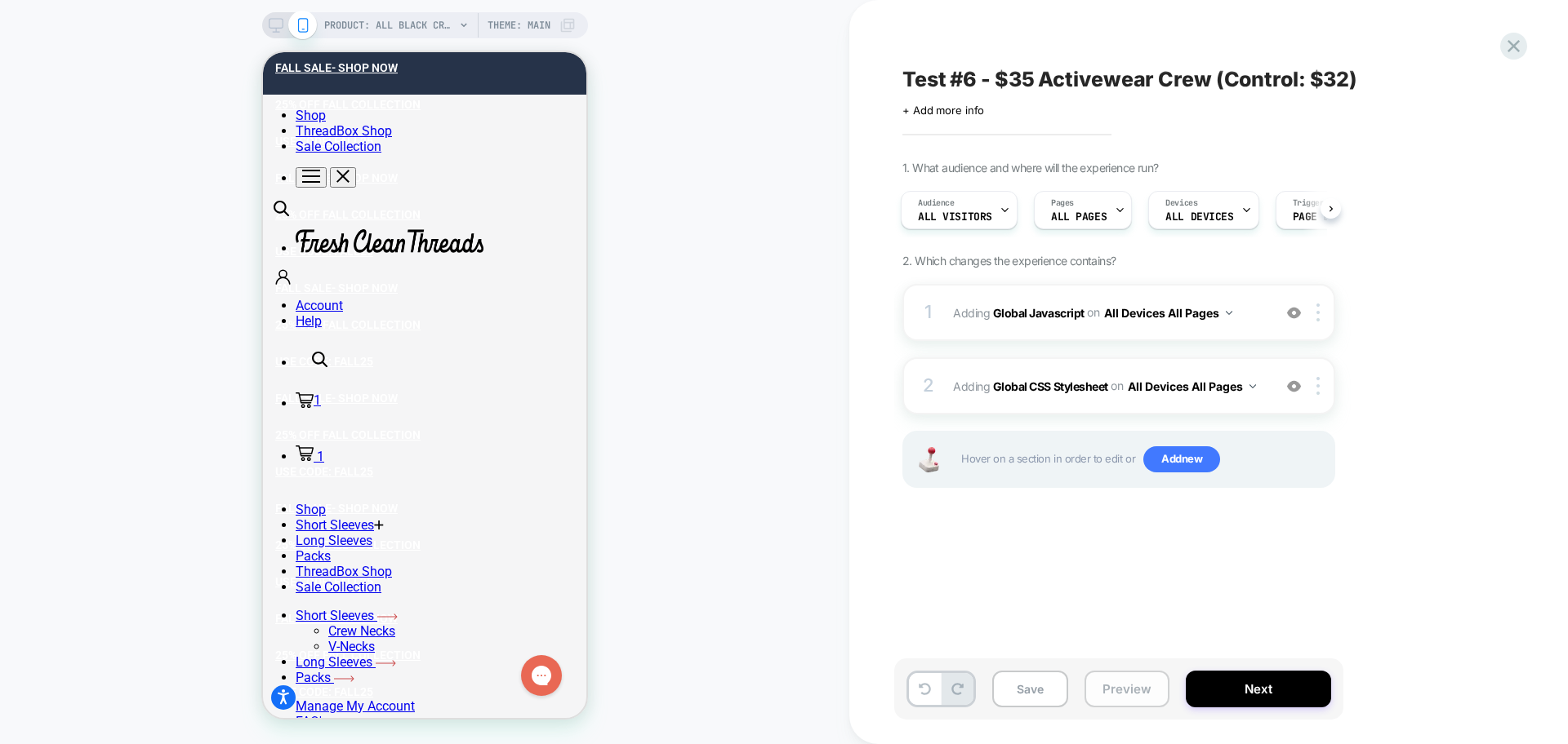
click at [1104, 685] on button "Preview" at bounding box center [1127, 689] width 85 height 37
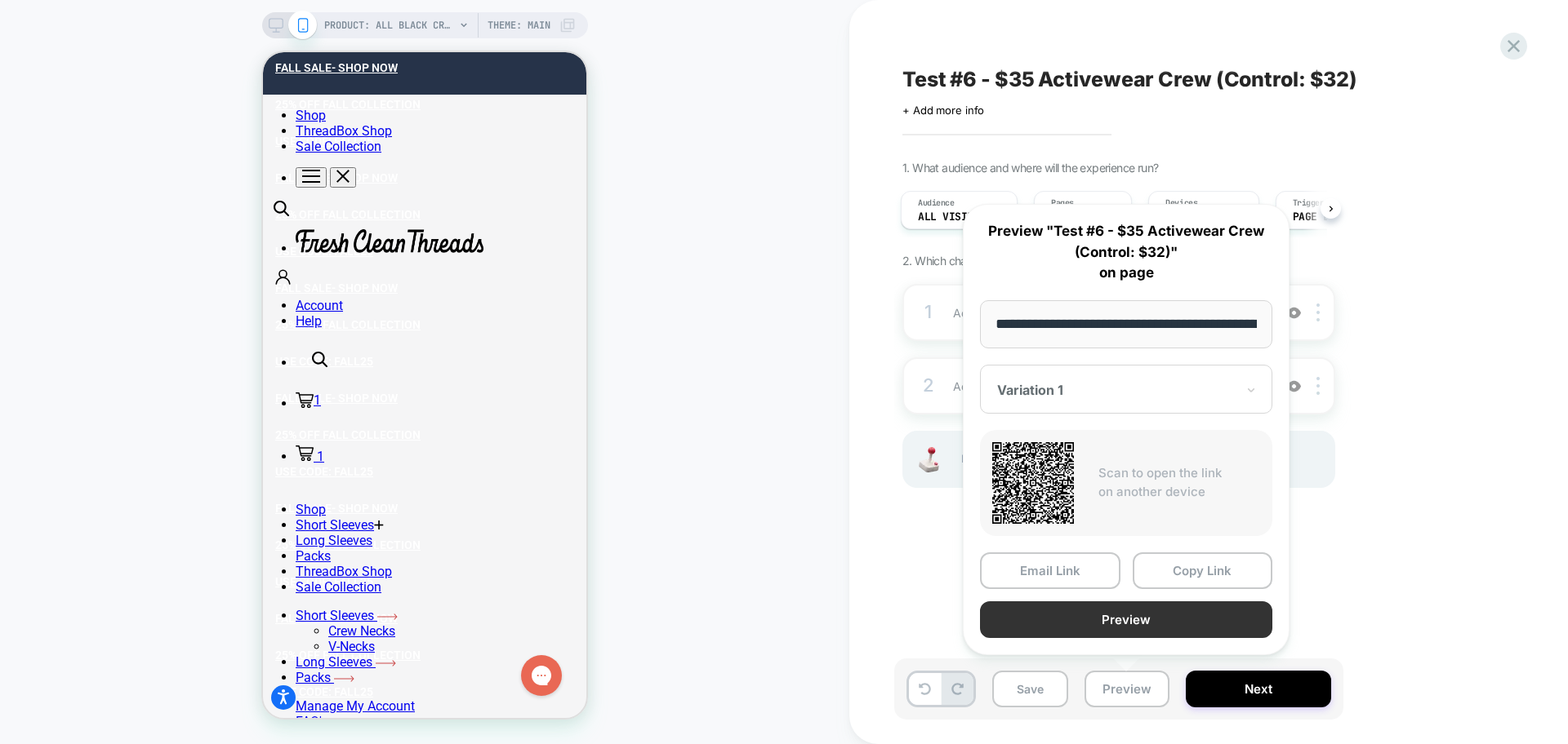
click at [1074, 625] on button "Preview" at bounding box center [1126, 619] width 293 height 37
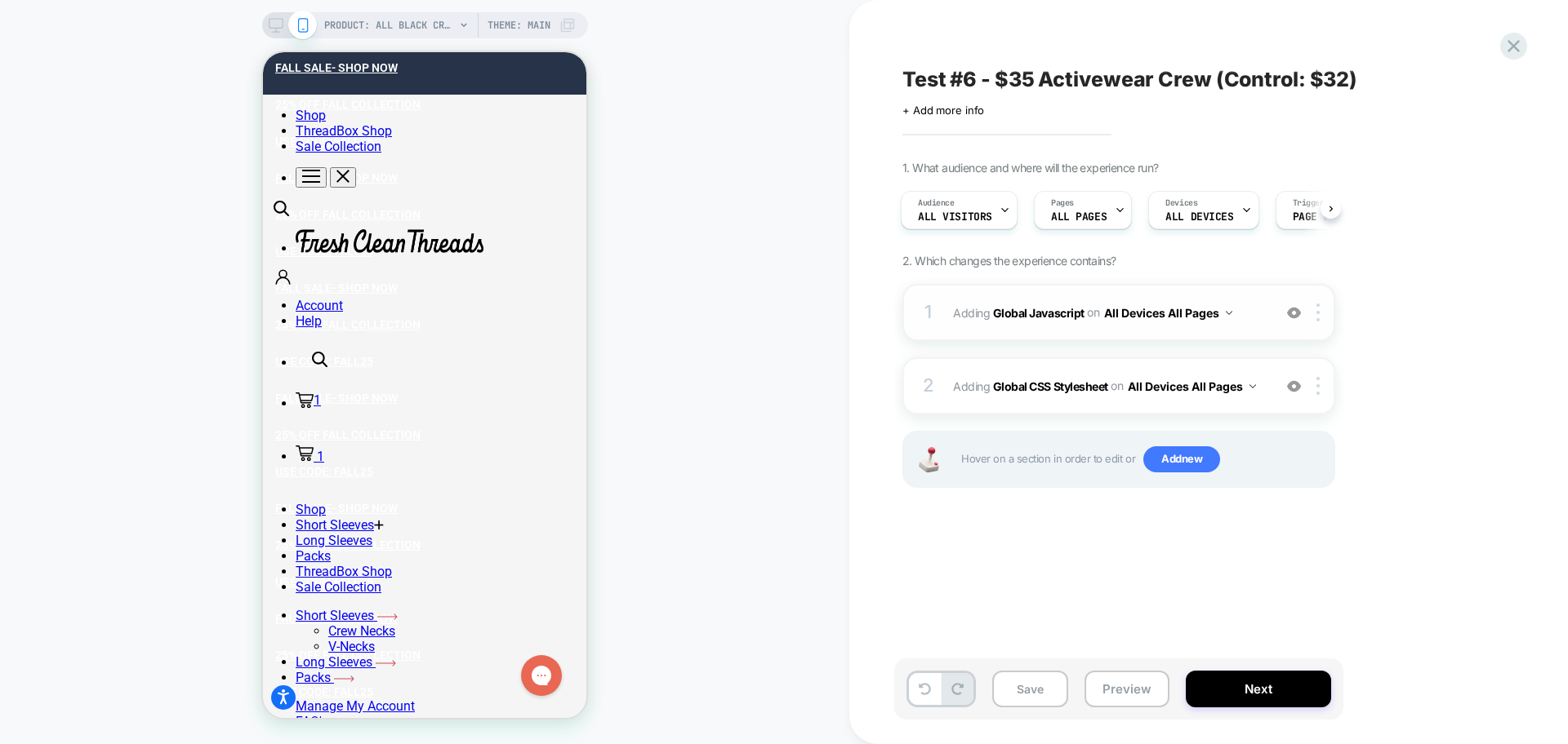
click at [1083, 330] on div "1 Adding Global Javascript on All Devices All Pages Add Before Add After Target…" at bounding box center [1119, 312] width 433 height 57
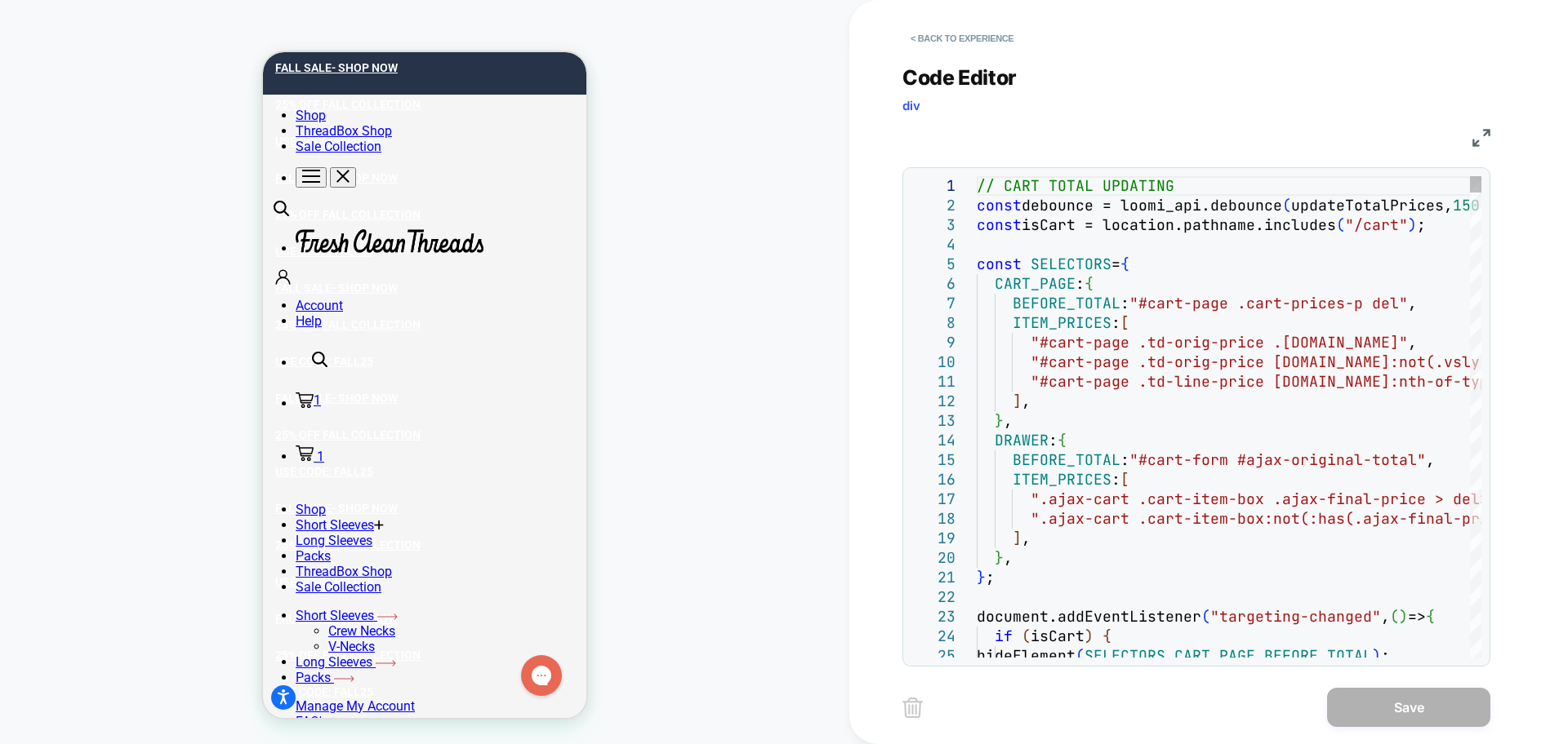
type textarea "**********"
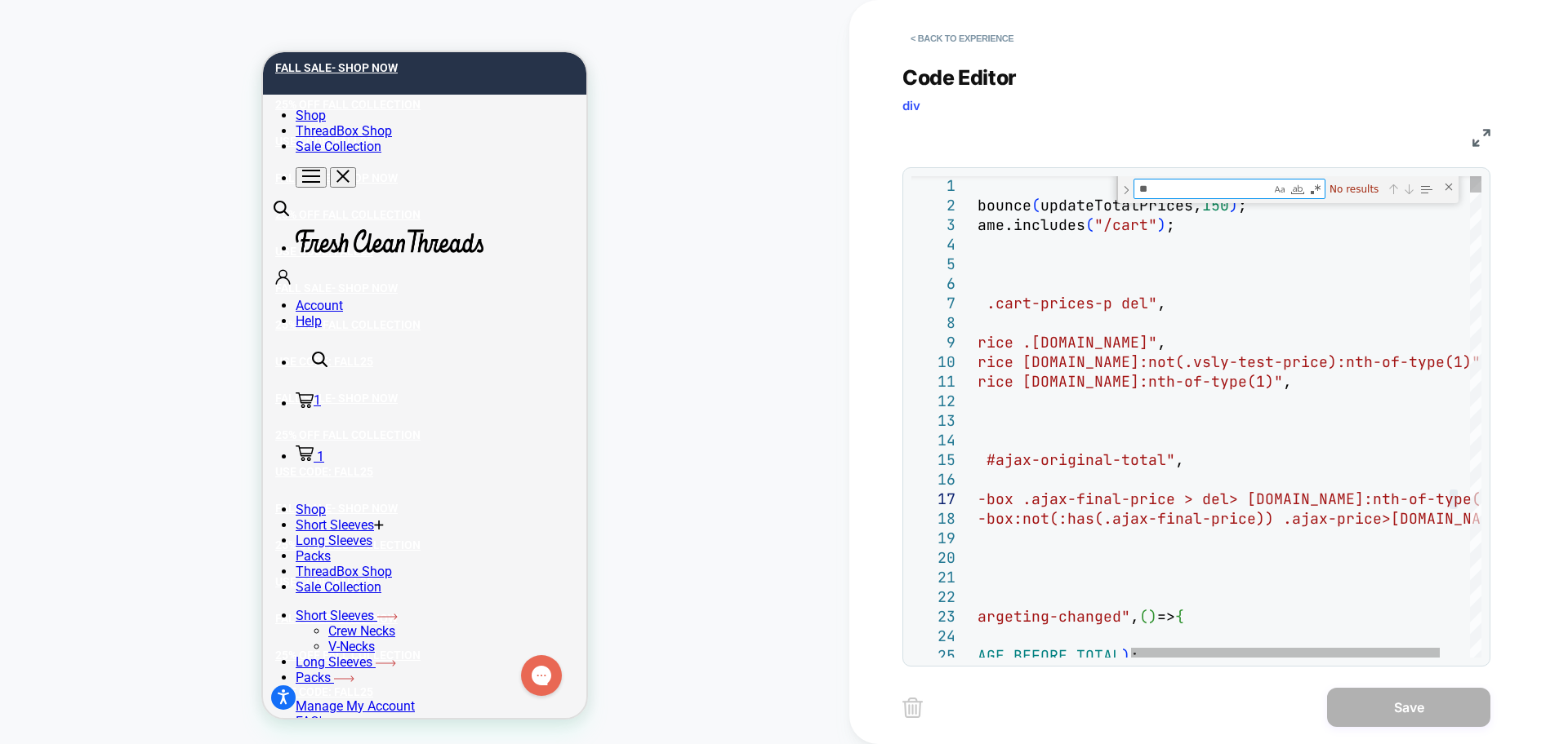
type textarea "*"
click at [999, 47] on button "< Back to experience" at bounding box center [962, 39] width 120 height 26
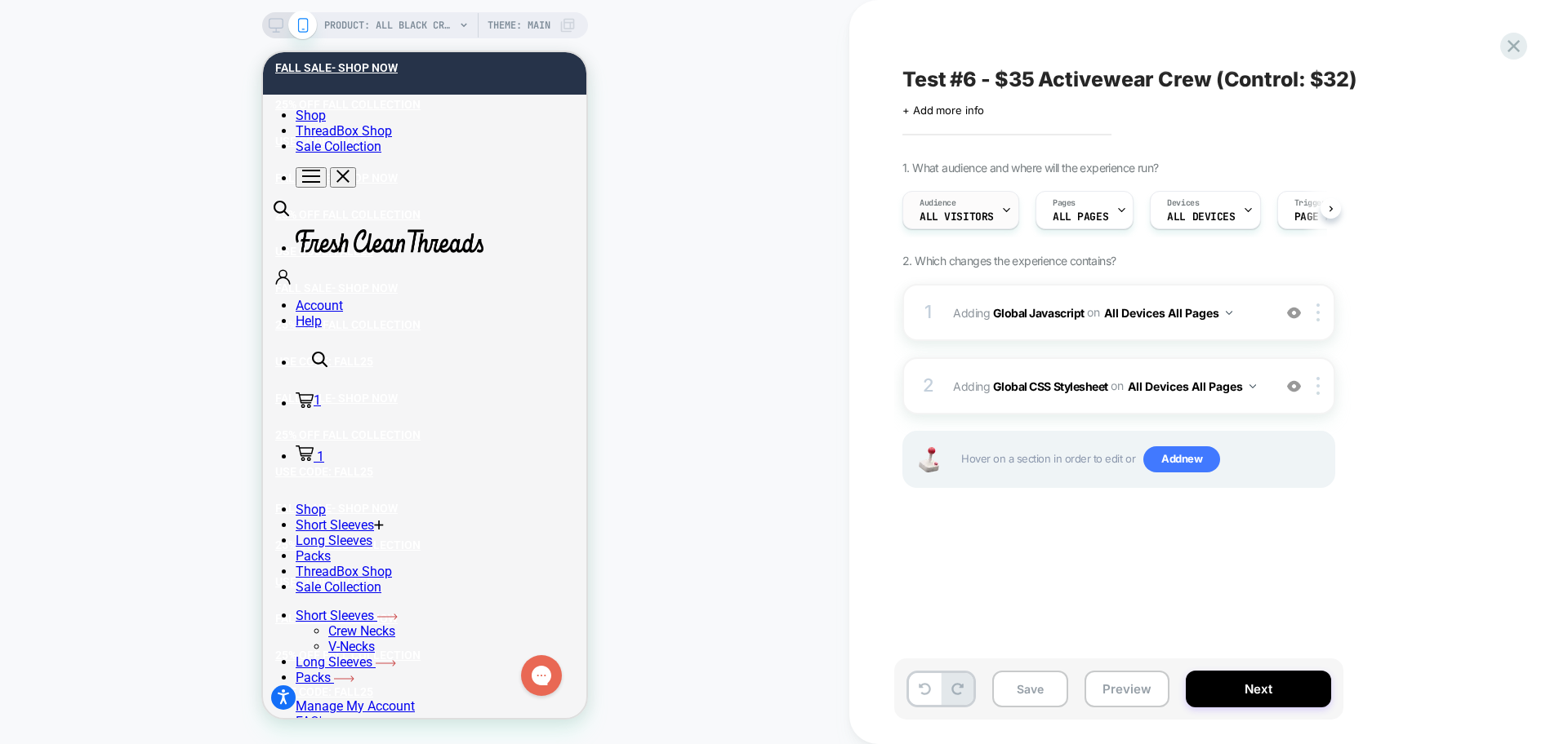
scroll to position [0, 1]
click at [1078, 213] on span "ALL PAGES" at bounding box center [1079, 217] width 56 height 11
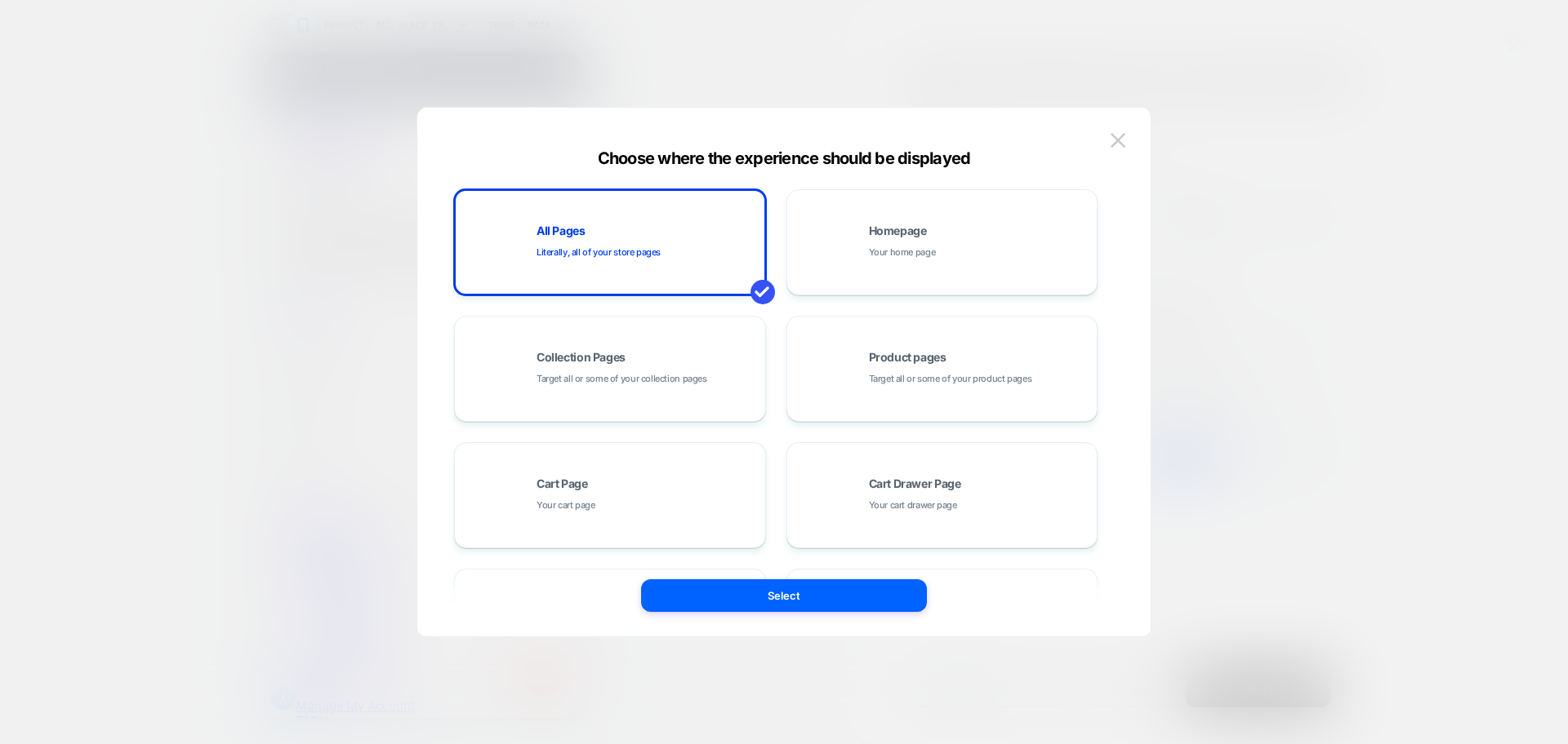
click at [1113, 131] on button at bounding box center [1118, 140] width 24 height 24
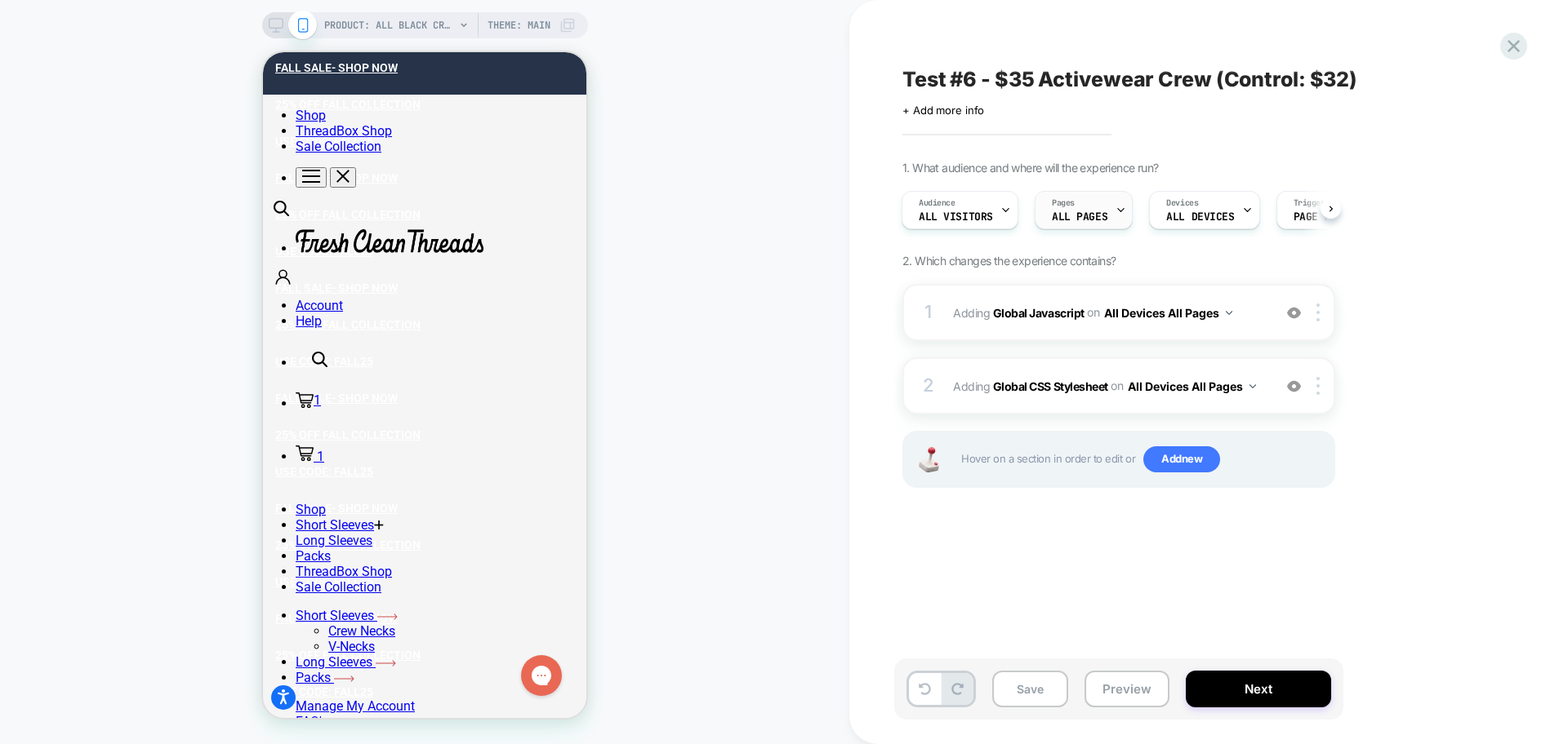
click at [1117, 209] on icon at bounding box center [1120, 210] width 10 height 10
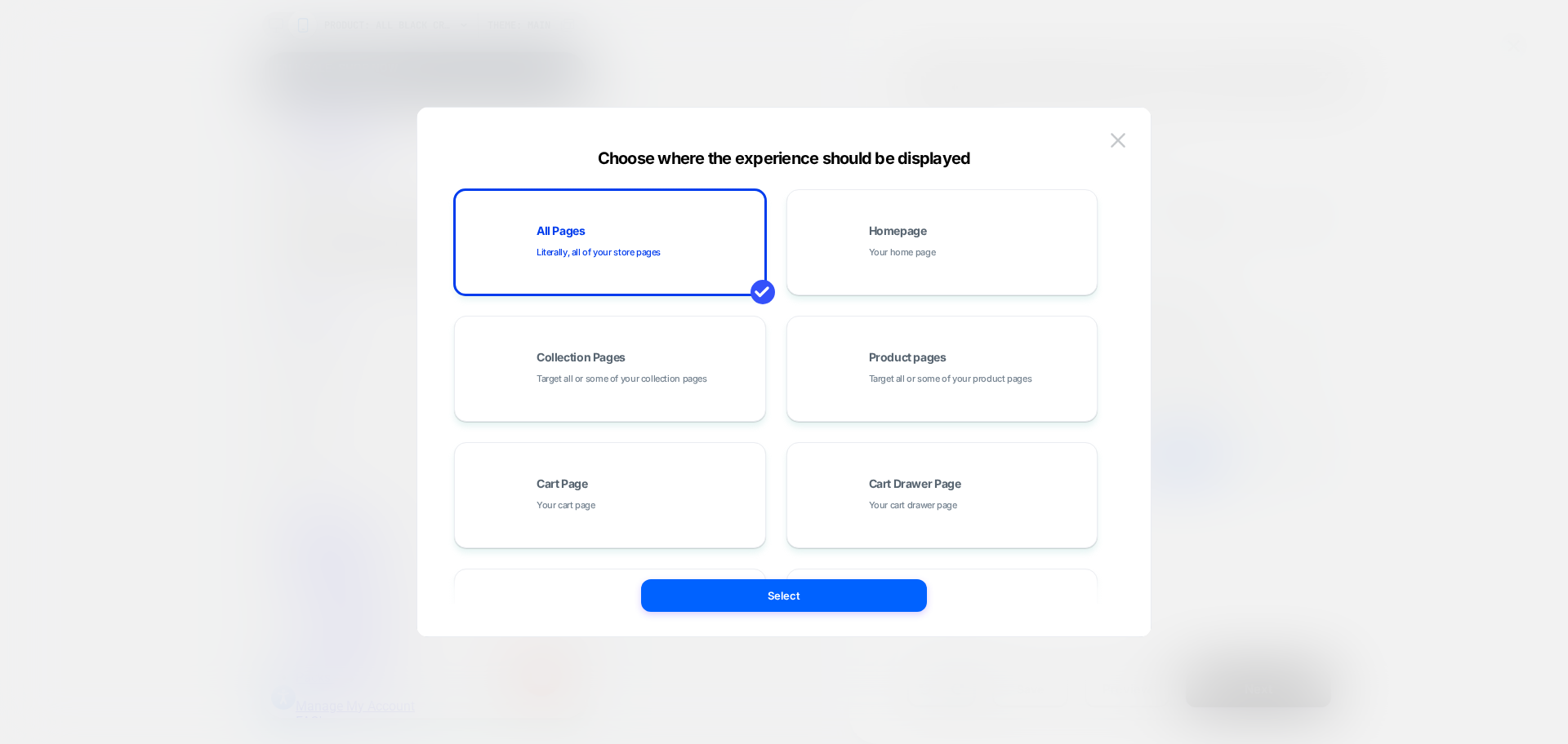
click at [1113, 142] on img at bounding box center [1118, 139] width 15 height 14
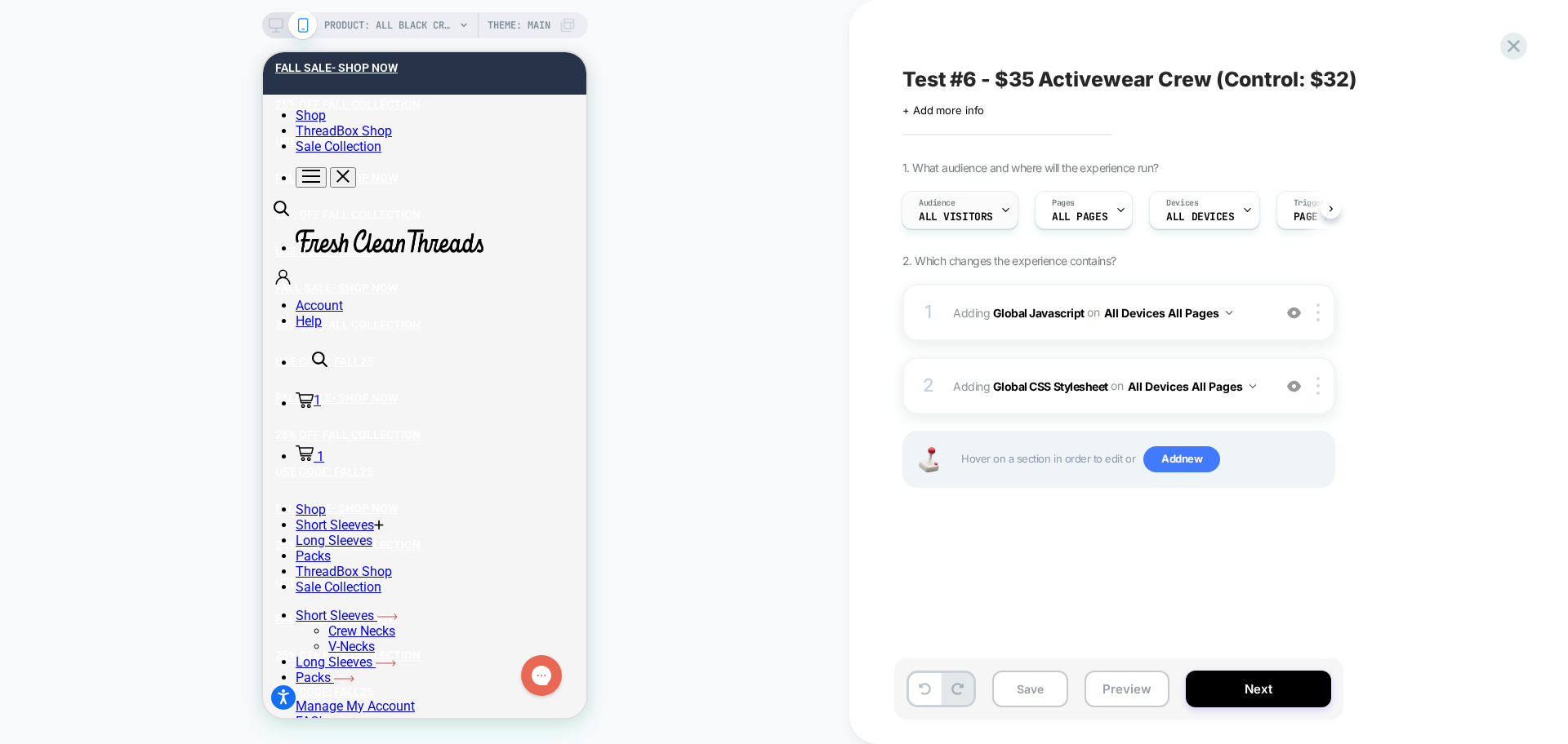
click at [991, 216] on div "Audience All Visitors" at bounding box center [956, 210] width 107 height 37
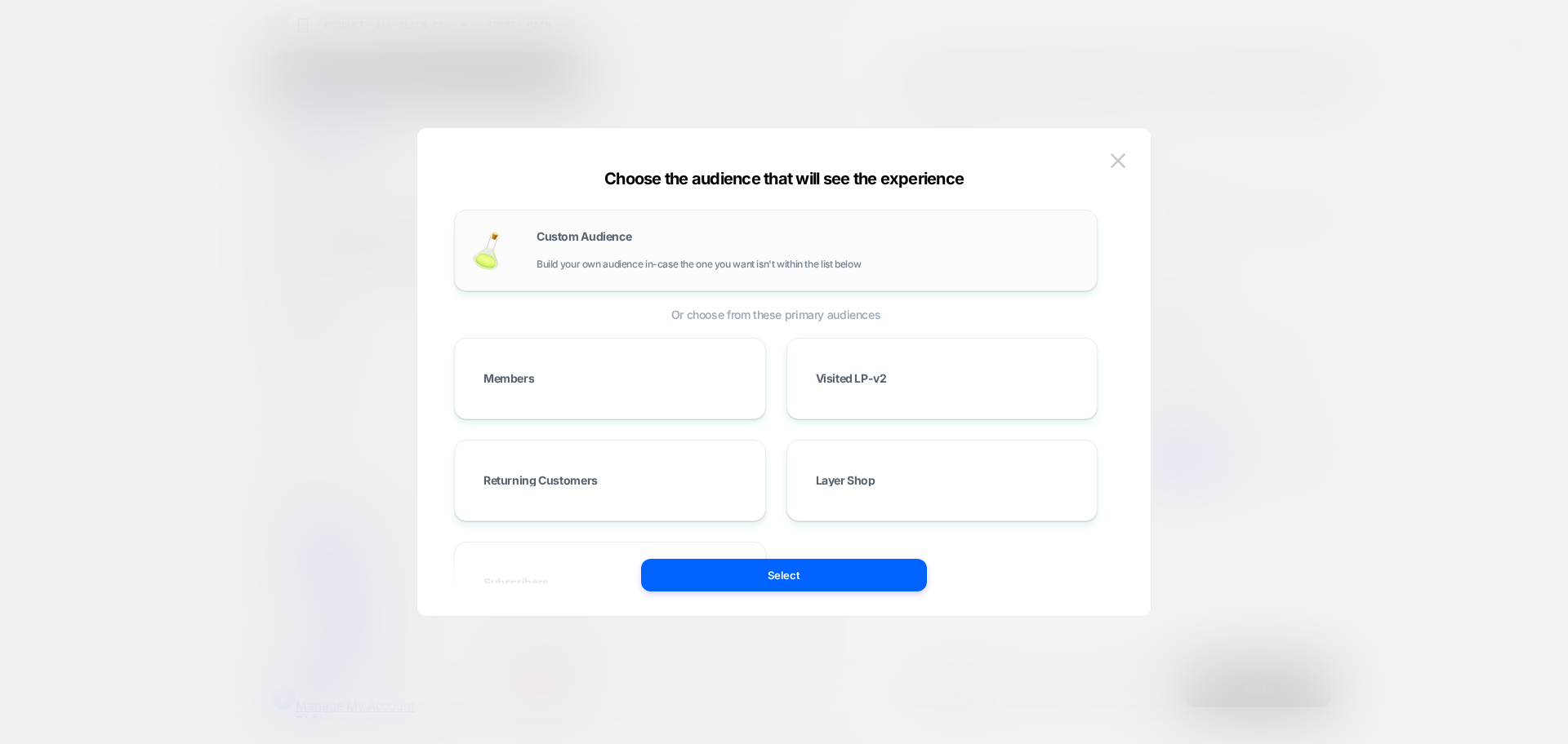
click at [661, 261] on span "Build your own audience in-case the one you want isn't within the list below" at bounding box center [698, 264] width 324 height 11
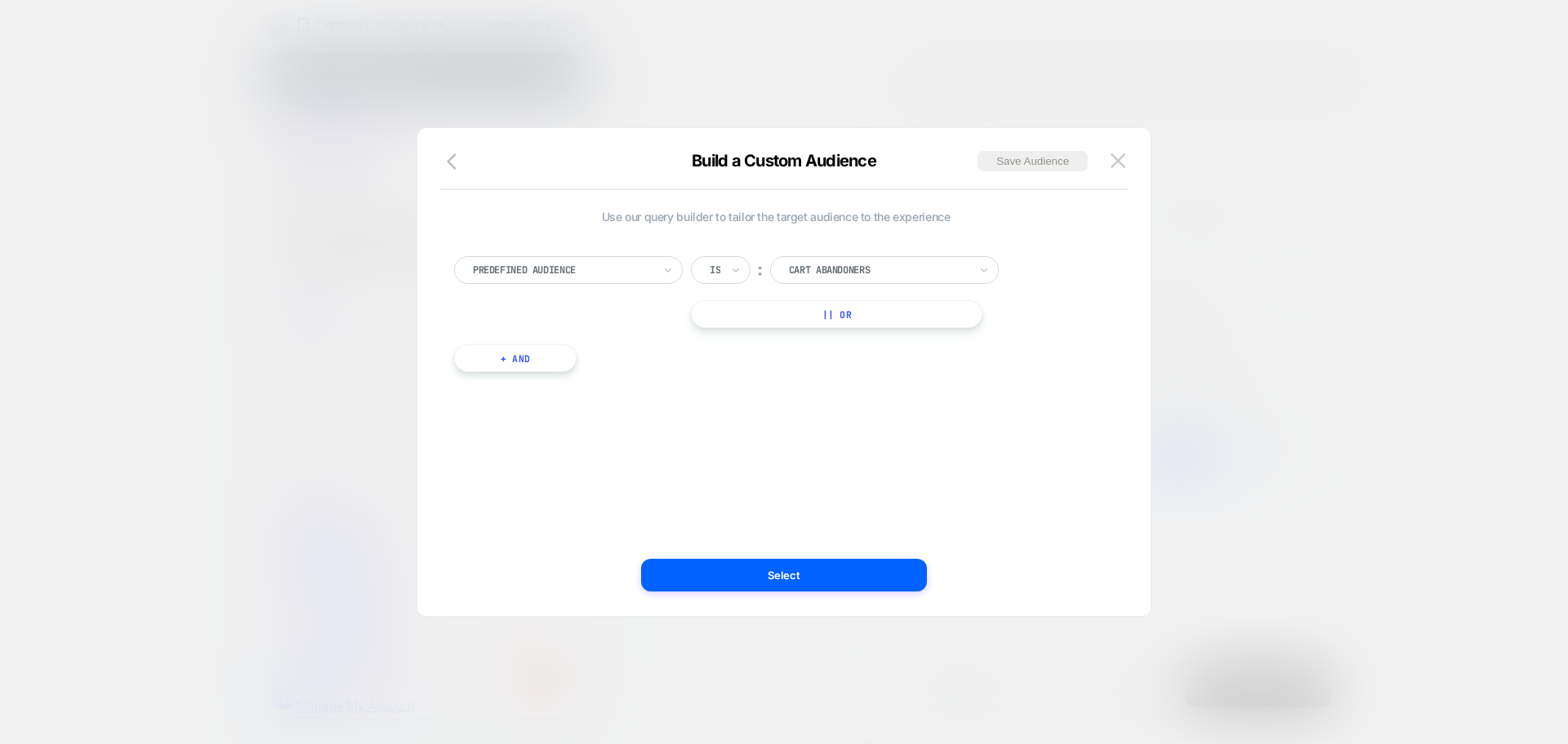
click at [595, 274] on div at bounding box center [562, 270] width 180 height 15
type input "***"
click at [1126, 154] on button at bounding box center [1118, 161] width 24 height 24
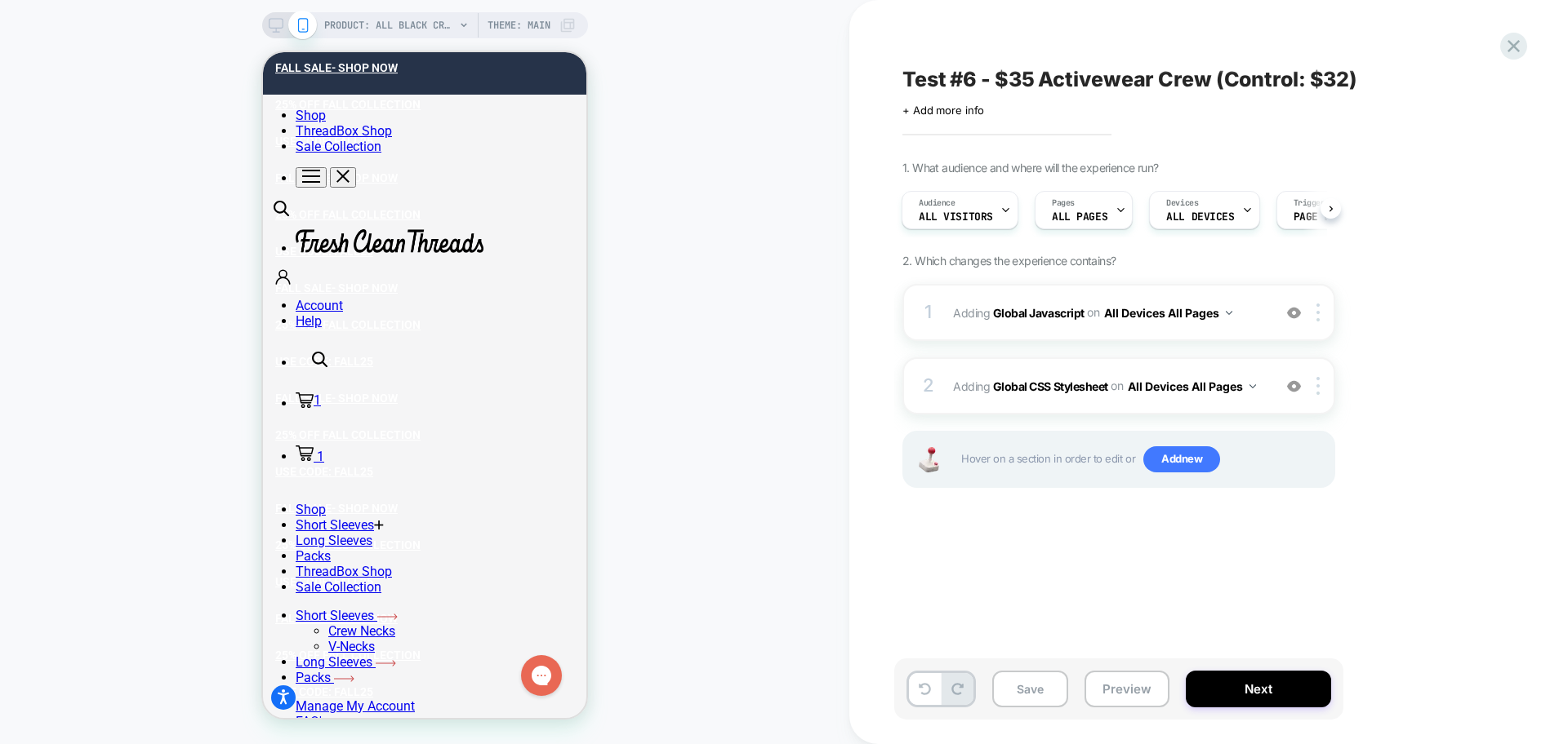
click at [1104, 173] on span "1. What audience and where will the experience run?" at bounding box center [1031, 167] width 256 height 14
click at [1103, 208] on div "Pages ALL PAGES" at bounding box center [1080, 210] width 88 height 37
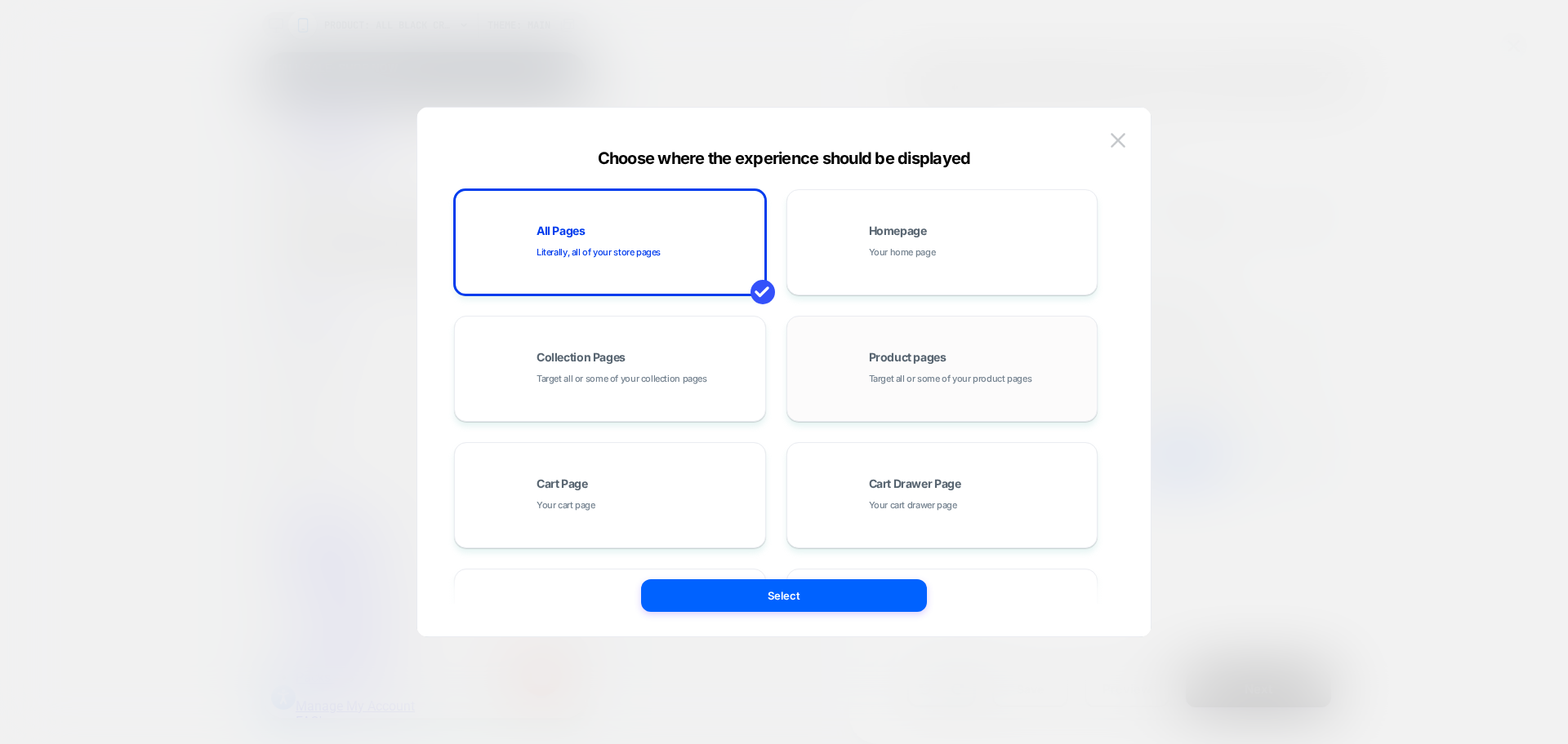
scroll to position [246, 0]
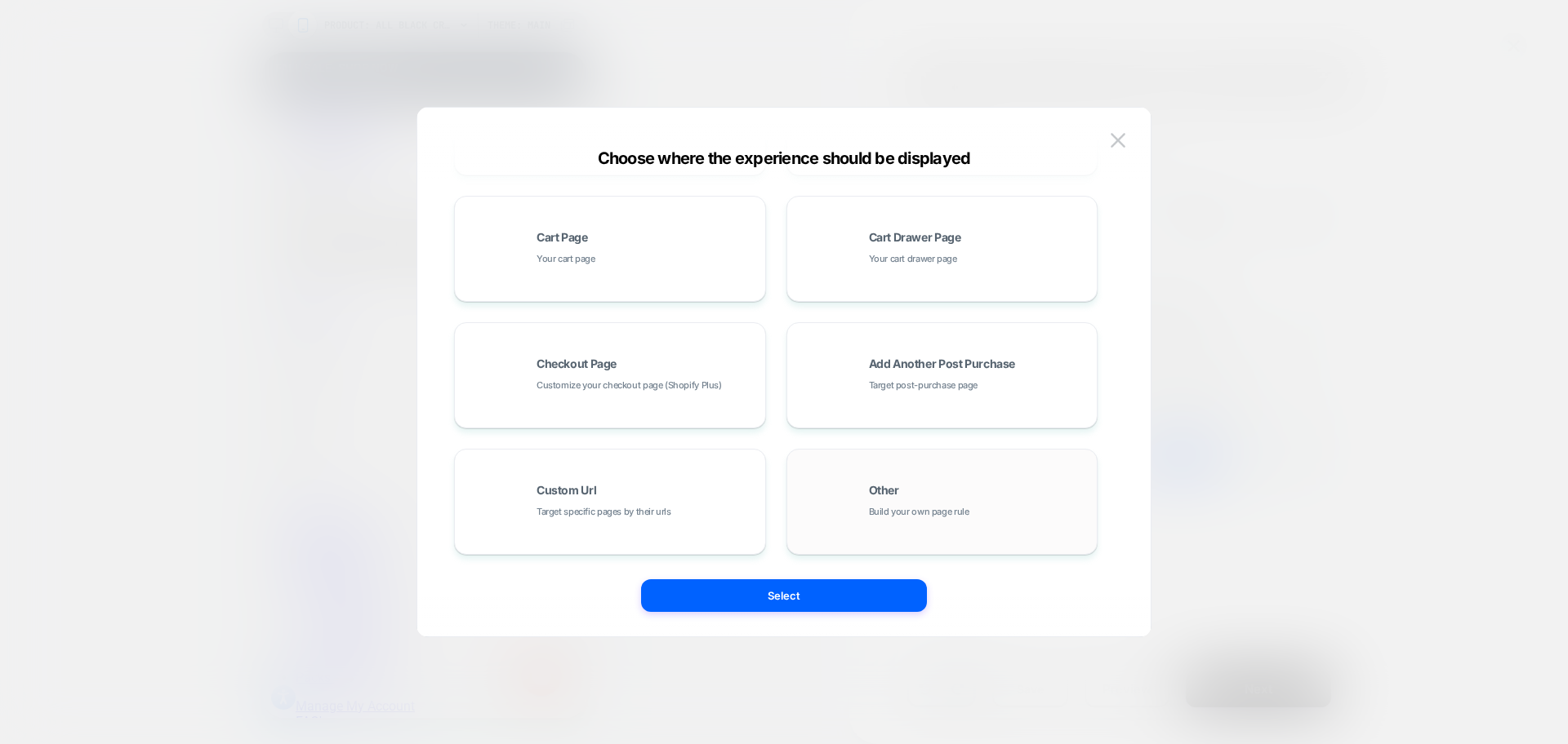
click at [870, 493] on span "Other" at bounding box center [884, 490] width 30 height 11
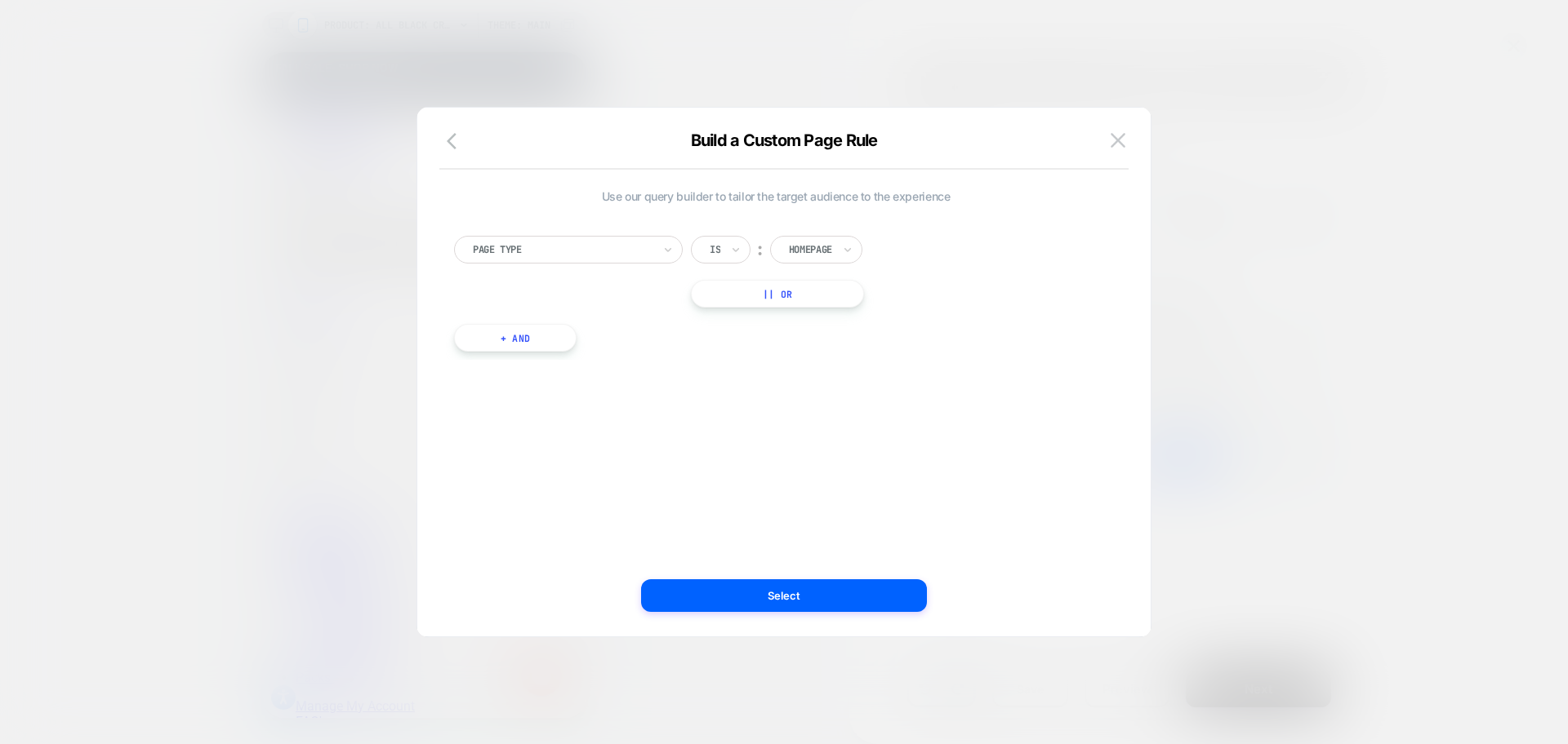
click at [610, 246] on div at bounding box center [562, 250] width 180 height 15
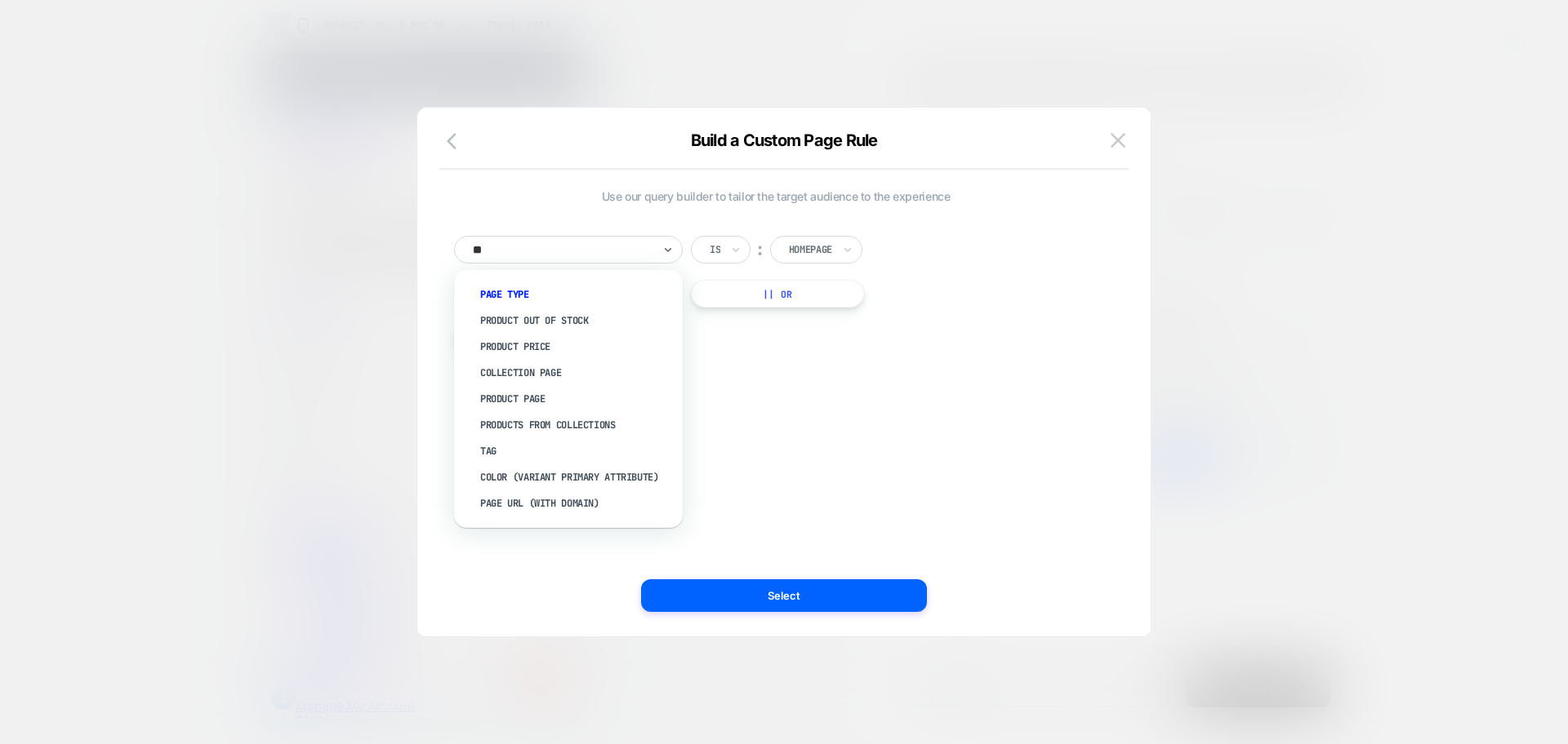
type input "***"
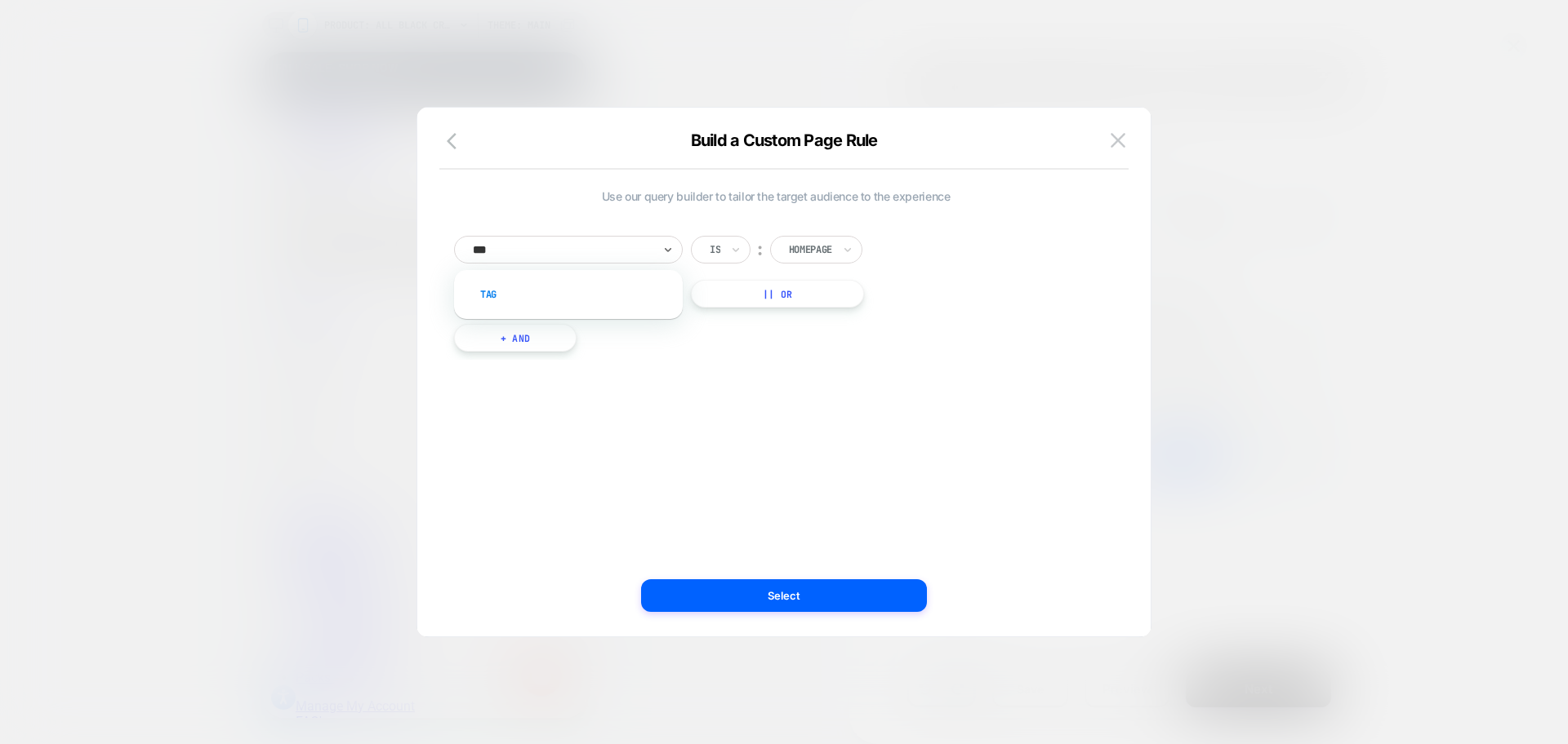
click at [628, 288] on div "Tag" at bounding box center [577, 294] width 213 height 26
click at [820, 245] on div at bounding box center [878, 250] width 180 height 15
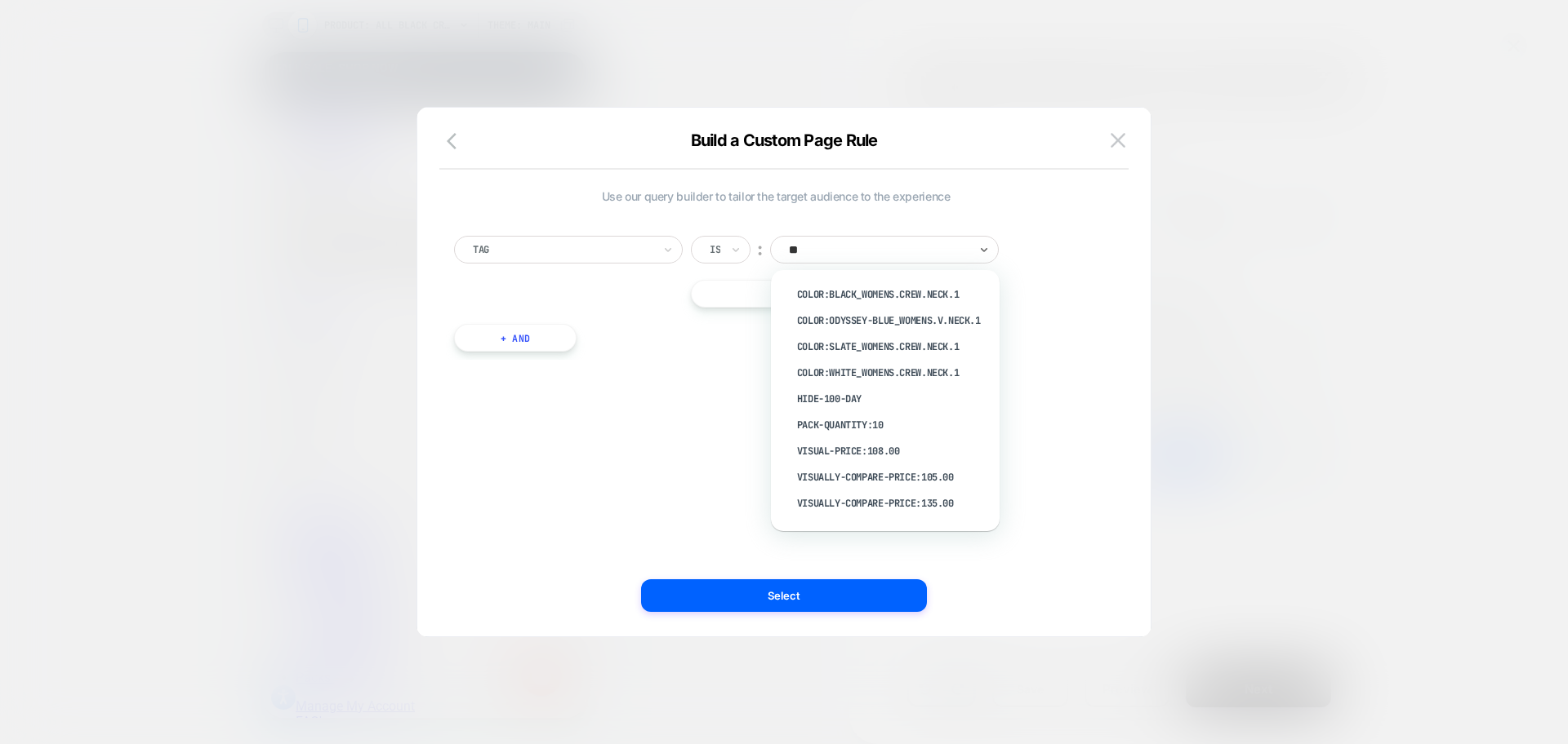
type input "***"
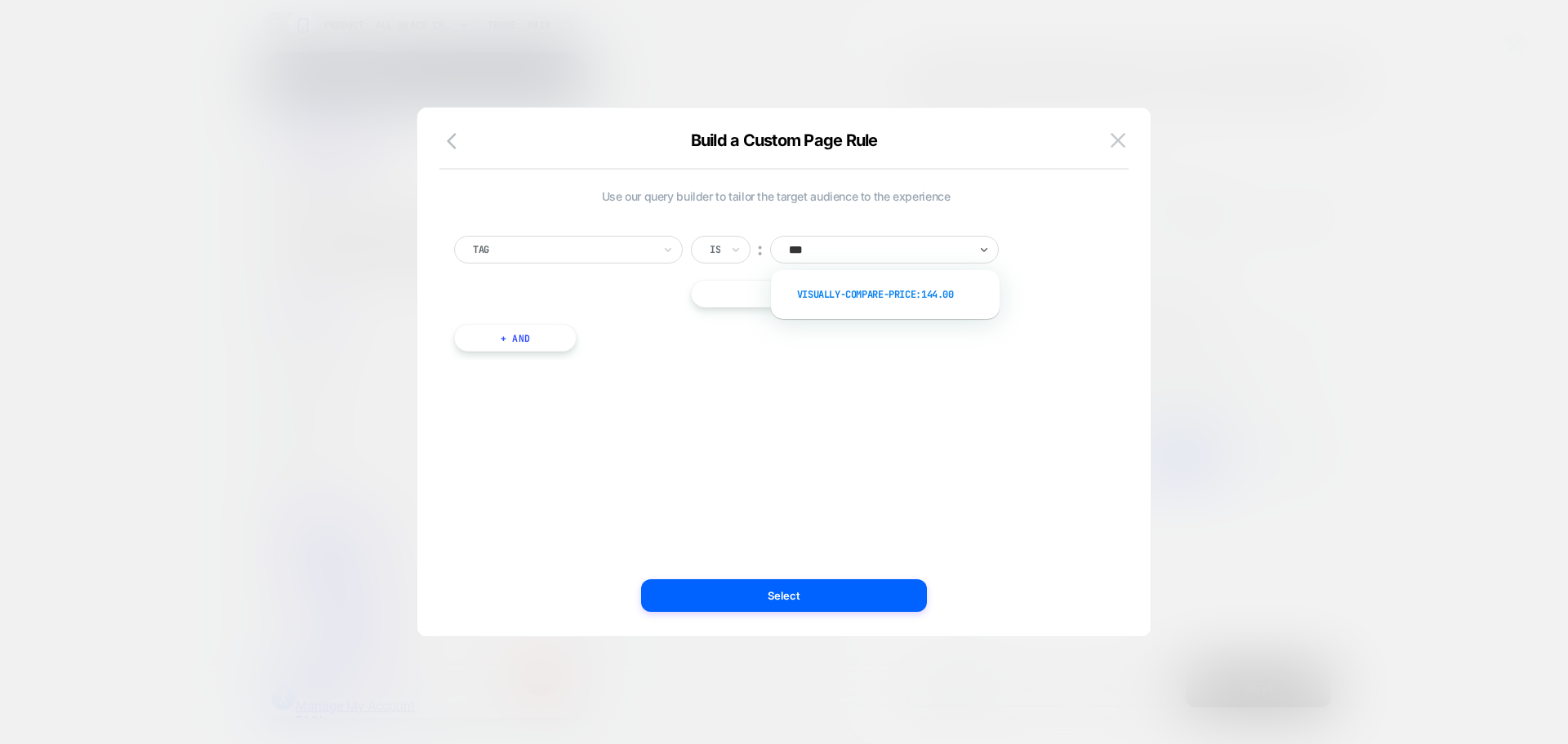
click at [894, 303] on div "visually-compare-price:144.00" at bounding box center [893, 294] width 213 height 26
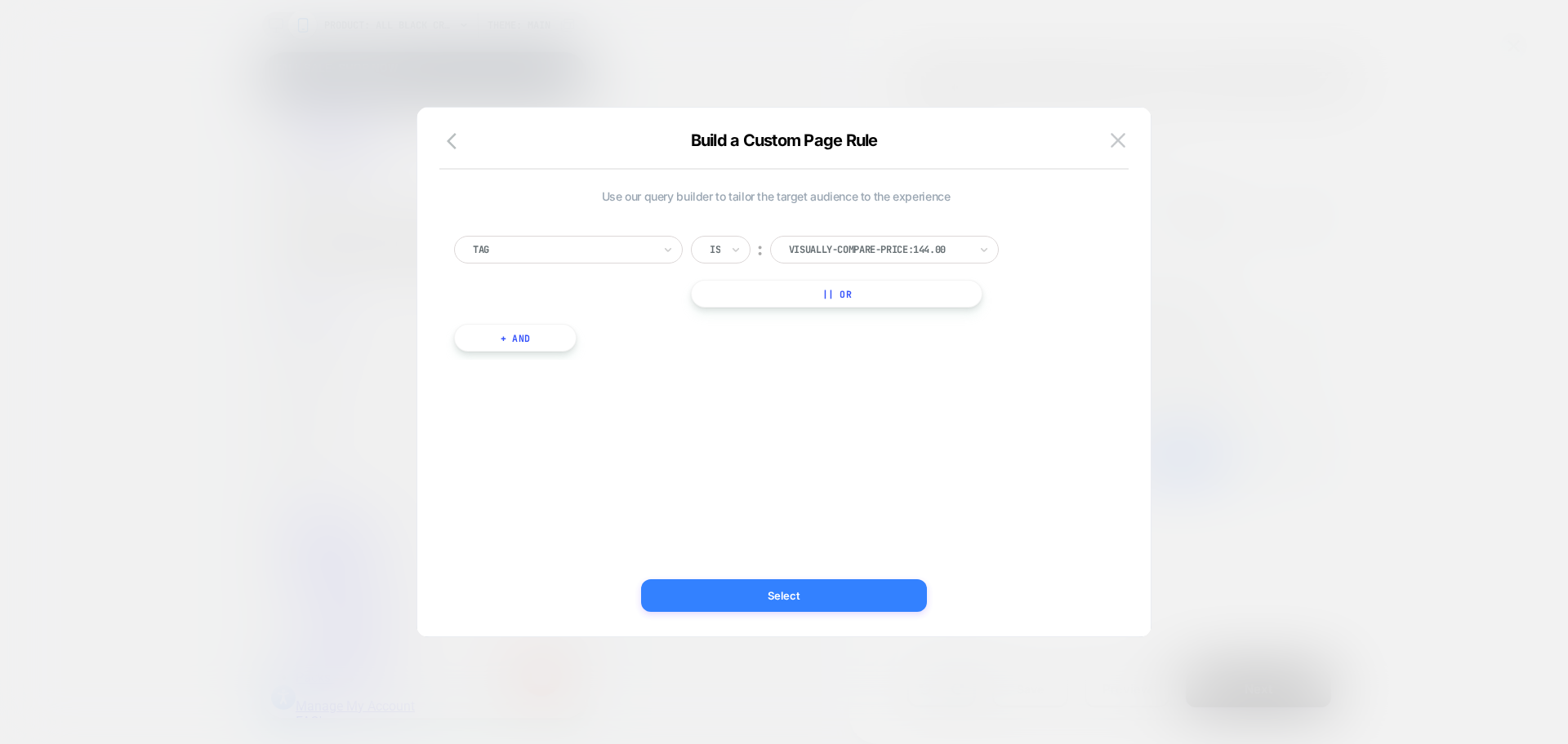
click at [863, 584] on button "Select" at bounding box center [784, 595] width 286 height 33
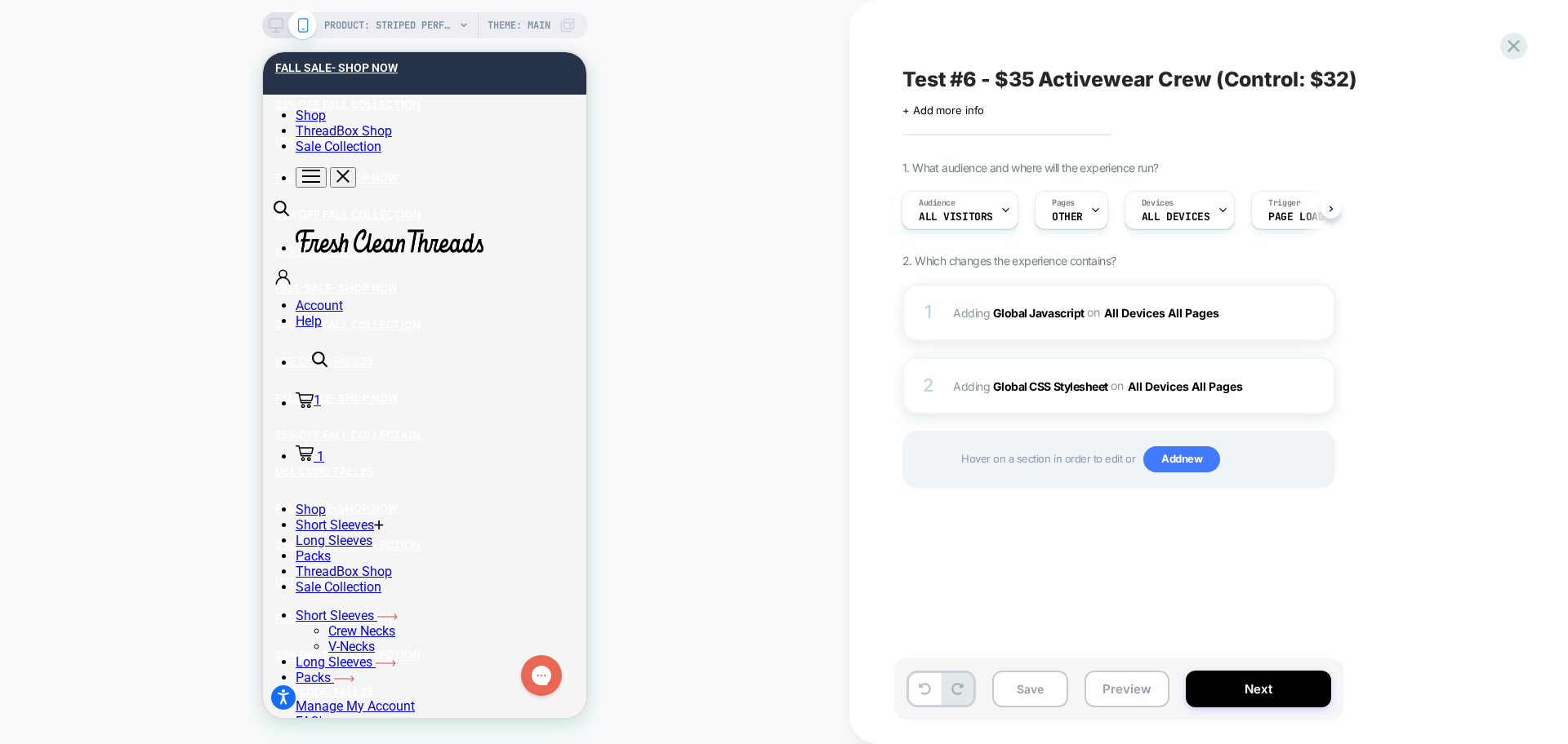
scroll to position [0, 2]
click at [1117, 686] on button "Preview" at bounding box center [1127, 689] width 85 height 37
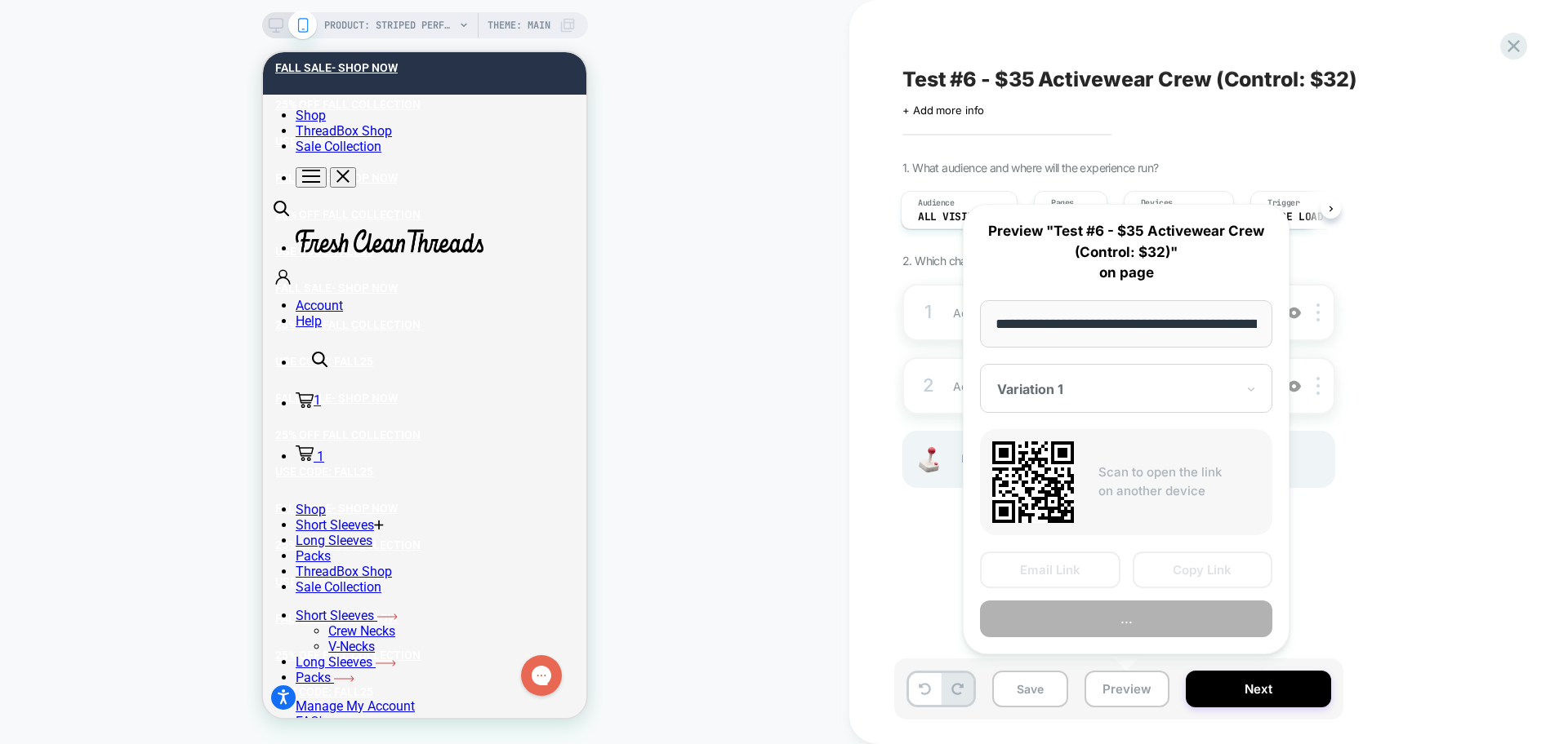
scroll to position [0, 324]
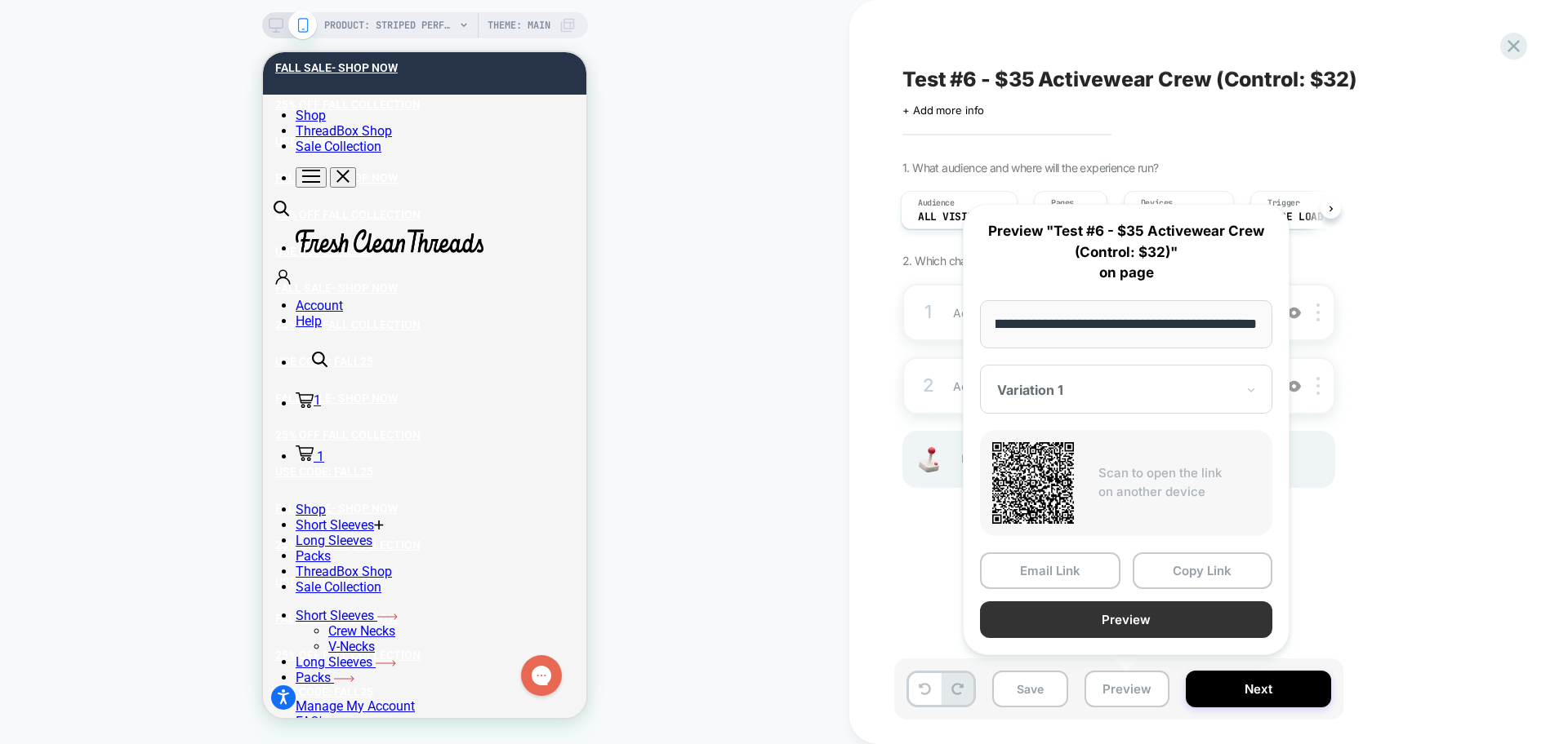
click at [1086, 620] on button "Preview" at bounding box center [1126, 619] width 293 height 37
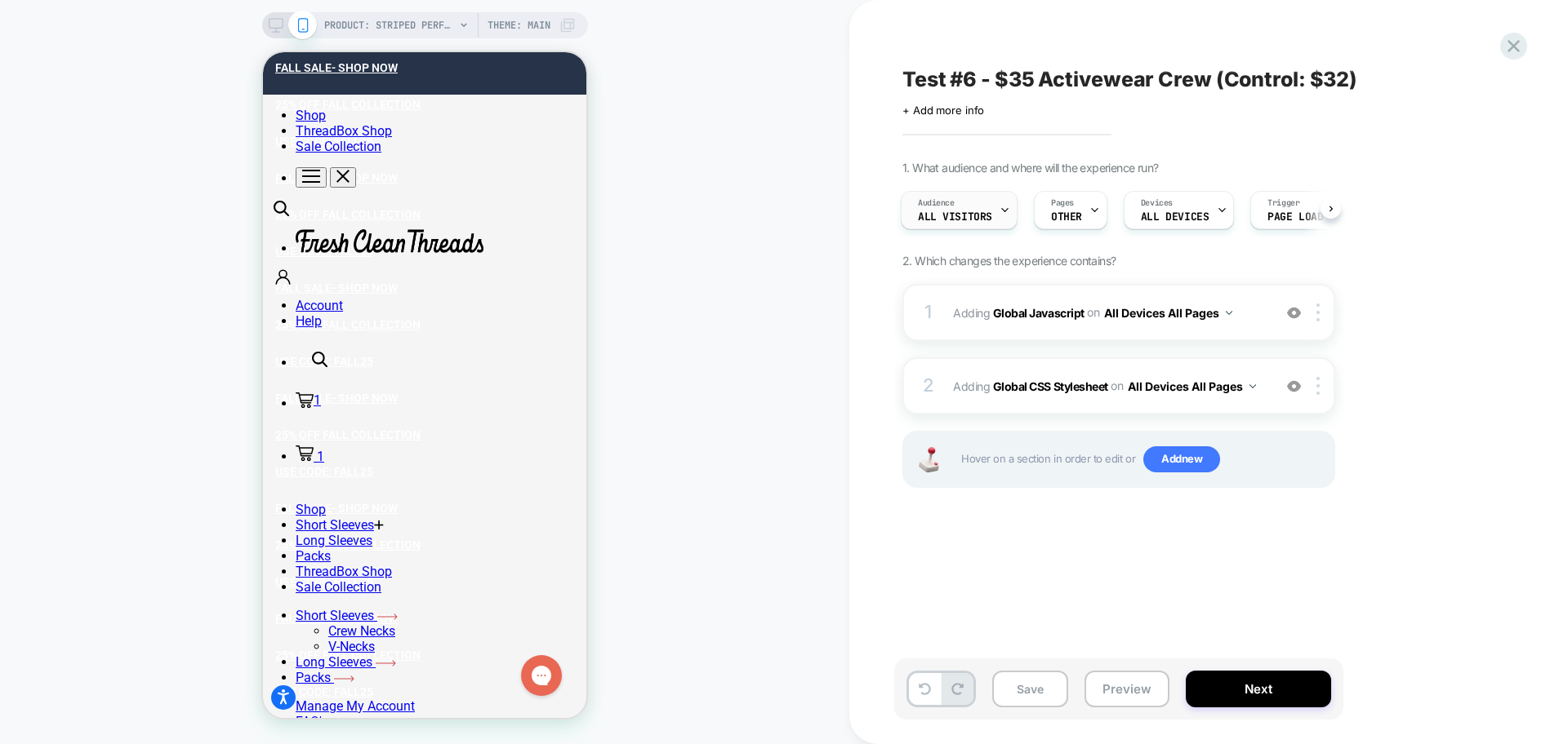
click at [965, 212] on span "All Visitors" at bounding box center [954, 217] width 74 height 11
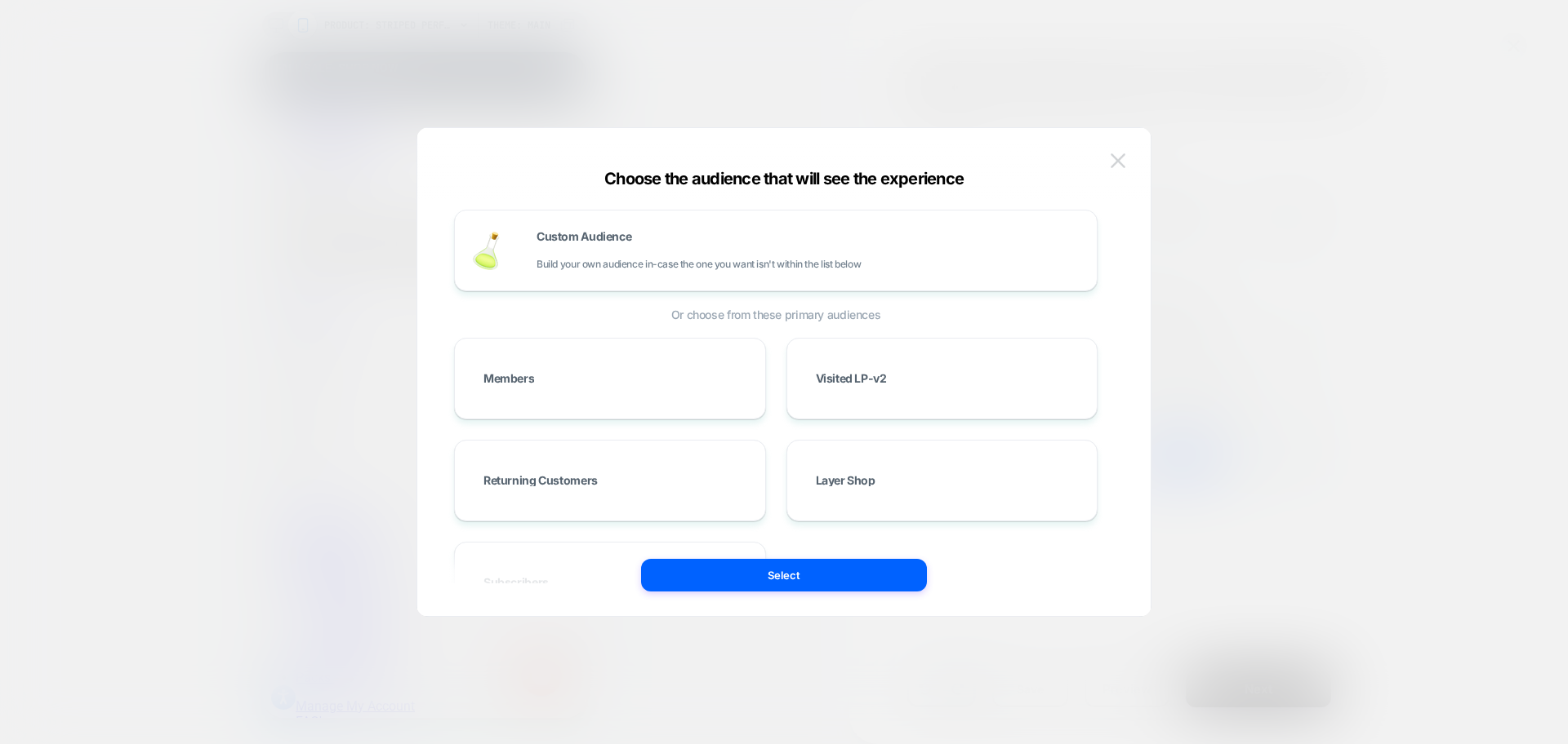
click at [1109, 165] on button at bounding box center [1118, 161] width 24 height 24
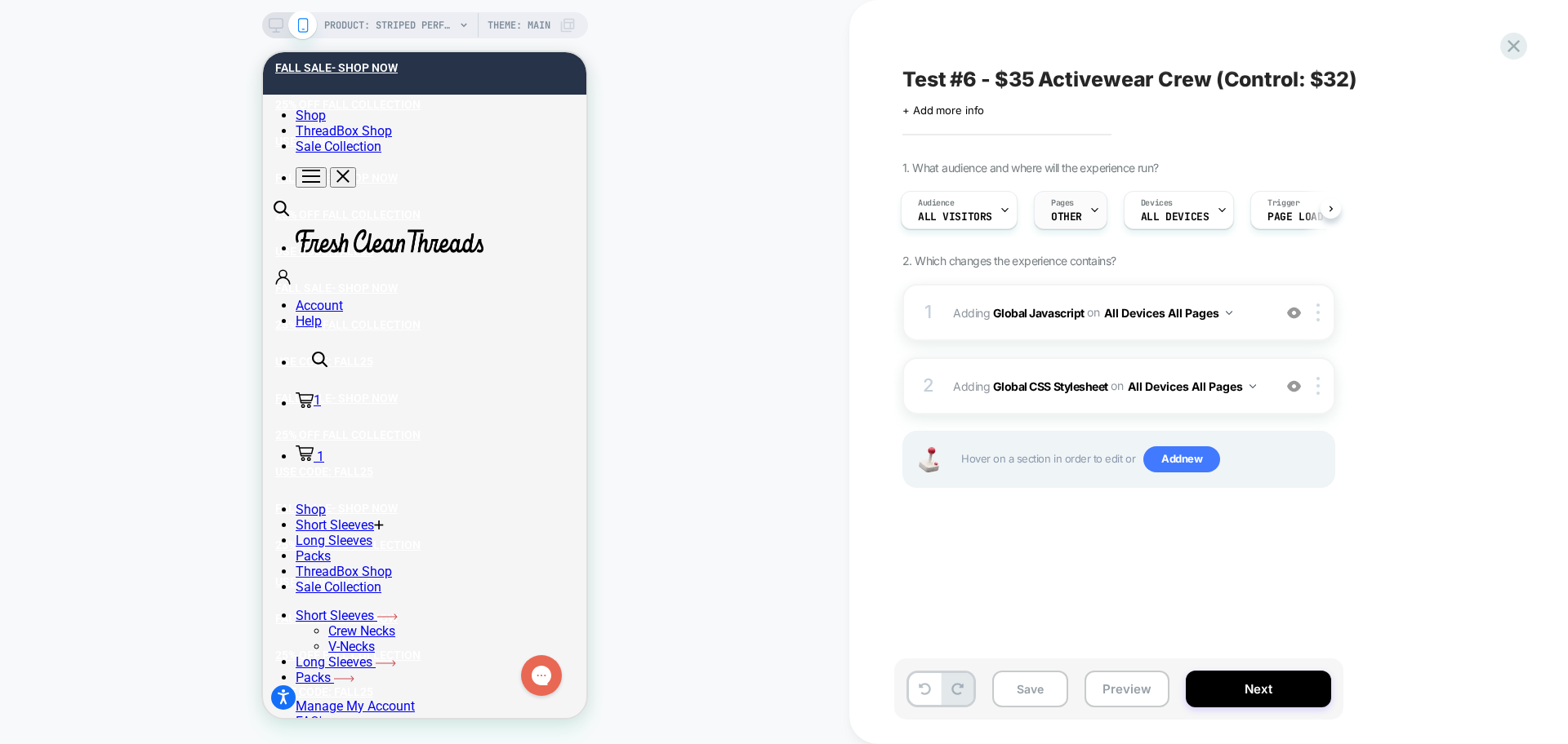
click at [1072, 212] on span "OTHER" at bounding box center [1066, 217] width 31 height 11
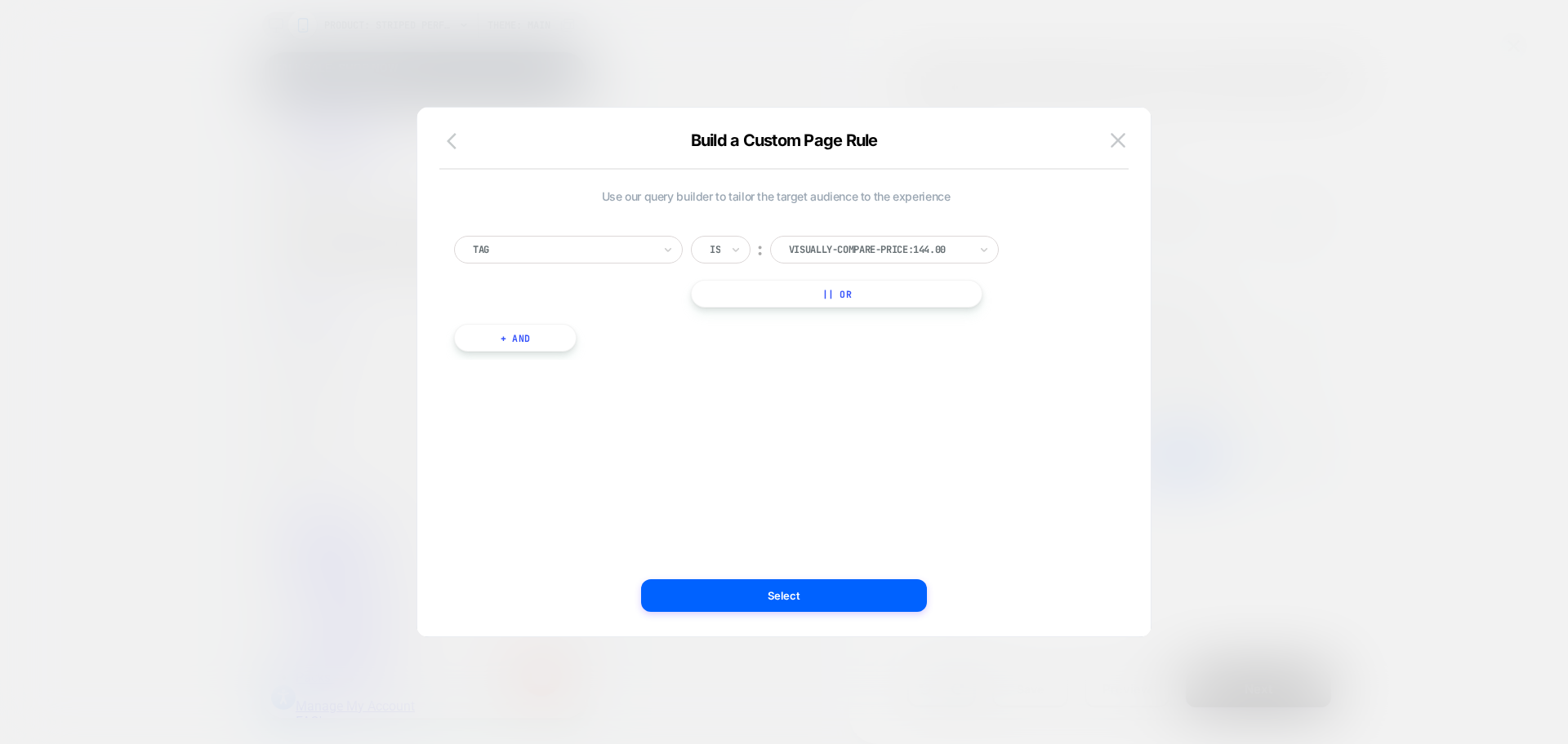
click at [444, 150] on button "button" at bounding box center [456, 142] width 29 height 24
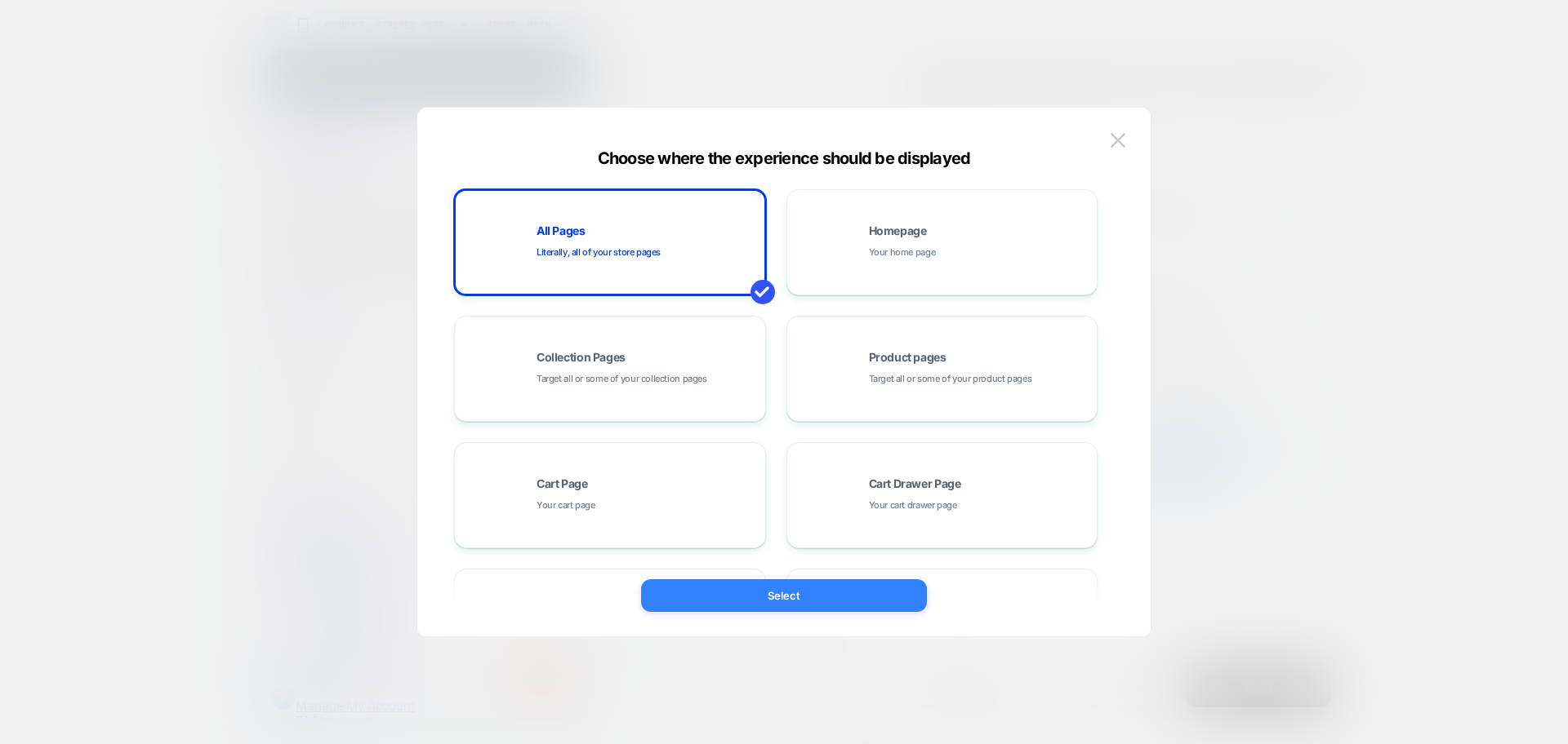
click at [749, 583] on button "Select" at bounding box center [784, 595] width 286 height 33
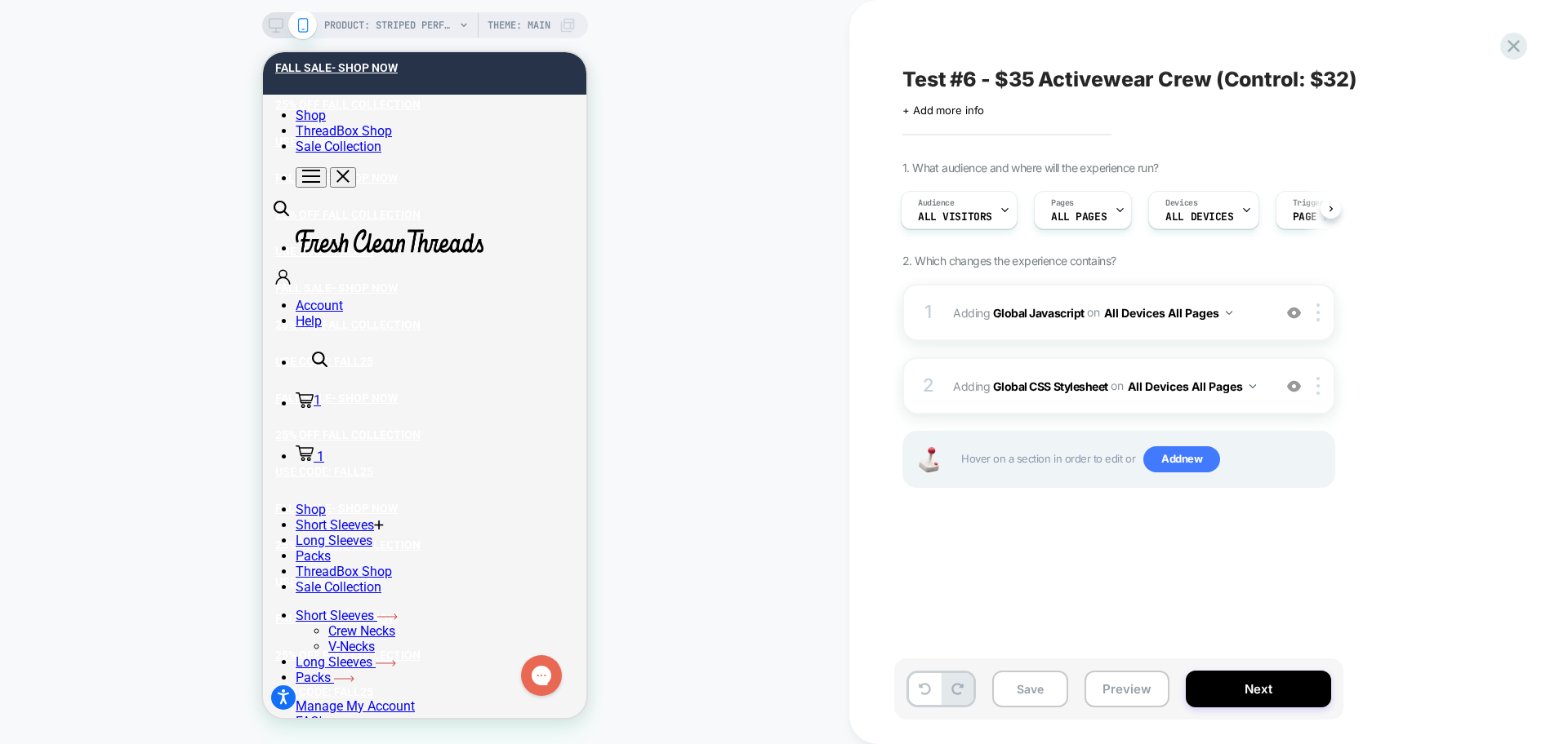
click at [390, 31] on span "PRODUCT: Striped Performance Polo 3-Pack" at bounding box center [389, 25] width 131 height 26
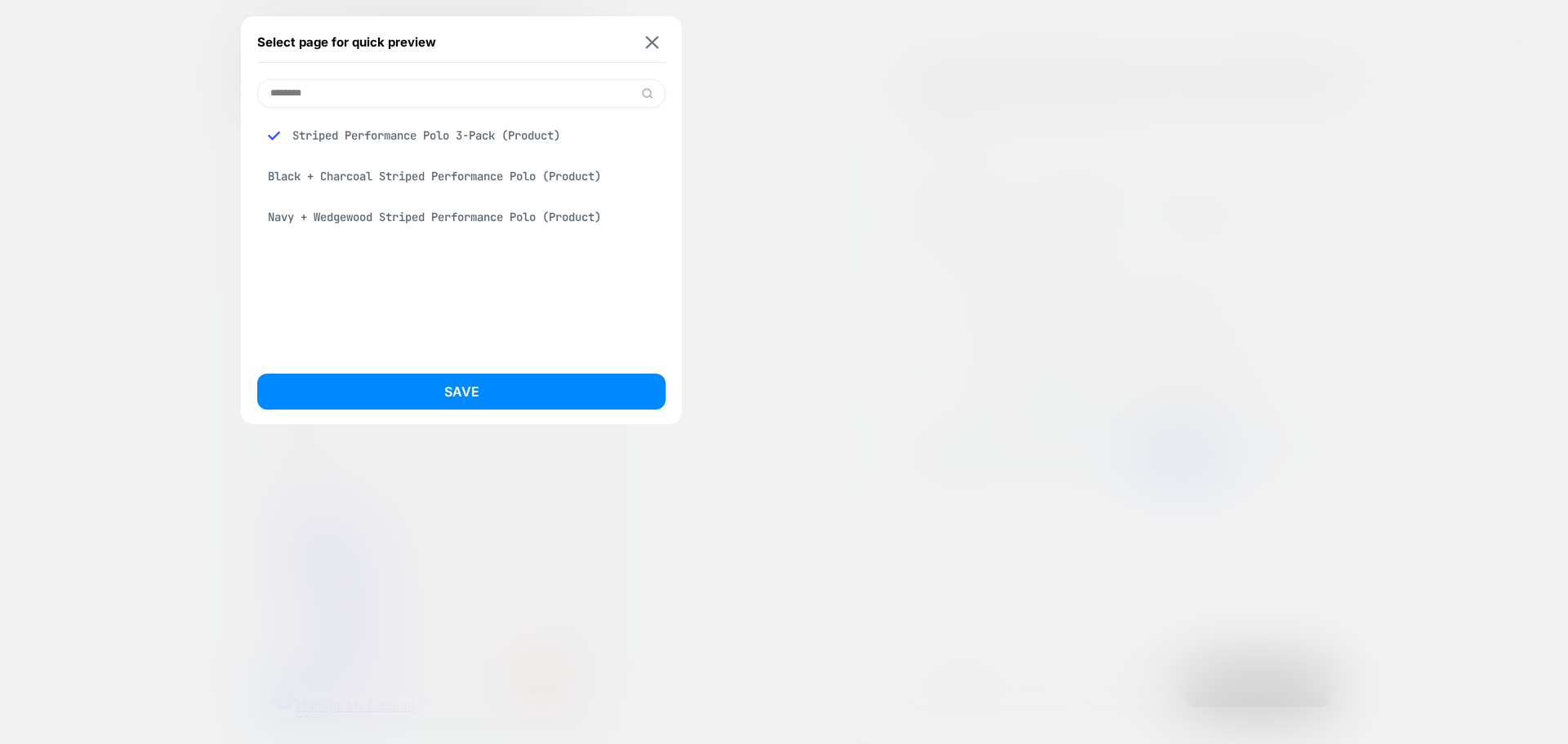
type input "*******"
click at [479, 126] on div "Striped Performance Polo 3-Pack (Product)" at bounding box center [461, 135] width 408 height 31
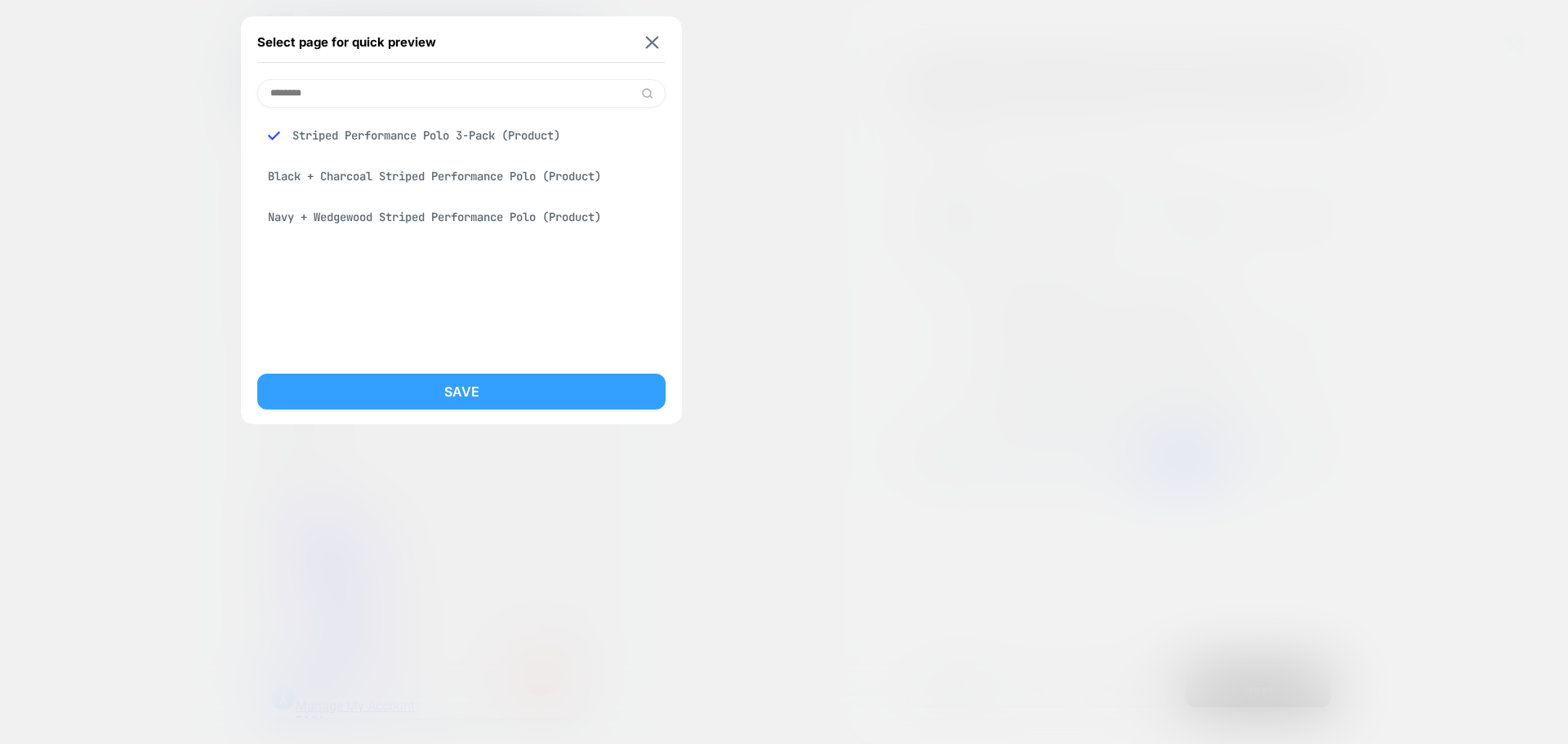
click at [541, 386] on button "Save" at bounding box center [461, 391] width 408 height 36
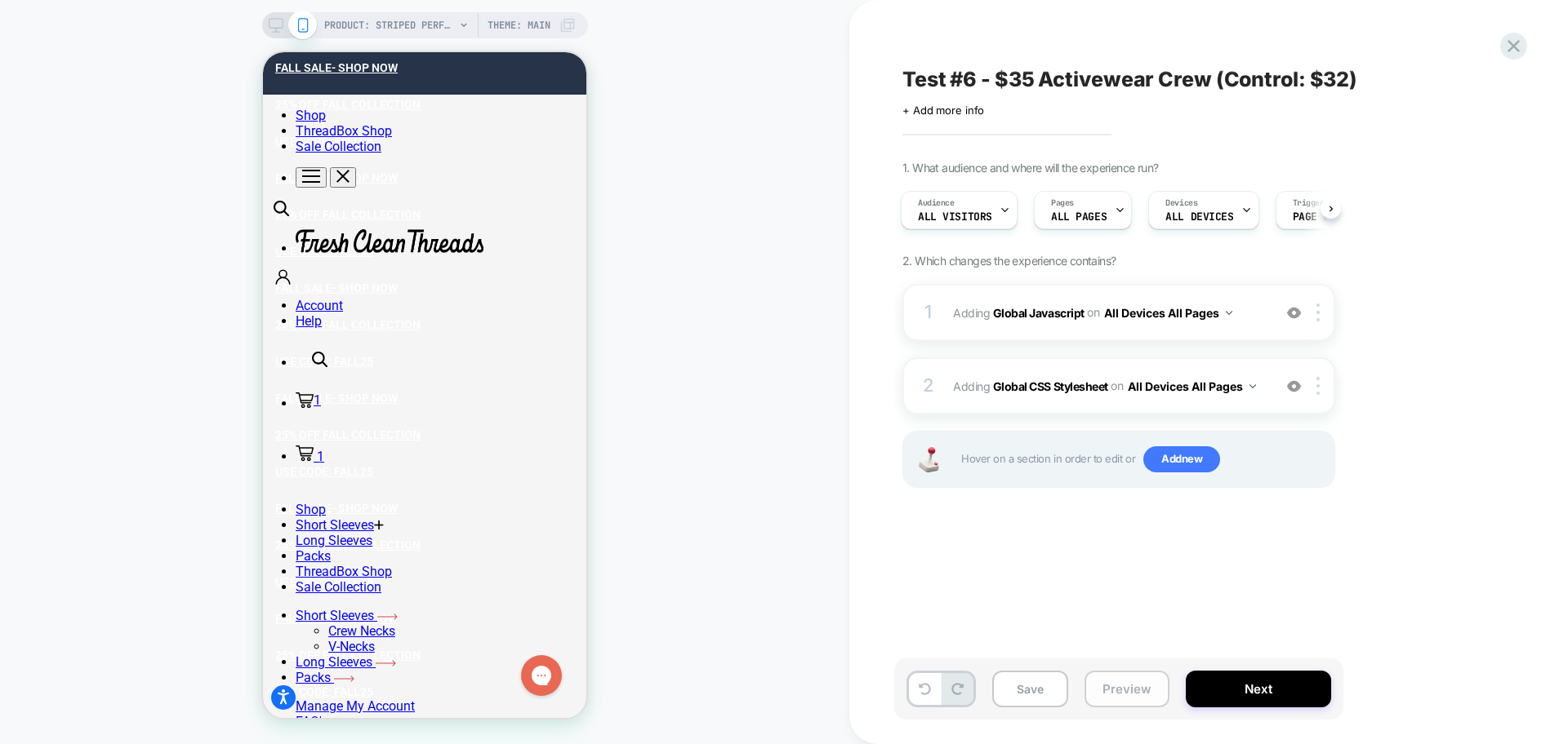
click at [1110, 696] on button "Preview" at bounding box center [1127, 689] width 85 height 37
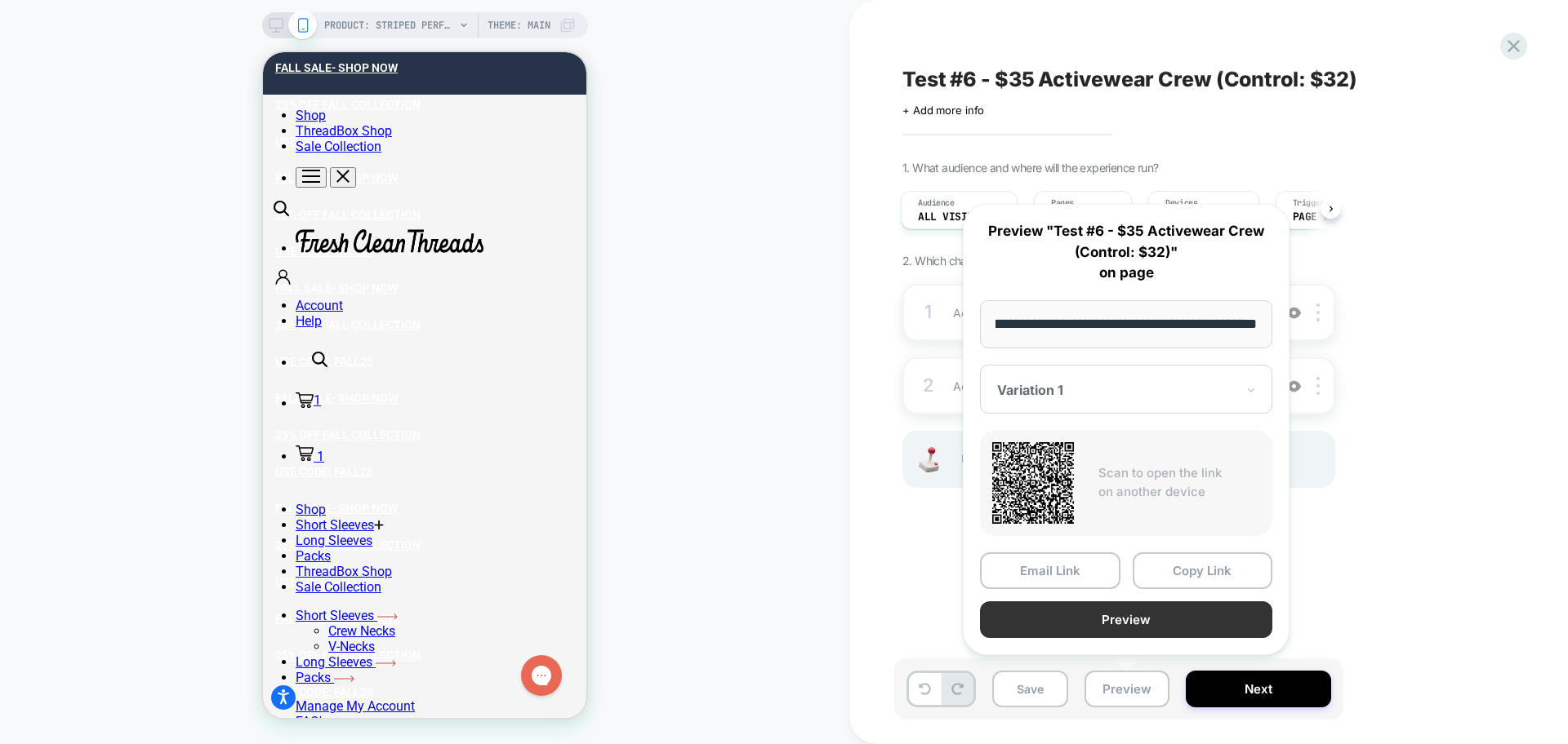
click at [1084, 622] on button "Preview" at bounding box center [1126, 619] width 293 height 37
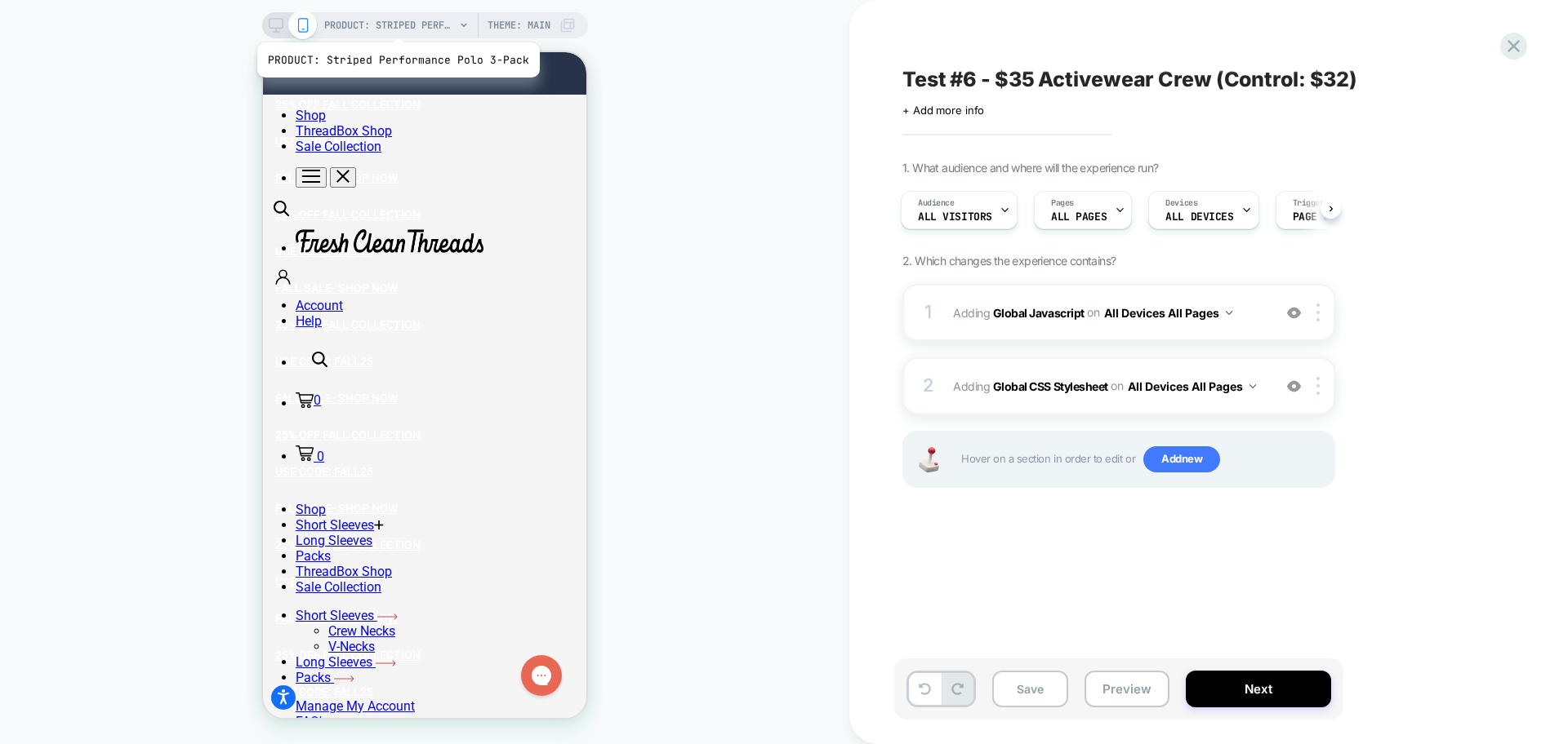
click at [395, 22] on span "PRODUCT: Striped Performance Polo 3-Pack" at bounding box center [389, 25] width 131 height 26
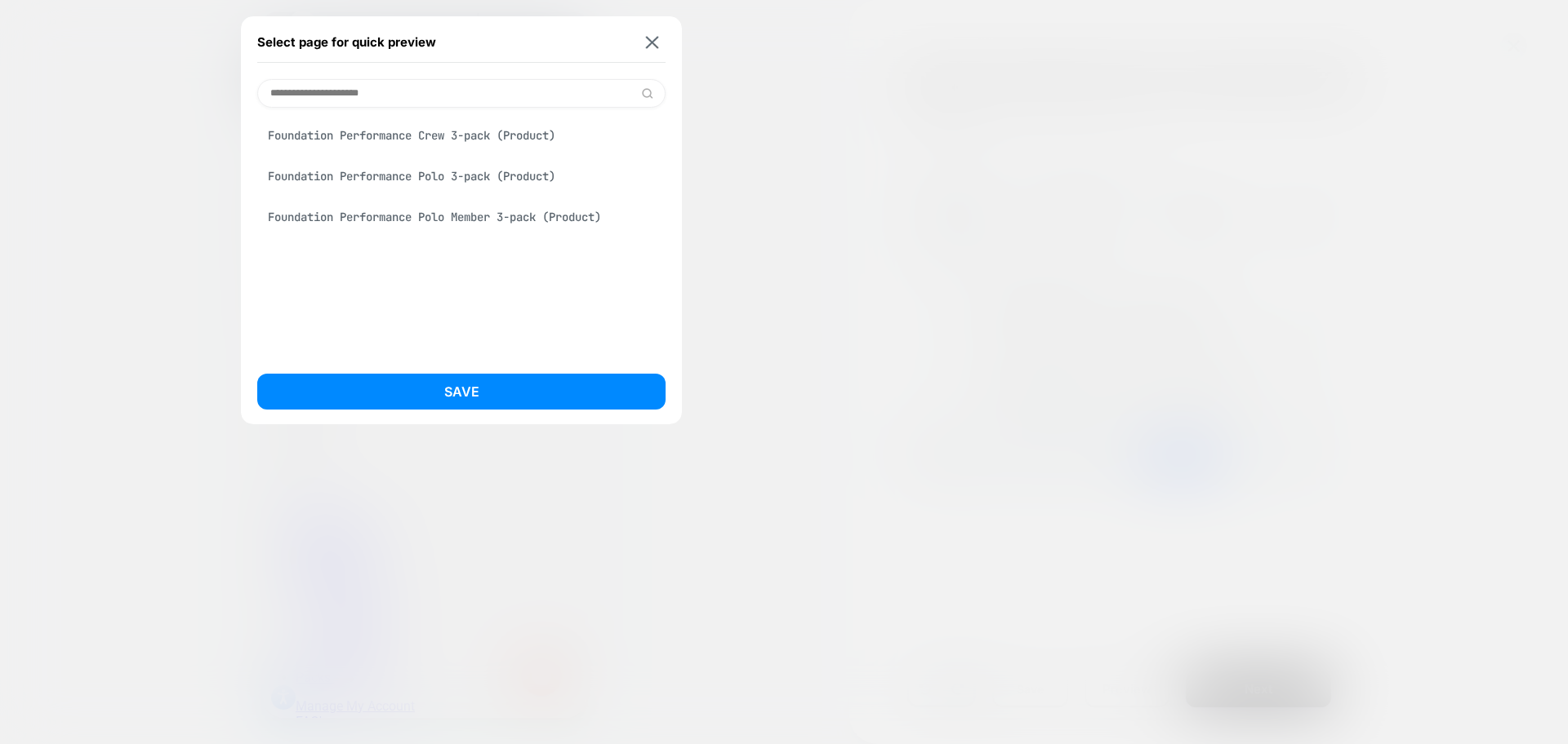
type input "**********"
click at [466, 139] on div "Foundation Performance Crew 3-pack (Product)" at bounding box center [461, 135] width 408 height 31
click at [558, 412] on div "Save" at bounding box center [461, 396] width 408 height 45
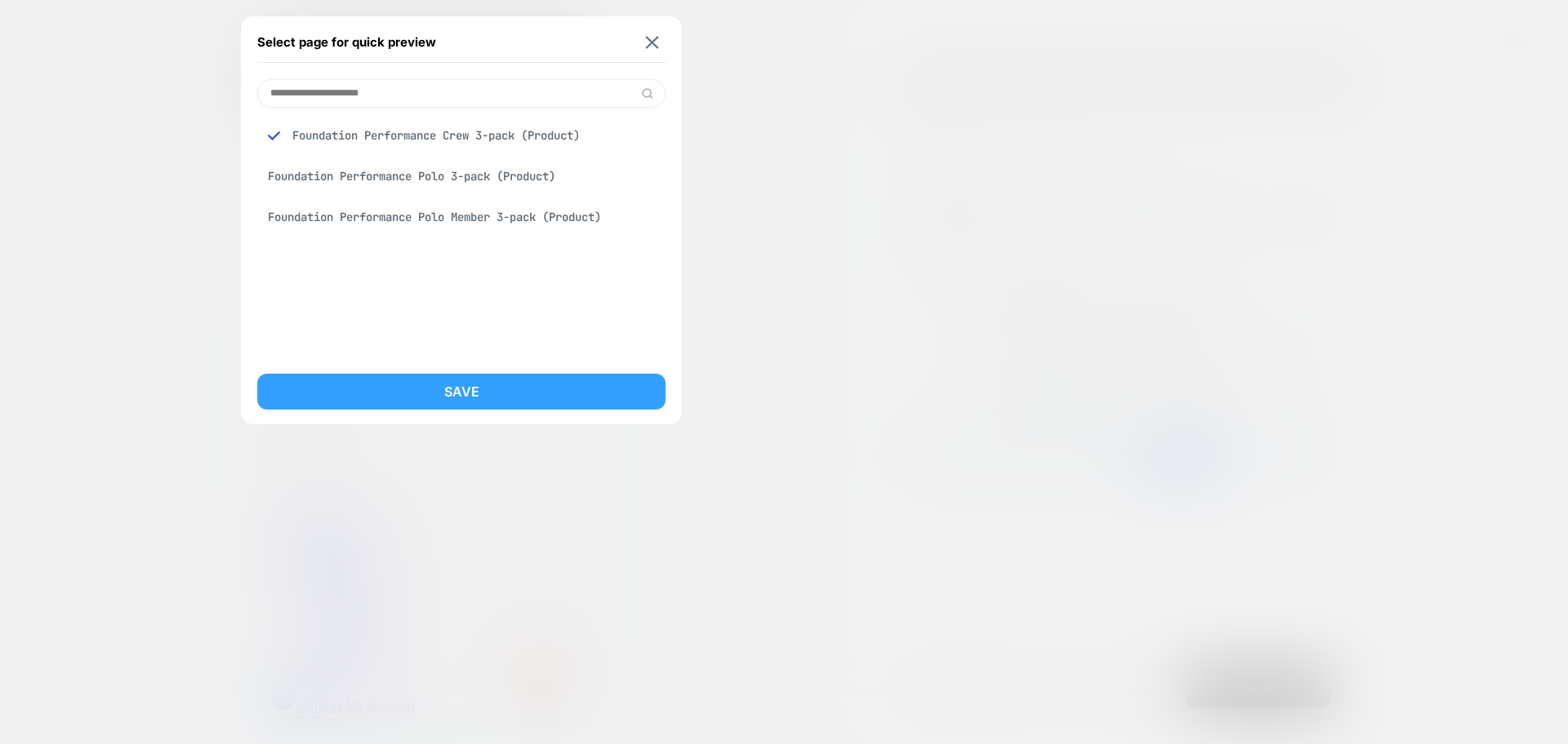
click at [554, 402] on button "Save" at bounding box center [461, 391] width 408 height 36
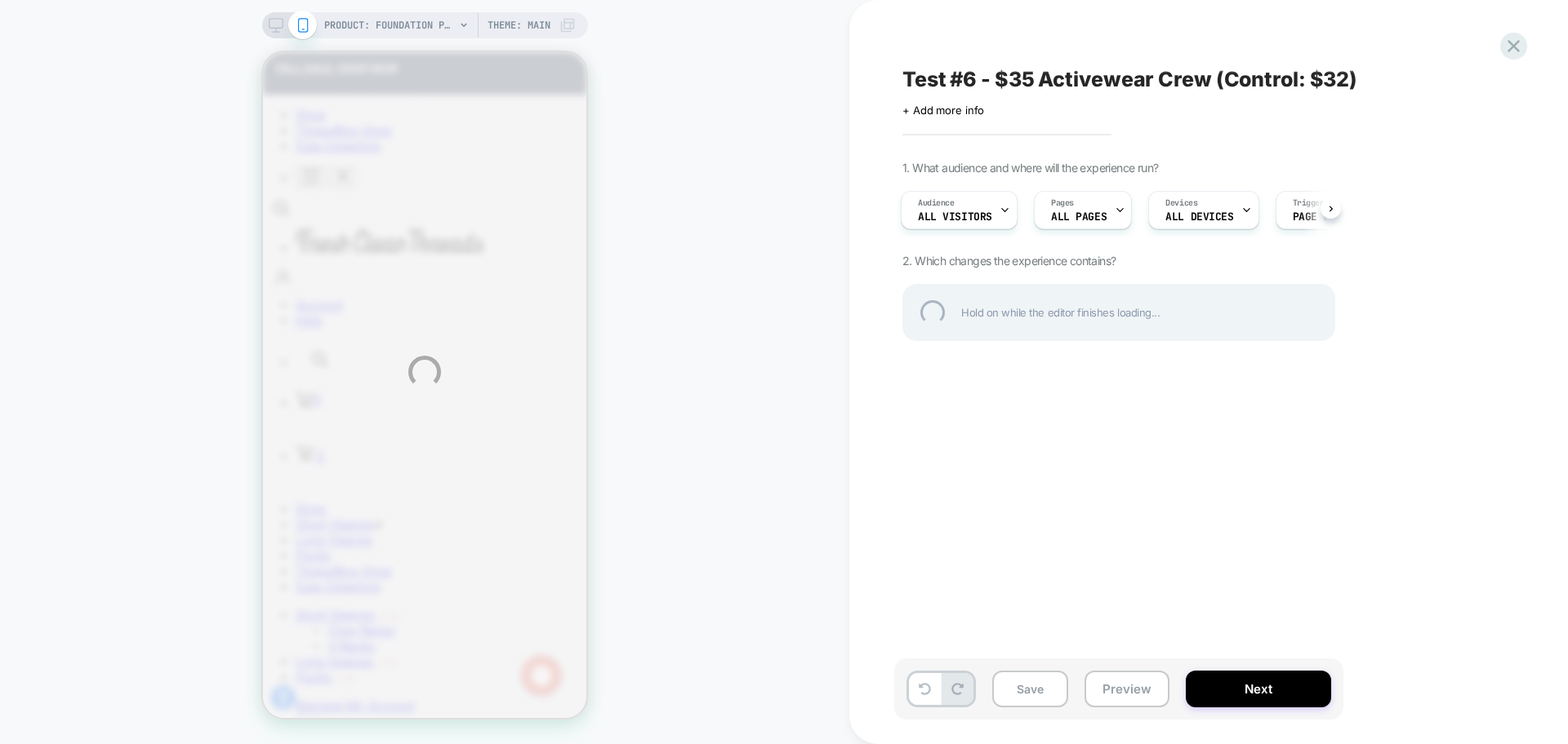
click at [1120, 690] on div "PRODUCT: Foundation Performance Crew 3-pack PRODUCT: Foundation Performance Cre…" at bounding box center [784, 372] width 1568 height 744
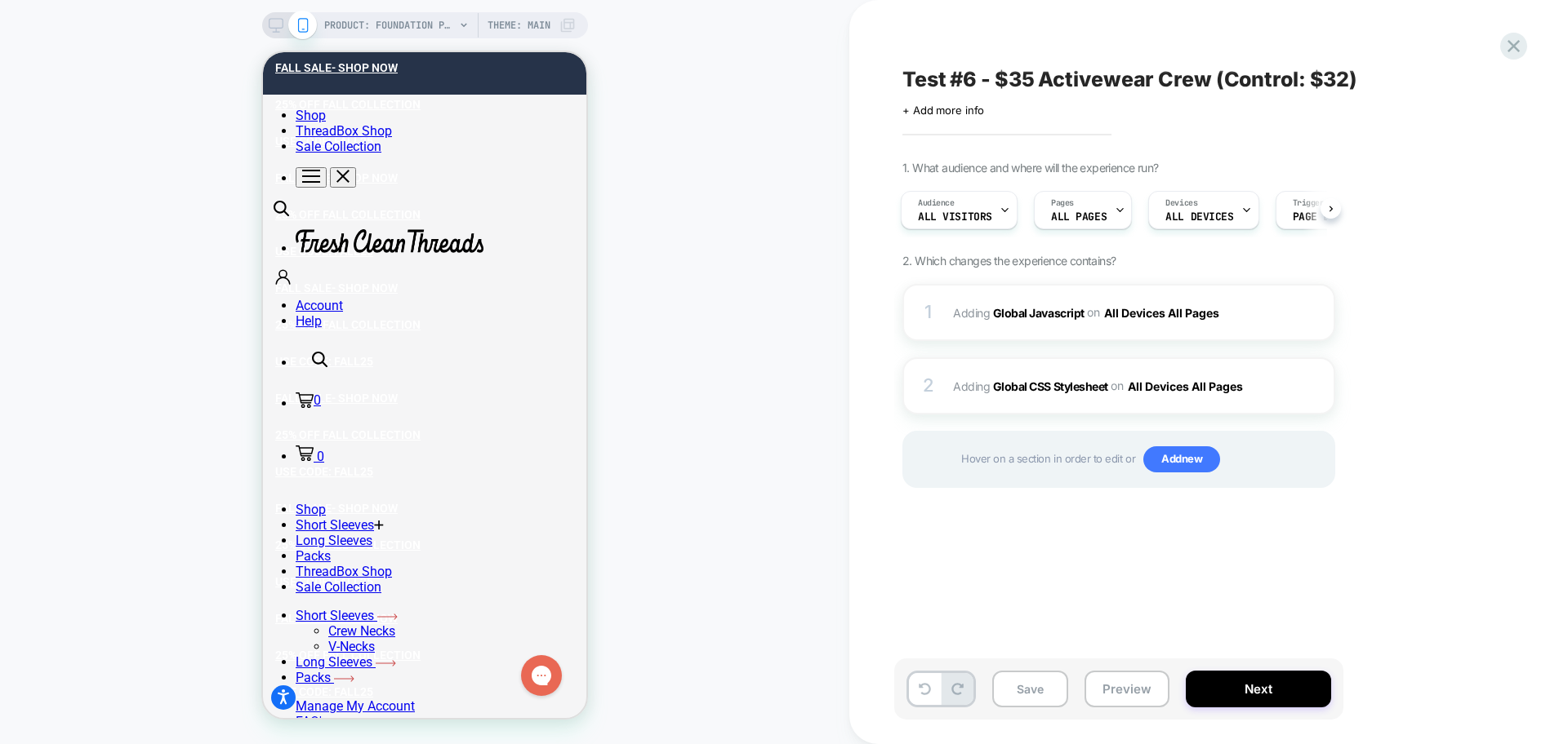
scroll to position [0, 3]
click at [1109, 688] on button "Preview" at bounding box center [1127, 689] width 85 height 37
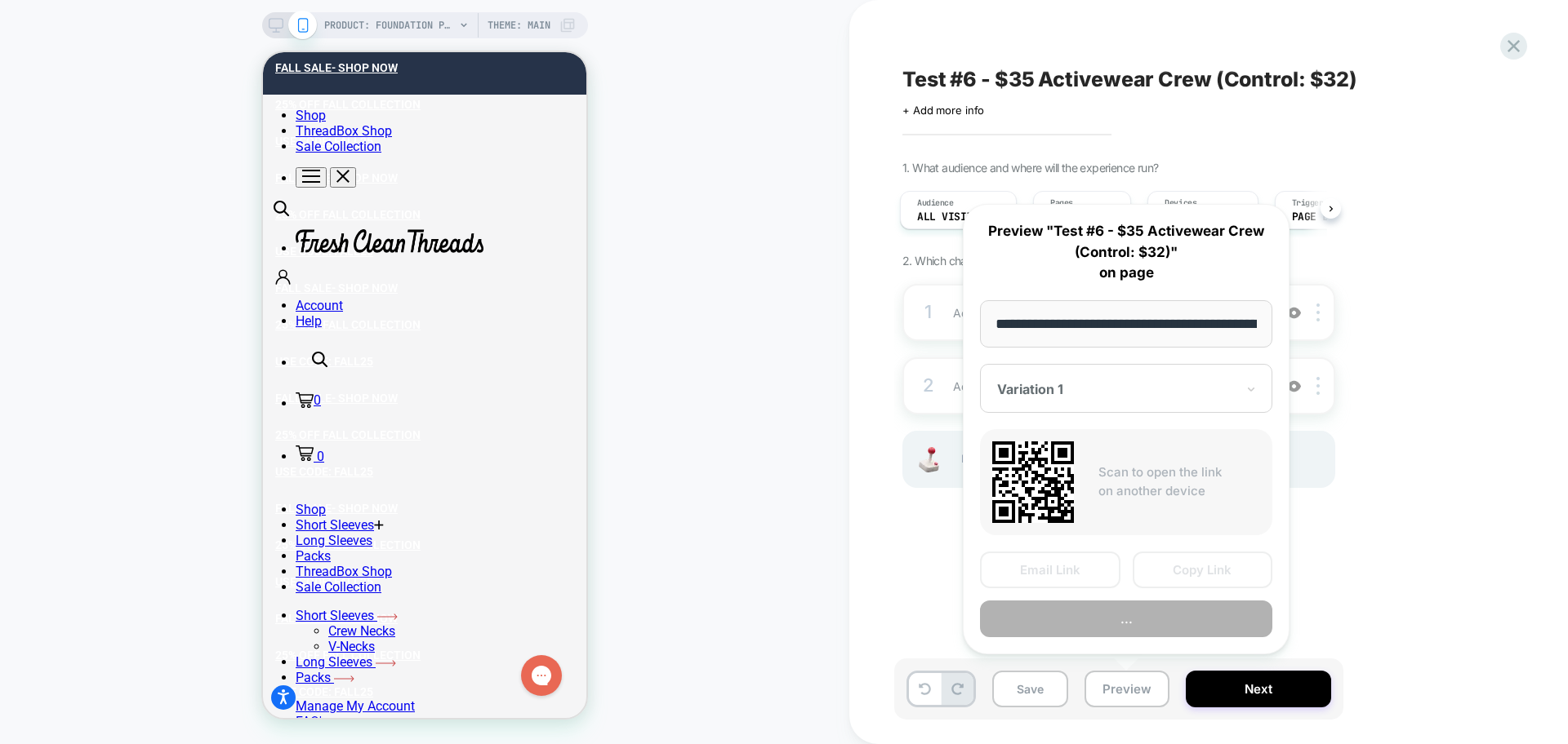
scroll to position [0, 352]
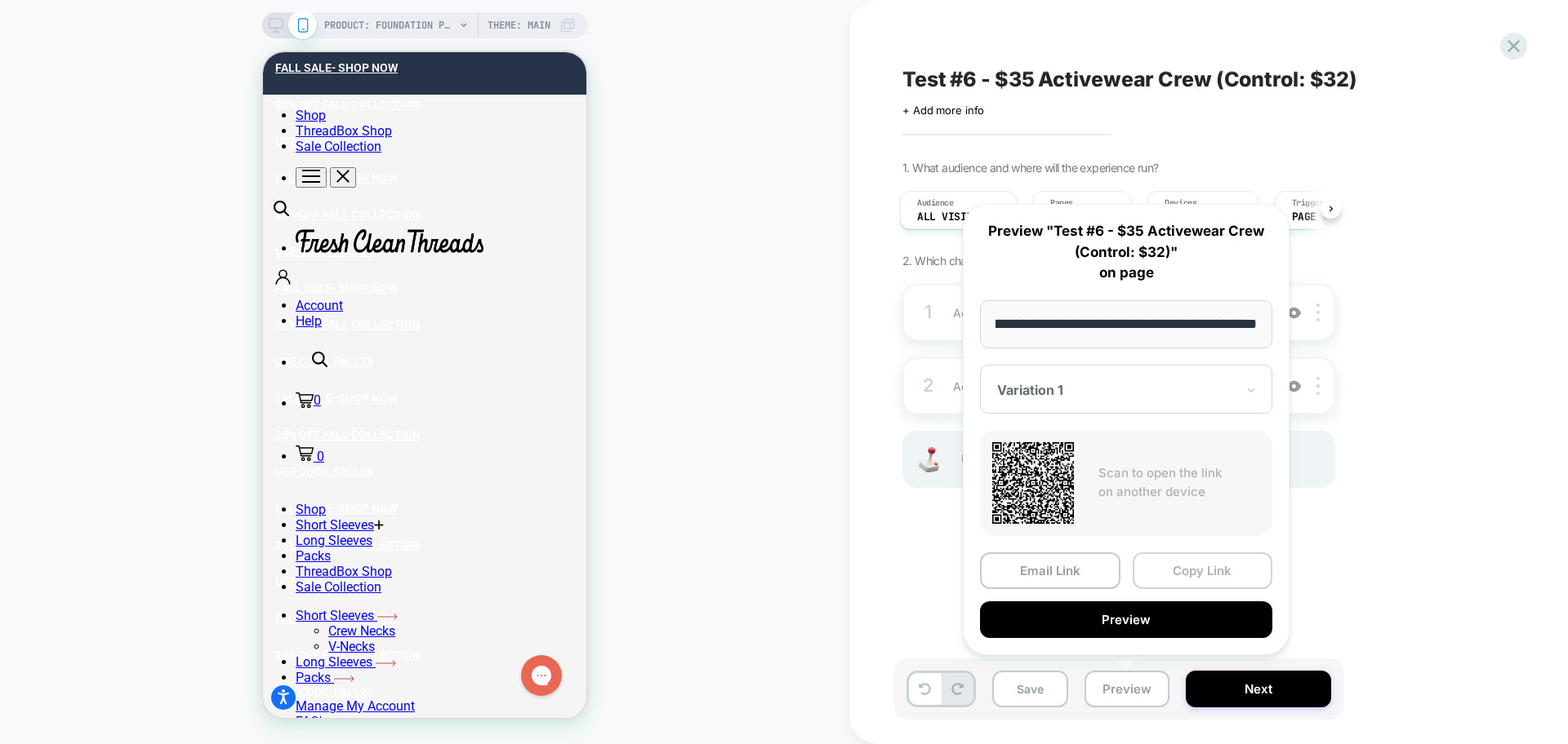
click at [1150, 568] on button "Copy Link" at bounding box center [1202, 570] width 140 height 37
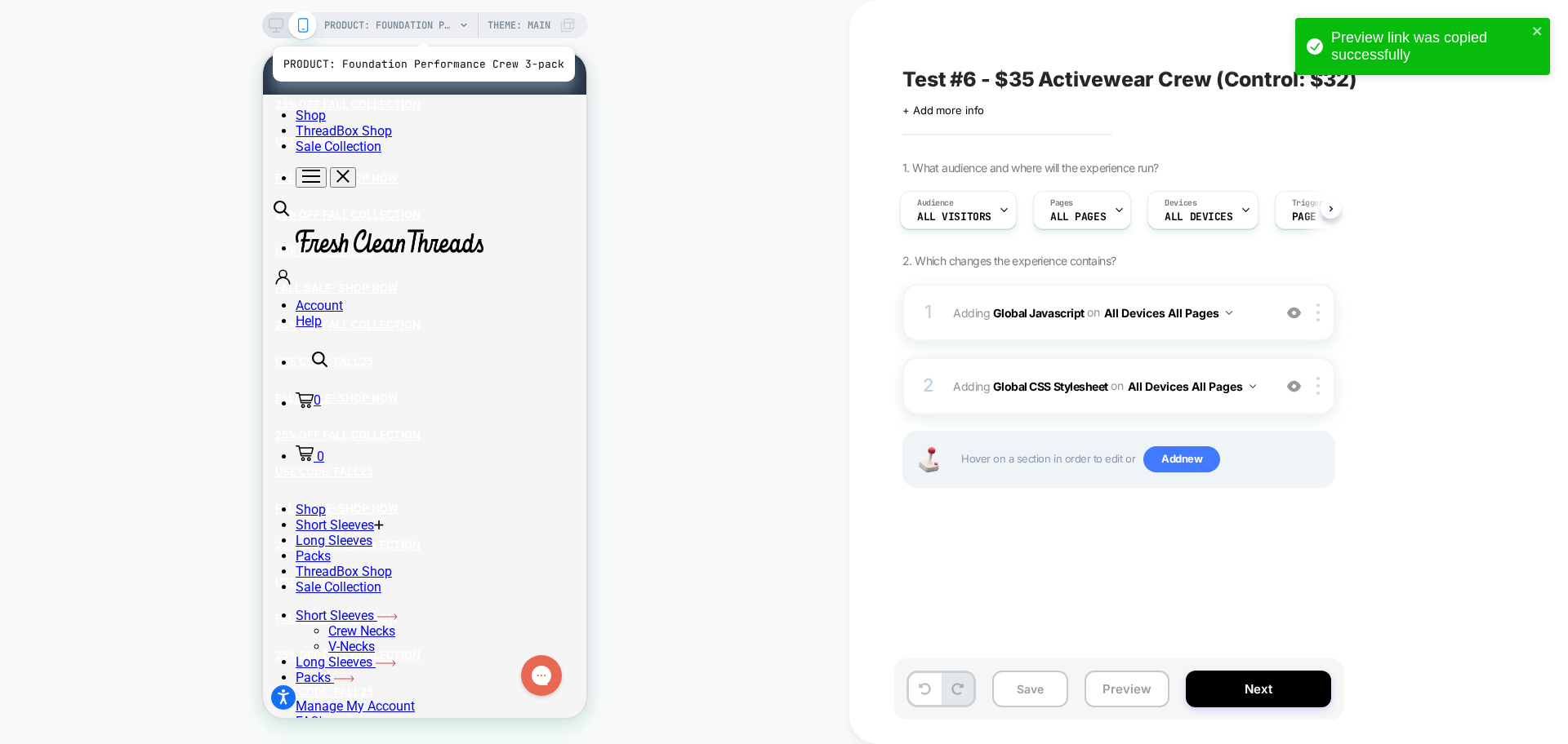
click at [421, 26] on span "PRODUCT: Foundation Performance Crew 3-pack" at bounding box center [389, 25] width 131 height 26
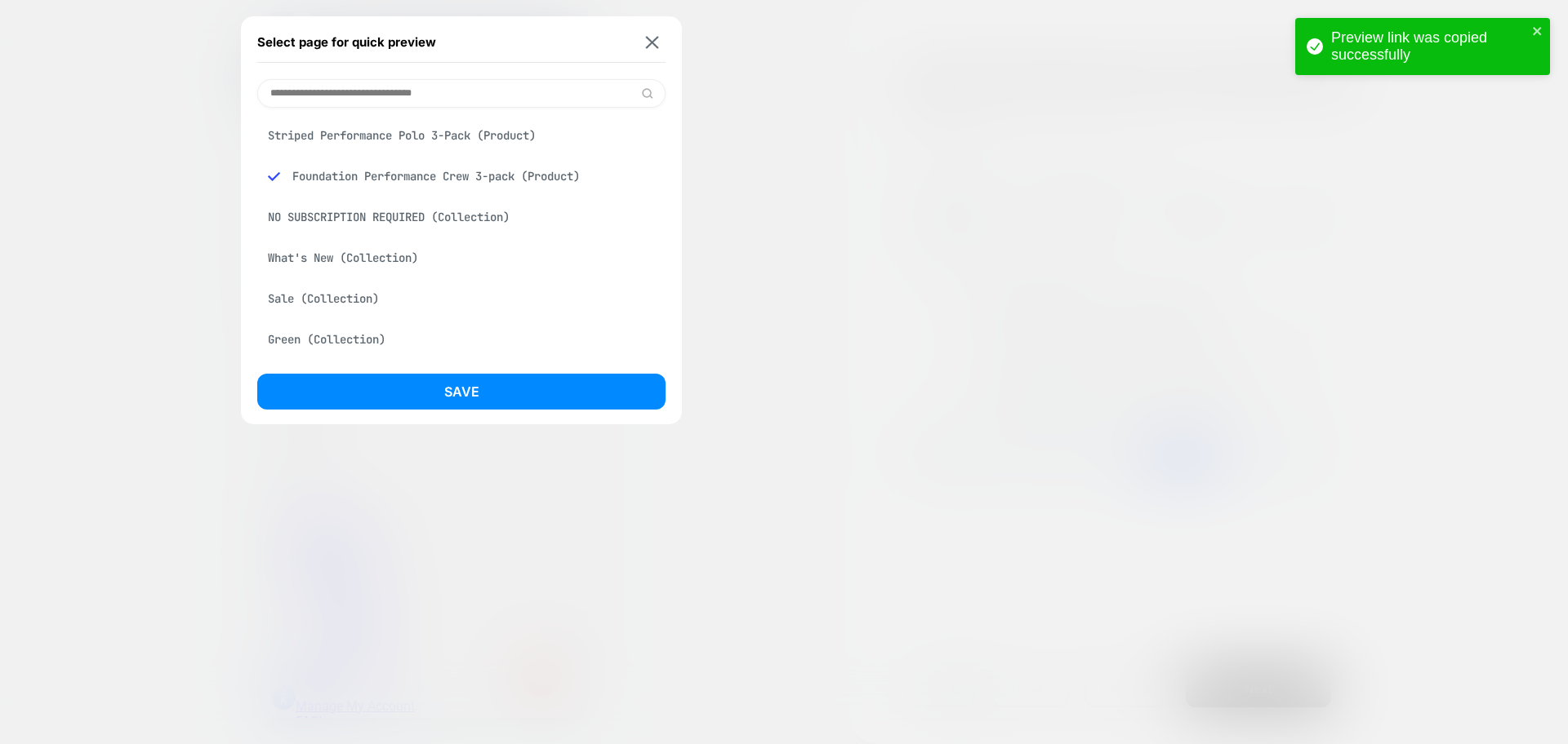
click at [644, 40] on button at bounding box center [652, 41] width 21 height 14
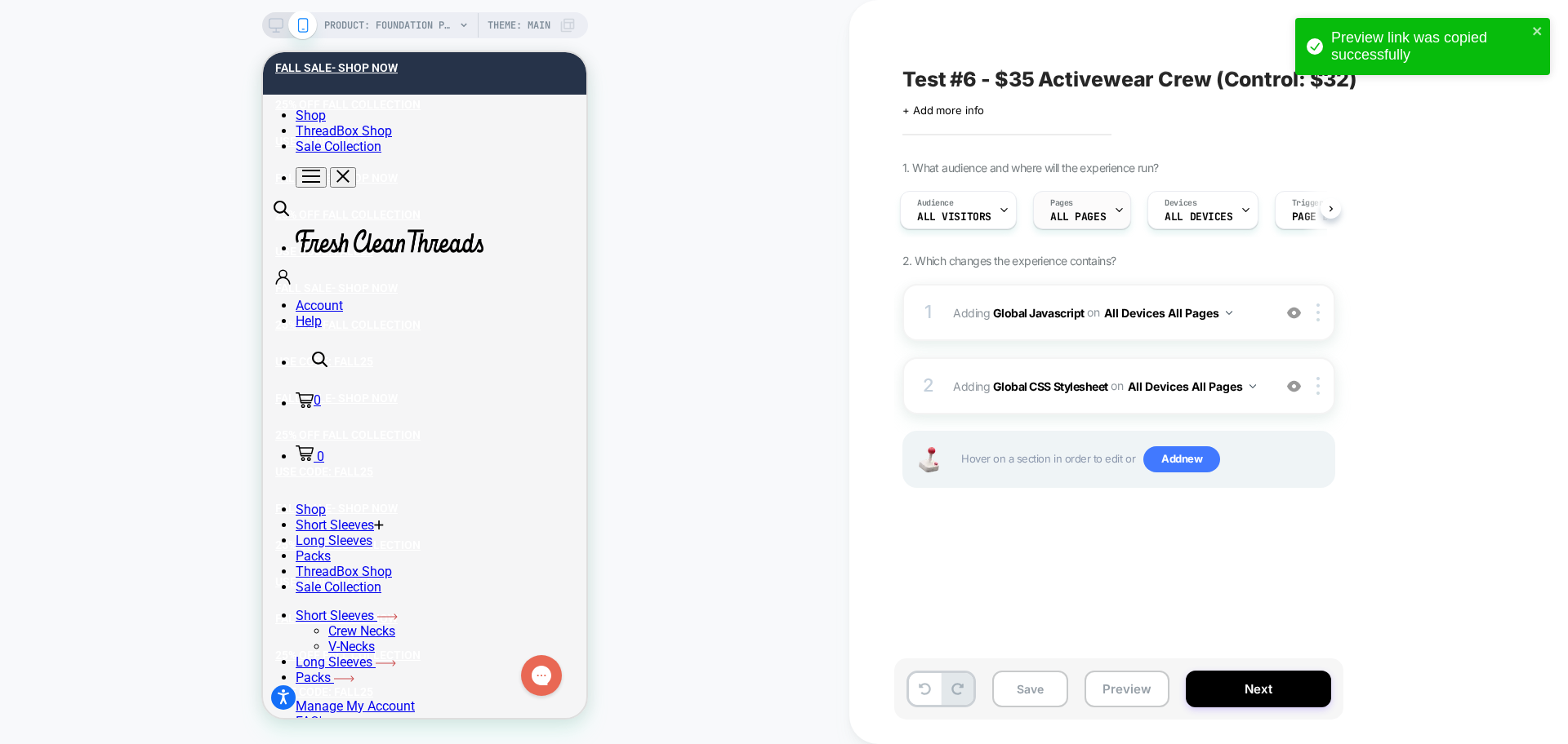
click at [1079, 215] on span "ALL PAGES" at bounding box center [1078, 217] width 56 height 11
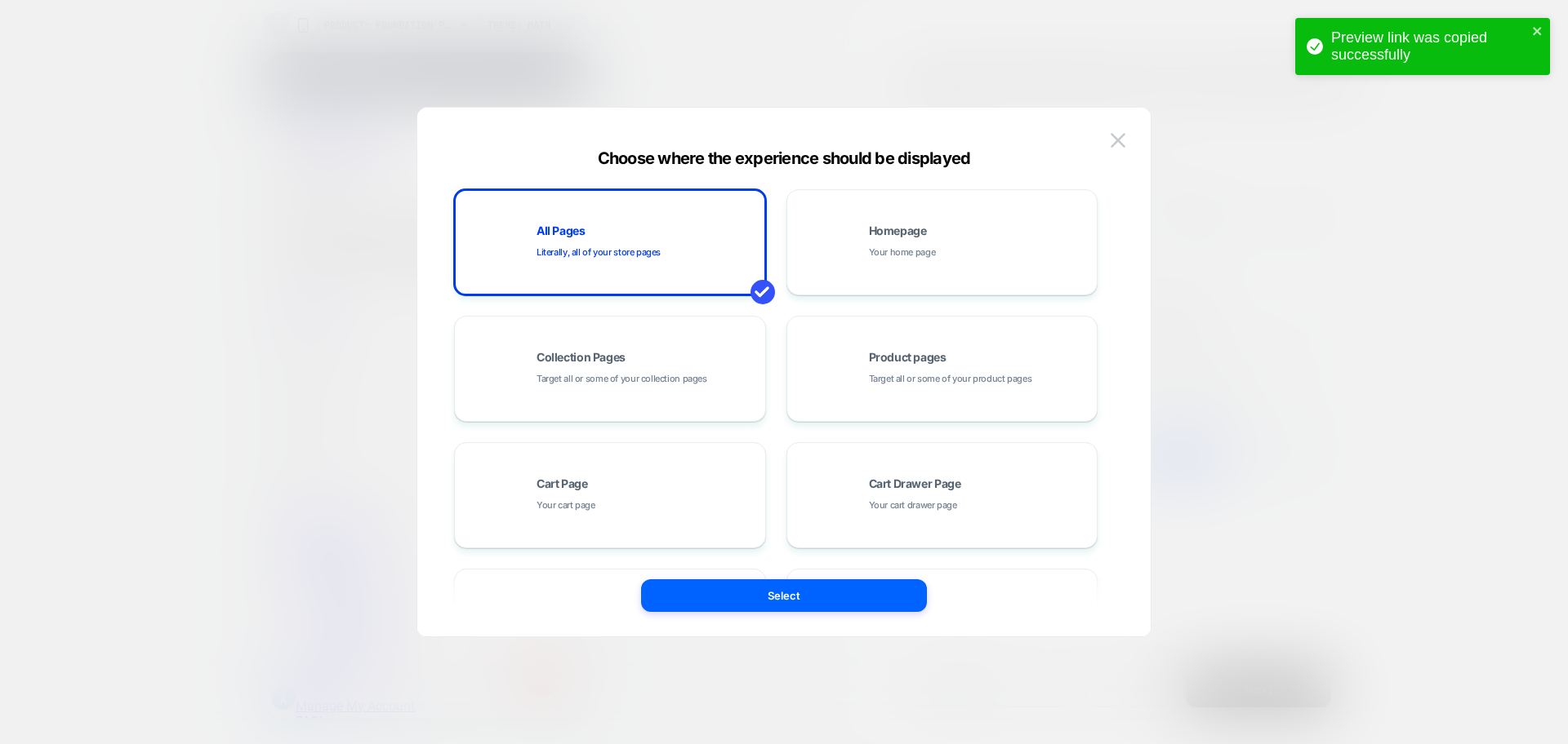
click at [1111, 148] on button at bounding box center [1118, 140] width 24 height 24
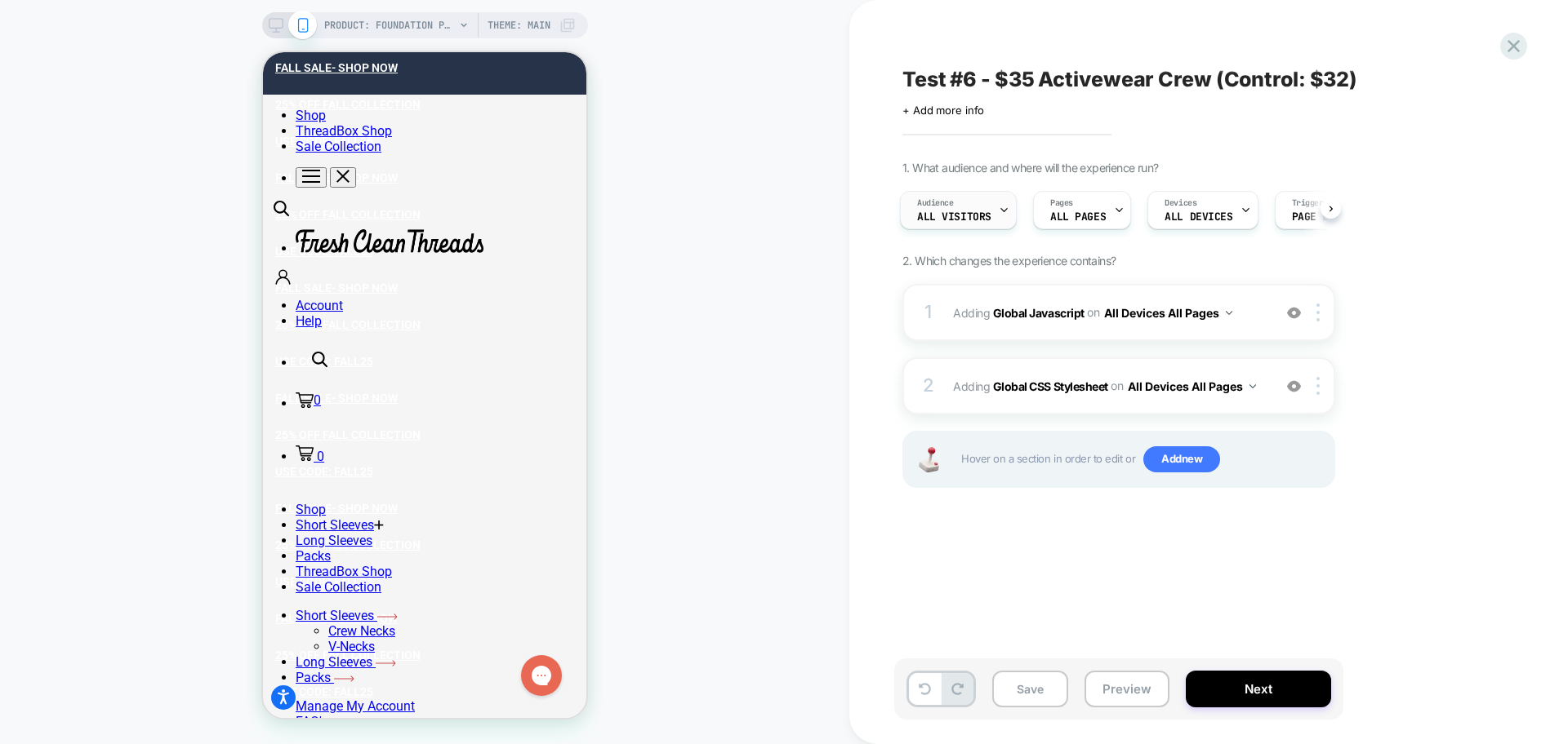
click at [1000, 198] on div at bounding box center [1003, 210] width 10 height 37
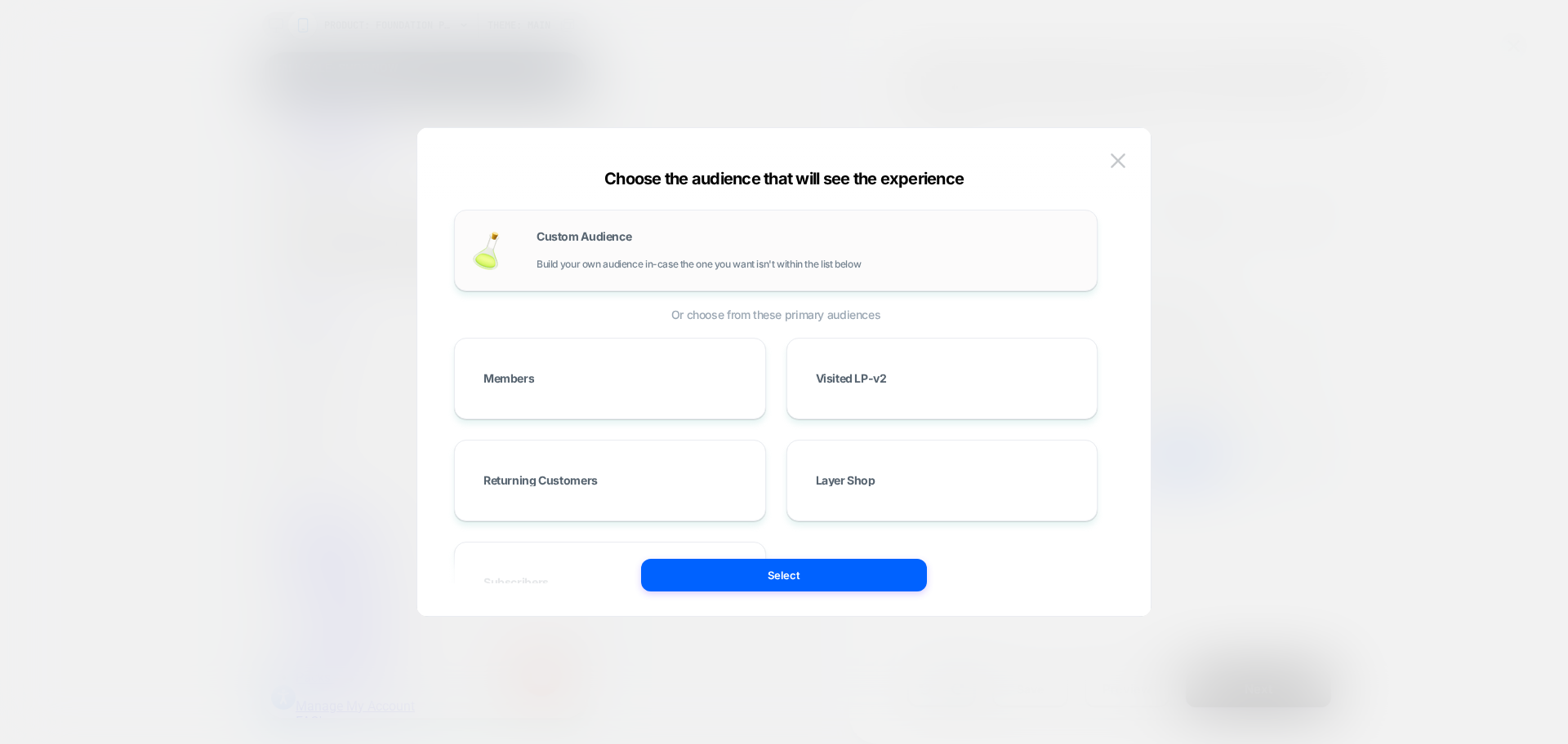
click at [733, 263] on span "Build your own audience in-case the one you want isn't within the list below" at bounding box center [698, 264] width 324 height 11
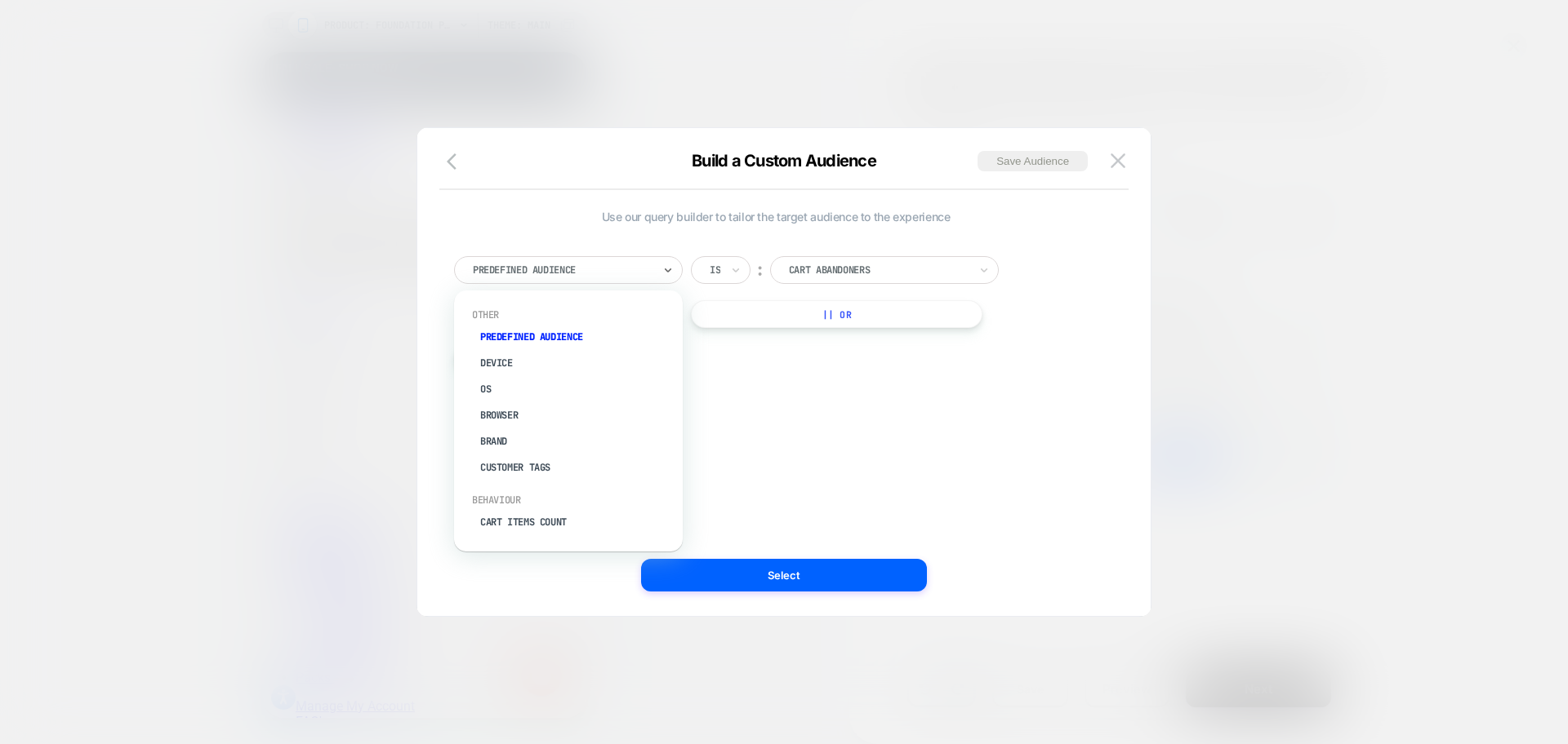
click at [559, 269] on div at bounding box center [562, 270] width 180 height 15
click at [1115, 174] on div "Build a Custom Audience Save Audience" at bounding box center [783, 171] width 733 height 40
click at [1123, 162] on img at bounding box center [1118, 160] width 15 height 14
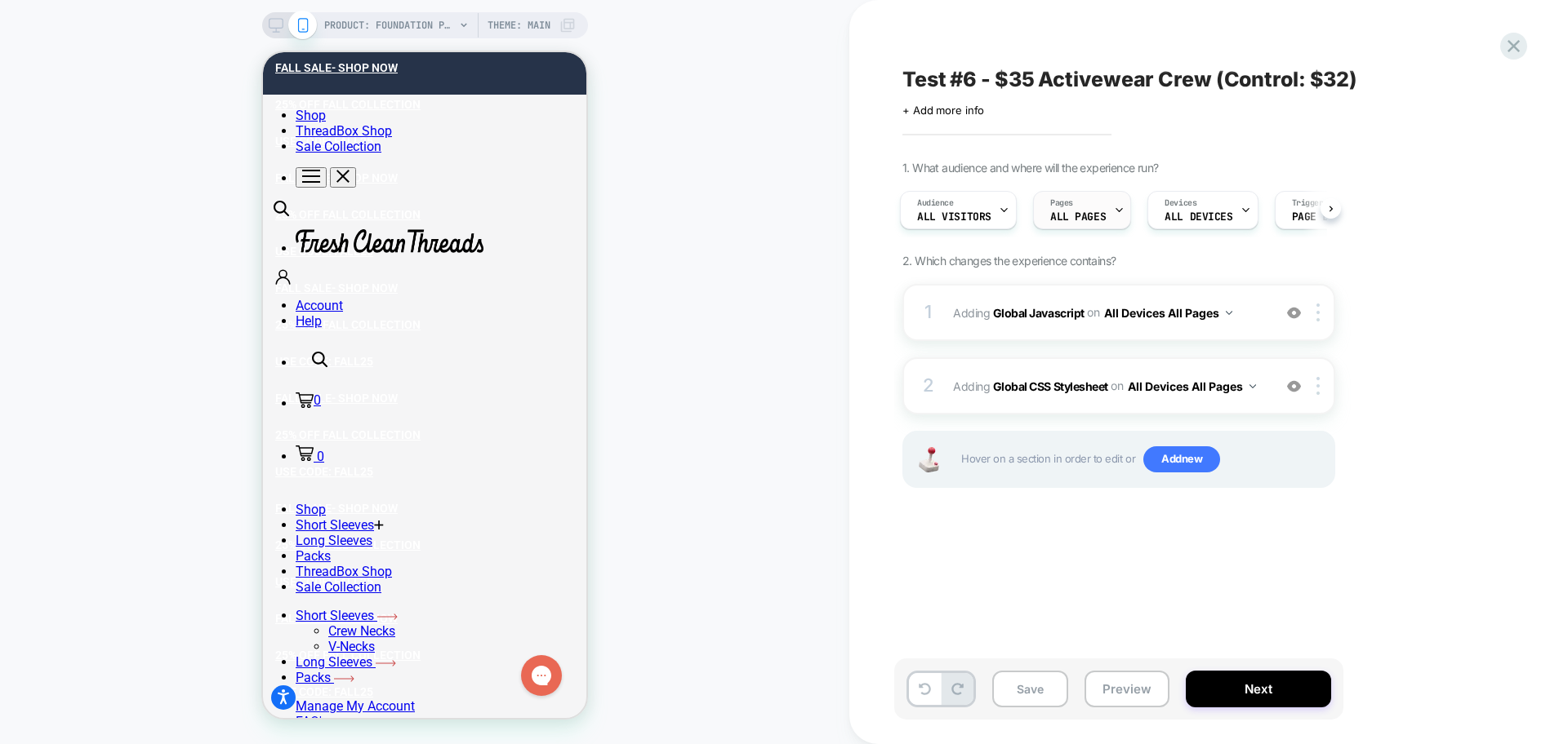
click at [1089, 197] on div "Pages ALL PAGES" at bounding box center [1078, 210] width 88 height 37
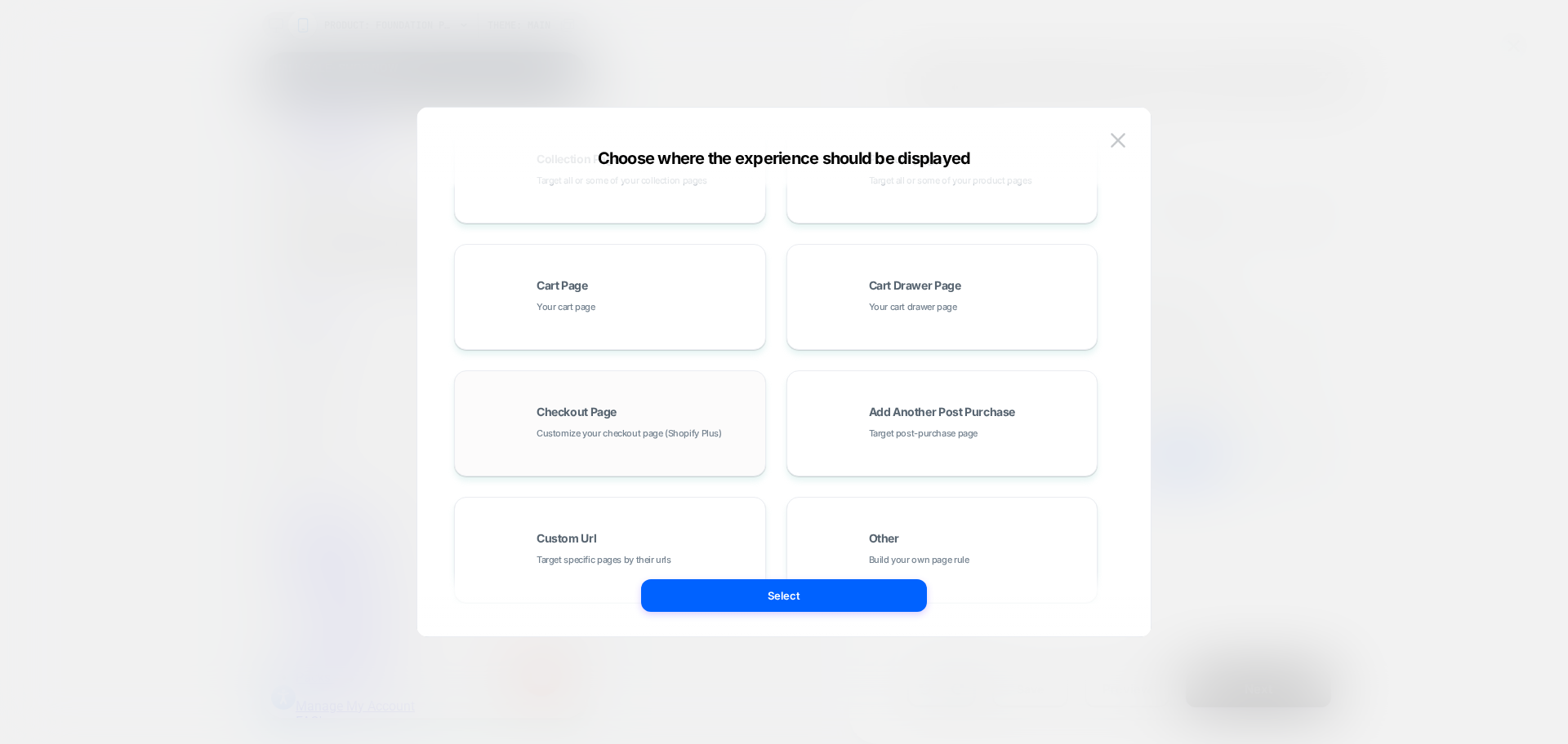
scroll to position [246, 0]
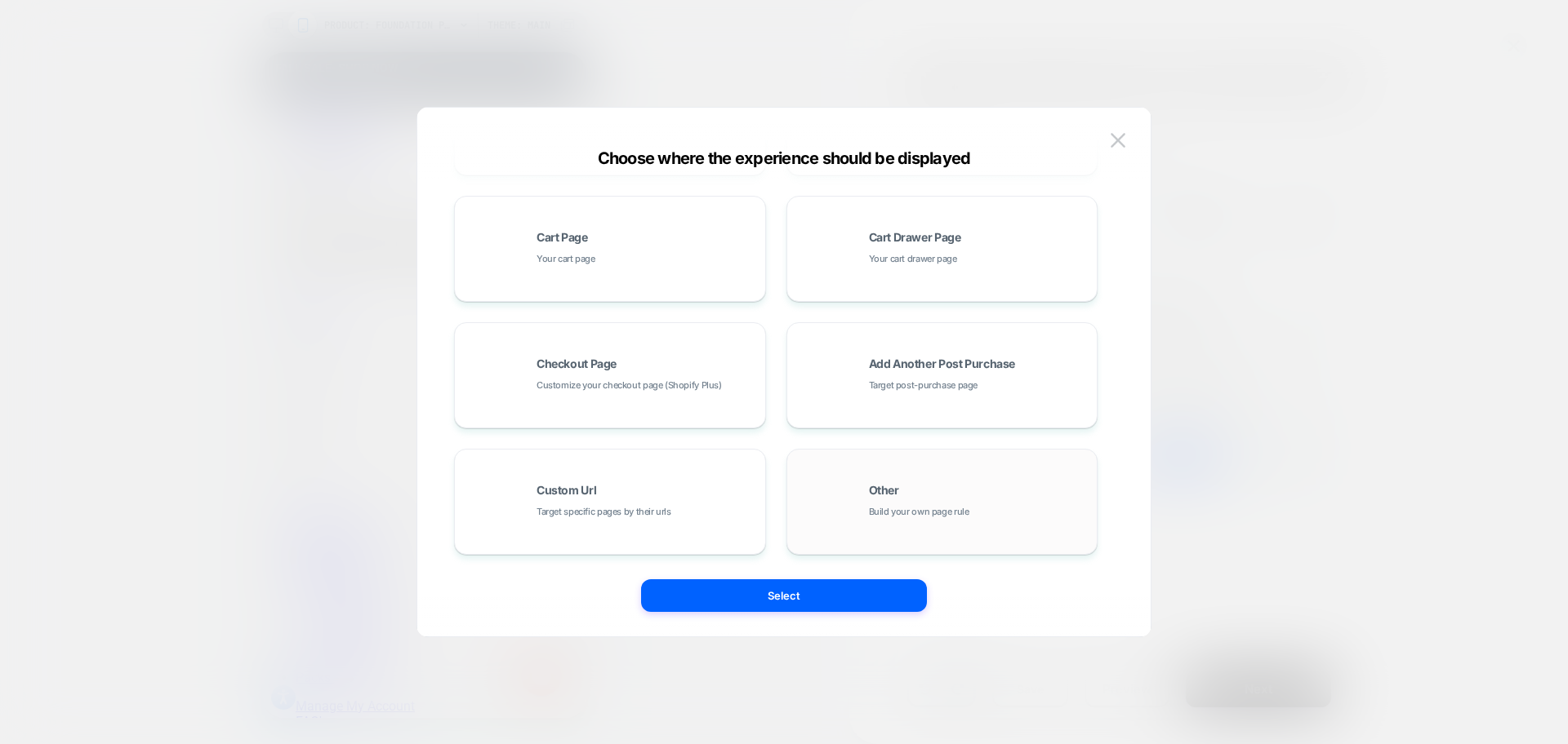
click at [950, 521] on div "Other Build your own page rule" at bounding box center [942, 501] width 294 height 89
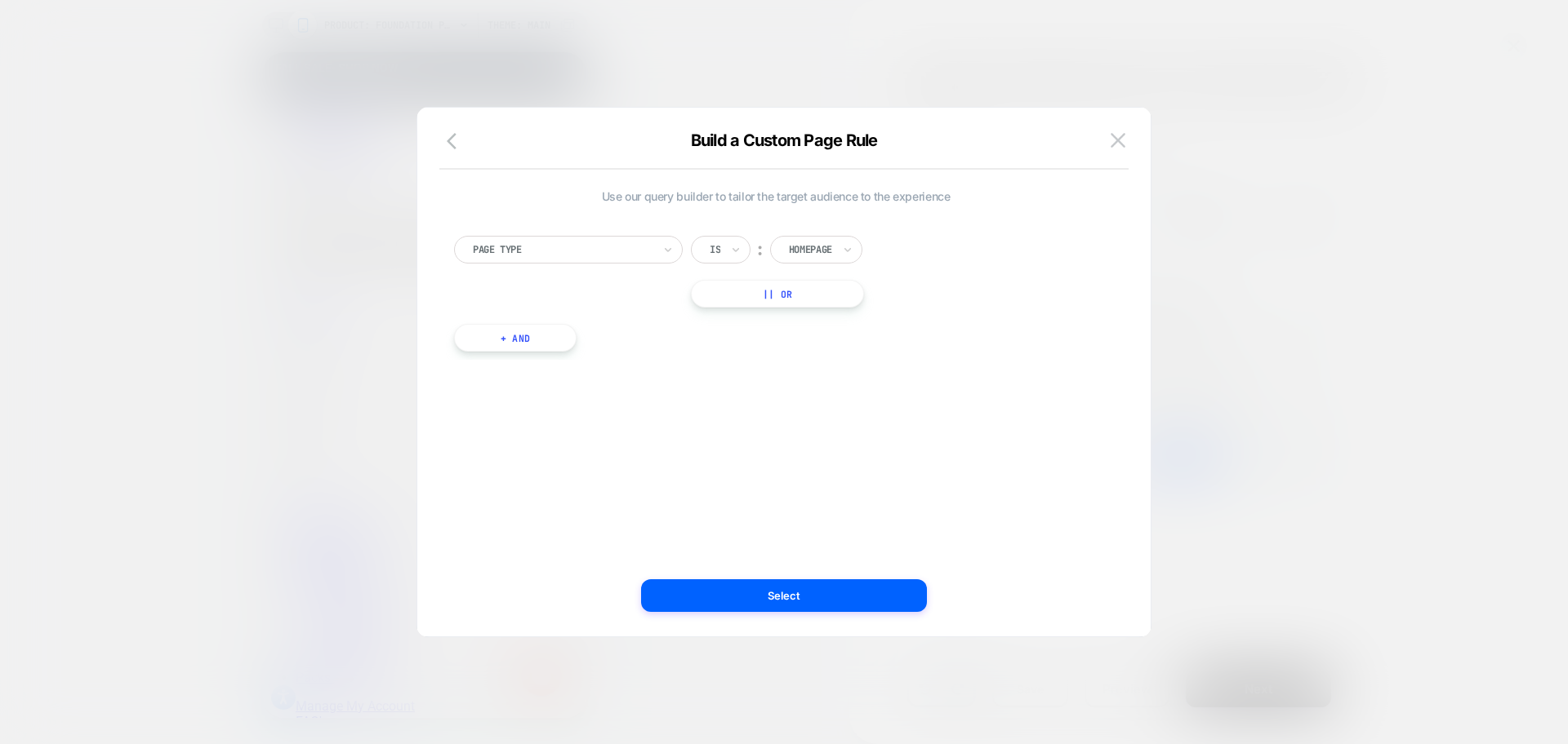
scroll to position [0, 0]
click at [827, 247] on div at bounding box center [810, 250] width 43 height 15
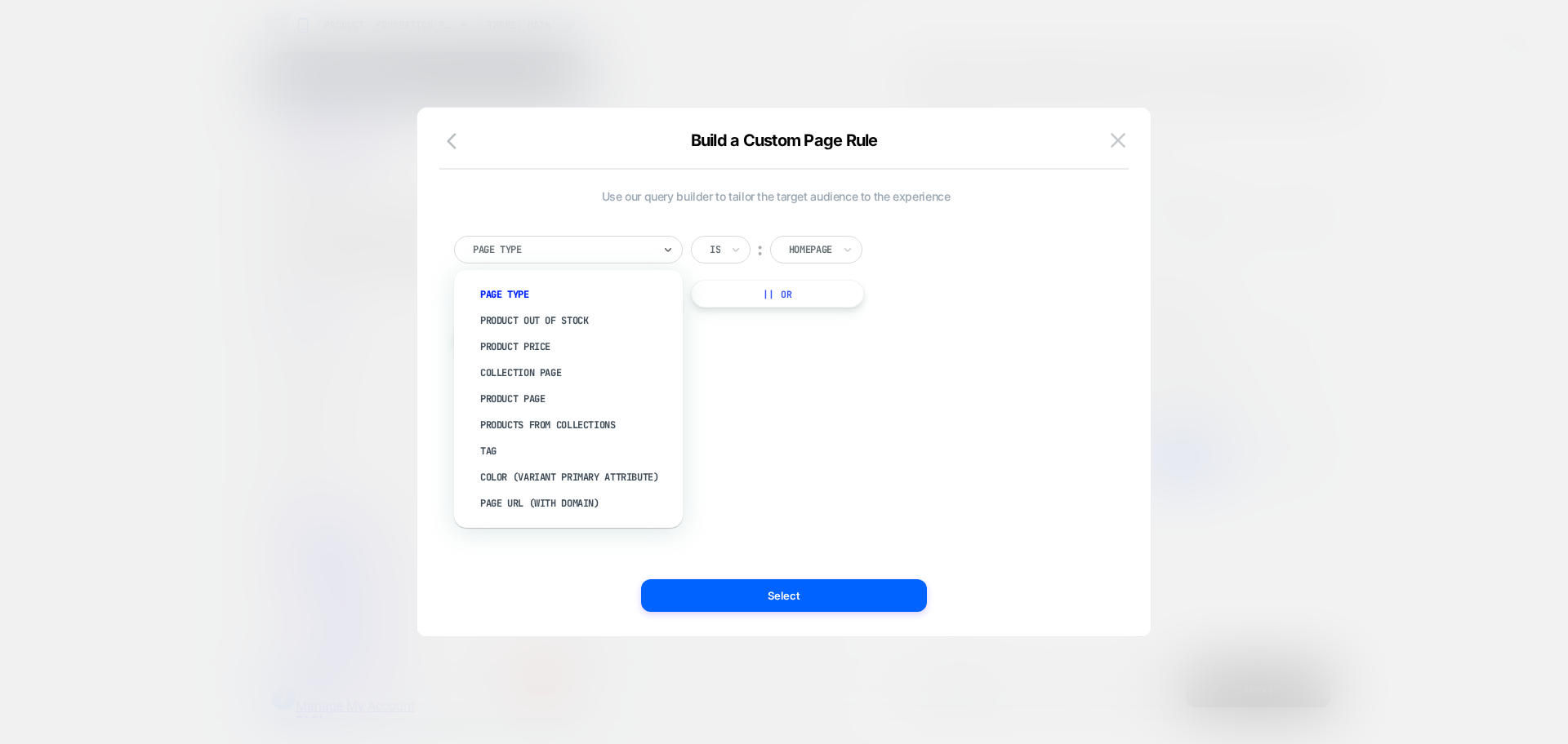
click at [650, 259] on div "Page Type" at bounding box center [568, 249] width 229 height 27
type input "***"
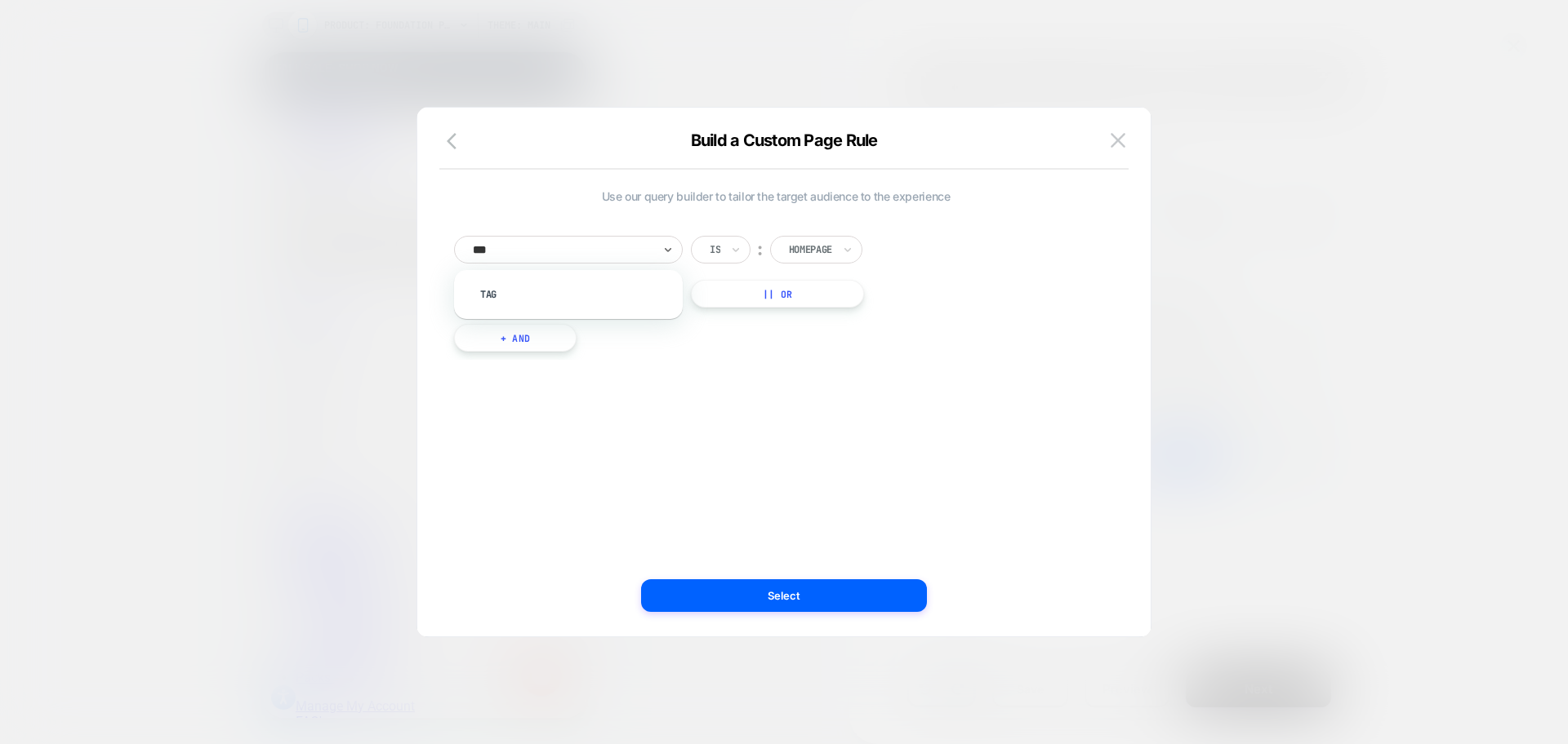
click at [648, 279] on div "Tag" at bounding box center [568, 294] width 213 height 33
click at [645, 293] on div "Tag" at bounding box center [577, 294] width 213 height 26
click at [826, 244] on div at bounding box center [878, 250] width 180 height 15
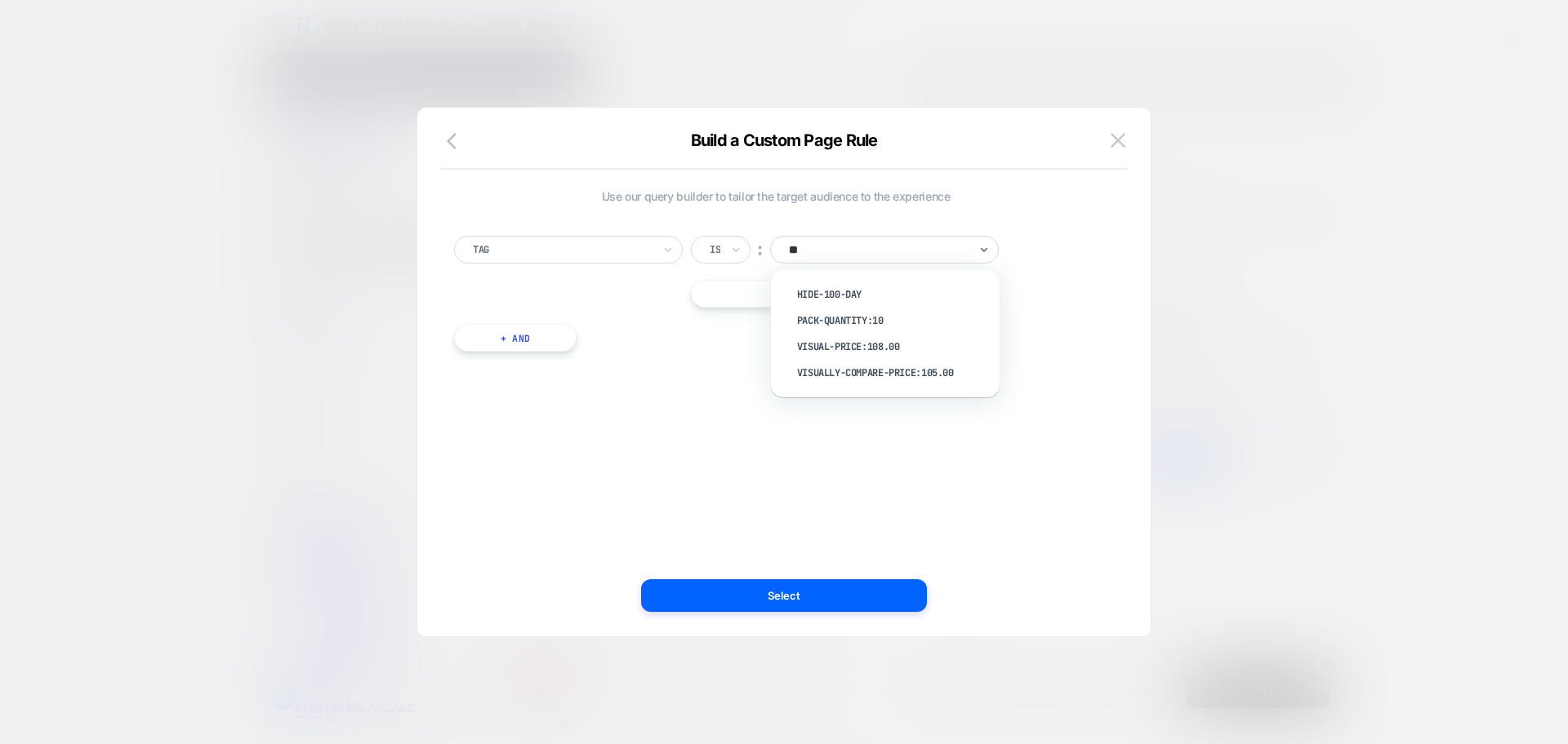
type input "***"
click at [852, 293] on div "visually-compare-price:105.00" at bounding box center [893, 294] width 213 height 26
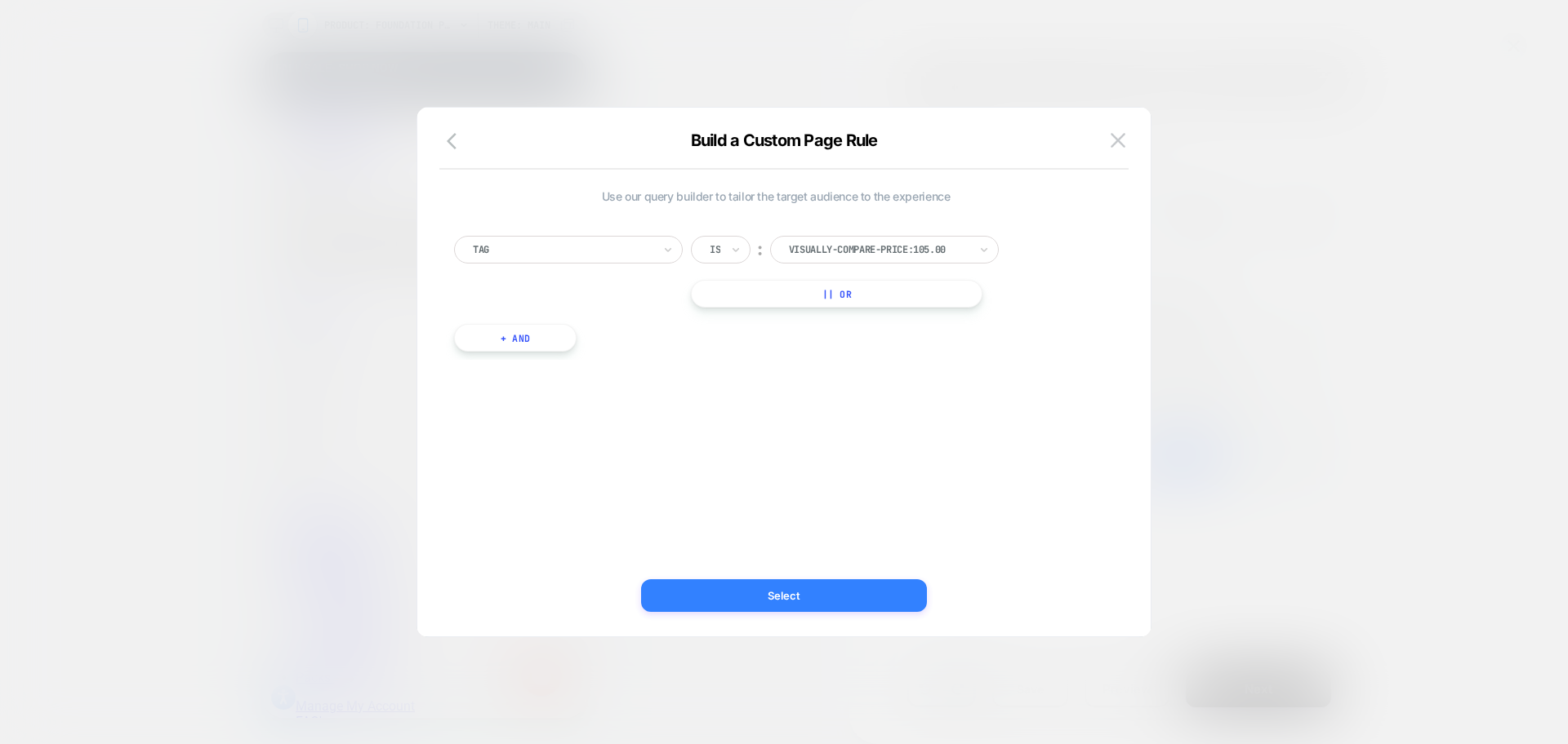
click at [901, 605] on button "Select" at bounding box center [784, 595] width 286 height 33
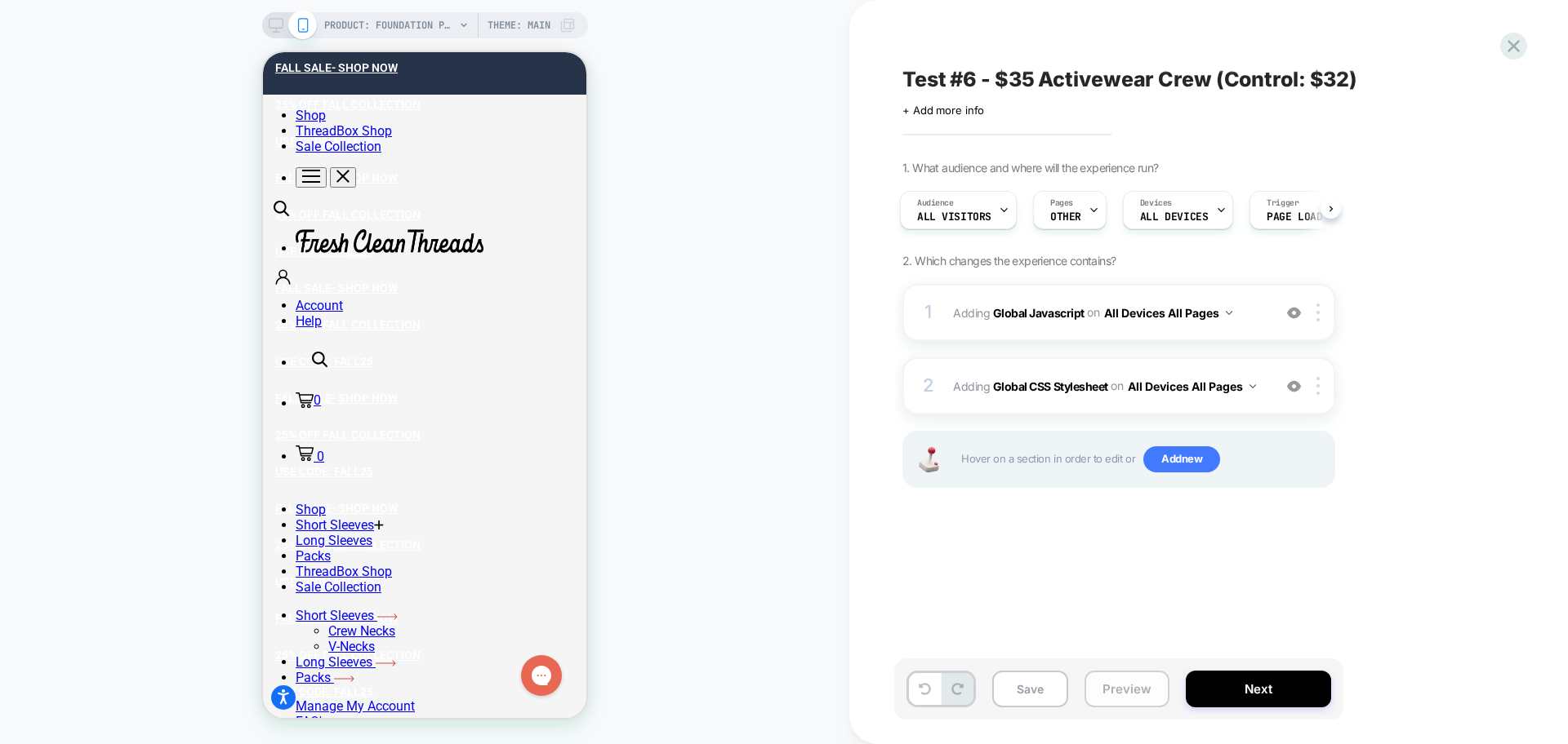
click at [1119, 686] on button "Preview" at bounding box center [1127, 689] width 85 height 37
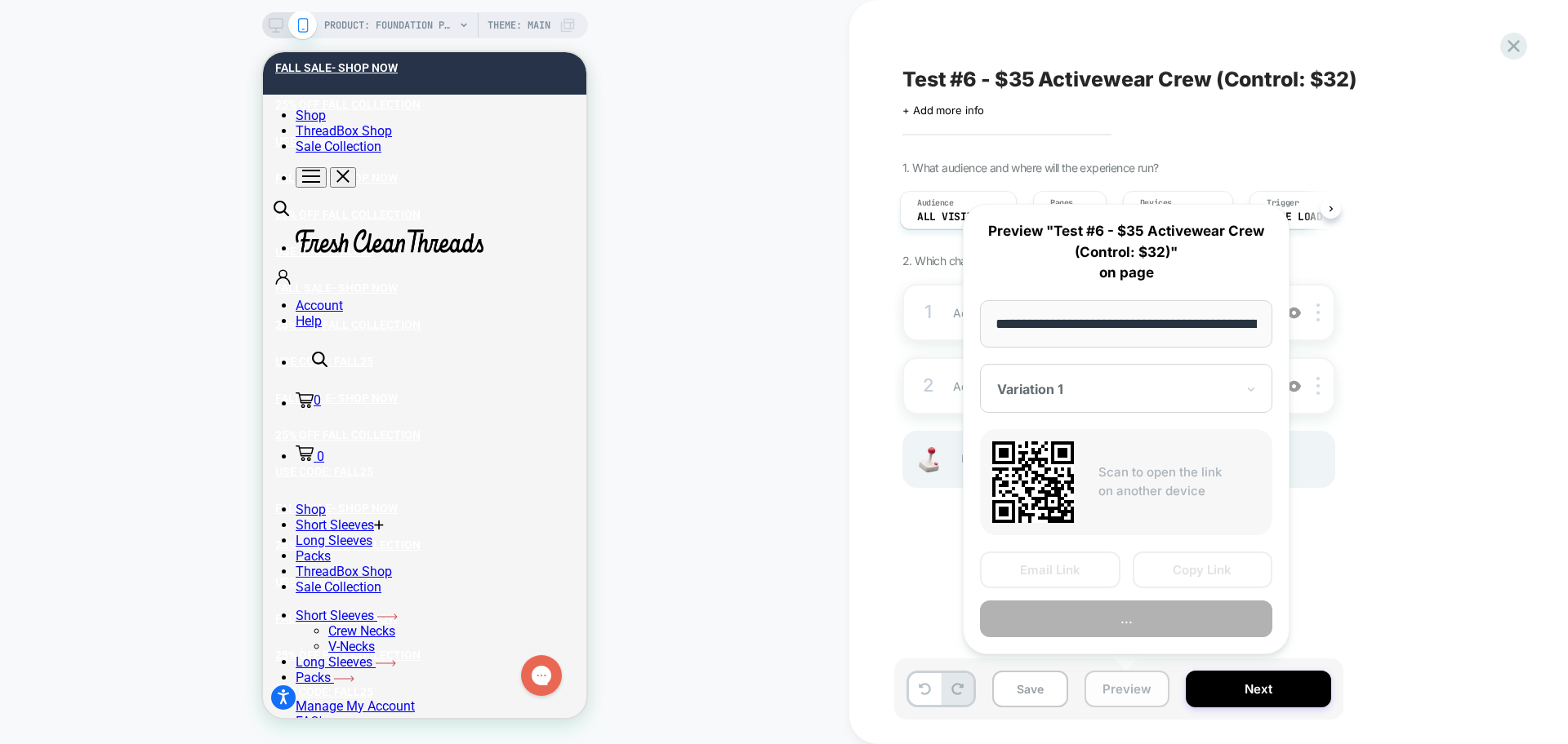
scroll to position [0, 352]
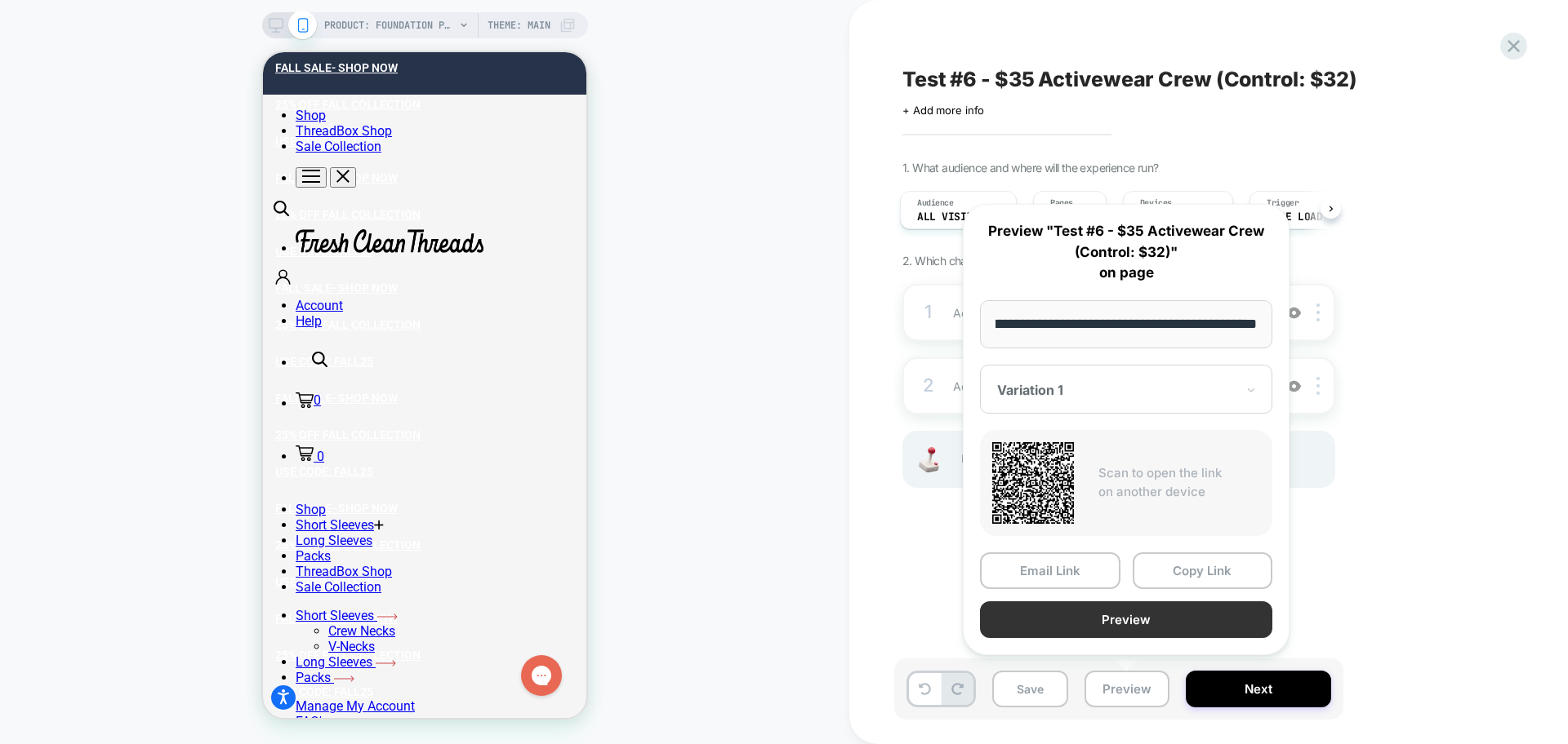
click at [1126, 617] on button "Preview" at bounding box center [1126, 619] width 293 height 37
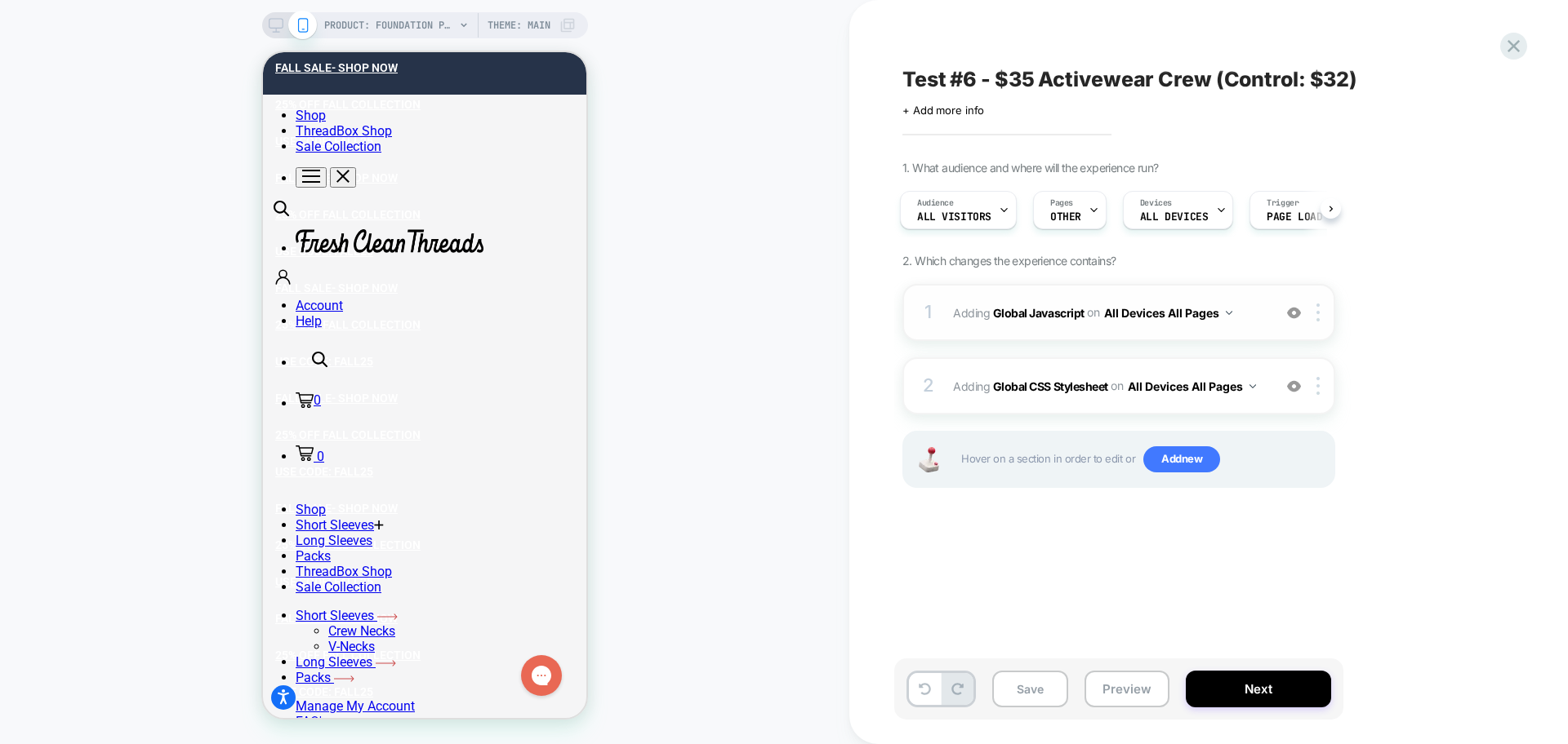
click at [1180, 336] on div "1 Adding Global Javascript on All Devices All Pages Add Before Add After Target…" at bounding box center [1119, 312] width 433 height 57
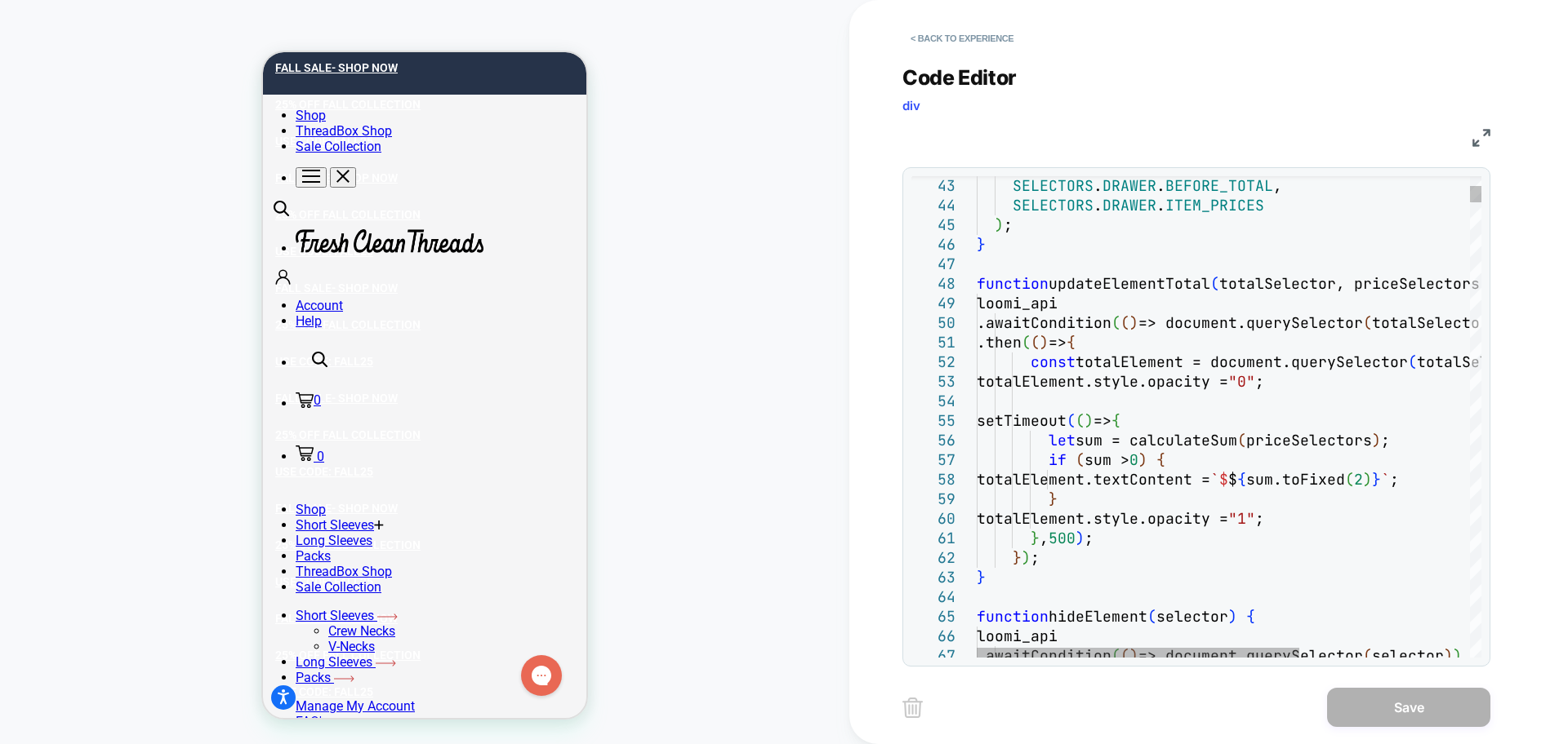
type textarea "**********"
type textarea "*"
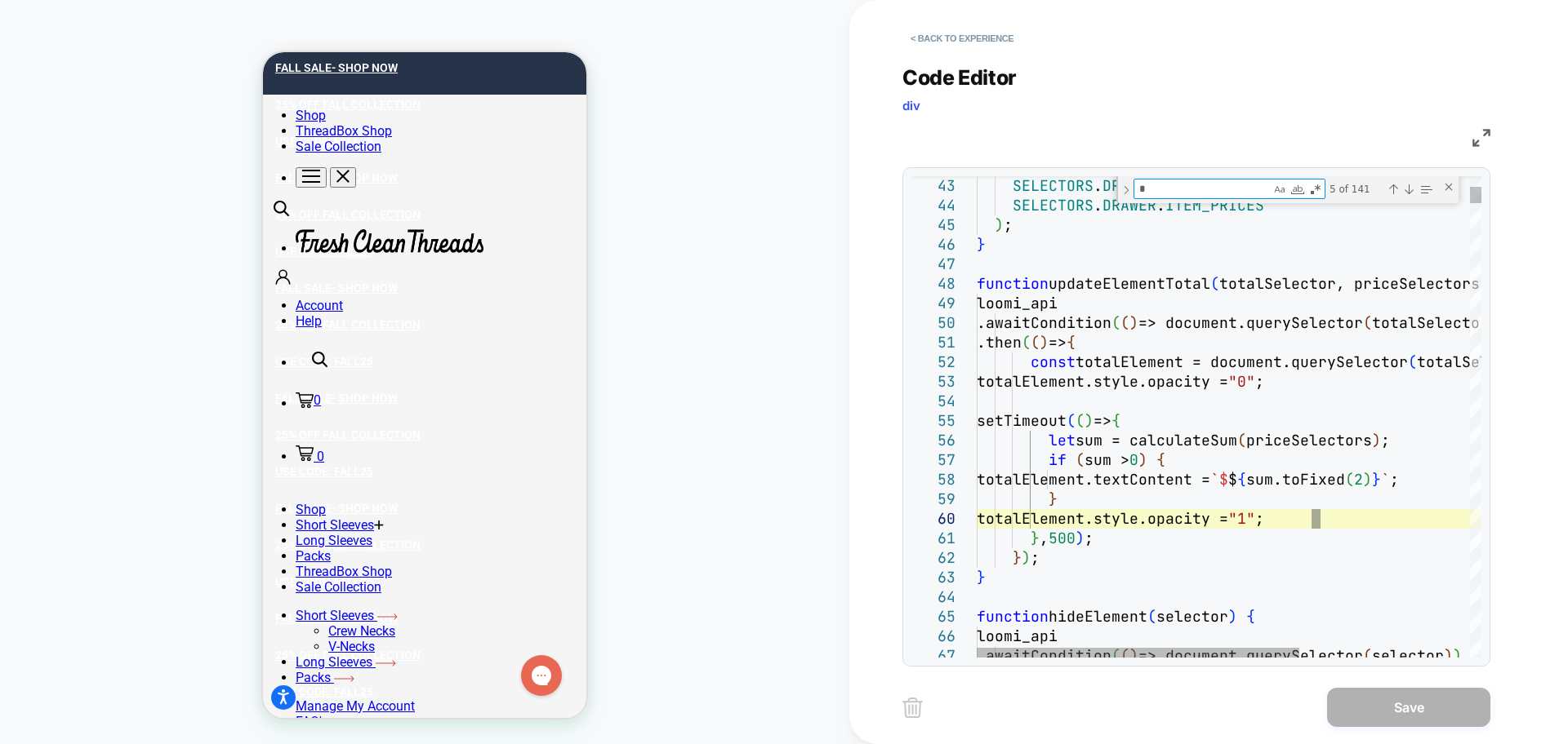
type textarea "**********"
type textarea "**"
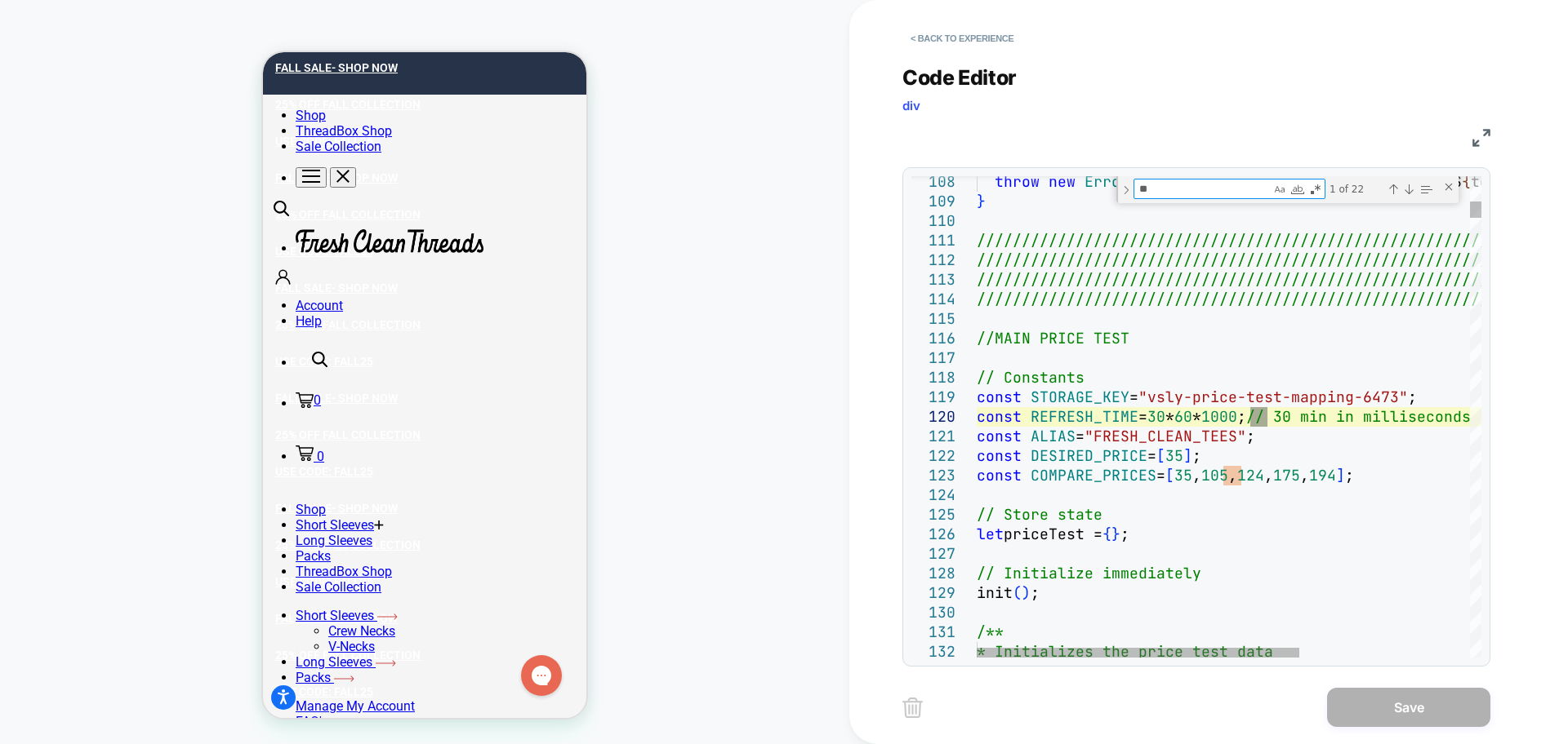
type textarea "**********"
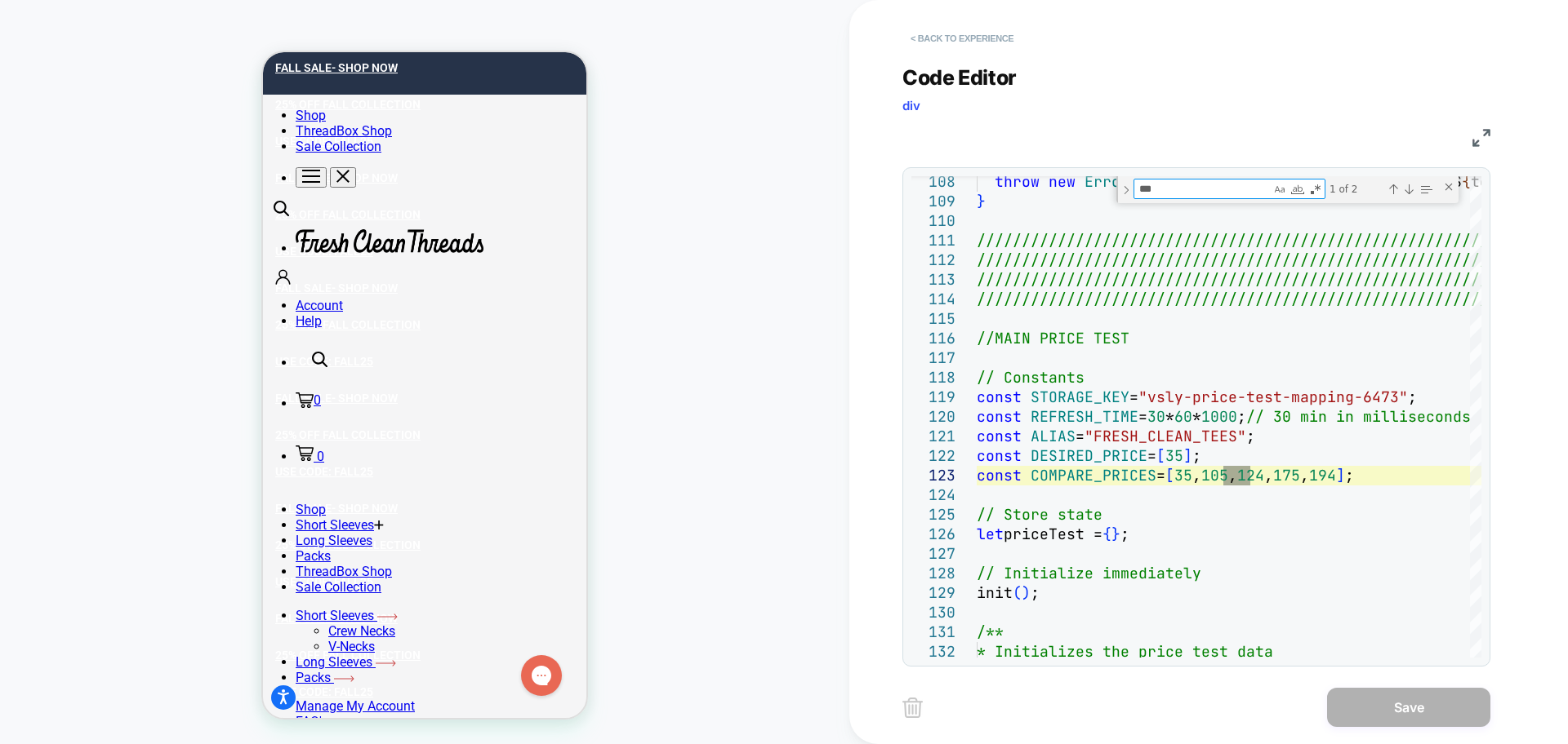
type textarea "***"
click at [994, 42] on button "< Back to experience" at bounding box center [962, 39] width 120 height 26
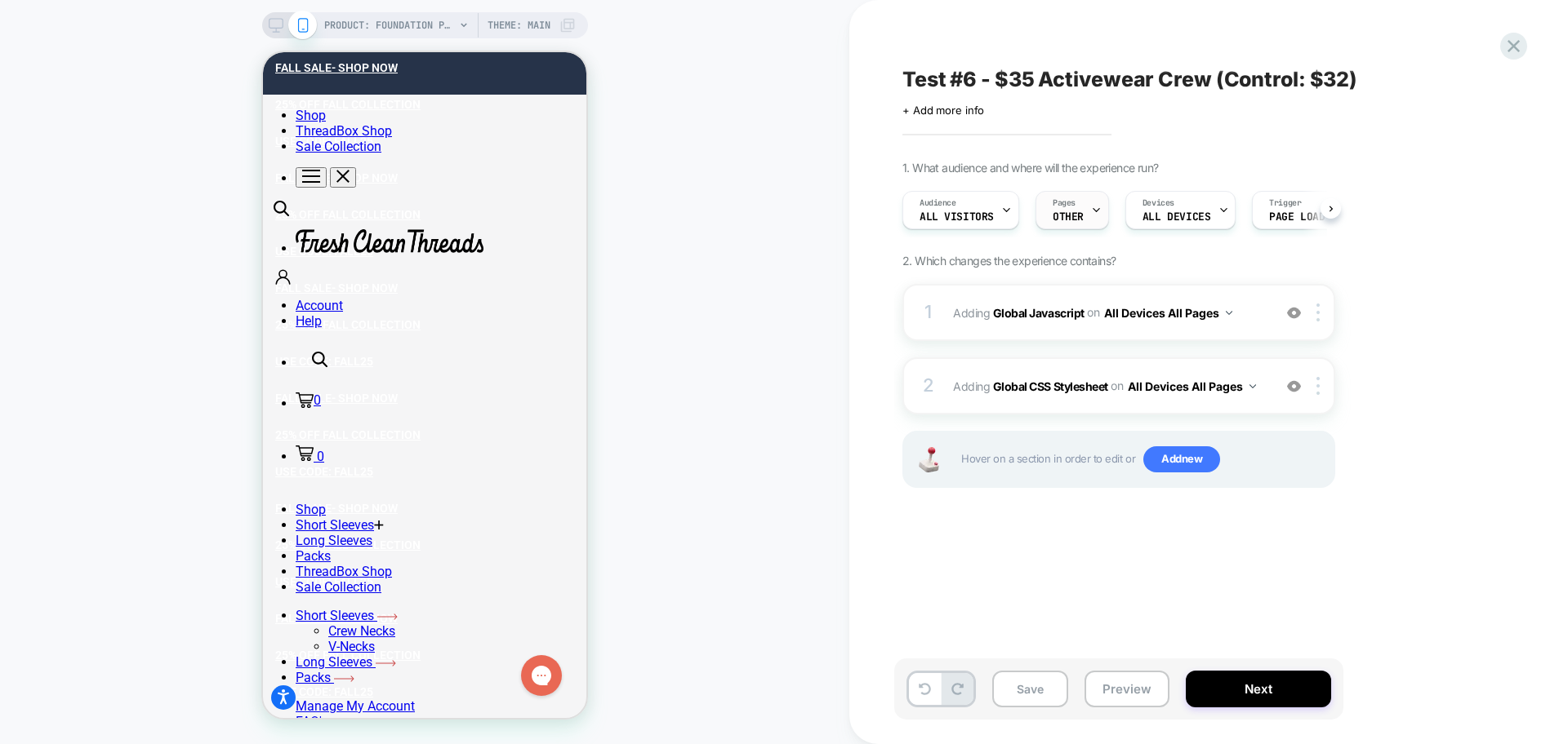
scroll to position [0, 1]
click at [1058, 212] on span "OTHER" at bounding box center [1066, 217] width 31 height 11
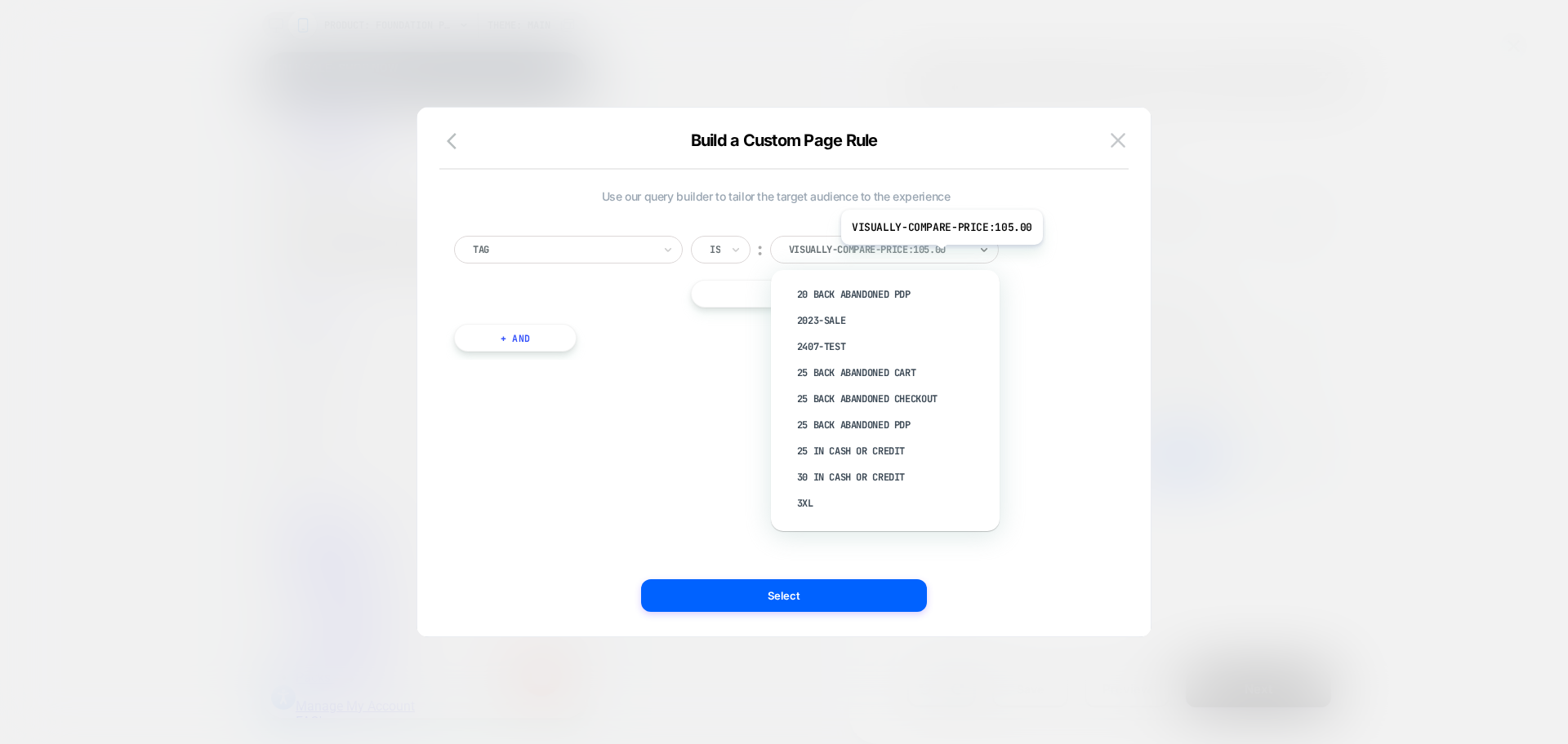
click at [940, 257] on div "visually-compare-price:105.00" at bounding box center [878, 249] width 183 height 18
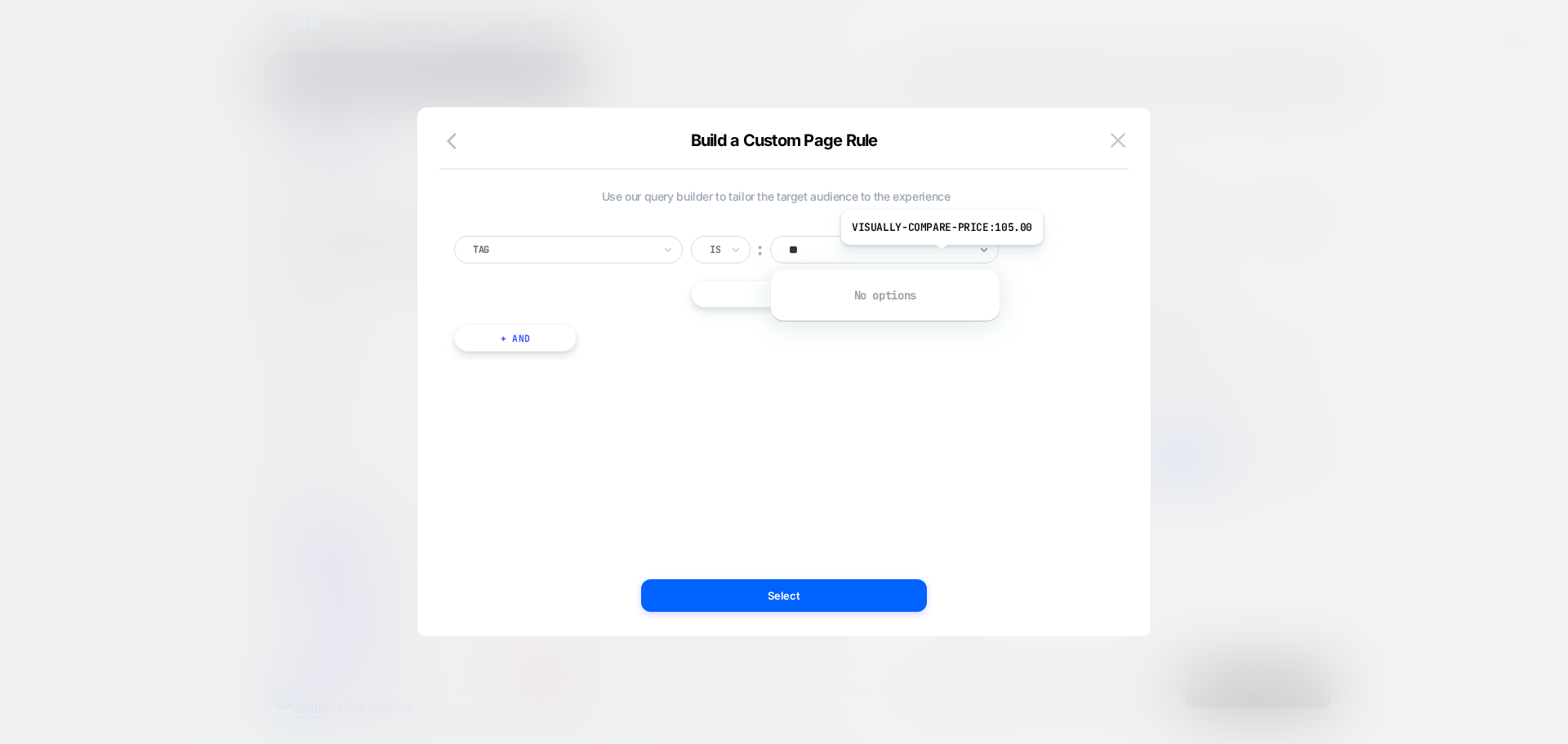
type input "*"
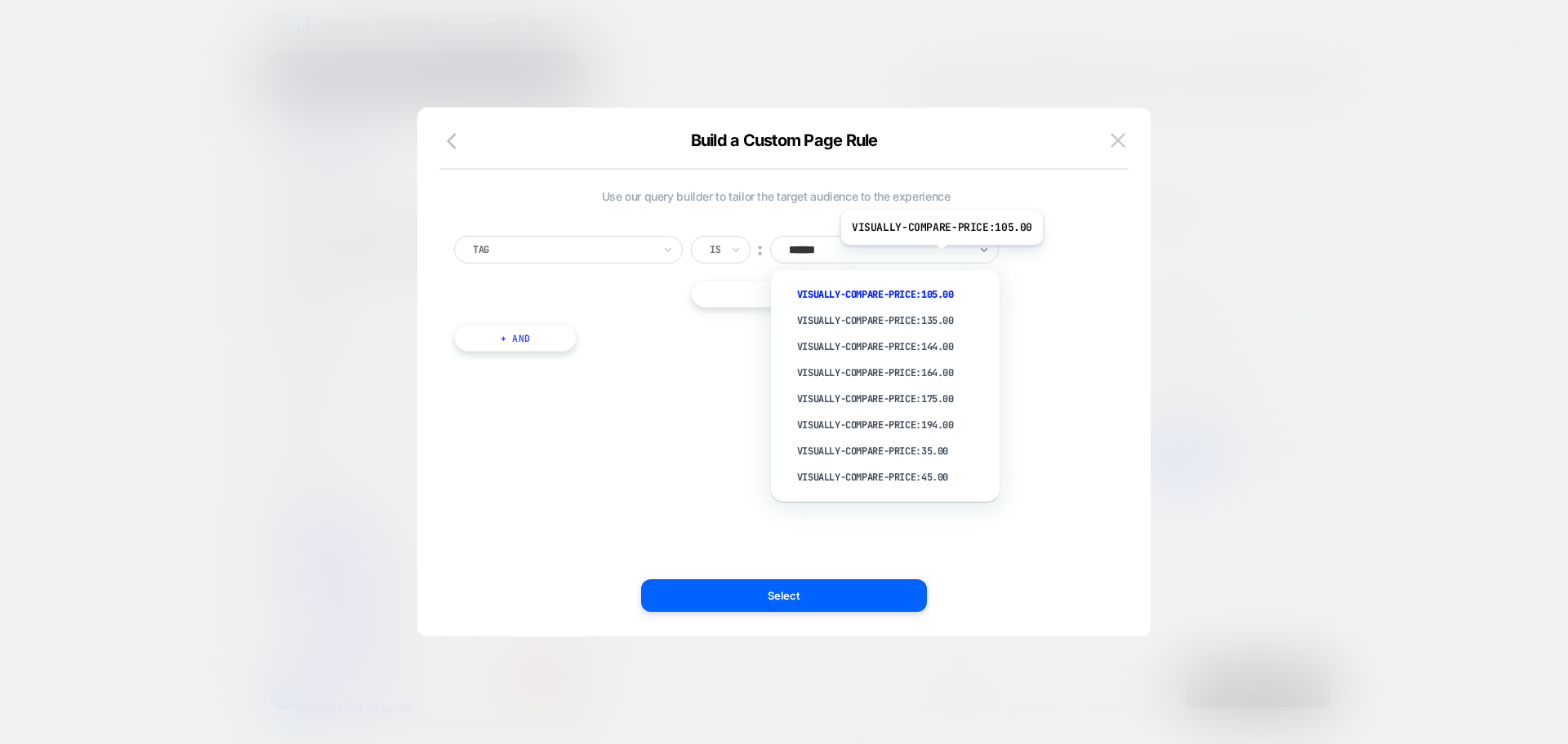
type input "*******"
click at [940, 313] on div "visually-compare-price:135.00" at bounding box center [893, 321] width 213 height 26
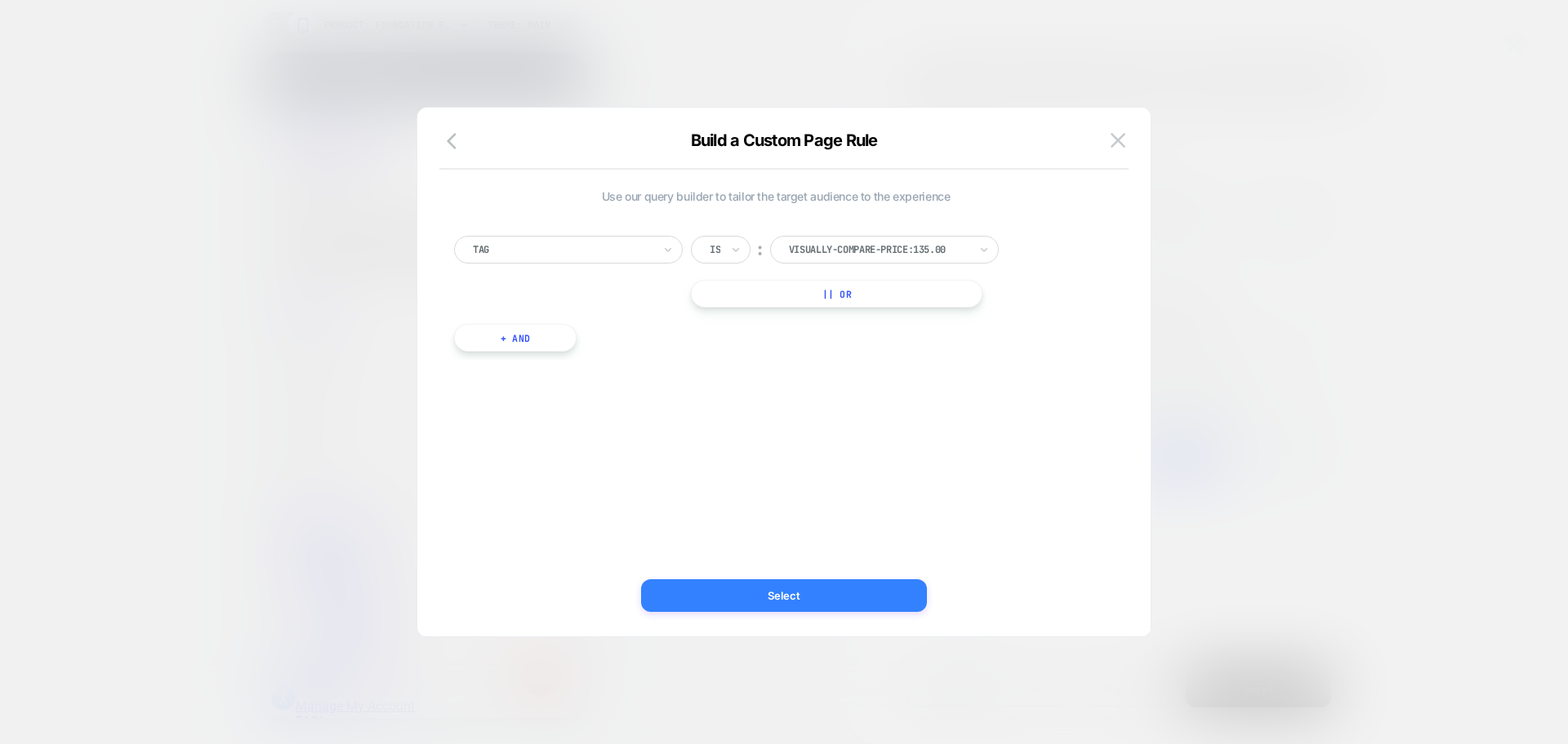
click at [882, 606] on button "Select" at bounding box center [784, 595] width 286 height 33
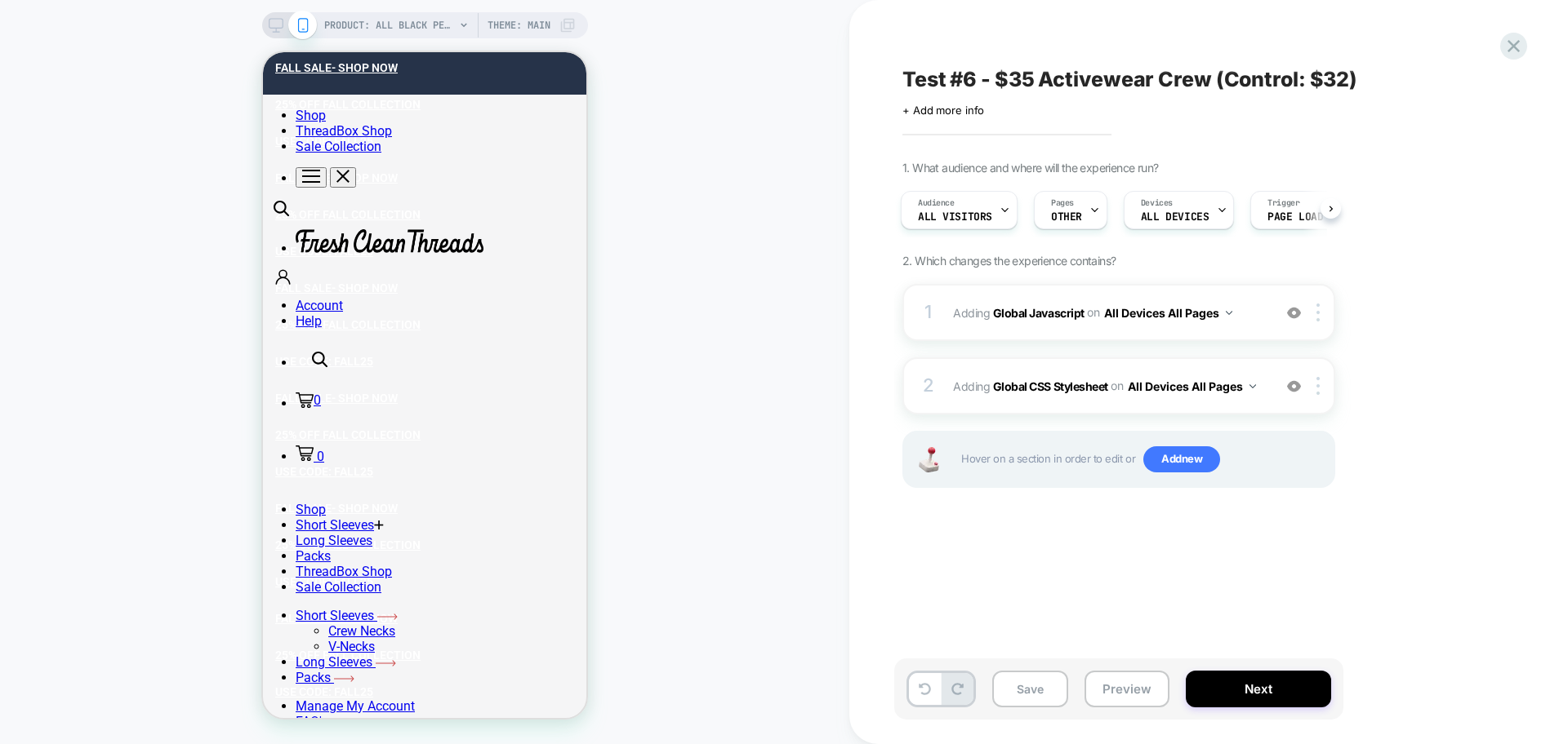
scroll to position [0, 0]
click at [1130, 680] on button "Preview" at bounding box center [1127, 689] width 85 height 37
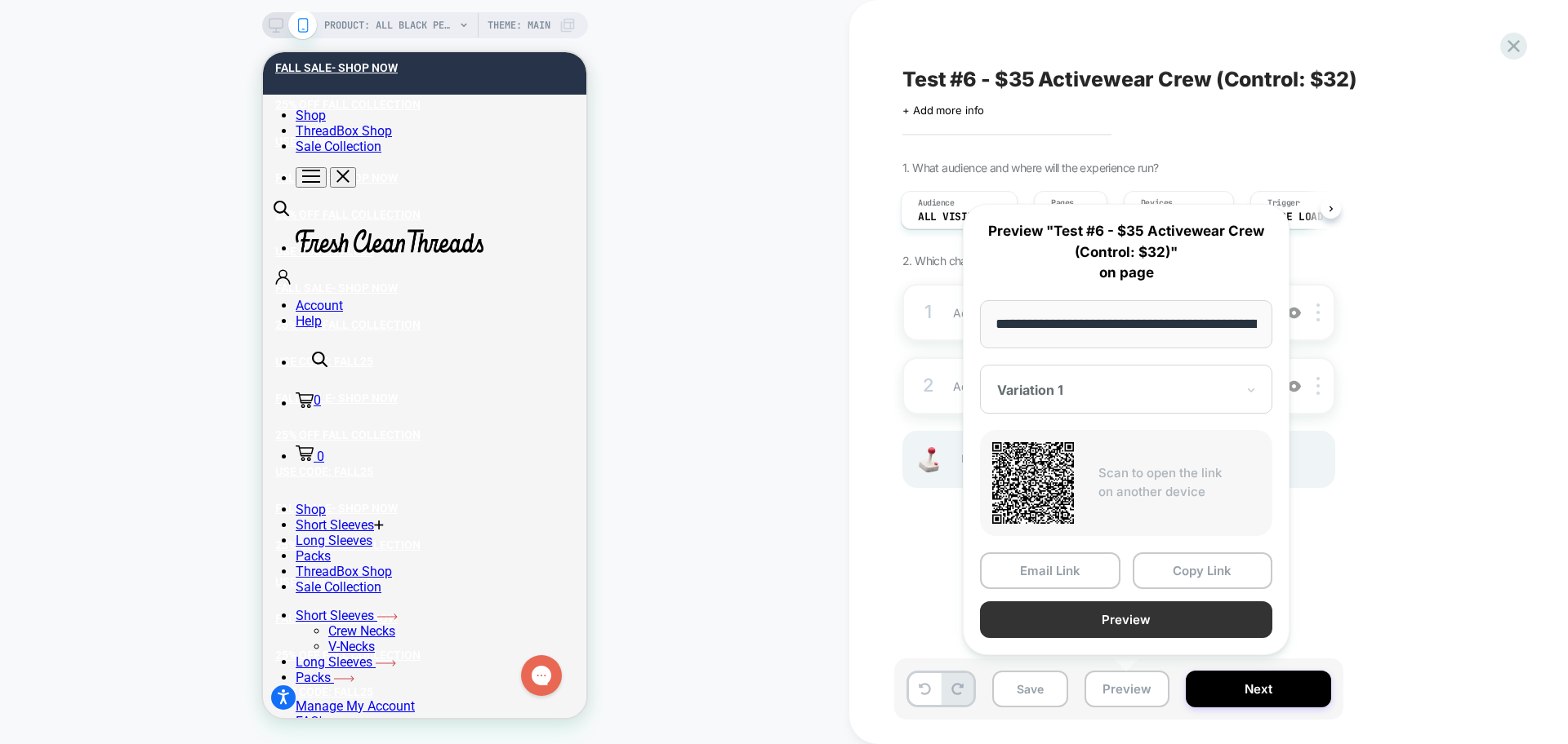
click at [1116, 614] on button "Preview" at bounding box center [1126, 619] width 293 height 37
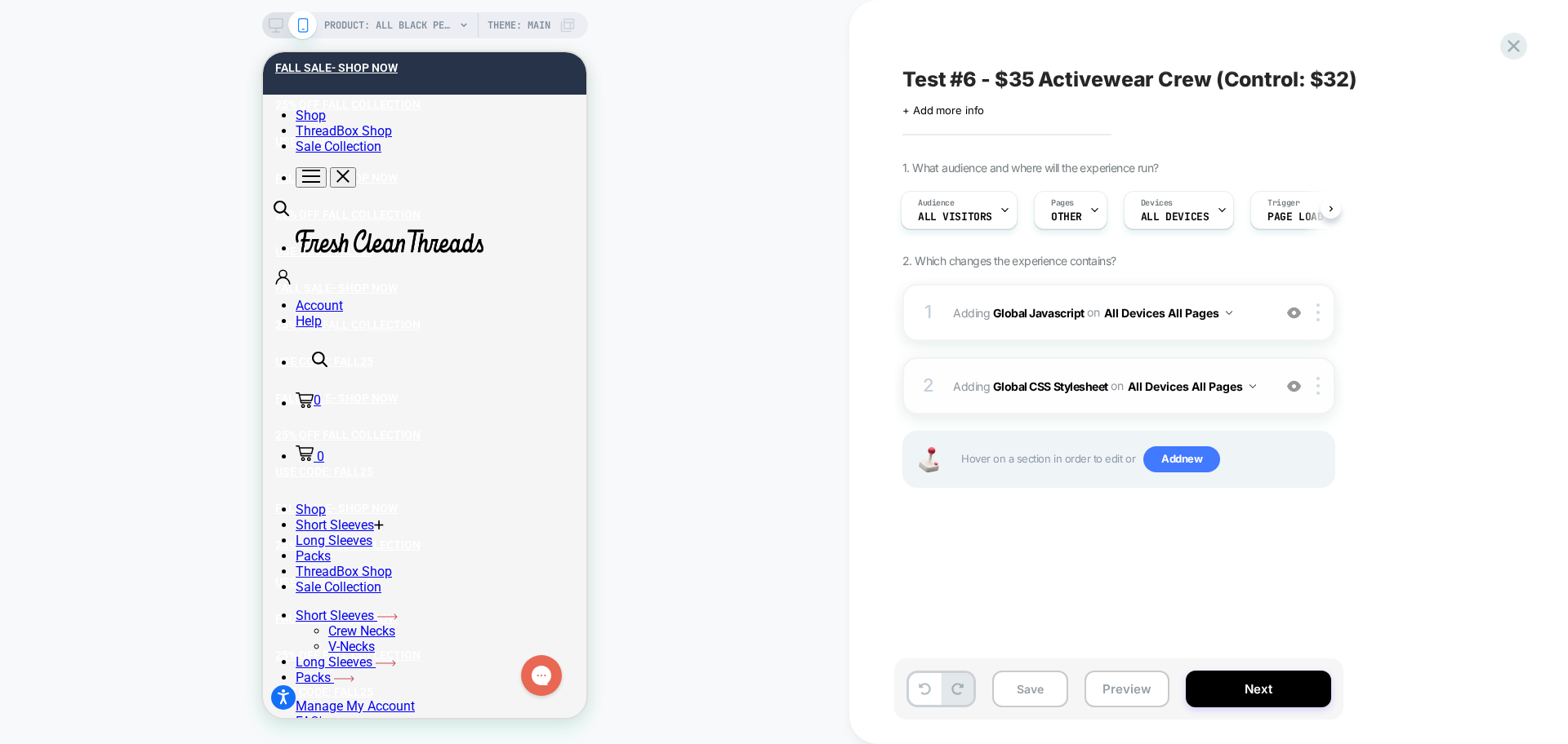
click at [1107, 414] on div "2 Adding Global CSS Stylesheet on All Devices All Pages Add Before Add After Ta…" at bounding box center [1119, 386] width 433 height 57
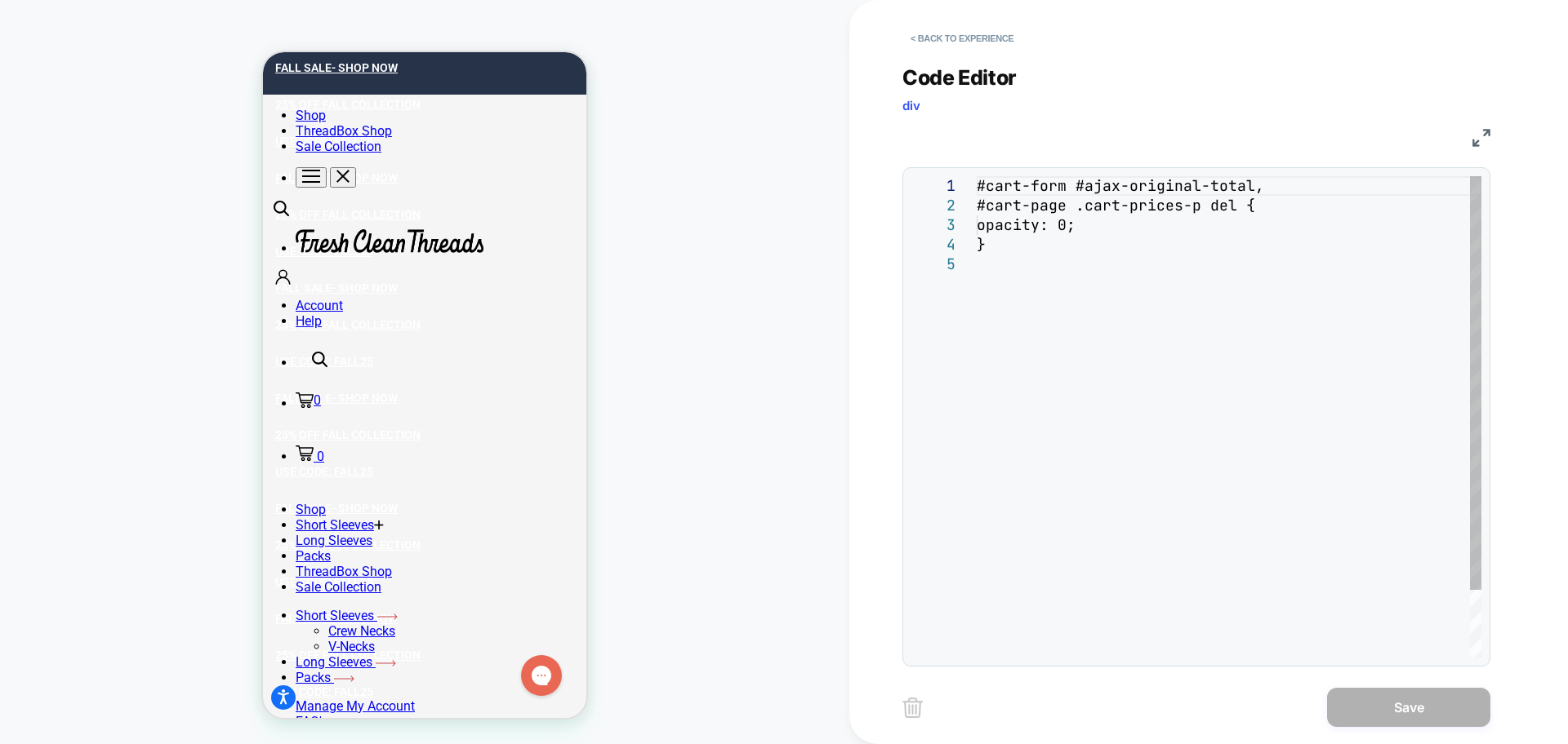
click at [1105, 406] on div "#cart-form #ajax-original-total, #cart-page .cart-prices-p del { opacity: 0; }" at bounding box center [1229, 455] width 504 height 560
click at [1105, 406] on div "#cart-form #ajax-original-total , #cart-page .cart-prices-p del { opacity: 0 ; }" at bounding box center [1229, 455] width 504 height 560
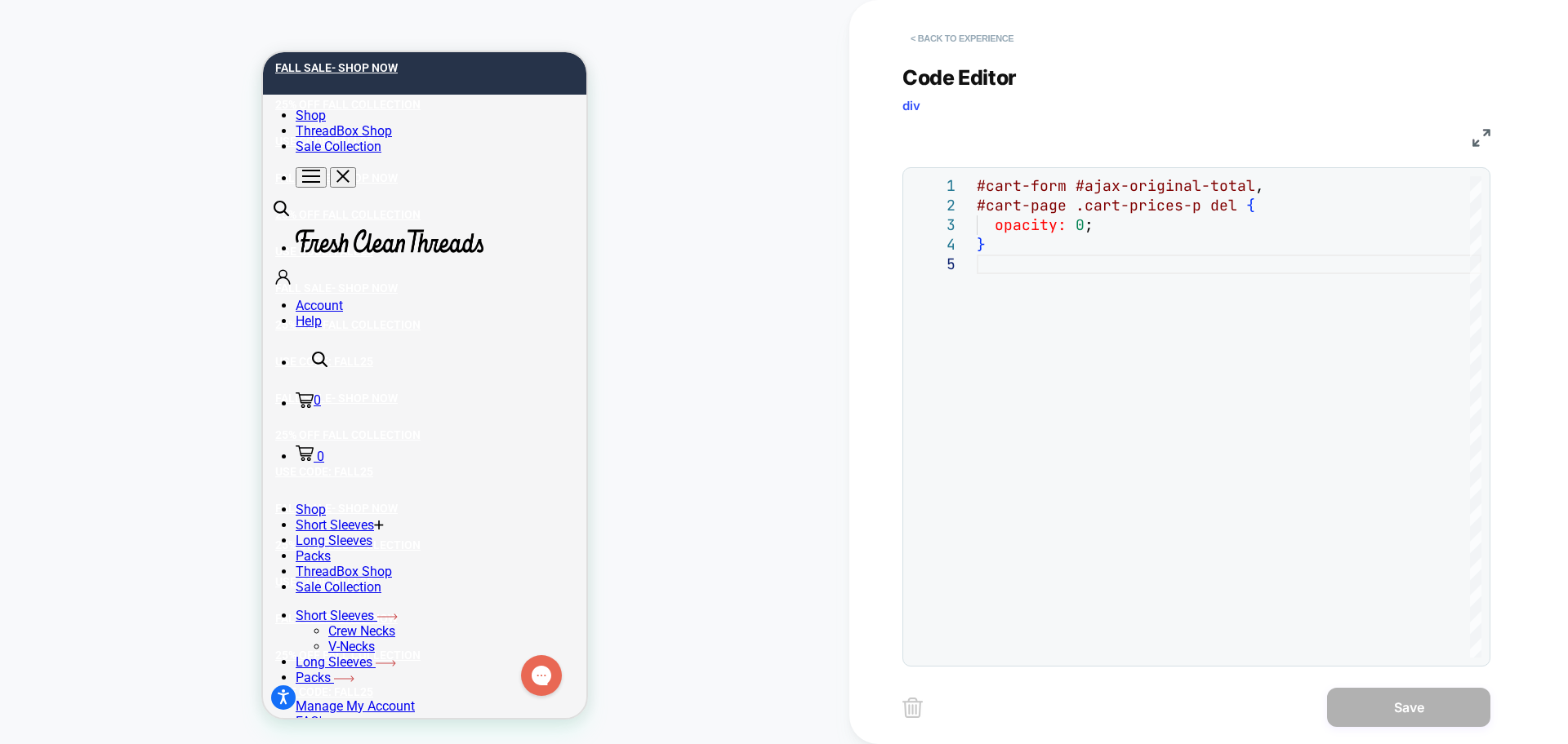
click at [962, 45] on button "< Back to experience" at bounding box center [962, 39] width 120 height 26
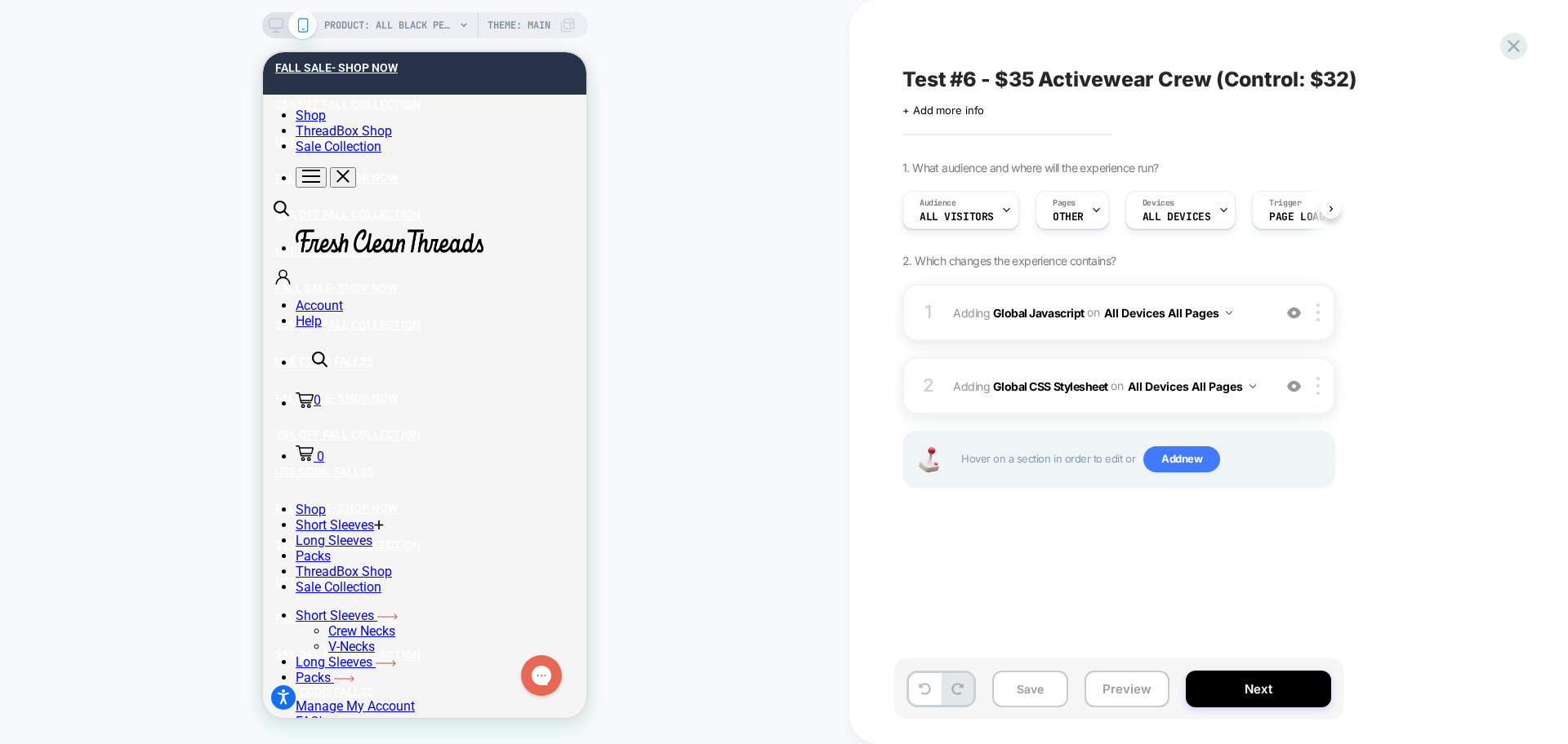
scroll to position [0, 1]
click at [1197, 331] on div "1 Adding Global Javascript on All Devices All Pages Add Before Add After Target…" at bounding box center [1119, 312] width 433 height 57
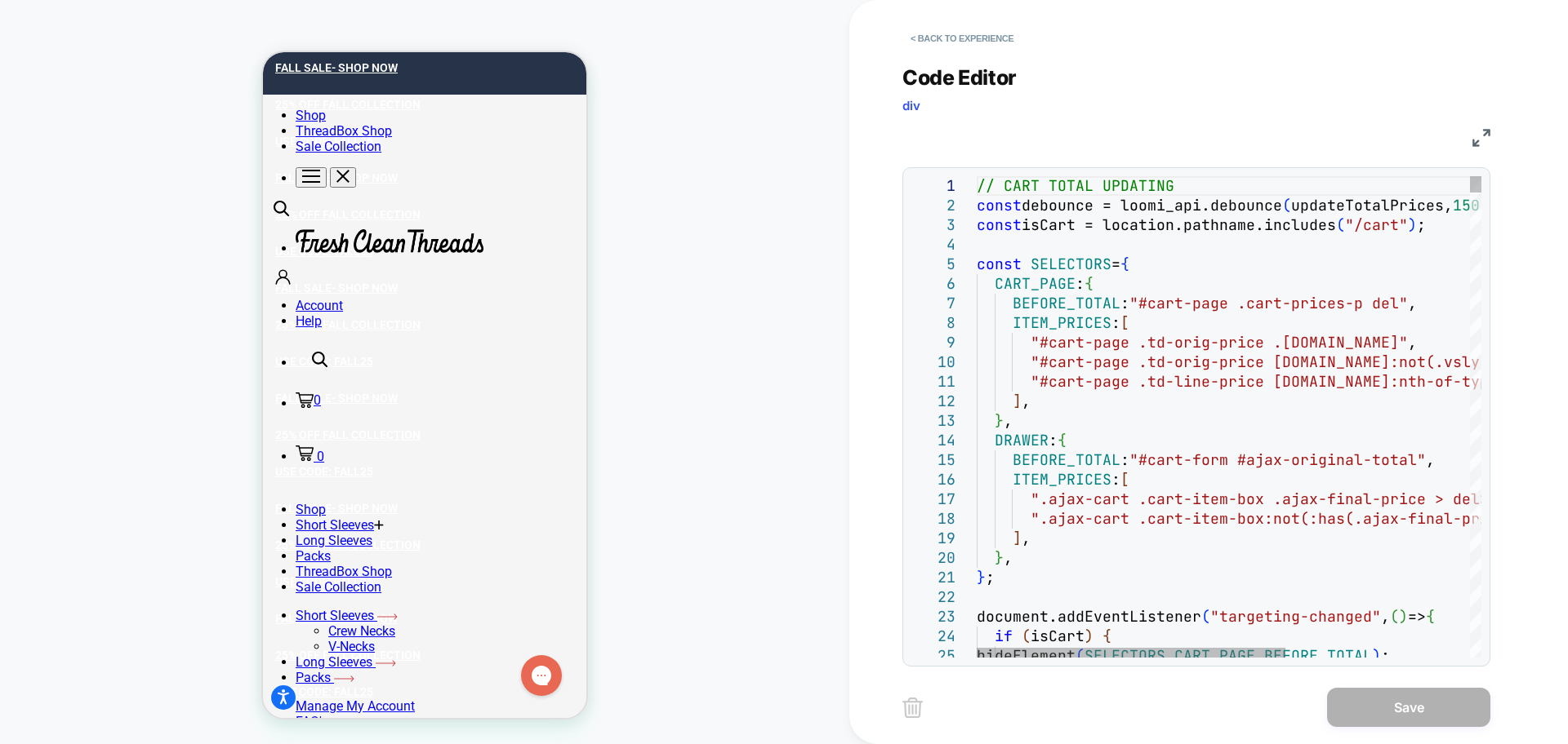
scroll to position [0, 0]
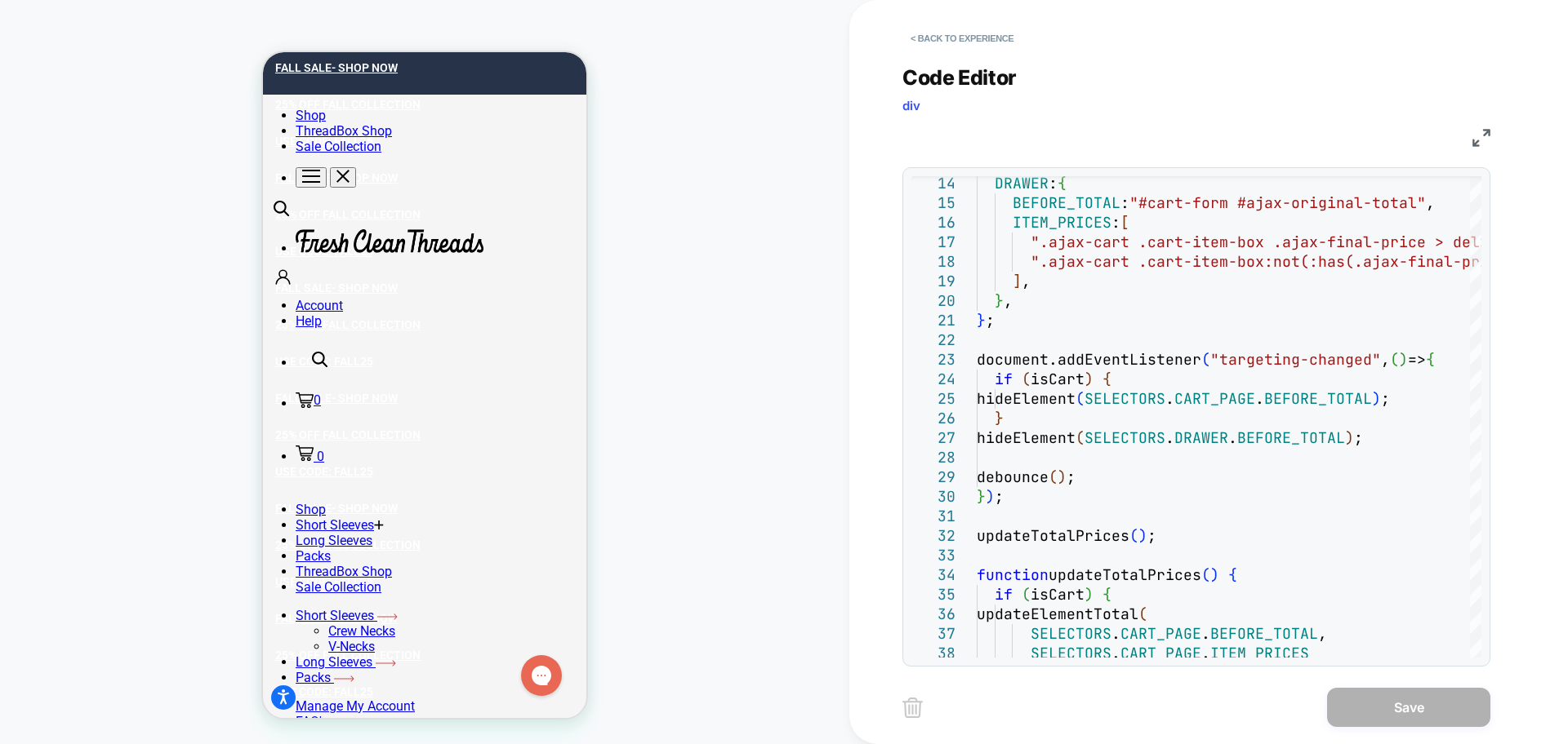
type textarea "**********"
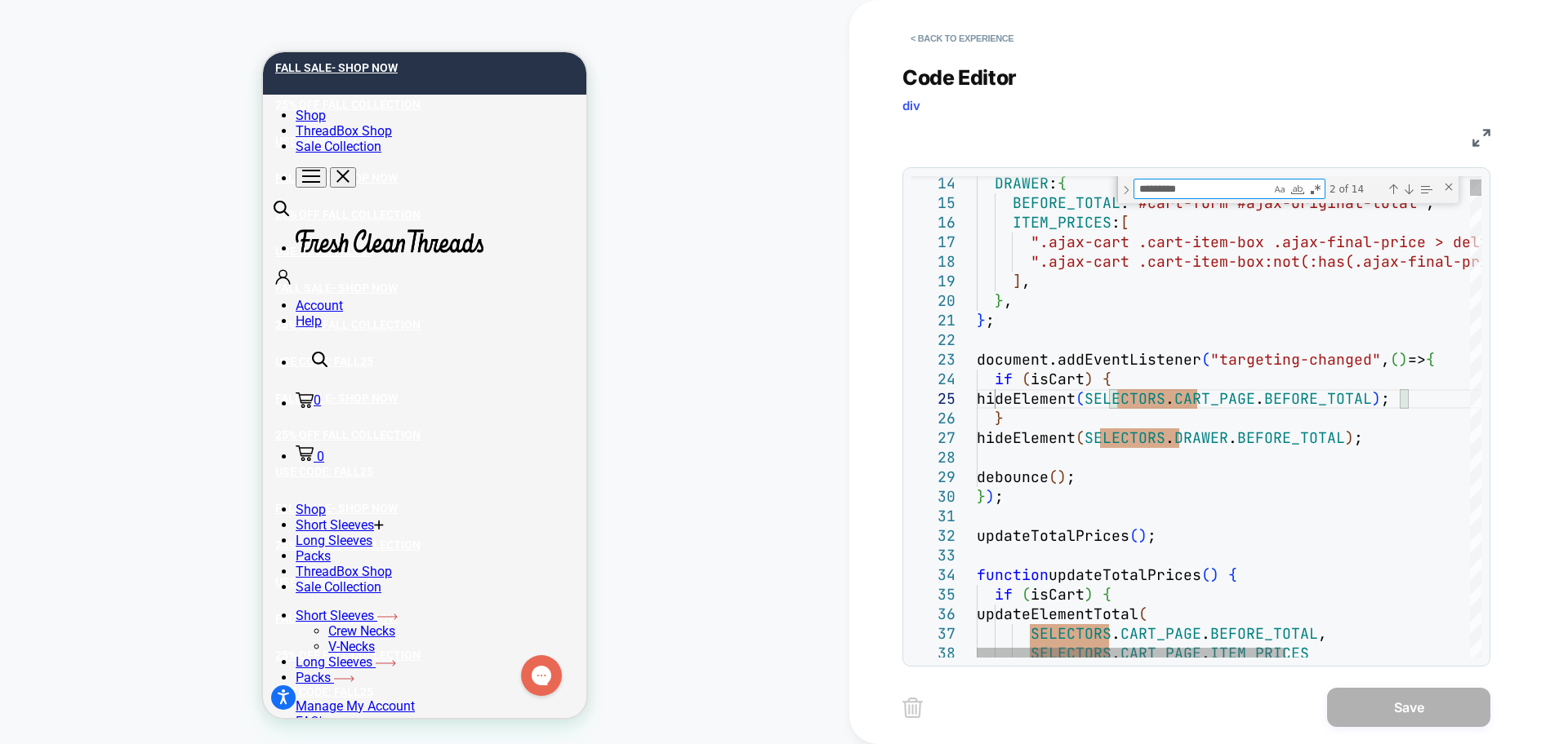
type textarea "*"
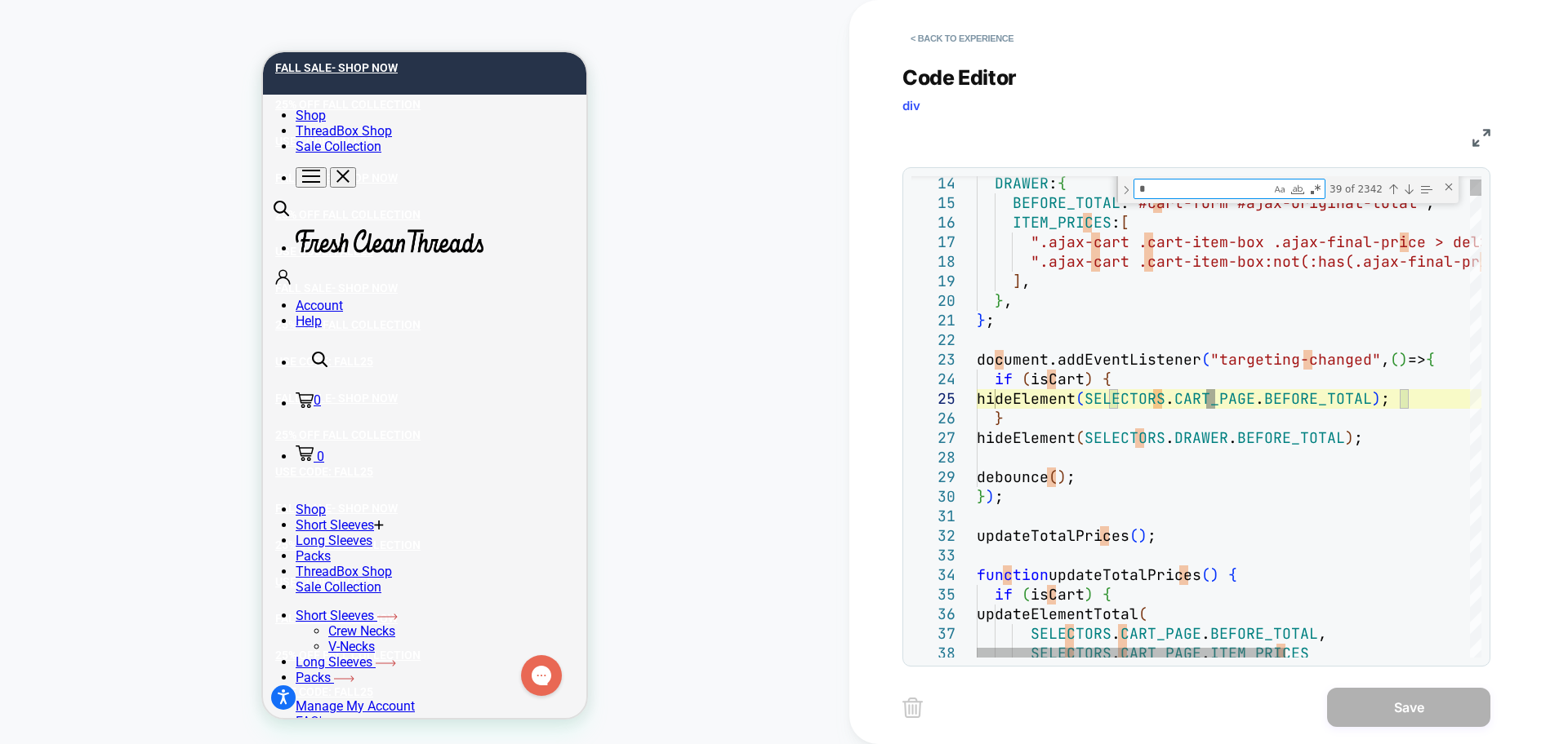
type textarea "**********"
type textarea "**"
type textarea "**********"
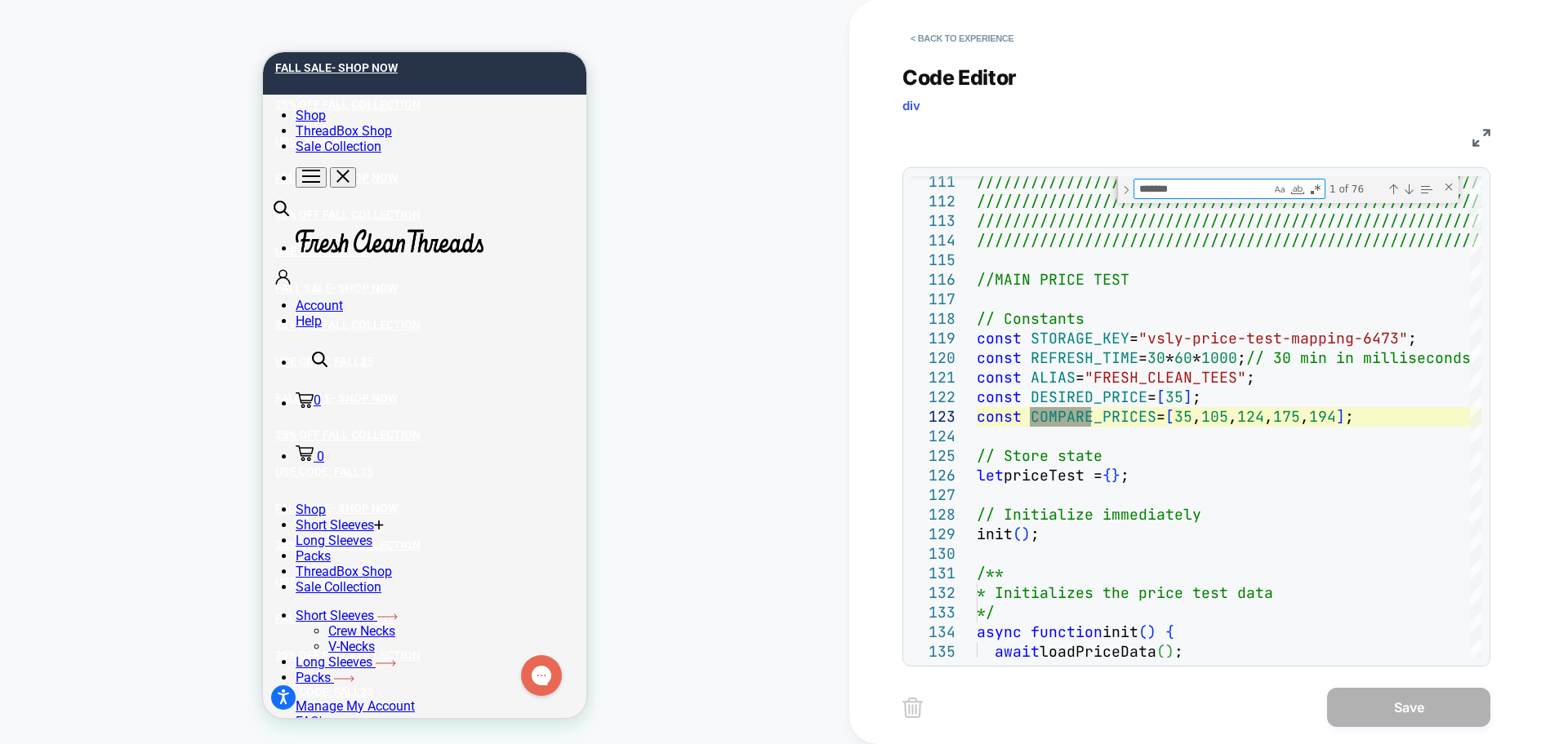
type textarea "*******"
click at [985, 47] on button "< Back to experience" at bounding box center [962, 39] width 120 height 26
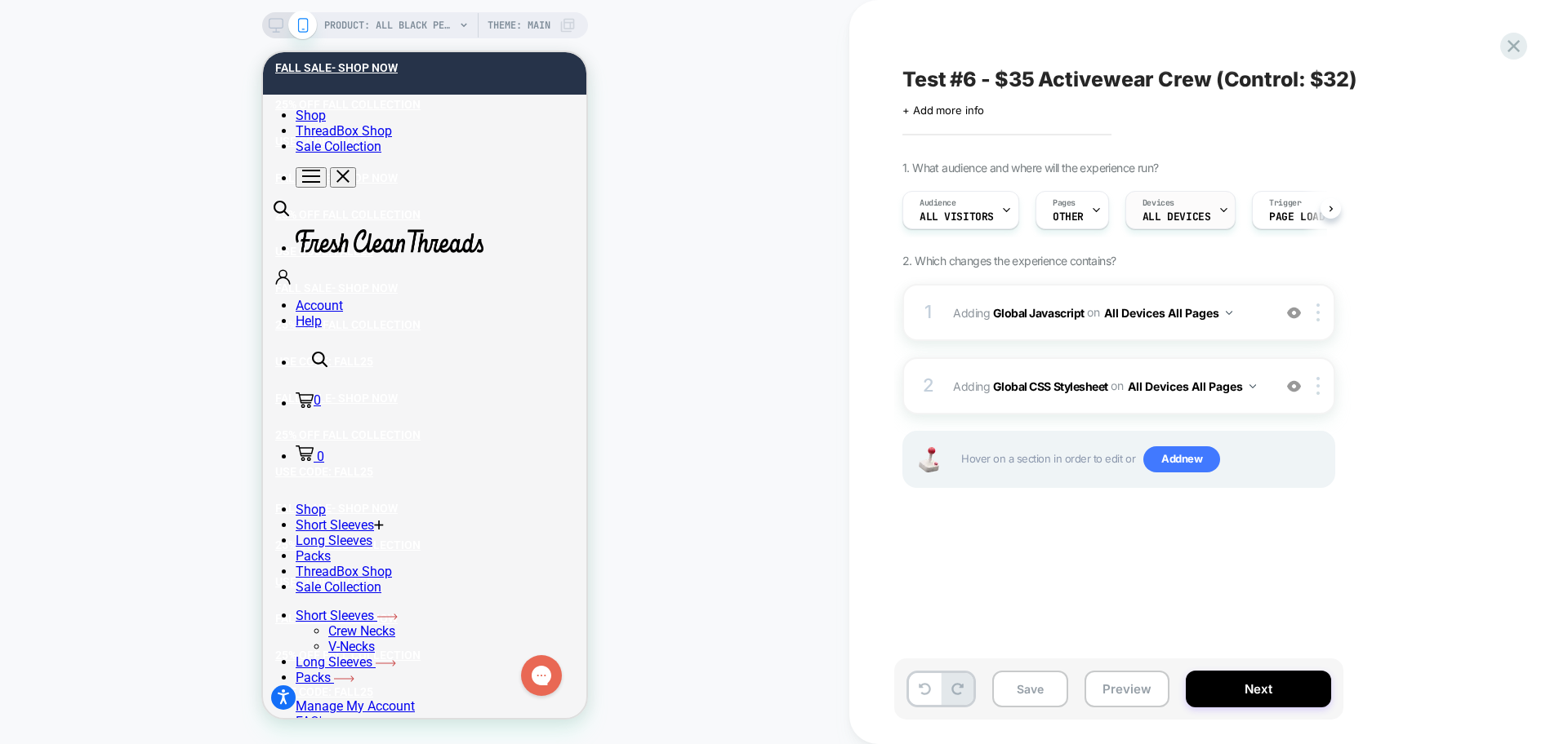
scroll to position [0, 1]
click at [1085, 214] on div "Pages OTHER" at bounding box center [1067, 210] width 64 height 37
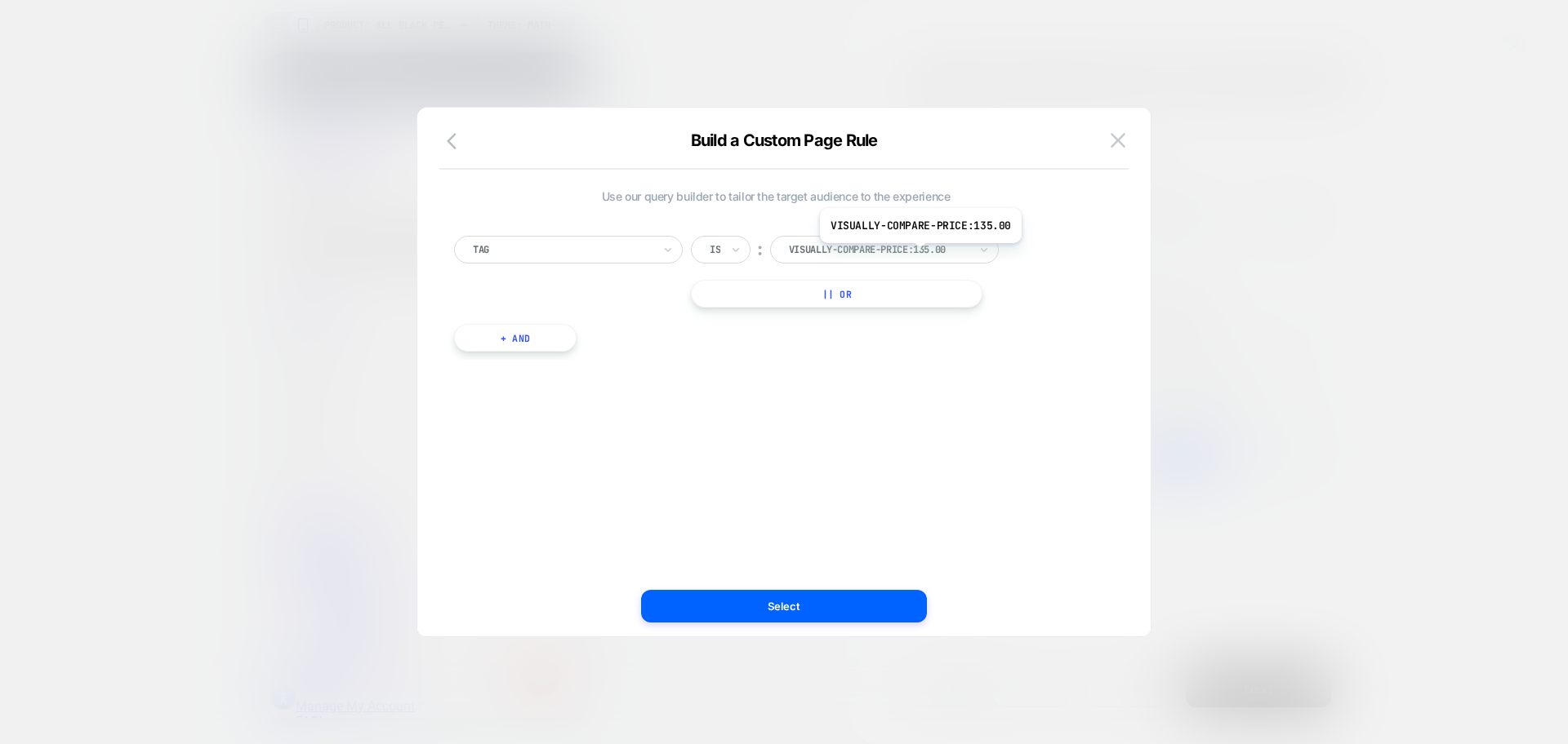
click at [921, 245] on div at bounding box center [878, 250] width 180 height 15
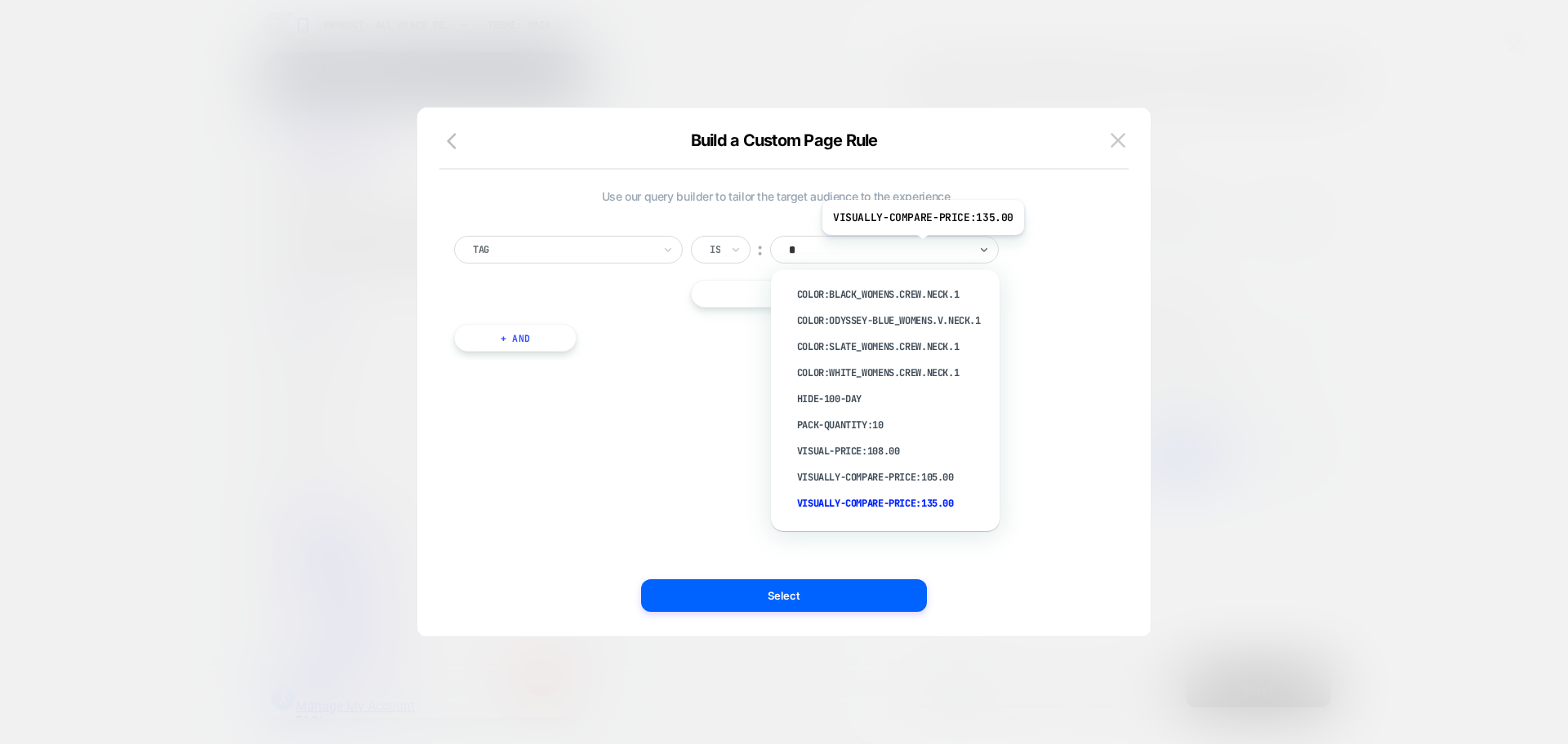
type input "**"
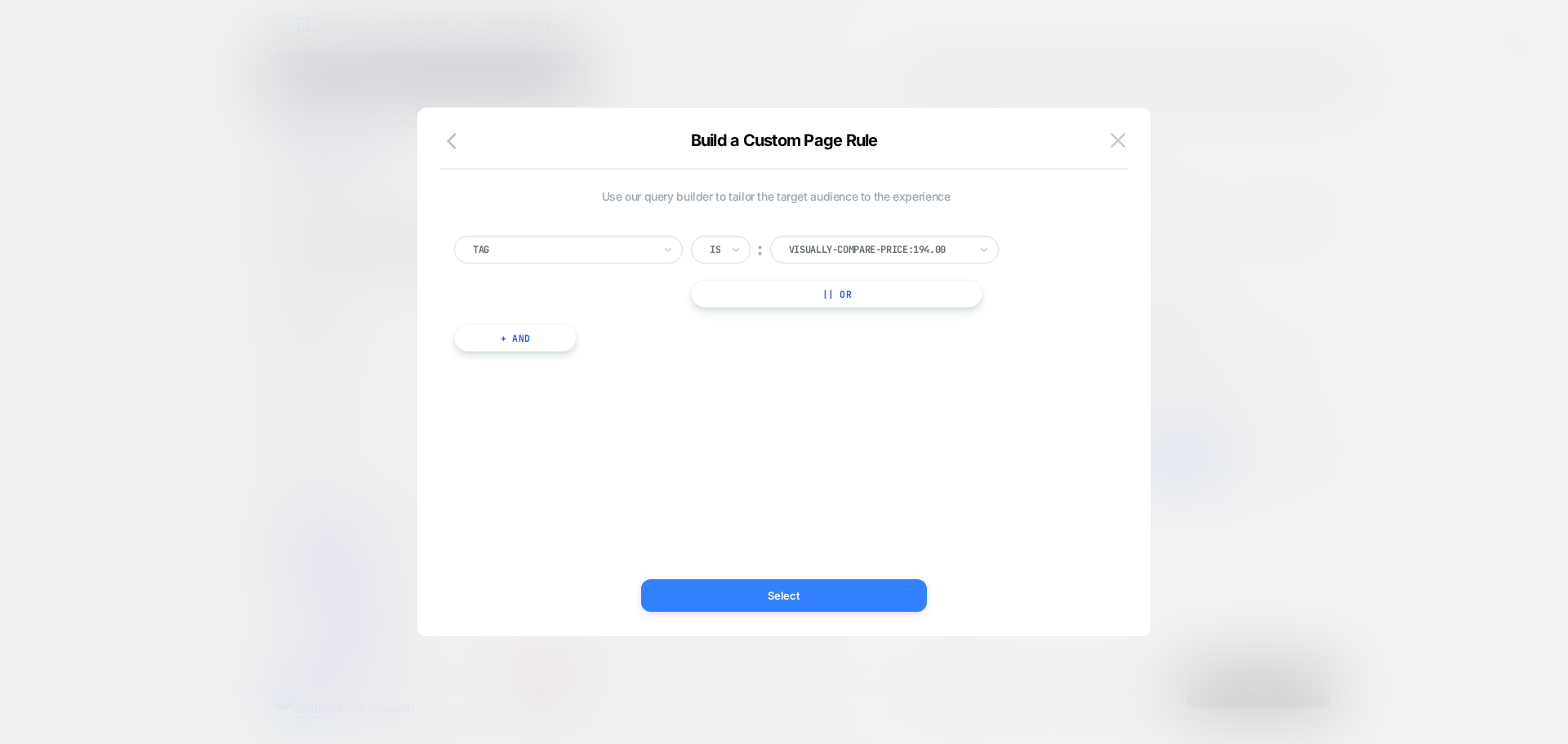
click at [862, 606] on button "Select" at bounding box center [784, 595] width 286 height 33
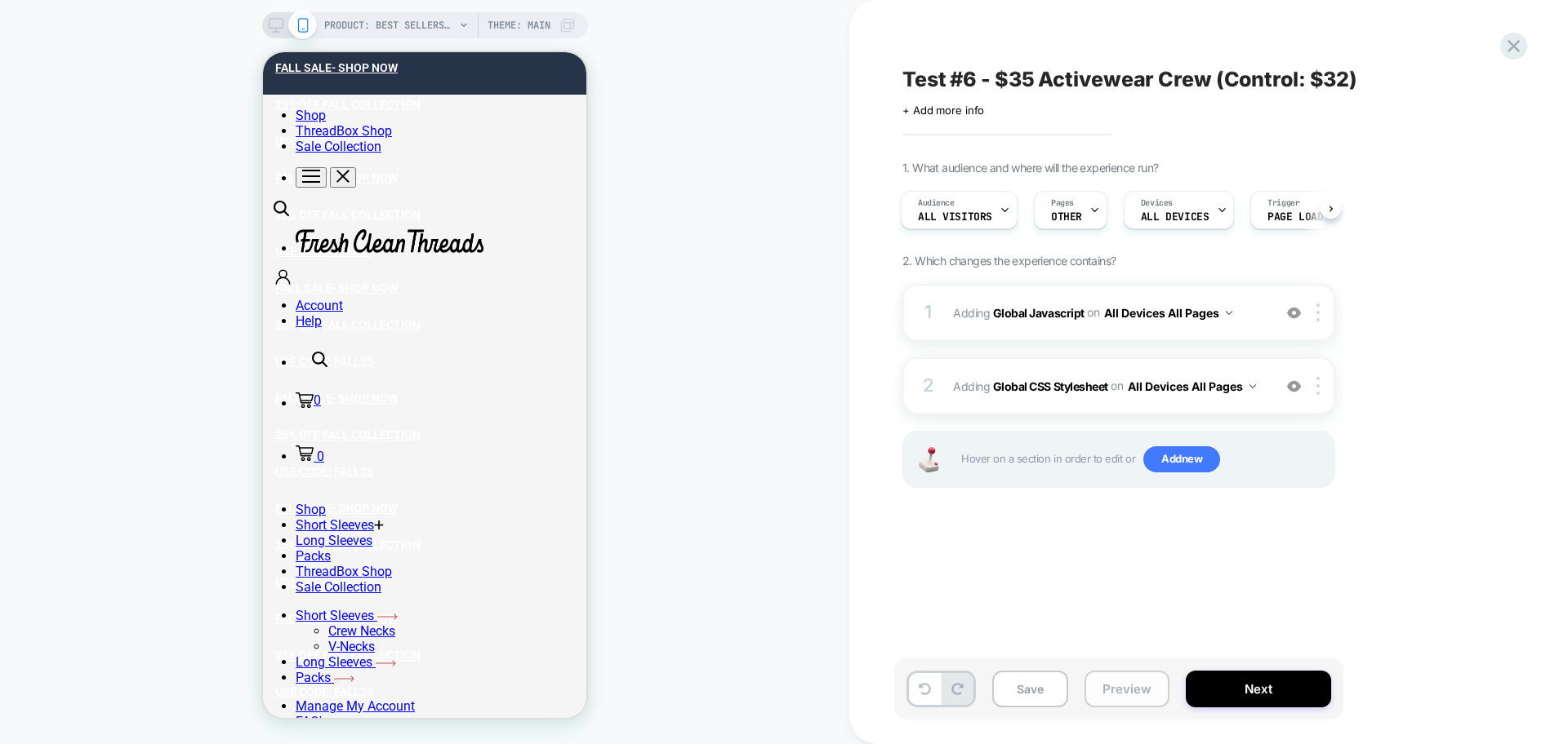
scroll to position [0, 0]
click at [1101, 696] on button "Preview" at bounding box center [1127, 689] width 85 height 37
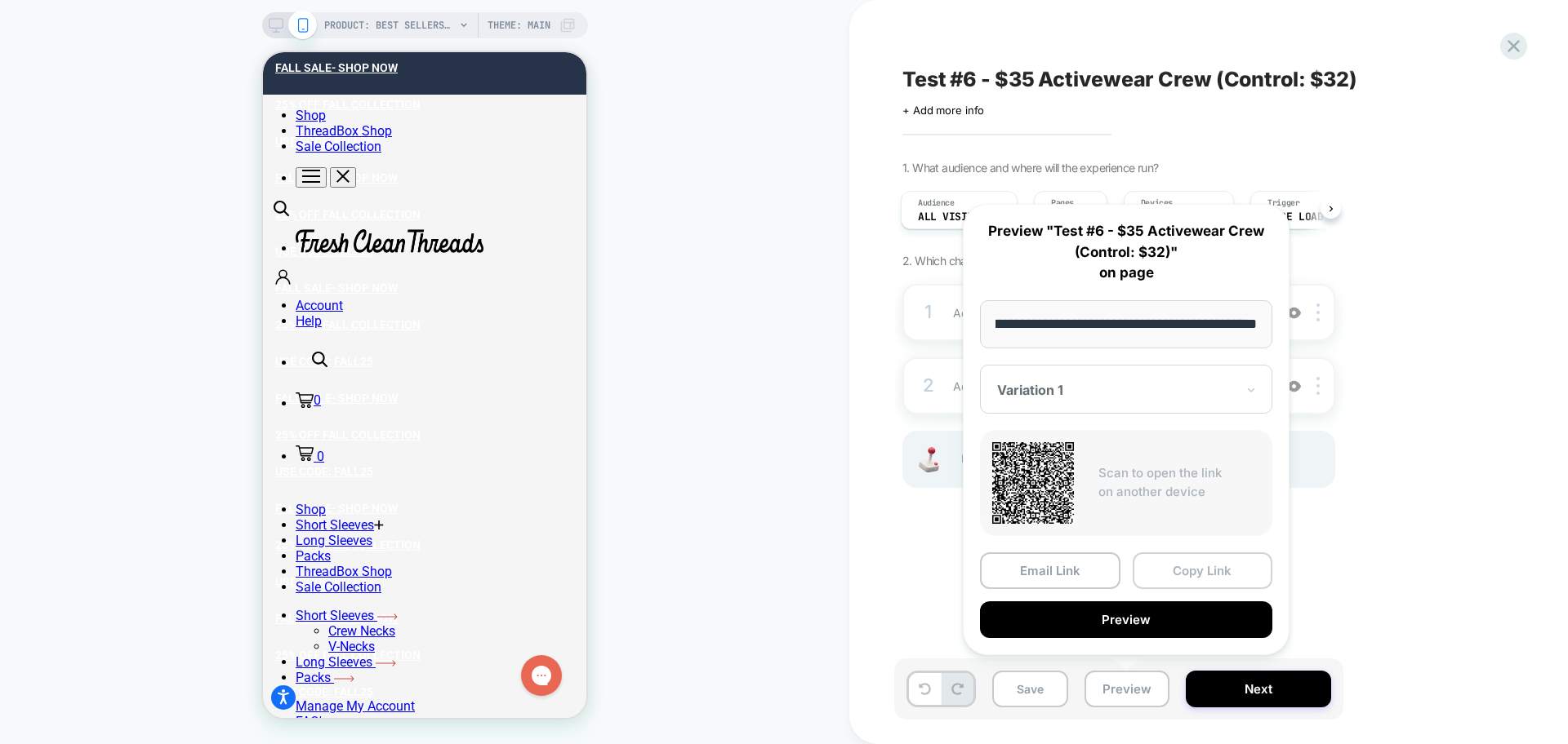
click at [1160, 572] on button "Copy Link" at bounding box center [1202, 570] width 140 height 37
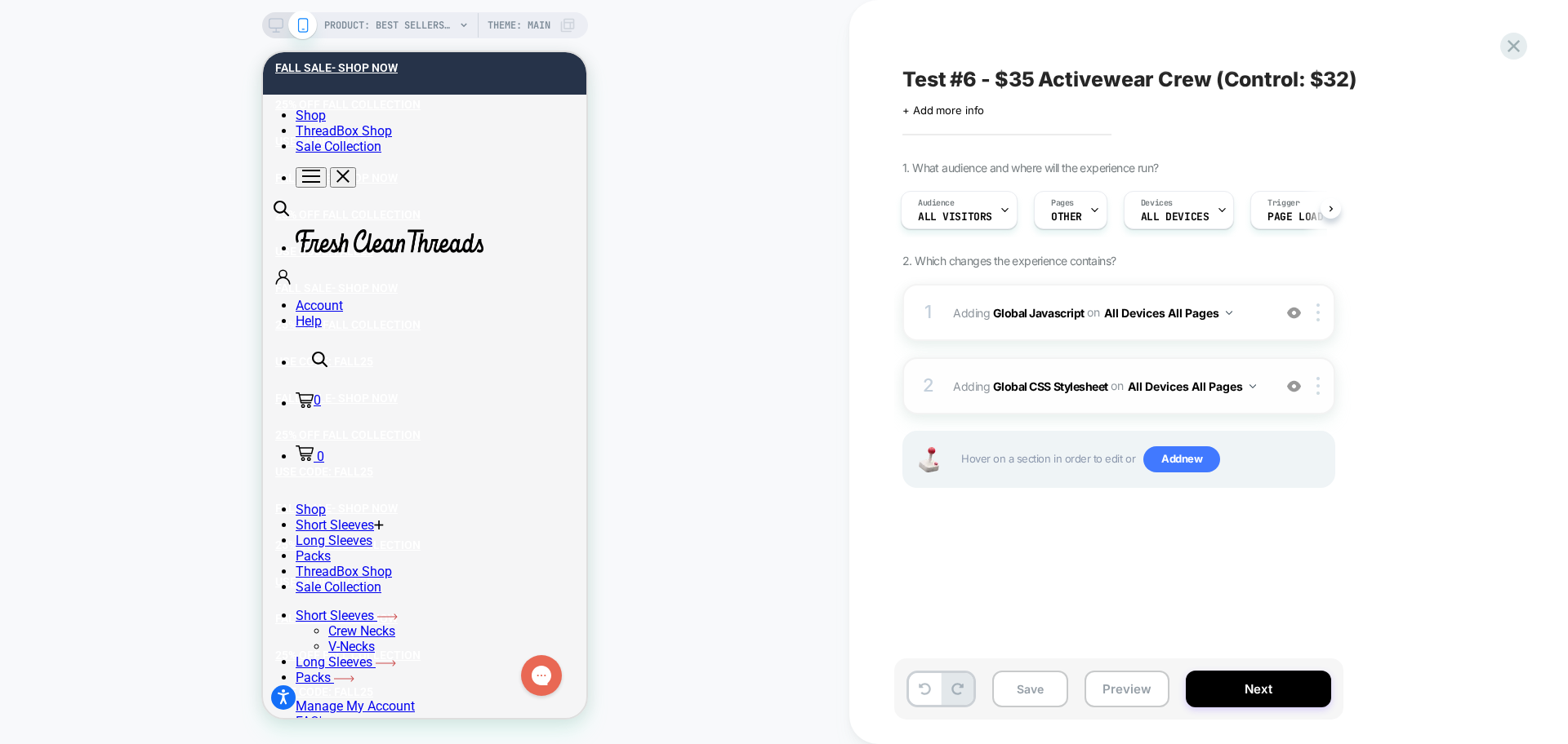
click at [1070, 404] on div "2 Adding Global CSS Stylesheet on All Devices All Pages Add Before Add After Ta…" at bounding box center [1119, 386] width 433 height 57
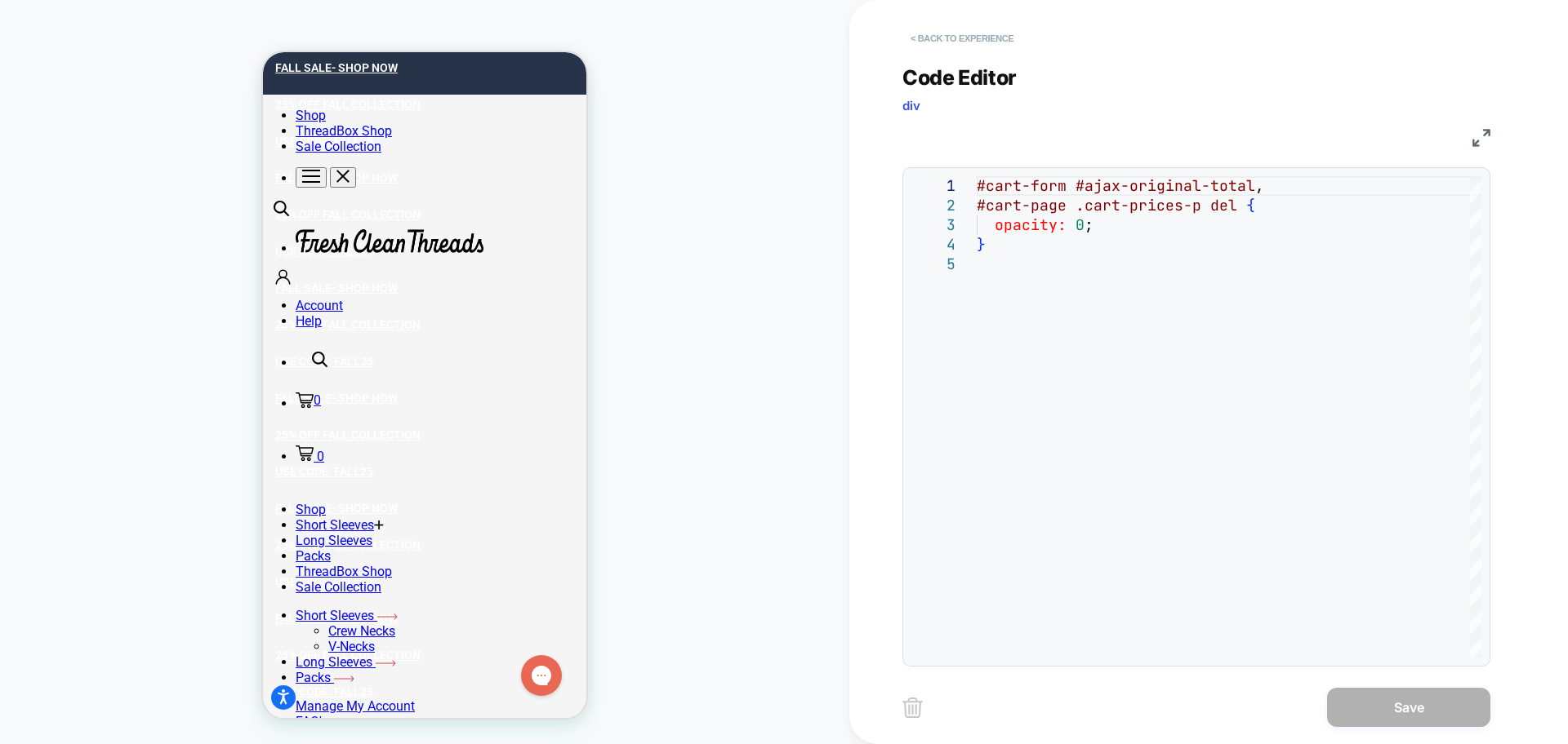
click at [974, 43] on button "< Back to experience" at bounding box center [962, 39] width 120 height 26
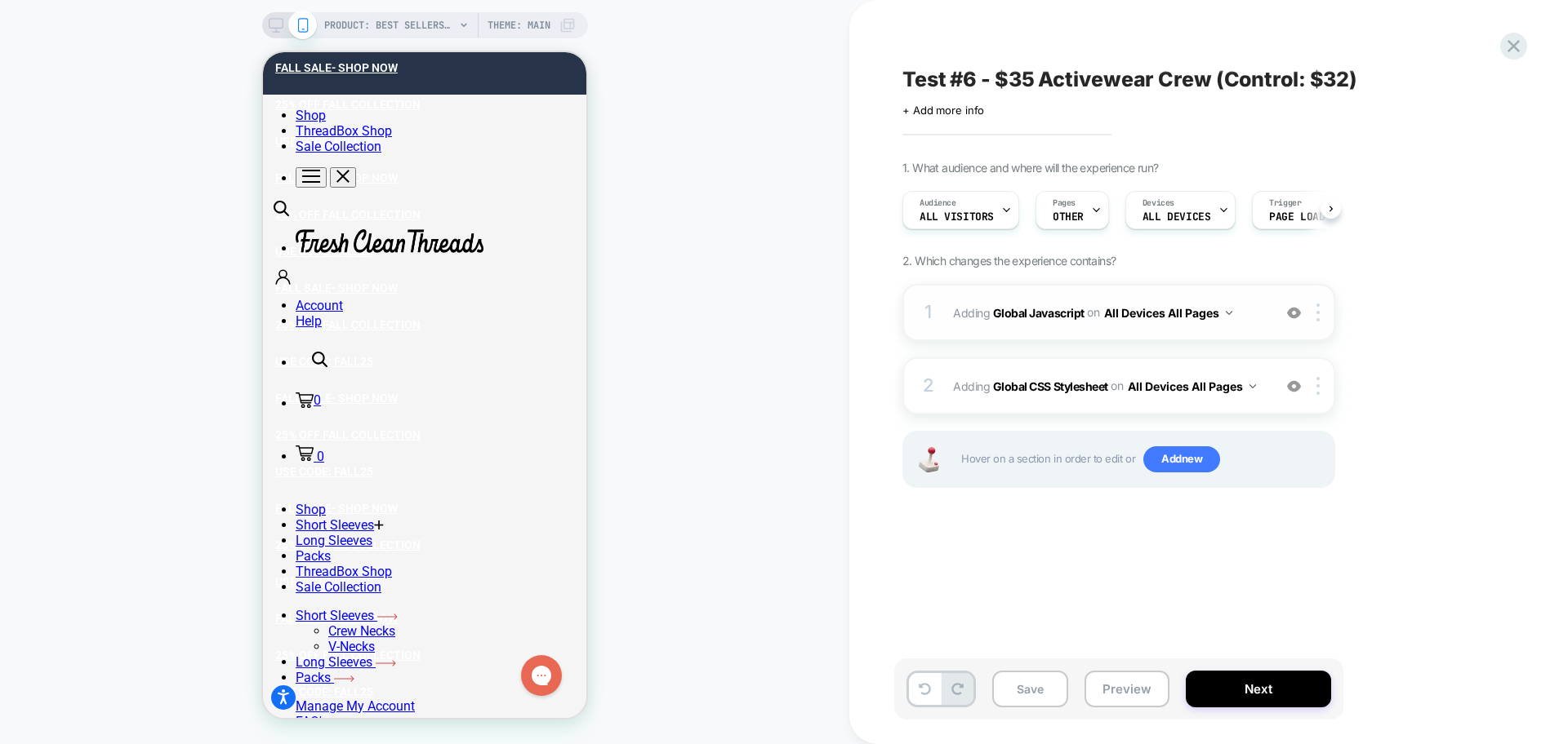
scroll to position [0, 1]
click at [1180, 332] on div "1 Adding Global Javascript on All Devices All Pages Add Before Add After Target…" at bounding box center [1119, 312] width 433 height 57
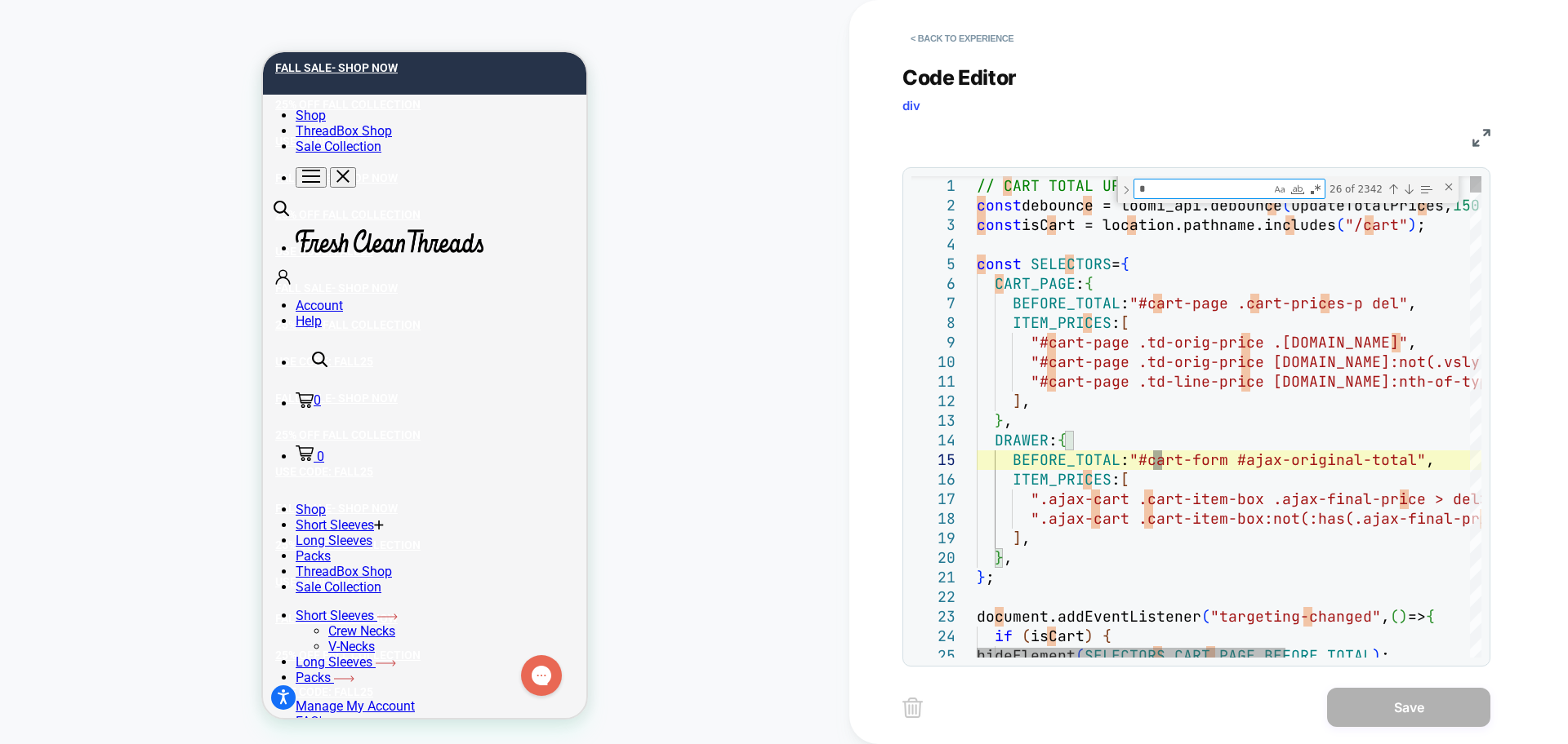
type textarea "**********"
type textarea "**"
type textarea "**********"
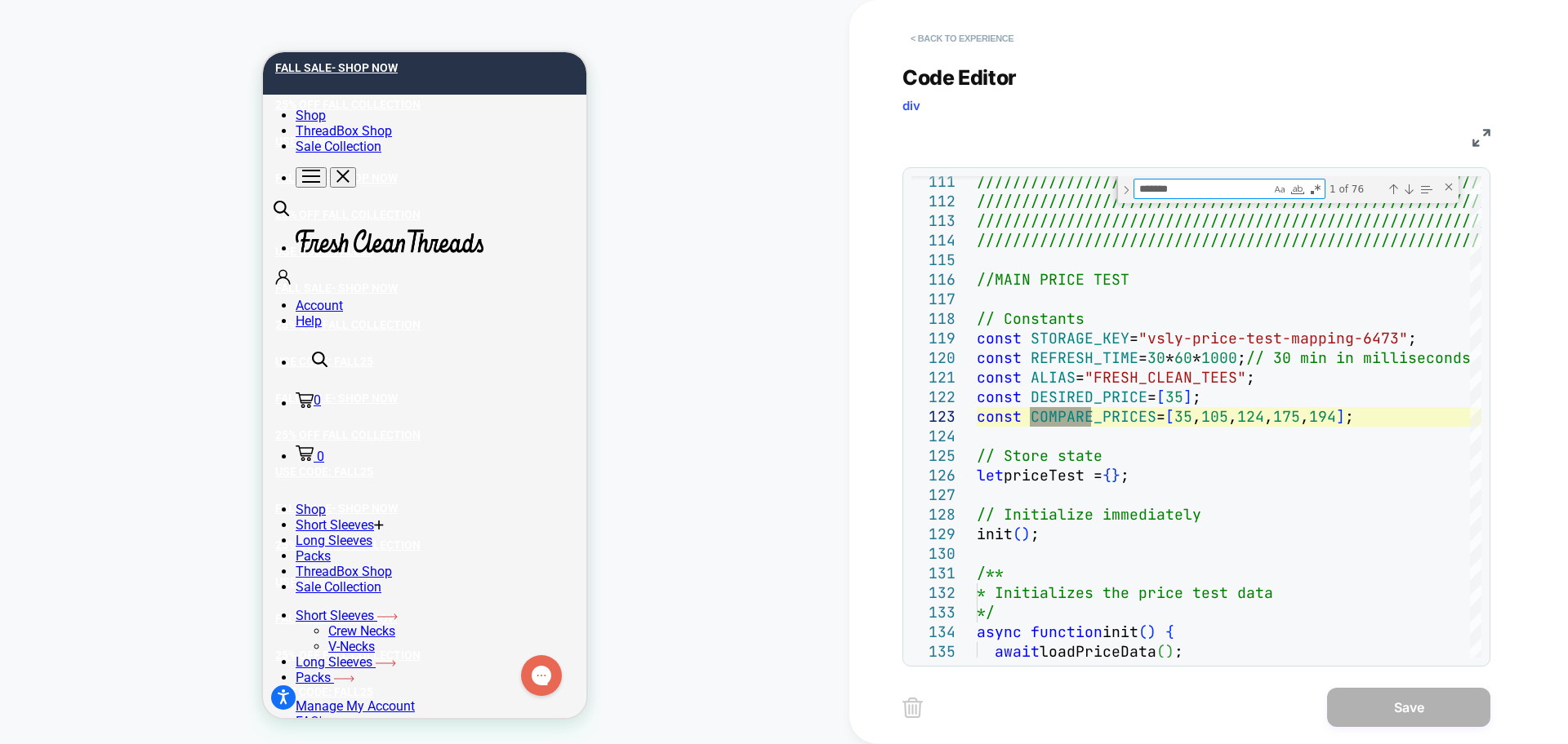
type textarea "*******"
click at [991, 38] on button "< Back to experience" at bounding box center [962, 39] width 120 height 26
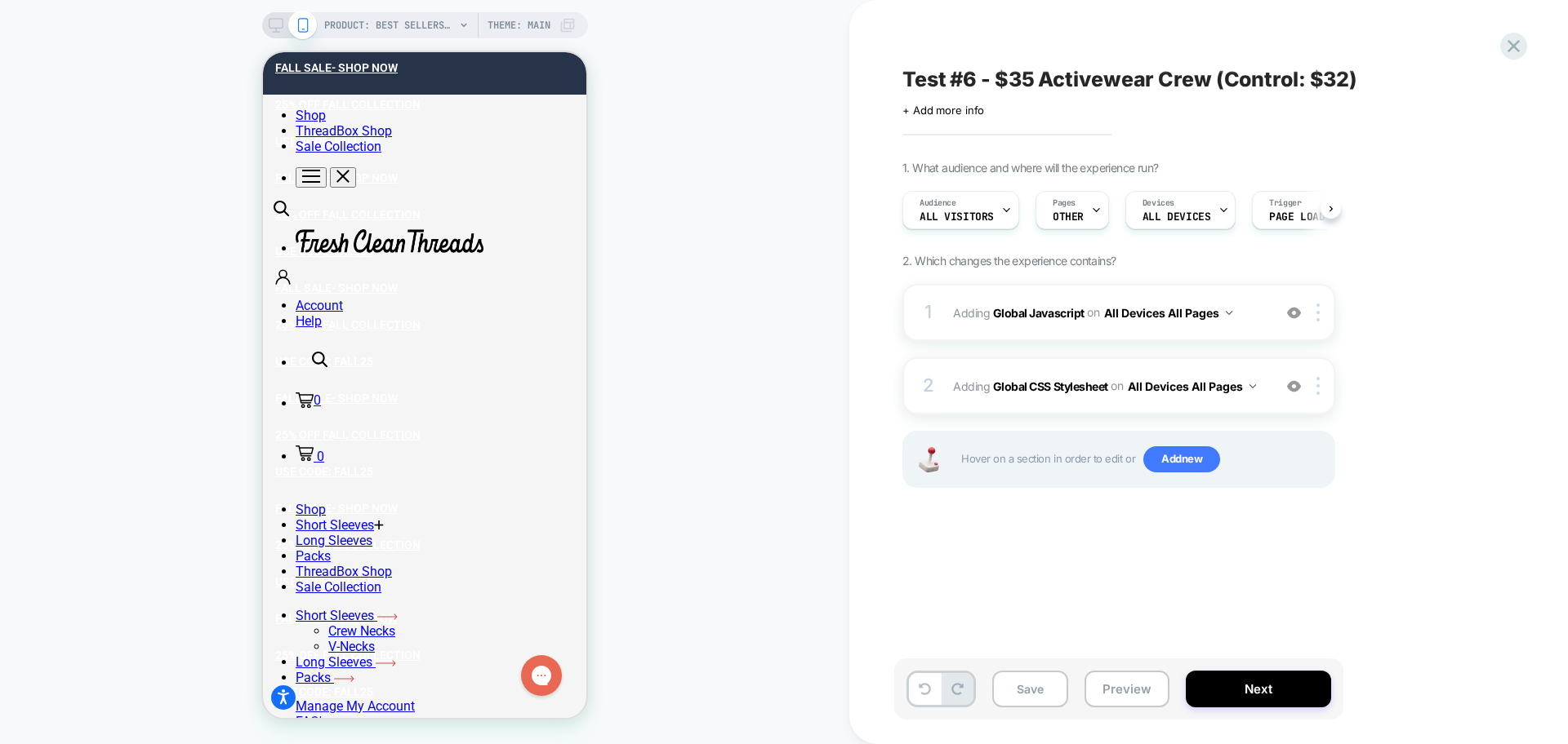
scroll to position [0, 1]
click at [1112, 207] on div "Audience All Visitors Pages OTHER Devices ALL DEVICES Trigger Page Load" at bounding box center [1111, 210] width 433 height 55
click at [1082, 208] on div "Pages OTHER" at bounding box center [1067, 210] width 64 height 37
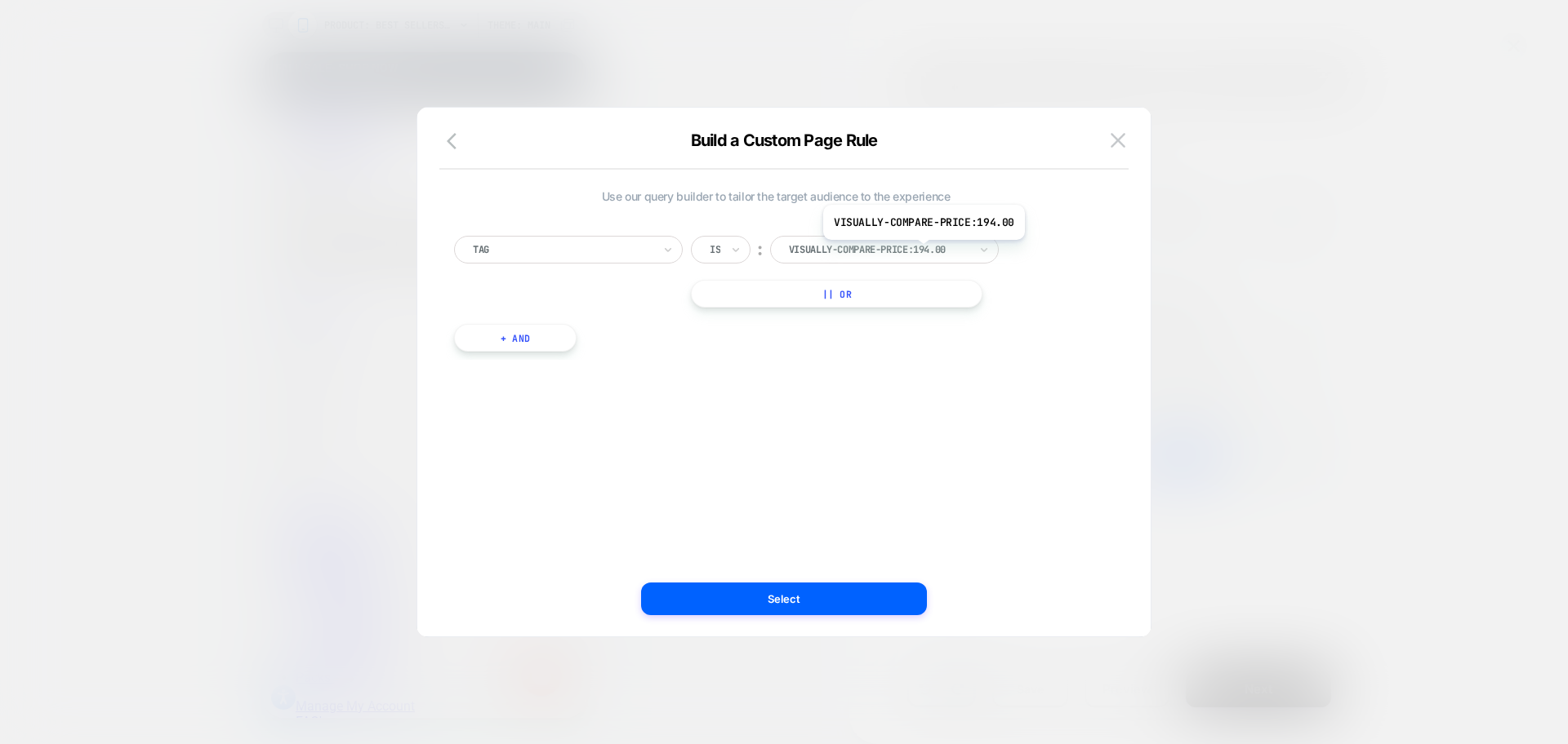
click at [920, 249] on div at bounding box center [878, 250] width 180 height 15
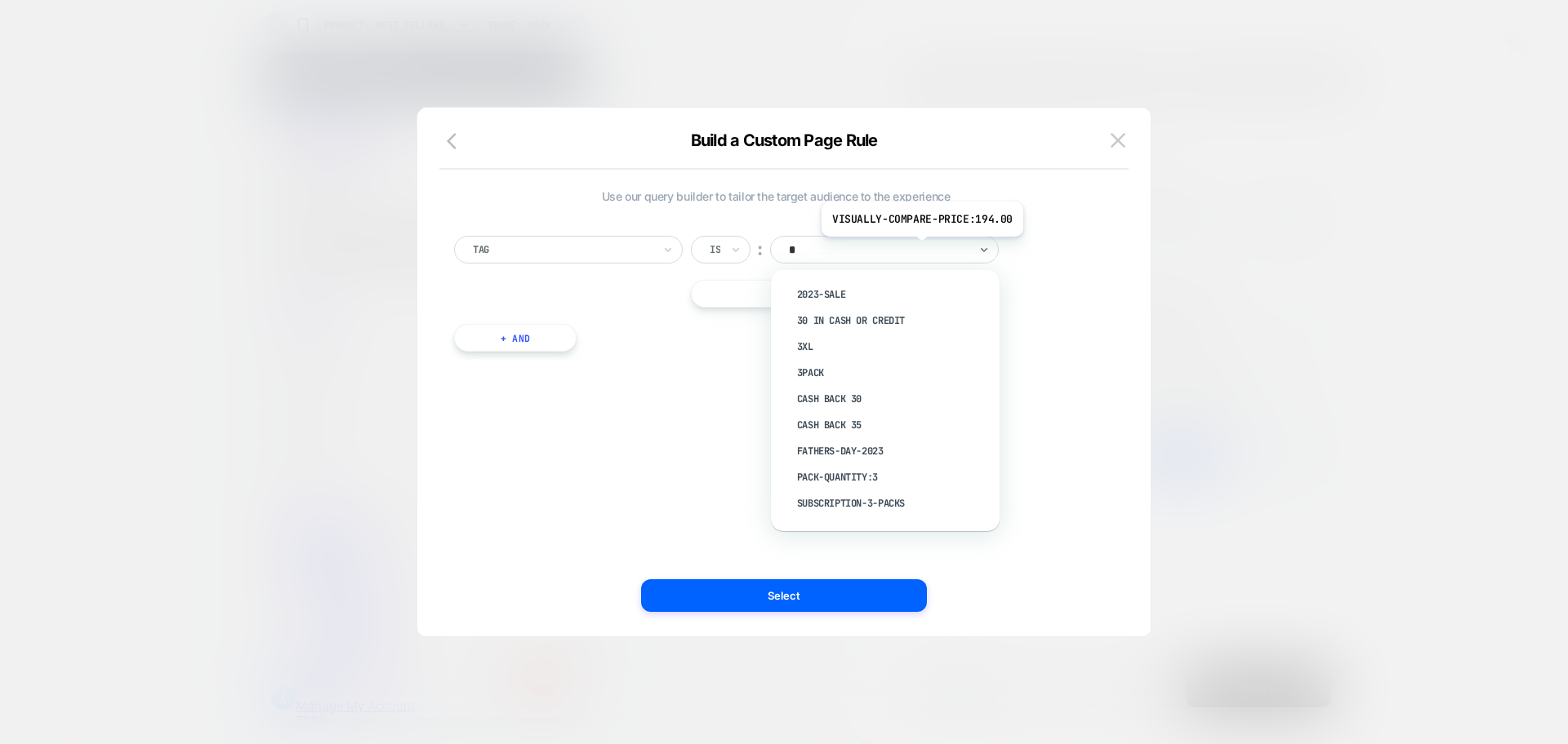
type input "**"
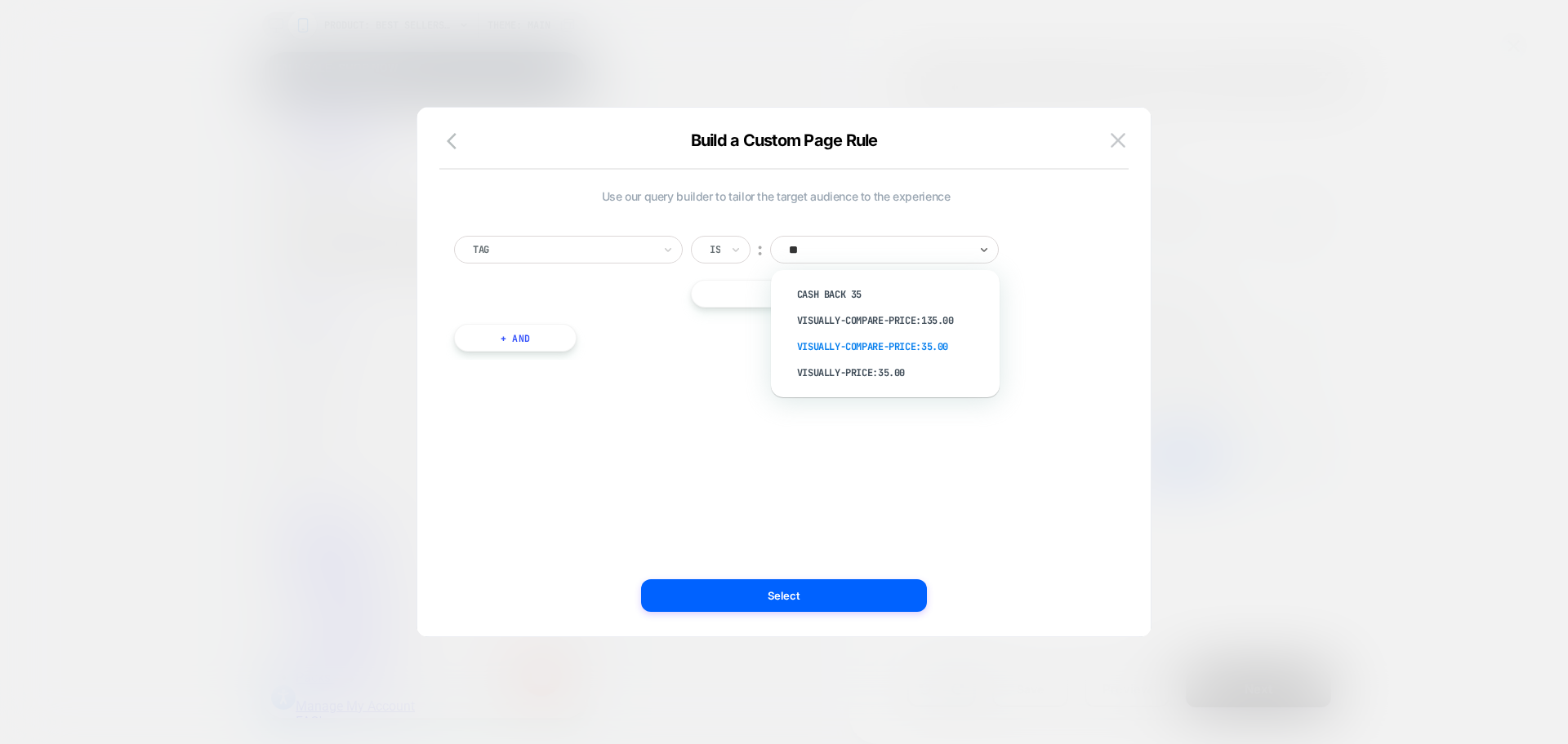
click at [883, 342] on div "visually-compare-price:35.00" at bounding box center [893, 347] width 213 height 26
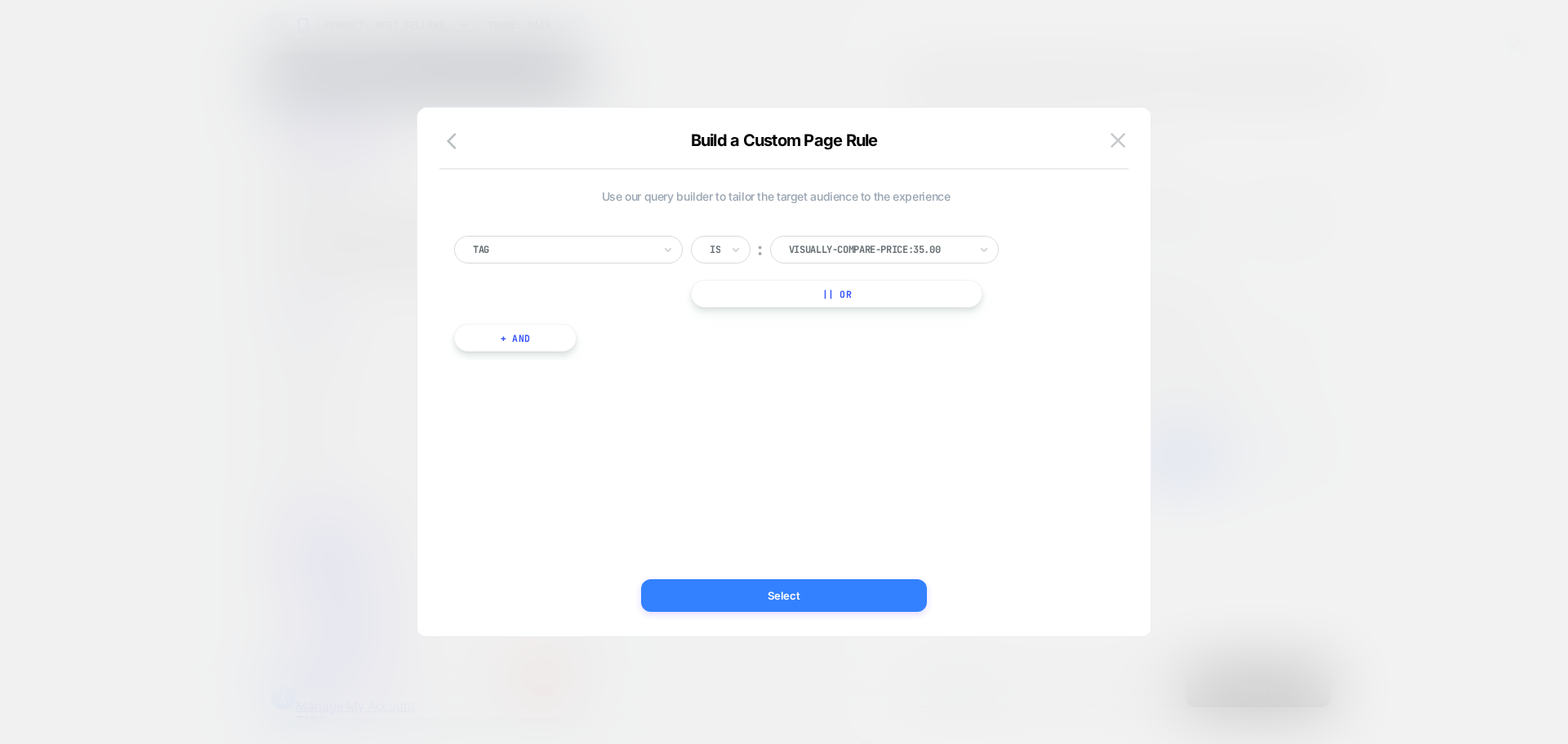
click at [892, 590] on button "Select" at bounding box center [784, 595] width 286 height 33
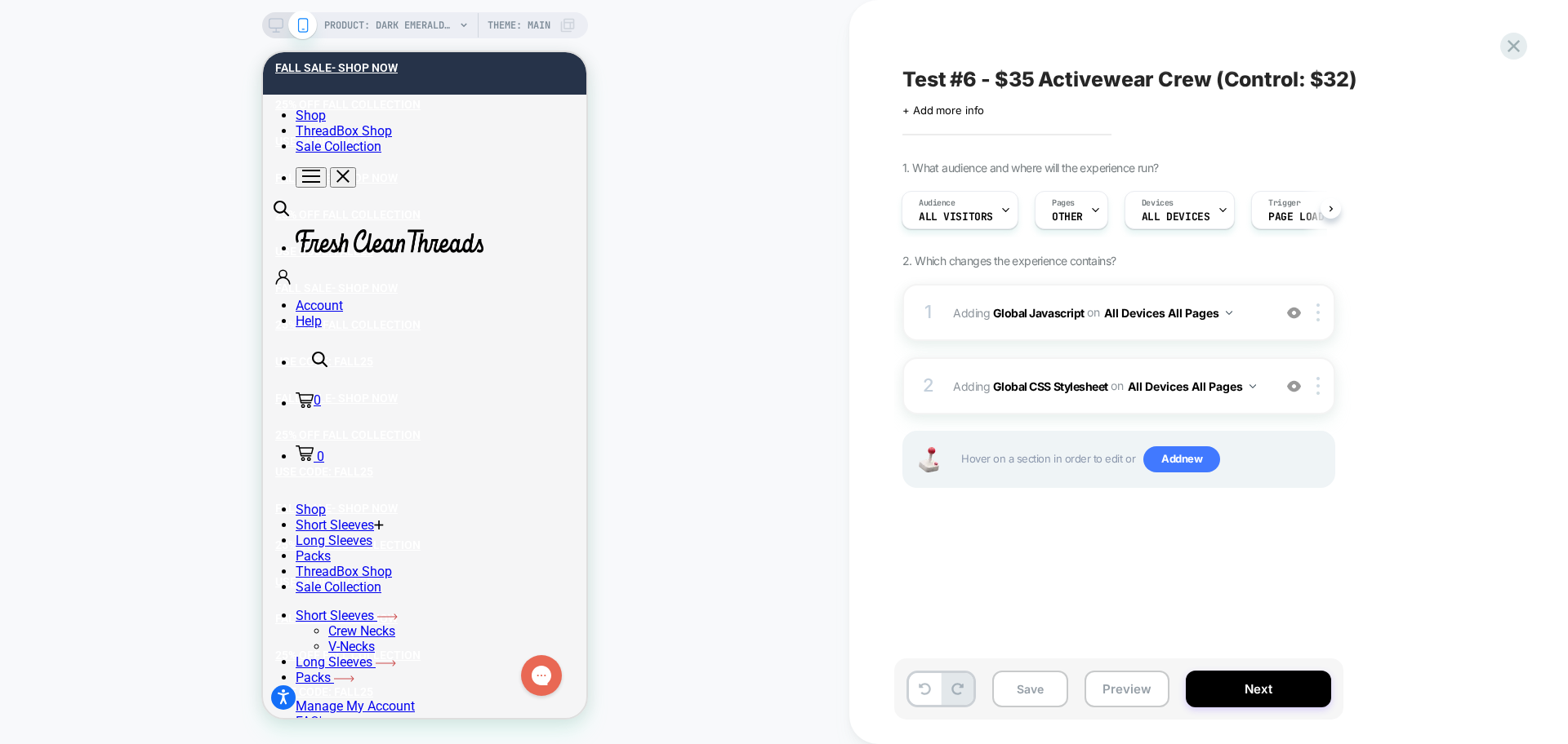
scroll to position [0, 2]
click at [1124, 687] on button "Preview" at bounding box center [1127, 689] width 85 height 37
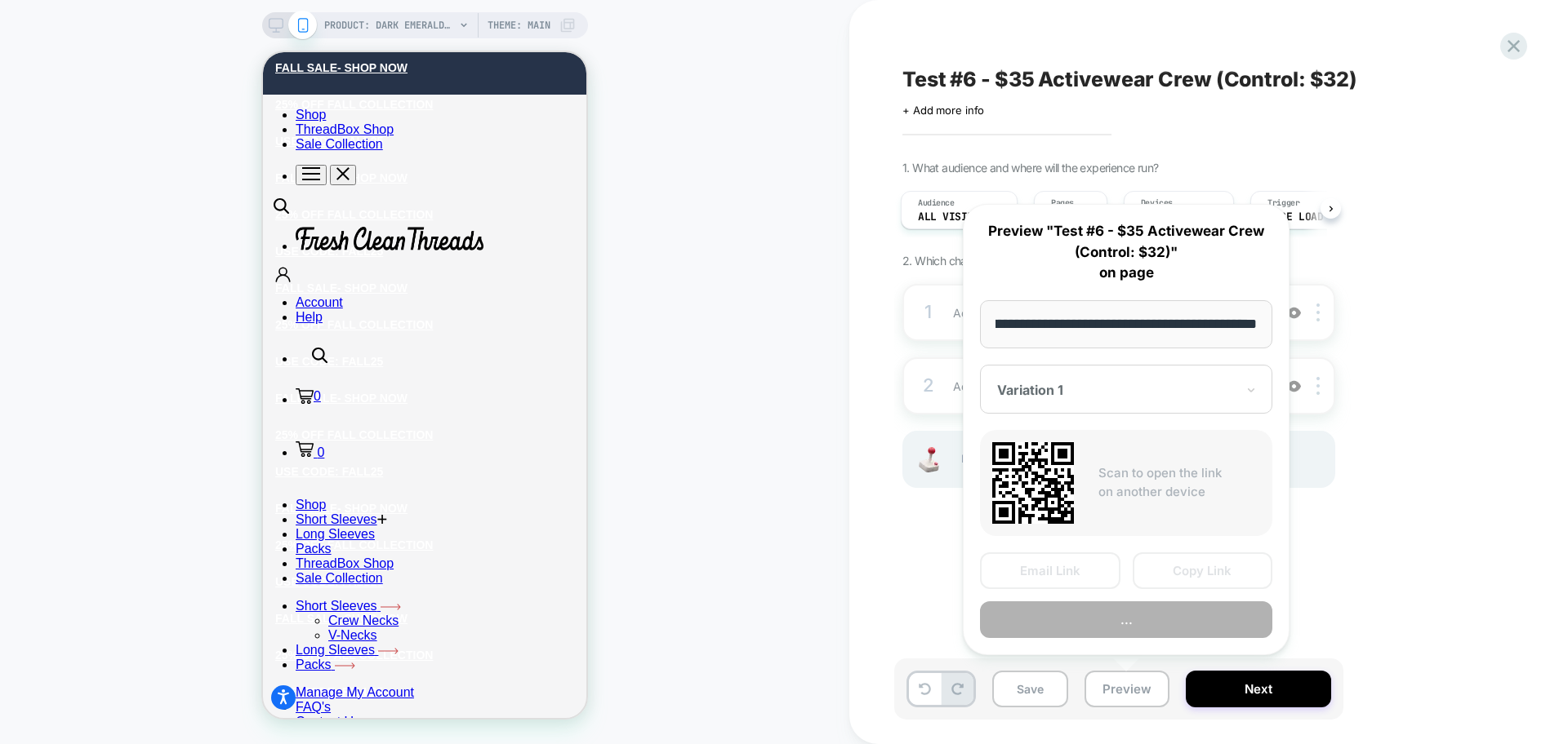
scroll to position [0, 0]
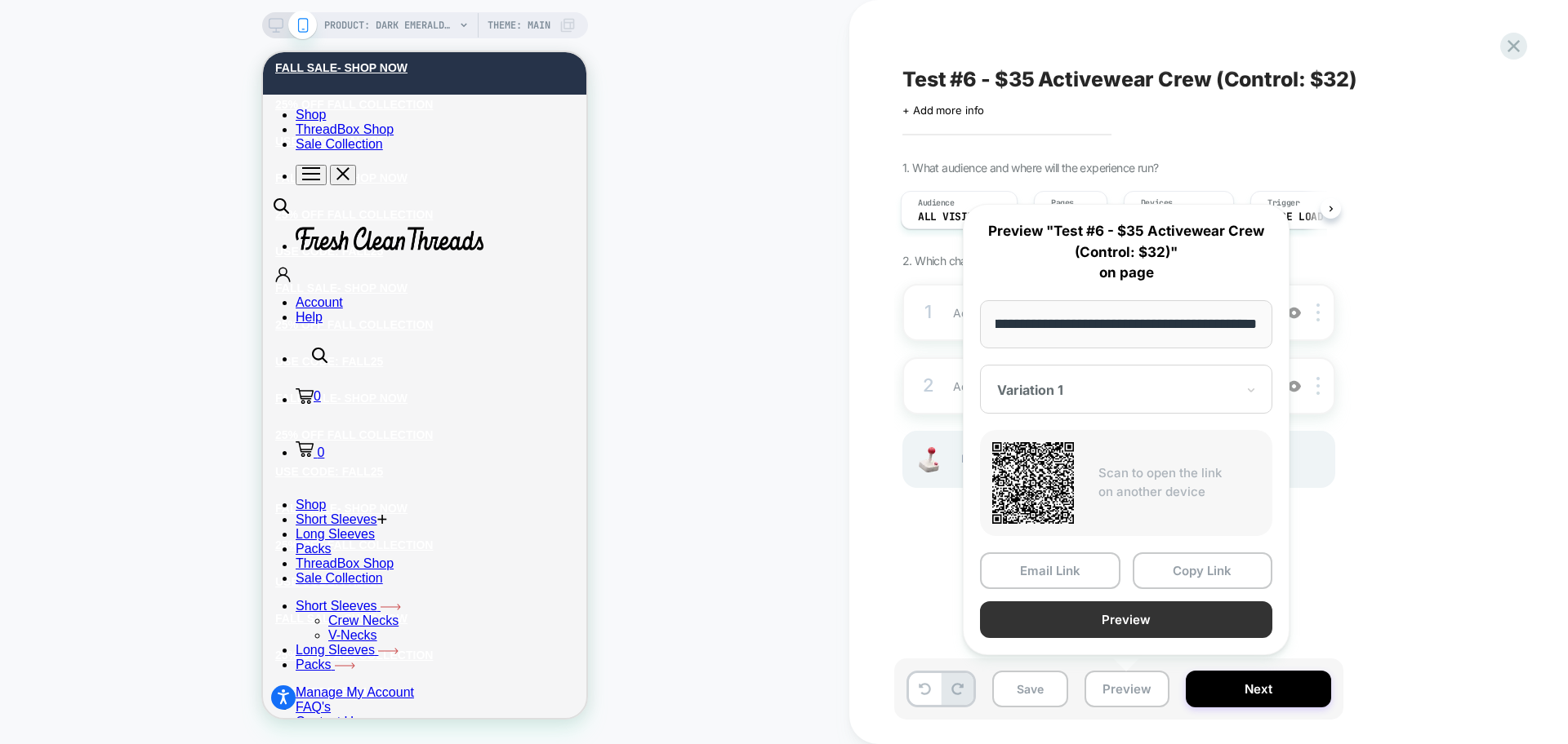
click at [1102, 621] on button "Preview" at bounding box center [1126, 619] width 293 height 37
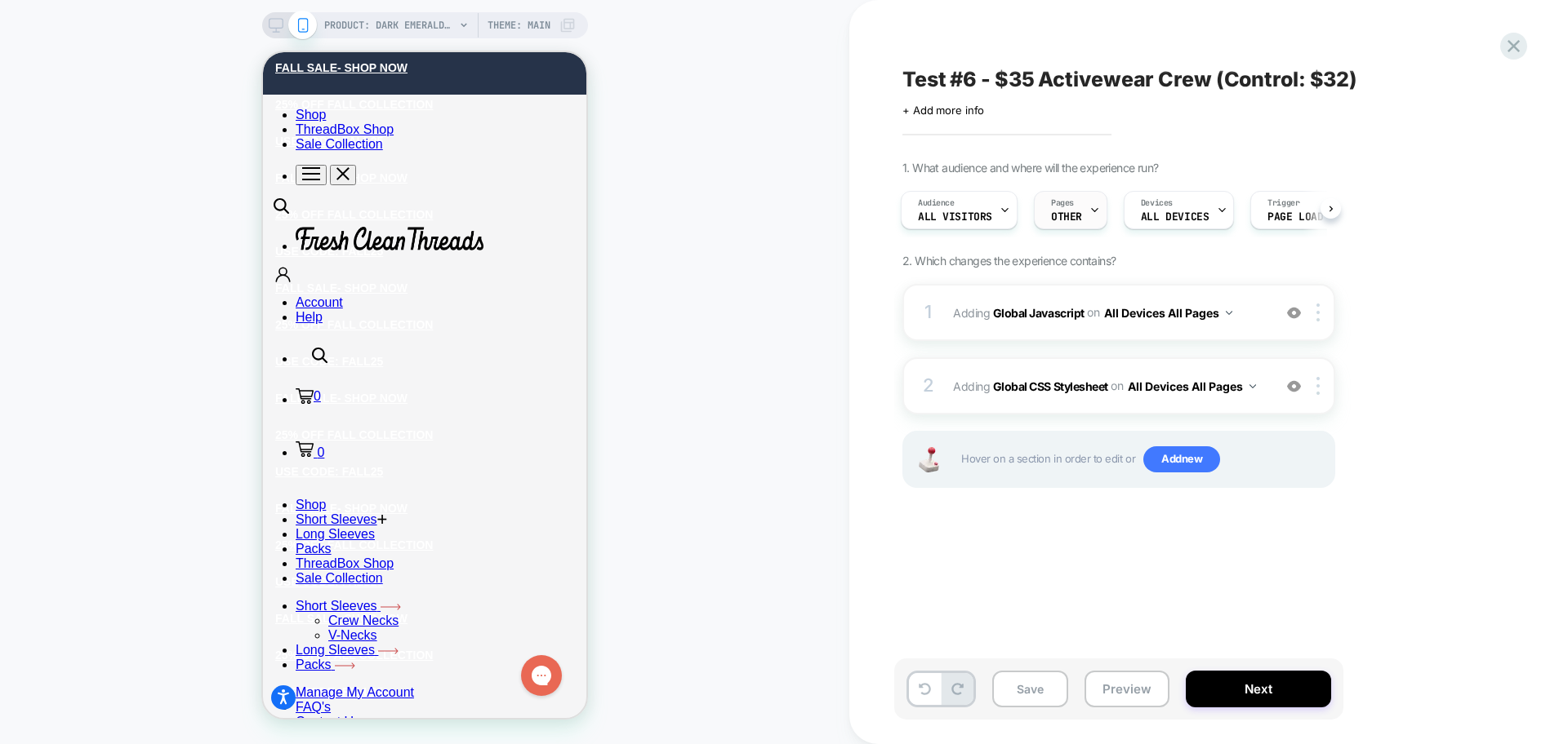
click at [1067, 219] on span "OTHER" at bounding box center [1066, 217] width 31 height 11
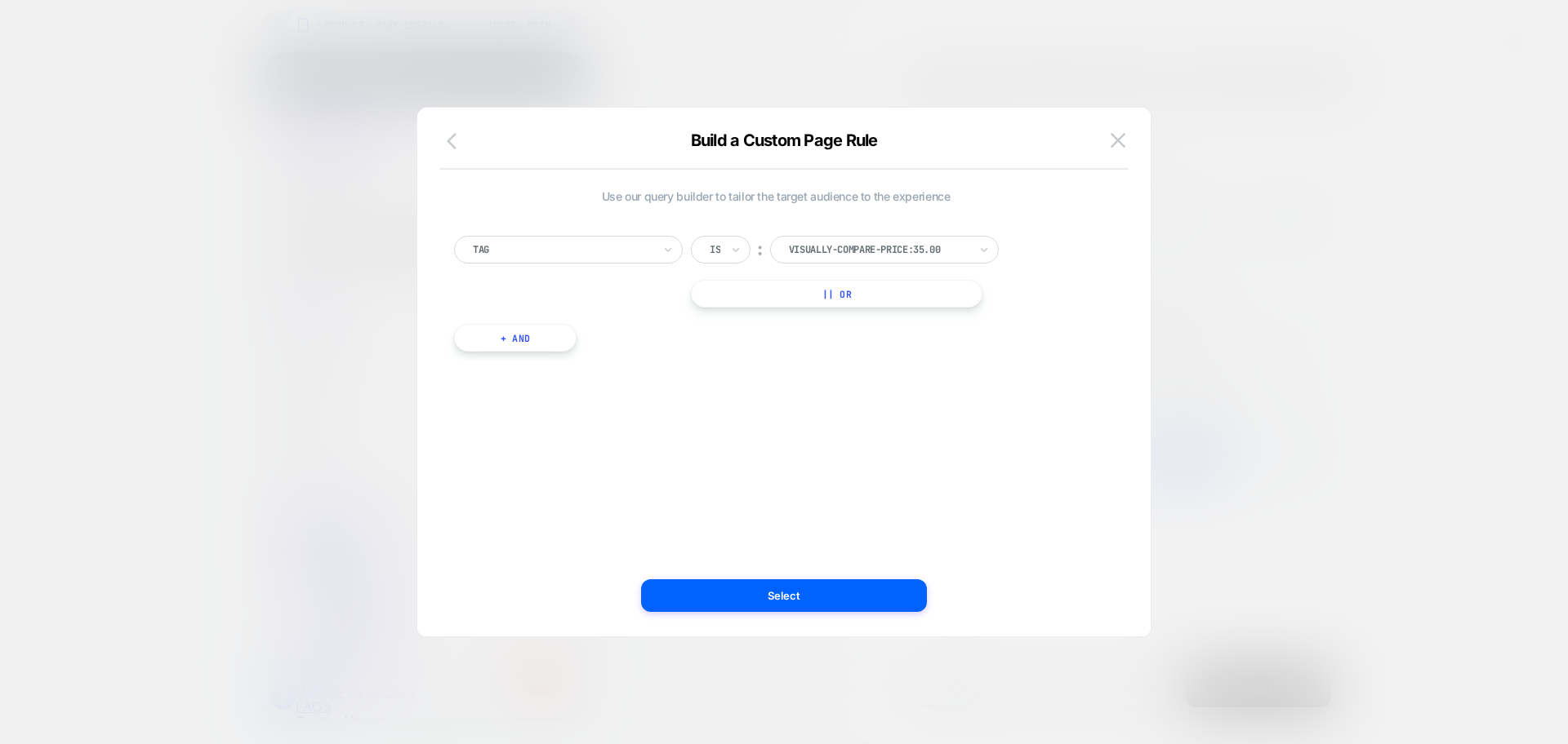
click at [459, 151] on button "button" at bounding box center [456, 142] width 29 height 24
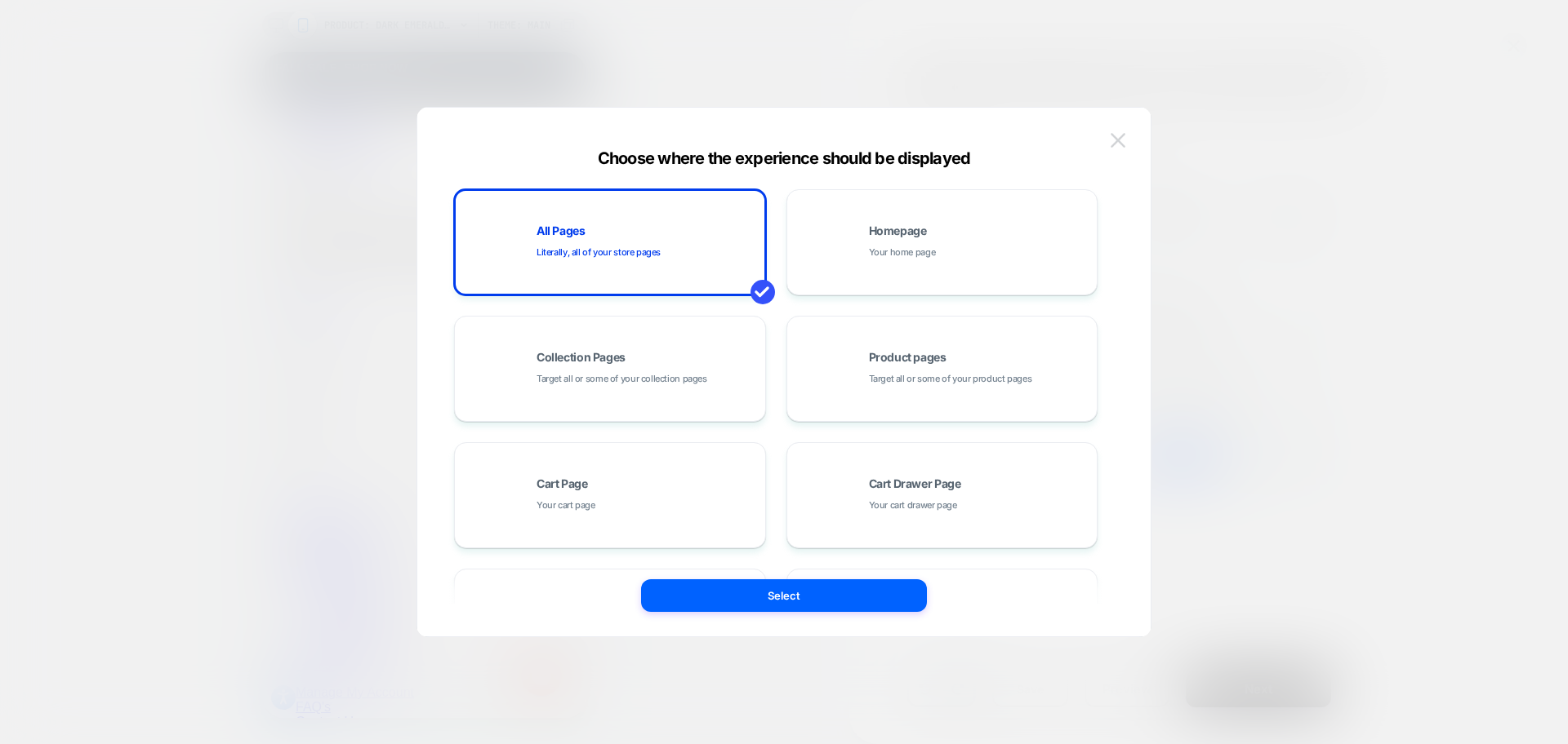
click at [1120, 143] on img at bounding box center [1118, 139] width 15 height 14
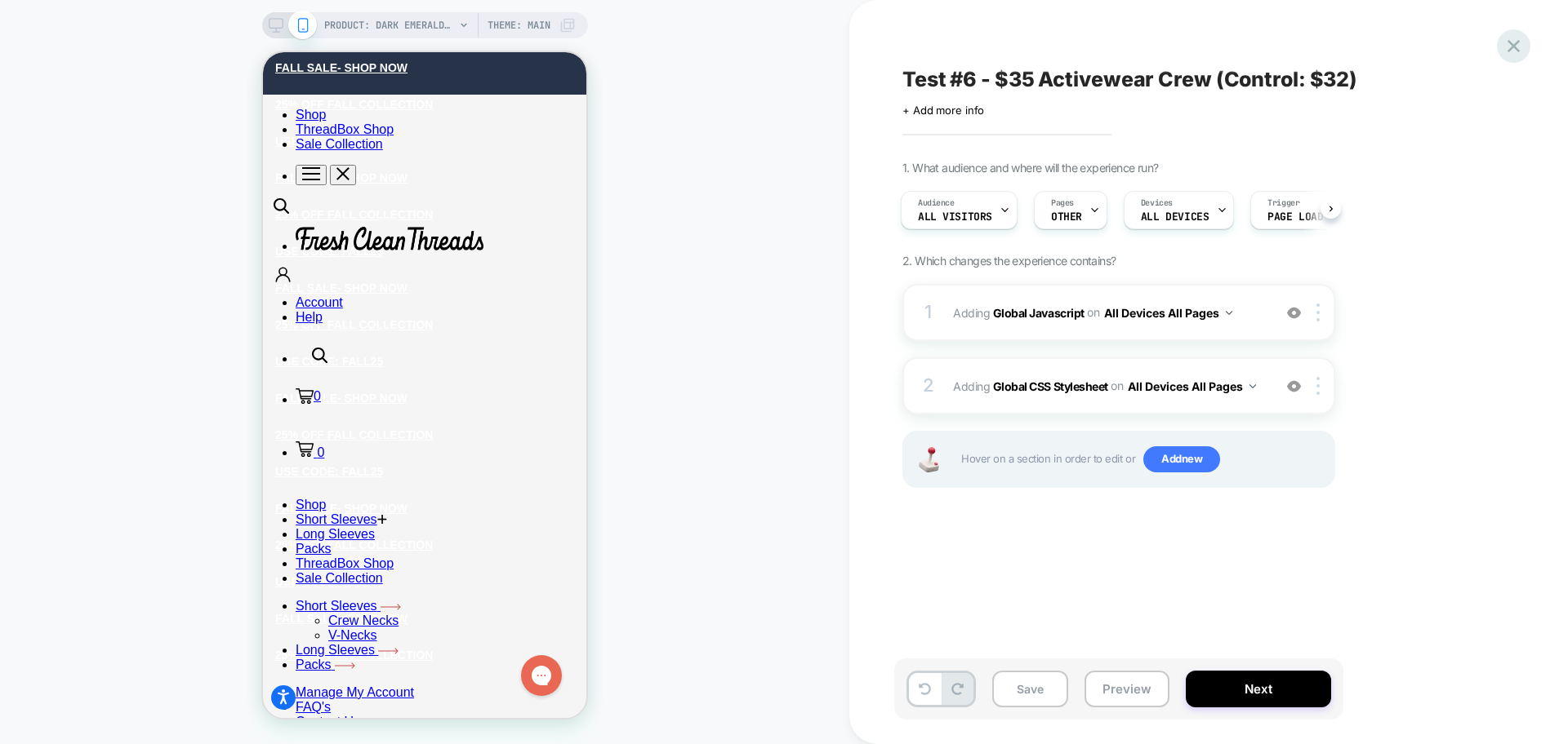
click at [1510, 45] on icon at bounding box center [1512, 45] width 22 height 22
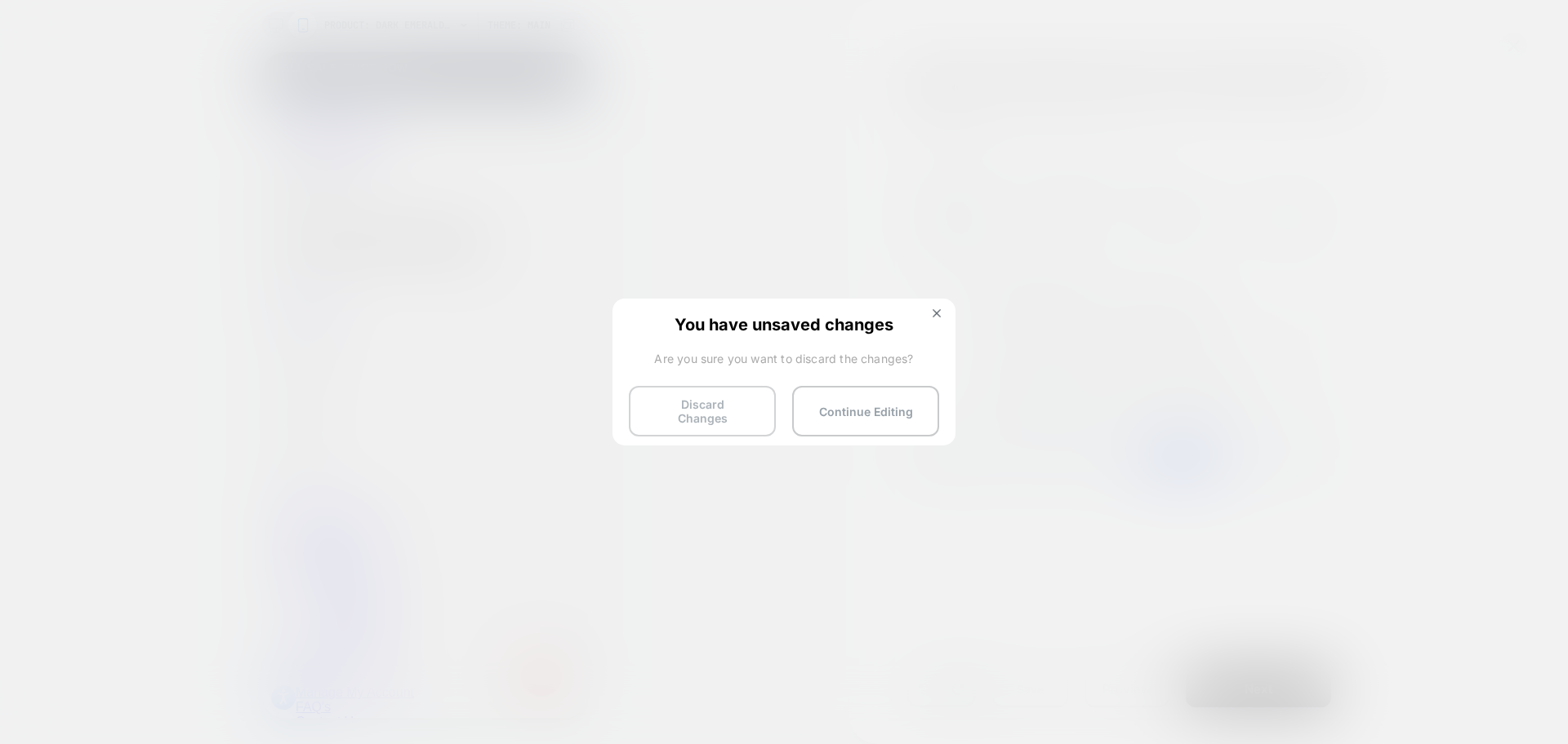
click at [746, 412] on button "Discard Changes" at bounding box center [702, 411] width 147 height 51
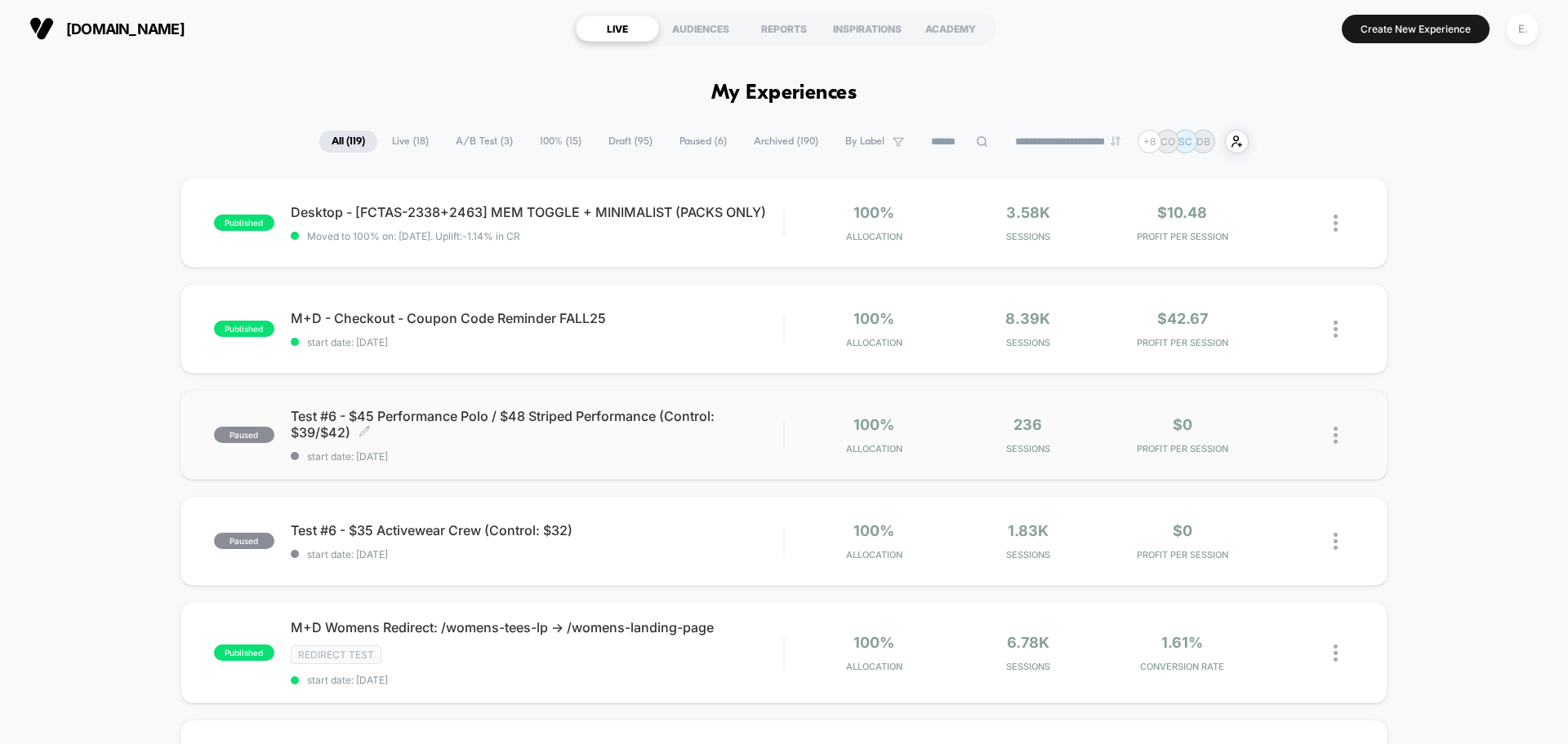
click at [756, 428] on span "Test #6 - $45 Performance Polo / $48 Striped Performance (Control: $39/$42) Cli…" at bounding box center [536, 424] width 492 height 33
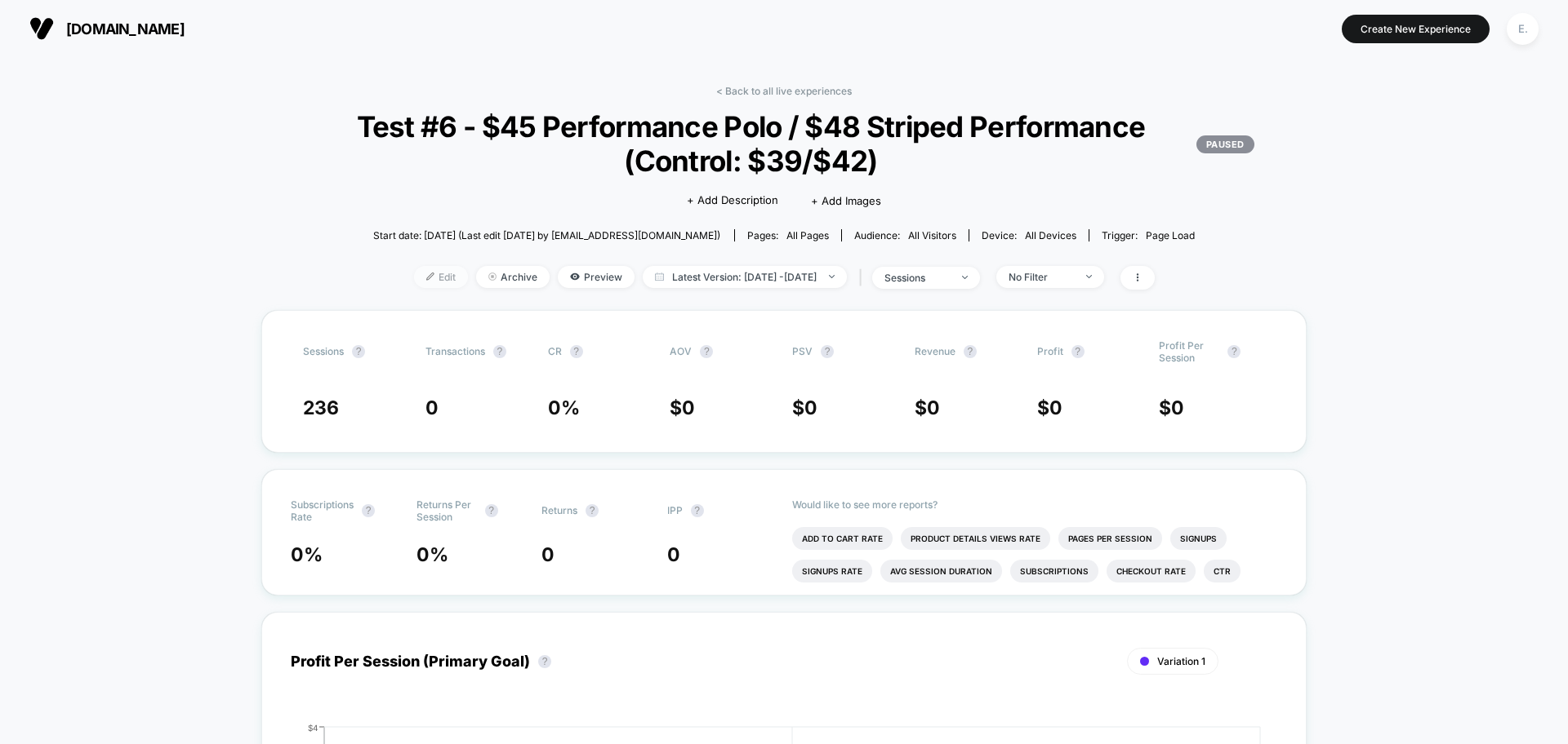
click at [418, 284] on span "Edit" at bounding box center [440, 277] width 54 height 22
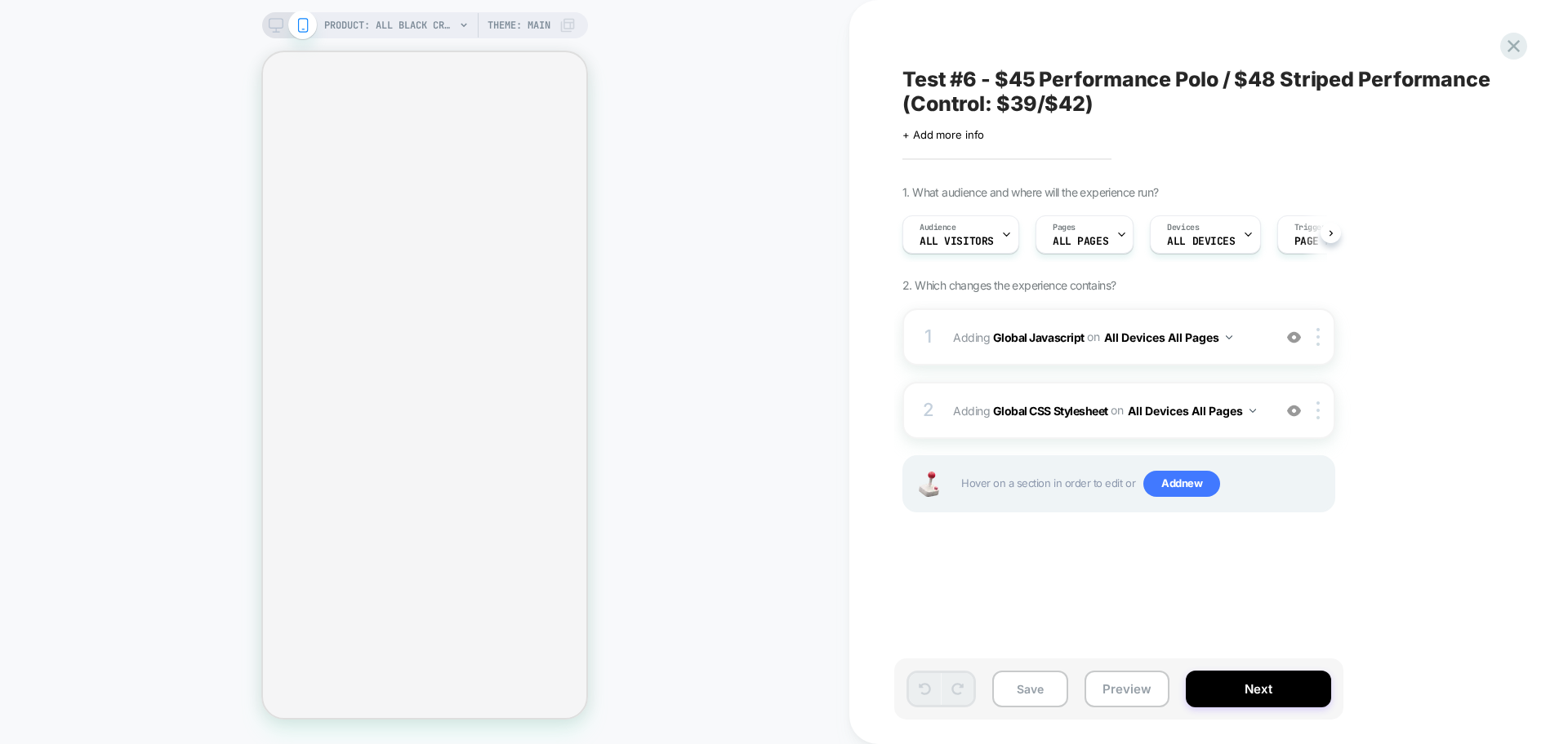
scroll to position [0, 1]
click at [1253, 346] on span "Adding Global Javascript on All Devices All Pages" at bounding box center [1108, 337] width 312 height 24
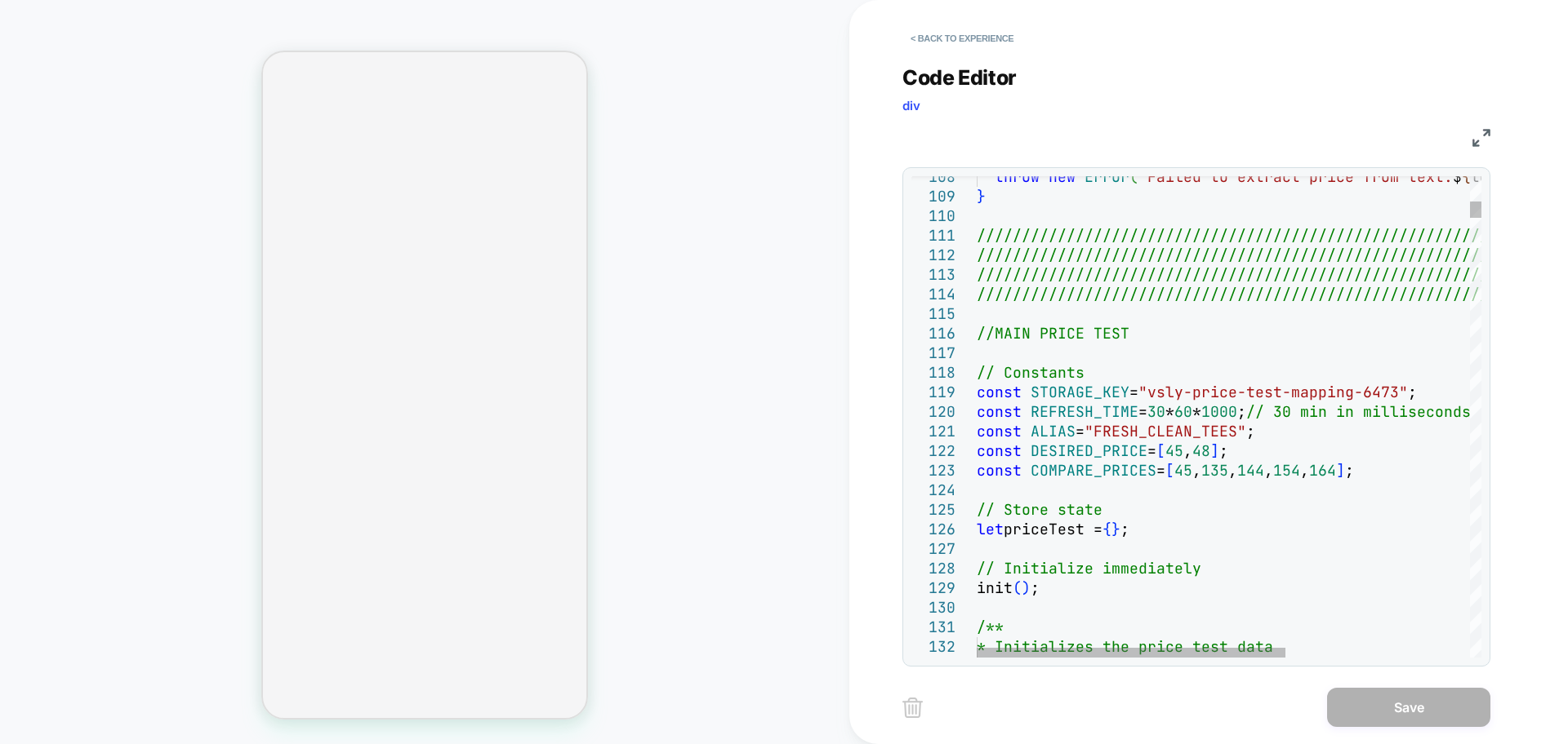
type textarea "**********"
click at [941, 43] on button "< Back to experience" at bounding box center [962, 39] width 120 height 26
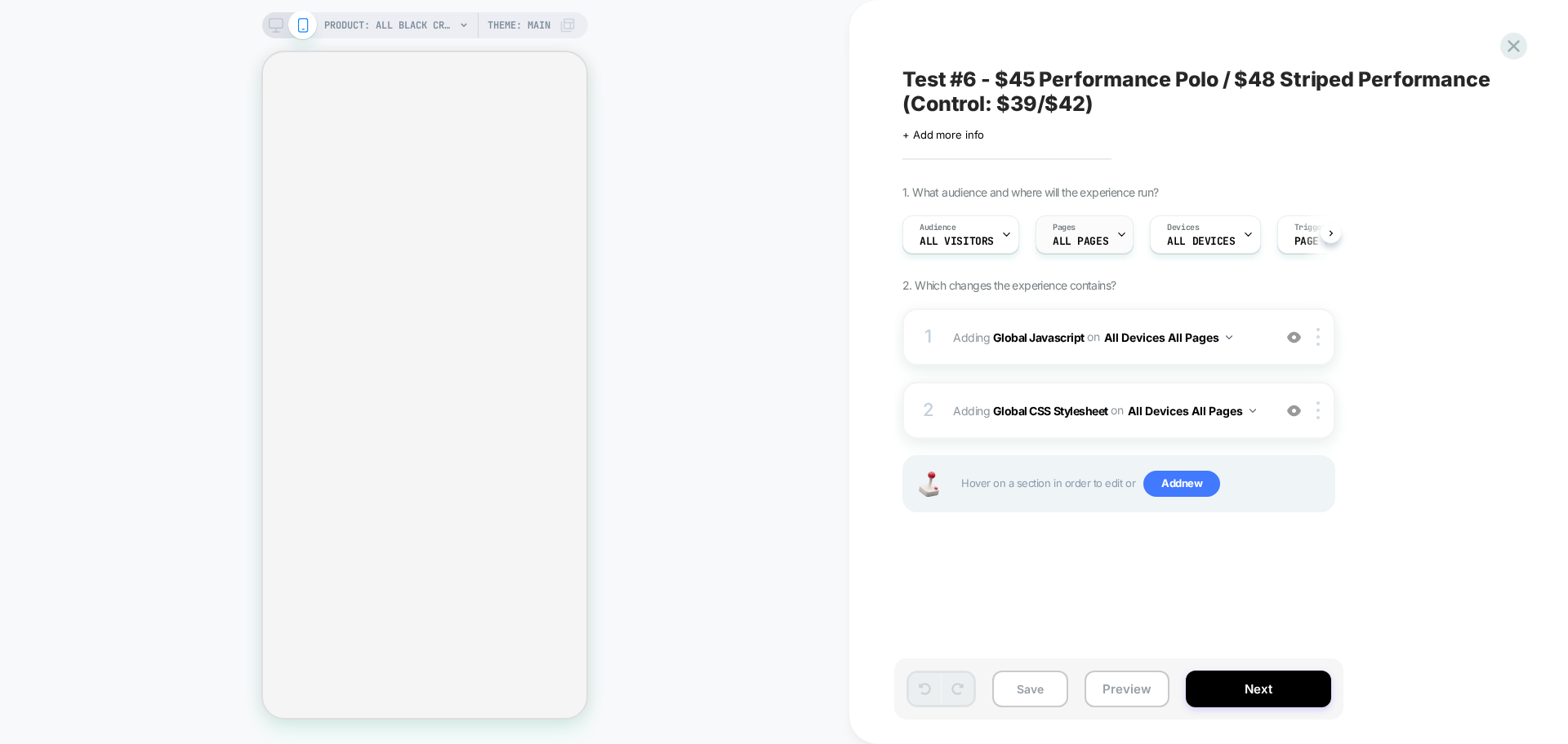
scroll to position [0, 1]
click at [1095, 237] on span "ALL PAGES" at bounding box center [1079, 242] width 56 height 11
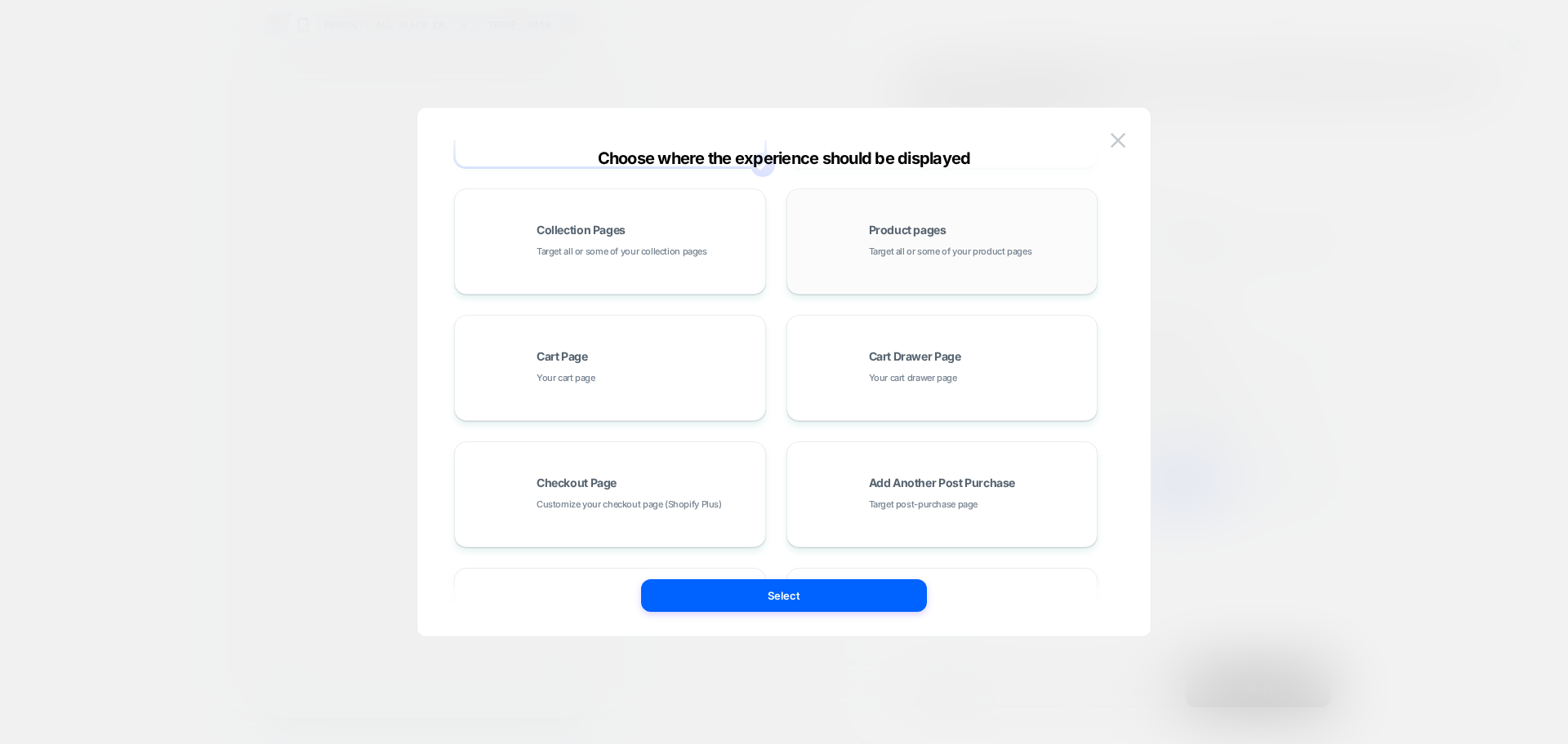
scroll to position [246, 0]
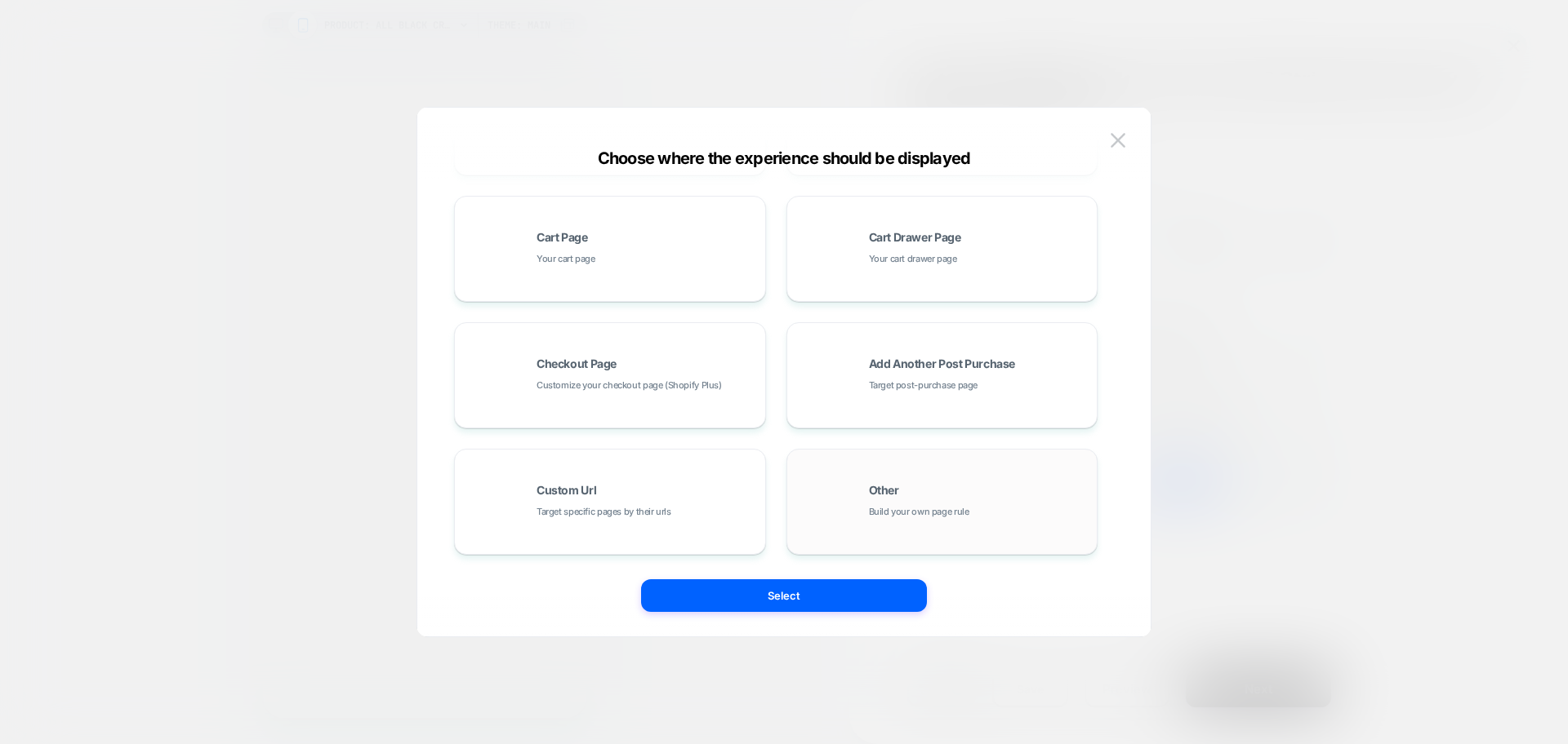
click at [916, 480] on div "Other Build your own page rule" at bounding box center [942, 501] width 294 height 89
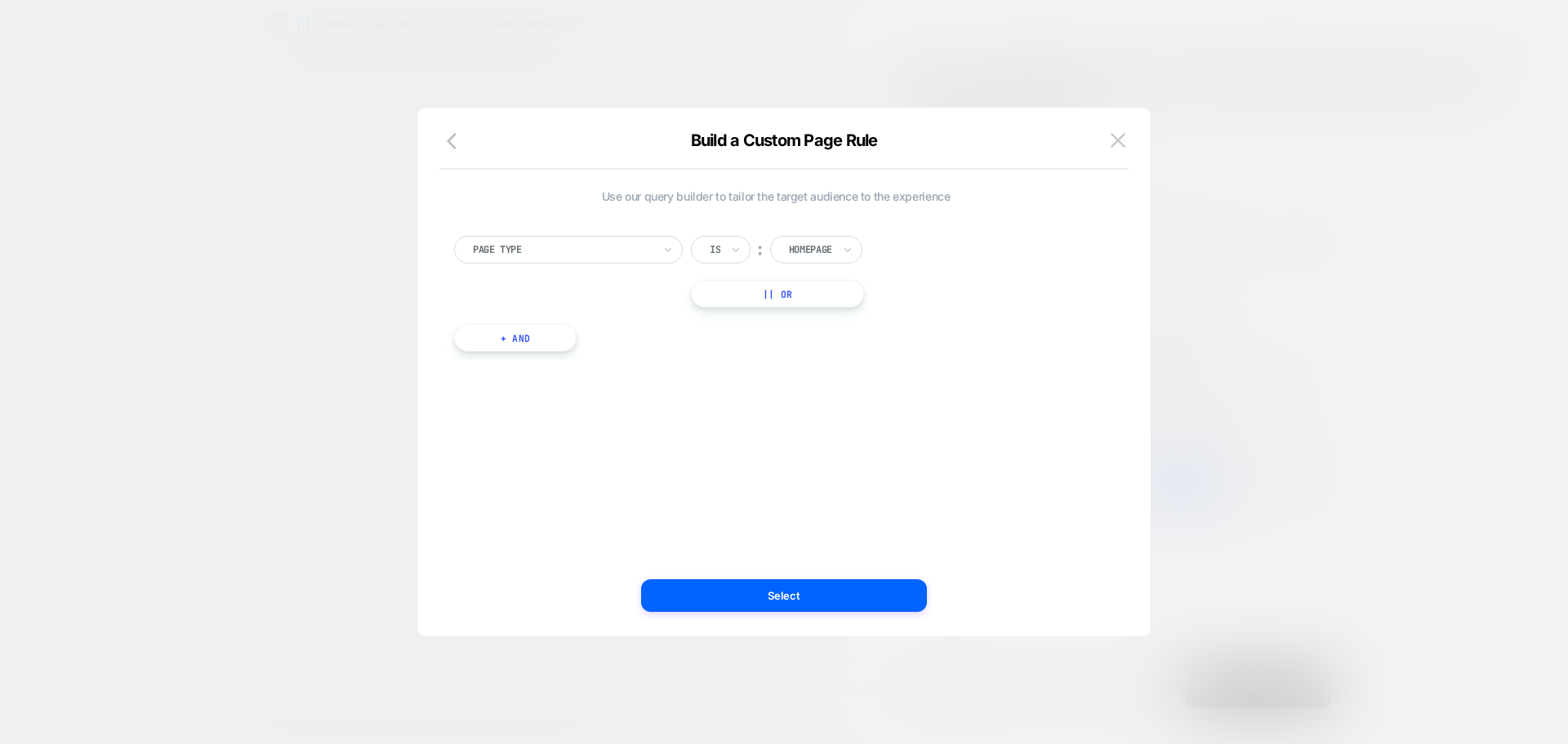
scroll to position [0, 0]
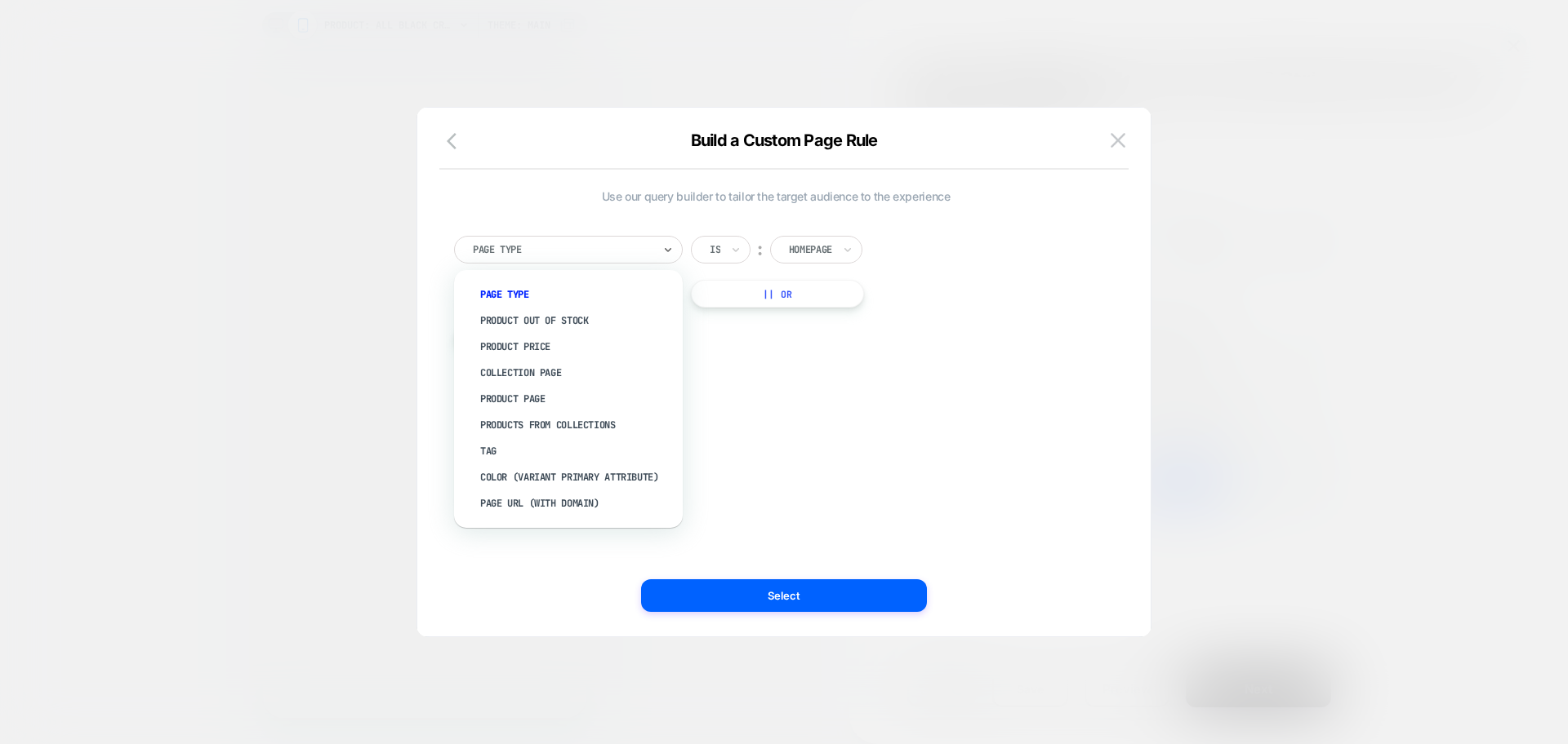
click at [573, 248] on div at bounding box center [562, 250] width 180 height 15
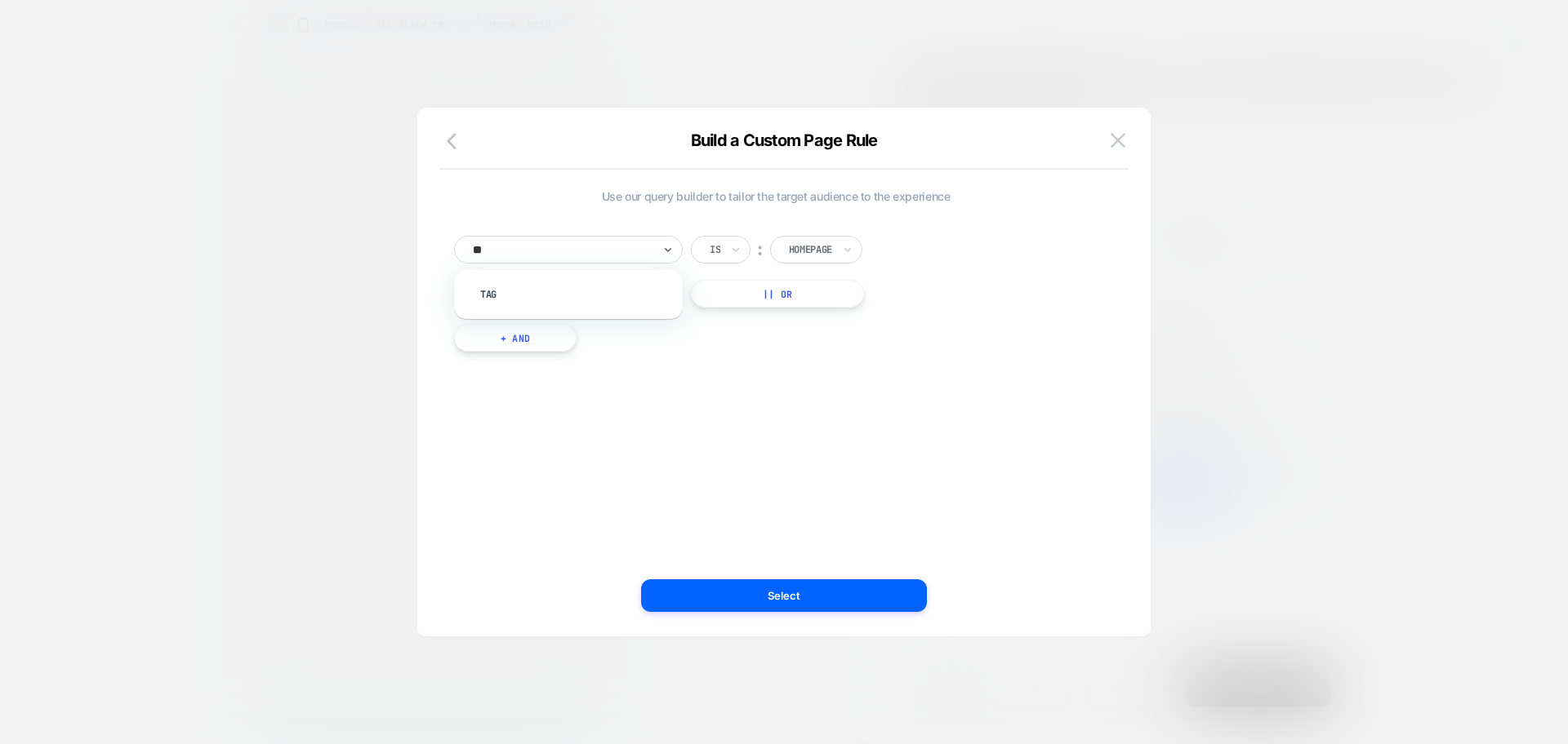
type input "***"
click at [561, 296] on div "Tag" at bounding box center [577, 294] width 213 height 26
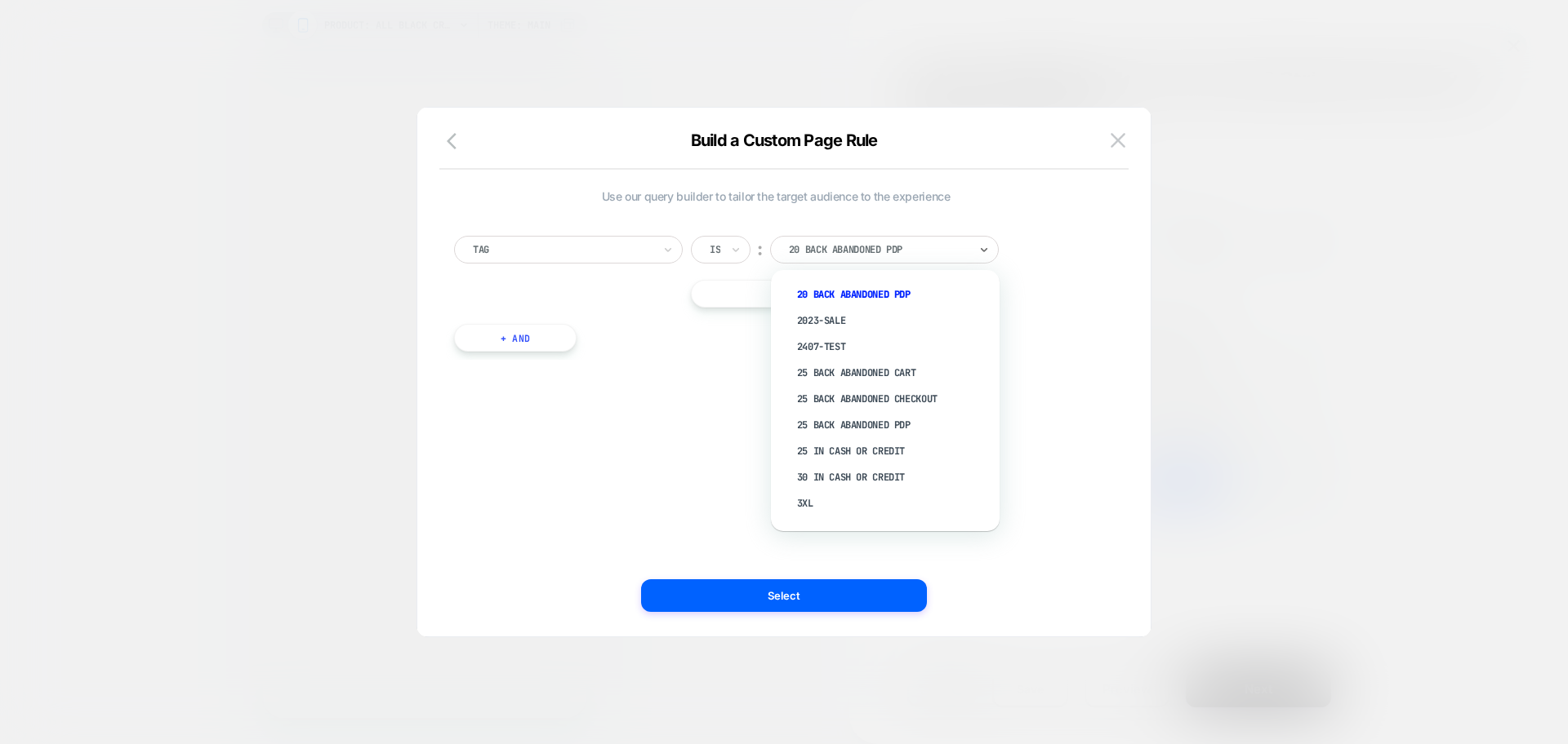
click at [855, 245] on div at bounding box center [878, 250] width 180 height 15
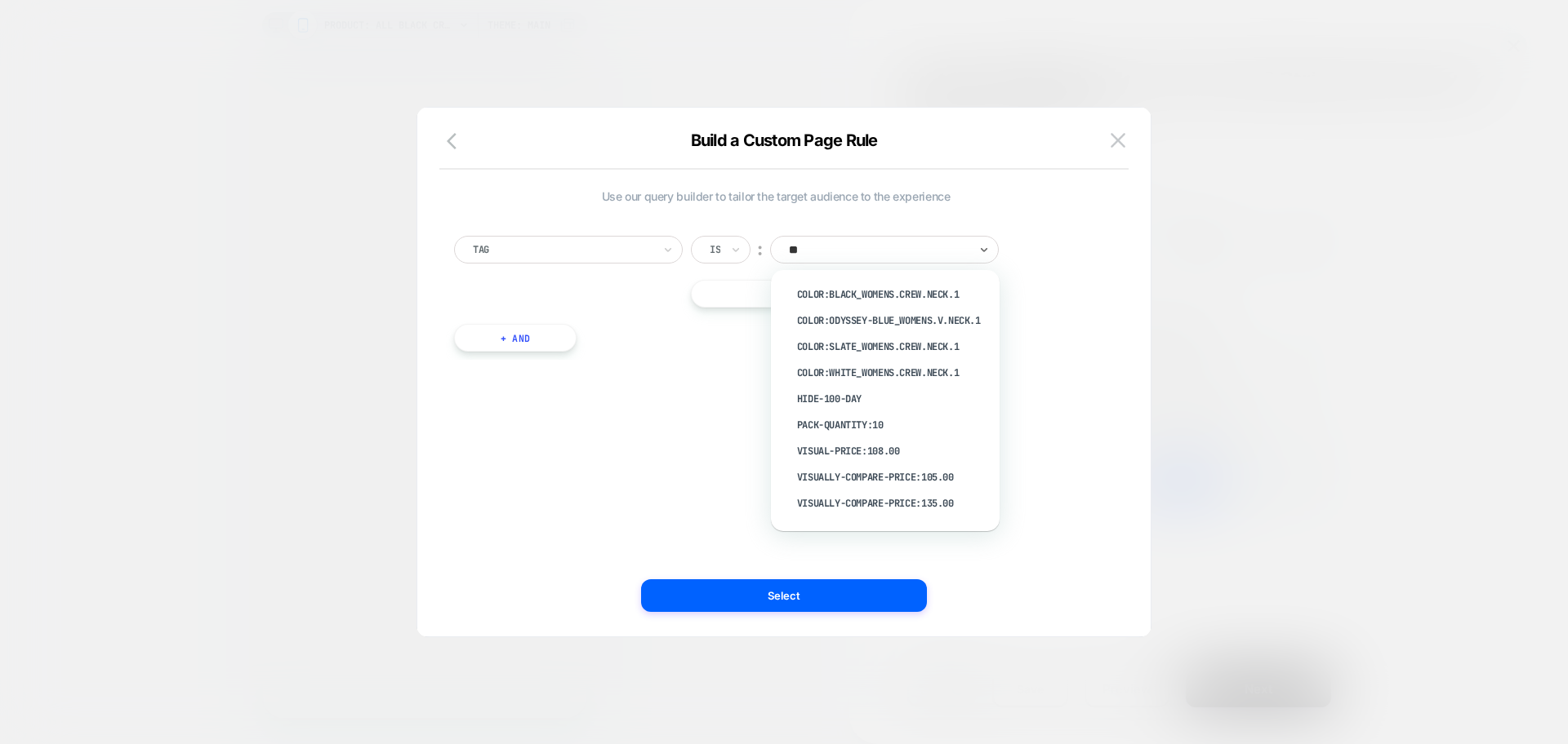
type input "***"
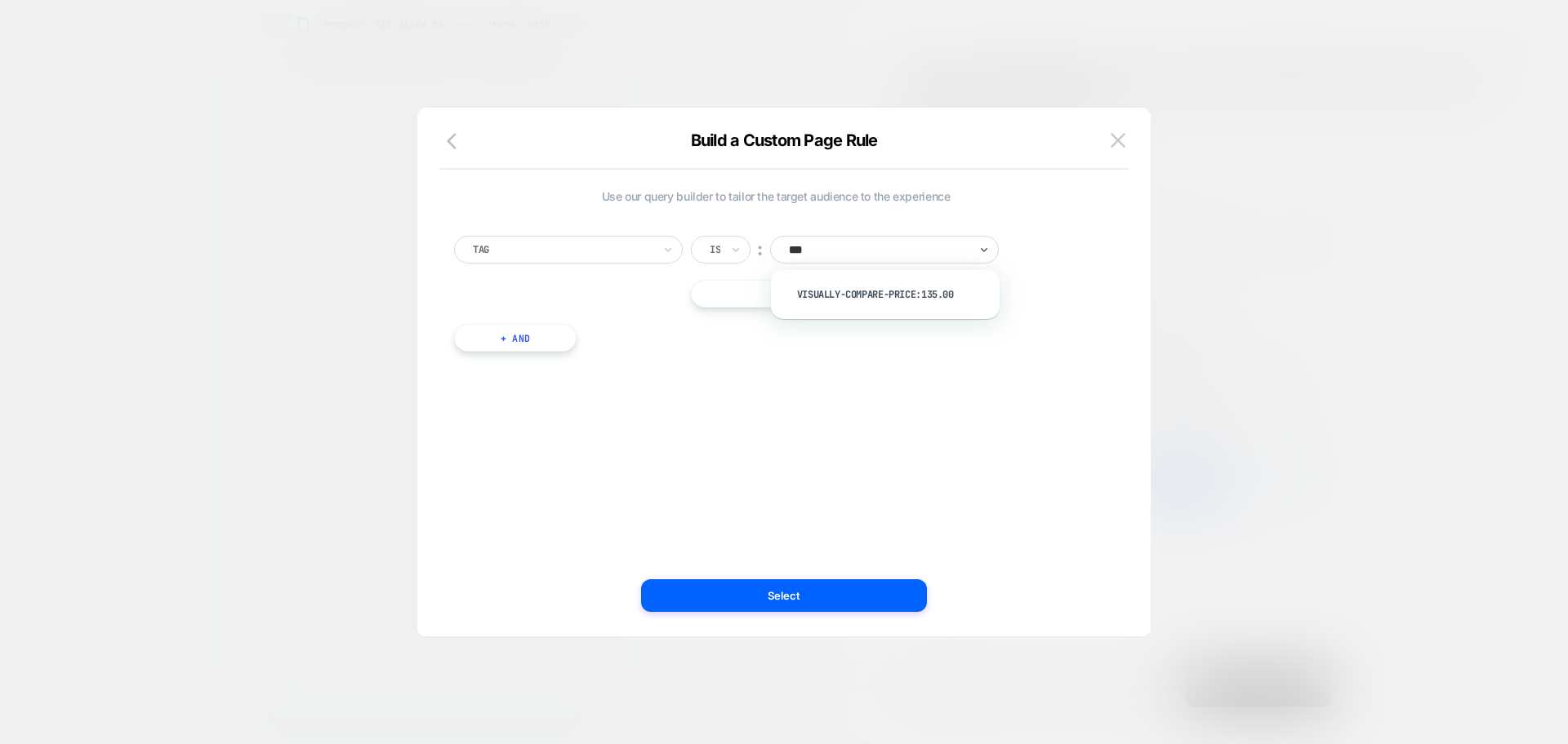
click at [922, 293] on div "visually-compare-price:135.00" at bounding box center [893, 294] width 213 height 26
click at [889, 589] on button "Select" at bounding box center [784, 595] width 286 height 33
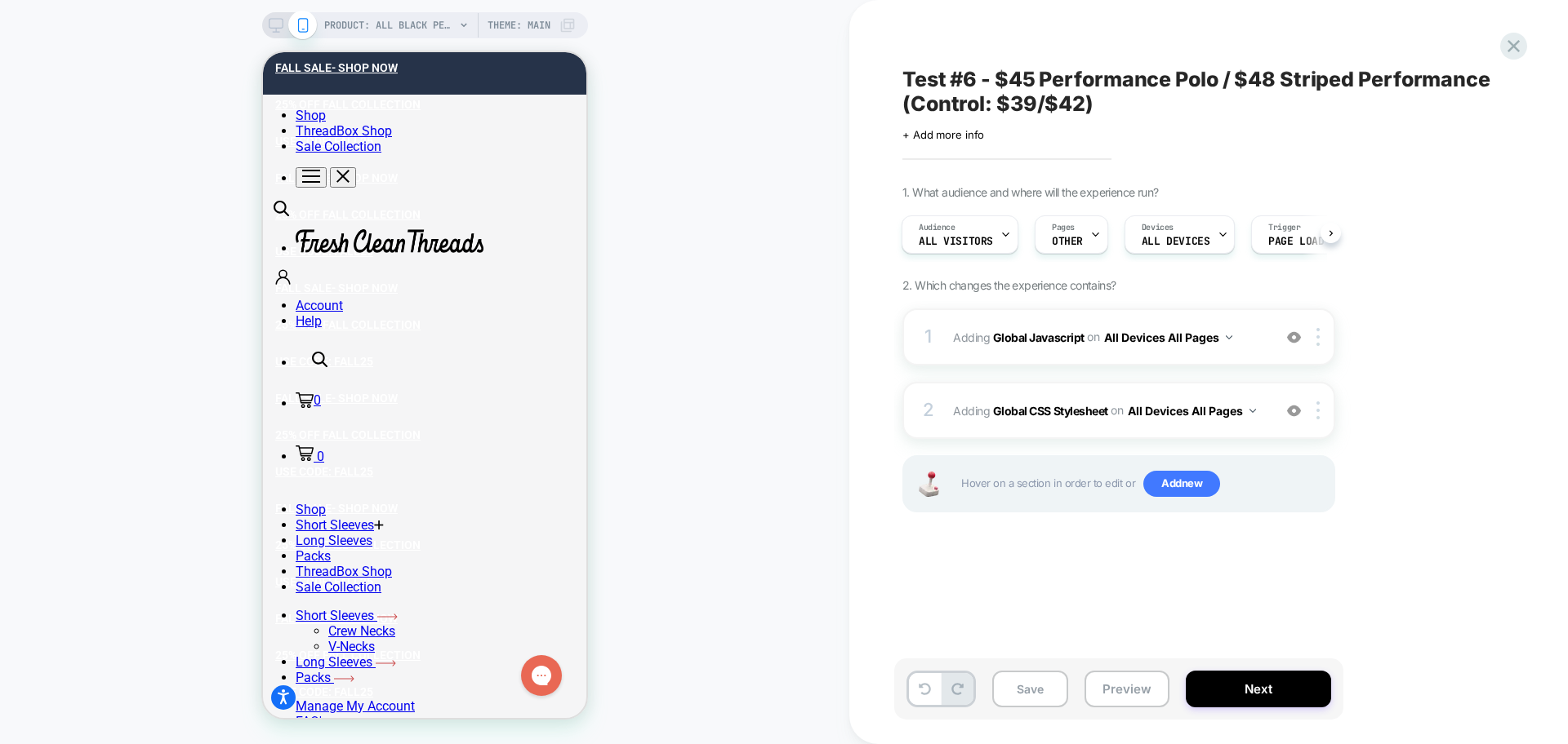
scroll to position [0, 2]
click at [1133, 688] on button "Preview" at bounding box center [1127, 689] width 85 height 37
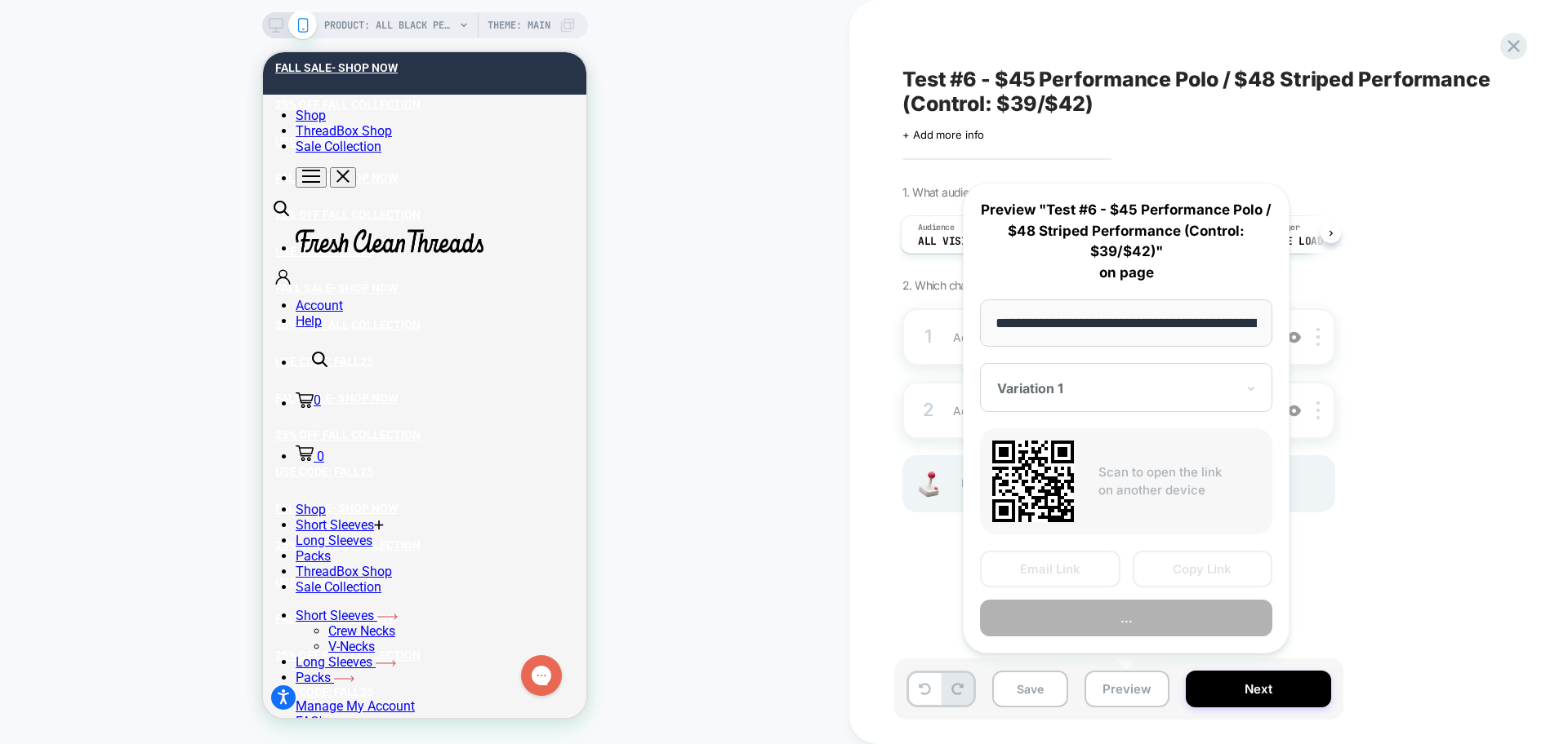
scroll to position [0, 334]
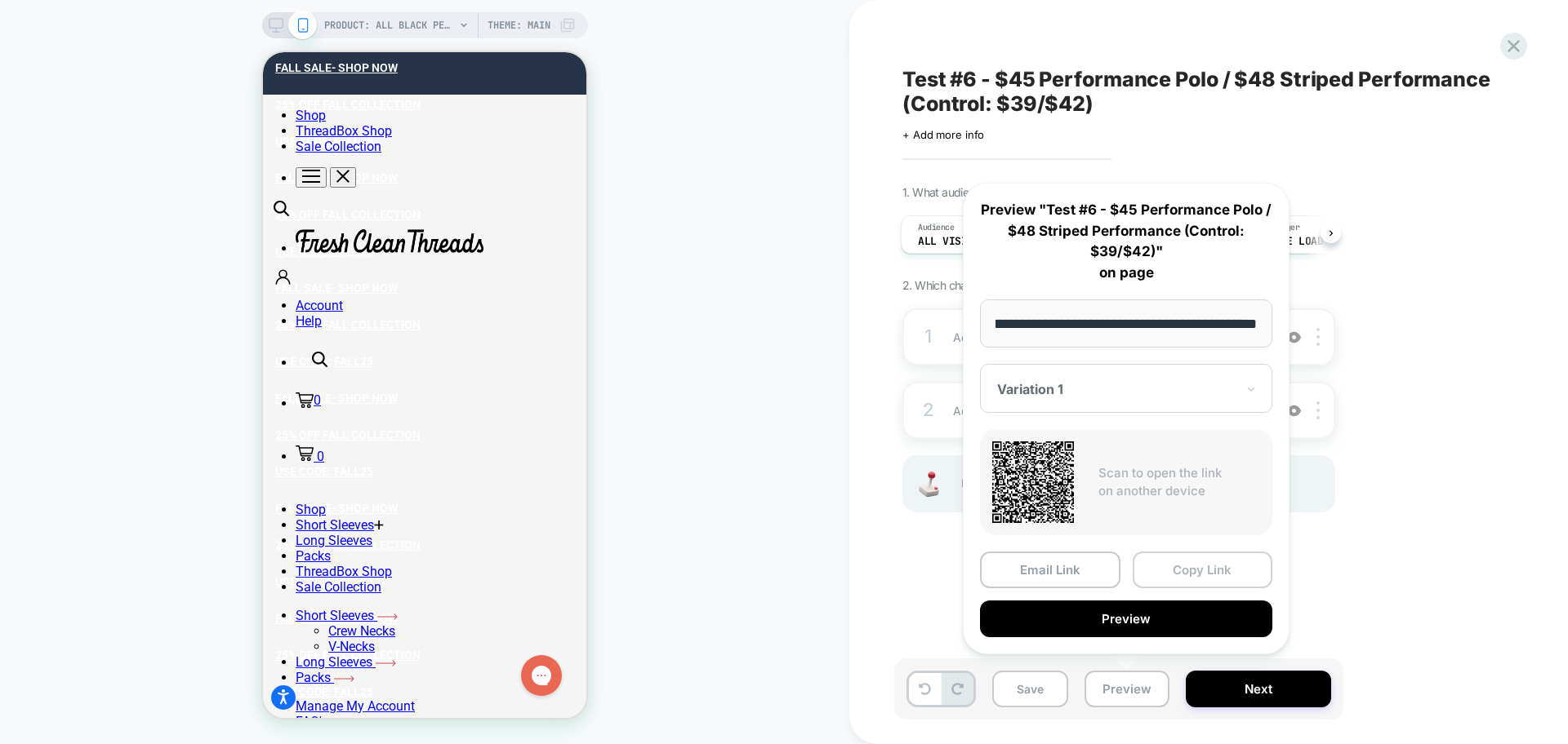
click at [1199, 576] on button "Copy Link" at bounding box center [1202, 570] width 140 height 37
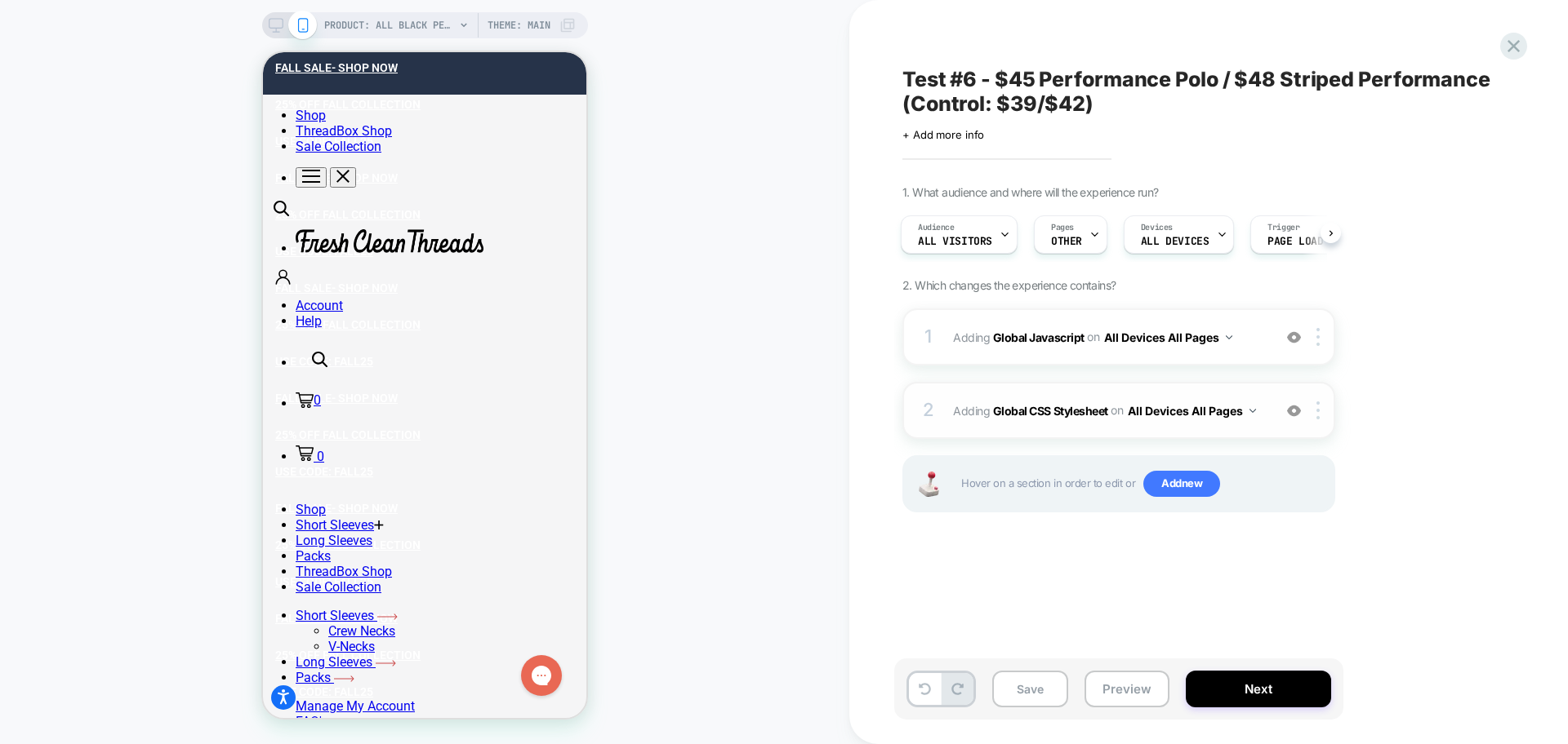
click at [1183, 435] on div "2 Adding Global CSS Stylesheet on All Devices All Pages Add Before Add After Ta…" at bounding box center [1119, 410] width 433 height 57
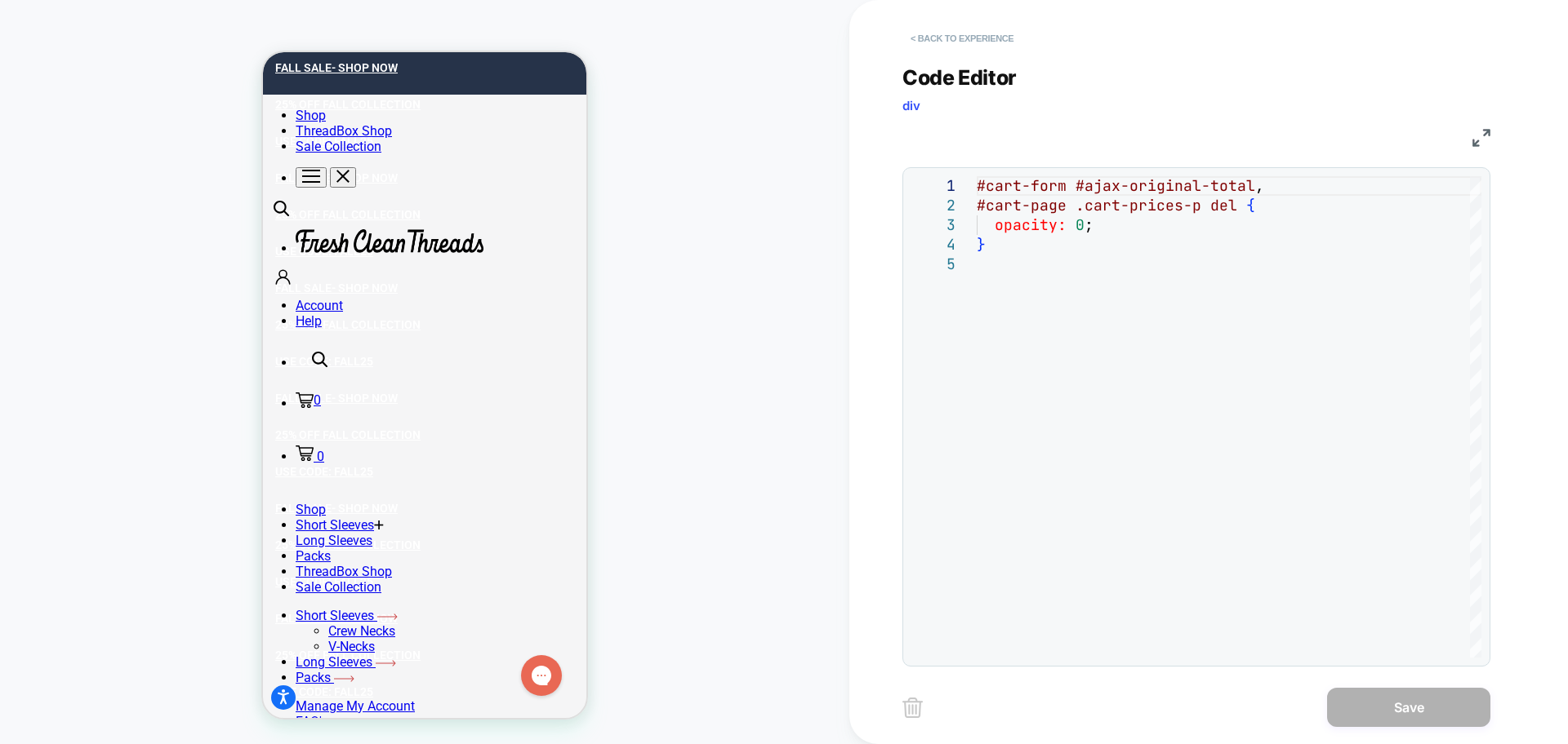
click at [971, 38] on button "< Back to experience" at bounding box center [962, 39] width 120 height 26
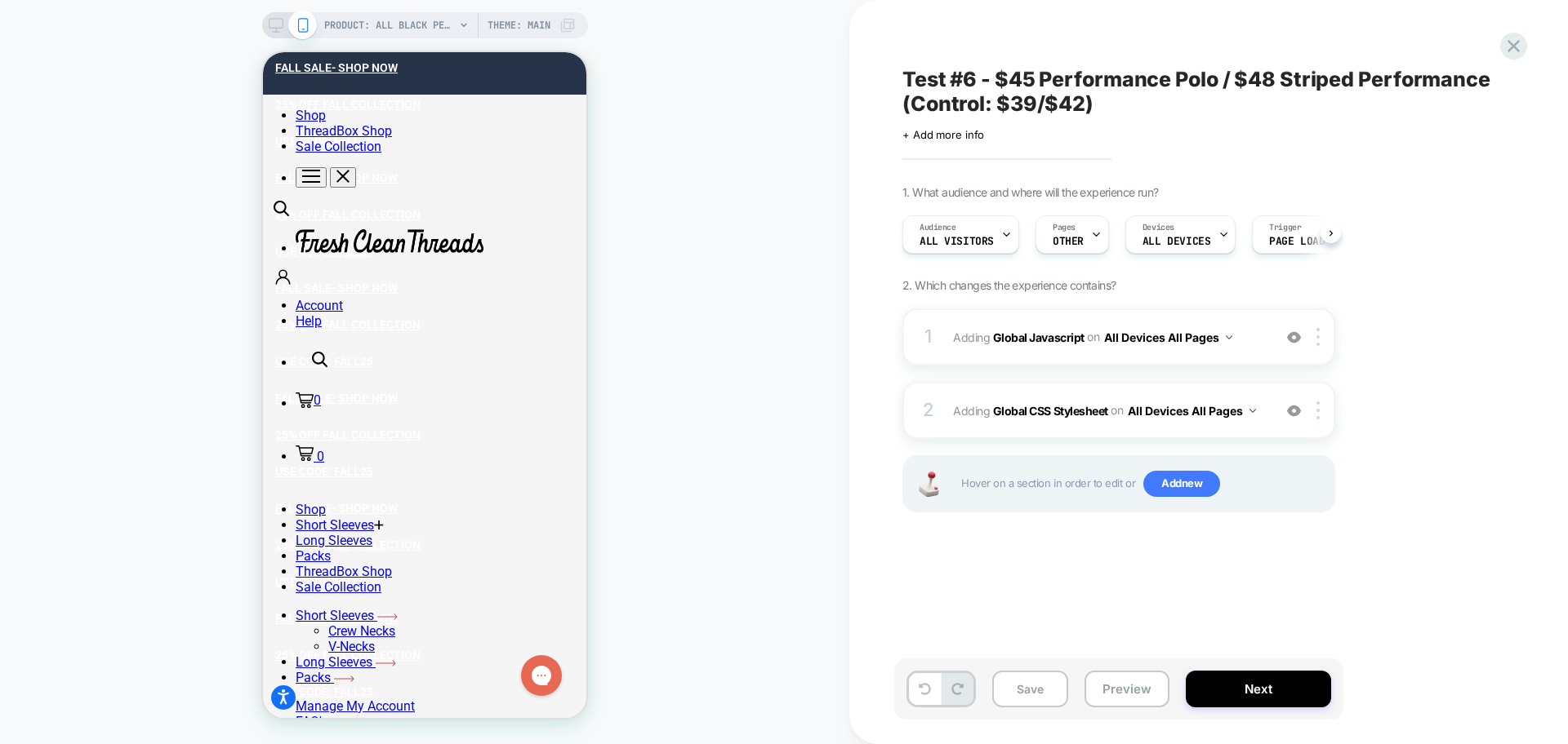
click at [1162, 367] on div "1 Adding Global Javascript on All Devices All Pages Add Before Add After Target…" at bounding box center [1119, 431] width 433 height 245
click at [1157, 359] on div "1 Adding Global Javascript on All Devices All Pages Add Before Add After Target…" at bounding box center [1119, 337] width 433 height 57
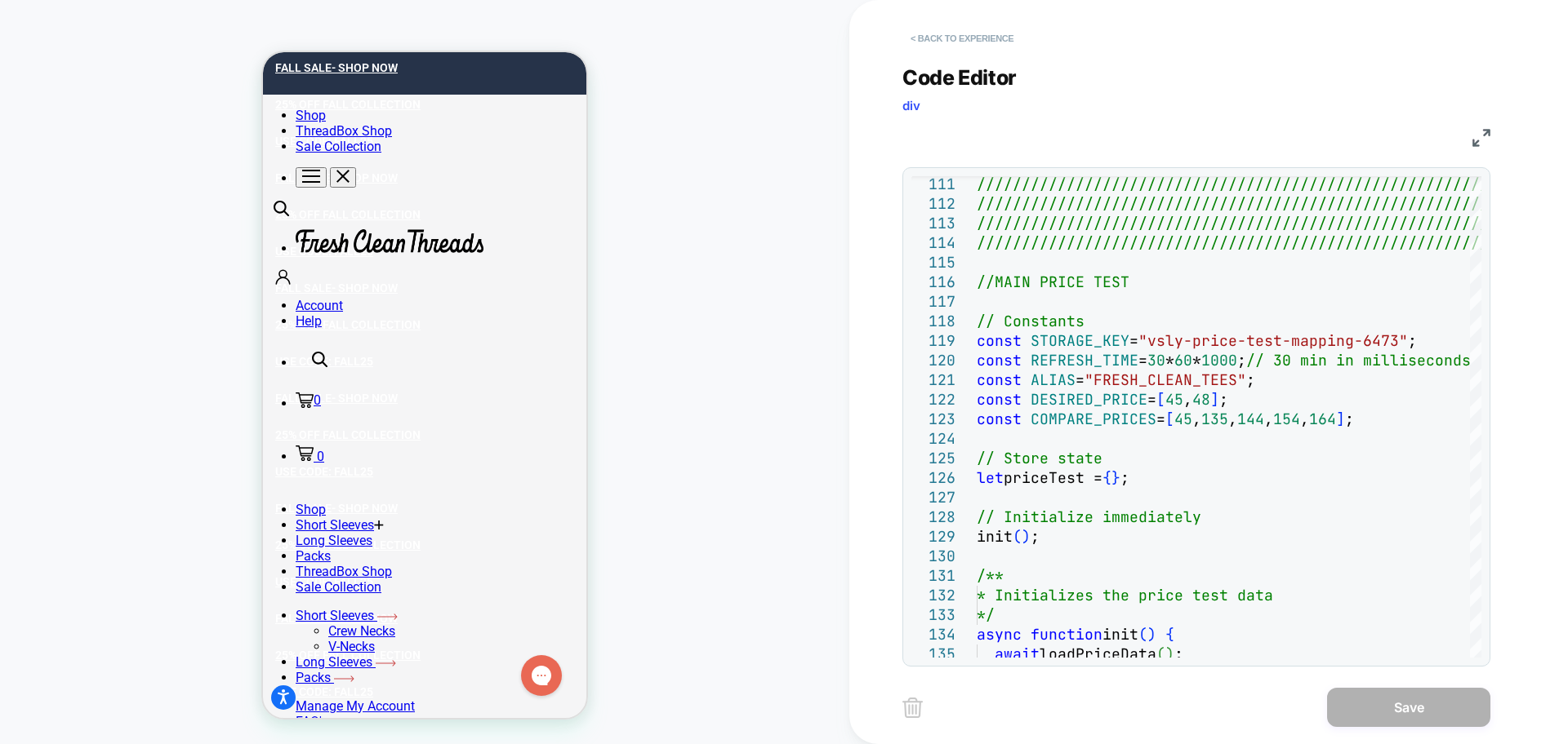
click at [961, 46] on button "< Back to experience" at bounding box center [962, 39] width 120 height 26
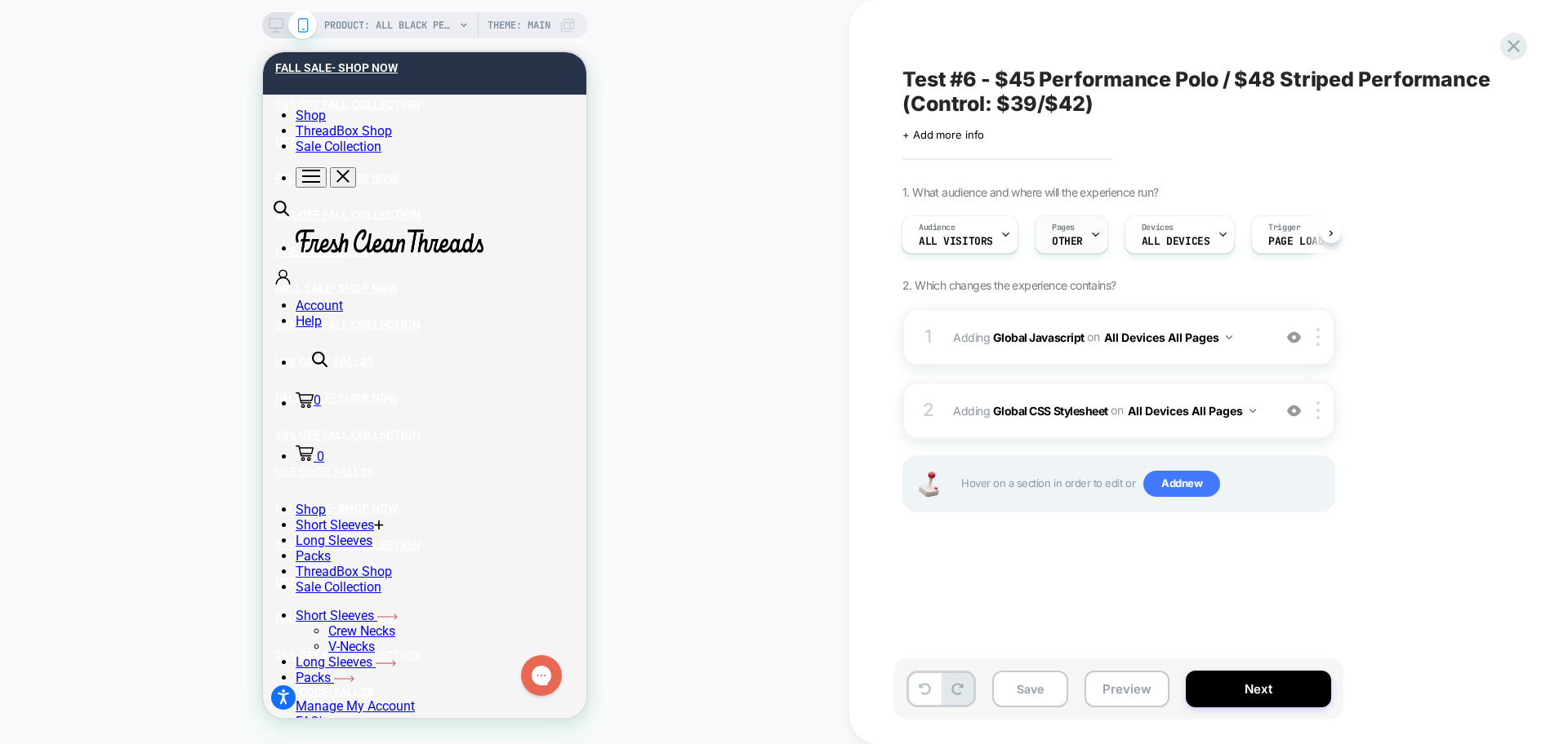
click at [1090, 231] on icon at bounding box center [1095, 234] width 10 height 10
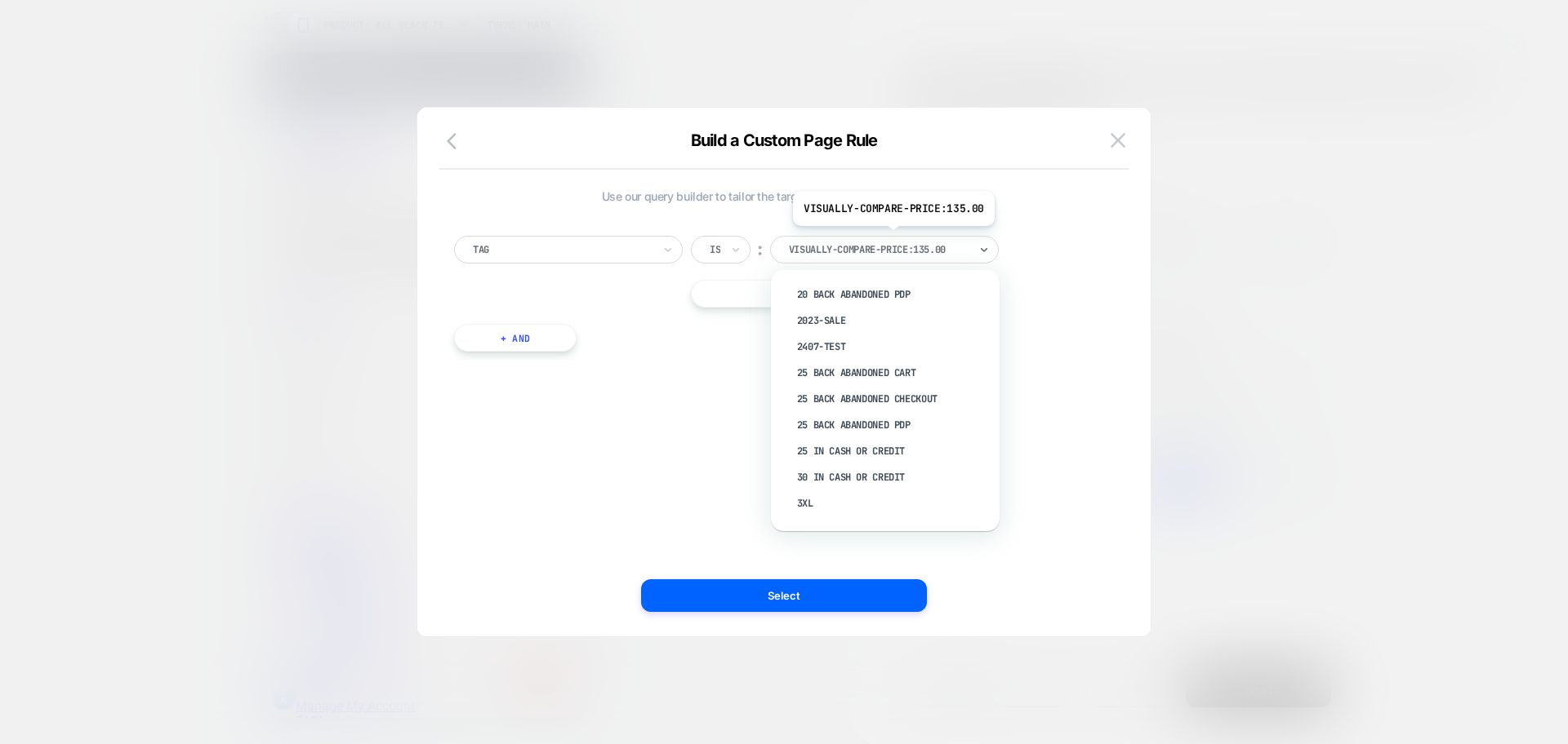
click at [891, 237] on div "visually-compare-price:135.00" at bounding box center [884, 249] width 229 height 27
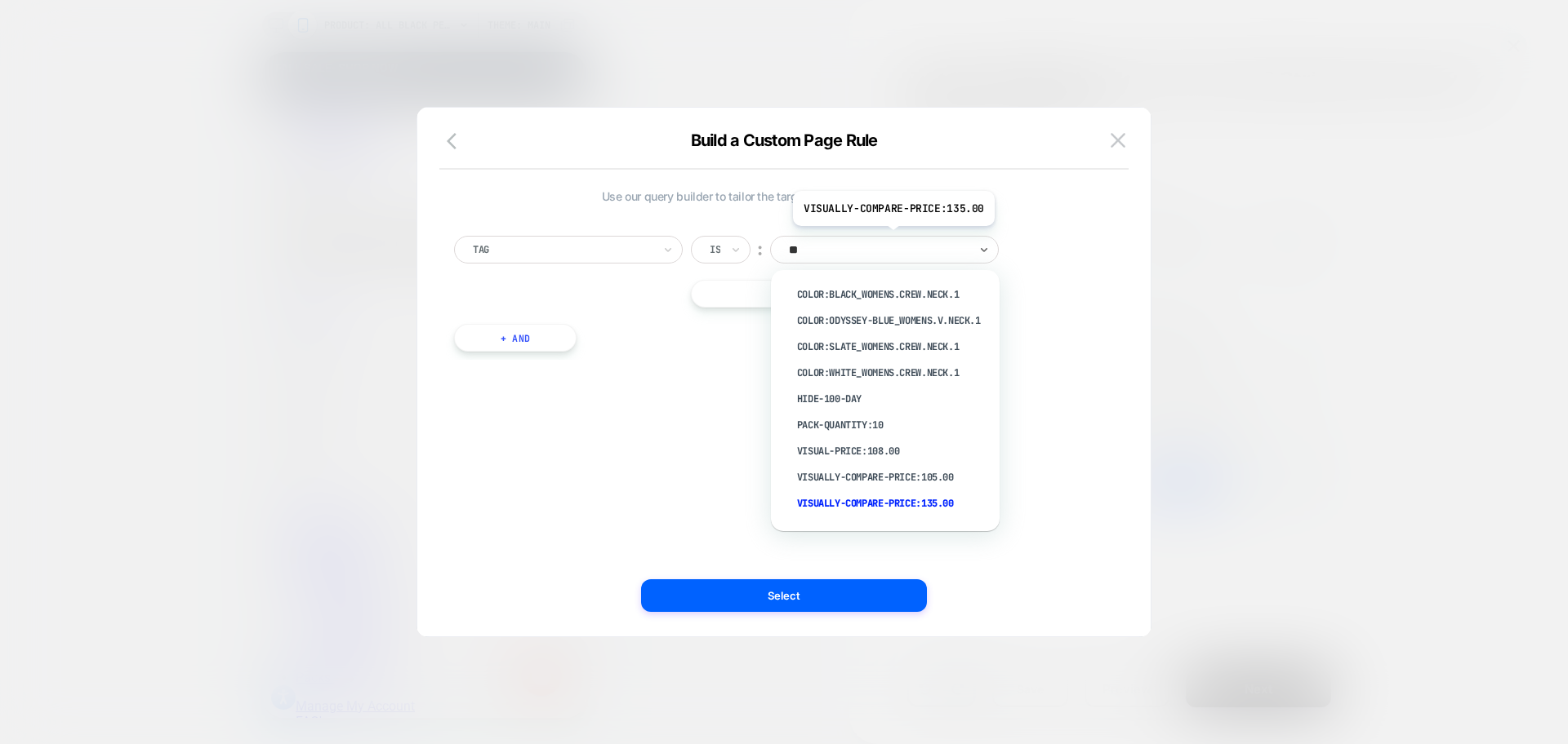
type input "***"
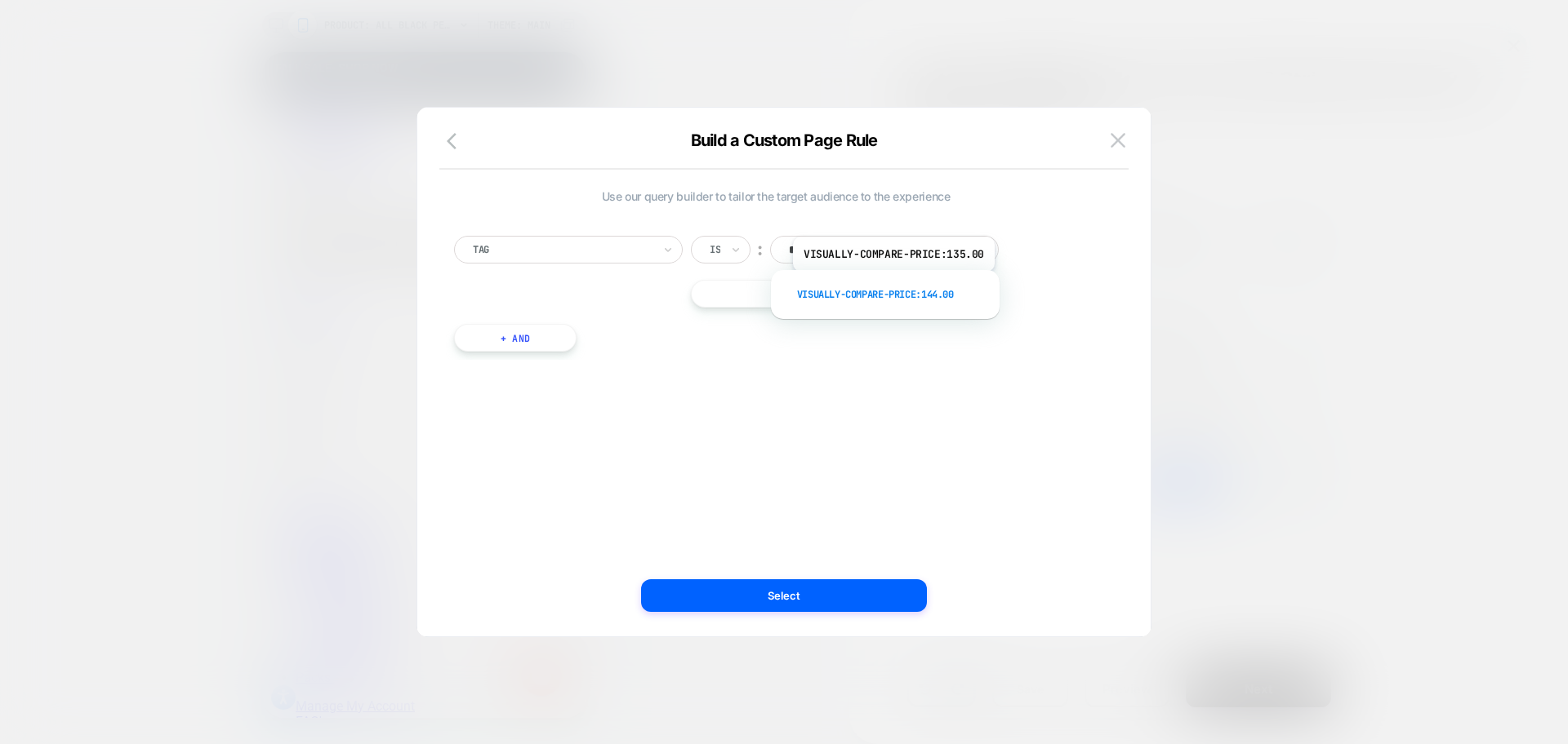
click at [891, 284] on div "visually-compare-price:144.00" at bounding box center [893, 294] width 213 height 26
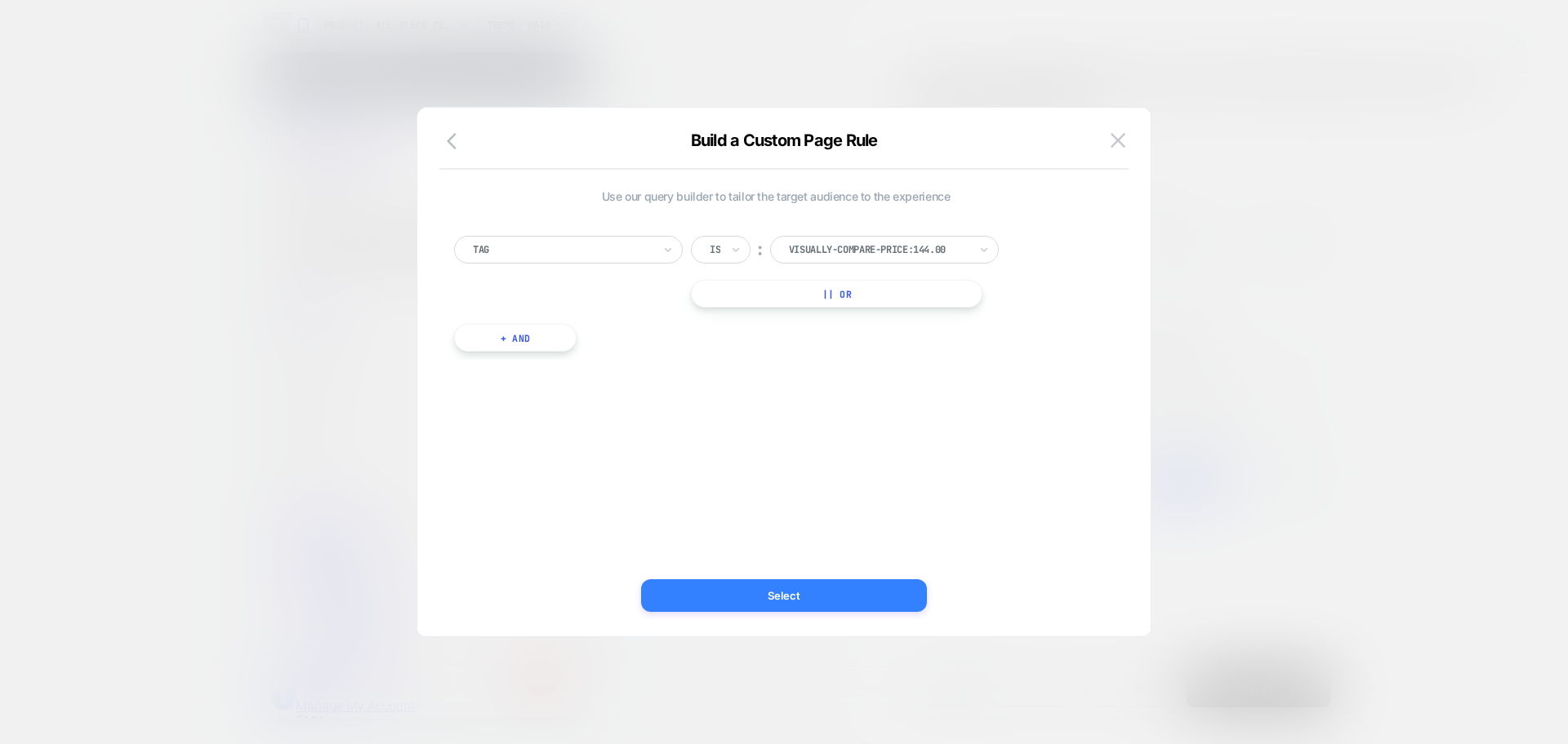
click at [829, 585] on button "Select" at bounding box center [784, 595] width 286 height 33
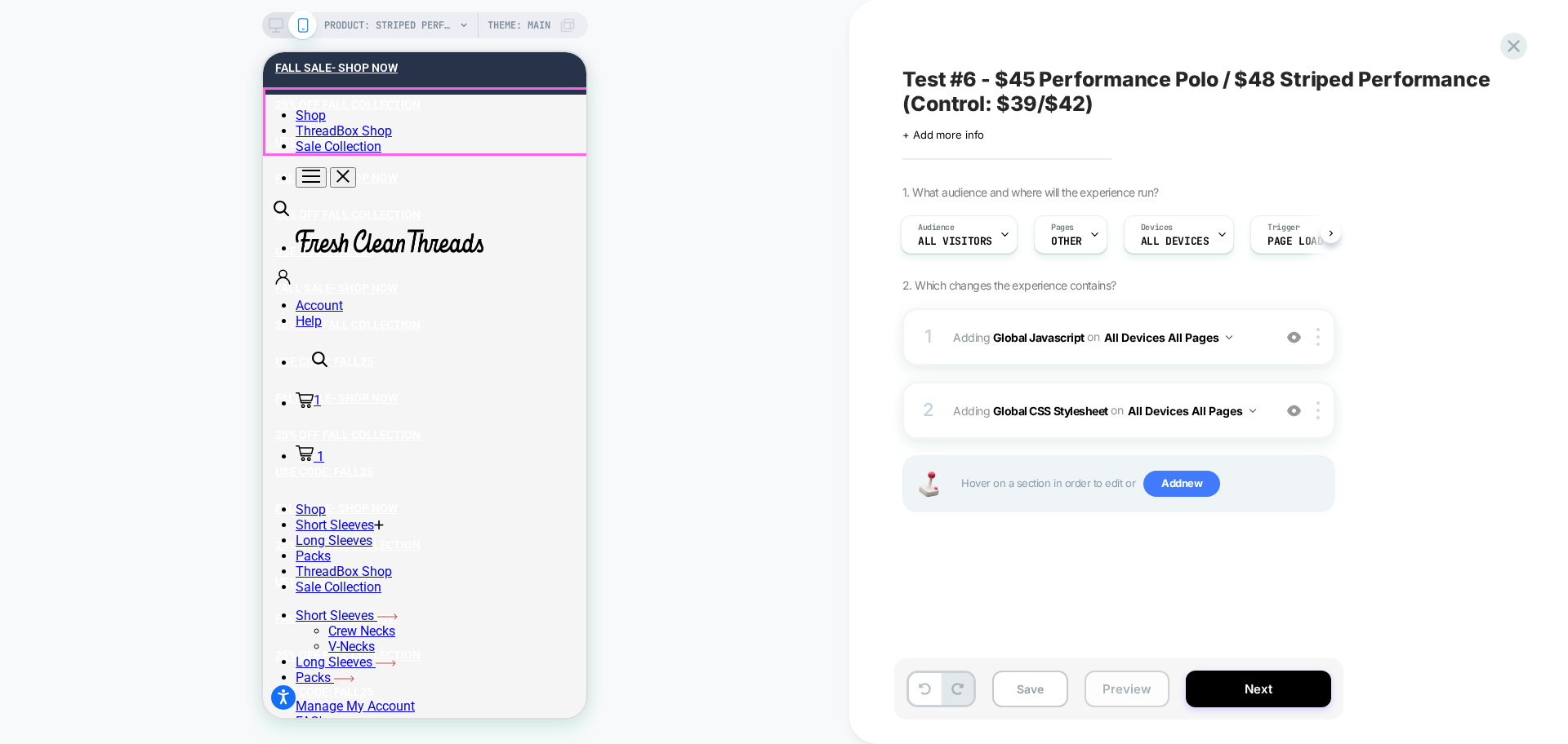
scroll to position [0, 0]
click at [1121, 694] on button "Preview" at bounding box center [1127, 689] width 85 height 37
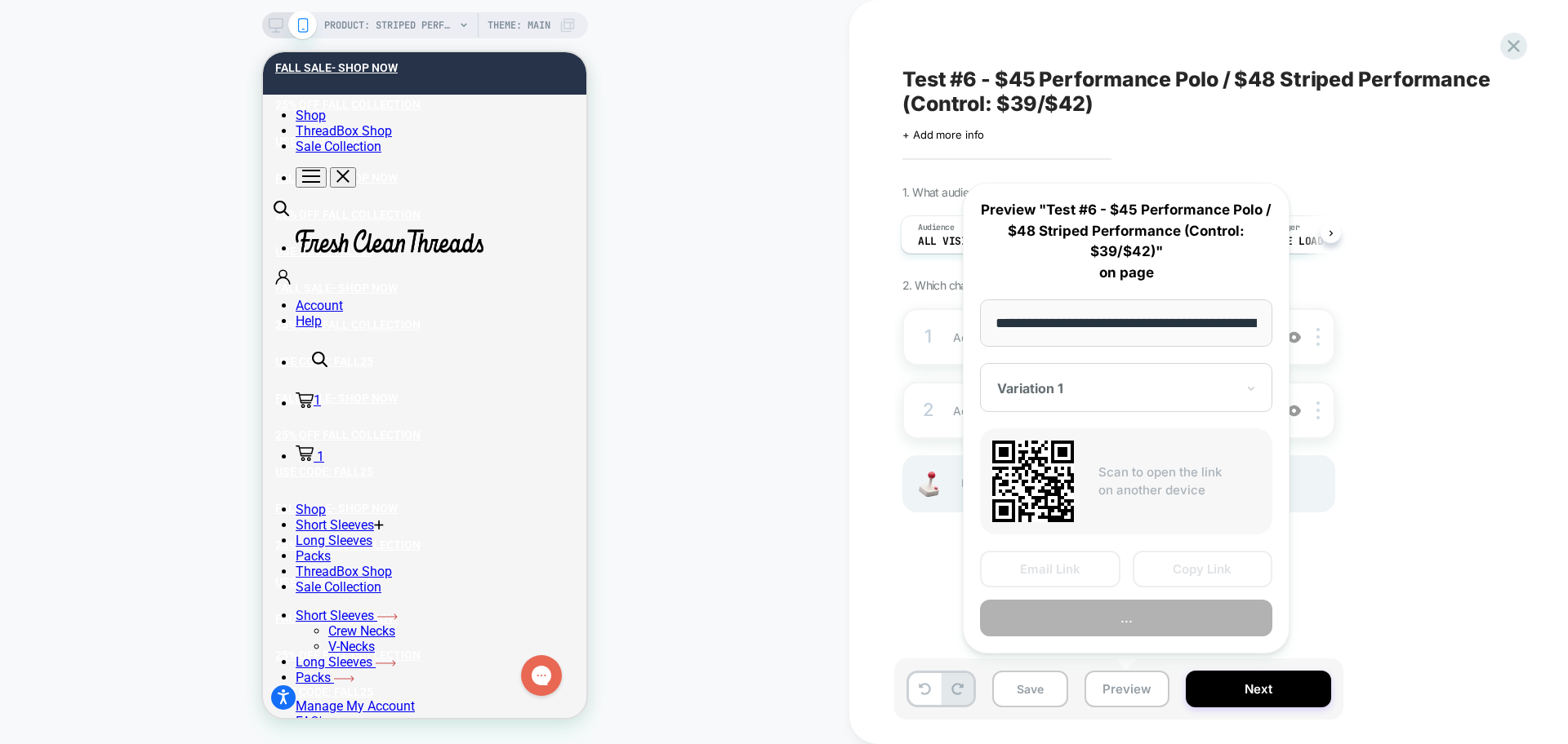
scroll to position [0, 324]
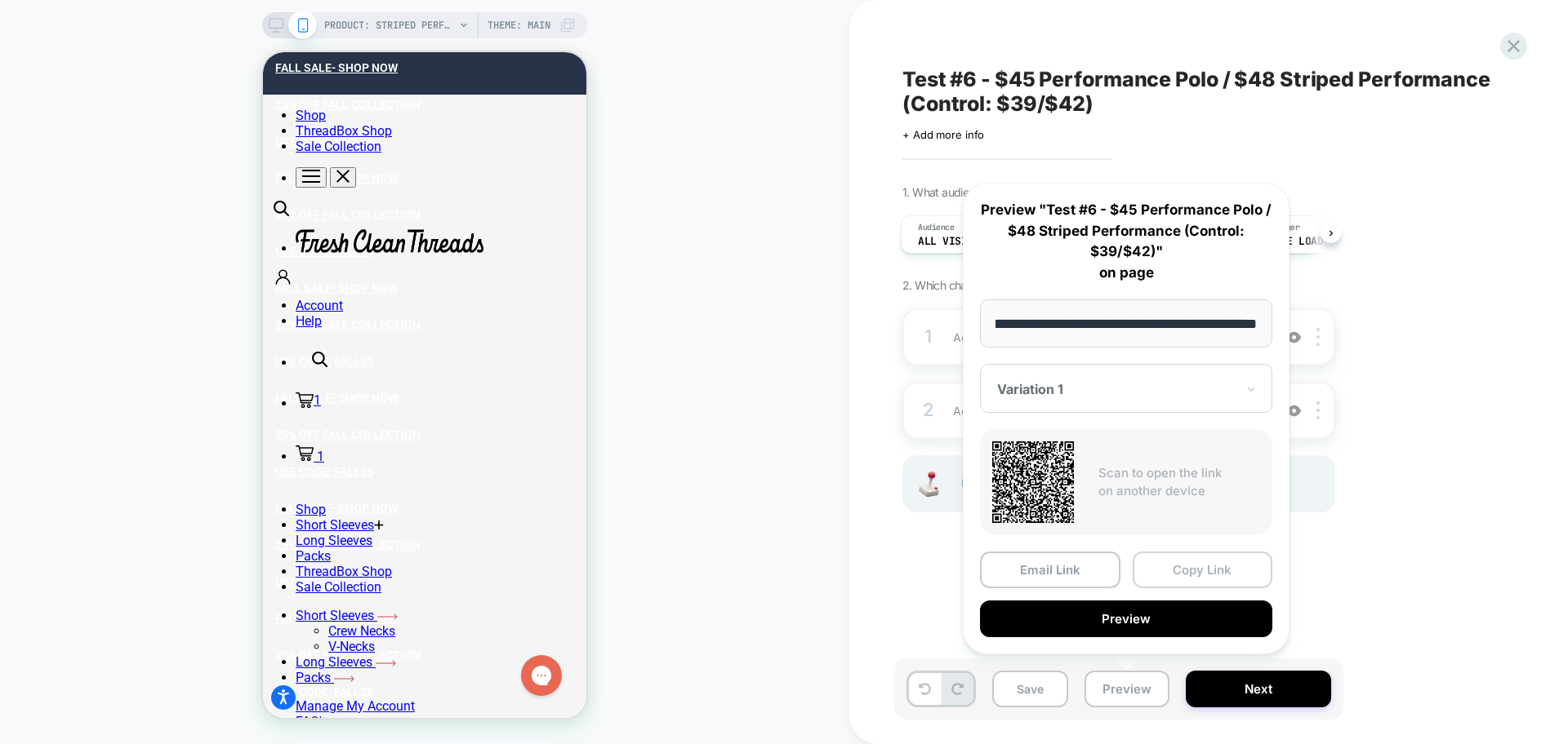
click at [1231, 574] on button "Copy Link" at bounding box center [1202, 570] width 140 height 37
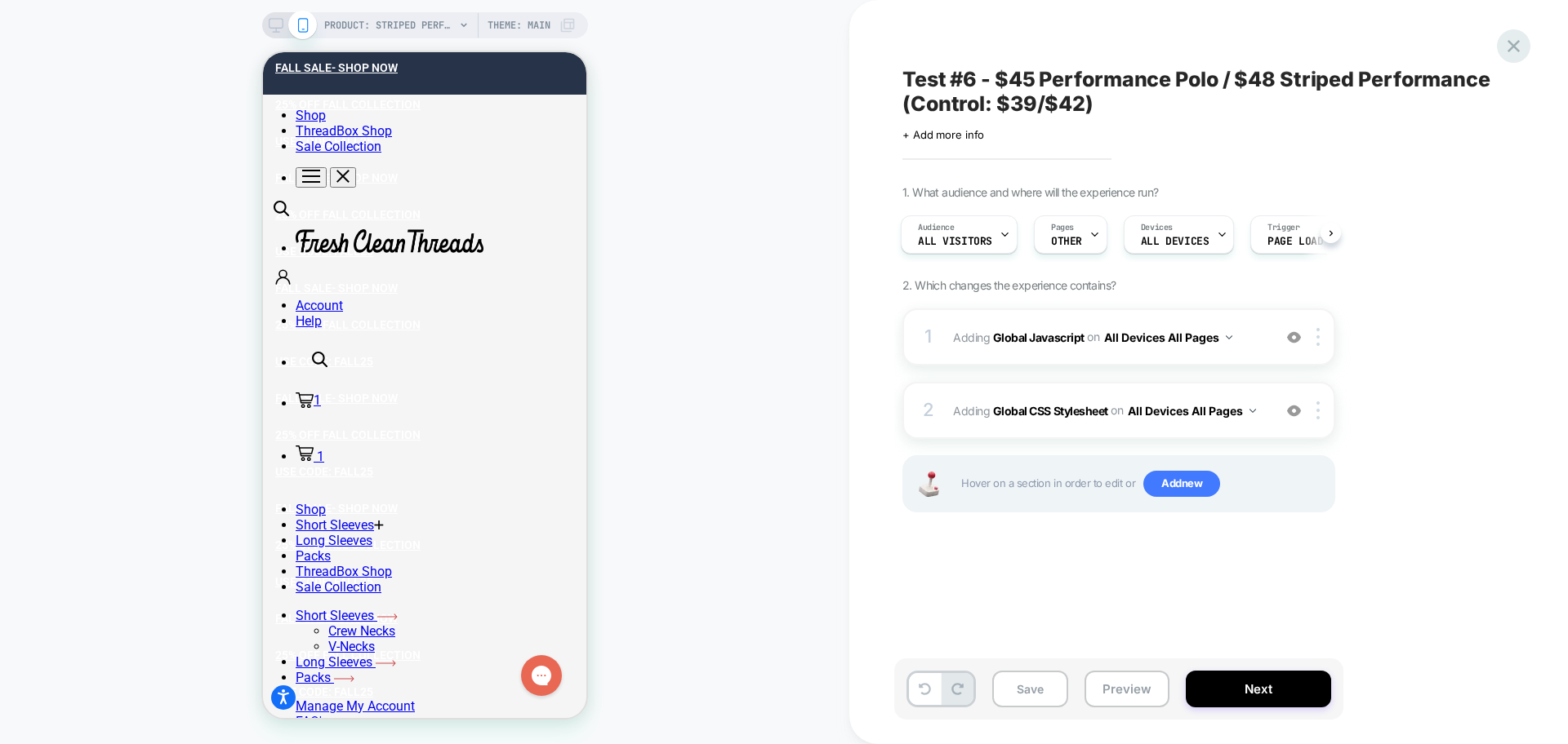
click at [1512, 49] on icon at bounding box center [1513, 46] width 12 height 12
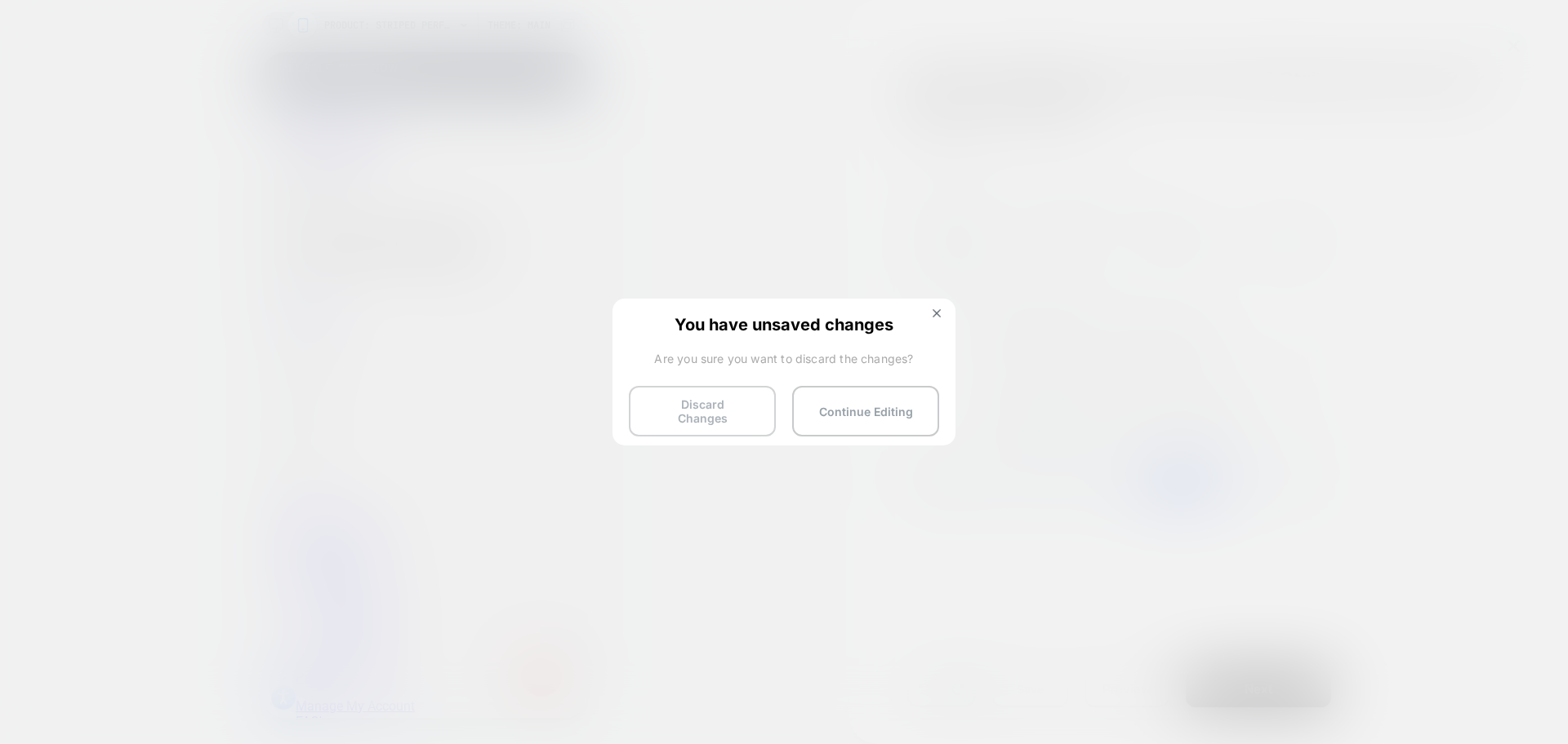
click at [678, 409] on button "Discard Changes" at bounding box center [702, 411] width 147 height 51
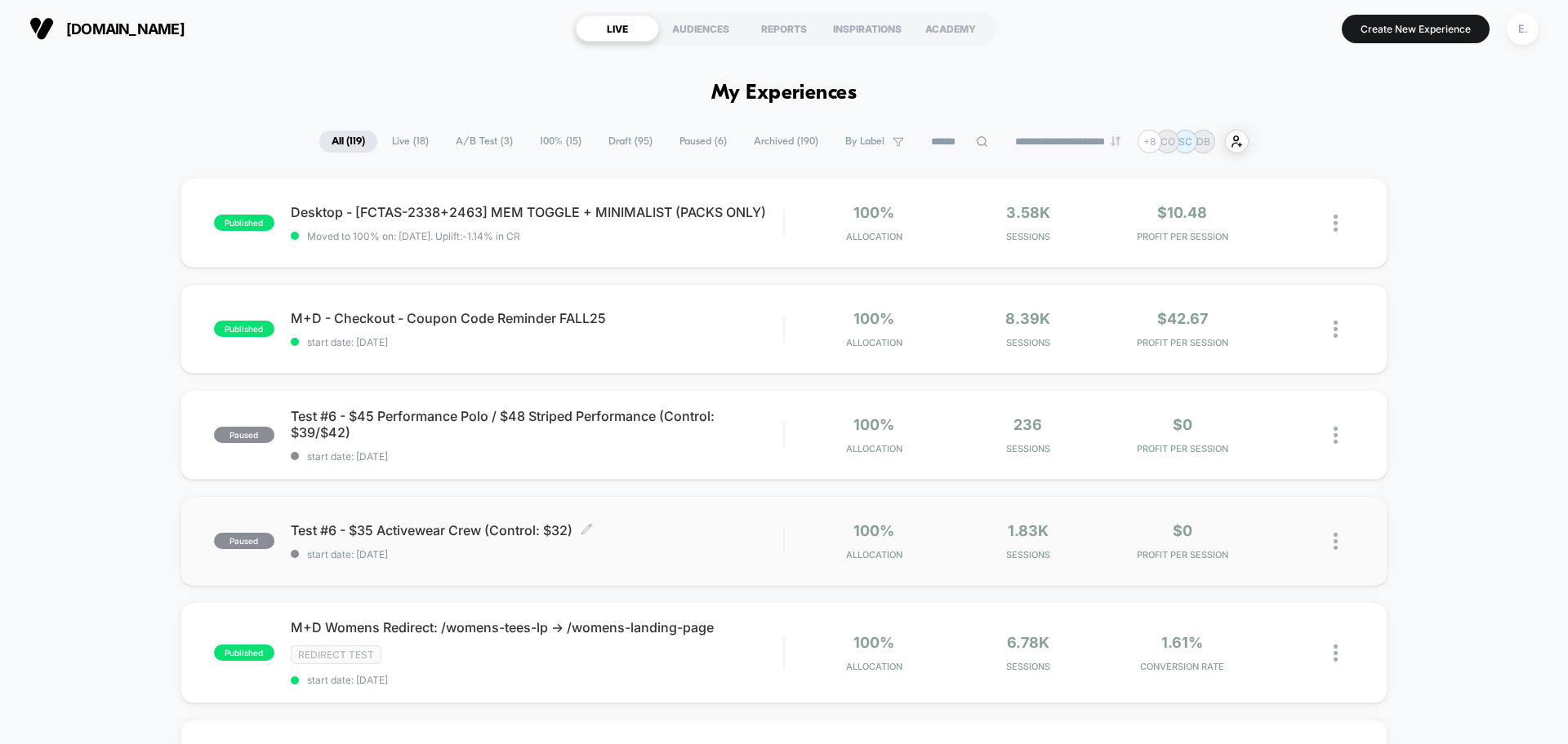
click at [708, 530] on span "Test #6 - $35 Activewear Crew (Control: $32) Click to edit experience details" at bounding box center [536, 530] width 492 height 16
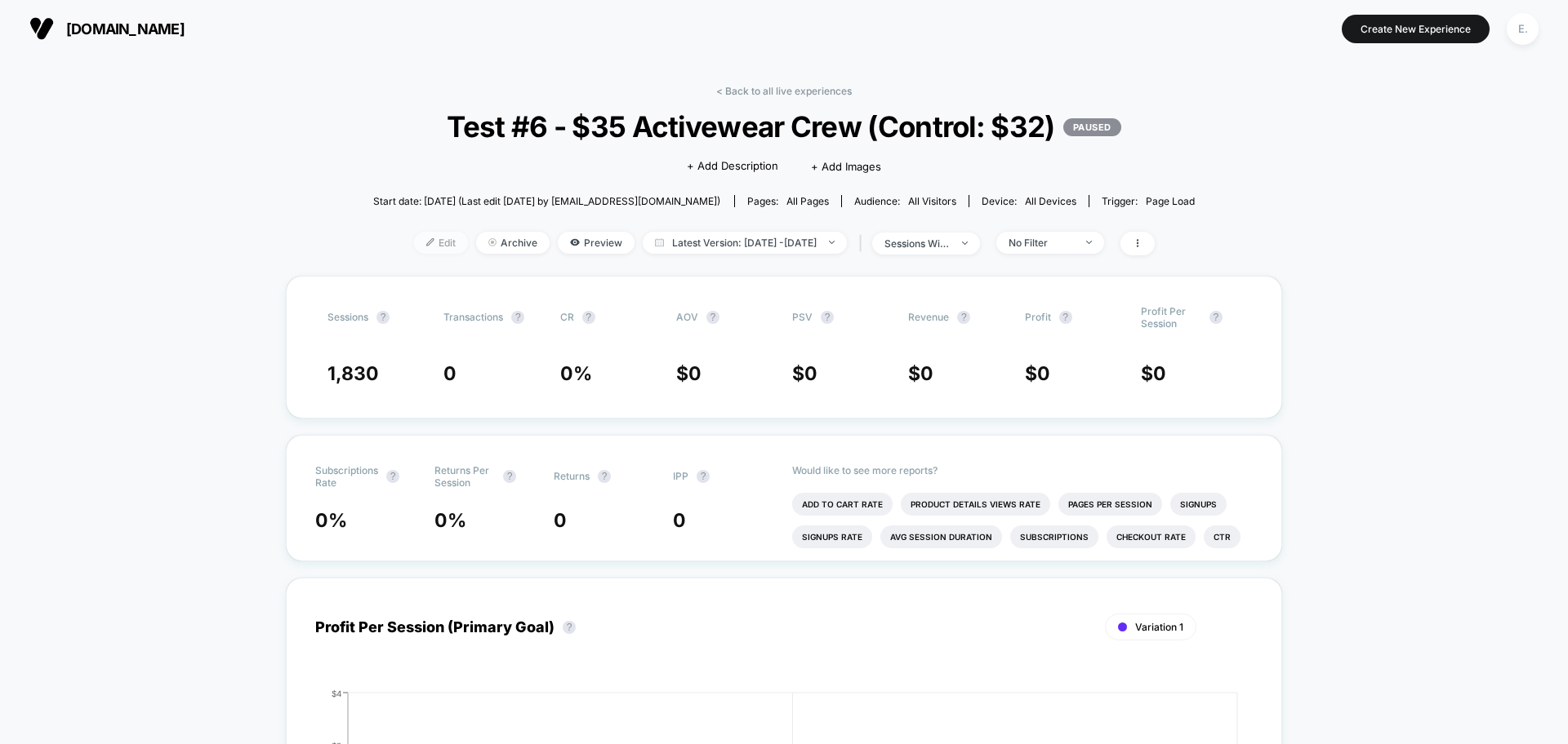
click at [435, 245] on span "Edit" at bounding box center [440, 242] width 54 height 22
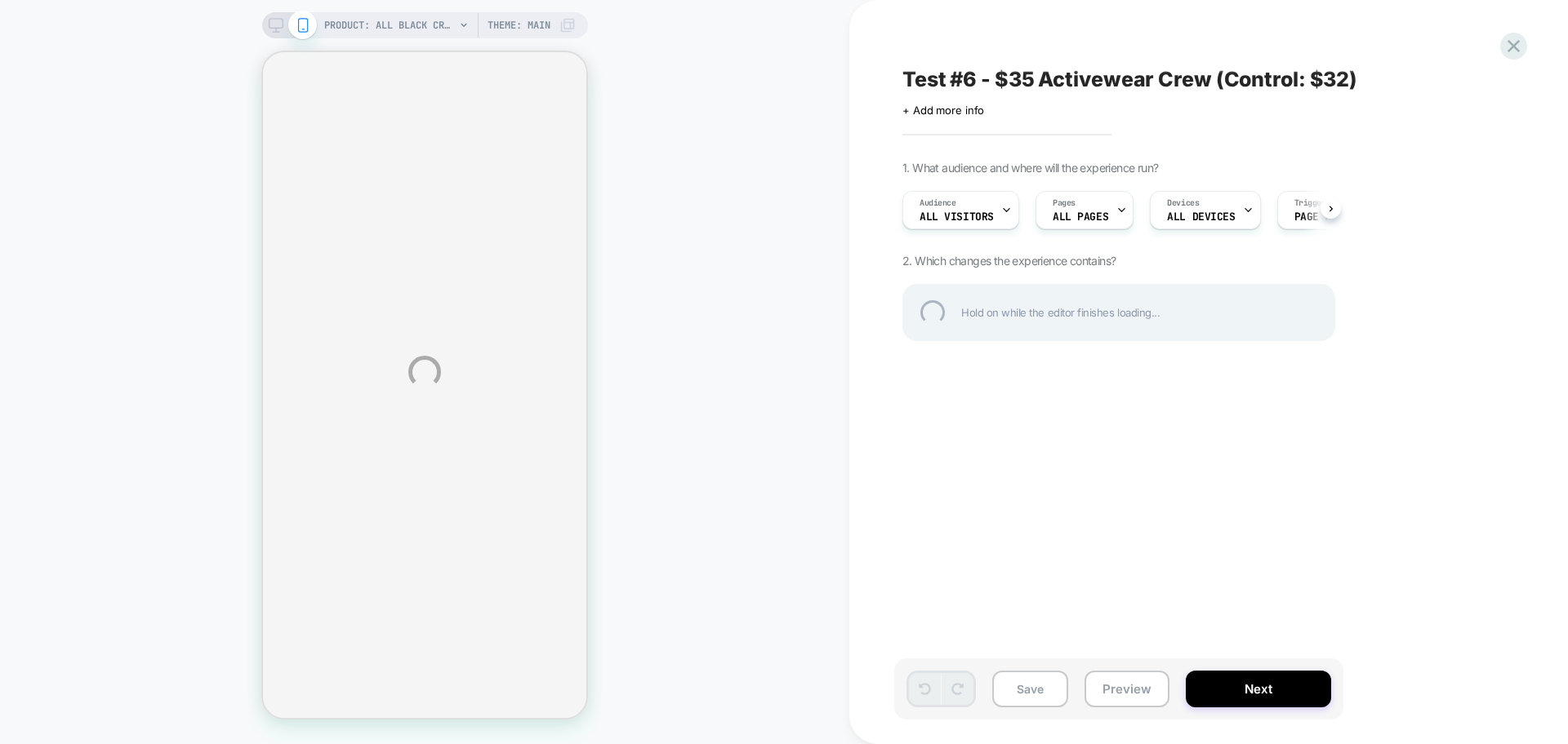
click at [1158, 98] on div "PRODUCT: All Black Crew 6-Pack PRODUCT: All Black Crew 6-Pack Theme: MAIN Test …" at bounding box center [784, 372] width 1568 height 744
click at [1157, 98] on div "PRODUCT: All Black Crew 6-Pack PRODUCT: All Black Crew 6-Pack Theme: MAIN Test …" at bounding box center [784, 372] width 1568 height 744
click at [1141, 77] on div "Test #6 - $35 Activewear Crew (Control: $32)" at bounding box center [1200, 79] width 596 height 24
click at [1141, 77] on textarea "**********" at bounding box center [1174, 79] width 543 height 24
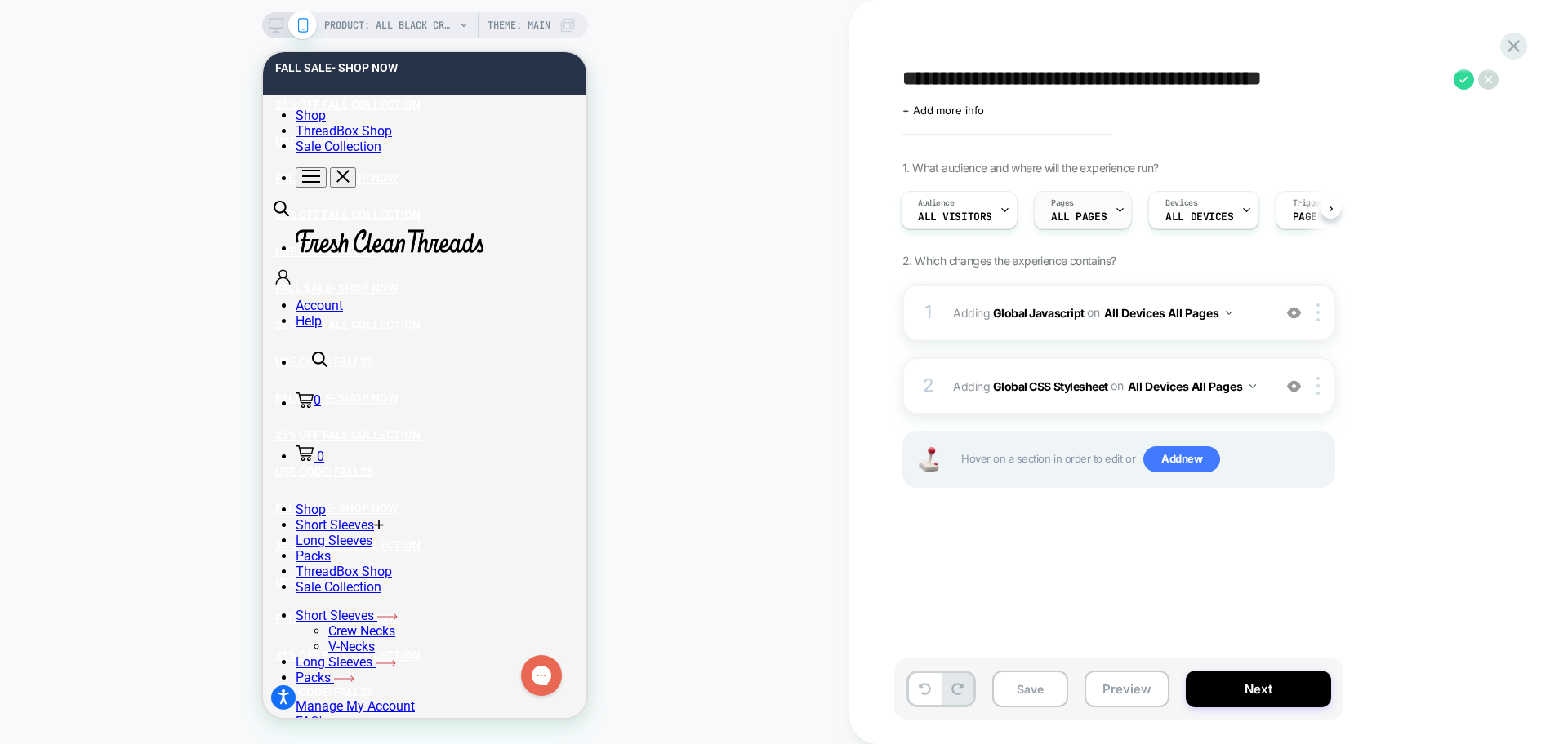
click at [1114, 214] on icon at bounding box center [1119, 210] width 10 height 10
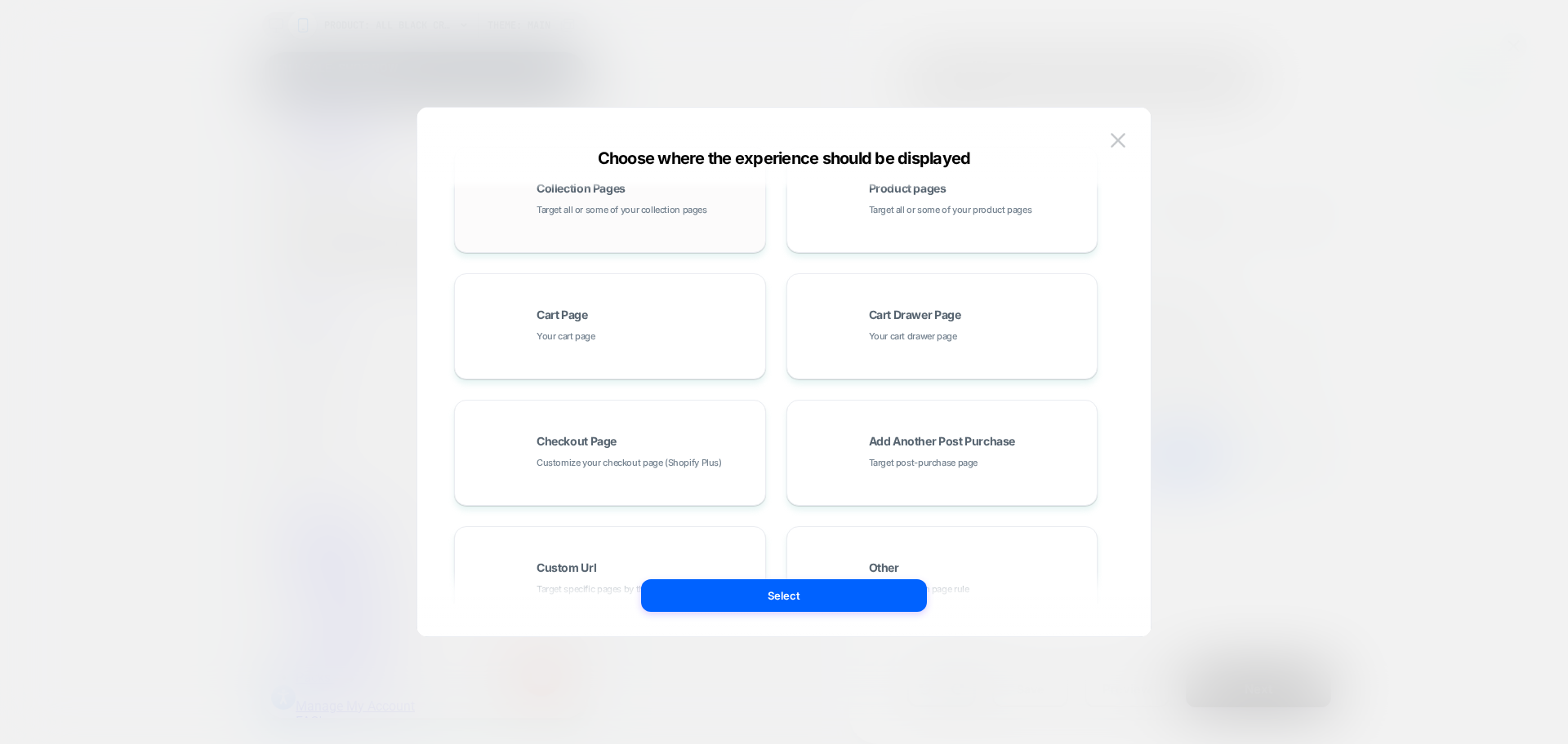
scroll to position [246, 0]
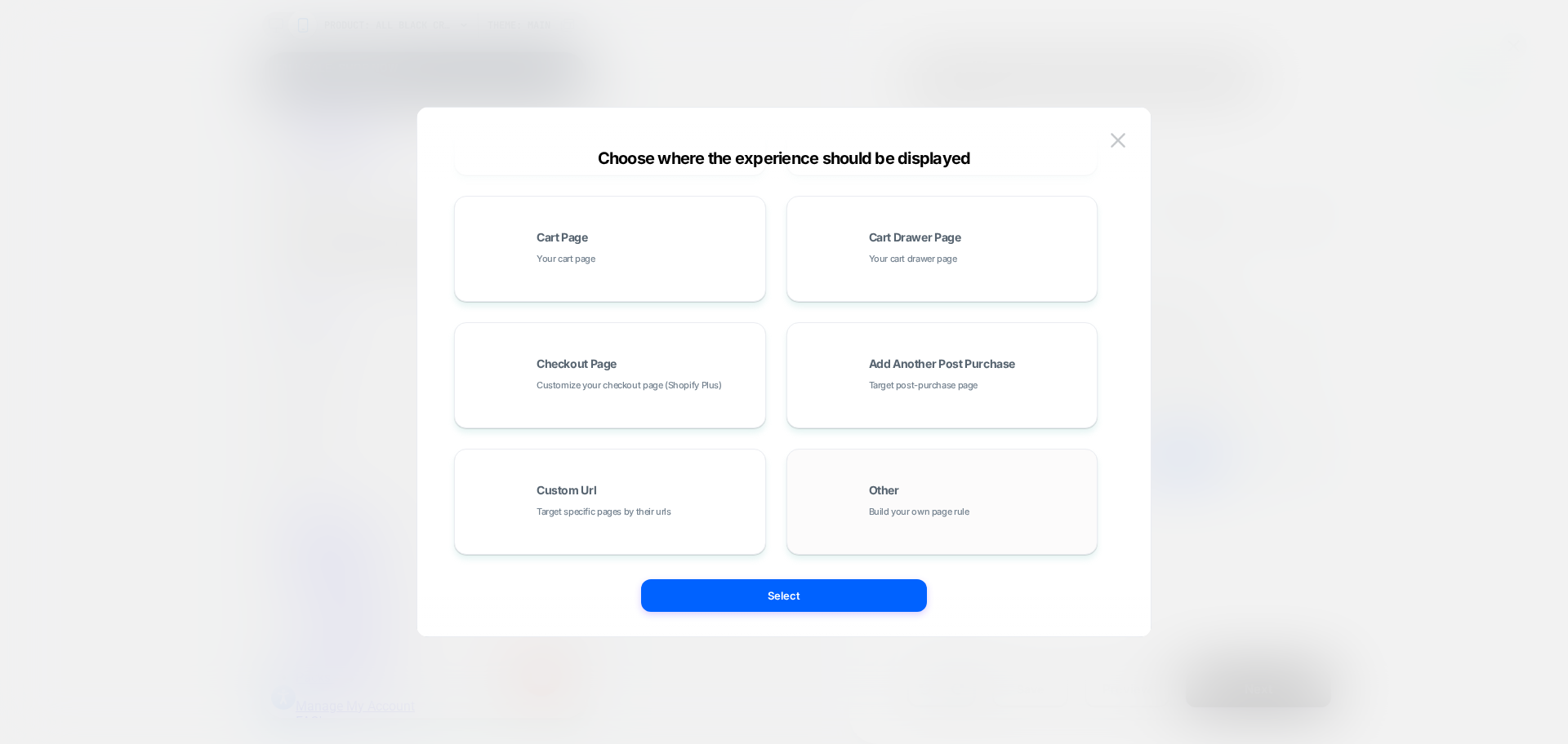
click at [841, 500] on div "Other Build your own page rule" at bounding box center [942, 501] width 294 height 89
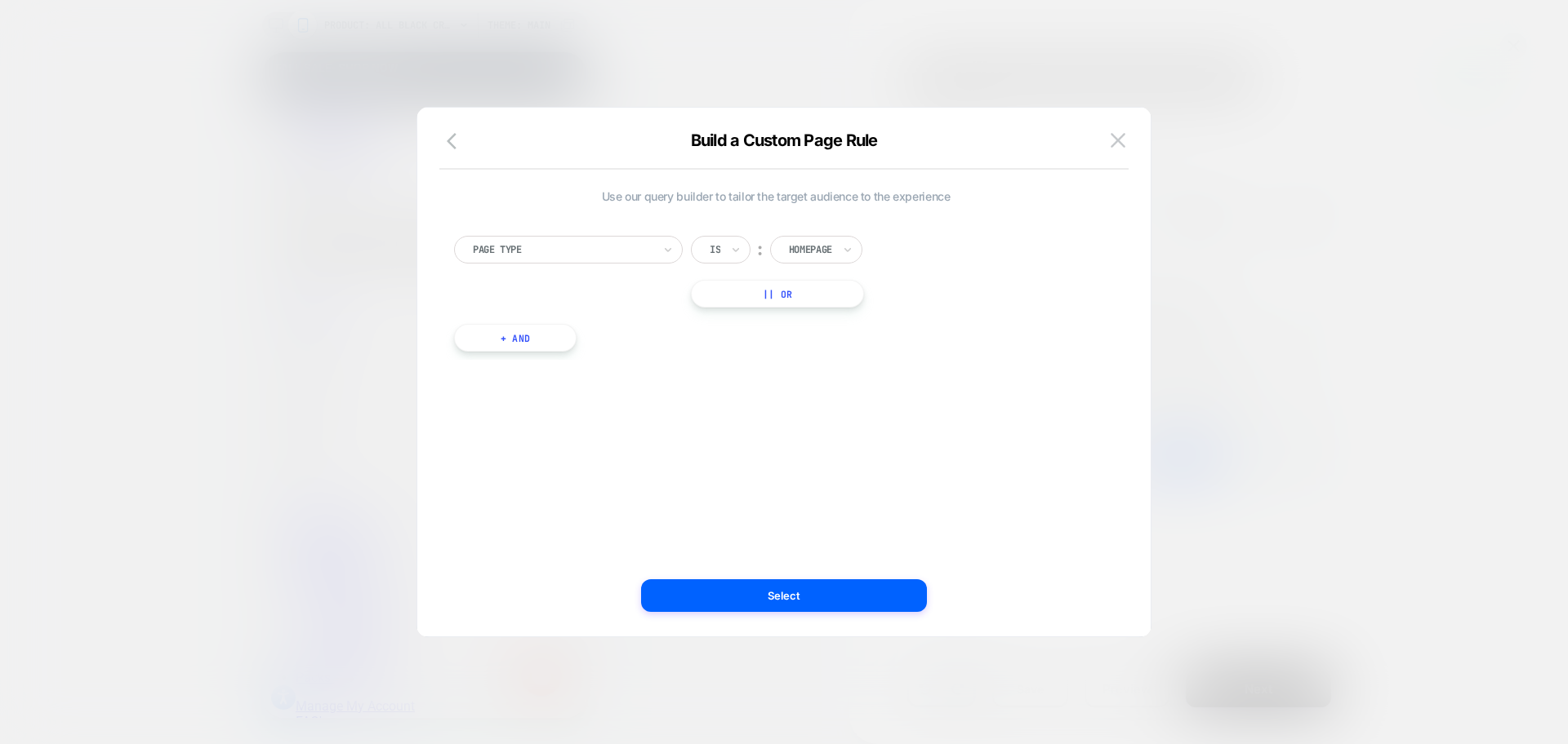
scroll to position [0, 0]
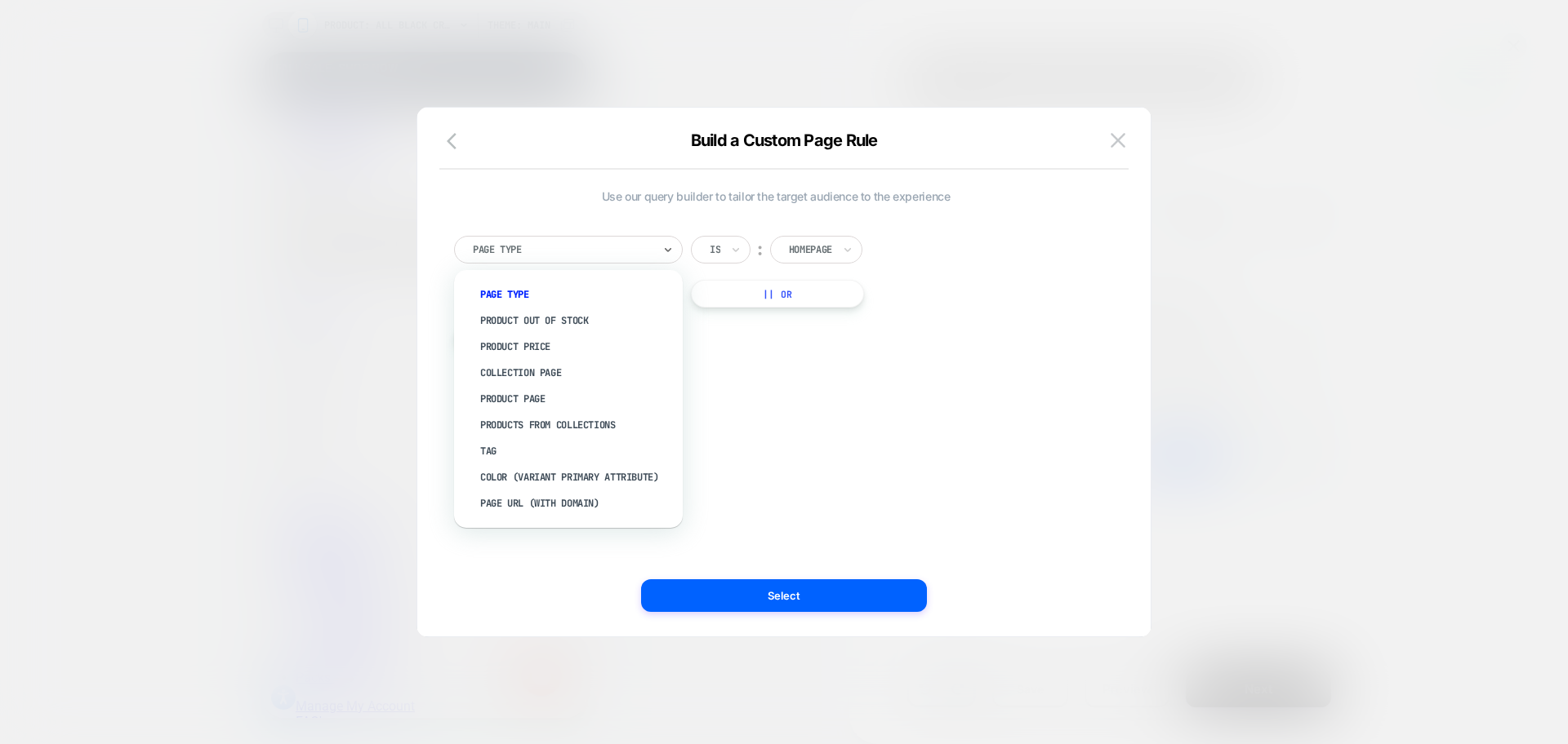
click at [584, 239] on div "Page Type" at bounding box center [568, 249] width 229 height 27
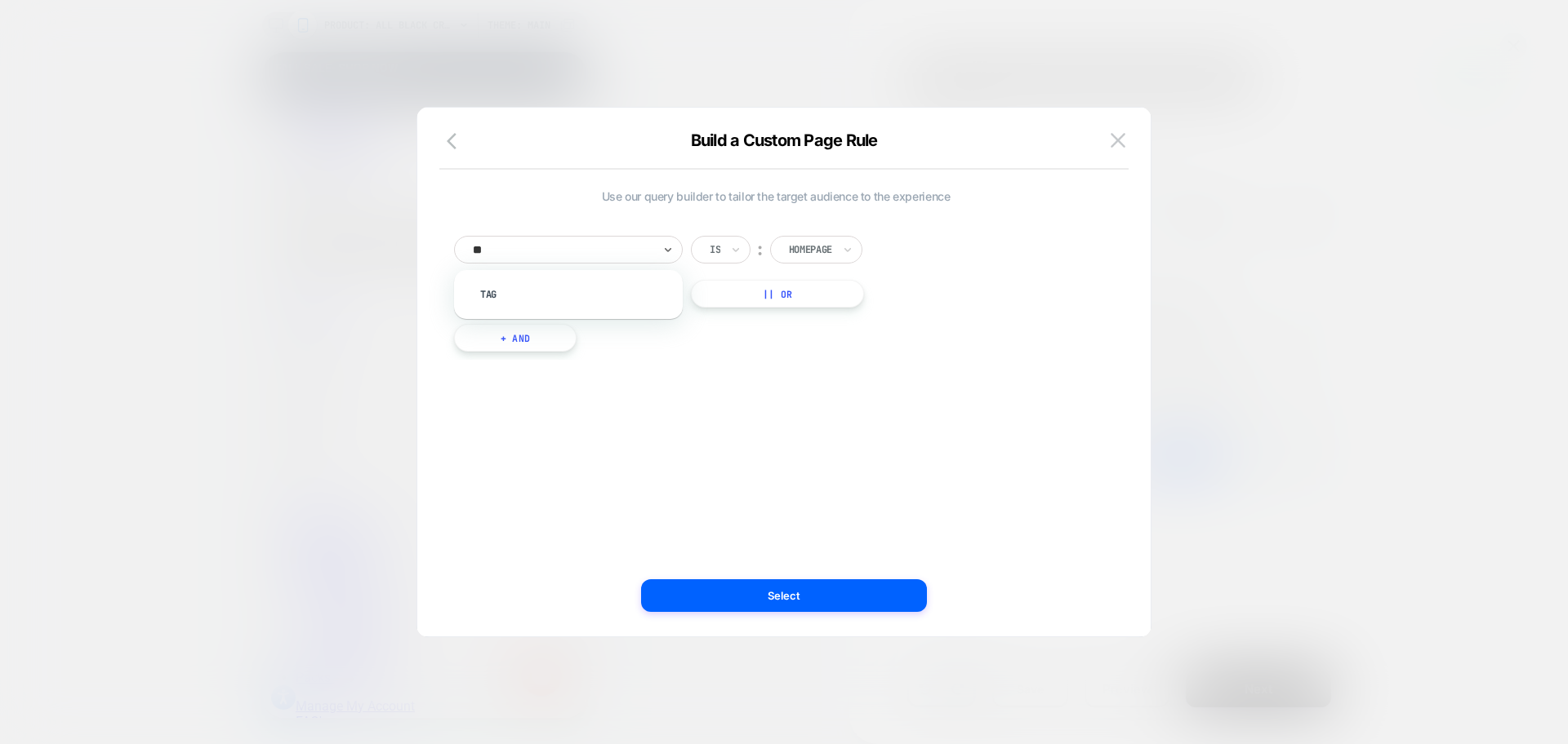
type input "***"
click at [575, 307] on div "Tag" at bounding box center [577, 294] width 213 height 26
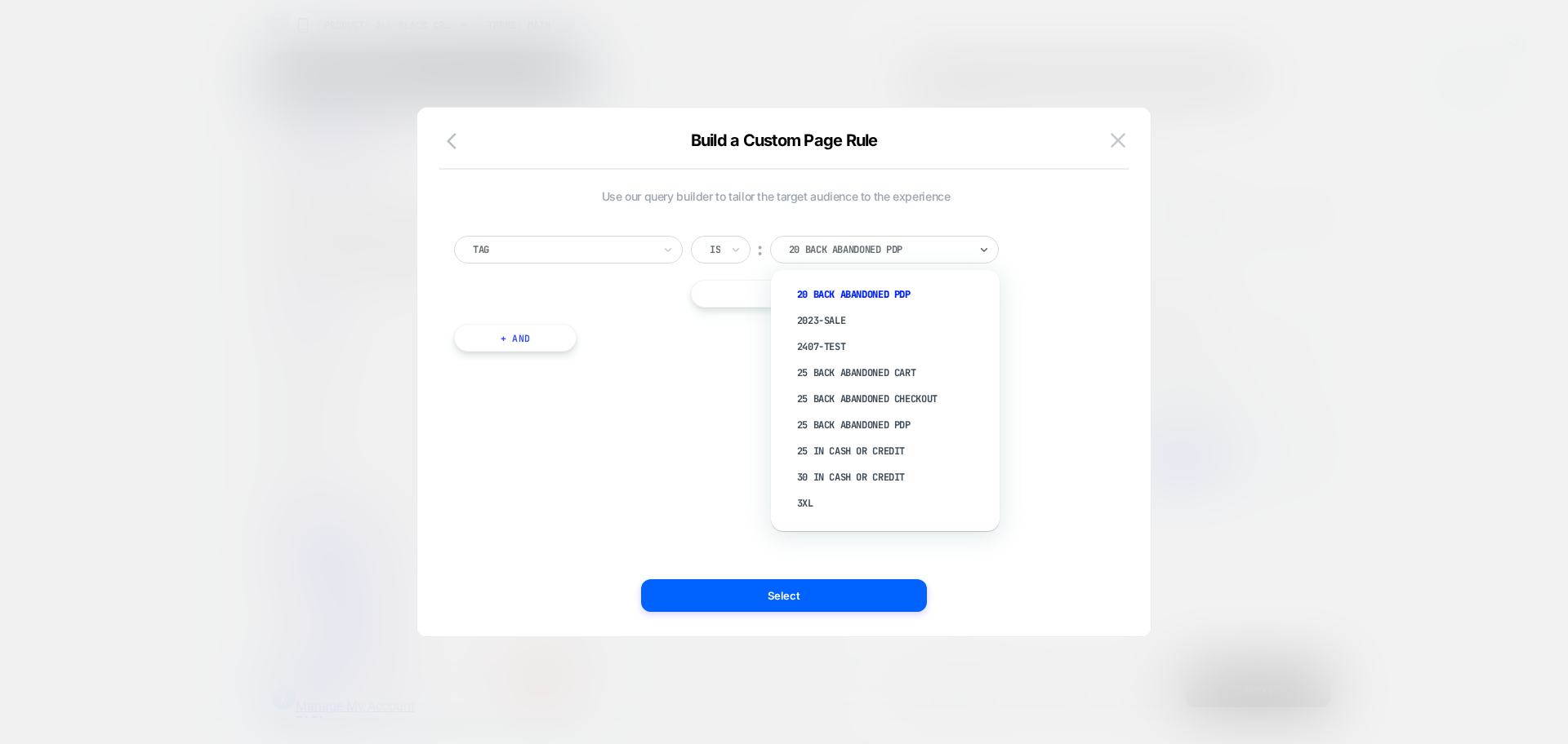
click at [847, 237] on div "20 back abandoned pdp" at bounding box center [884, 249] width 229 height 27
click at [852, 347] on div "2407-test" at bounding box center [893, 347] width 213 height 26
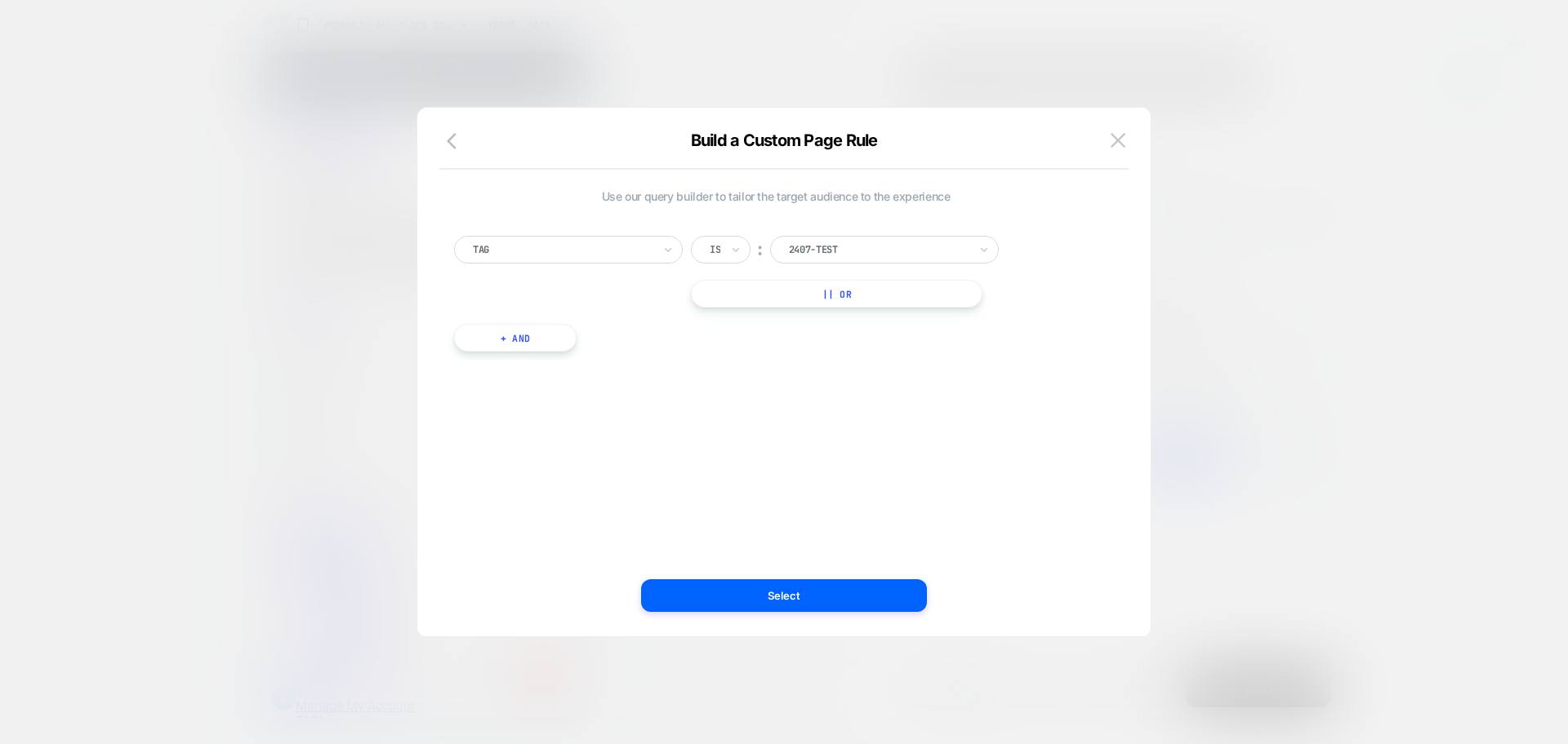
click at [872, 244] on div at bounding box center [878, 250] width 180 height 15
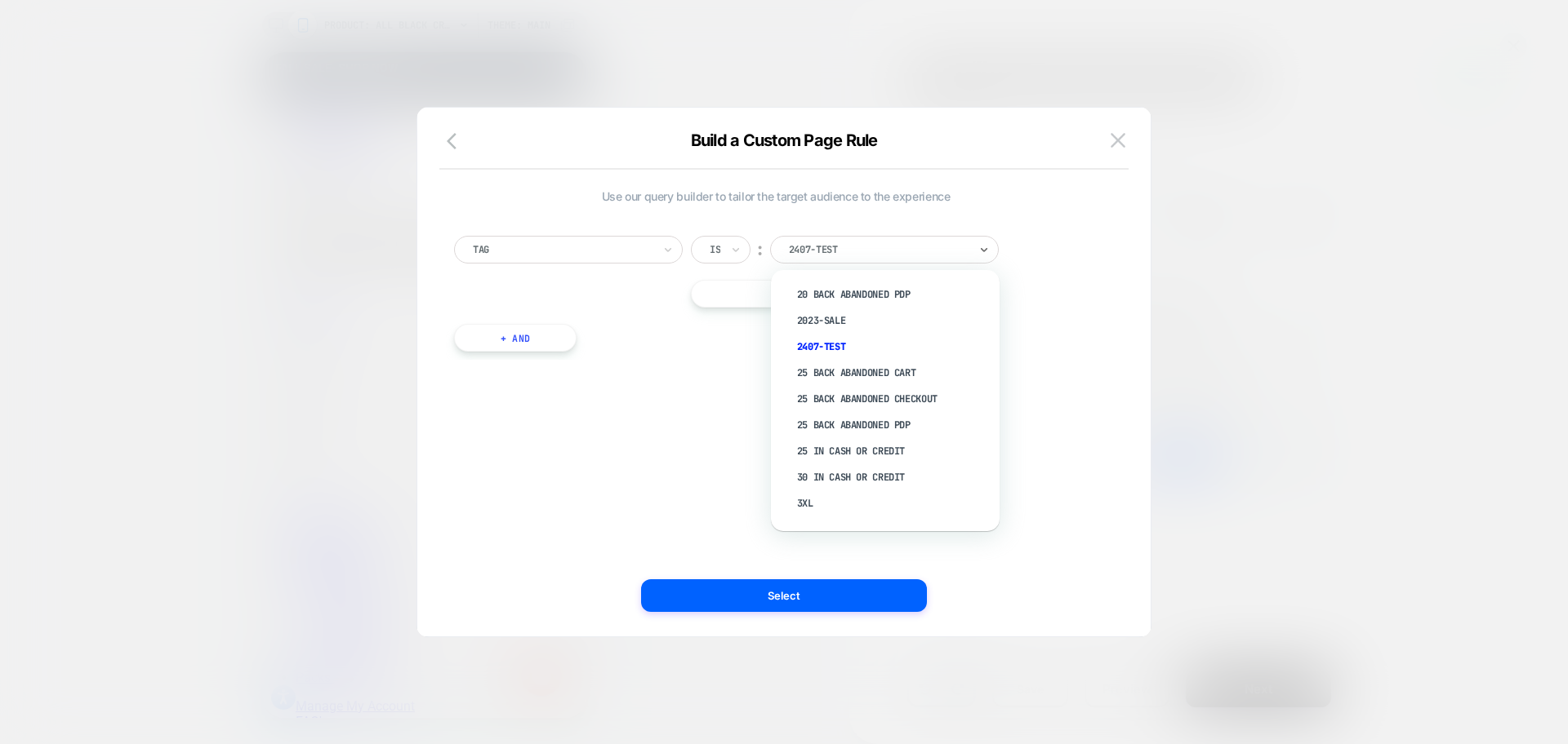
type input "*"
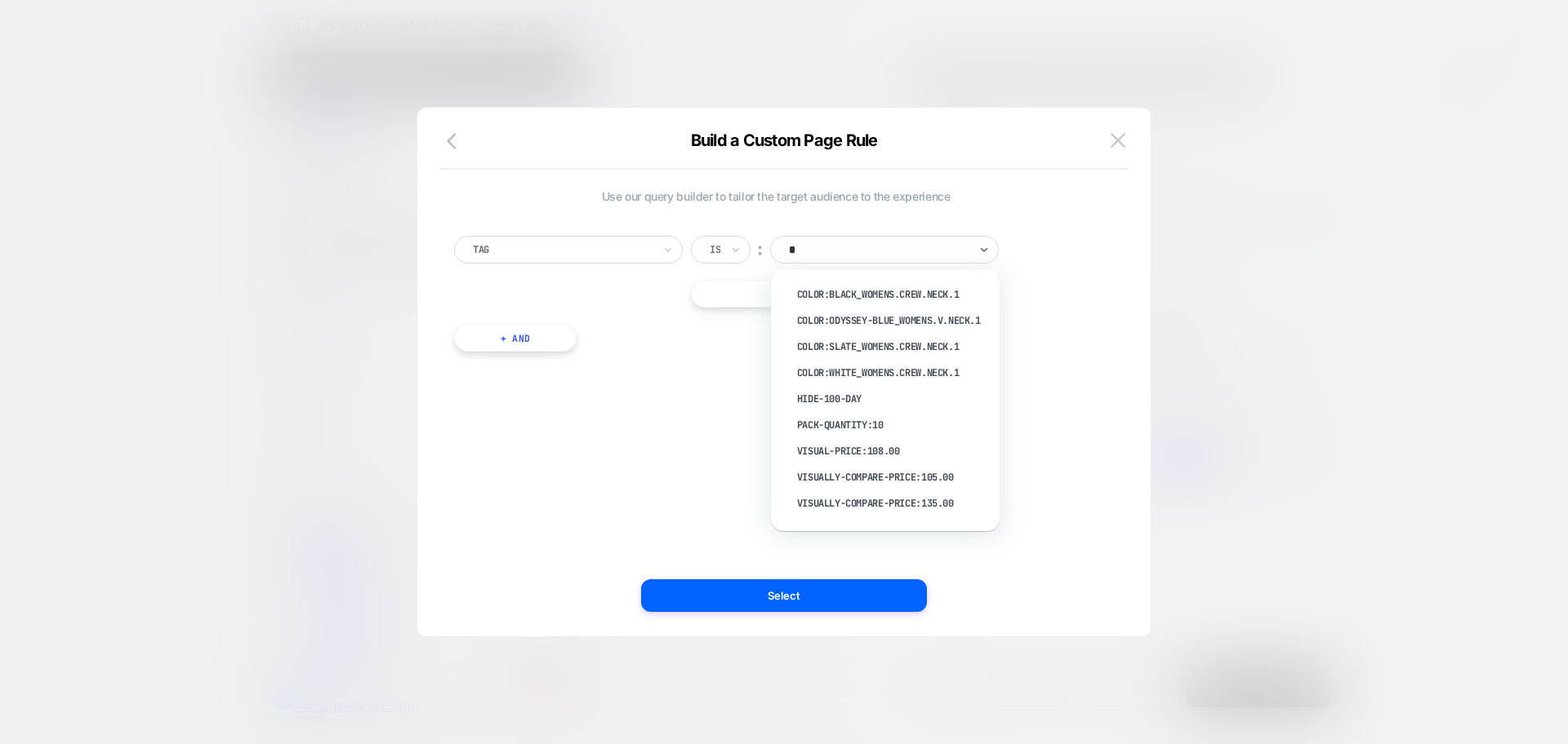
click at [962, 467] on div "visually-compare-price:105.00" at bounding box center [893, 478] width 213 height 26
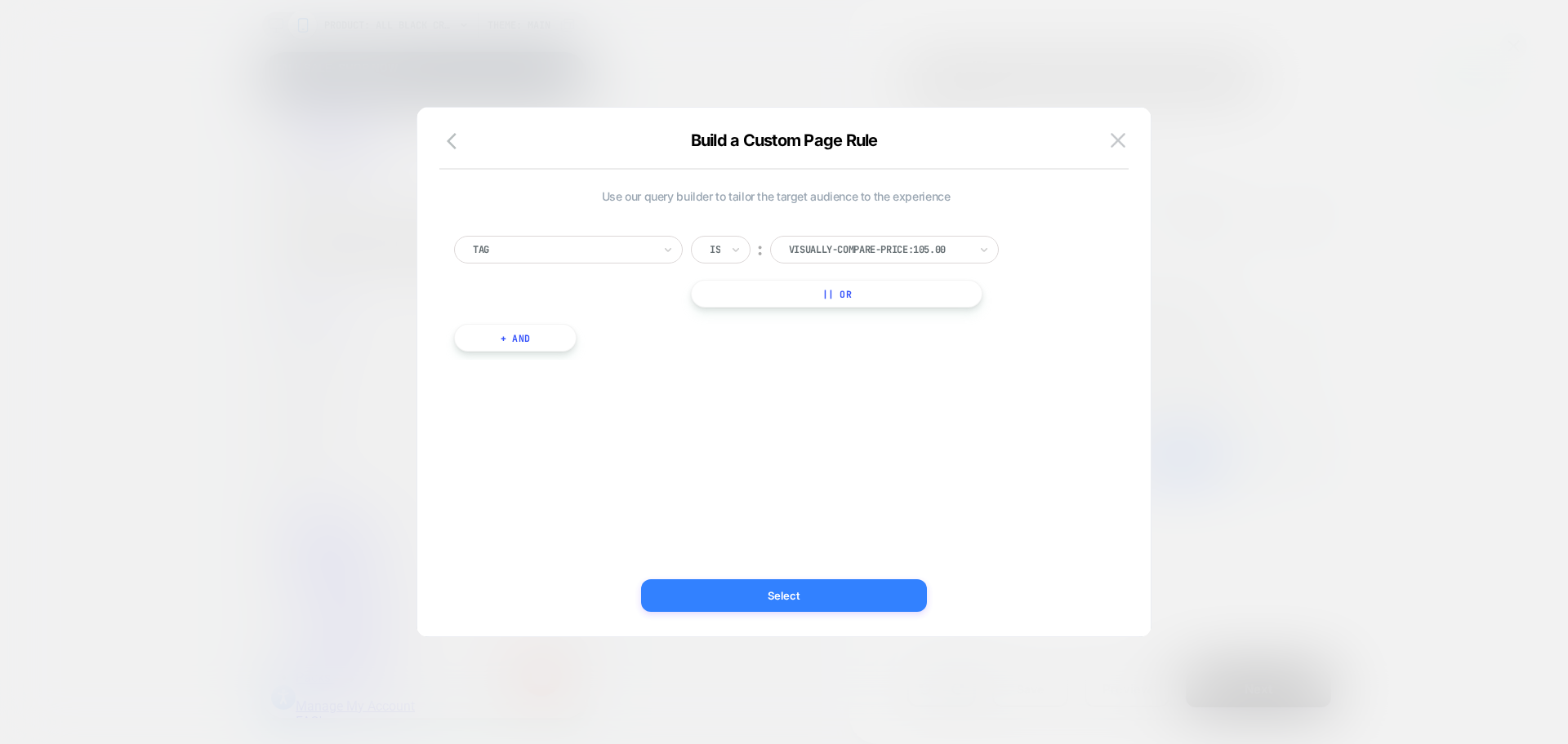
click at [858, 586] on button "Select" at bounding box center [784, 595] width 286 height 33
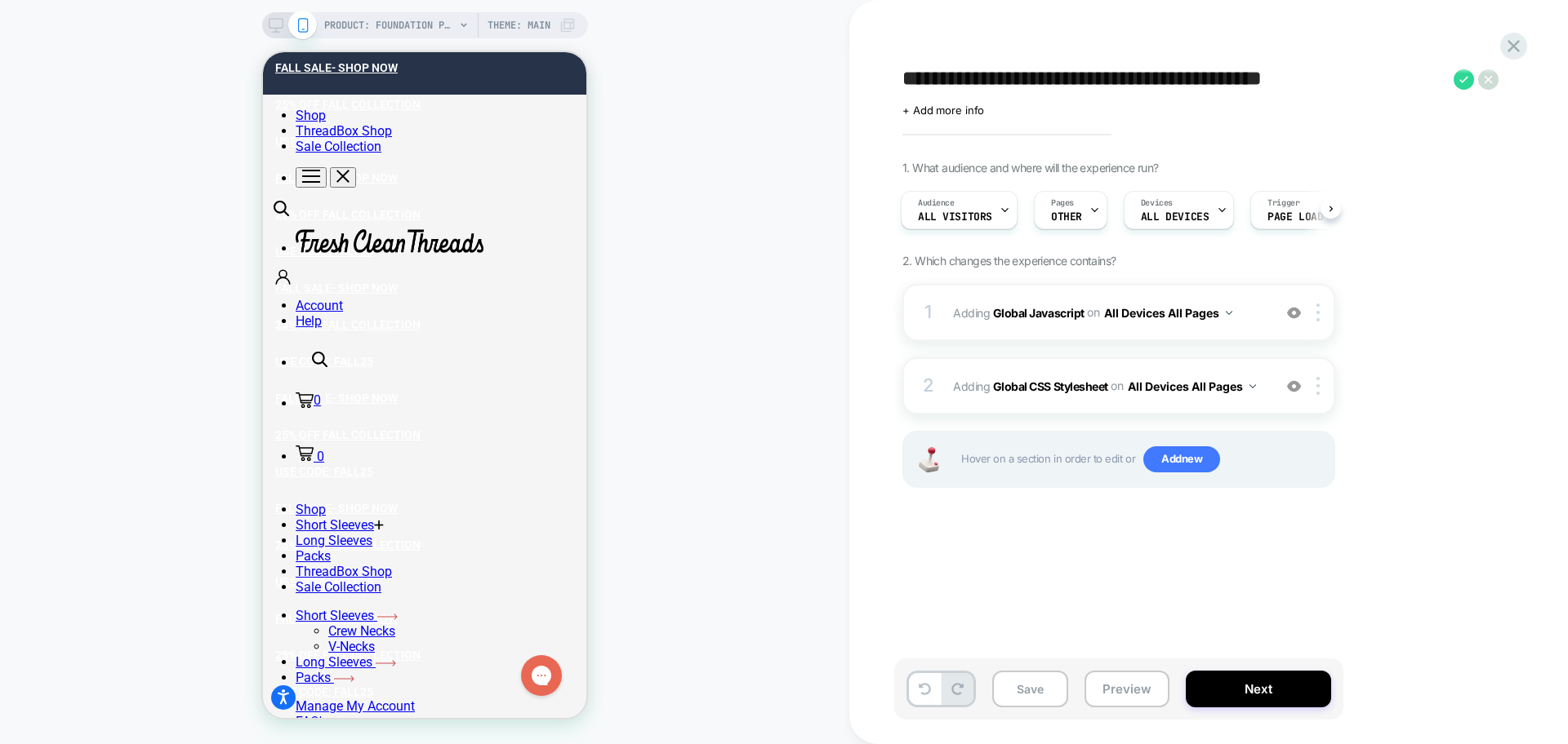
scroll to position [0, 3]
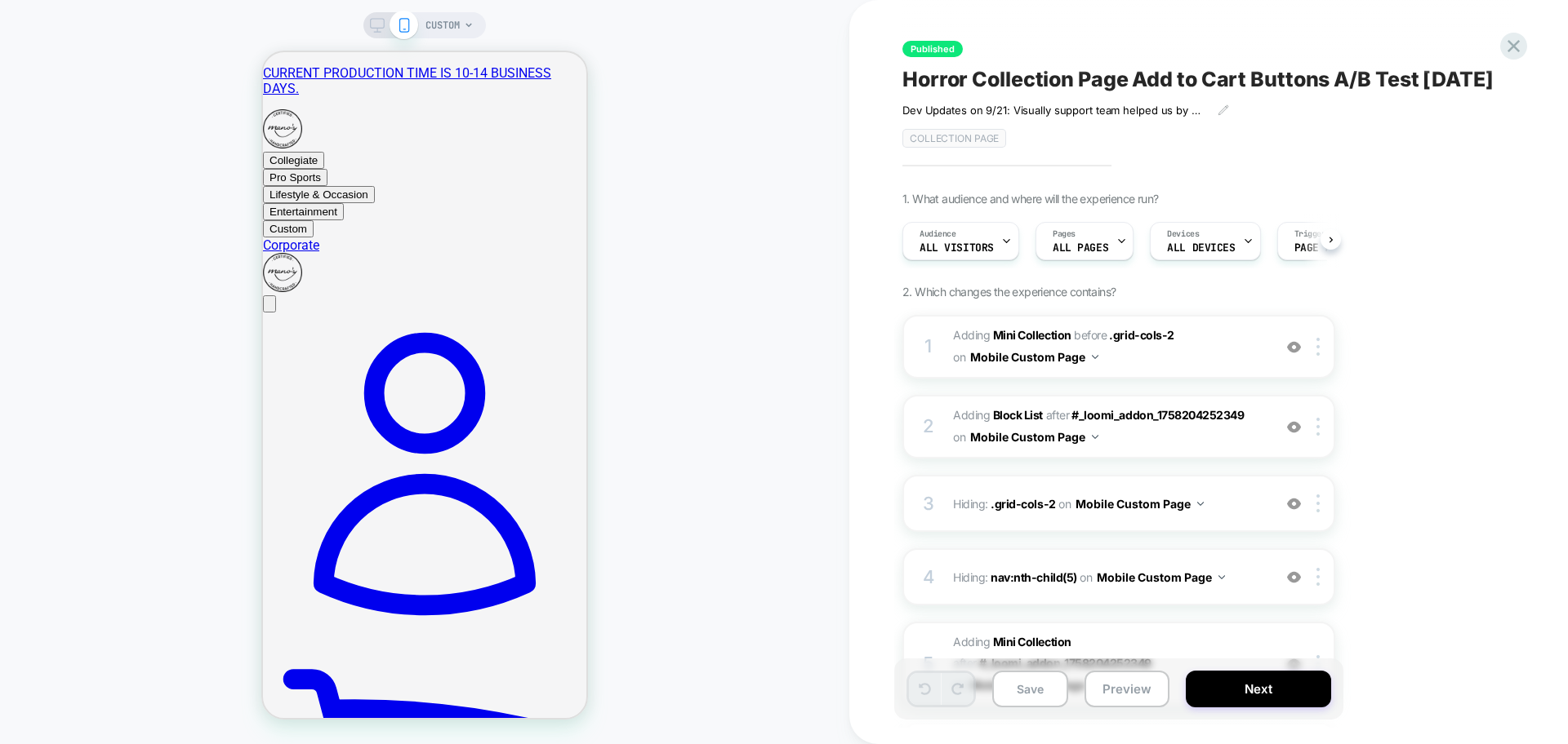
scroll to position [0, 1]
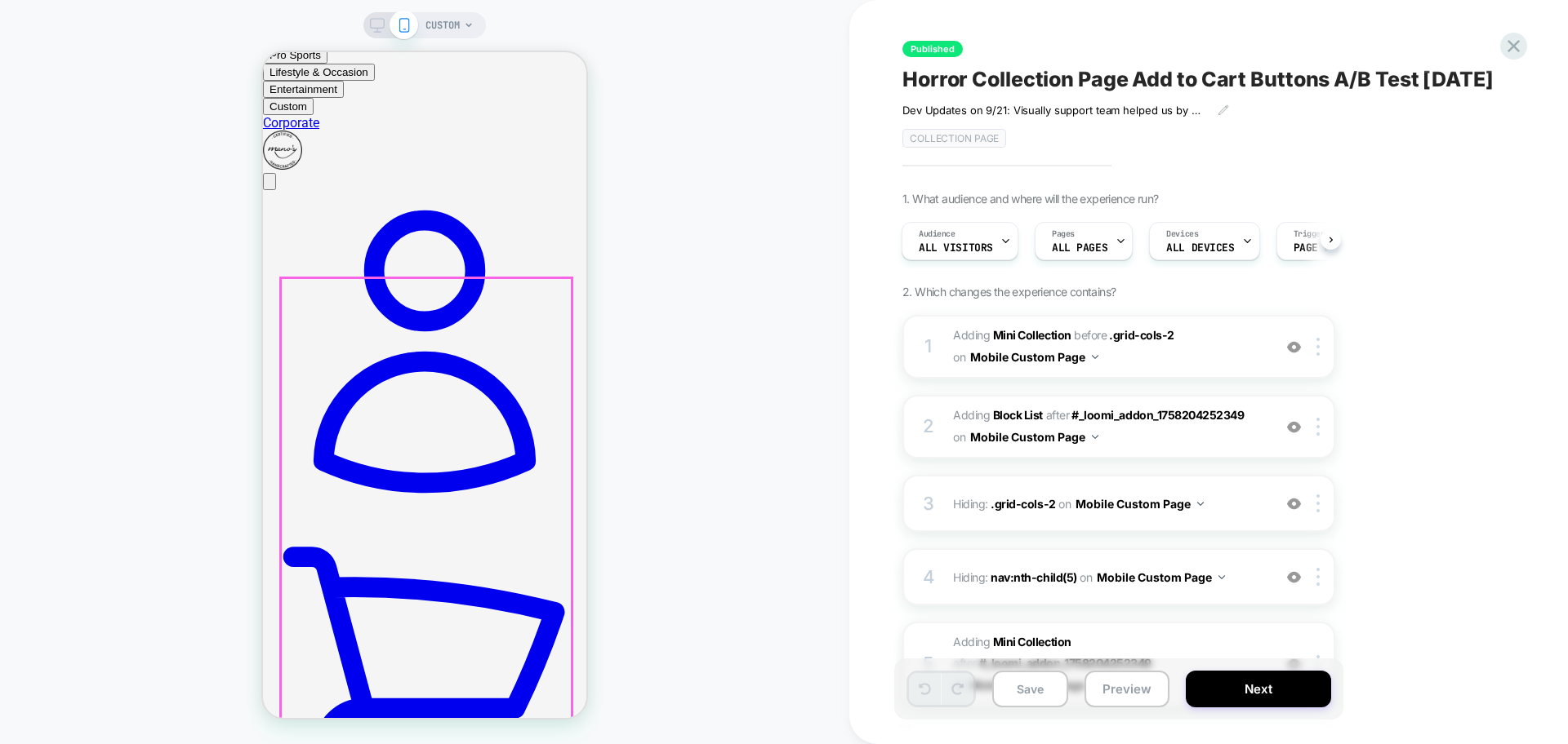
scroll to position [204, 0]
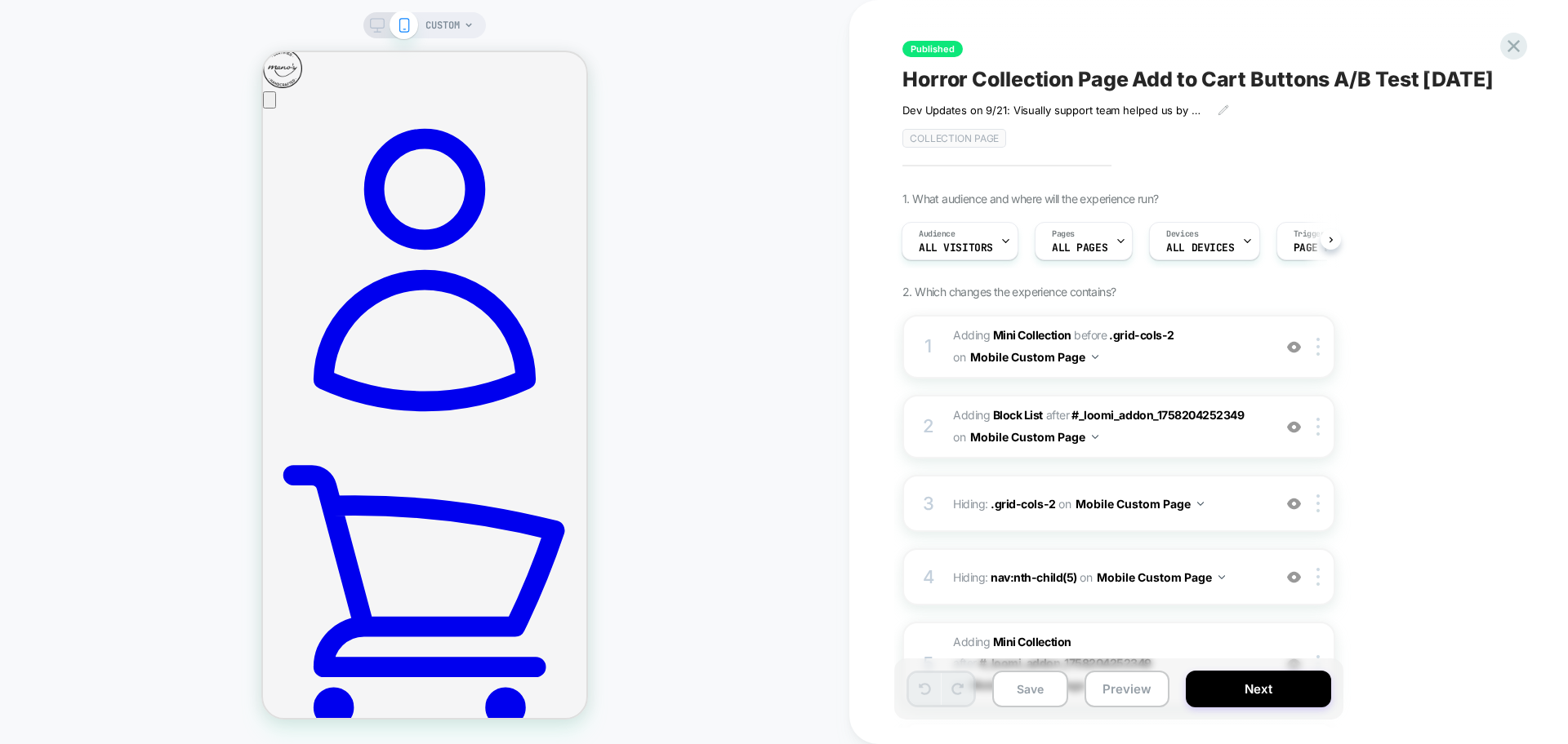
drag, startPoint x: 1112, startPoint y: 698, endPoint x: 1084, endPoint y: 667, distance: 41.8
click at [1111, 698] on button "Preview" at bounding box center [1127, 689] width 85 height 37
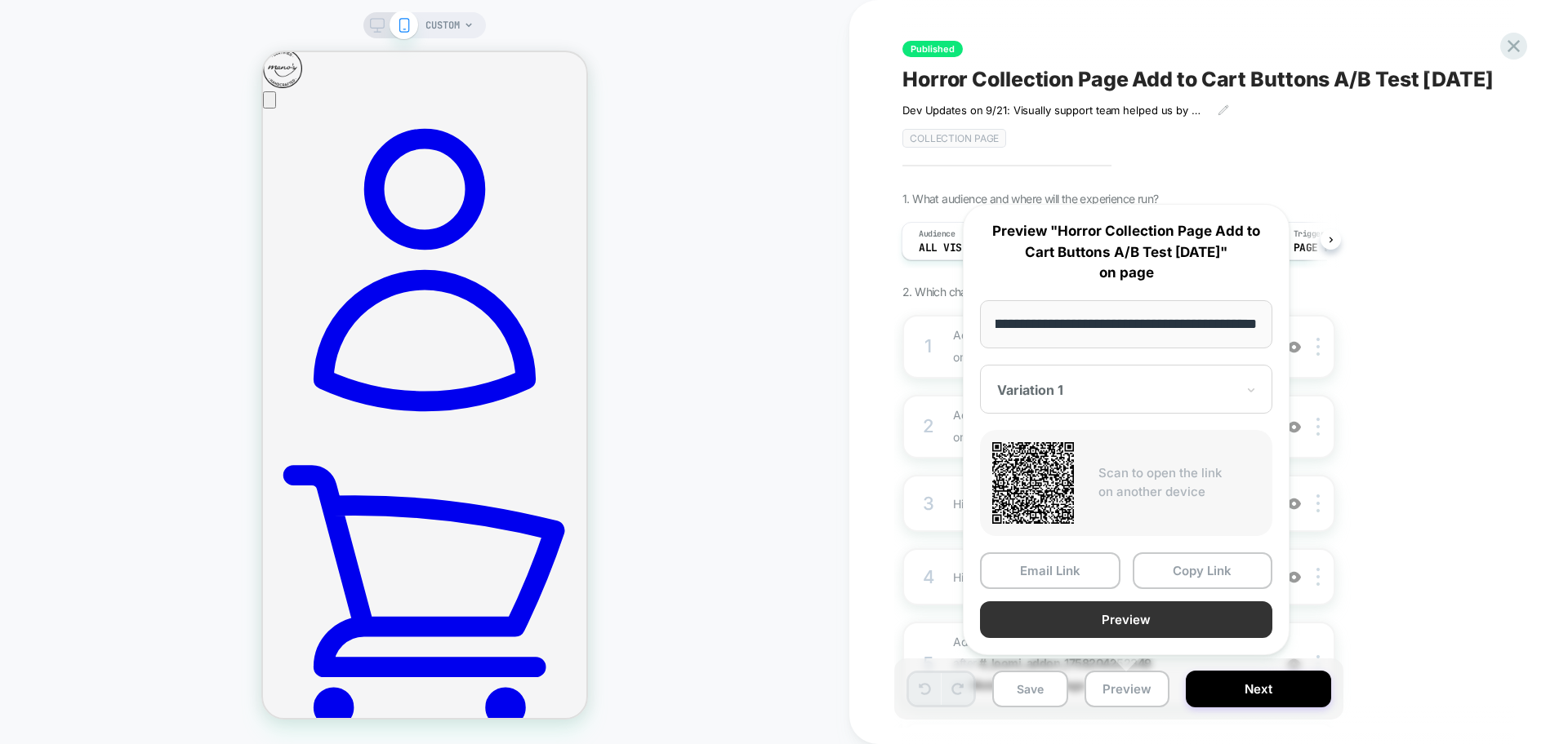
scroll to position [0, 0]
click at [1089, 611] on button "Preview" at bounding box center [1126, 619] width 293 height 37
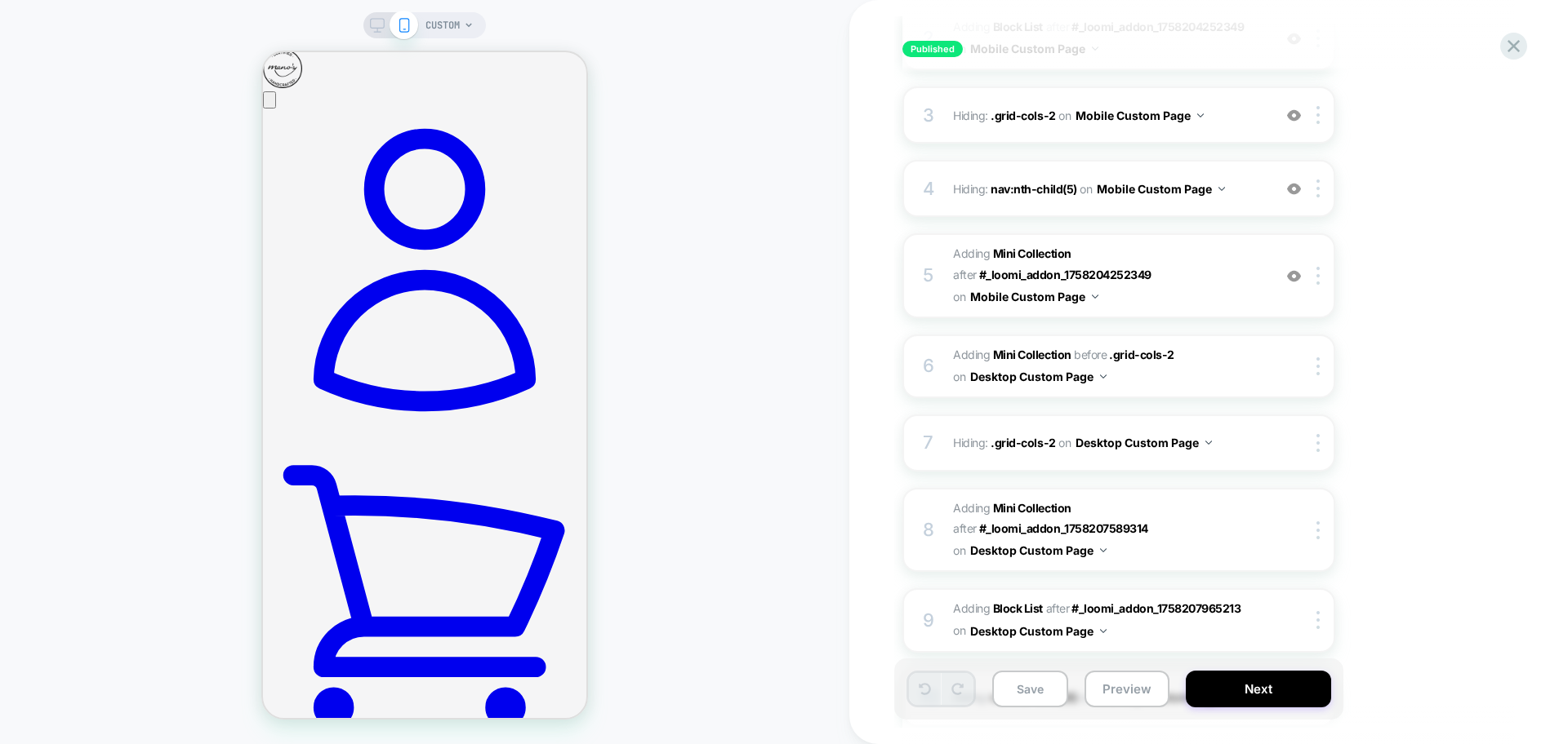
scroll to position [510, 0]
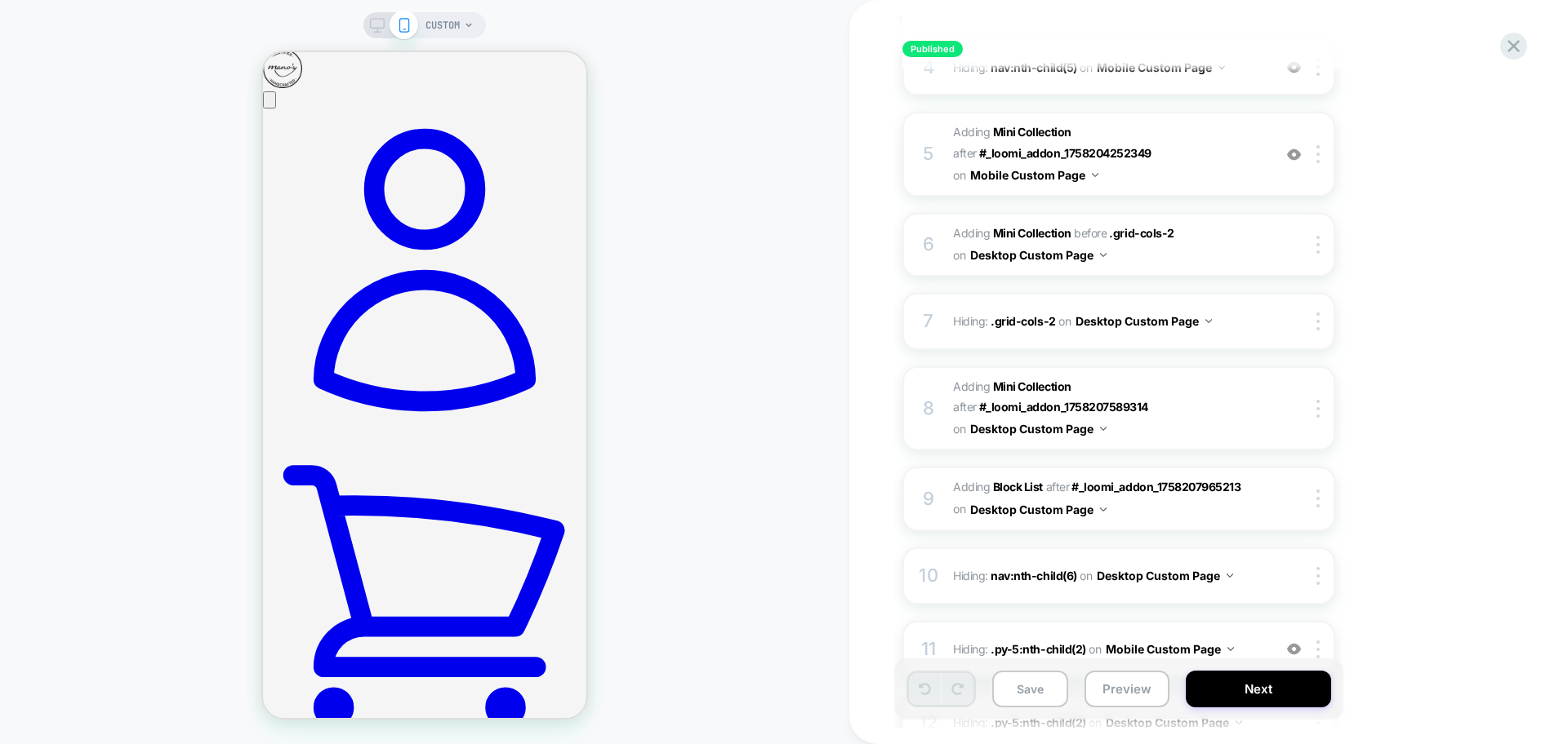
click at [373, 26] on icon at bounding box center [377, 25] width 15 height 15
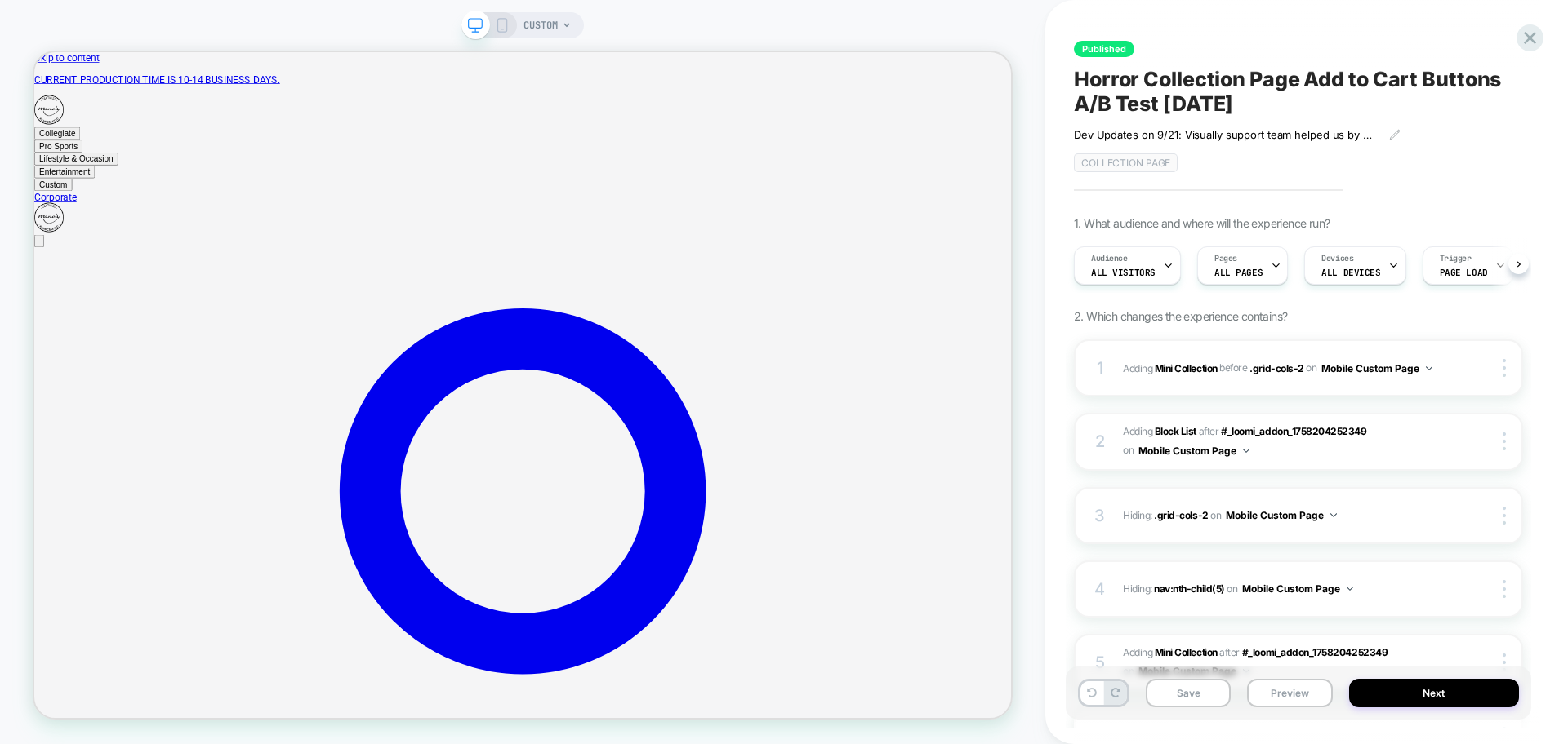
scroll to position [0, 1]
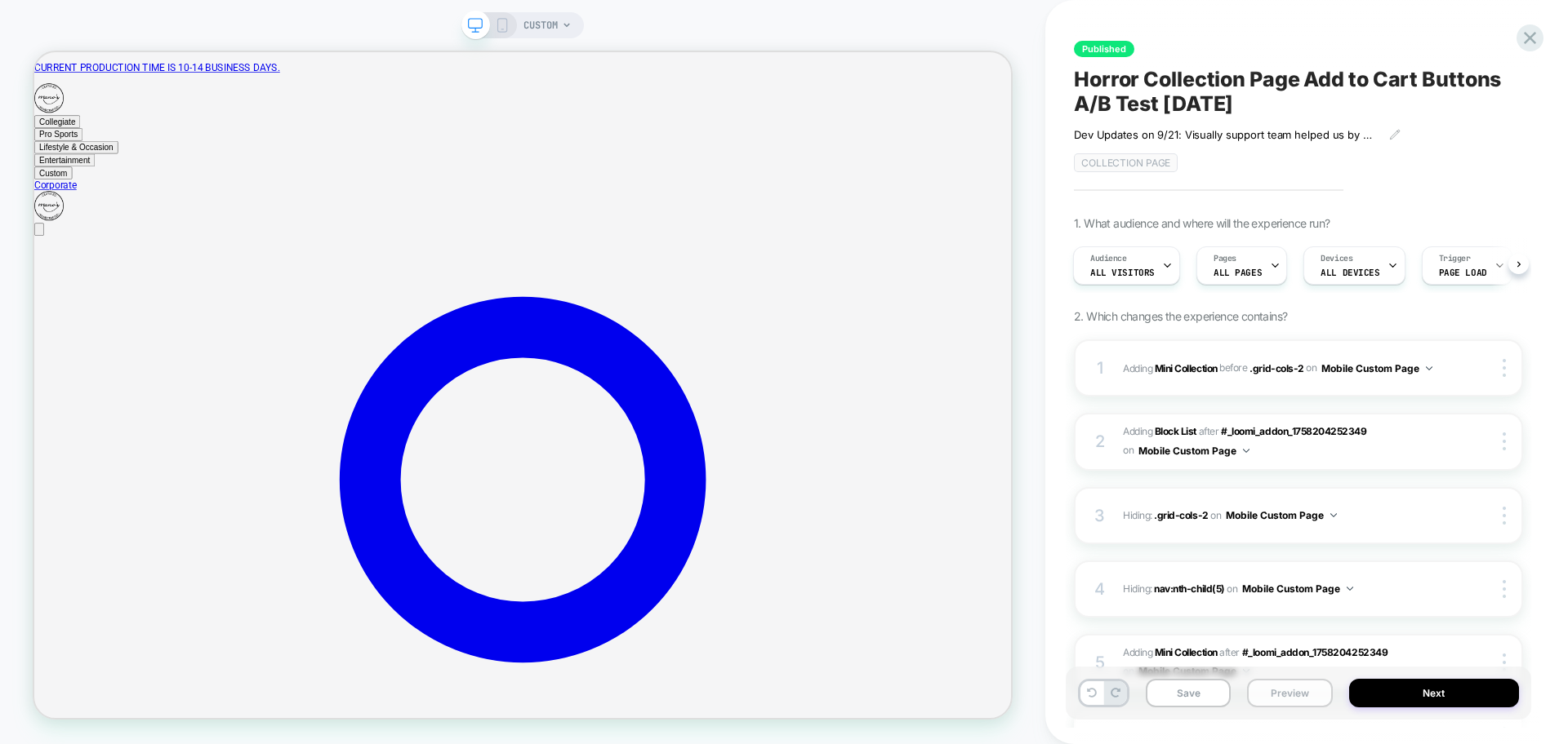
click at [1266, 698] on button "Preview" at bounding box center [1289, 693] width 85 height 28
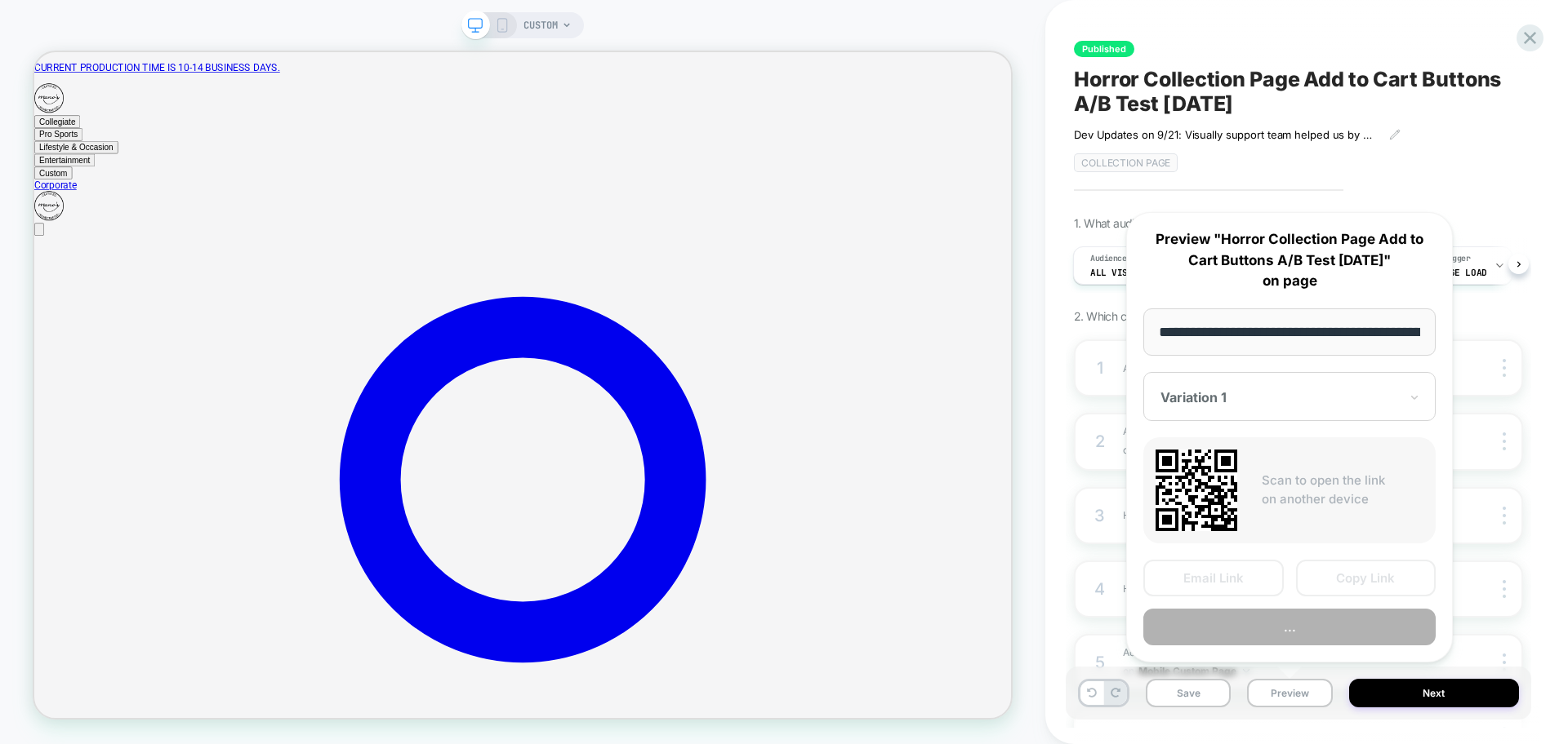
scroll to position [0, 158]
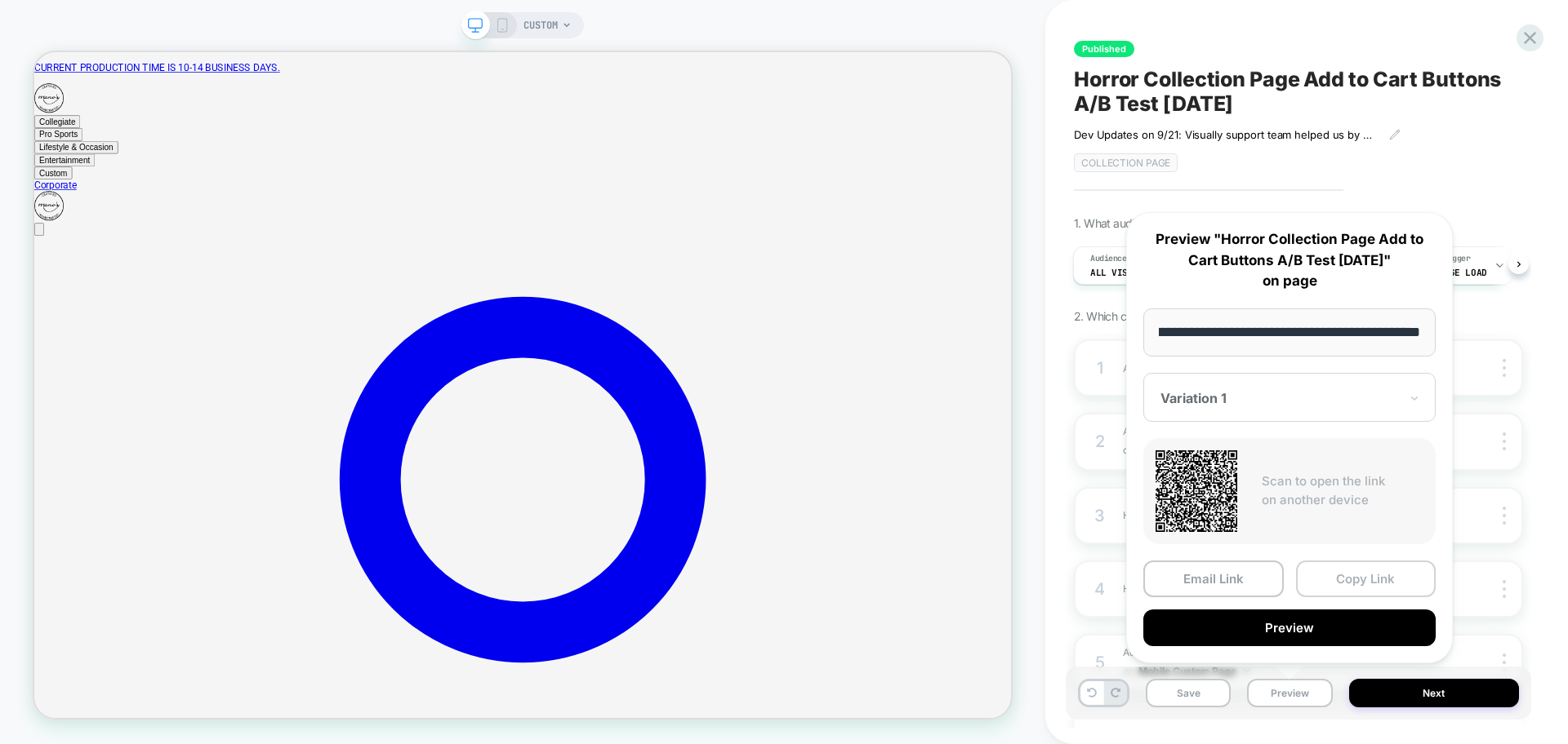
click at [1330, 579] on button "Copy Link" at bounding box center [1366, 578] width 140 height 37
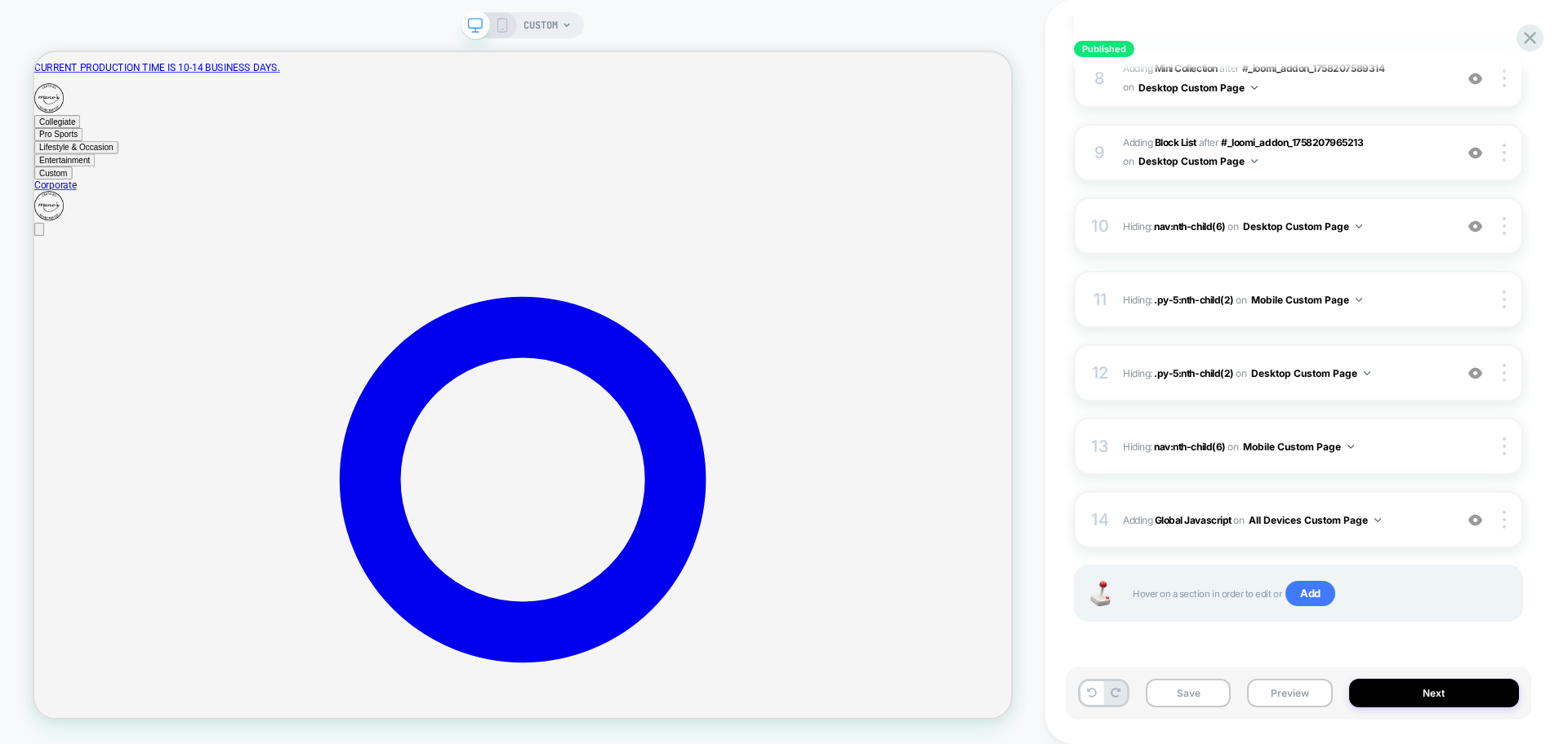
scroll to position [601, 0]
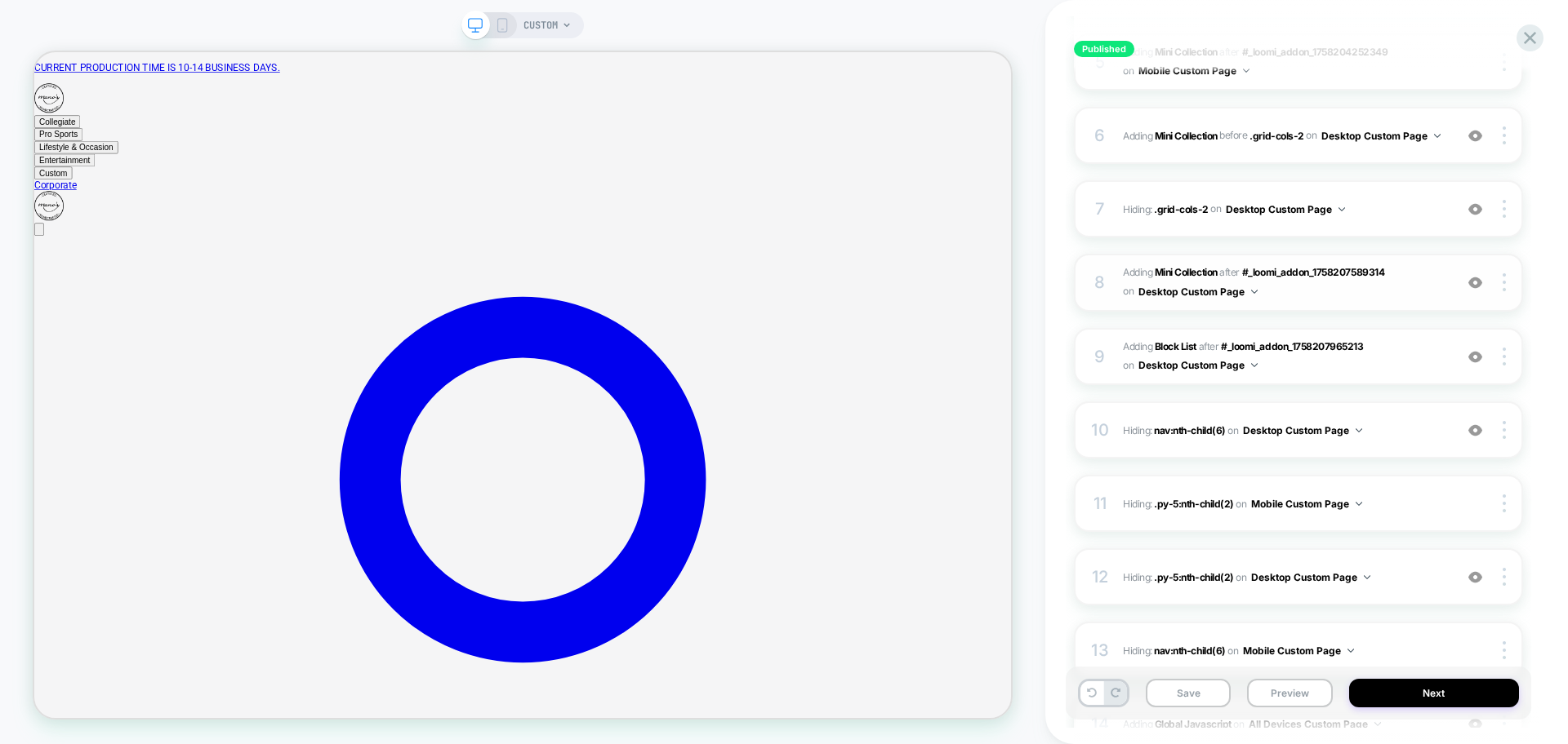
click at [1477, 290] on div at bounding box center [1475, 282] width 31 height 18
click at [1477, 291] on div at bounding box center [1475, 282] width 31 height 18
click at [1480, 357] on img at bounding box center [1475, 356] width 14 height 14
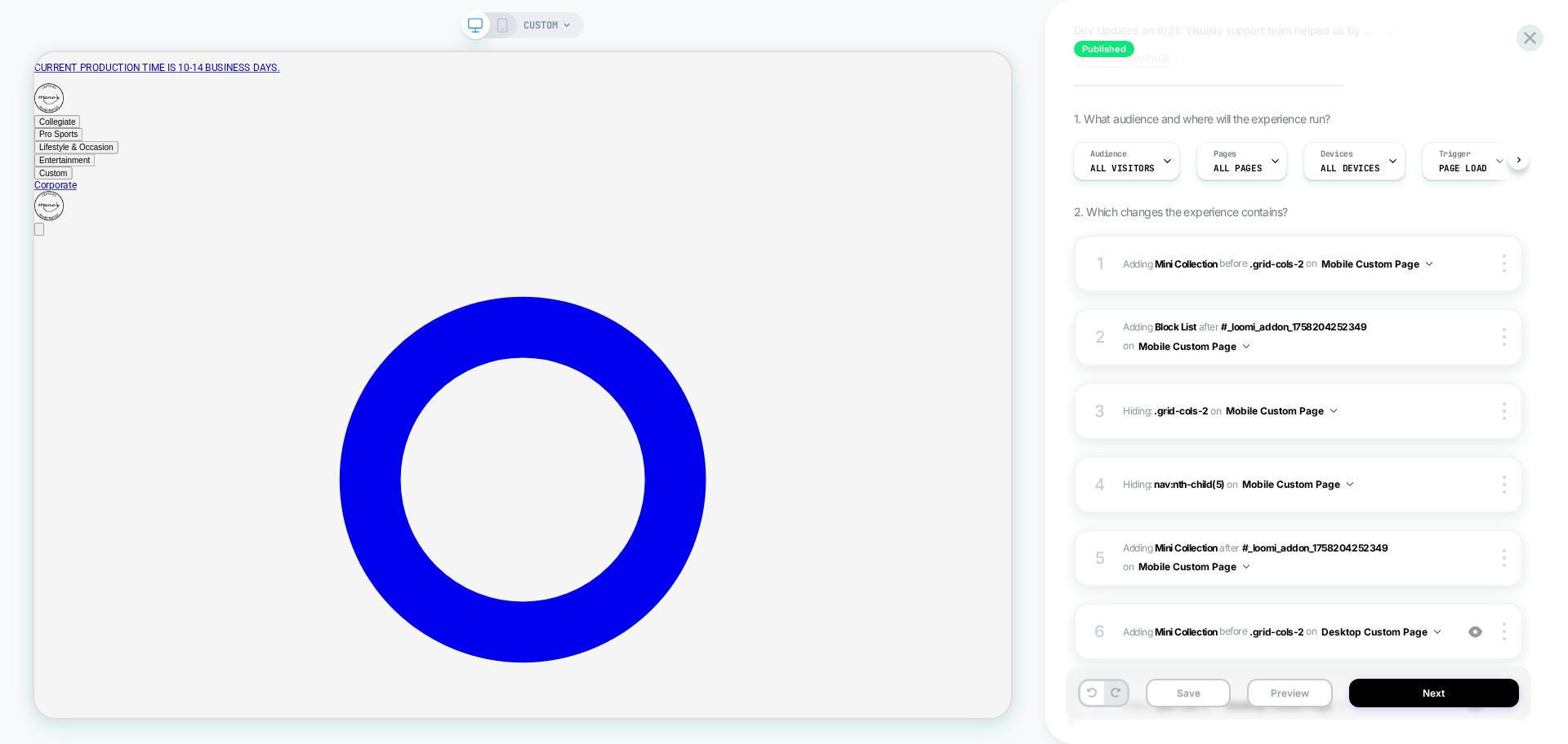
scroll to position [0, 0]
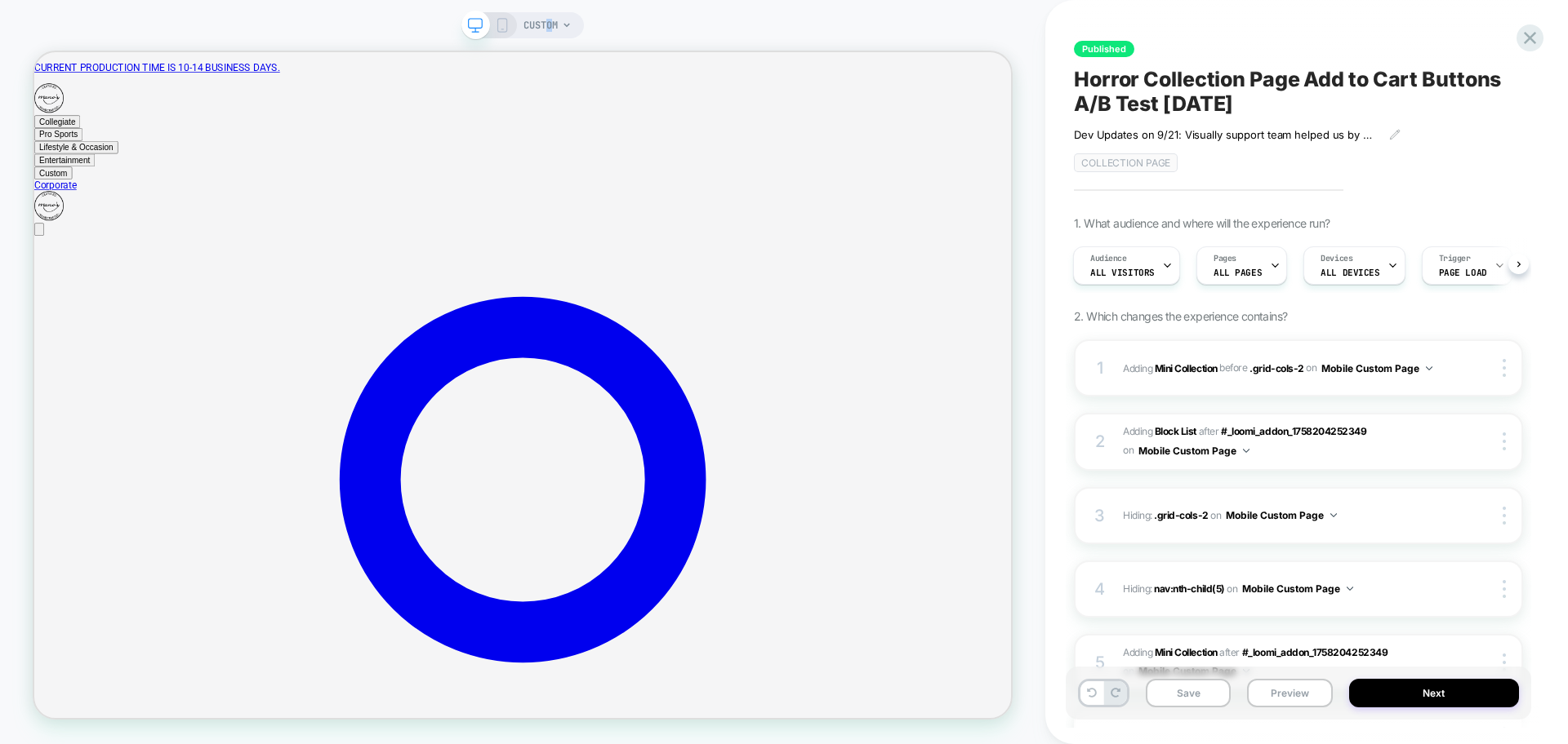
click at [549, 24] on span "CUSTOM" at bounding box center [540, 25] width 34 height 26
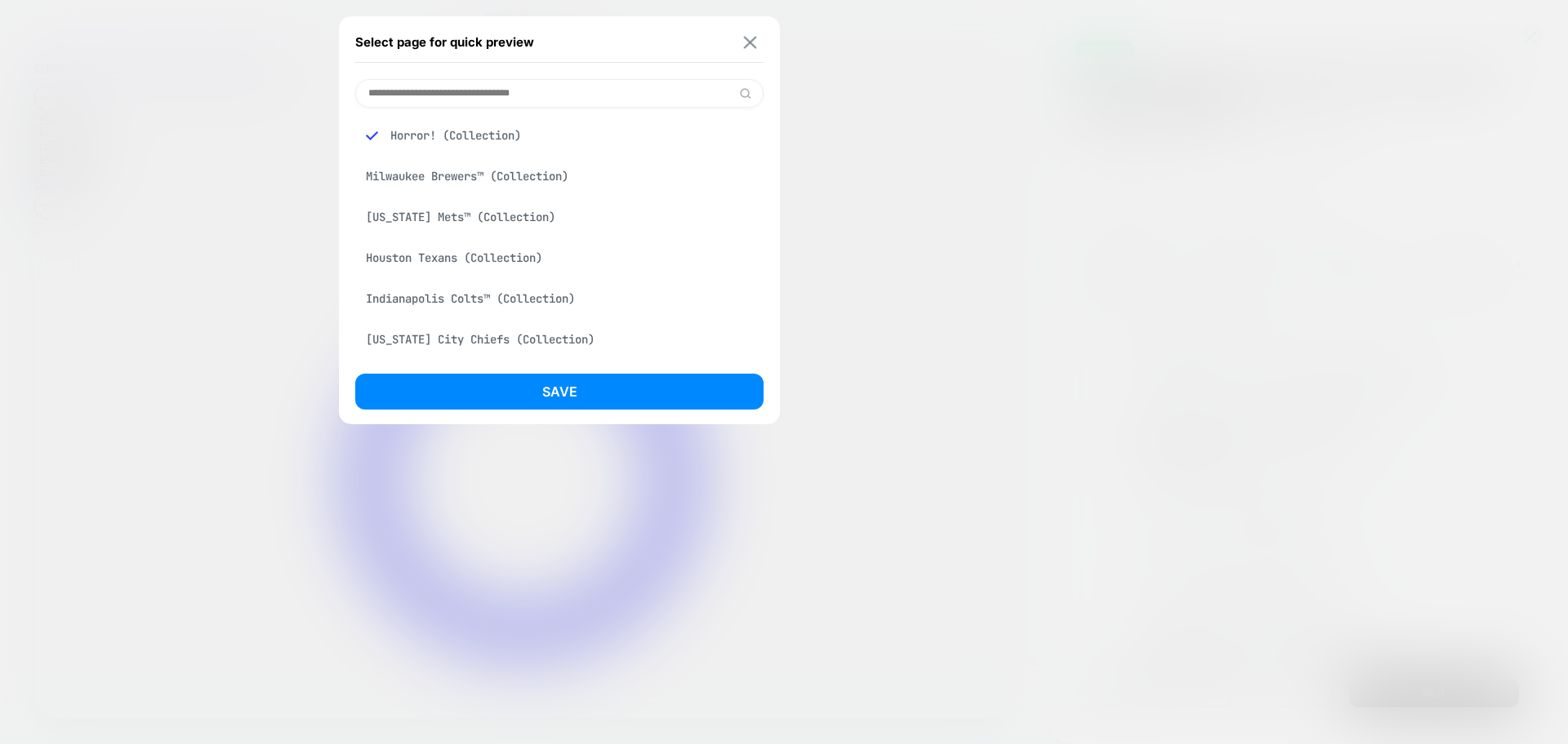
click at [756, 40] on img at bounding box center [750, 41] width 13 height 12
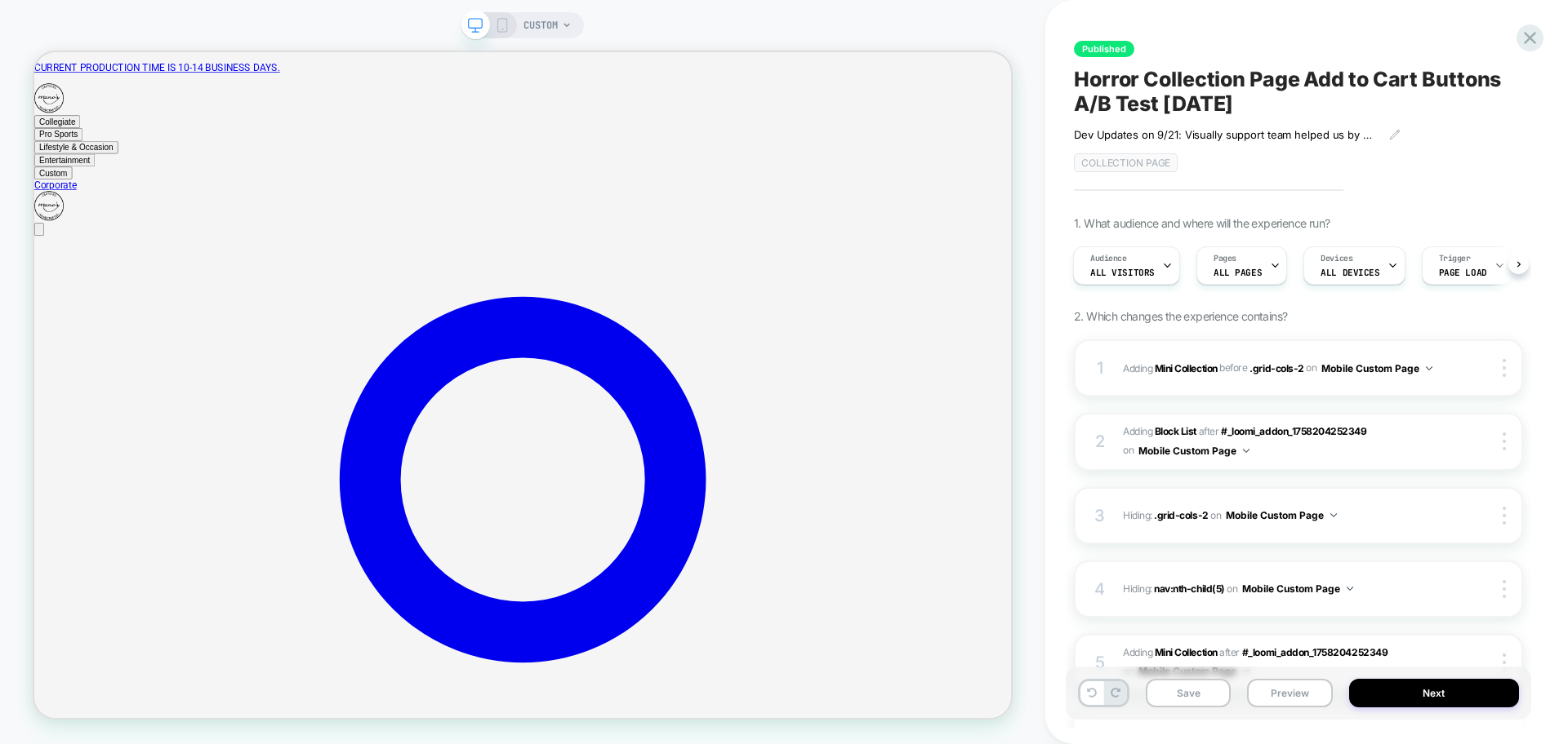
click at [1386, 132] on div "Dev Updates on 9/21: Visually support team helped us by allowing the Add to Car…" at bounding box center [1237, 135] width 327 height 13
click at [1392, 135] on icon at bounding box center [1395, 135] width 11 height 11
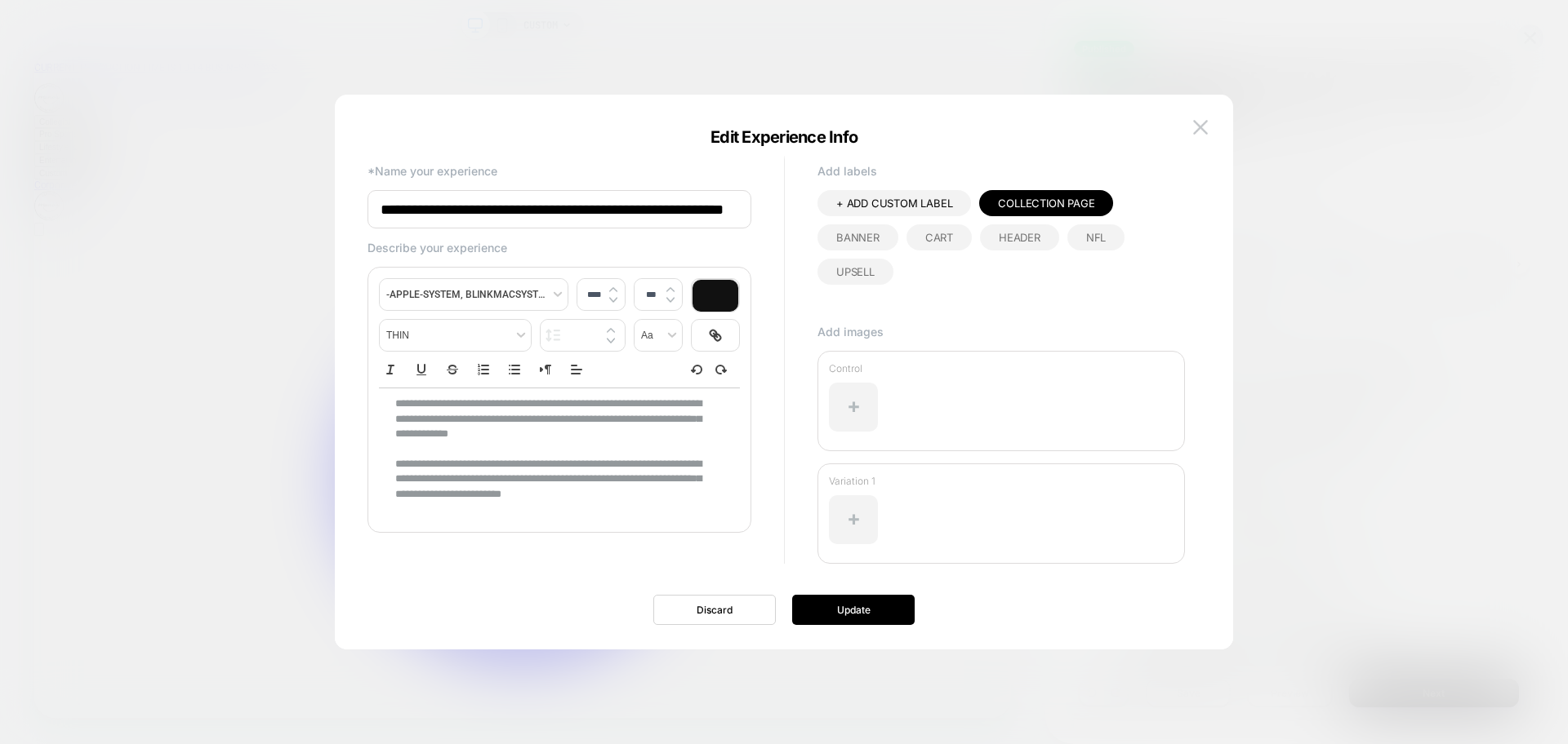
scroll to position [21, 0]
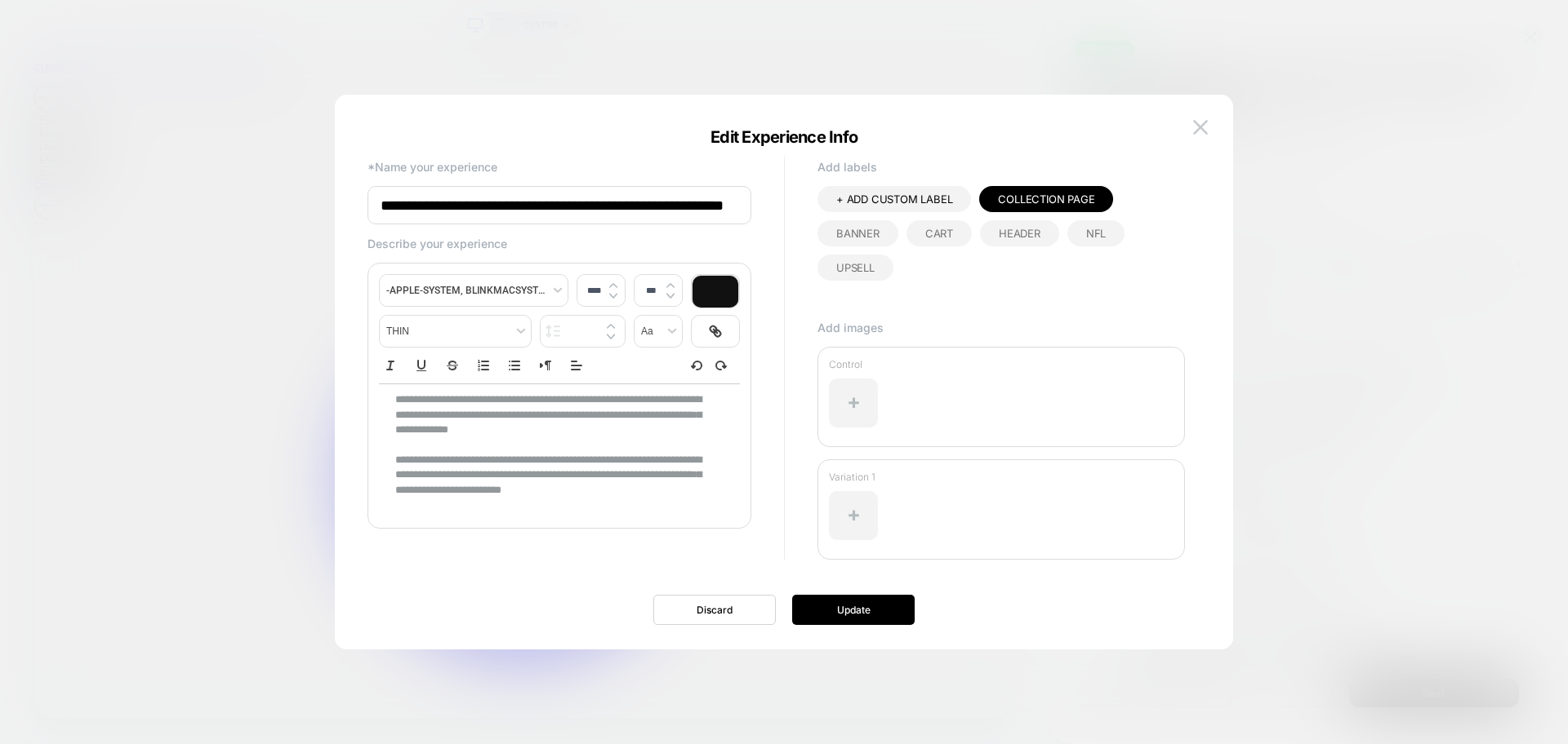
click at [1209, 109] on div "**********" at bounding box center [784, 372] width 898 height 555
click at [1204, 136] on button at bounding box center [1200, 127] width 24 height 24
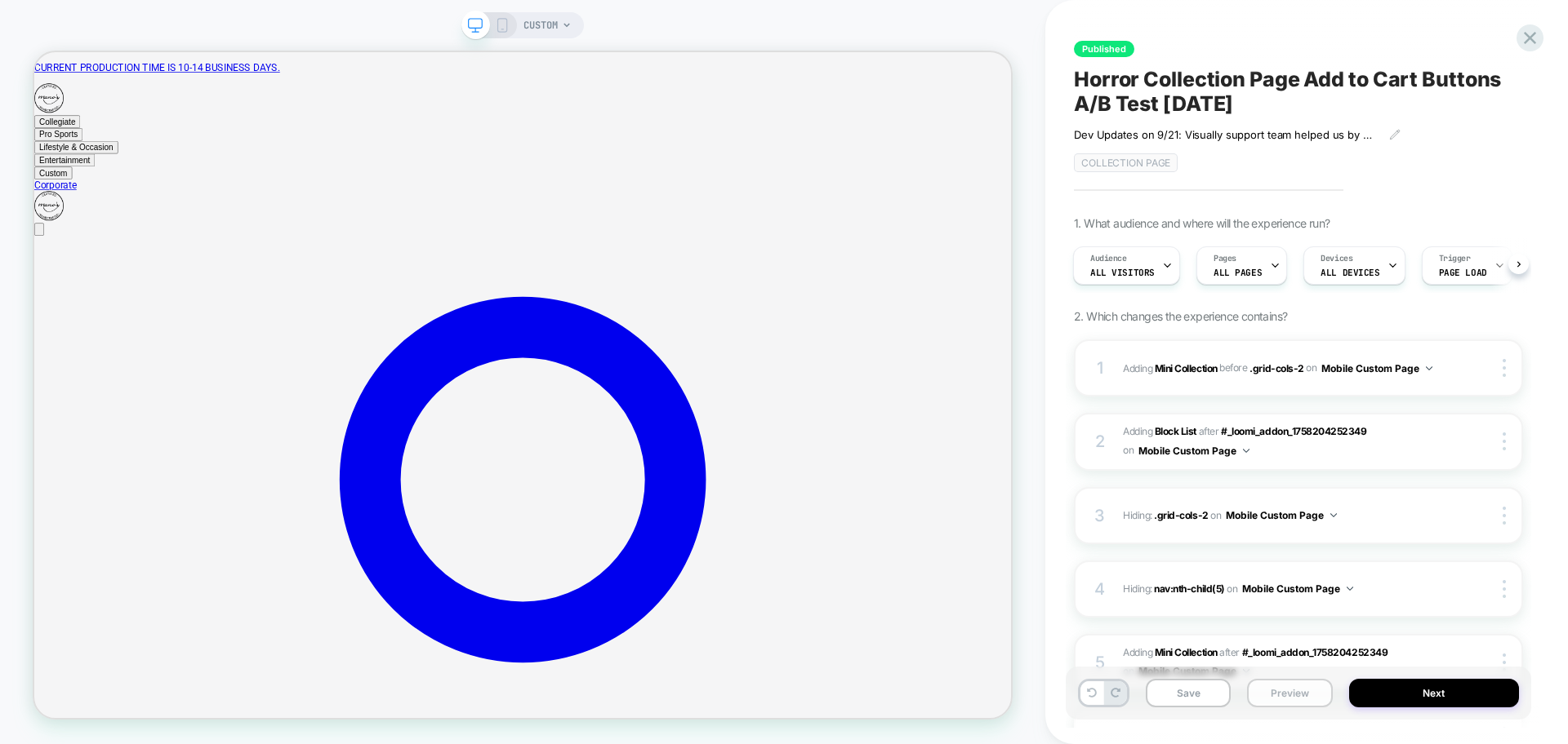
click at [1268, 689] on button "Preview" at bounding box center [1289, 693] width 85 height 28
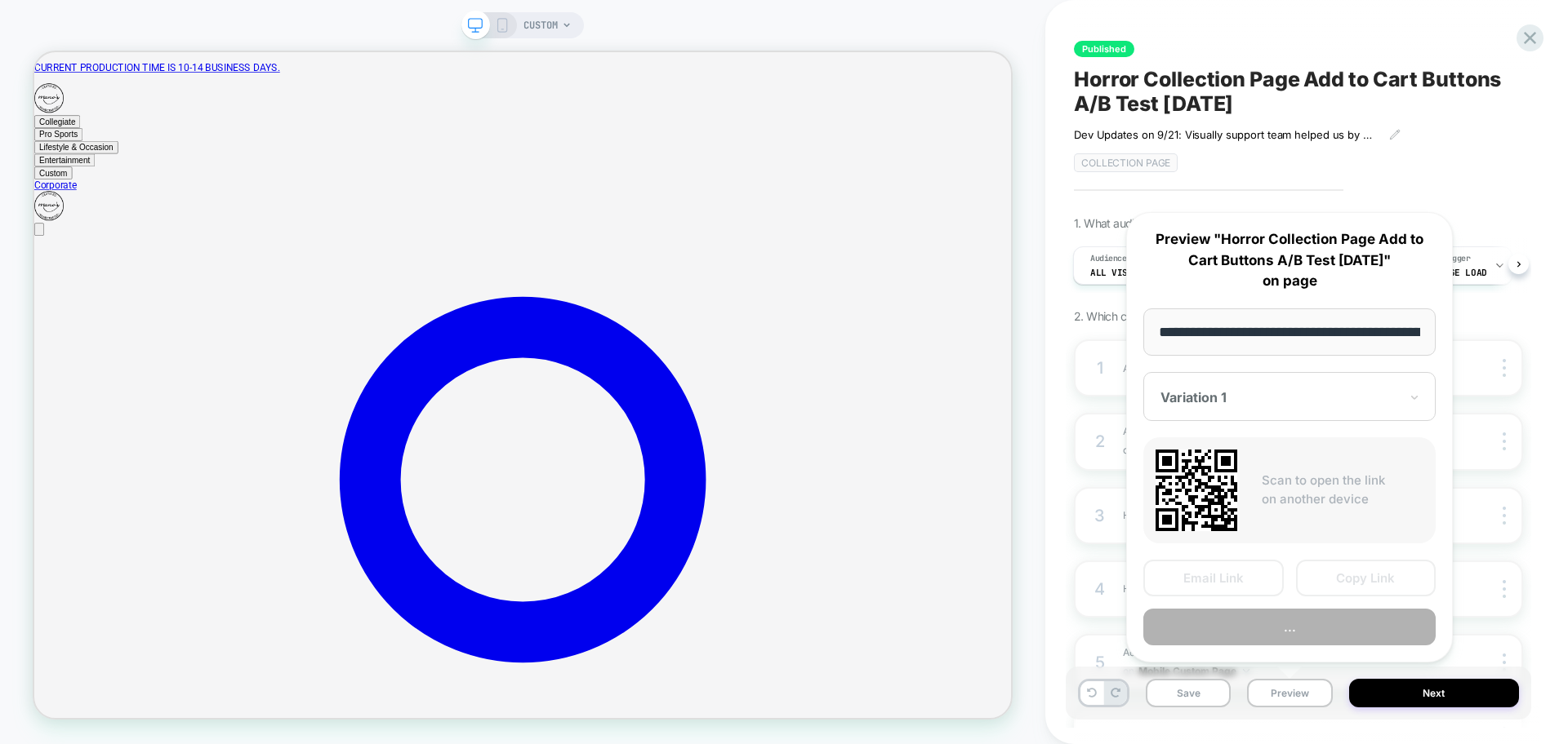
scroll to position [0, 158]
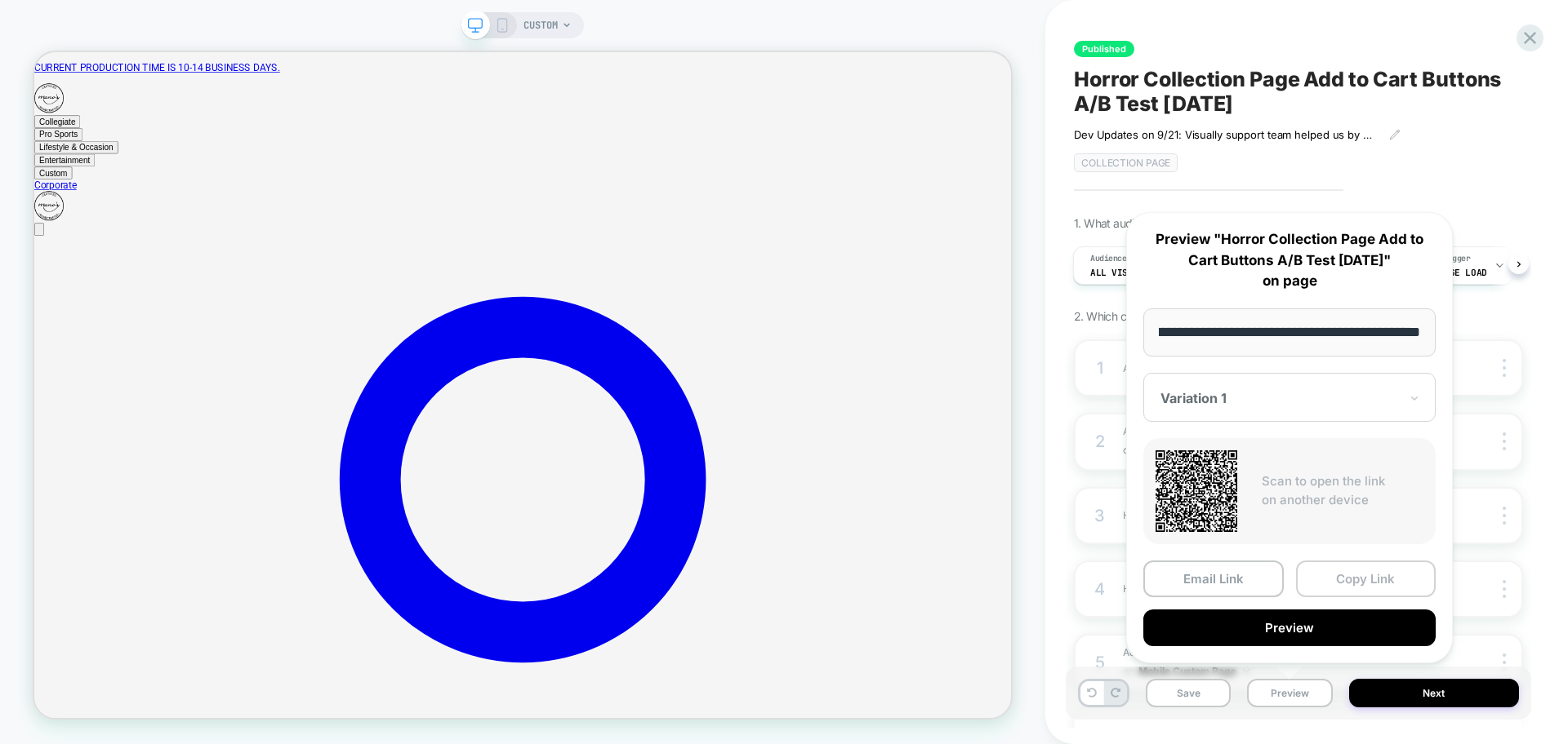
click at [1342, 586] on button "Copy Link" at bounding box center [1366, 578] width 140 height 37
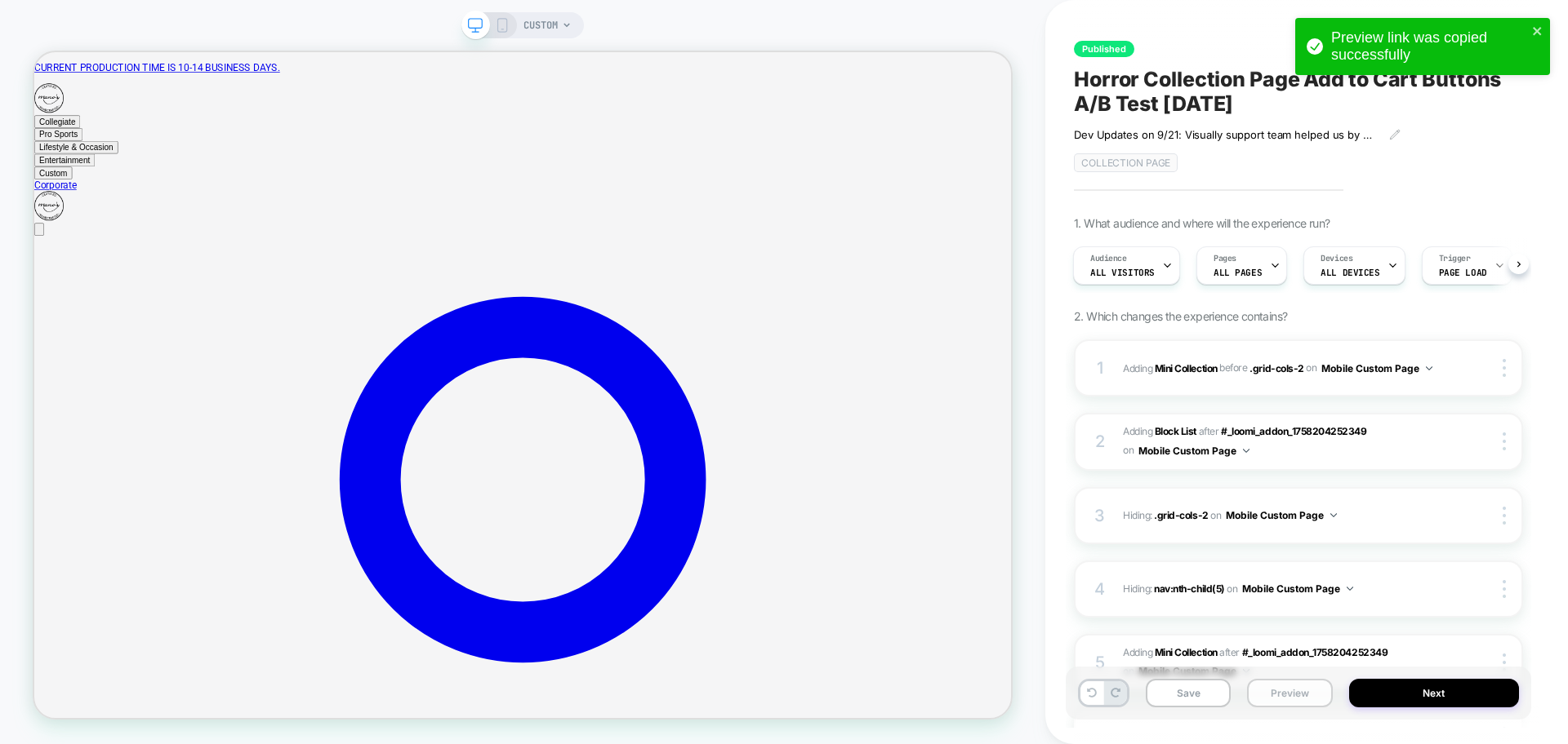
click at [1290, 689] on button "Preview" at bounding box center [1289, 693] width 85 height 28
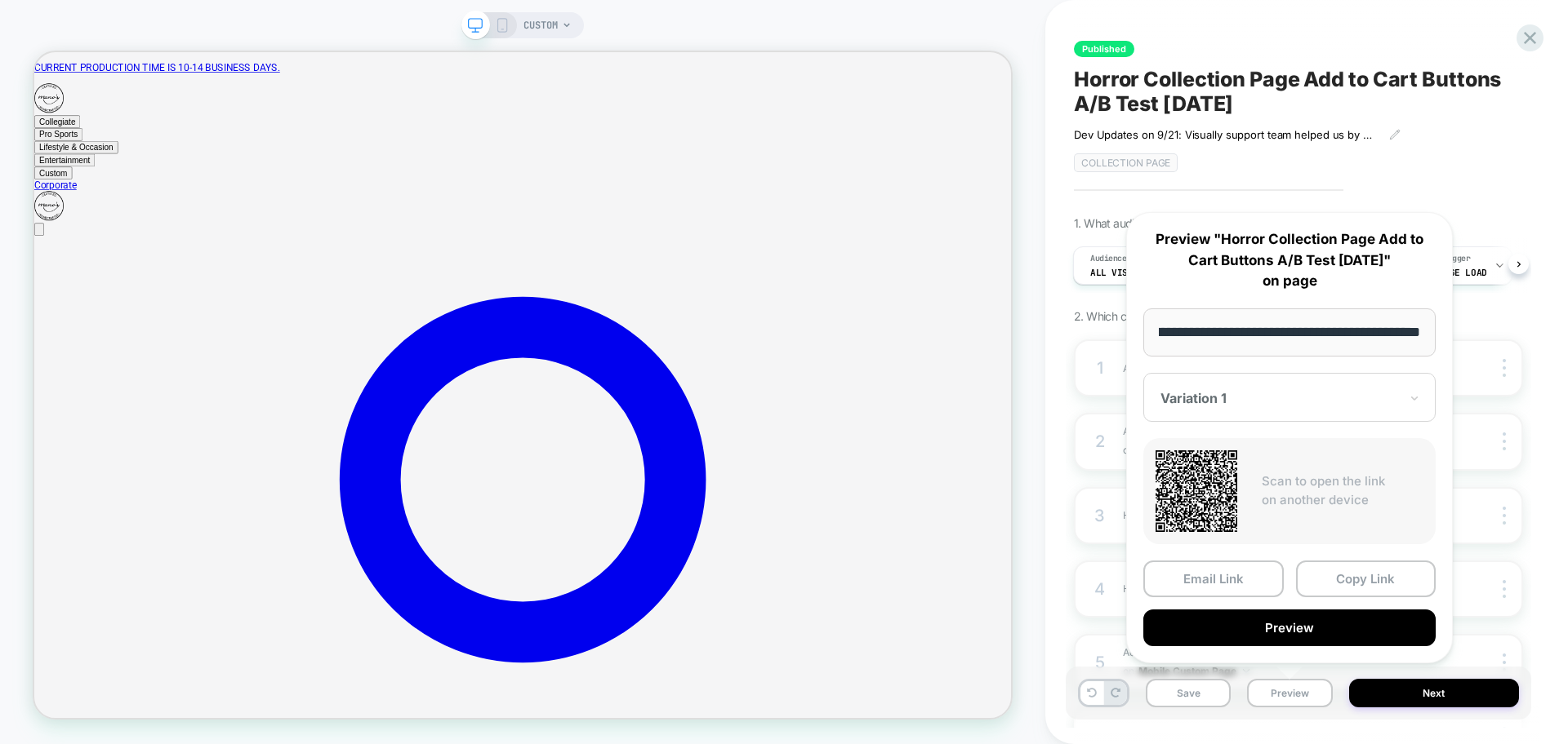
scroll to position [0, 0]
click at [1384, 164] on div "Collection Page" at bounding box center [1298, 163] width 449 height 19
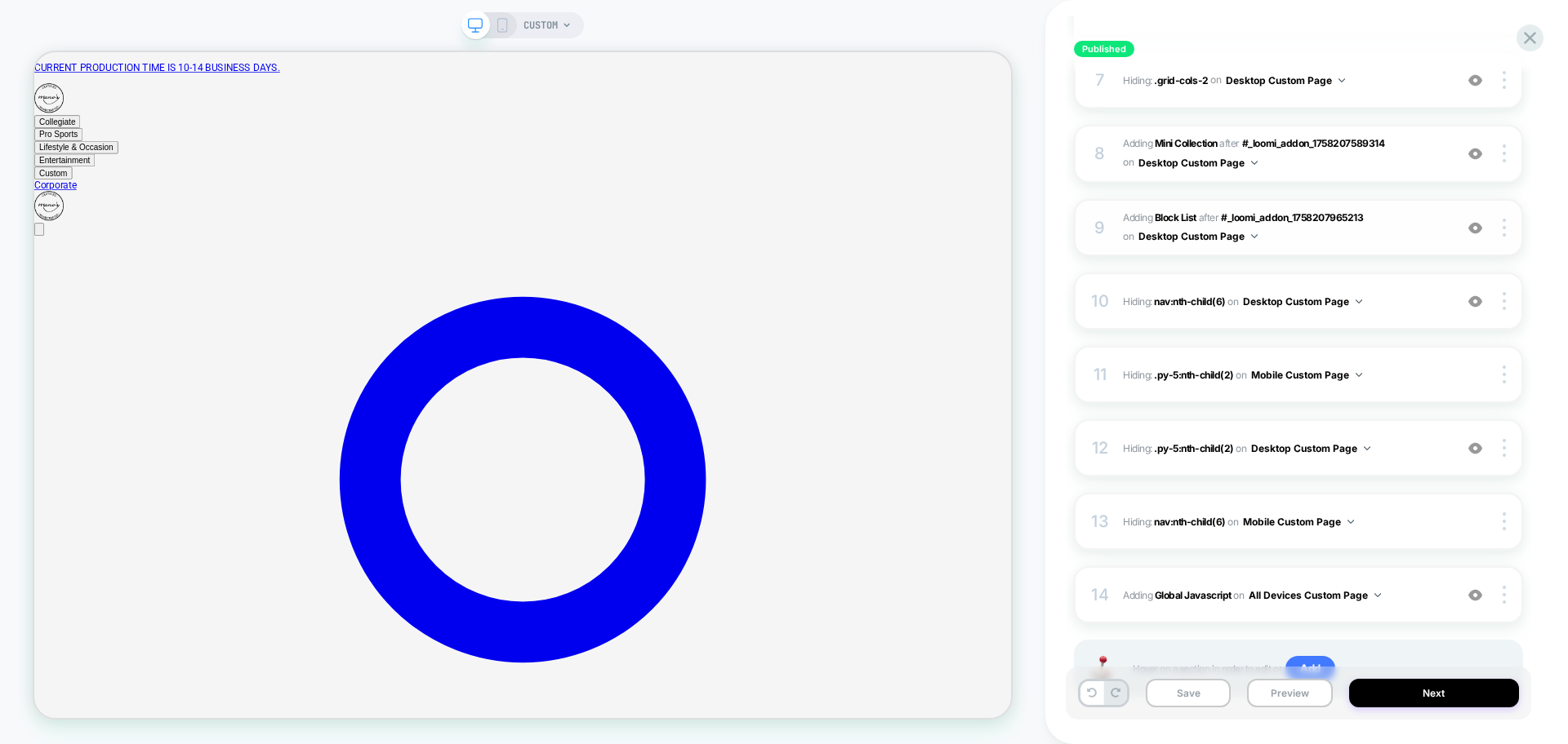
scroll to position [804, 0]
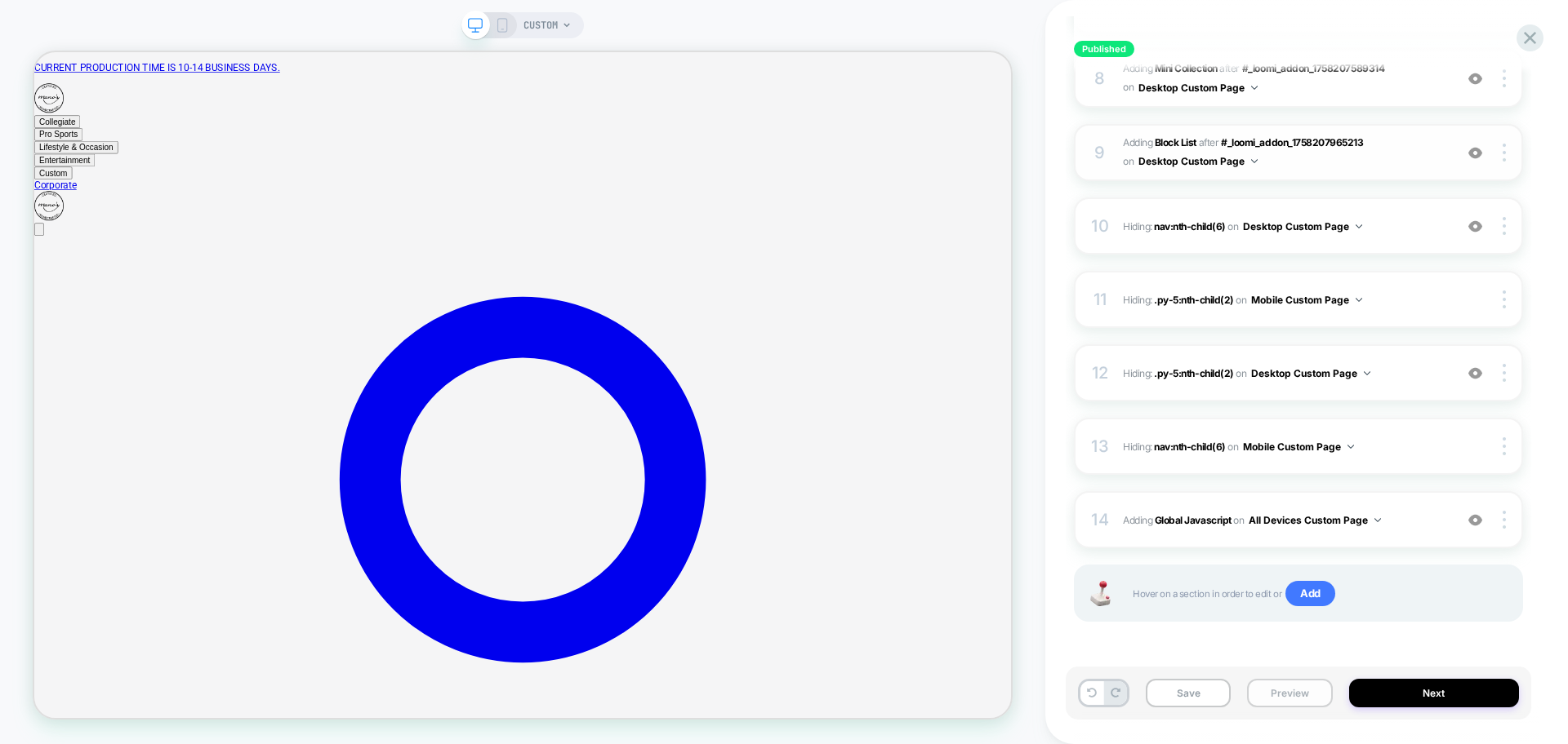
click at [1304, 700] on button "Preview" at bounding box center [1289, 693] width 85 height 28
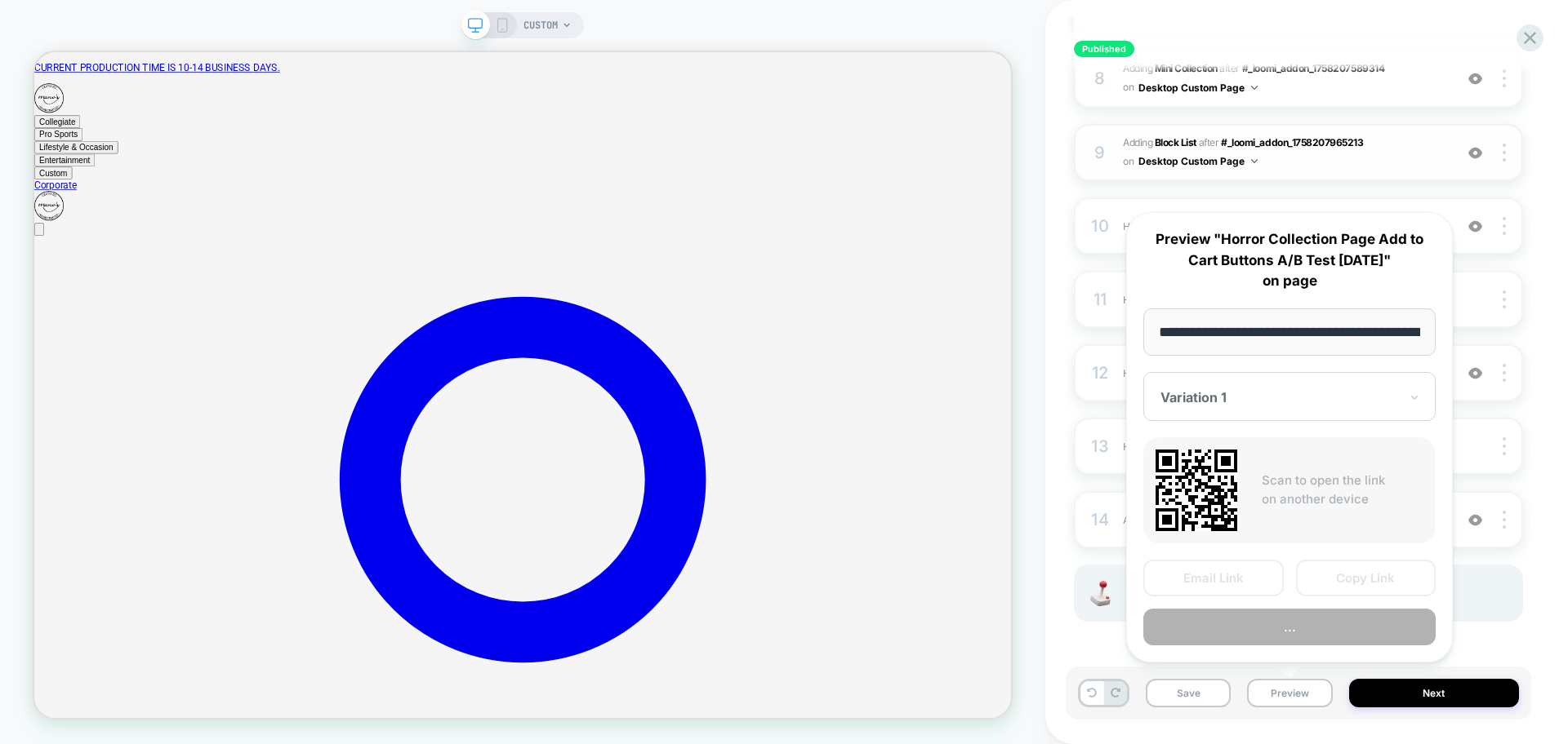
scroll to position [0, 158]
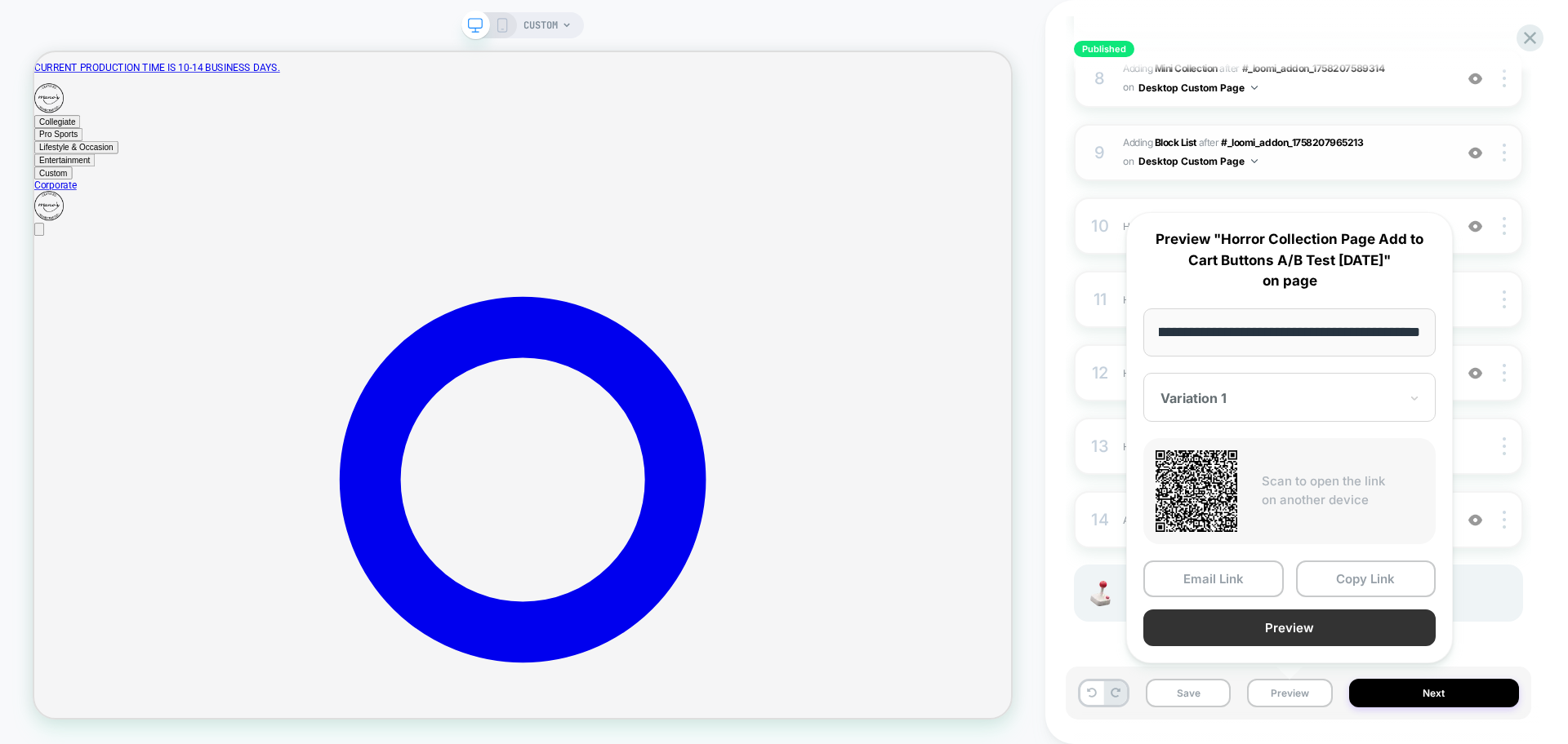
click at [1283, 626] on button "Preview" at bounding box center [1289, 627] width 293 height 37
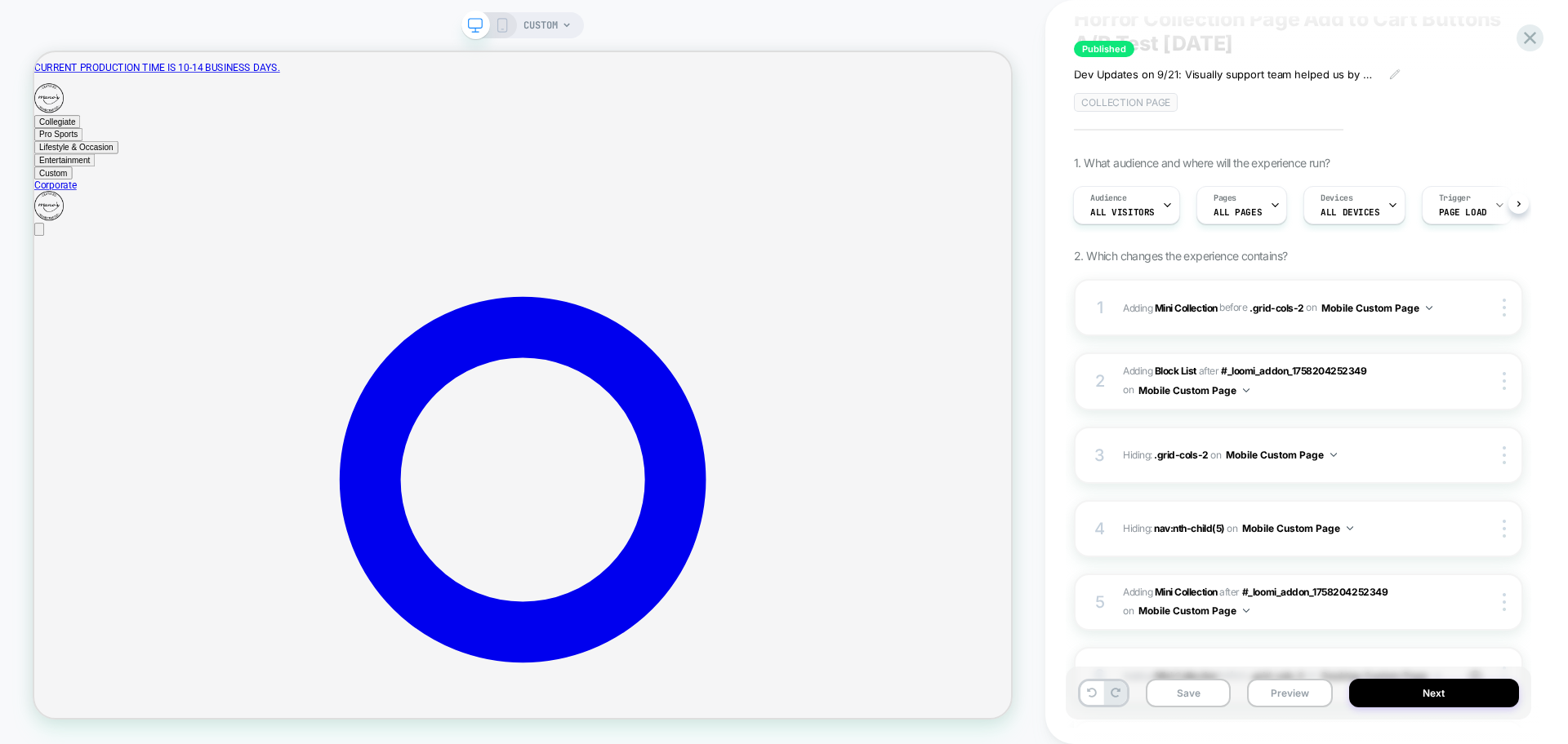
scroll to position [0, 0]
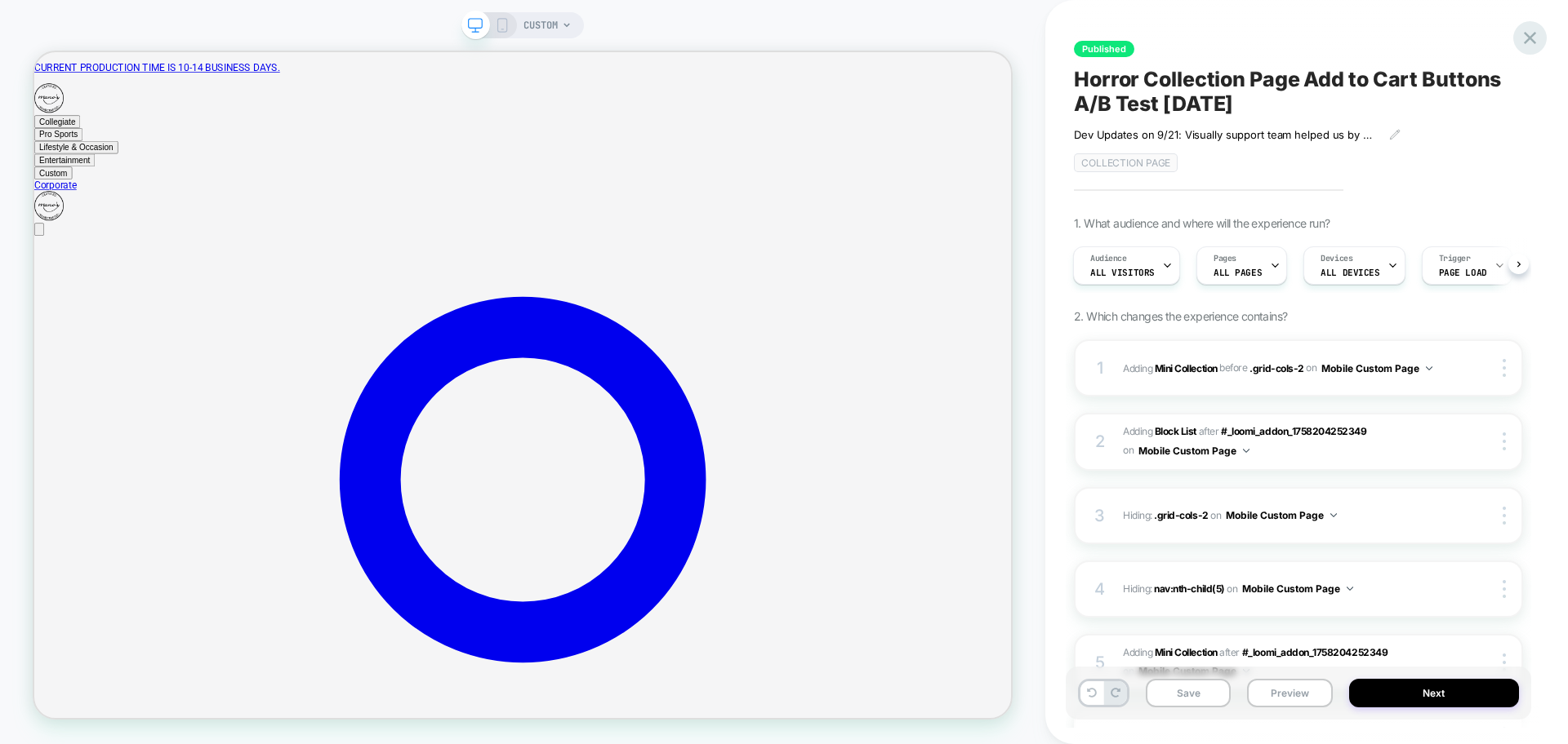
click at [1528, 34] on icon at bounding box center [1529, 38] width 22 height 22
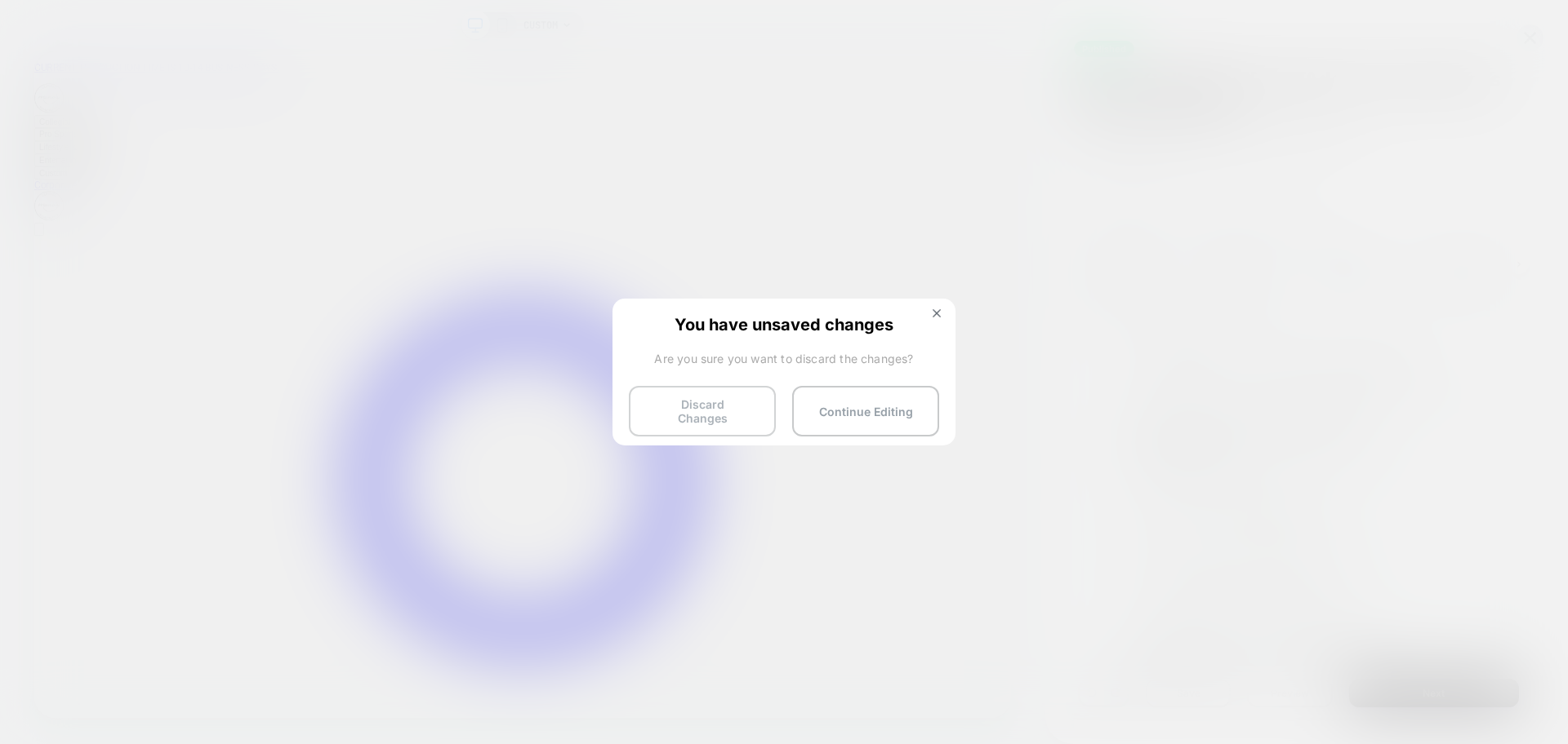
click at [702, 412] on button "Discard Changes" at bounding box center [702, 411] width 147 height 51
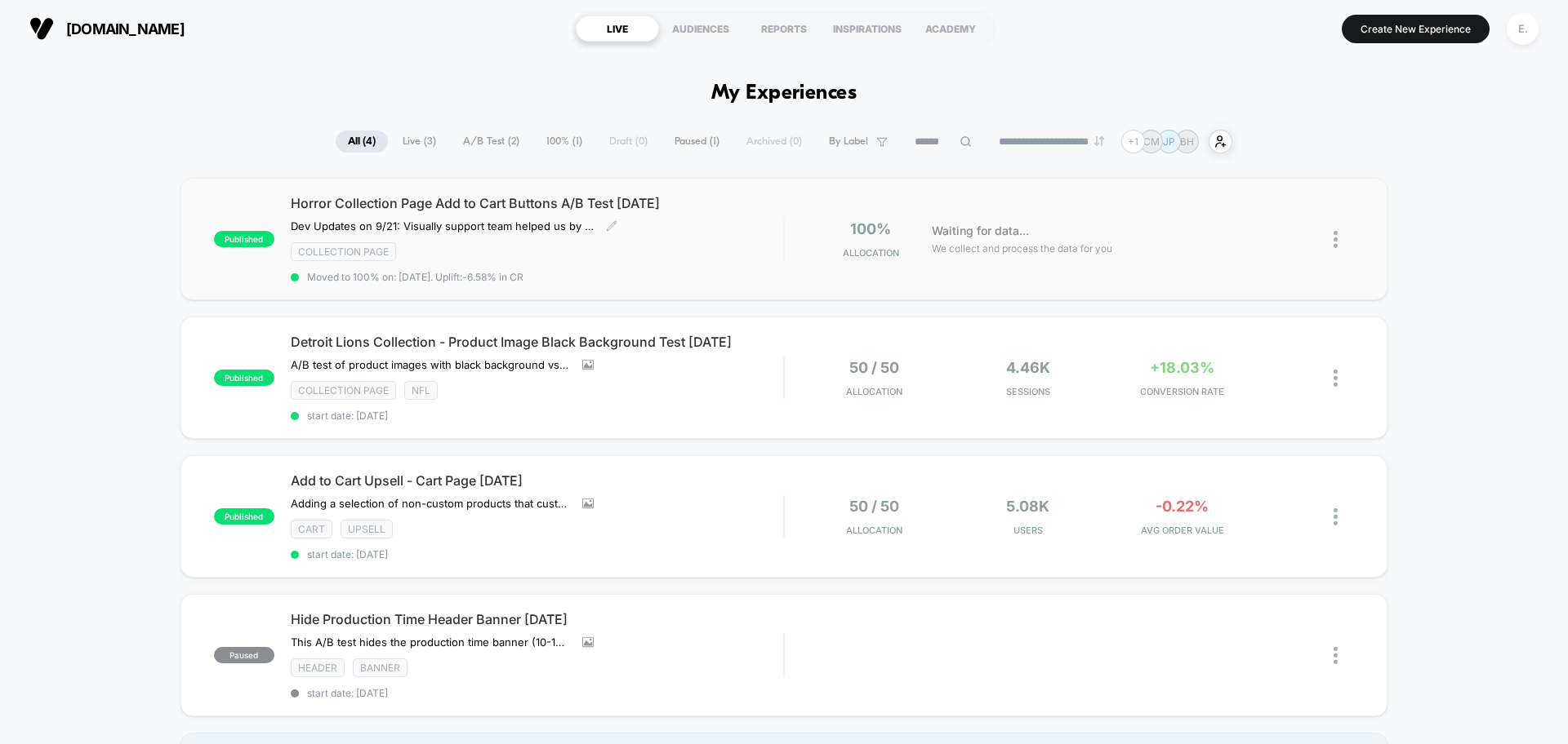
click at [740, 243] on div "Collection Page" at bounding box center [536, 252] width 492 height 19
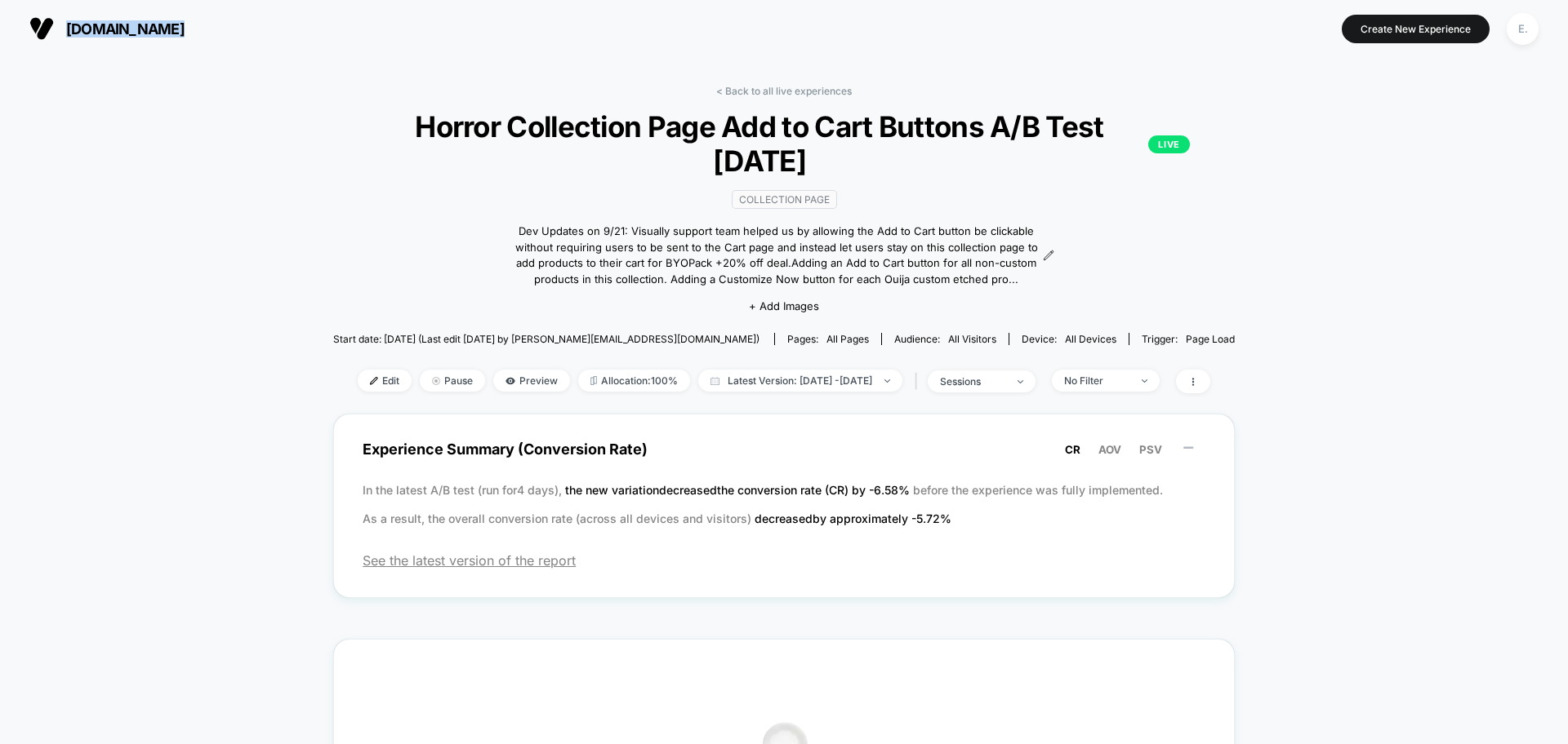
drag, startPoint x: 232, startPoint y: 39, endPoint x: 42, endPoint y: 46, distance: 190.1
click at [42, 46] on section "manoswine.com" at bounding box center [273, 28] width 498 height 40
copy button "manoswine.com"
click at [358, 388] on span "Edit" at bounding box center [384, 380] width 54 height 22
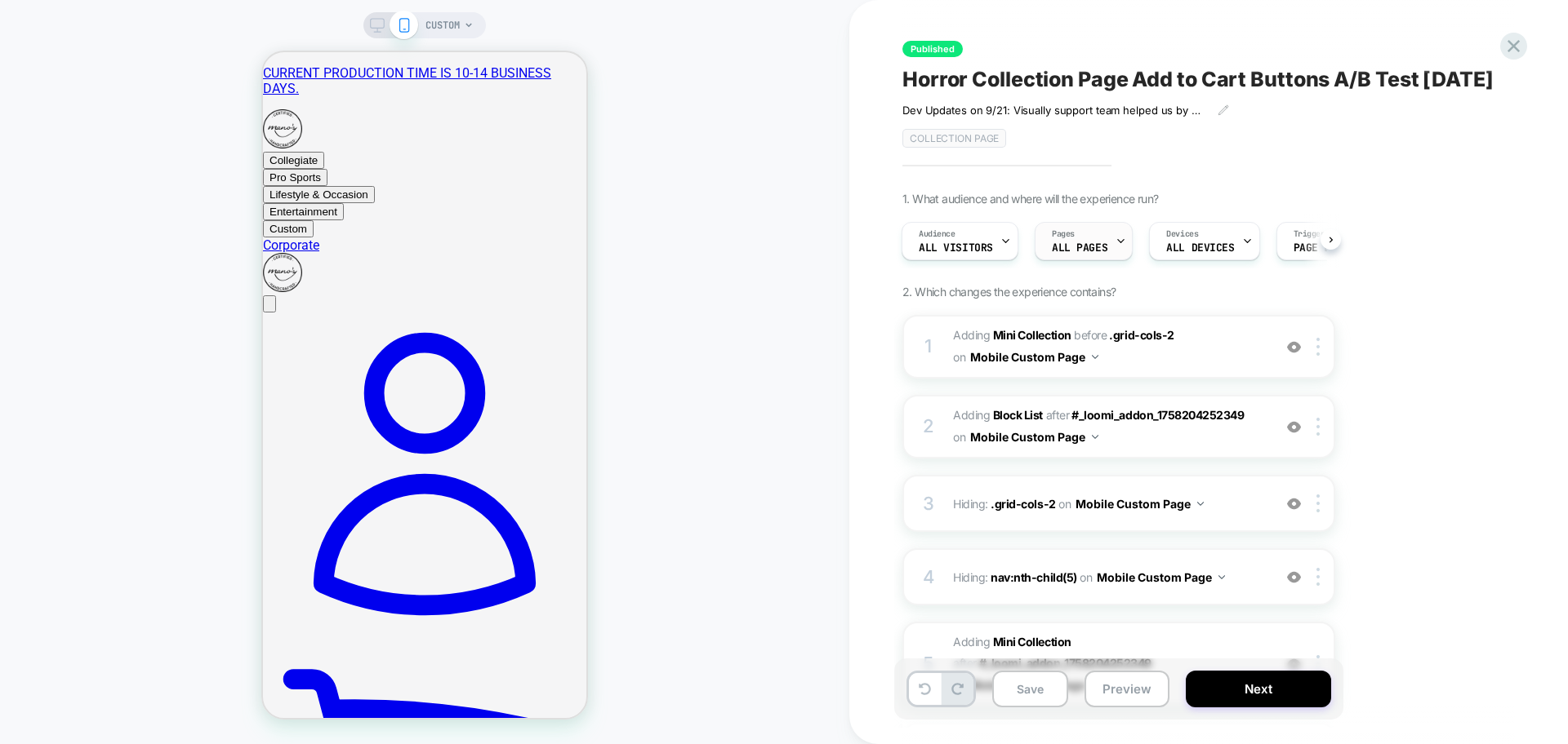
click at [1108, 260] on div "Pages ALL PAGES" at bounding box center [1080, 241] width 88 height 37
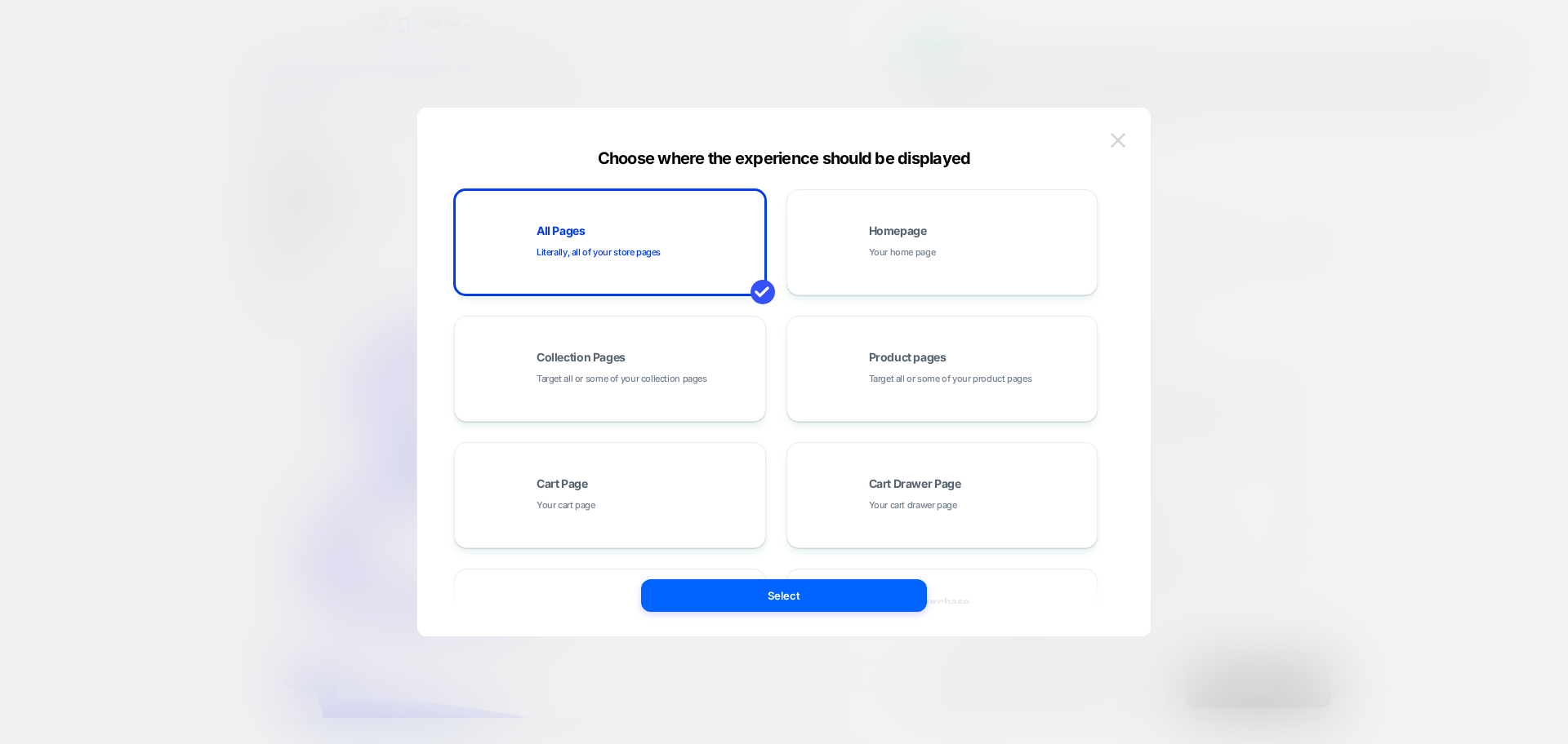
click at [1117, 138] on img at bounding box center [1118, 139] width 15 height 14
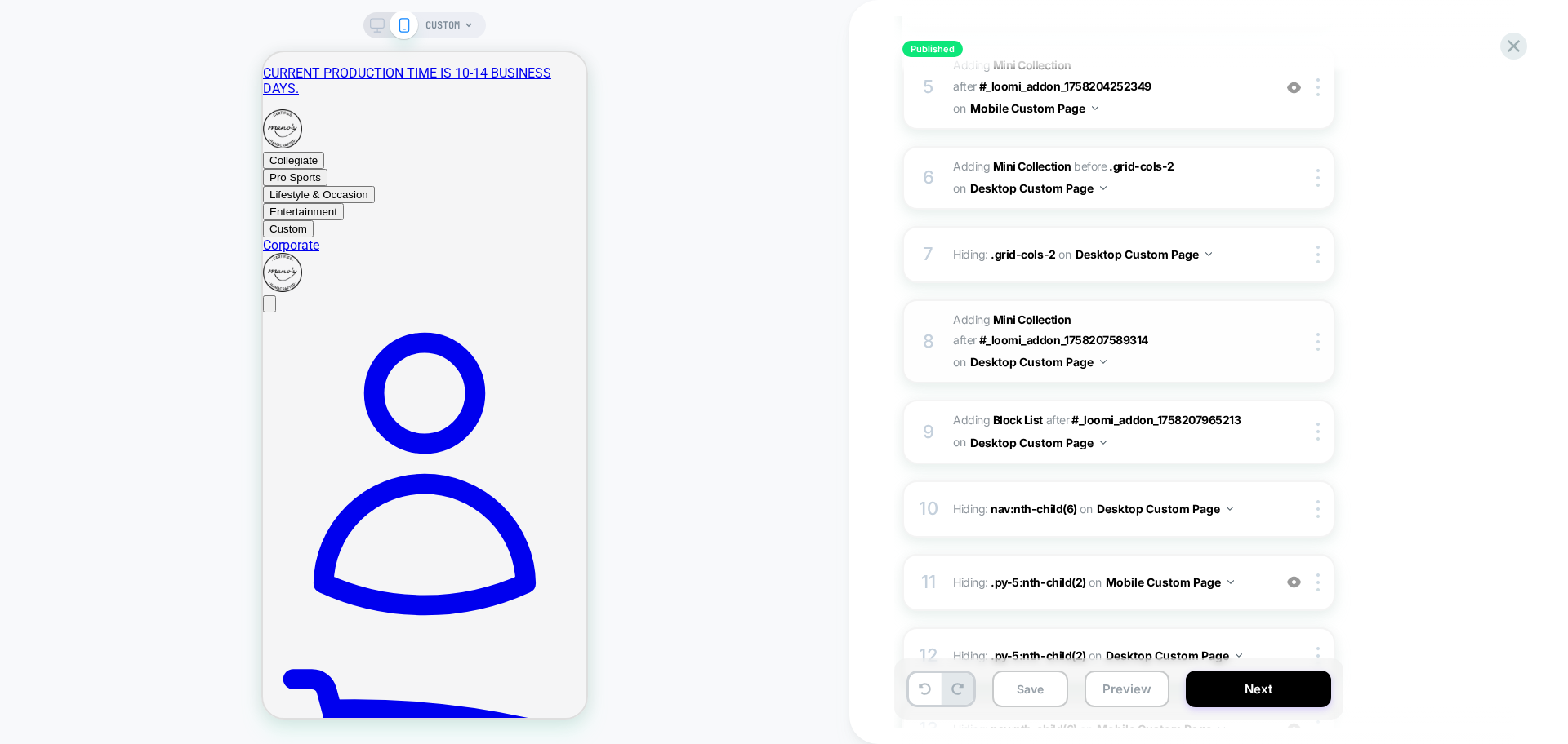
scroll to position [612, 0]
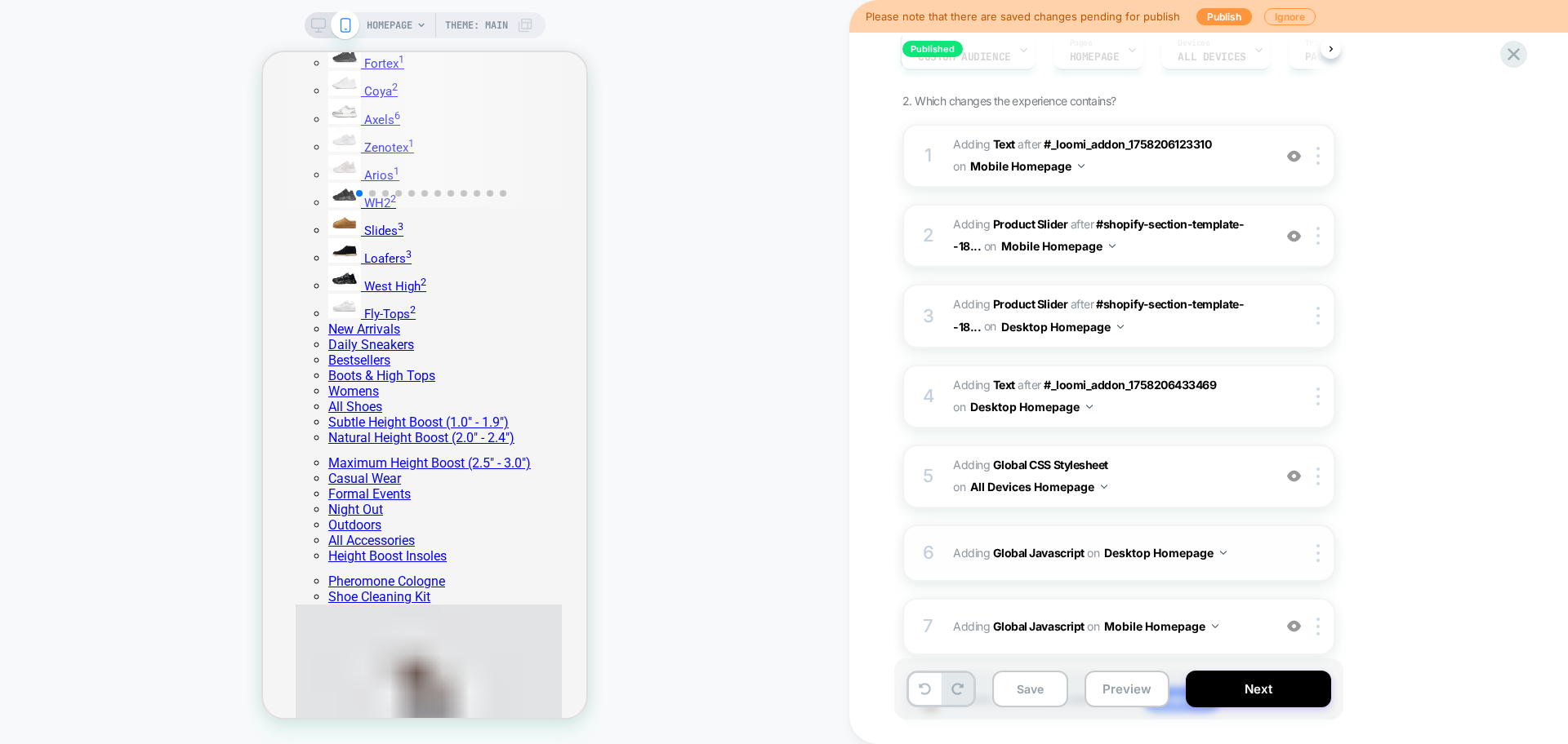
scroll to position [267, 0]
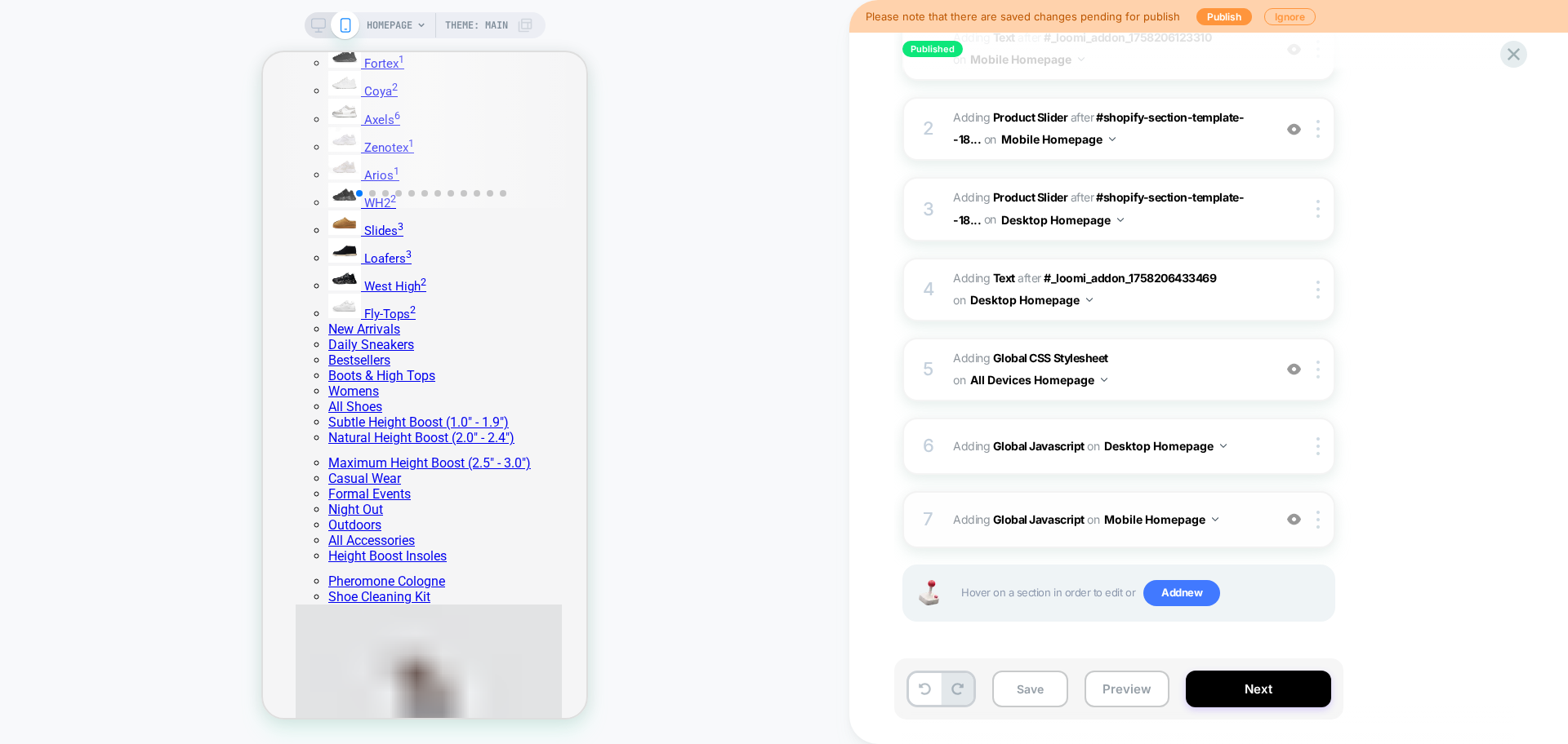
click at [1295, 521] on img at bounding box center [1293, 519] width 14 height 14
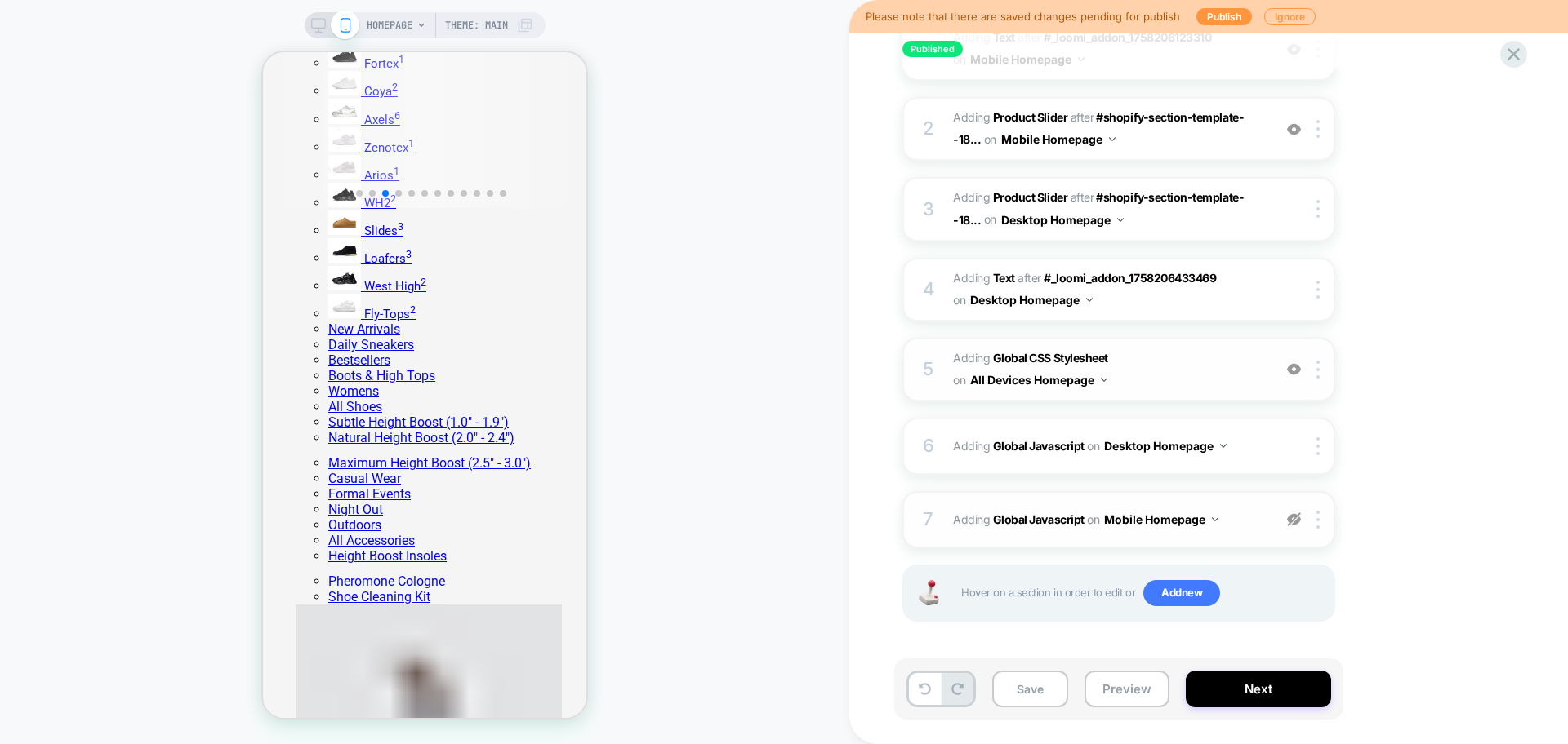
click at [1299, 372] on img at bounding box center [1293, 369] width 14 height 14
click at [1292, 368] on img at bounding box center [1293, 369] width 14 height 14
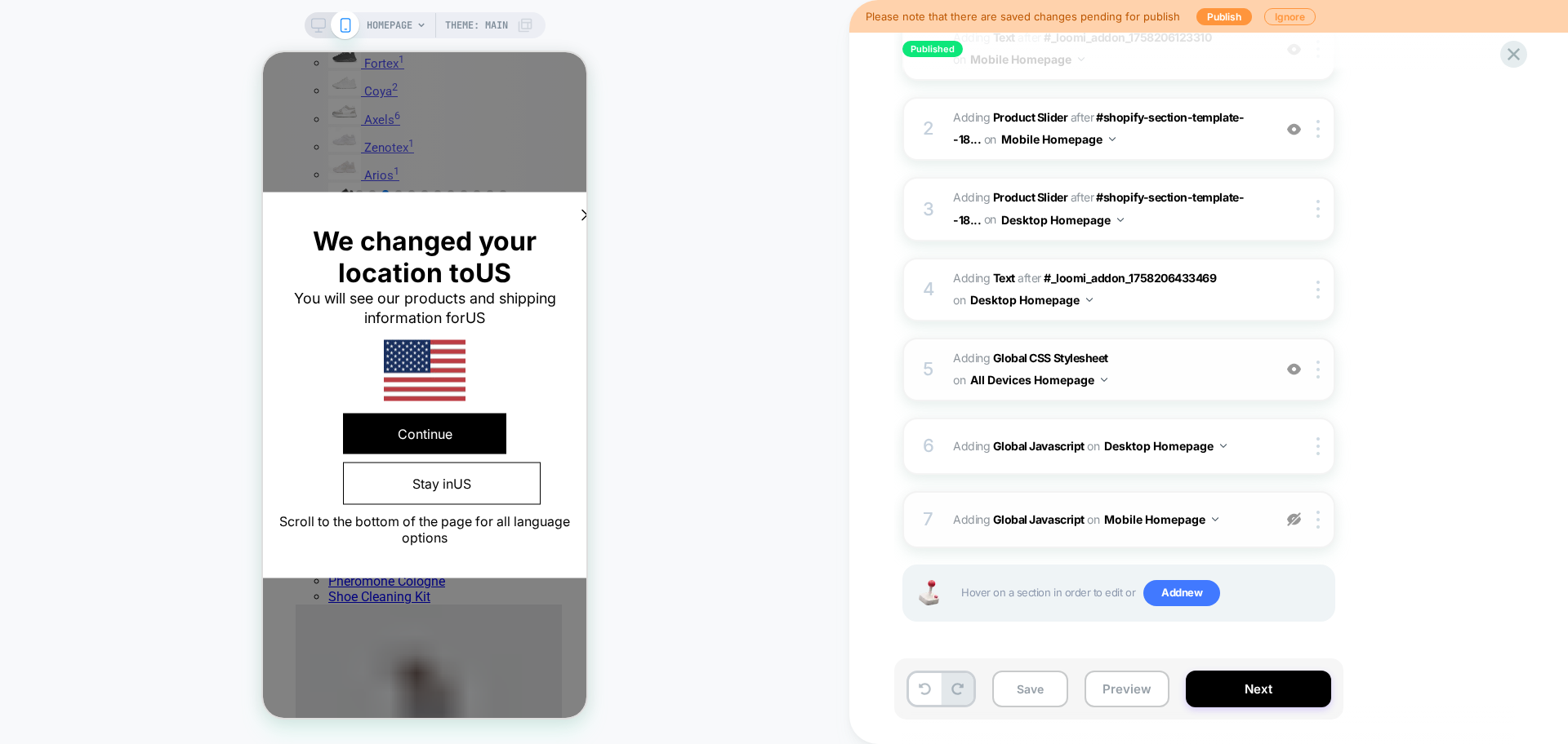
click at [1301, 372] on div at bounding box center [1293, 369] width 27 height 18
click at [577, 220] on icon at bounding box center [586, 215] width 20 height 20
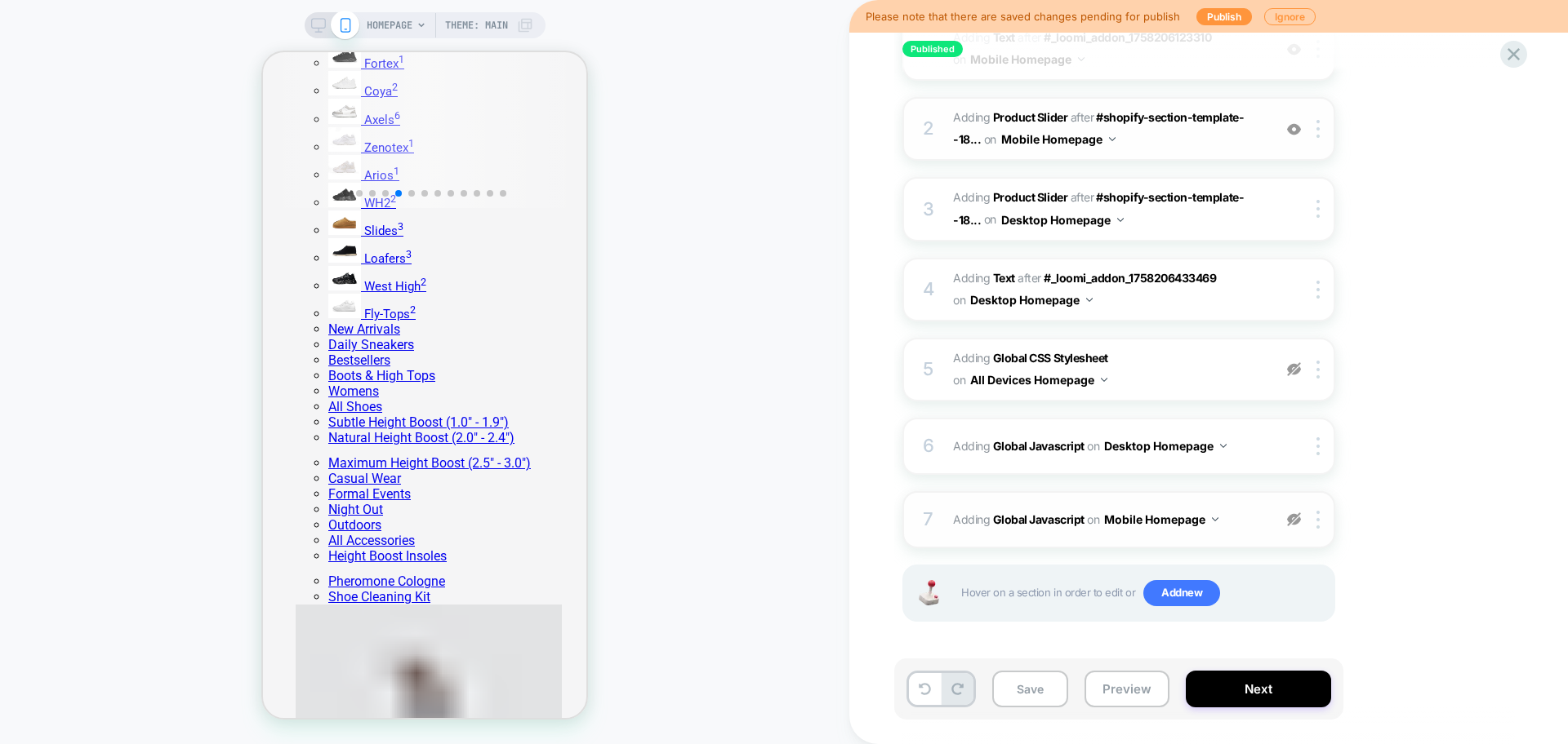
click at [1293, 132] on img at bounding box center [1293, 129] width 14 height 14
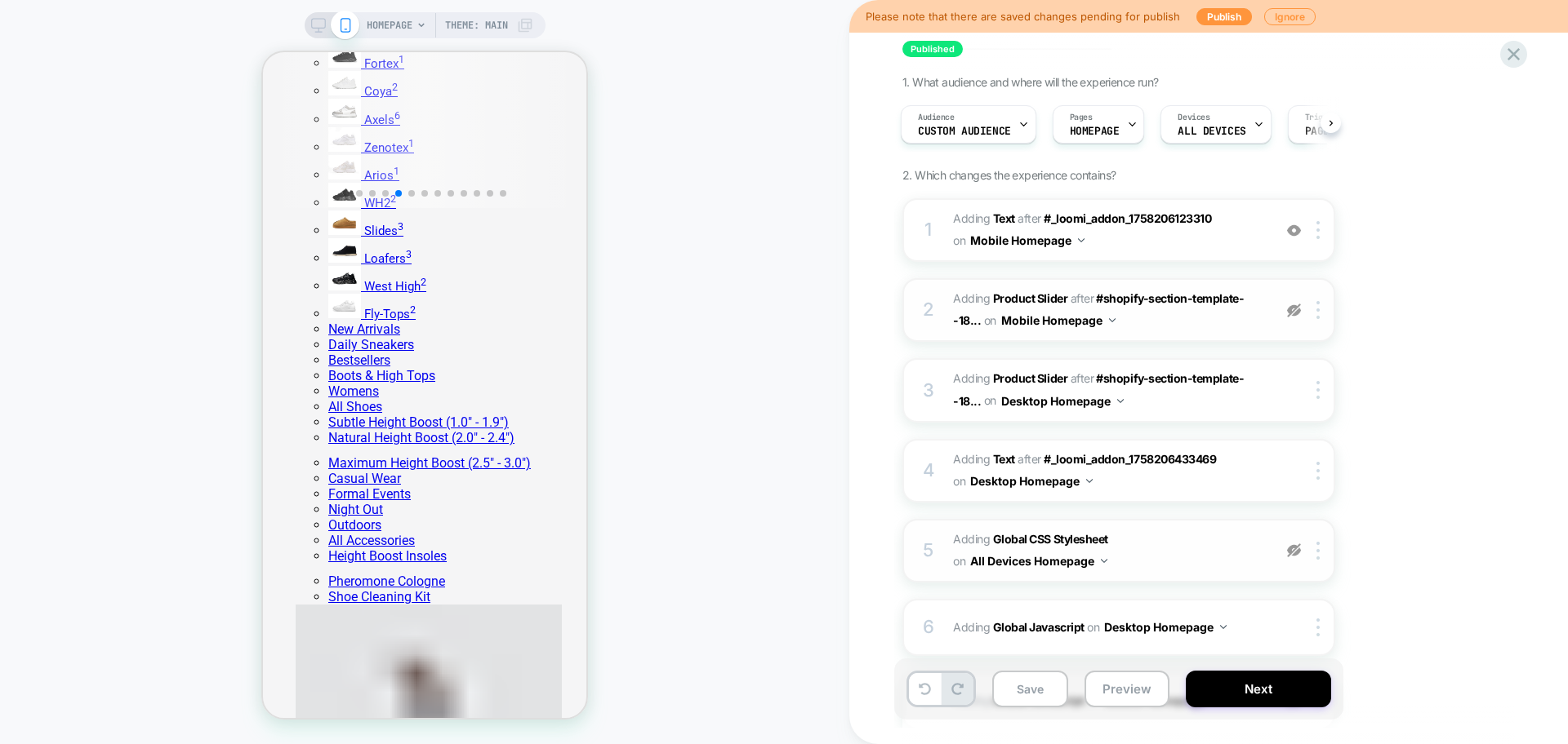
scroll to position [63, 0]
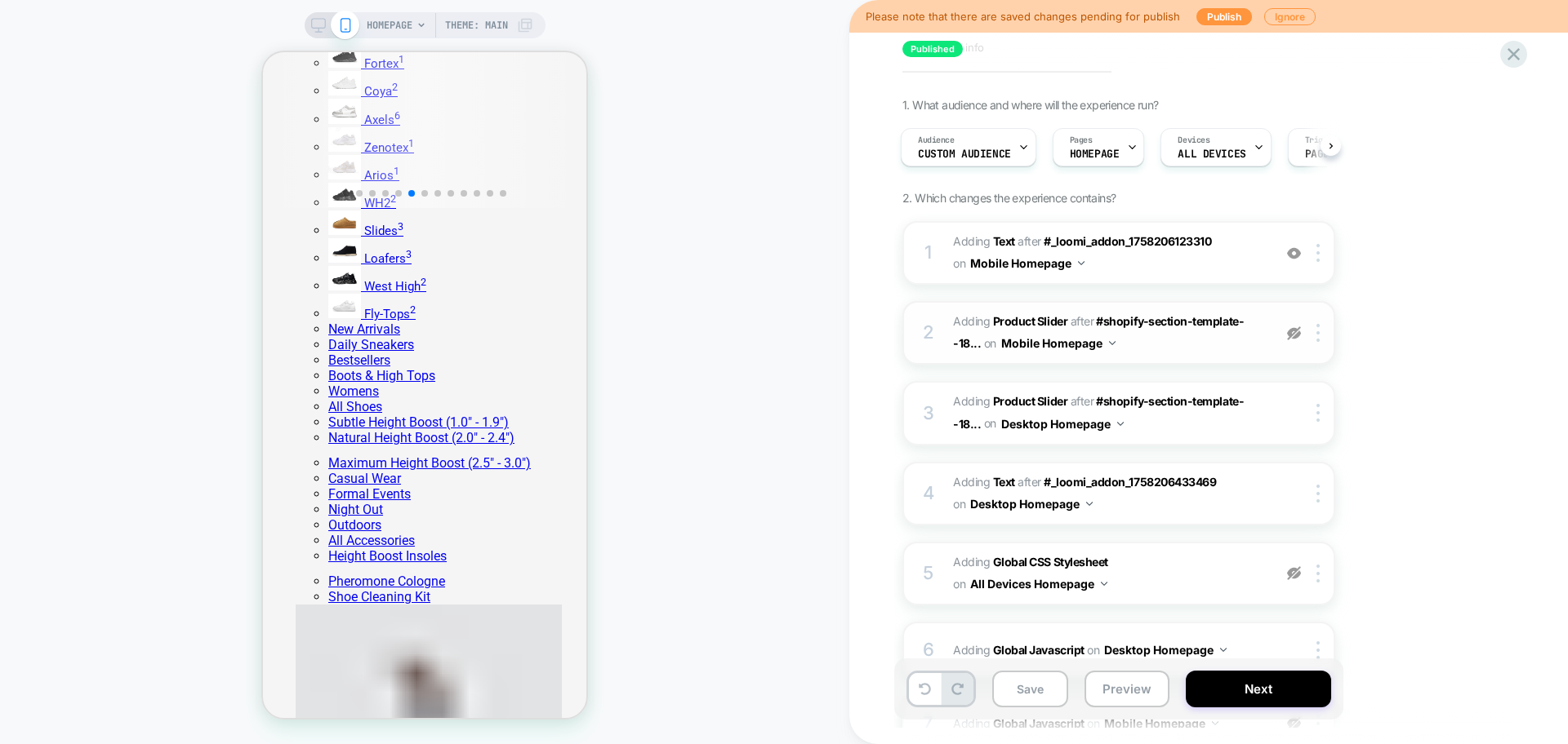
click at [1298, 337] on img at bounding box center [1293, 333] width 14 height 14
click at [1290, 255] on img at bounding box center [1293, 253] width 14 height 14
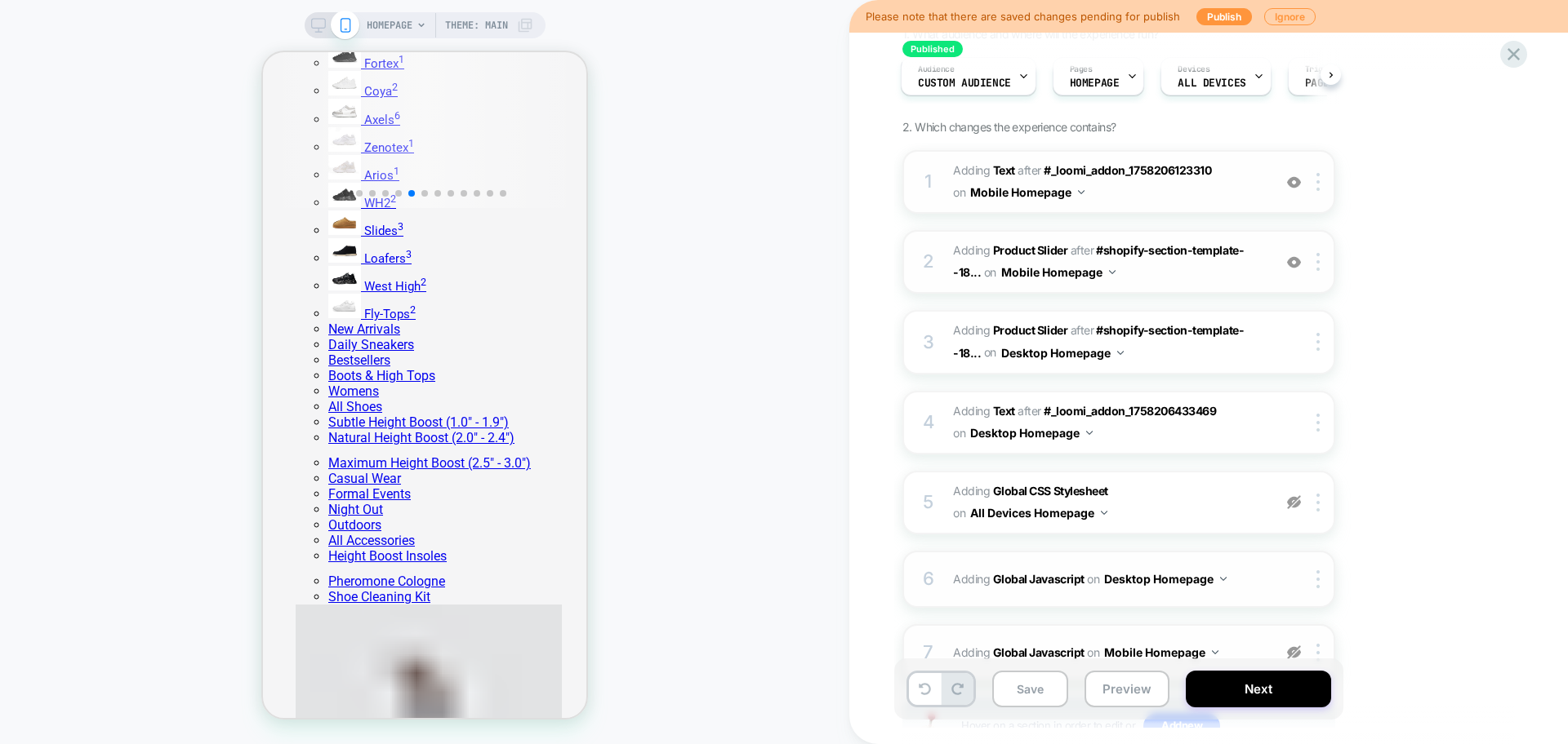
scroll to position [267, 0]
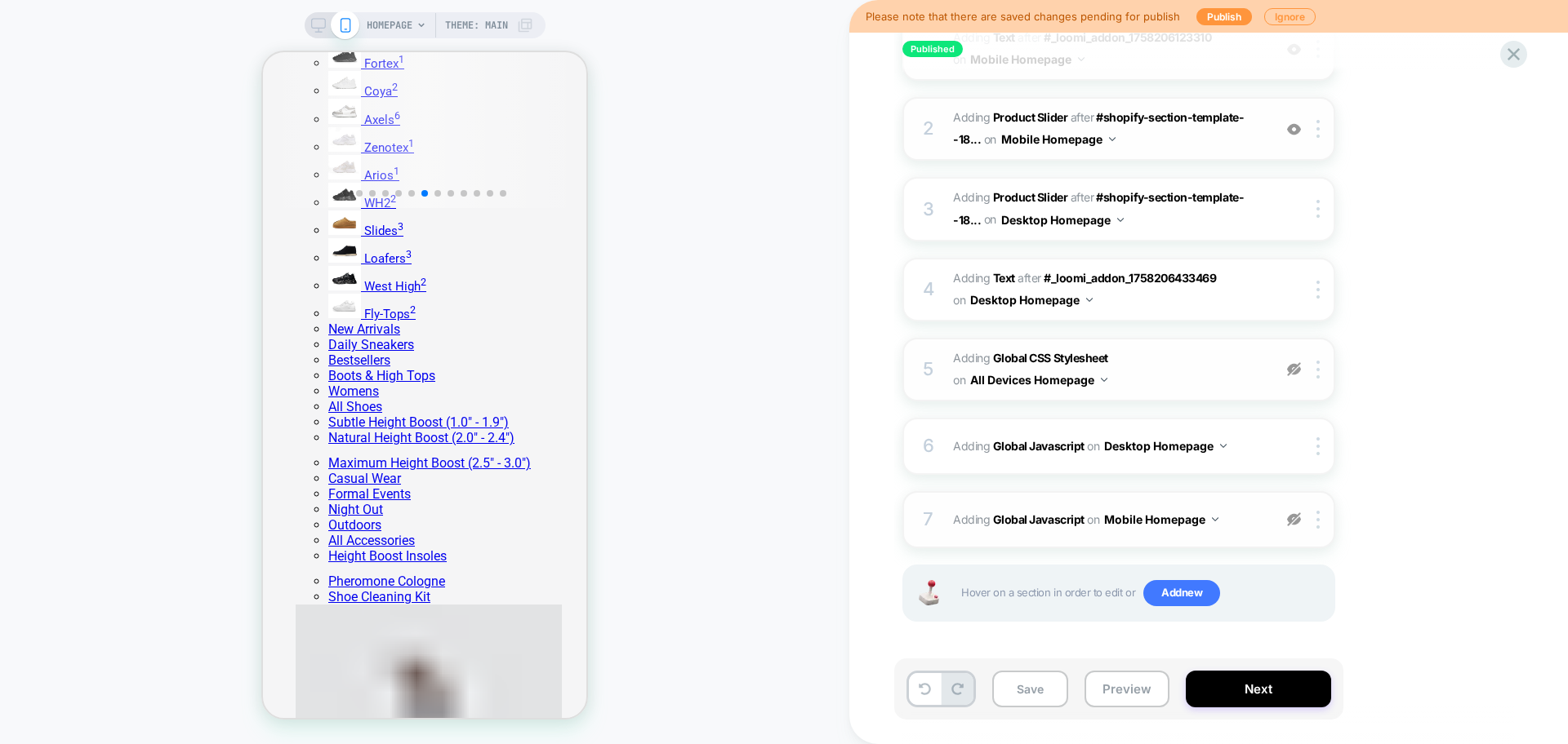
click at [1300, 368] on img at bounding box center [1293, 369] width 14 height 14
click at [1298, 517] on img at bounding box center [1293, 519] width 14 height 14
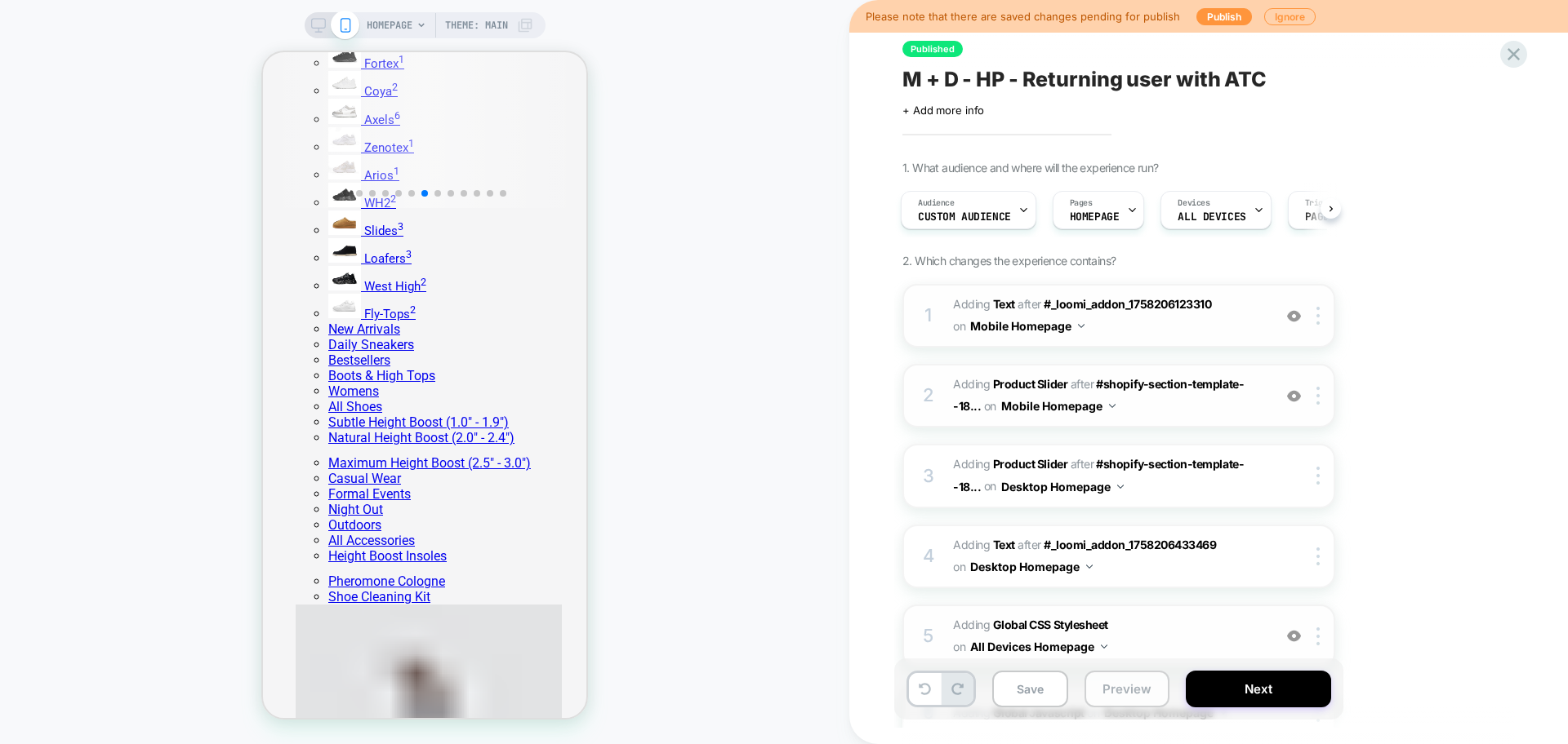
click at [1101, 682] on button "Preview" at bounding box center [1127, 689] width 85 height 37
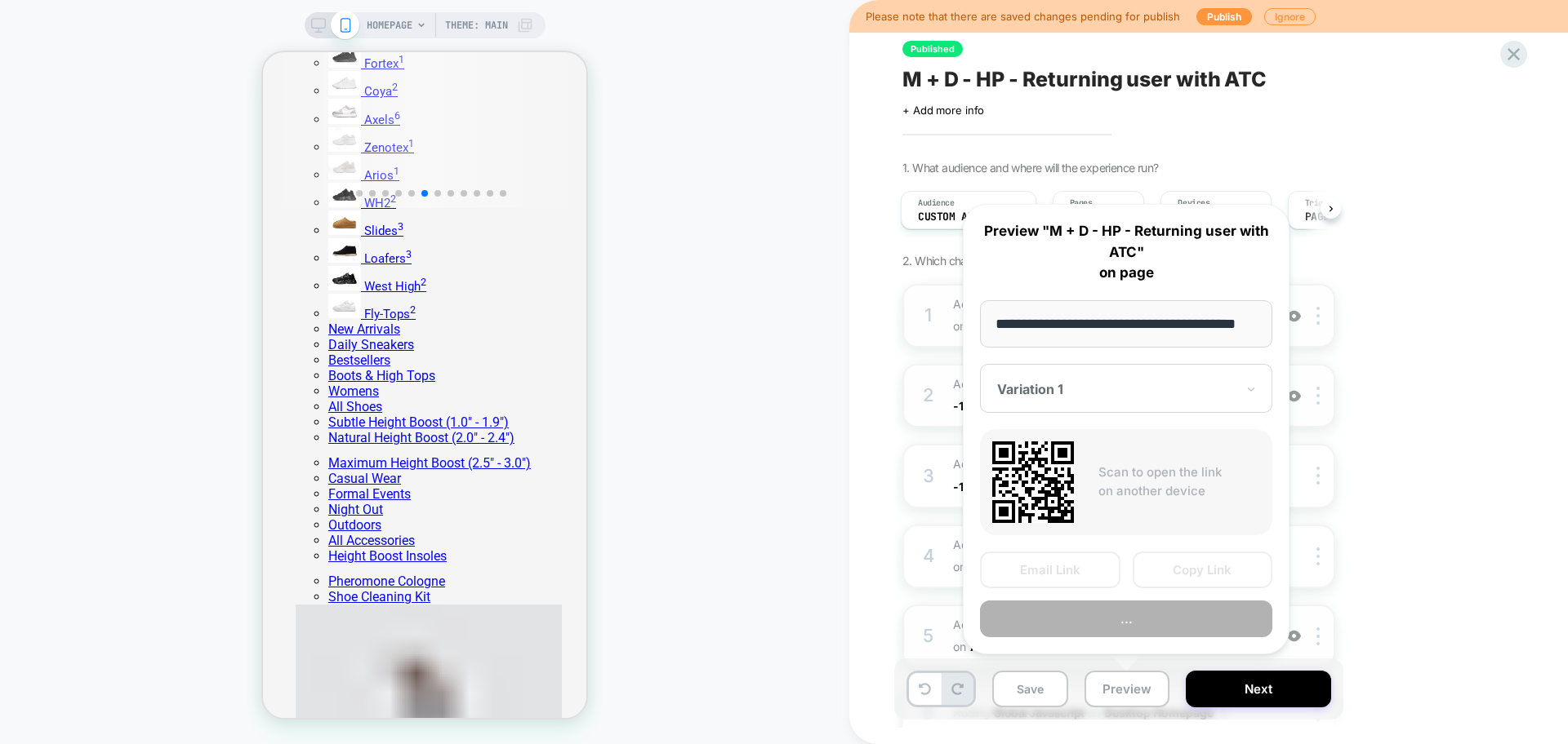
scroll to position [0, 38]
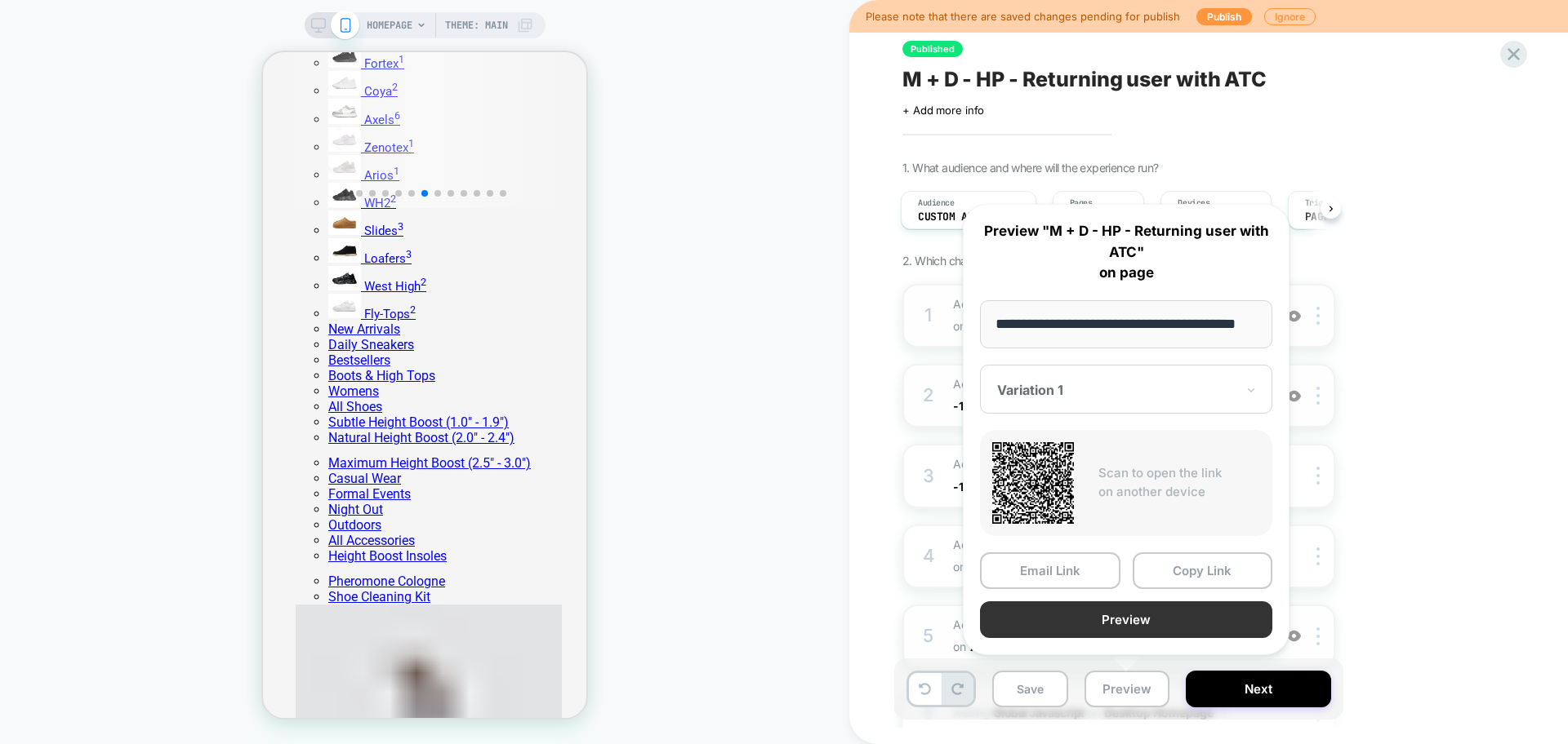
click at [1082, 632] on button "Preview" at bounding box center [1126, 619] width 293 height 37
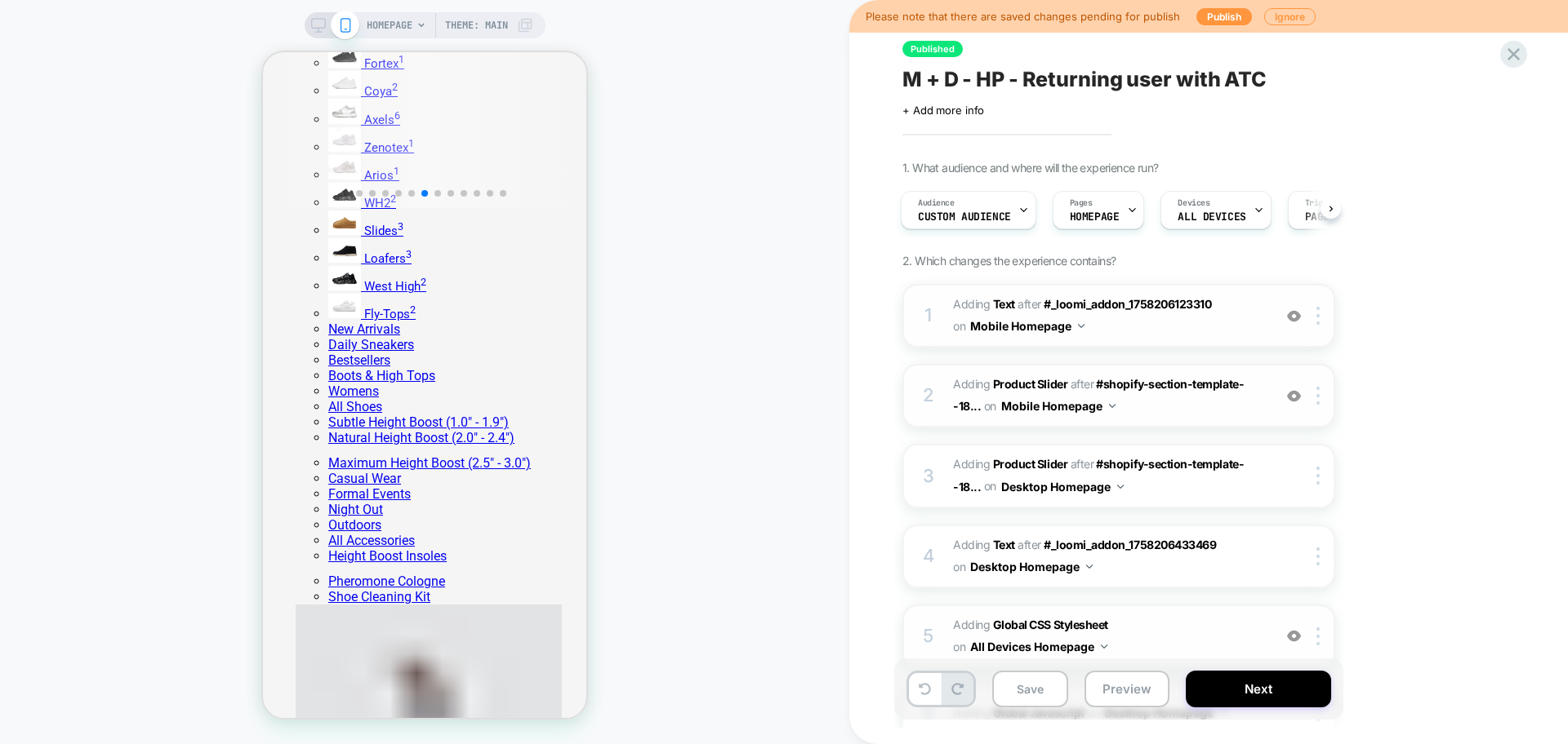
click at [1035, 208] on div "Audience Custom Audience Pages HOMEPAGE Devices ALL DEVICES Trigger Page Load" at bounding box center [1111, 210] width 433 height 55
click at [1029, 204] on div "Audience Custom Audience" at bounding box center [968, 210] width 136 height 39
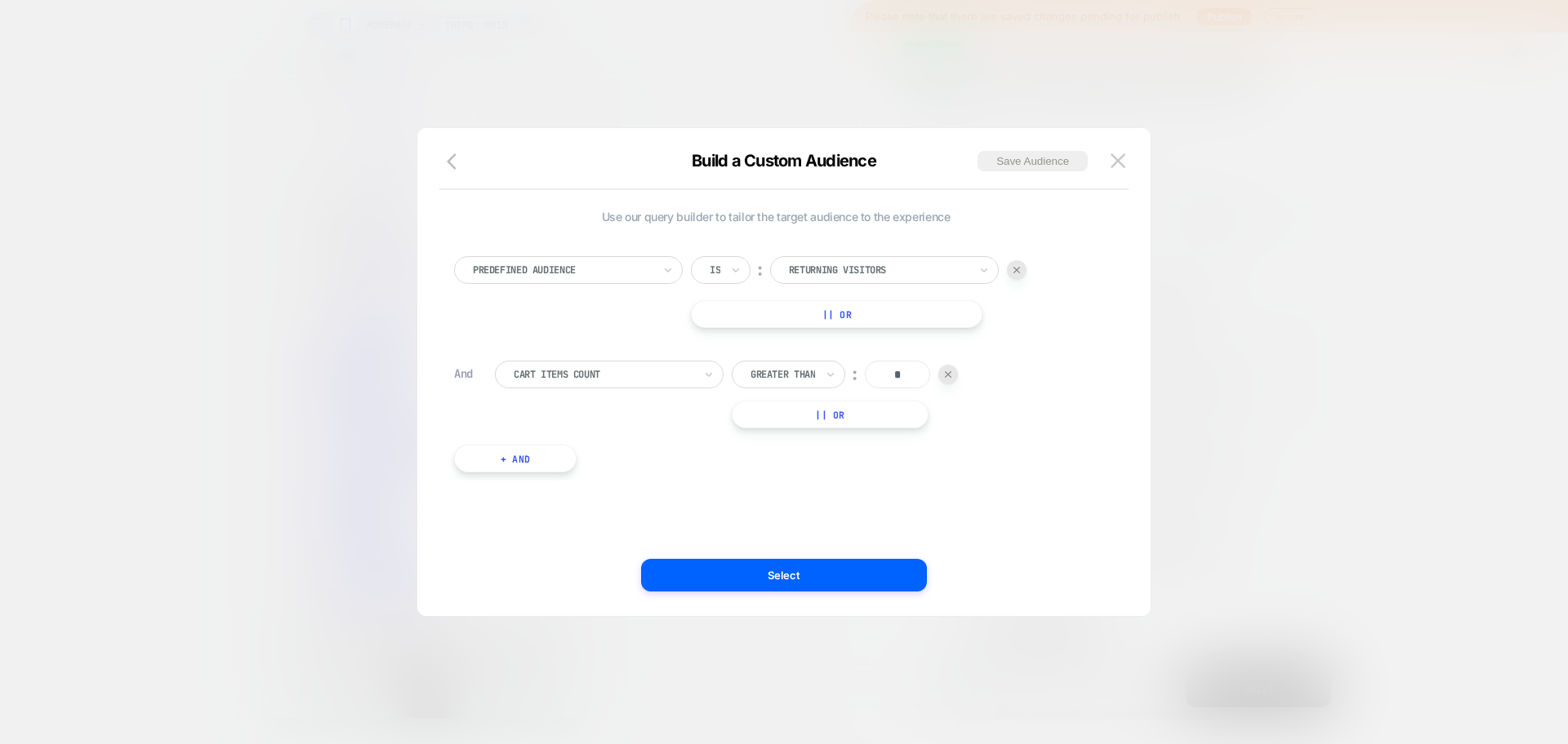
click at [1016, 276] on div at bounding box center [1016, 270] width 20 height 20
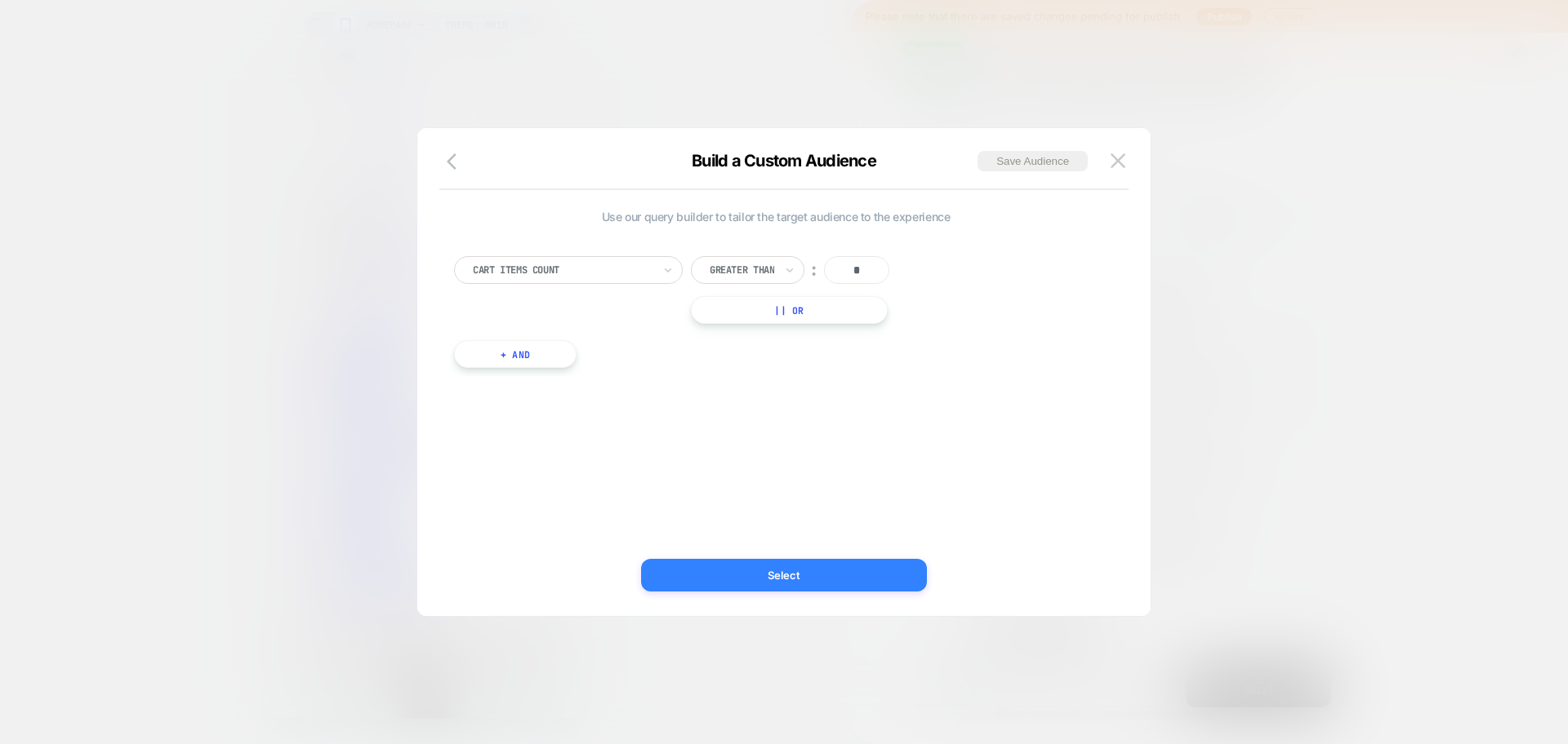
click at [852, 570] on button "Select" at bounding box center [784, 575] width 286 height 33
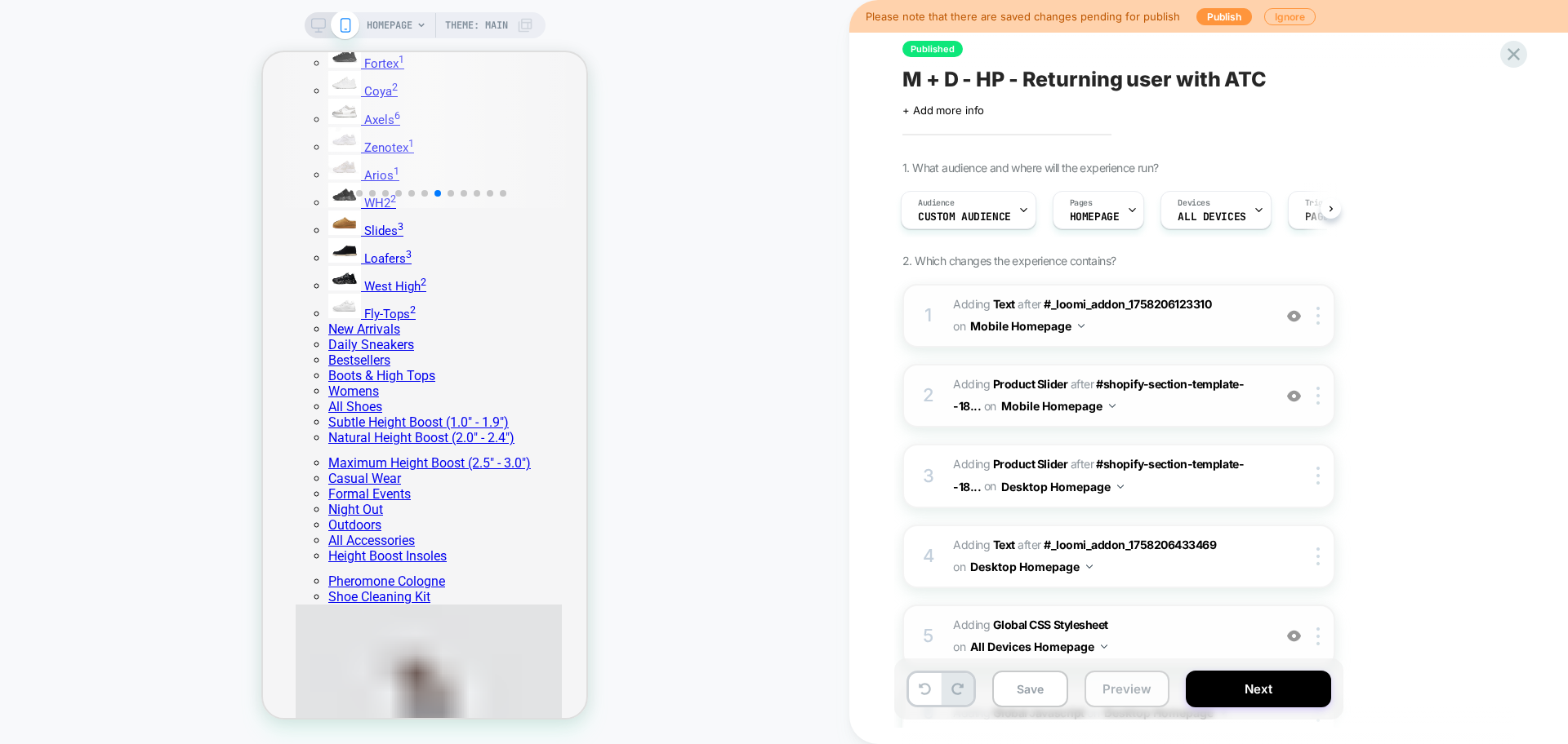
click at [1112, 692] on button "Preview" at bounding box center [1127, 689] width 85 height 37
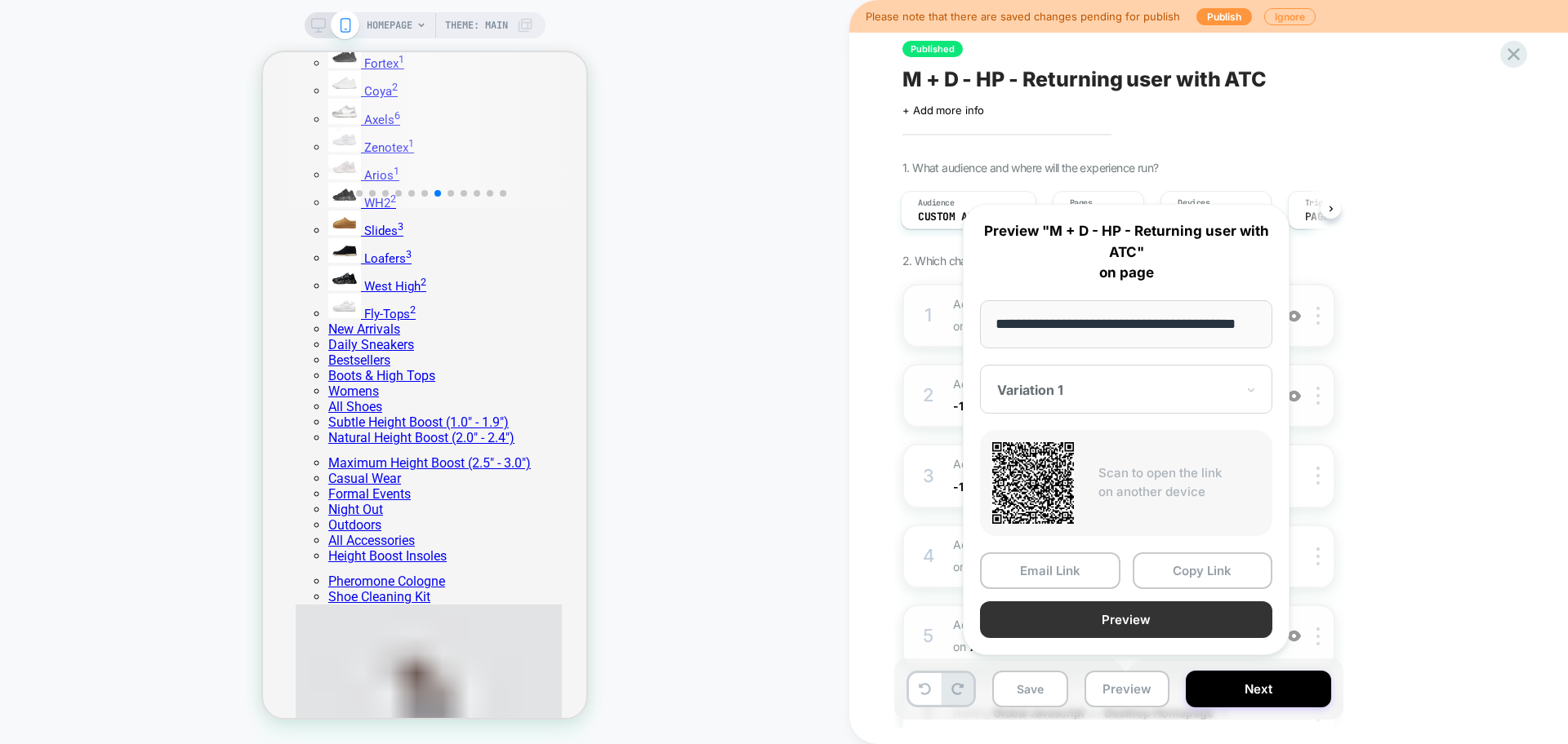
scroll to position [0, 0]
click at [1082, 625] on button "Preview" at bounding box center [1126, 619] width 293 height 37
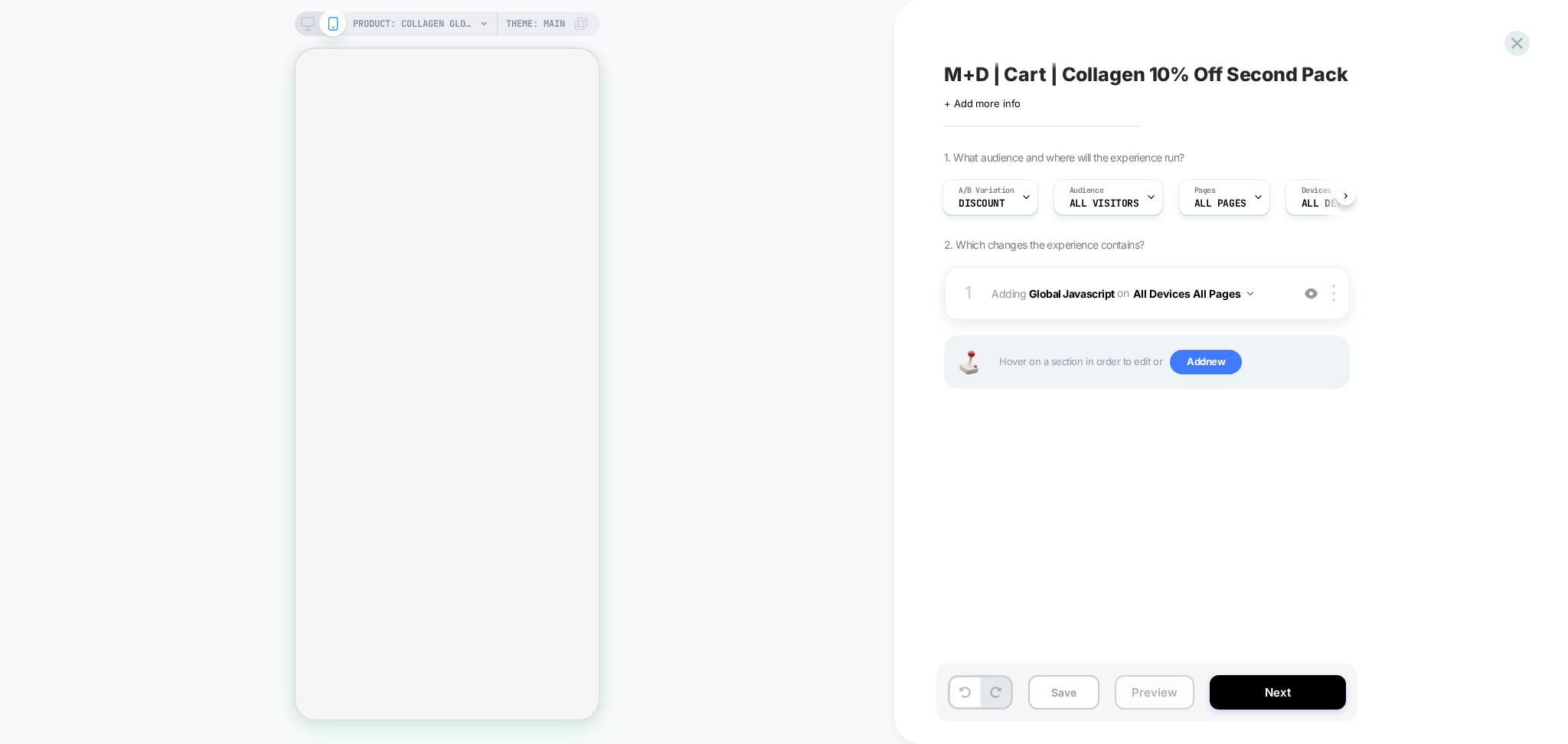
select select "**********"
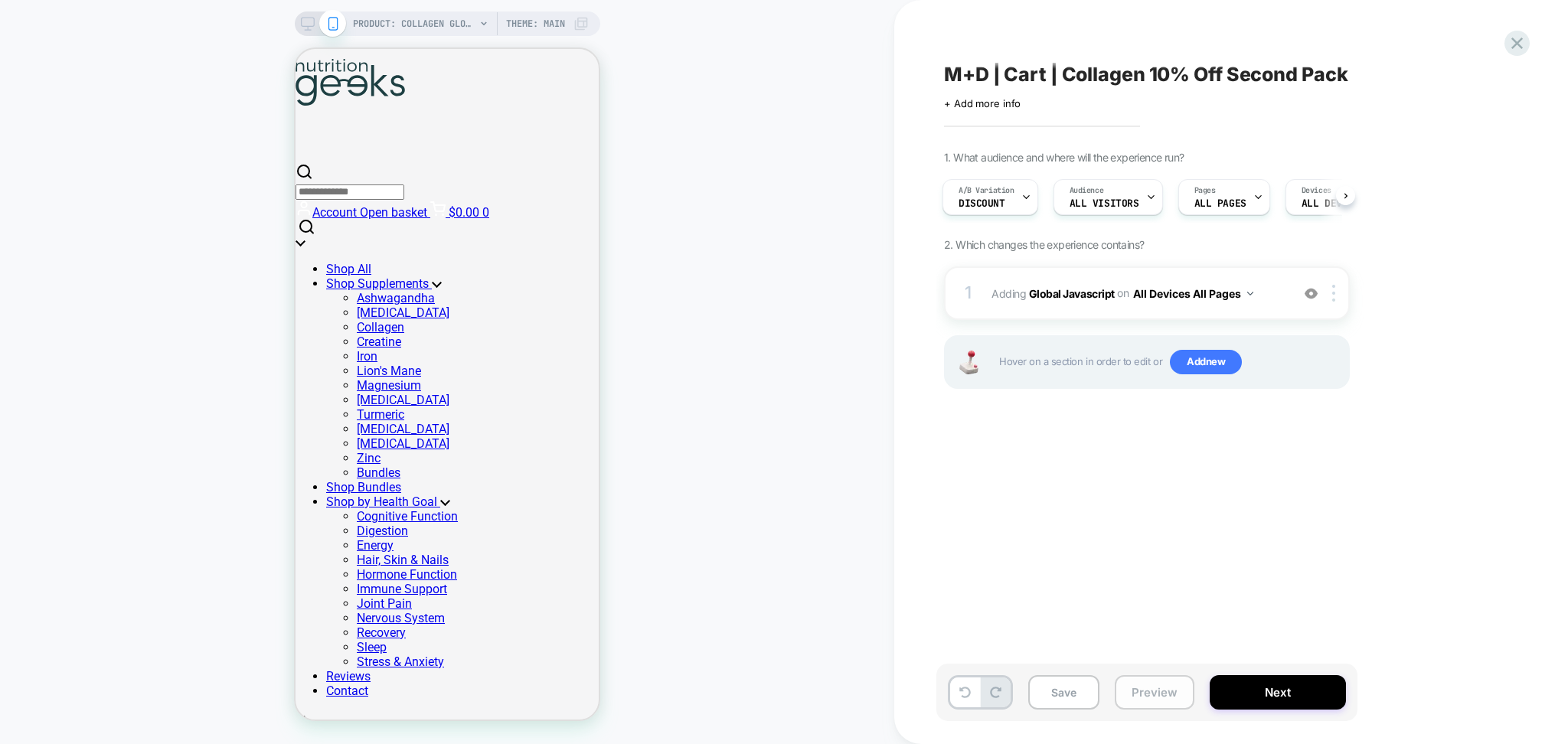
click at [1133, 698] on button "Preview" at bounding box center [1154, 692] width 79 height 34
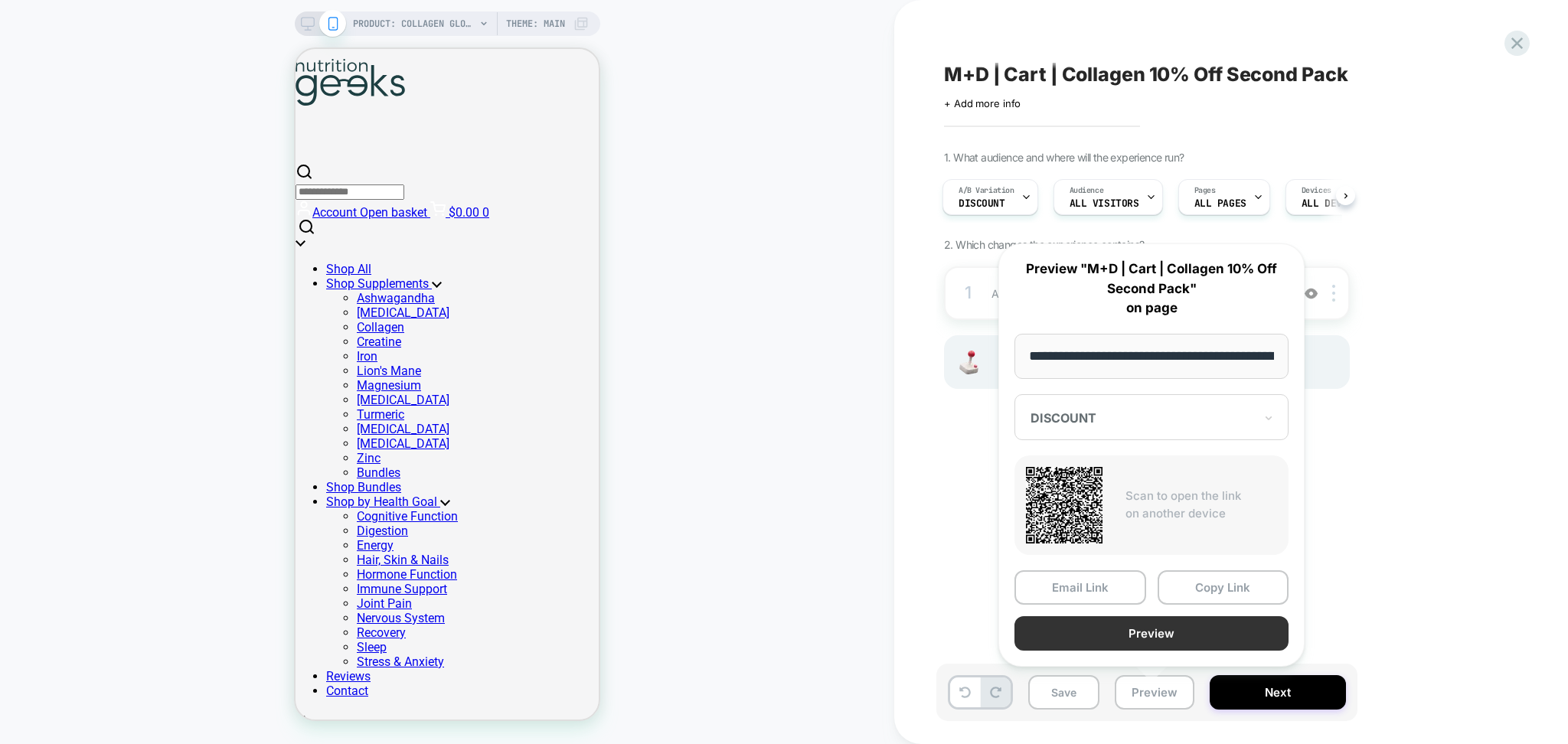
click at [1100, 629] on button "Preview" at bounding box center [1152, 633] width 274 height 34
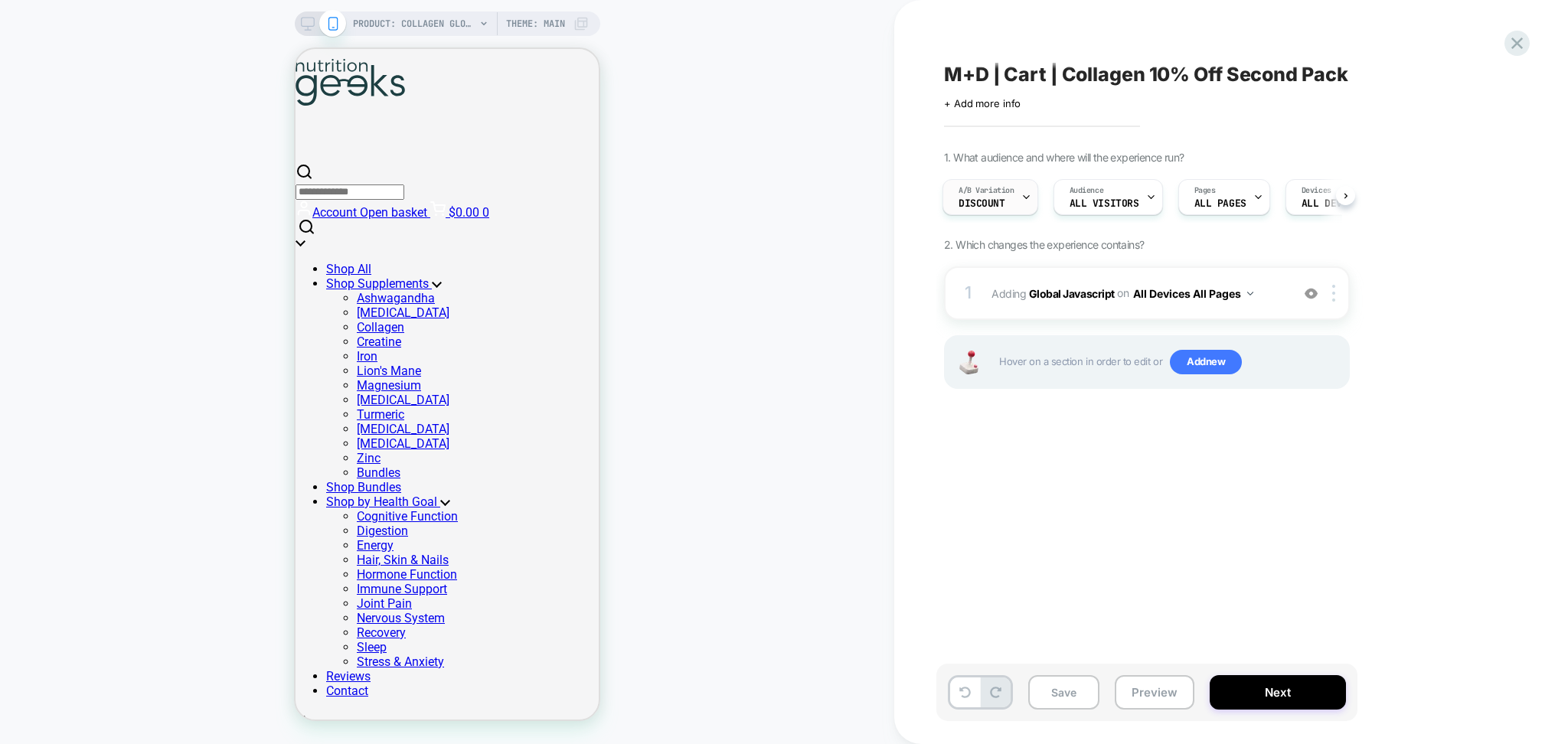
click at [1025, 206] on div at bounding box center [1025, 197] width 10 height 34
